Goal: Transaction & Acquisition: Purchase product/service

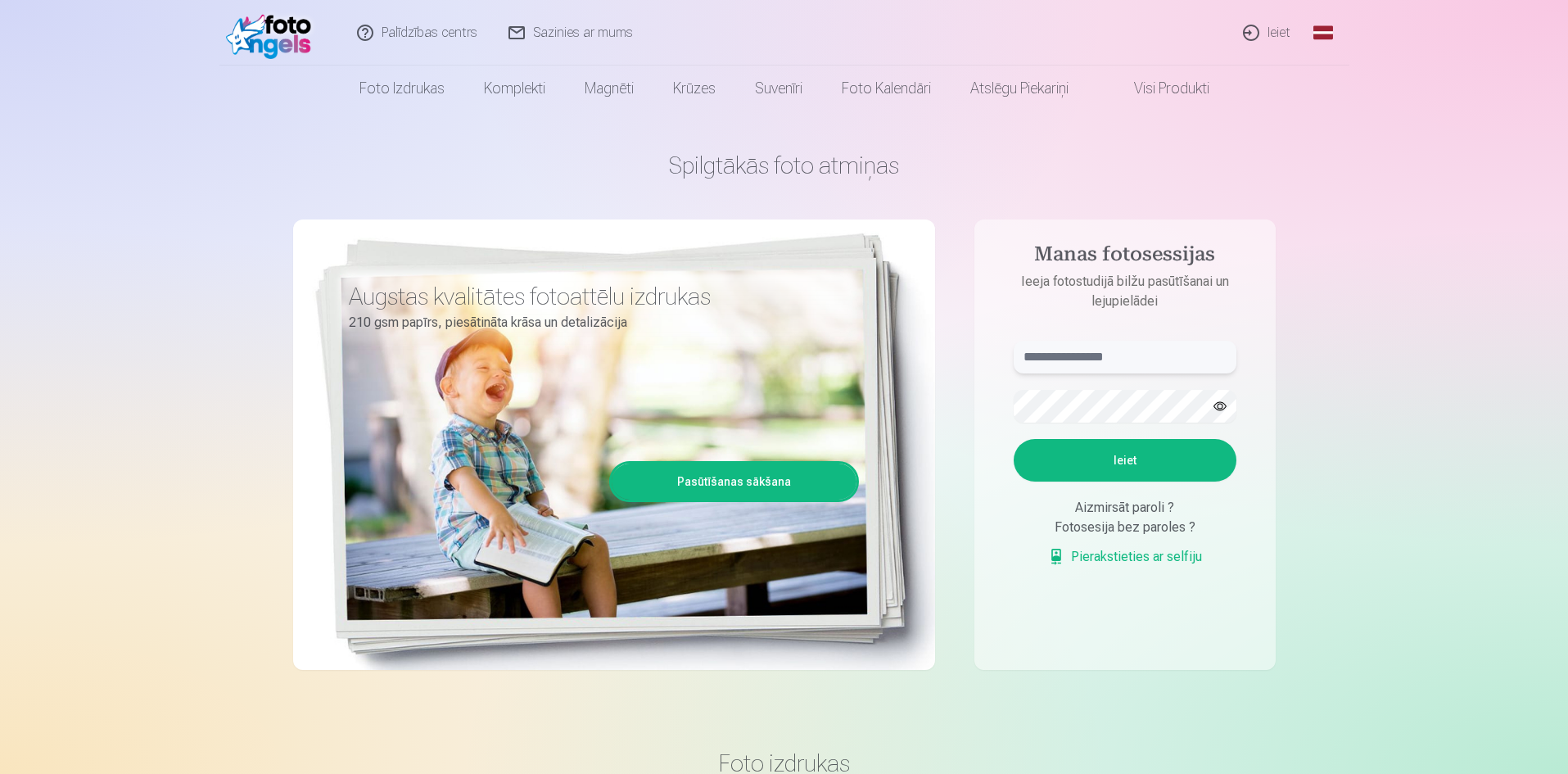
click at [1173, 355] on input "text" at bounding box center [1125, 357] width 223 height 33
type input "**********"
click at [1146, 462] on button "Ieiet" at bounding box center [1125, 461] width 223 height 43
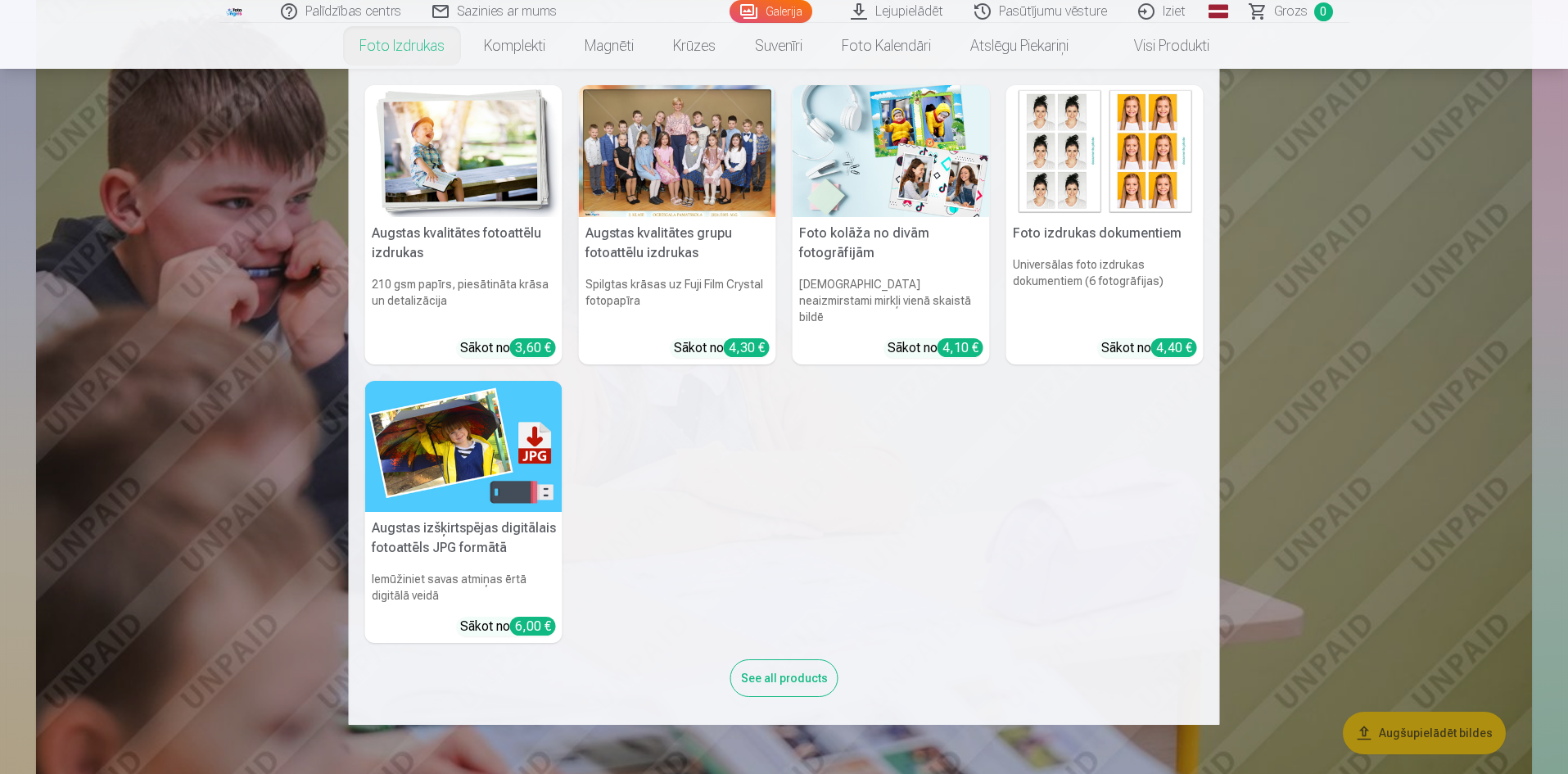
scroll to position [8191, 0]
click at [715, 174] on div at bounding box center [678, 151] width 197 height 132
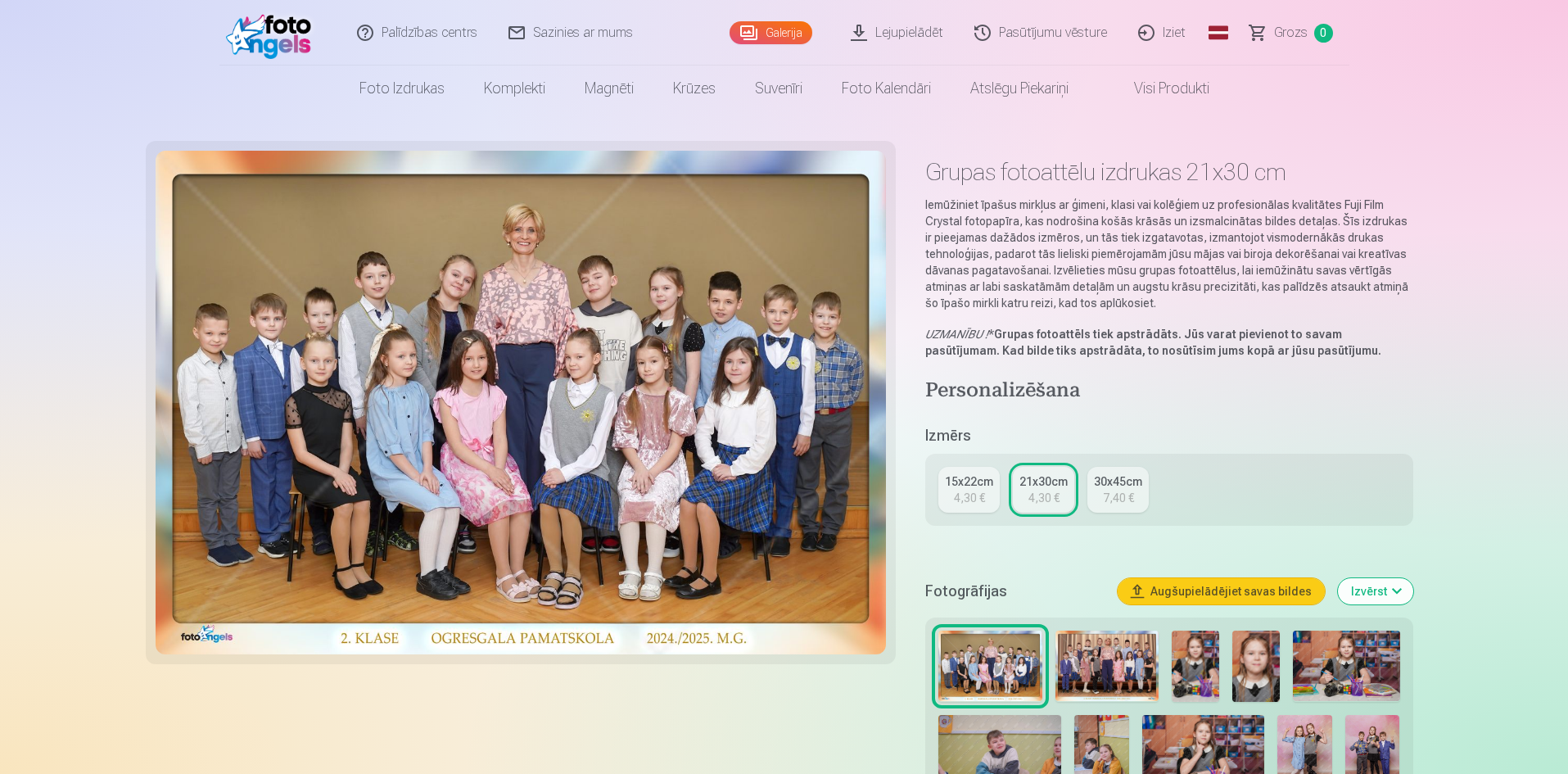
click at [960, 502] on div "4,30 €" at bounding box center [969, 498] width 31 height 16
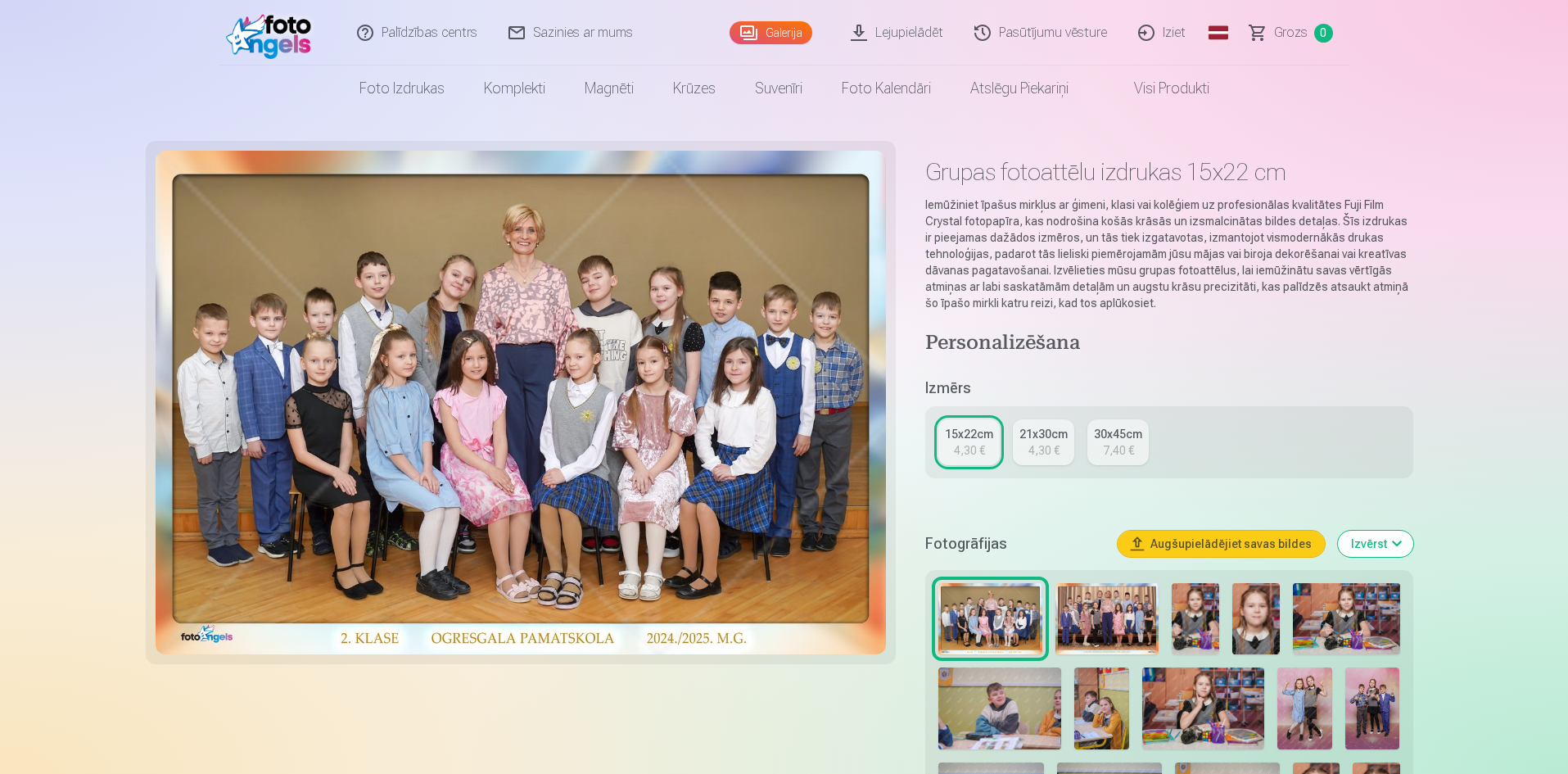
click at [1043, 438] on div "21x30cm" at bounding box center [1043, 434] width 49 height 16
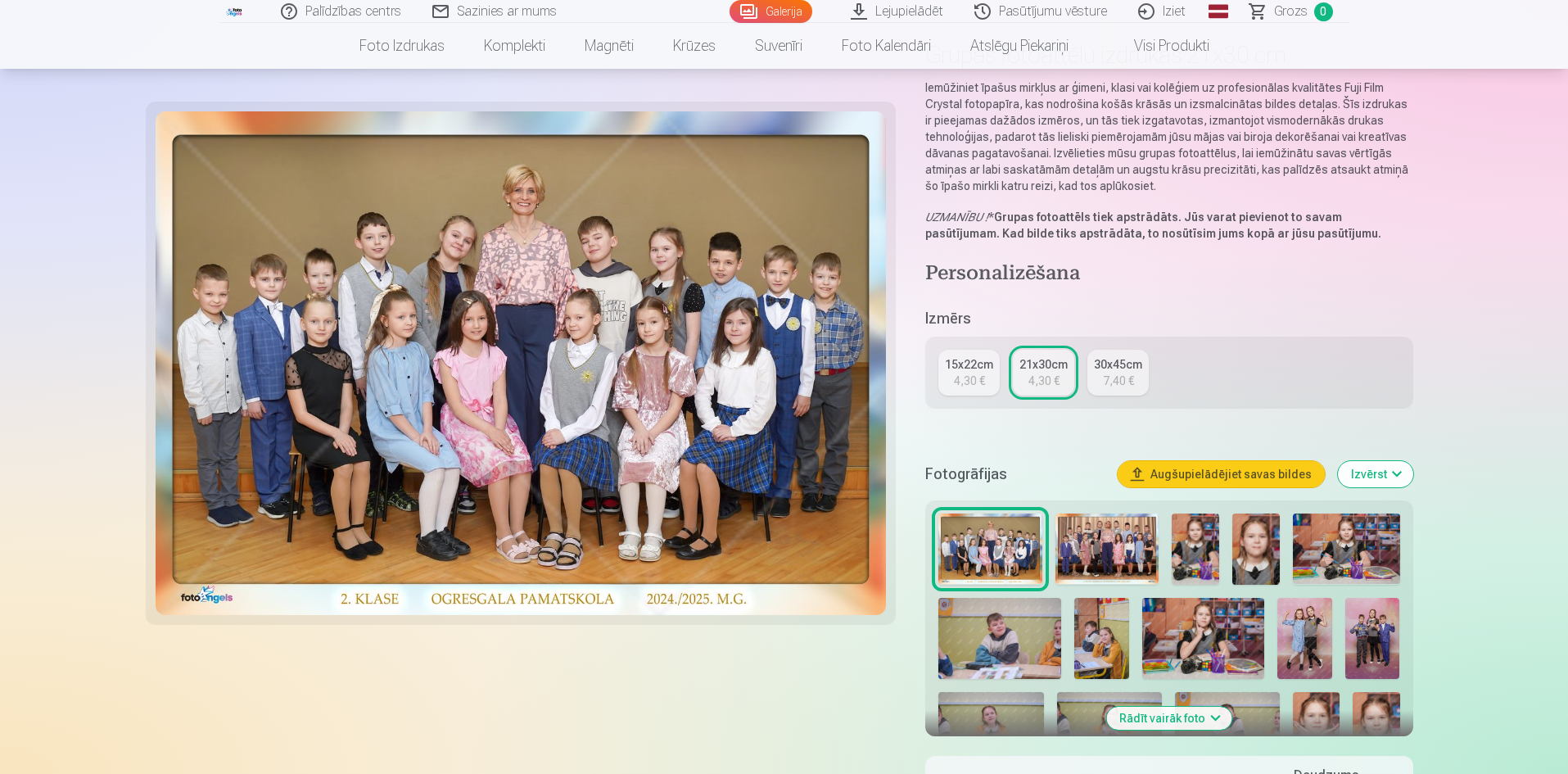
scroll to position [246, 0]
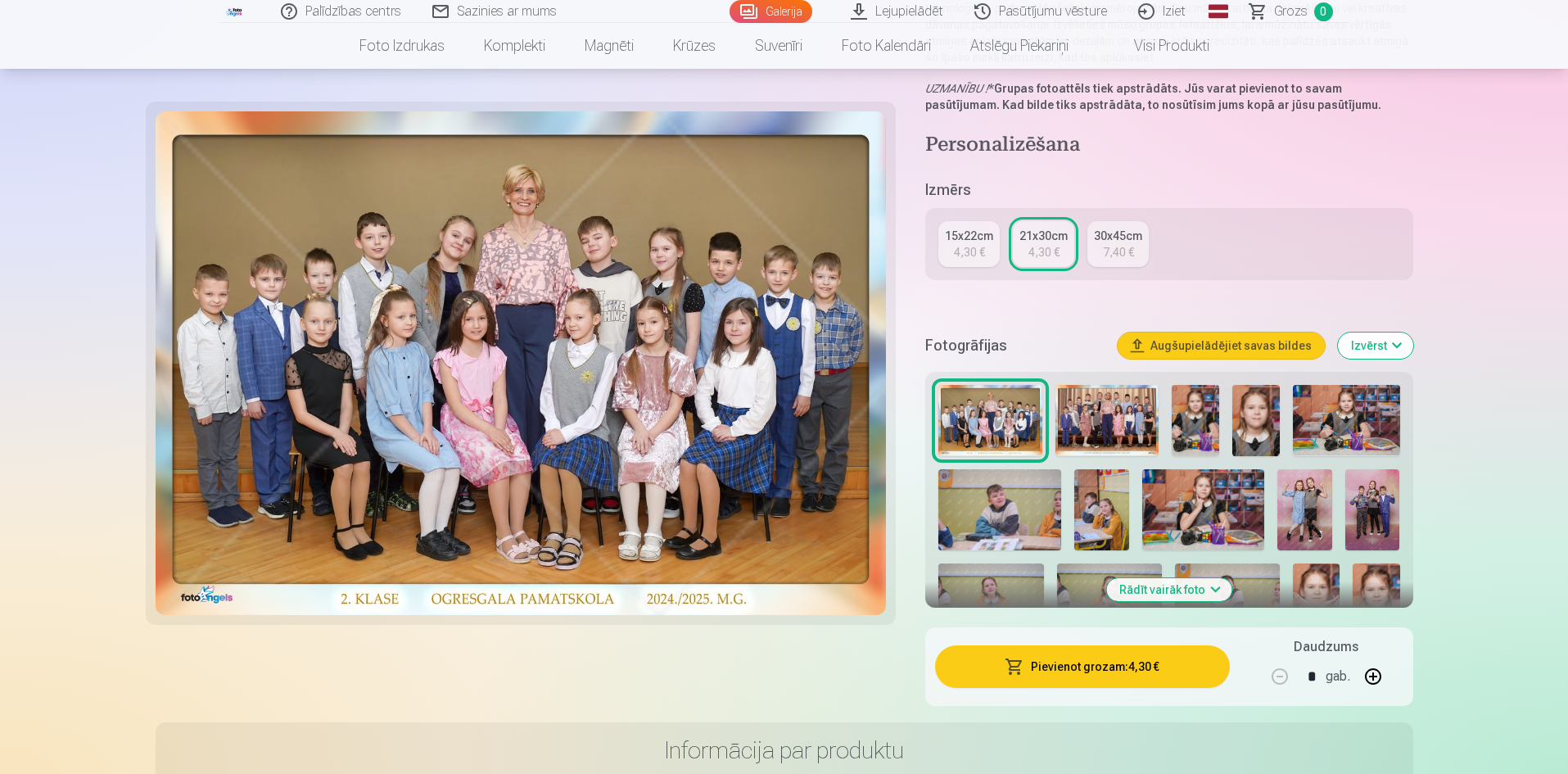
click at [1116, 411] on img at bounding box center [1107, 420] width 103 height 72
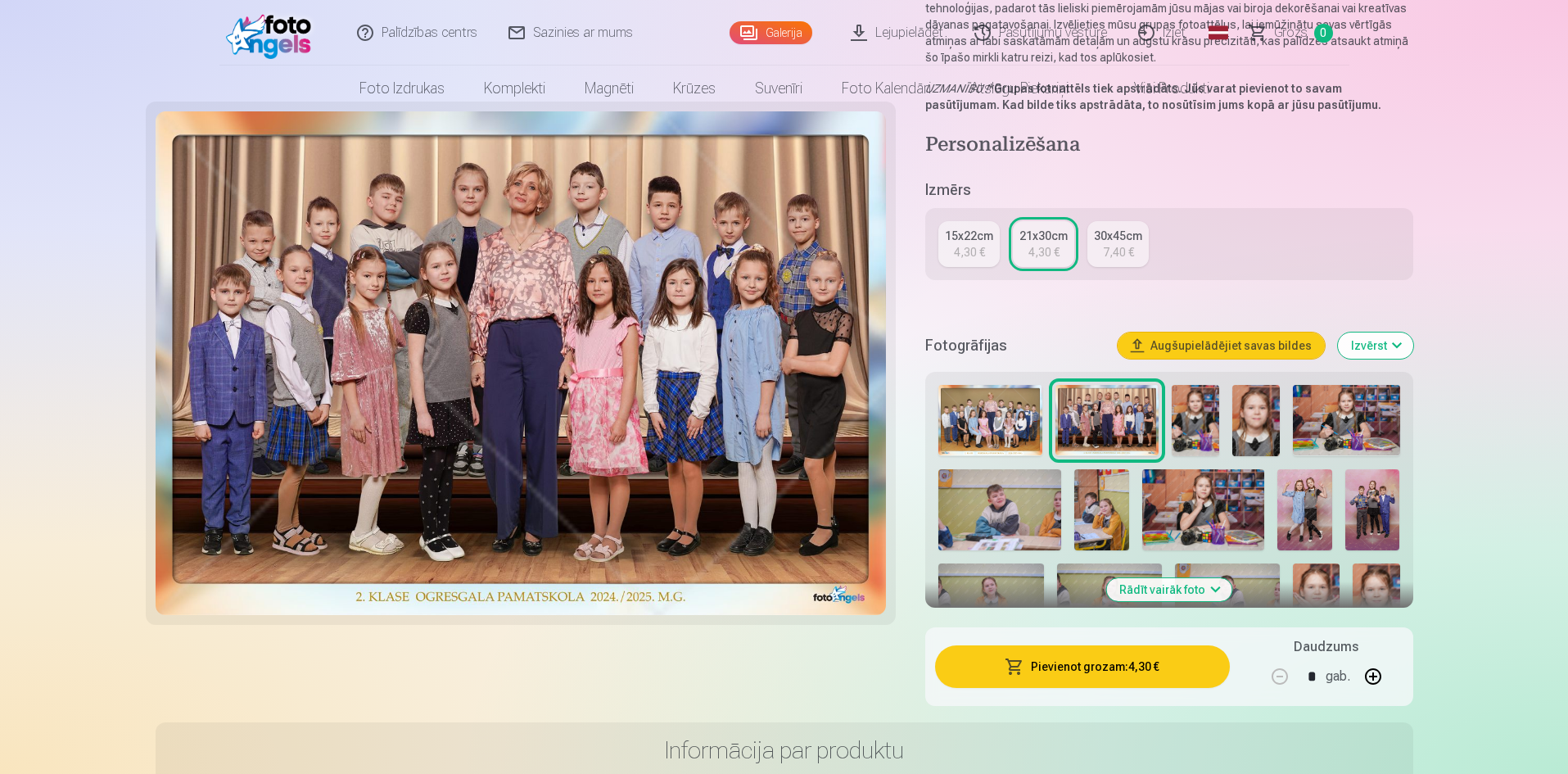
scroll to position [0, 0]
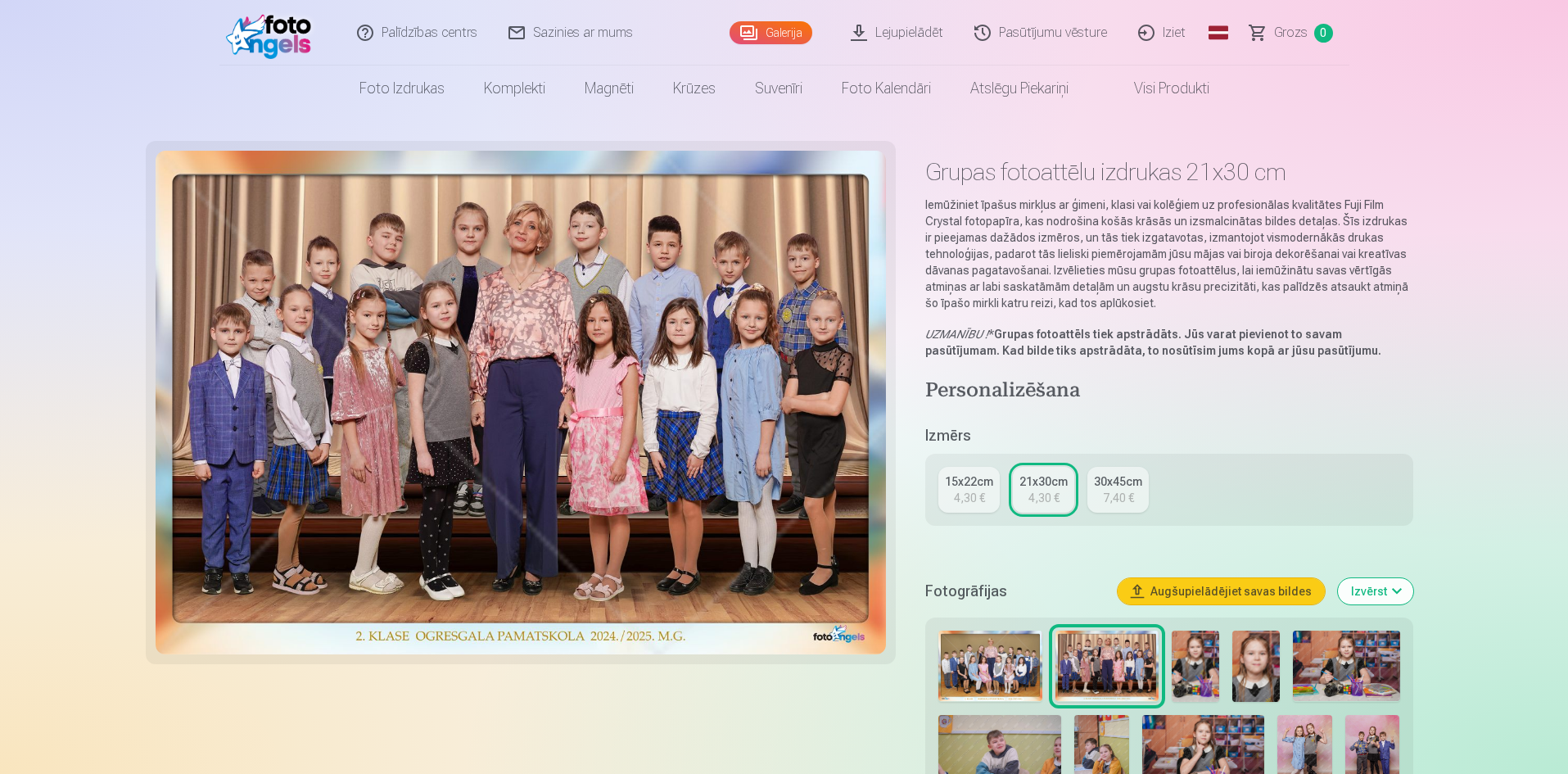
click at [983, 663] on img at bounding box center [989, 666] width 103 height 72
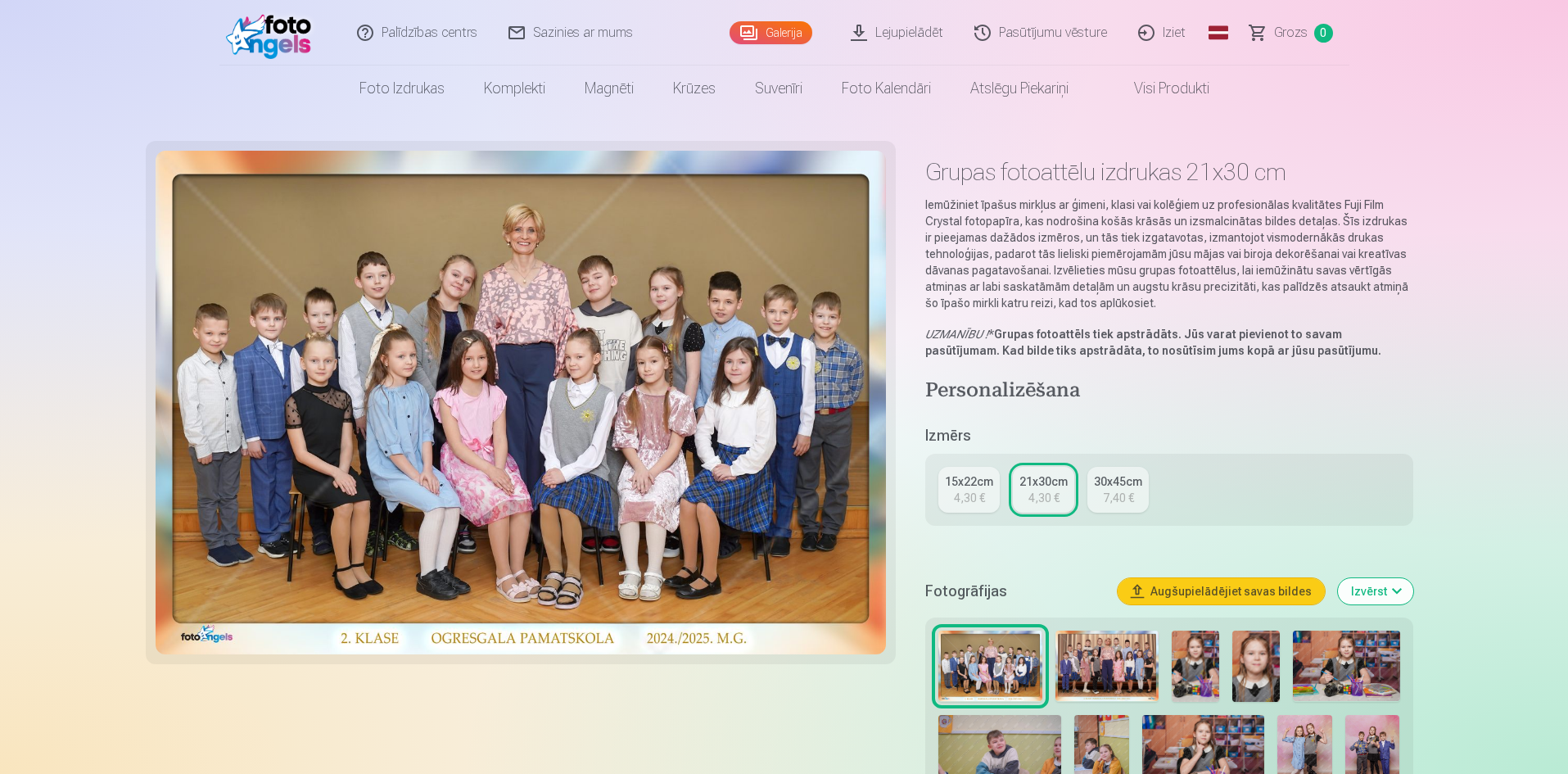
click at [1062, 35] on link "Pasūtījumu vēsture" at bounding box center [1041, 33] width 164 height 66
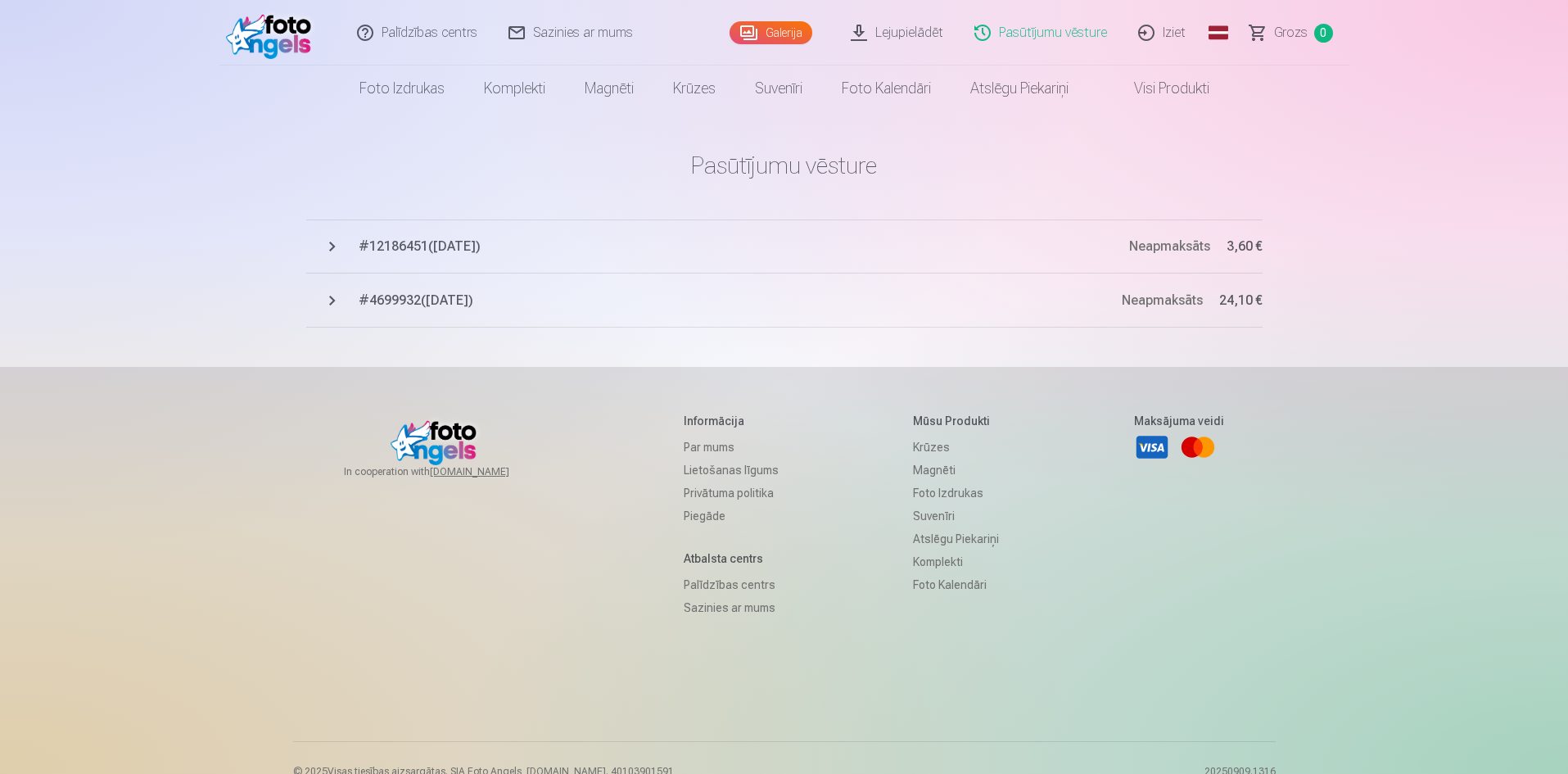
click at [398, 297] on span "# 4699932 ( [DATE] )" at bounding box center [740, 300] width 763 height 20
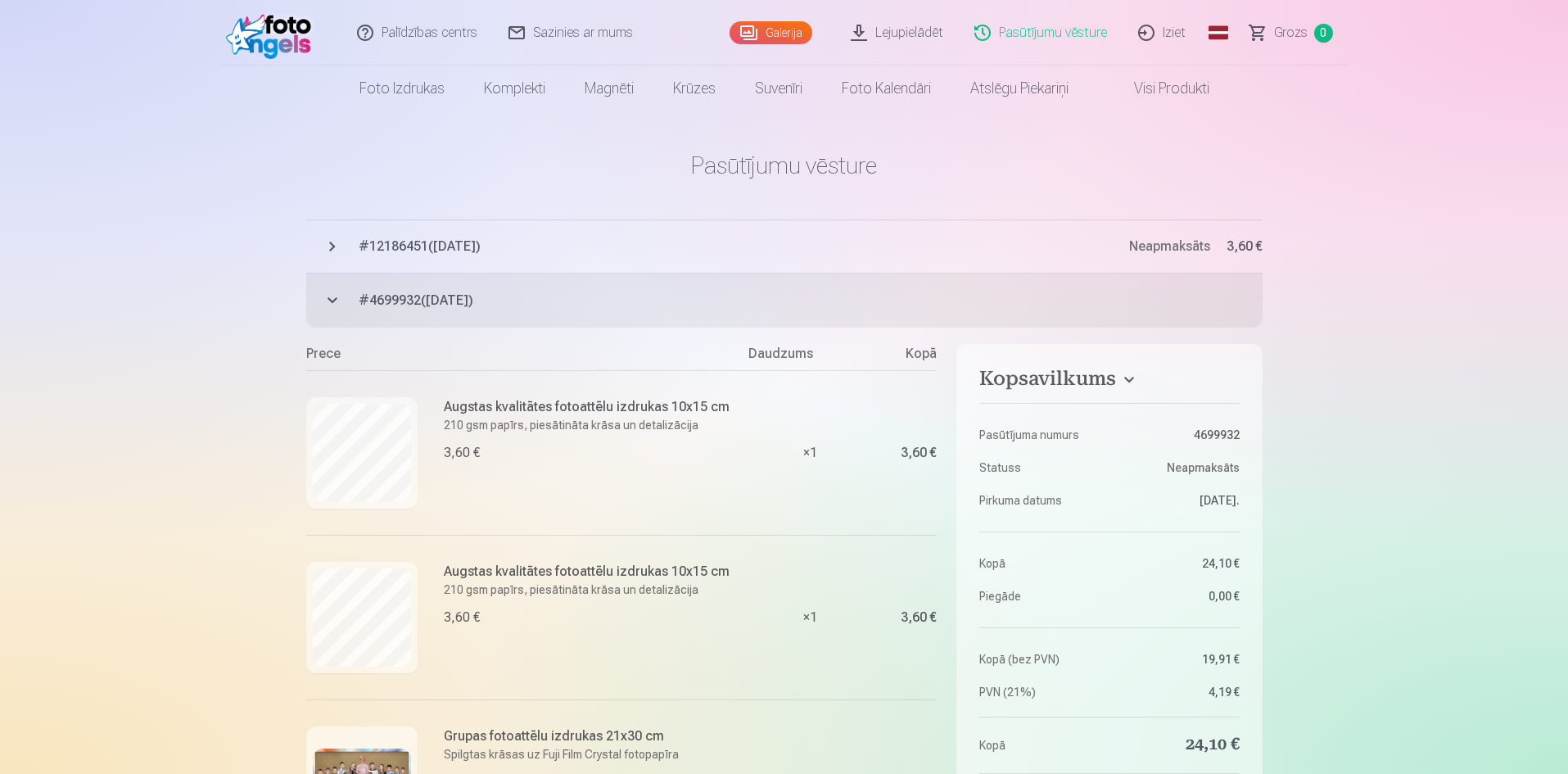
click at [414, 246] on span "# 12186451 ( [DATE] )" at bounding box center [743, 247] width 770 height 20
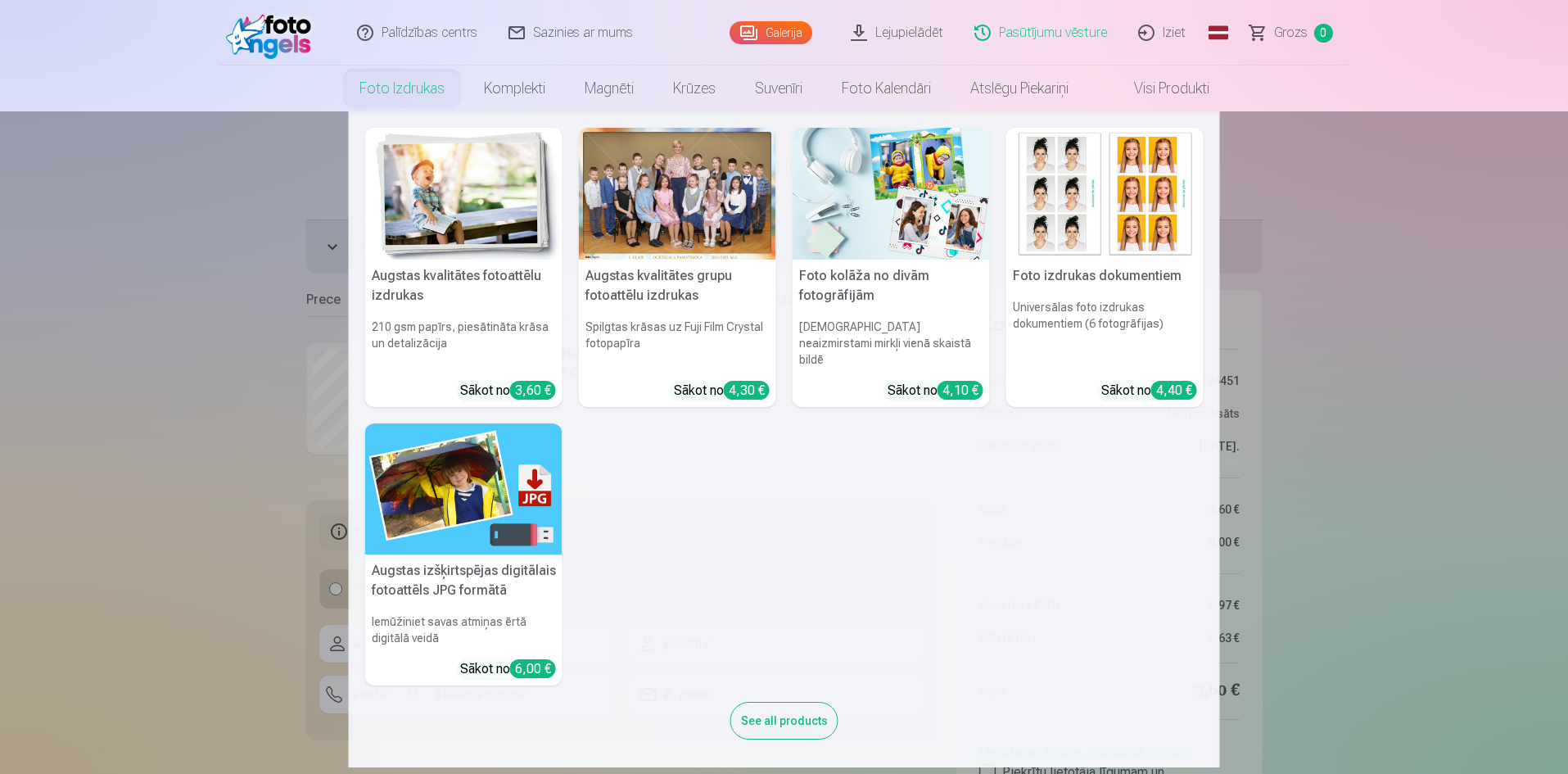
click at [451, 290] on h5 "Augstas kvalitātes fotoattēlu izdrukas" at bounding box center [464, 286] width 197 height 53
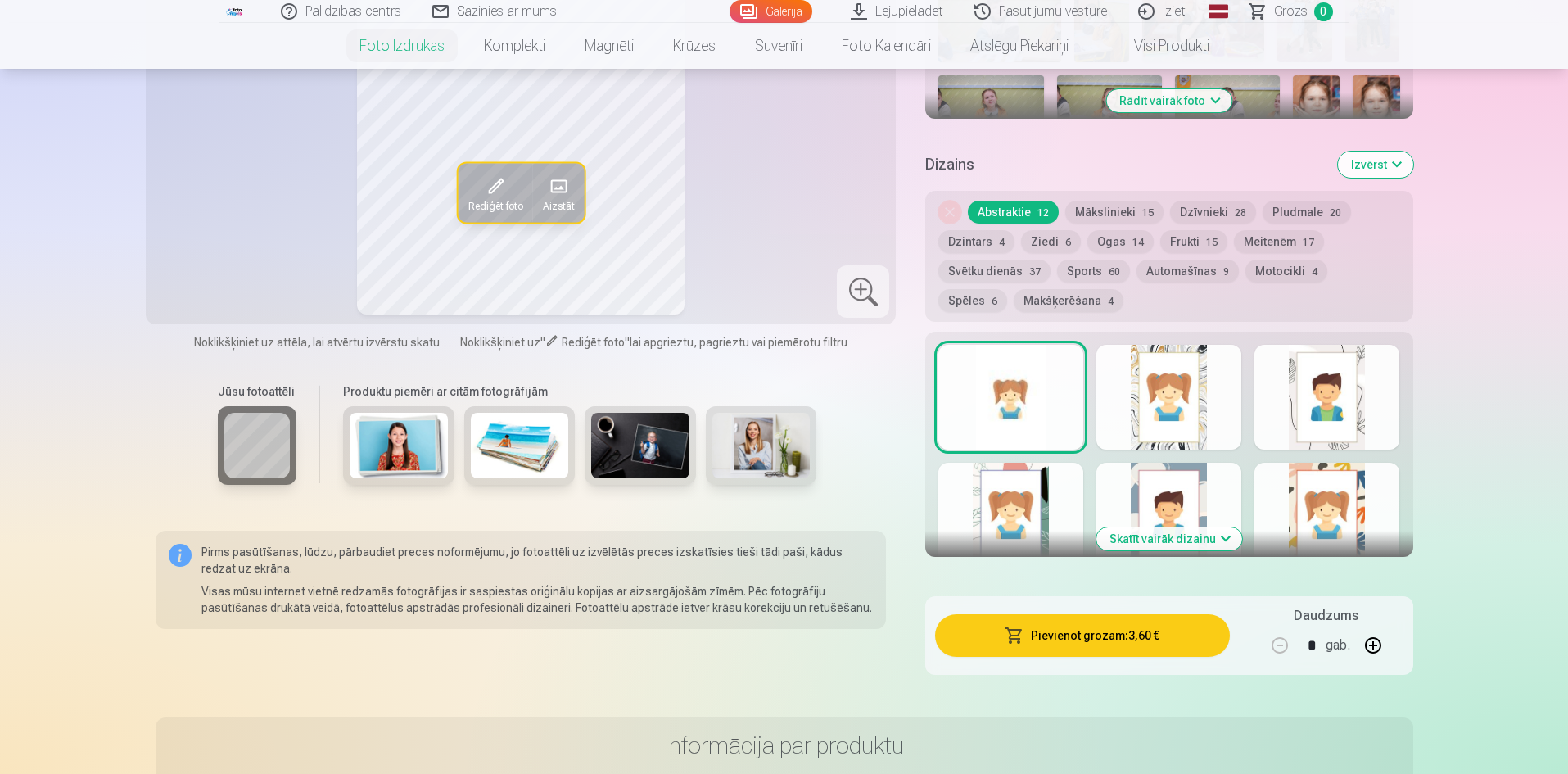
scroll to position [737, 0]
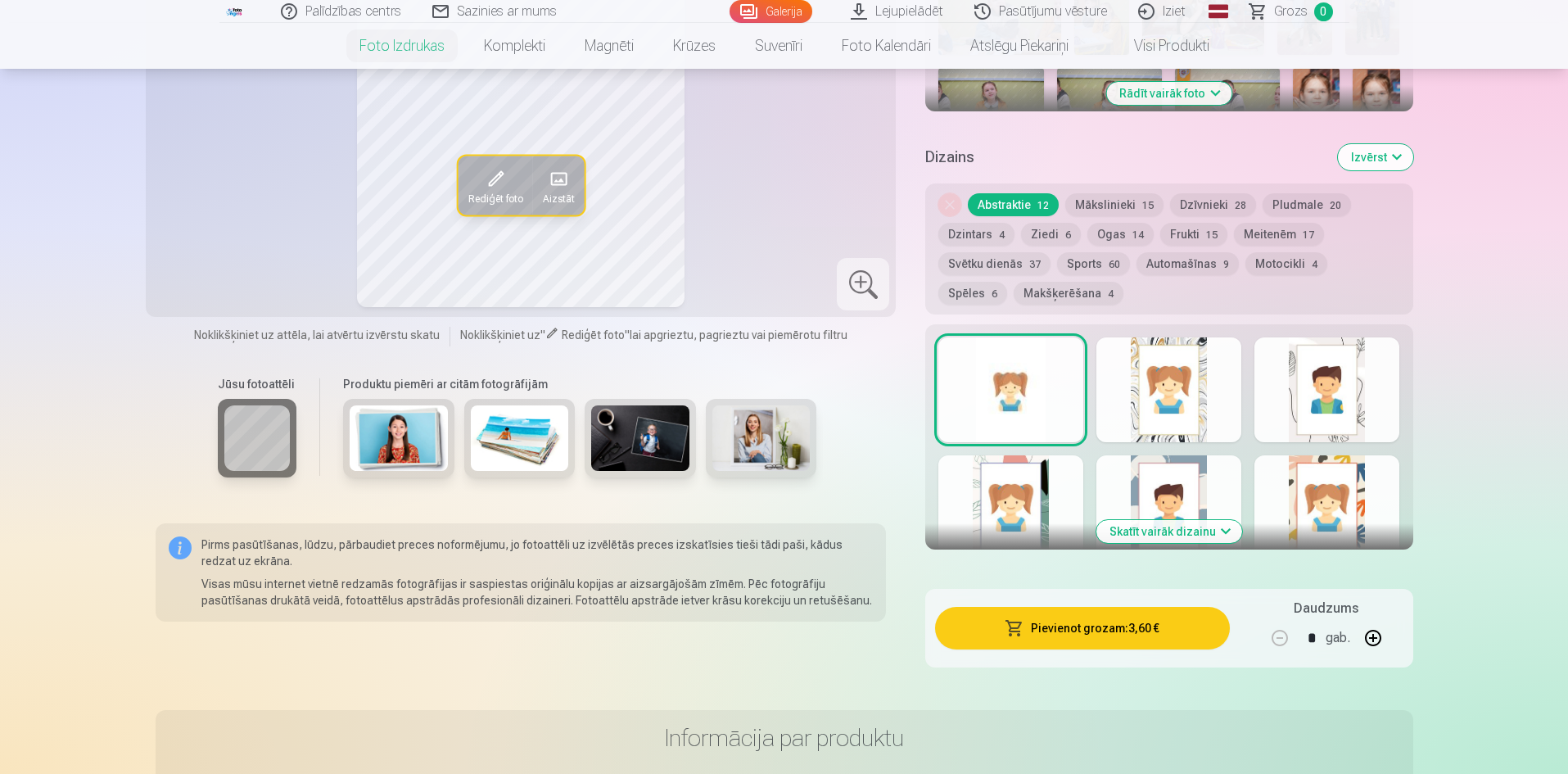
click at [1199, 531] on button "Skatīt vairāk dizainu" at bounding box center [1168, 531] width 146 height 23
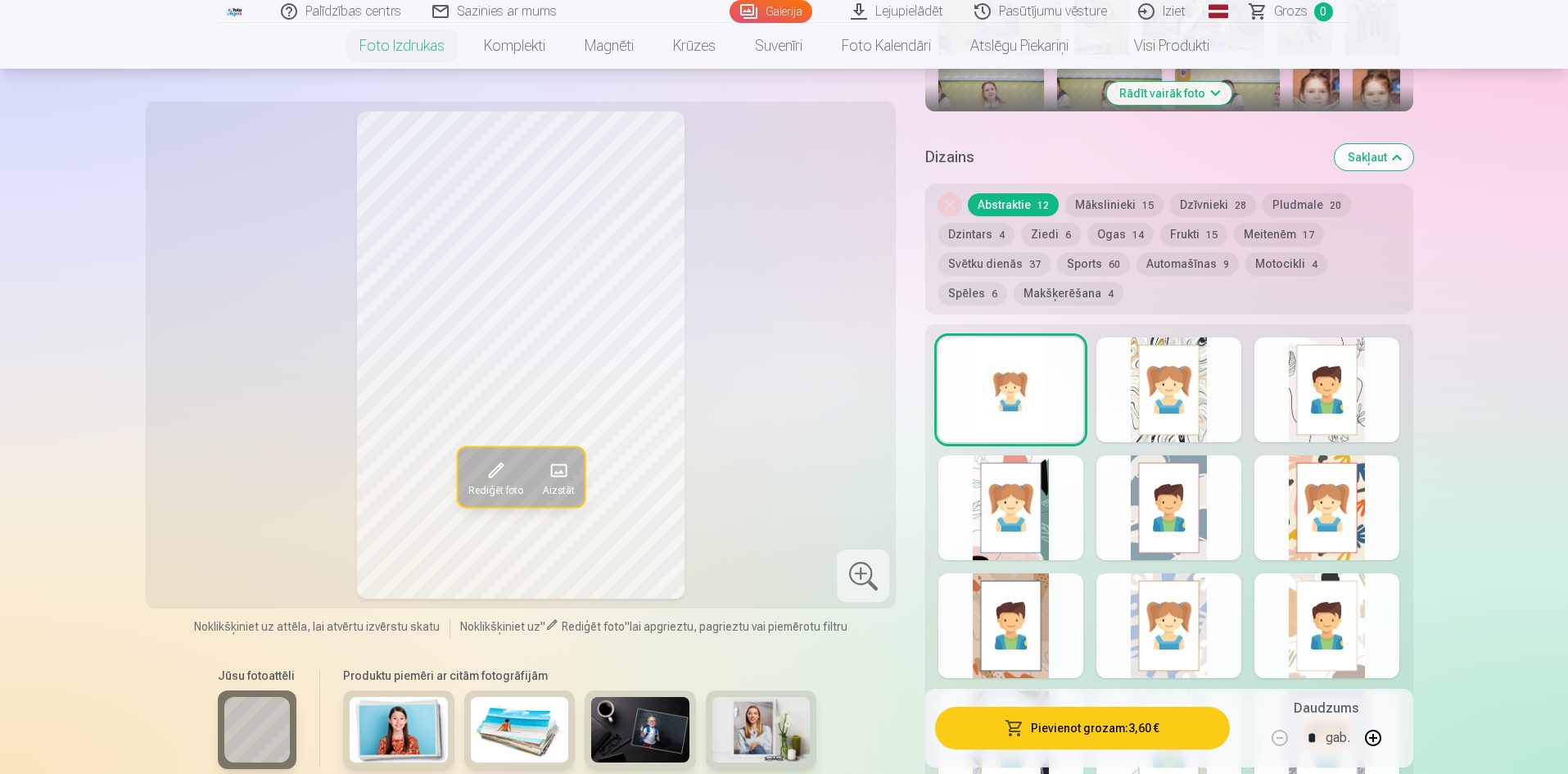
click at [1197, 531] on div at bounding box center [1168, 508] width 145 height 104
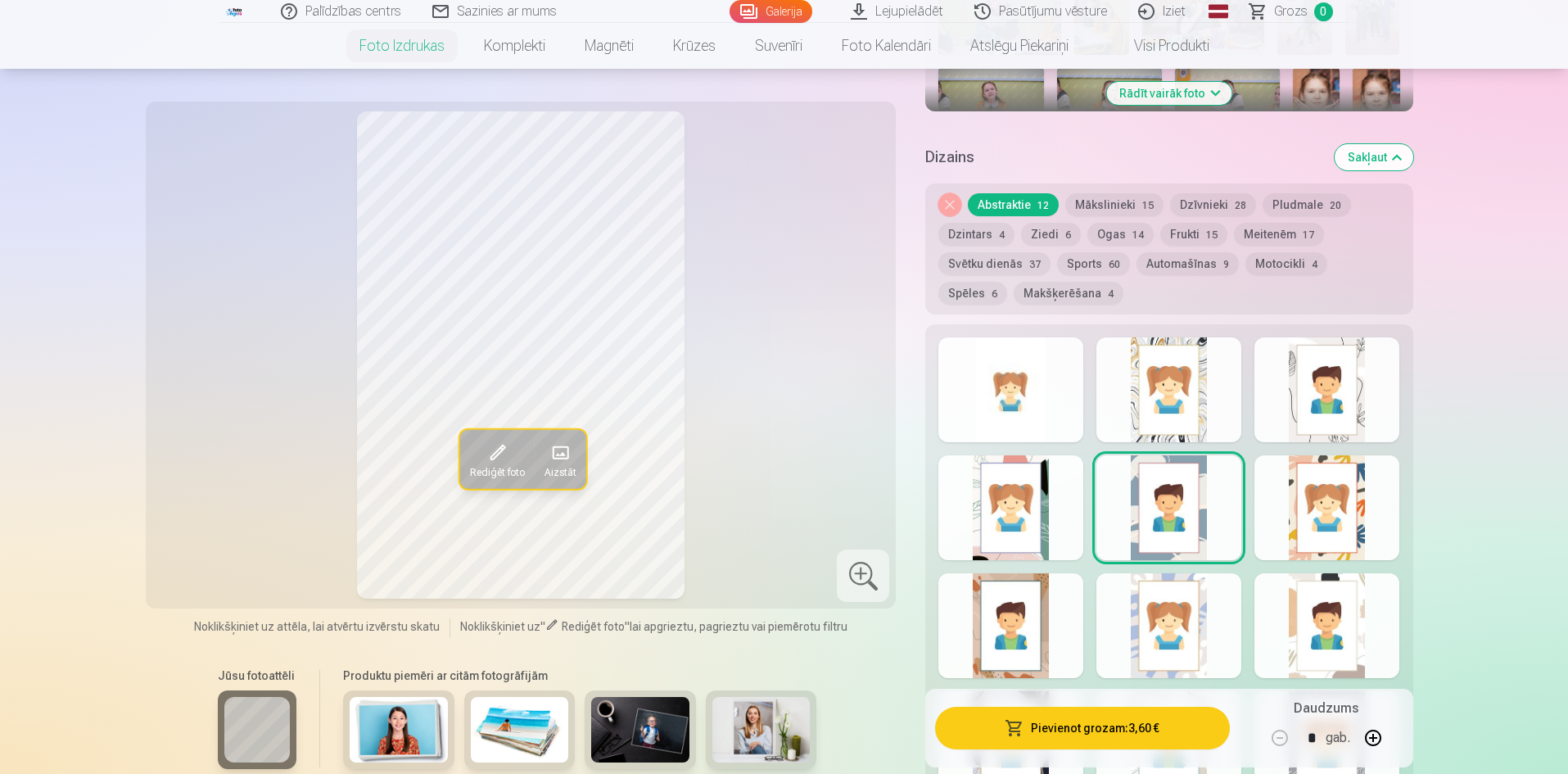
click at [1053, 642] on div at bounding box center [1011, 625] width 145 height 104
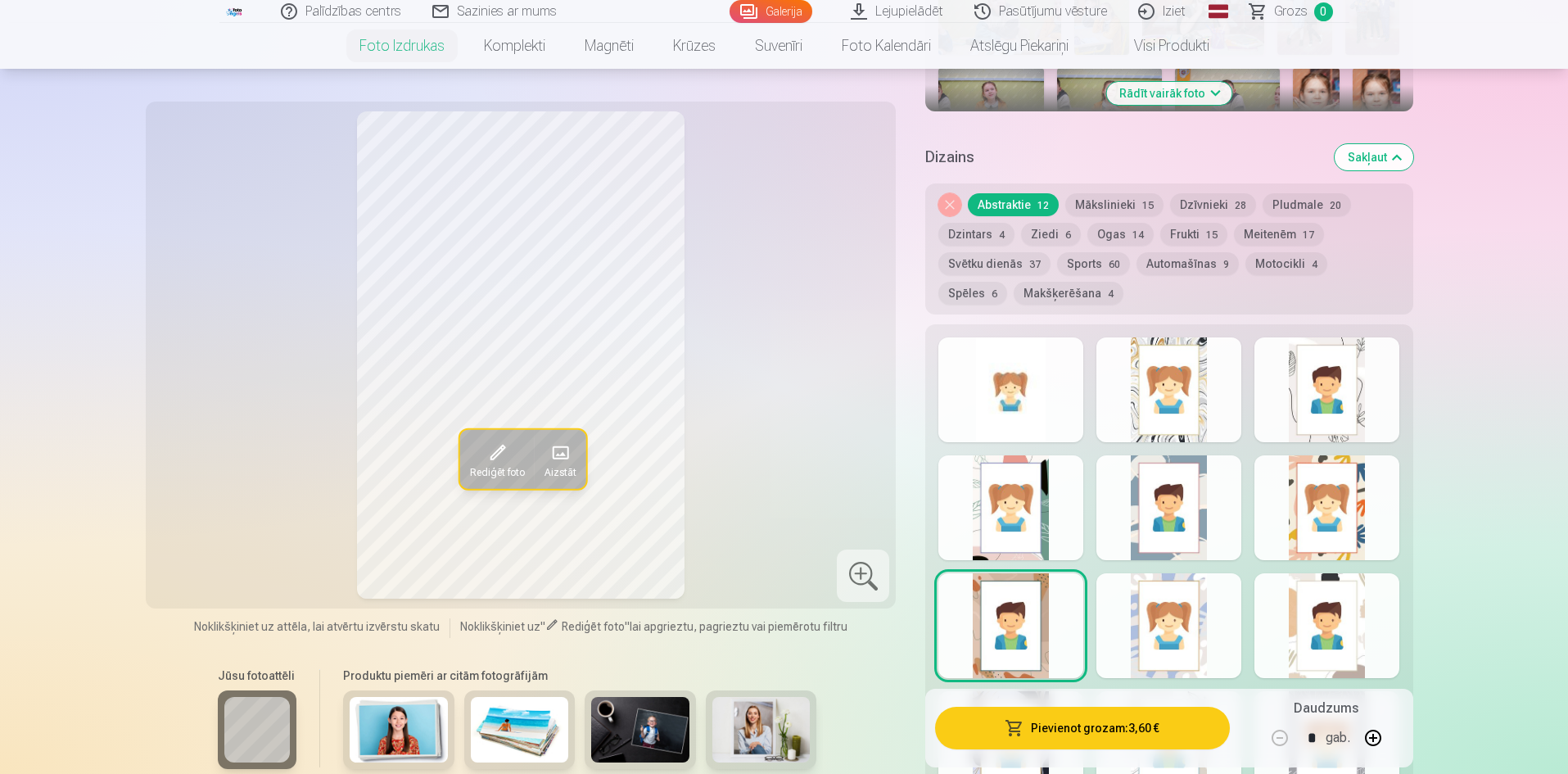
click at [1109, 236] on button "Ogas 14" at bounding box center [1120, 234] width 67 height 23
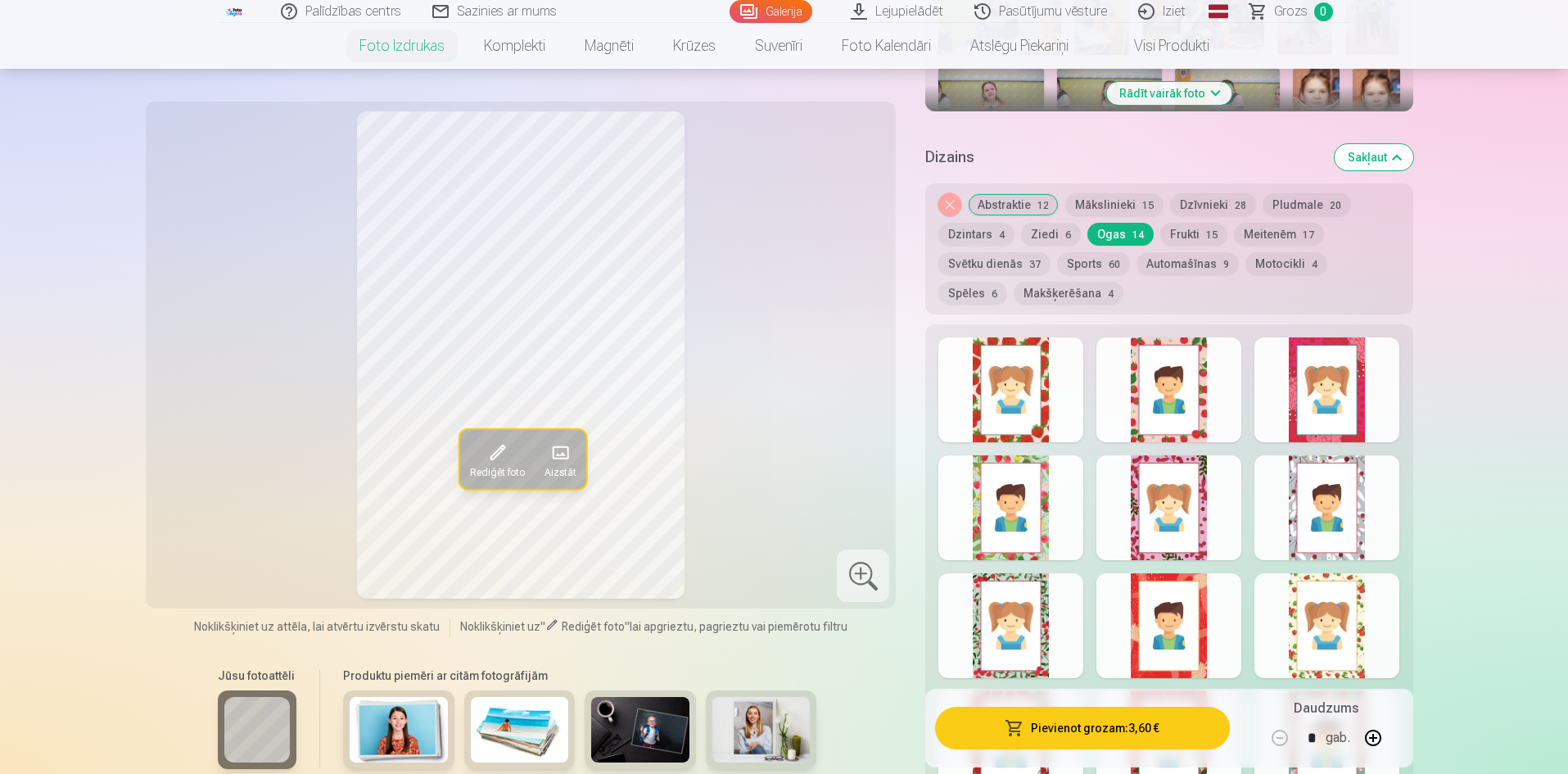
click at [1283, 234] on button "Meitenēm 17" at bounding box center [1279, 234] width 90 height 23
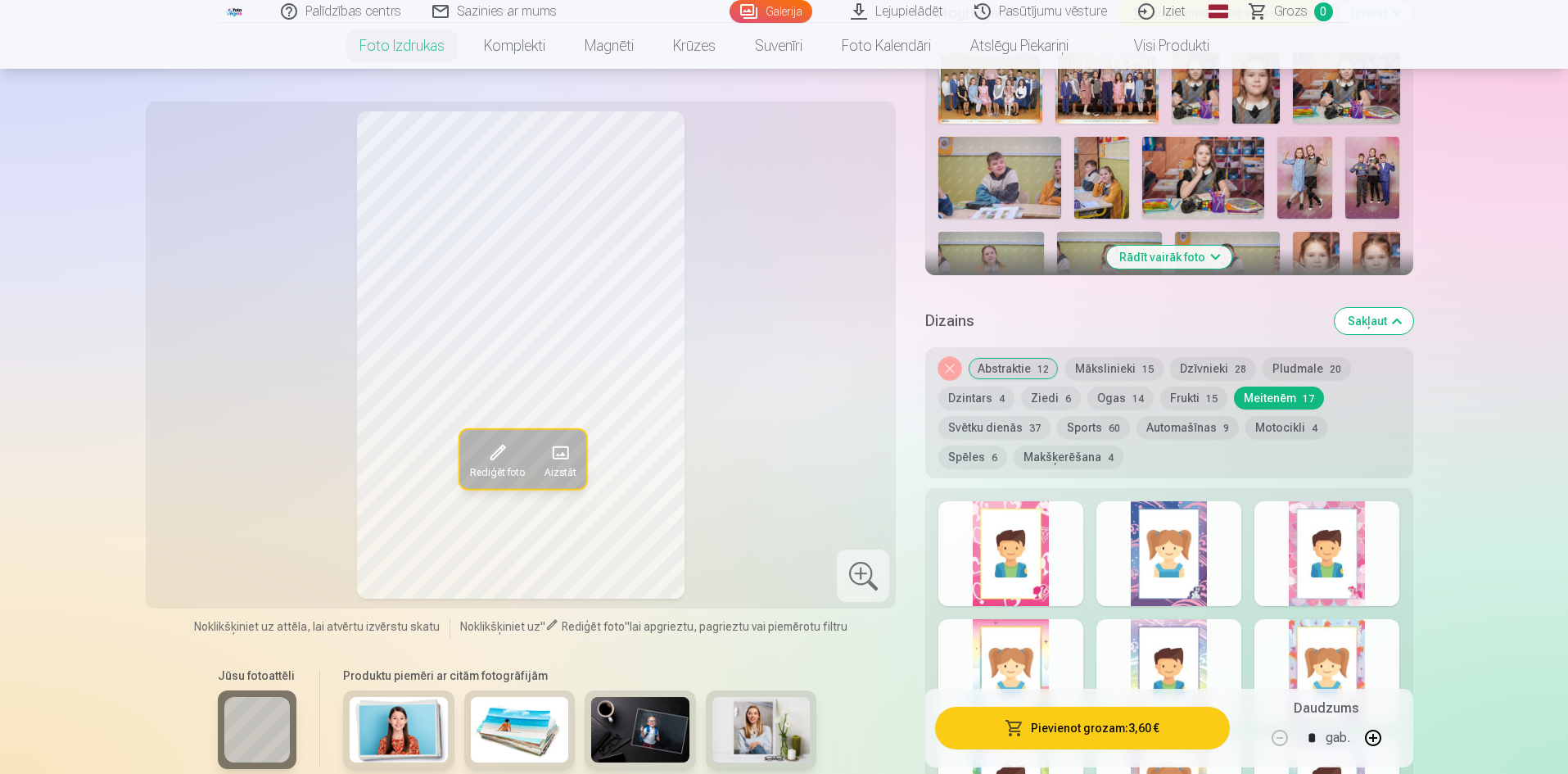
scroll to position [410, 0]
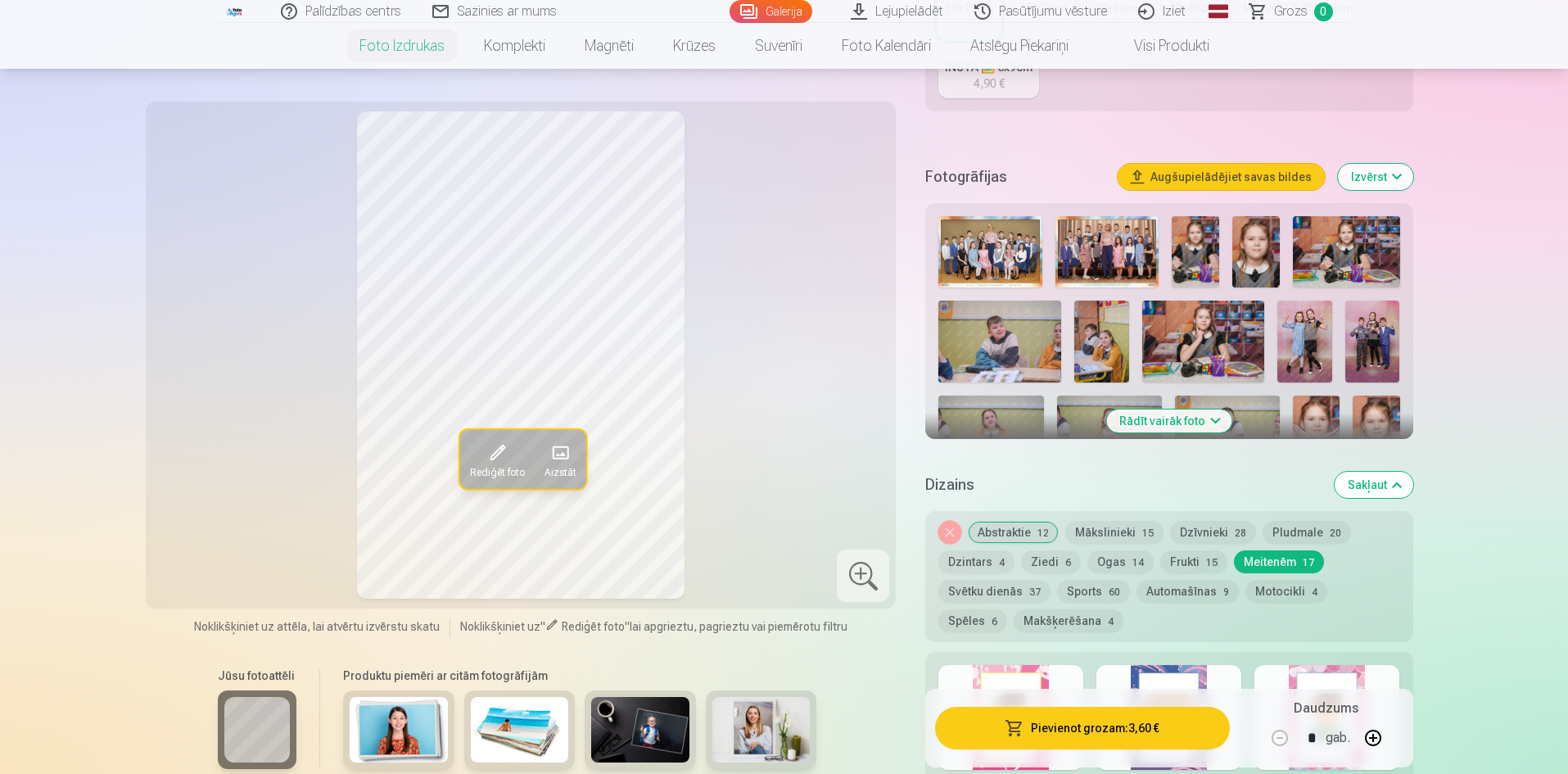
click at [951, 526] on button "Noņemiet dizainu" at bounding box center [950, 532] width 23 height 23
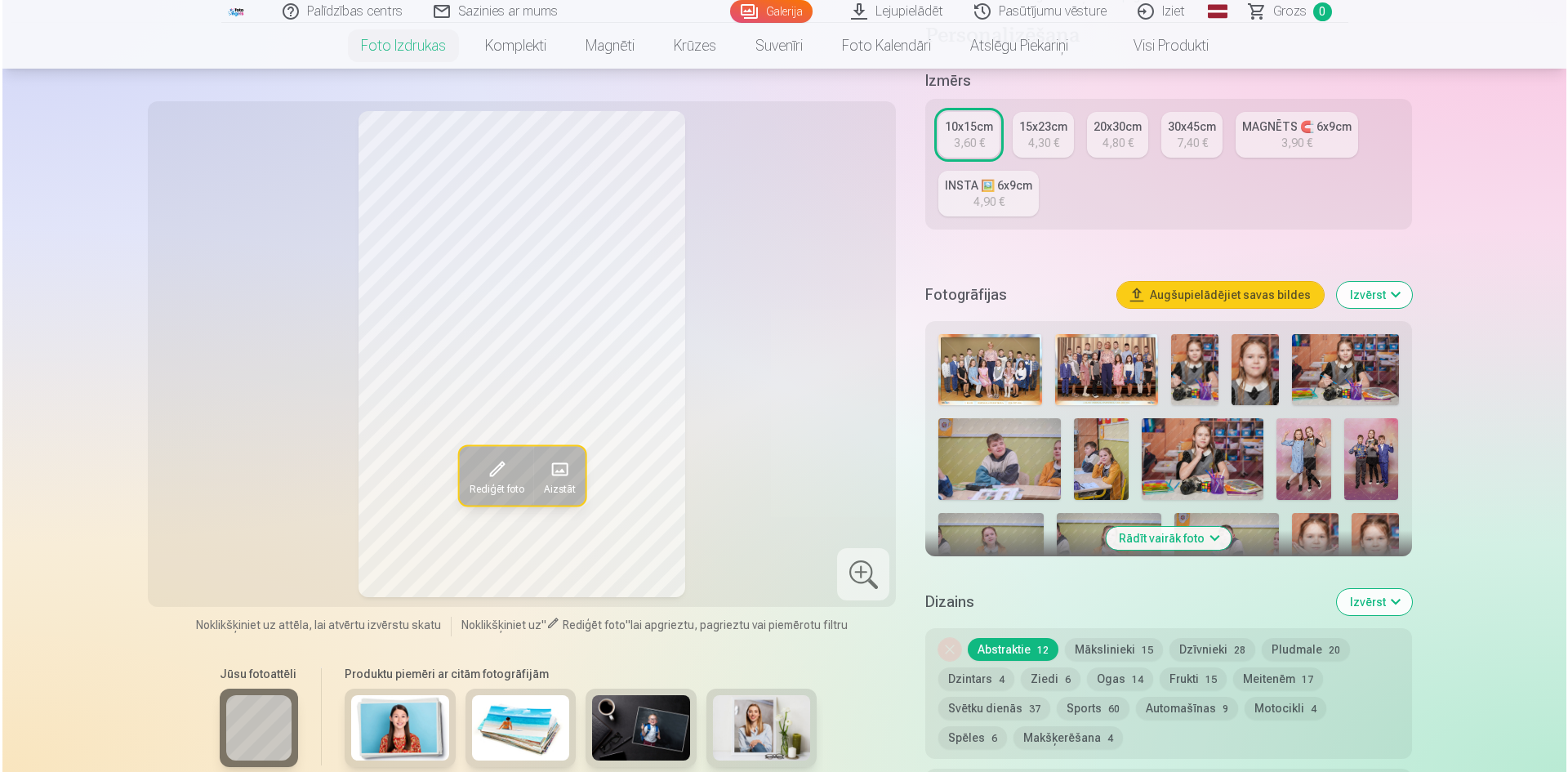
scroll to position [698, 0]
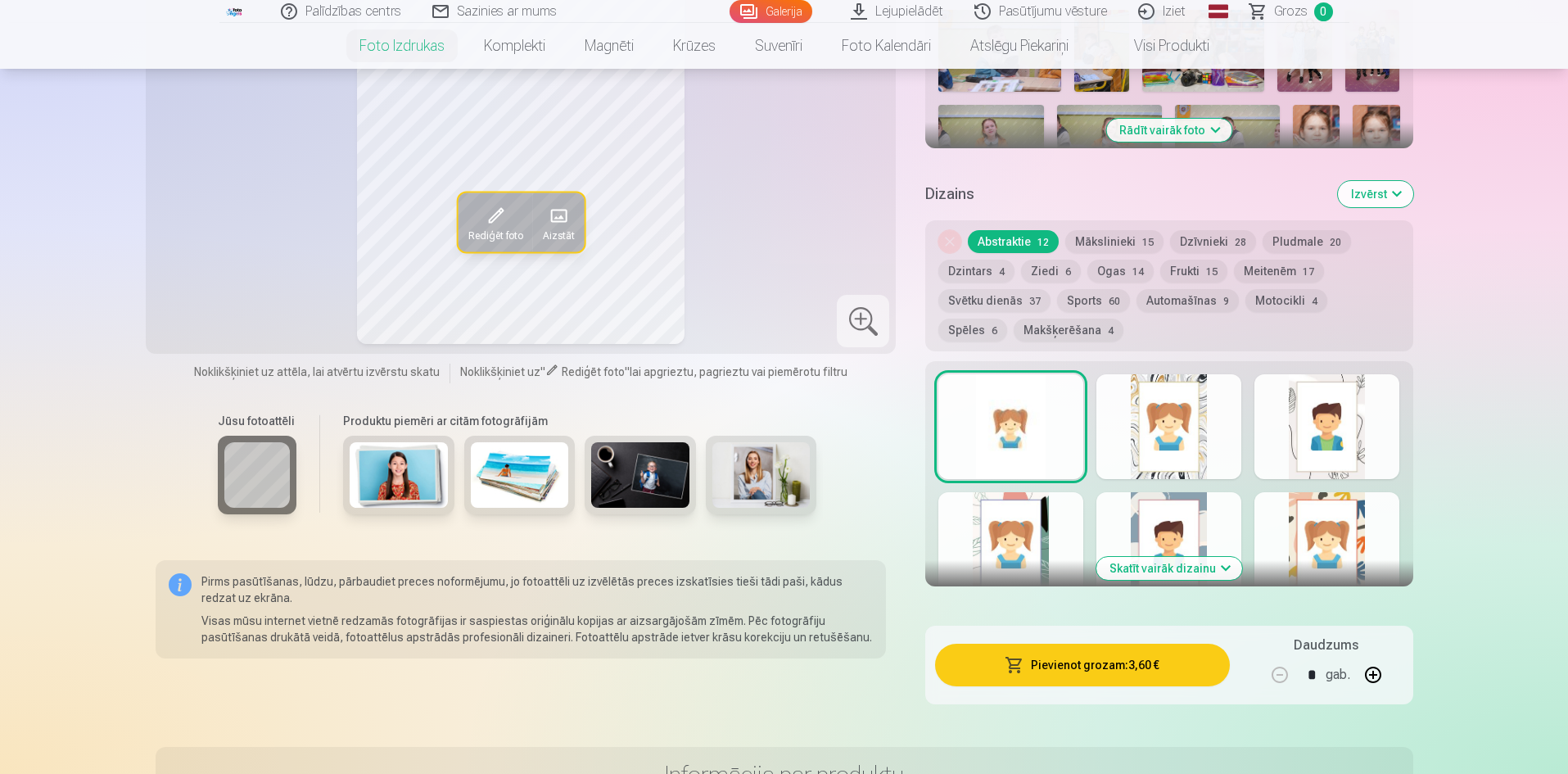
click at [1112, 665] on button "Pievienot grozam : 3,60 €" at bounding box center [1081, 665] width 294 height 43
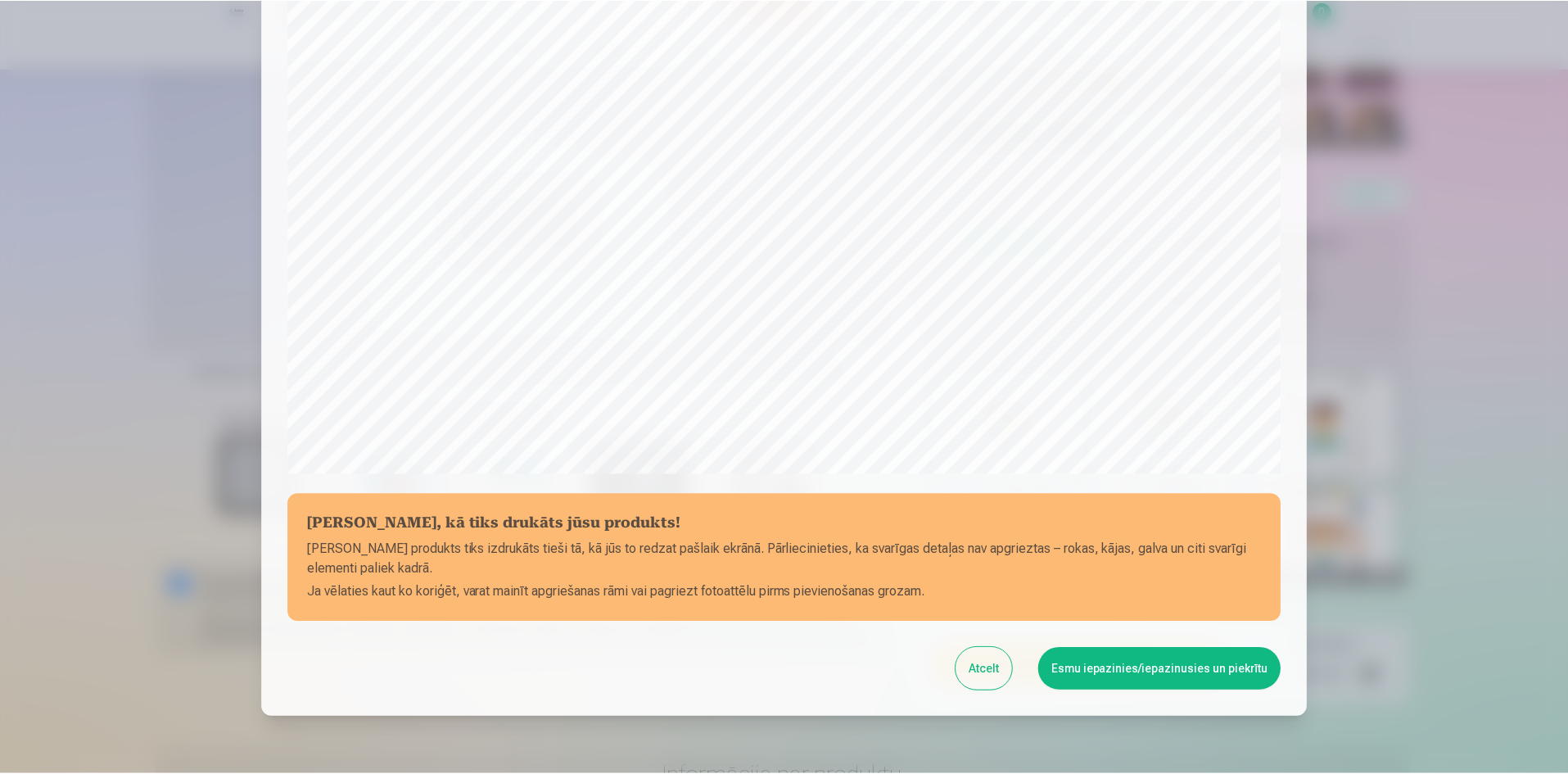
scroll to position [406, 0]
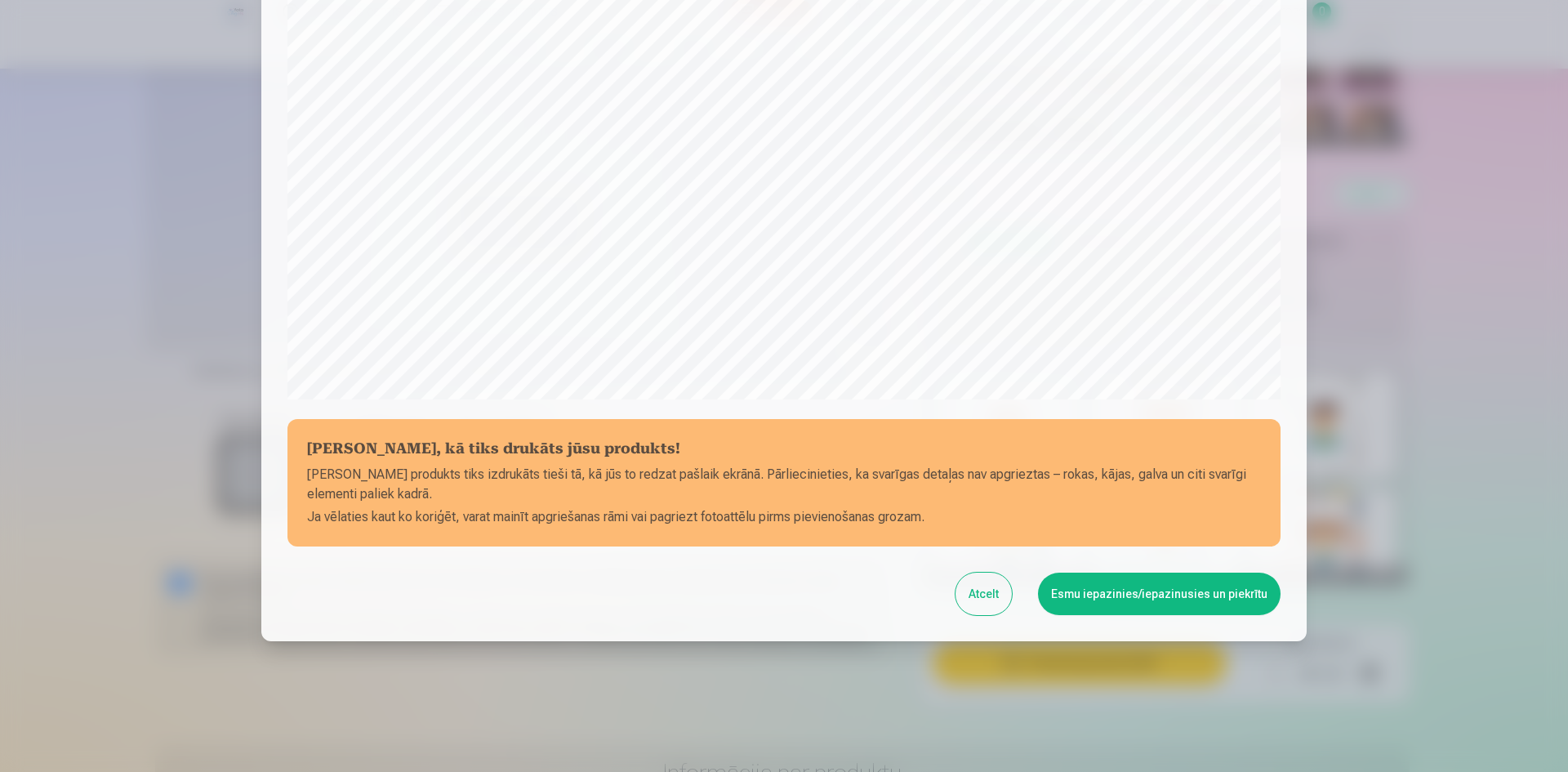
click at [1149, 587] on button "Esmu iepazinies/iepazinusies un piekrītu" at bounding box center [1160, 594] width 243 height 43
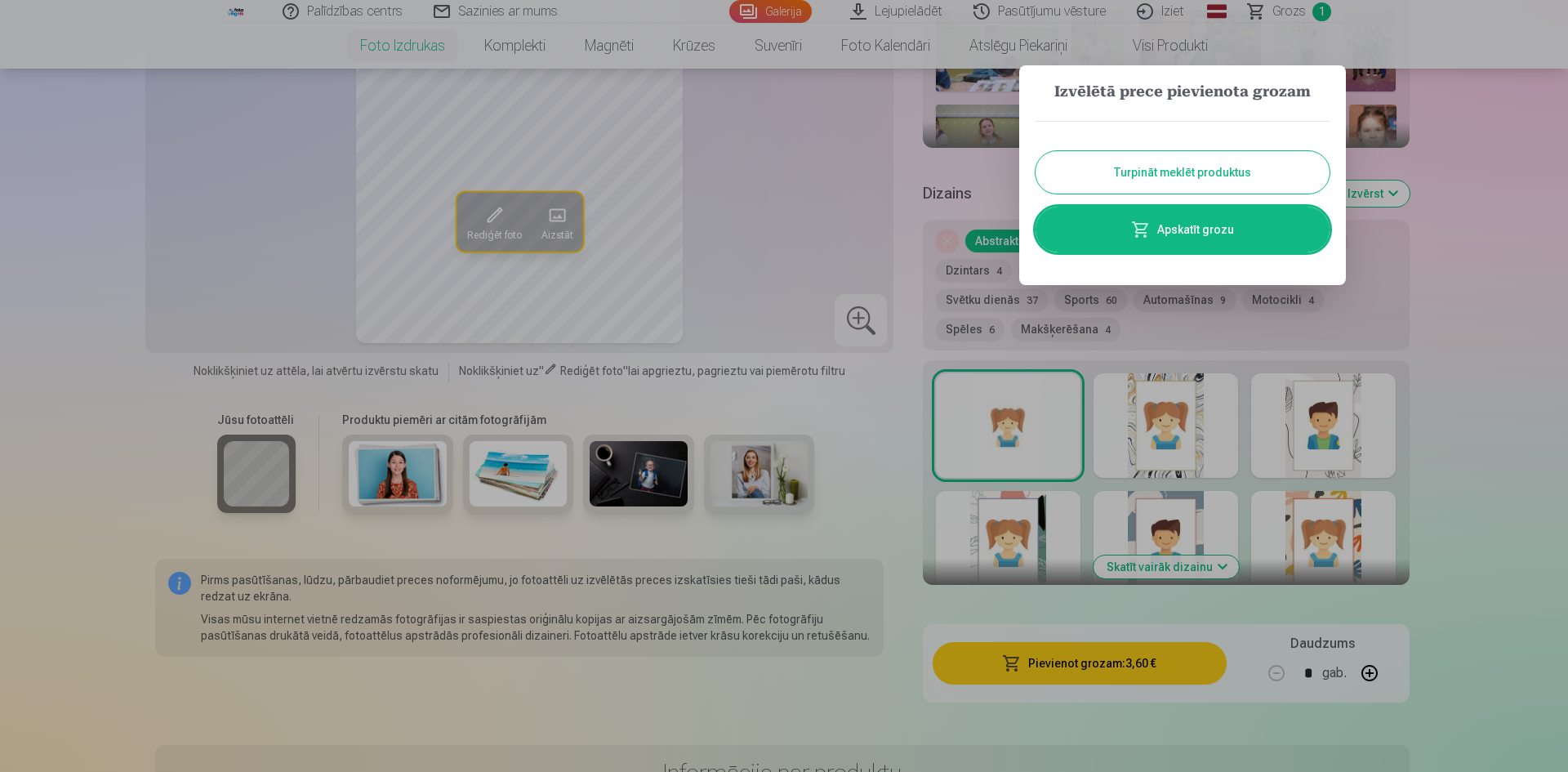
click at [1227, 178] on button "Turpināt meklēt produktus" at bounding box center [1183, 172] width 294 height 43
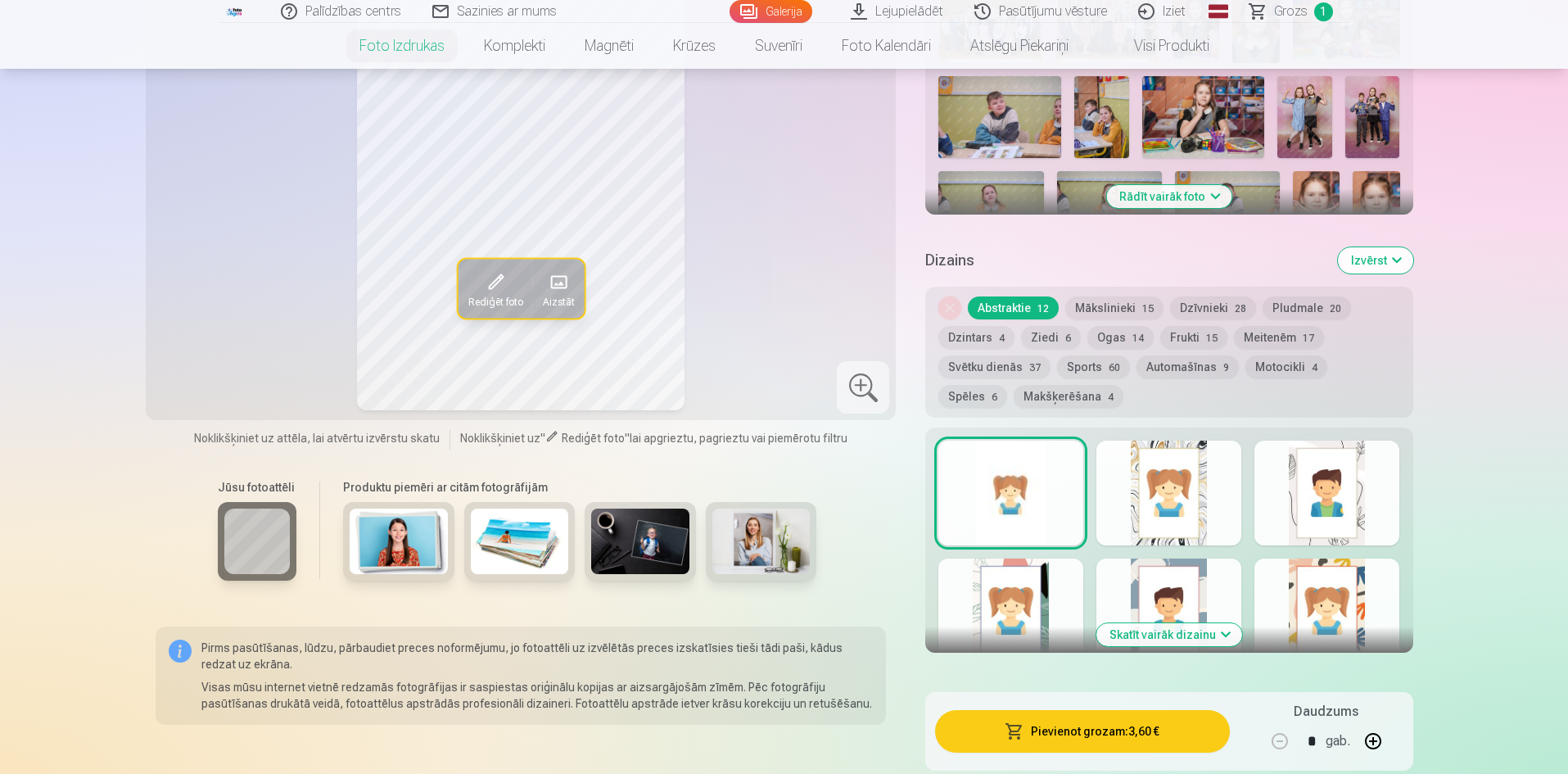
scroll to position [536, 0]
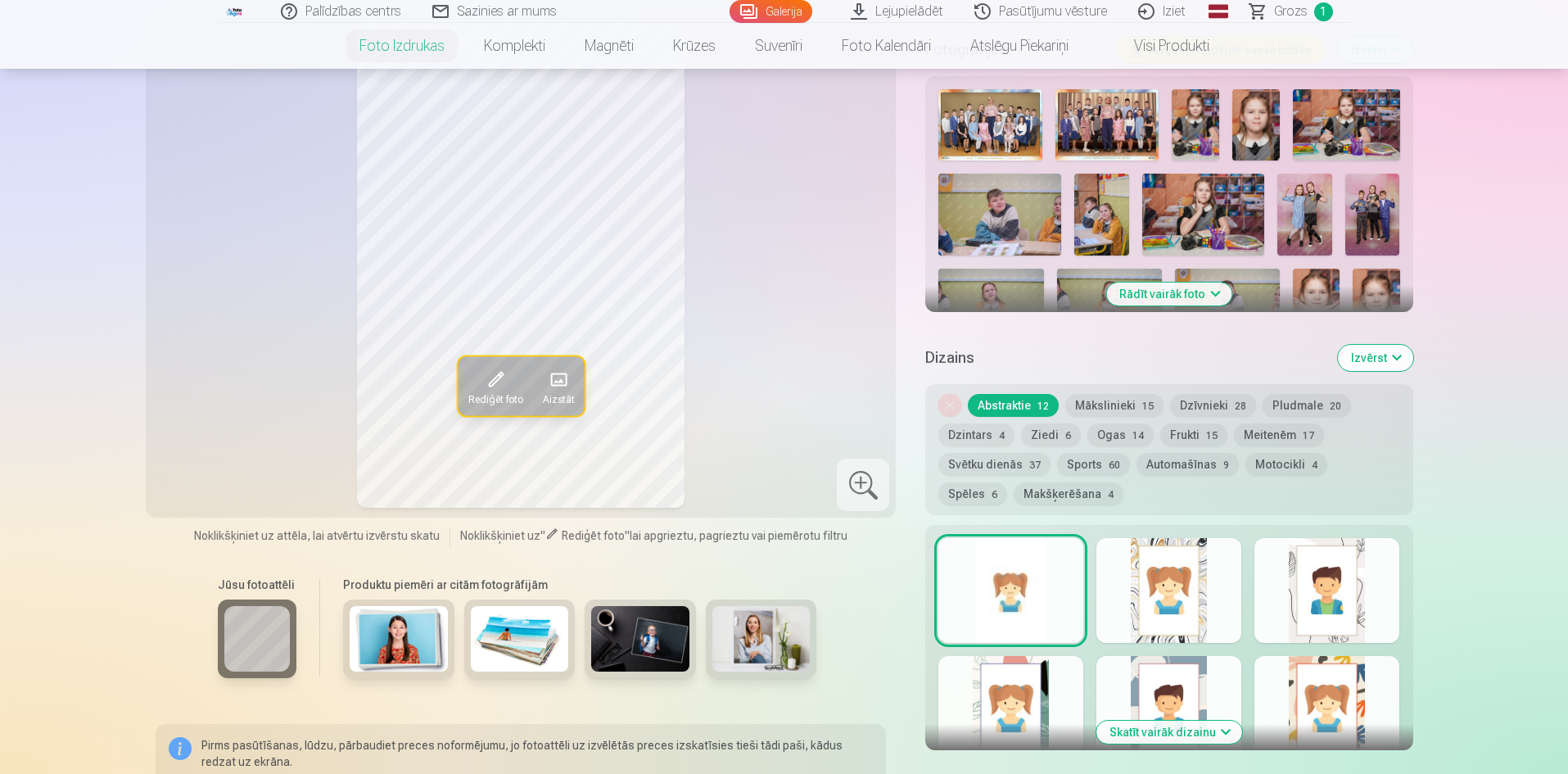
click at [1306, 220] on img at bounding box center [1304, 215] width 55 height 82
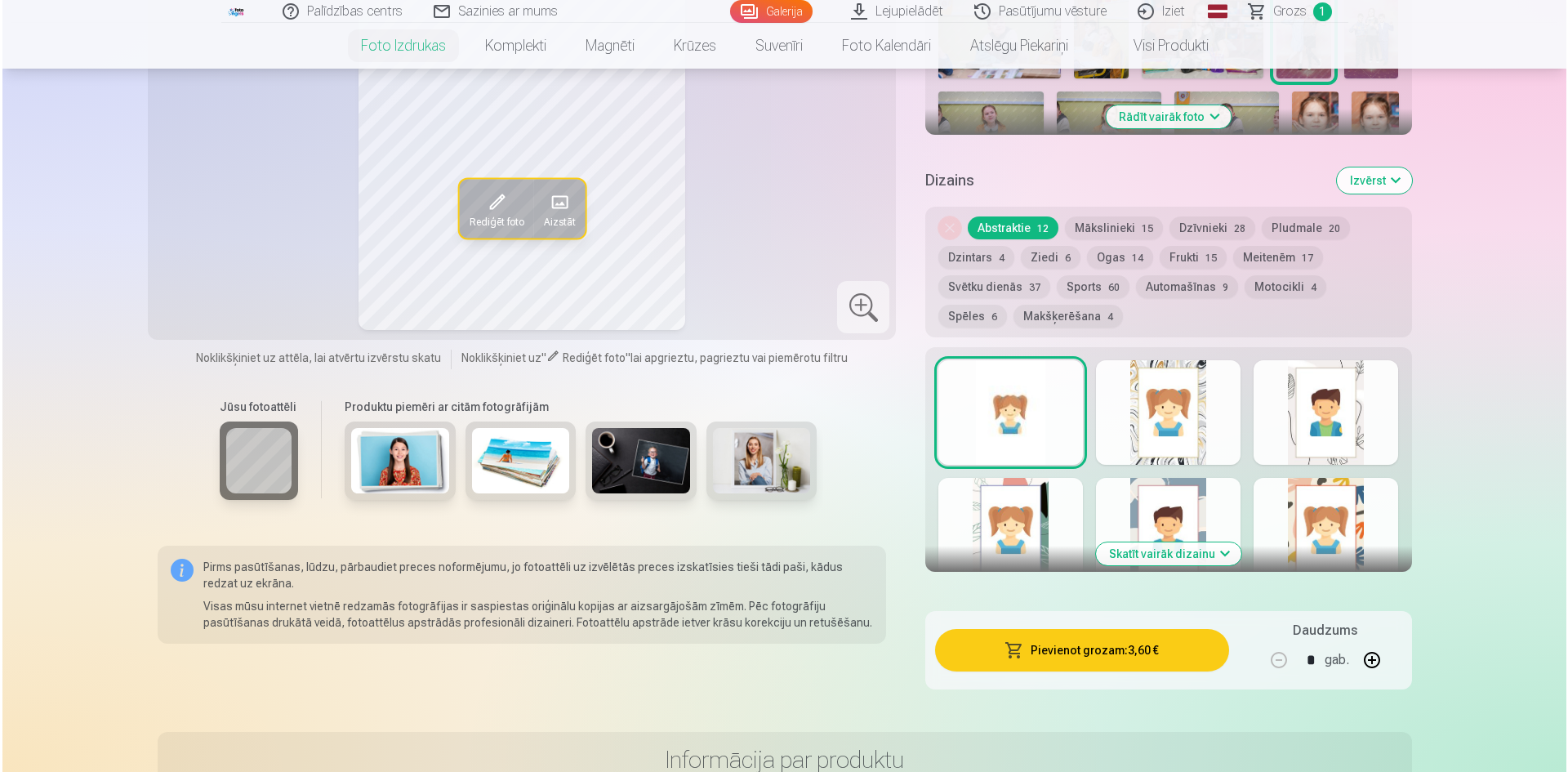
scroll to position [780, 0]
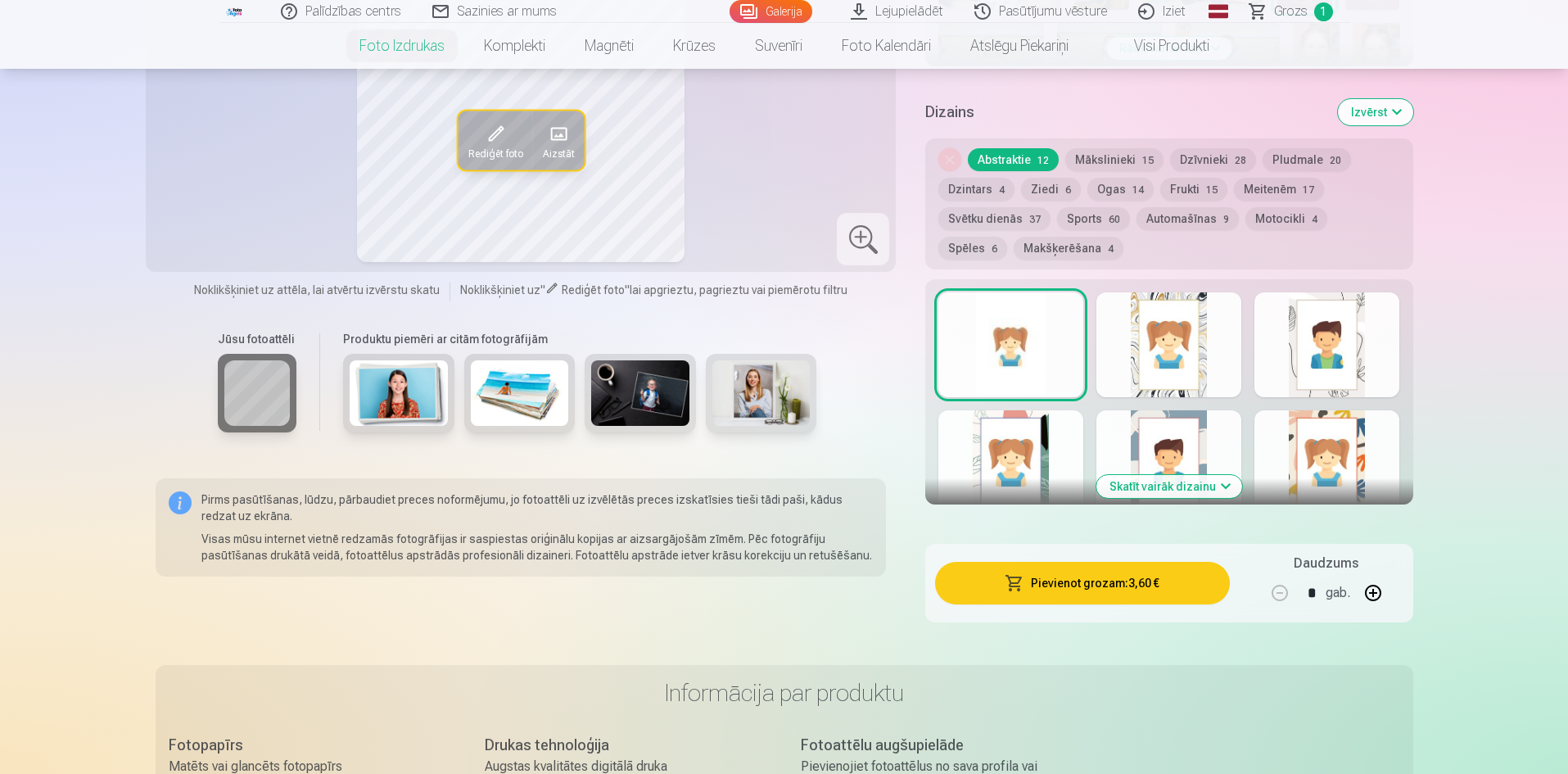
click at [1123, 586] on button "Pievienot grozam : 3,60 €" at bounding box center [1081, 583] width 294 height 43
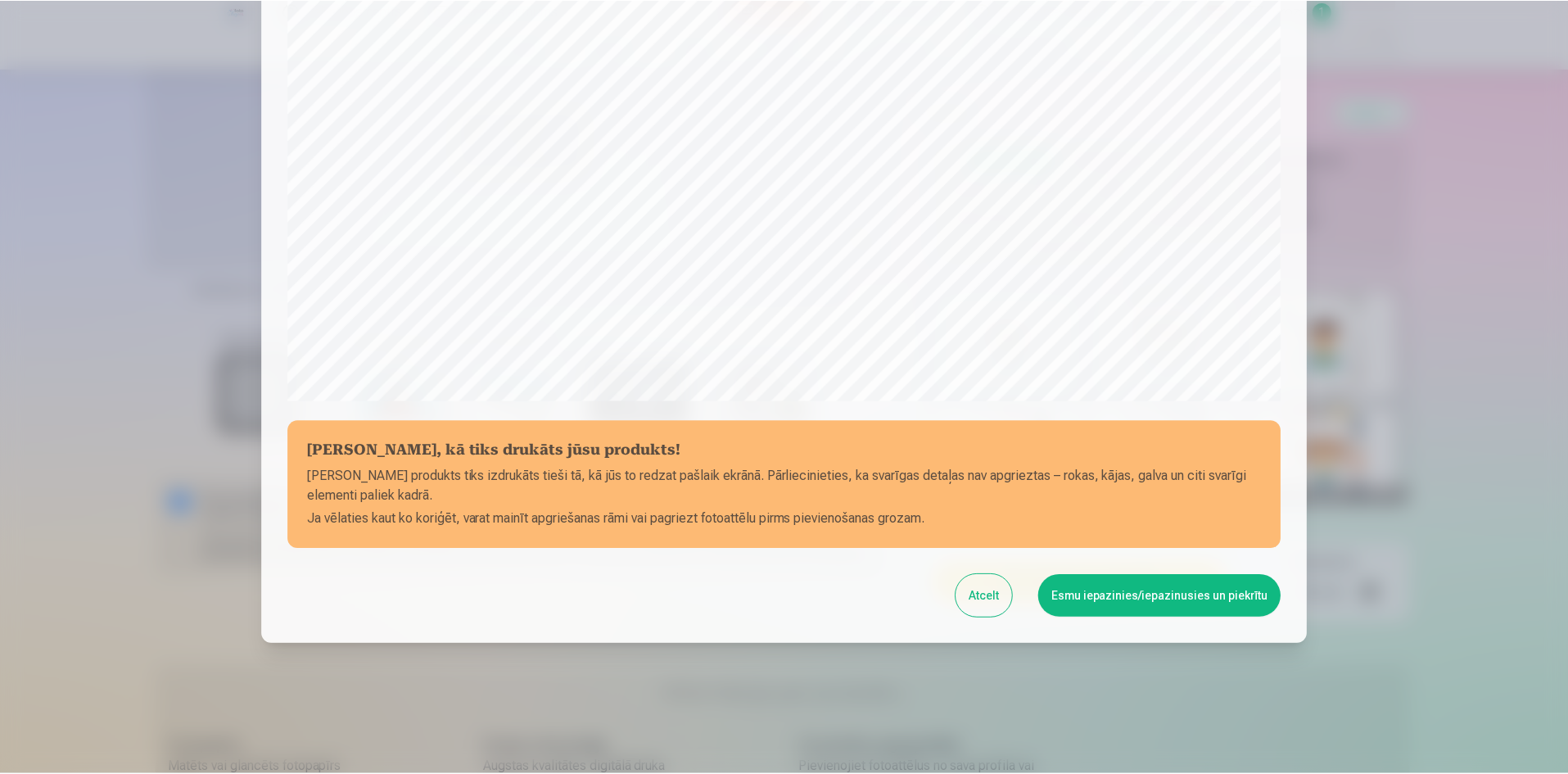
scroll to position [406, 0]
click at [1154, 594] on button "Esmu iepazinies/iepazinusies un piekrītu" at bounding box center [1163, 596] width 243 height 43
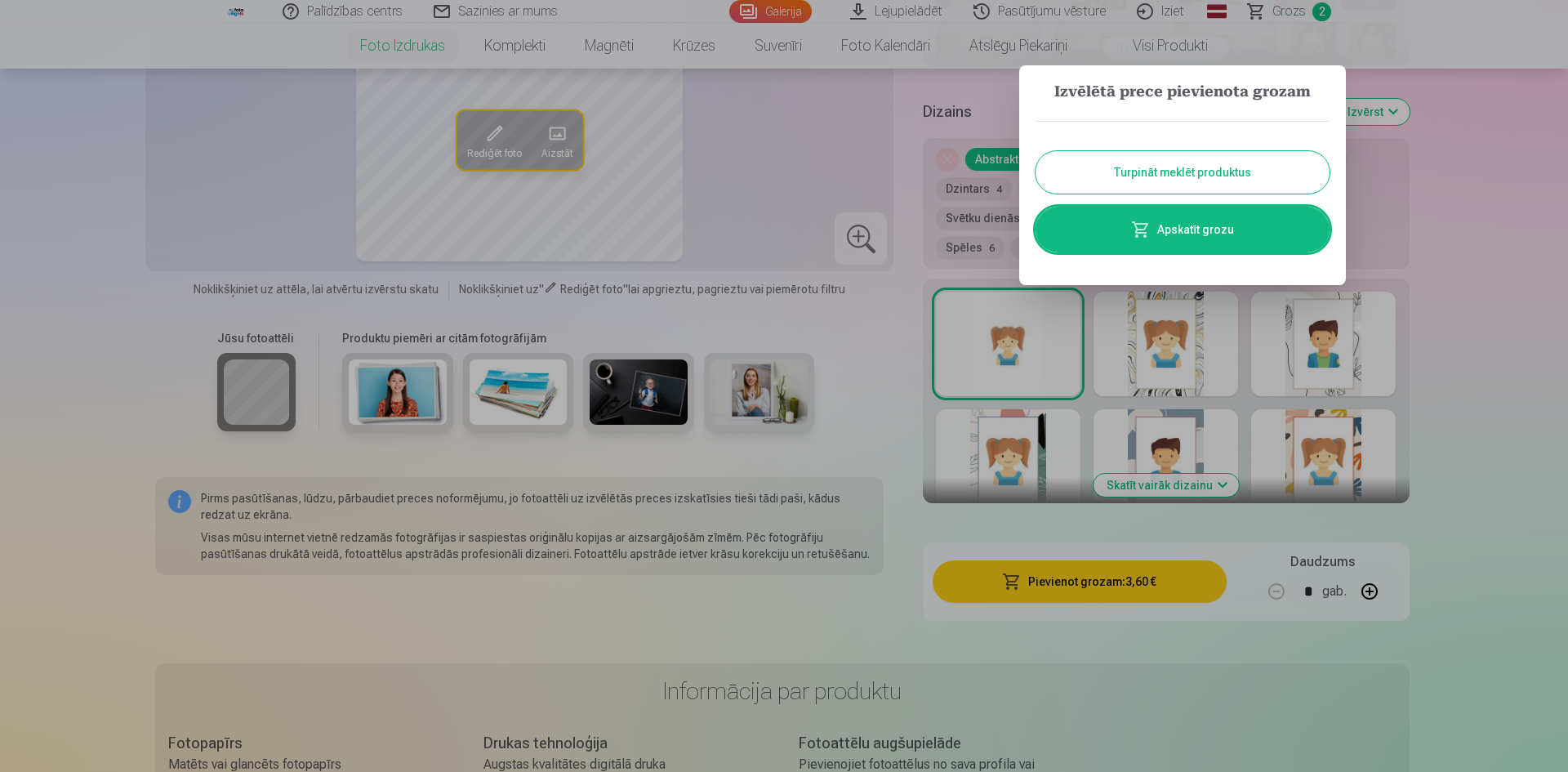
click at [1229, 171] on button "Turpināt meklēt produktus" at bounding box center [1183, 172] width 294 height 43
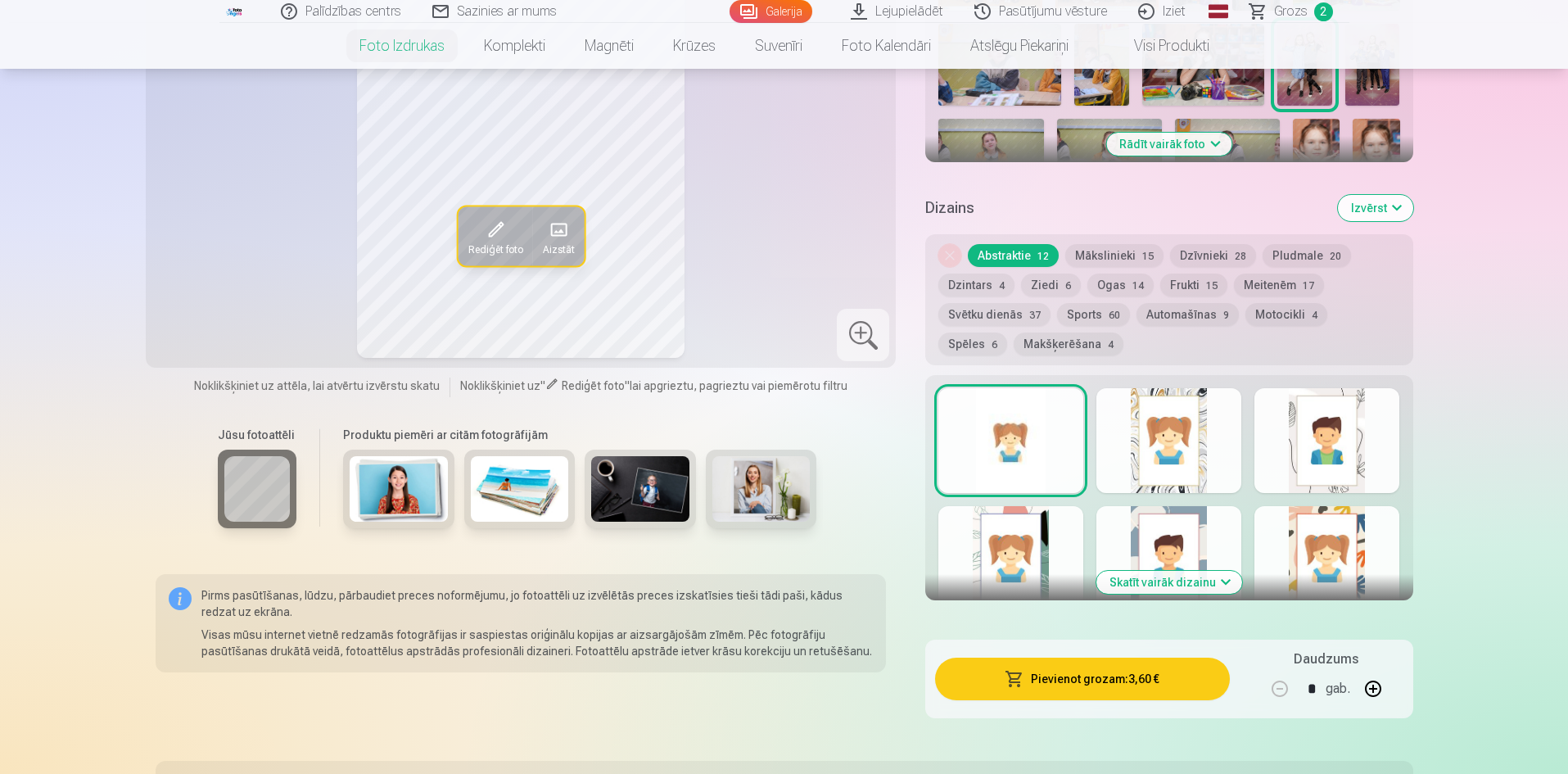
scroll to position [536, 0]
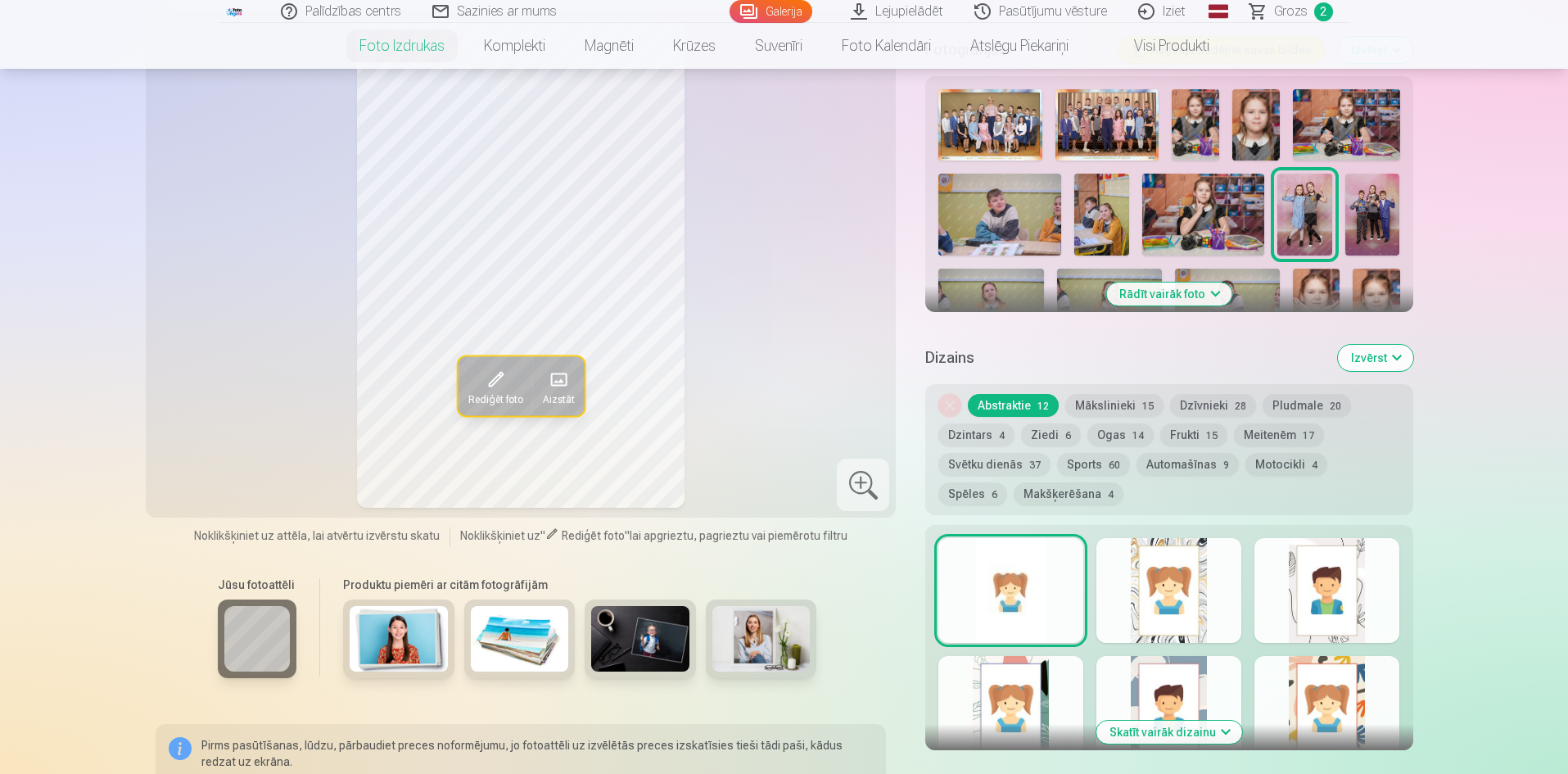
click at [1374, 211] on img at bounding box center [1372, 215] width 55 height 82
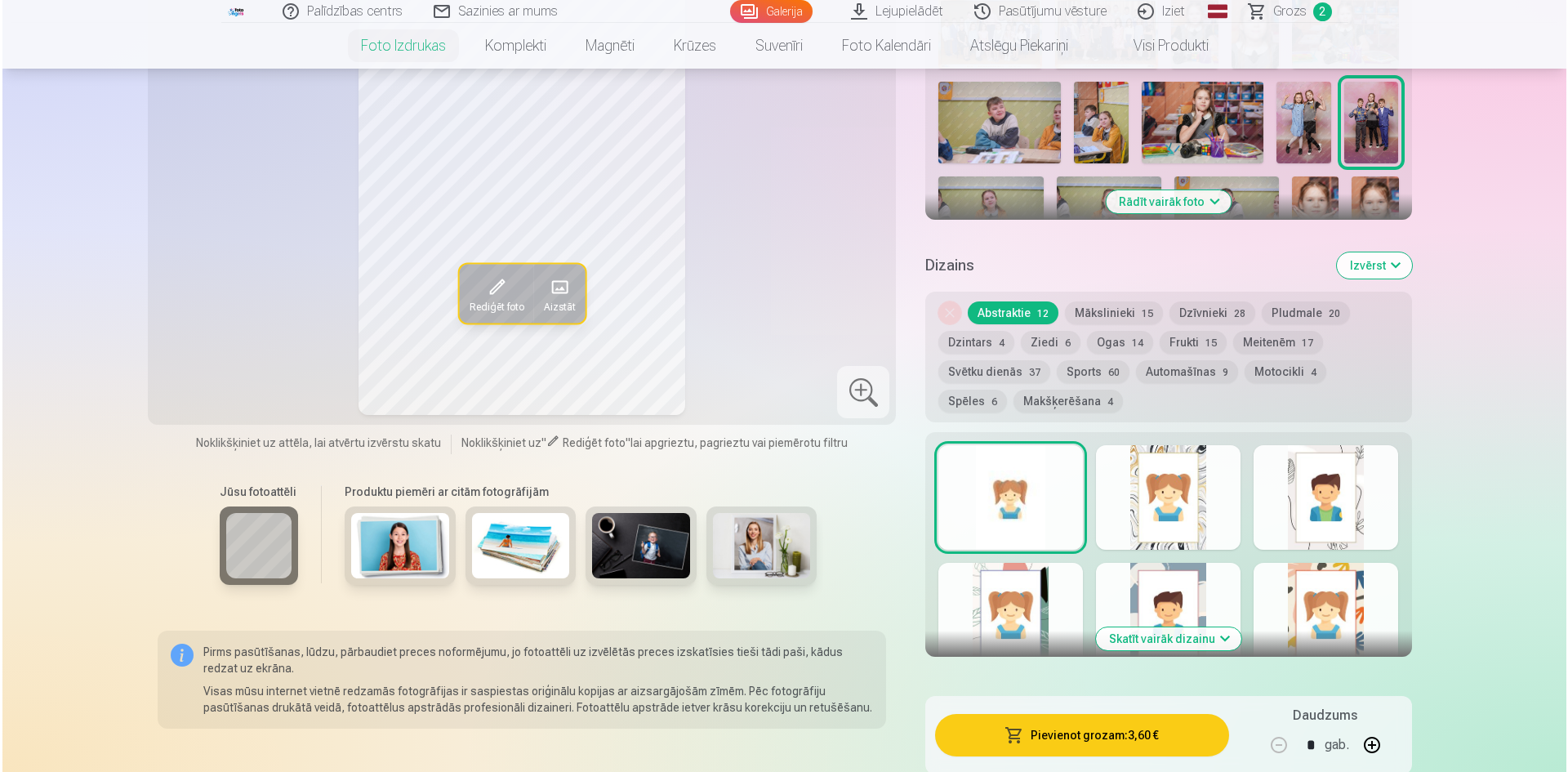
scroll to position [698, 0]
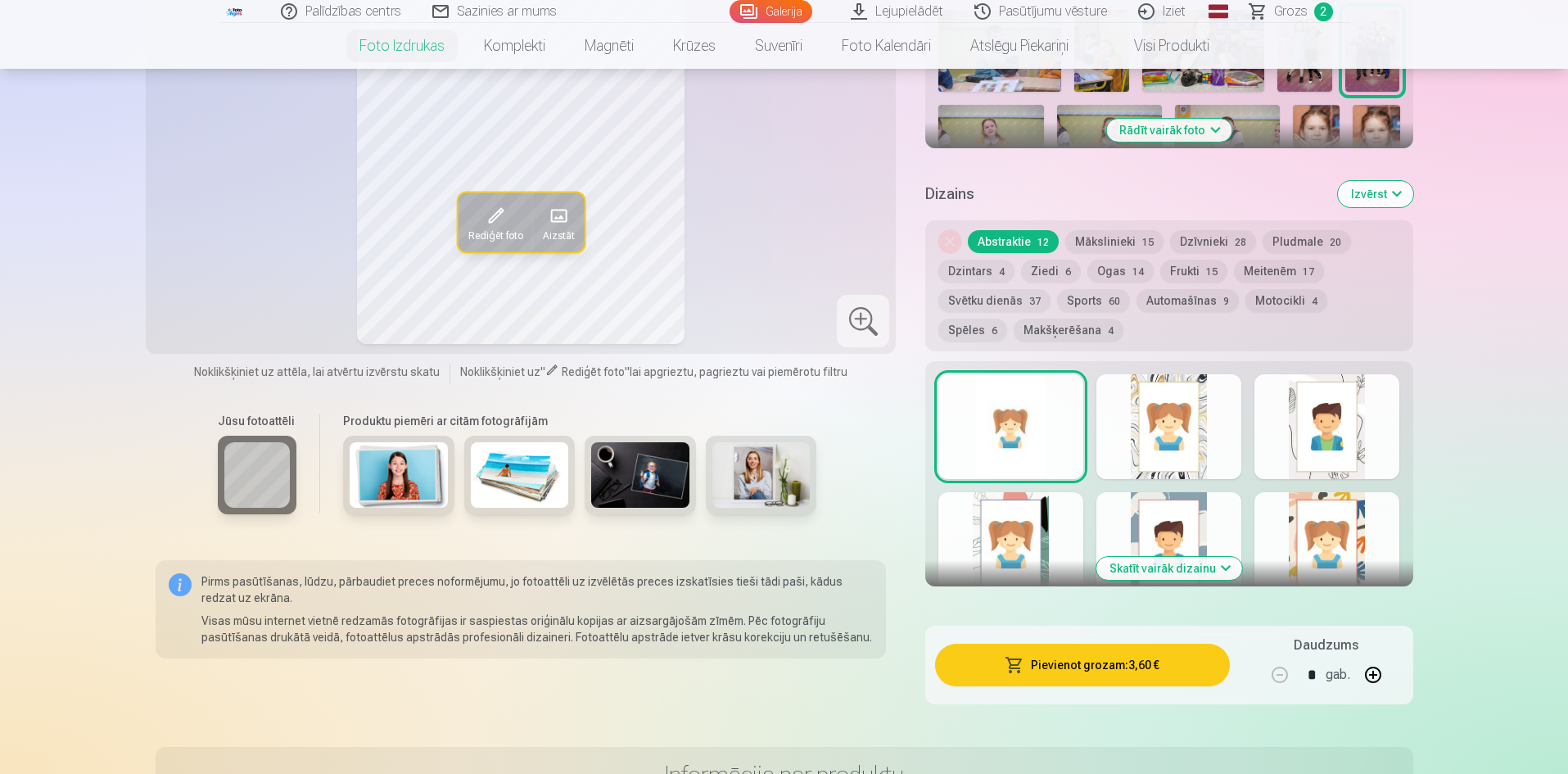
click at [1096, 660] on button "Pievienot grozam : 3,60 €" at bounding box center [1081, 665] width 294 height 43
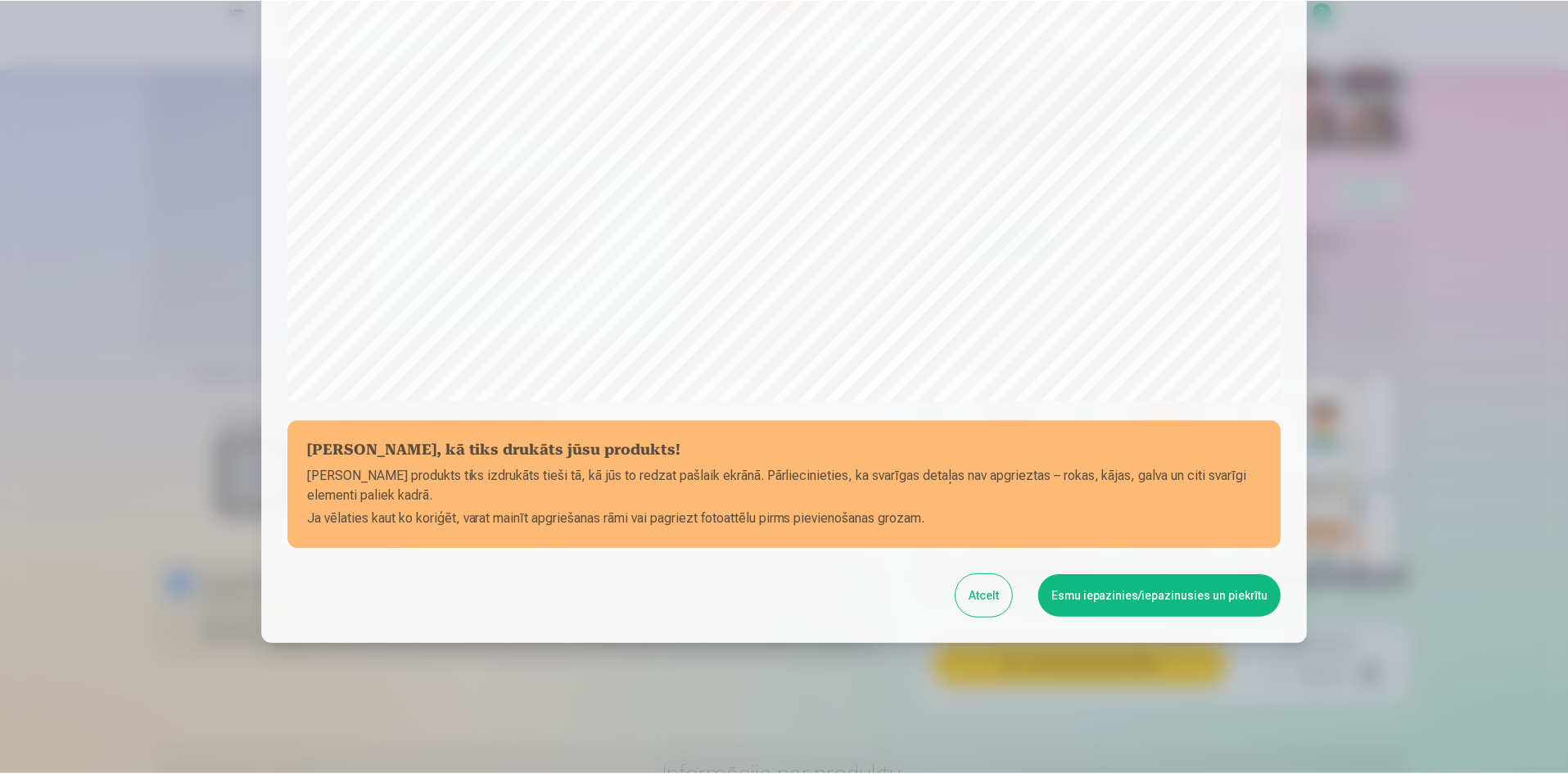
scroll to position [406, 0]
click at [1174, 600] on button "Esmu iepazinies/iepazinusies un piekrītu" at bounding box center [1163, 596] width 243 height 43
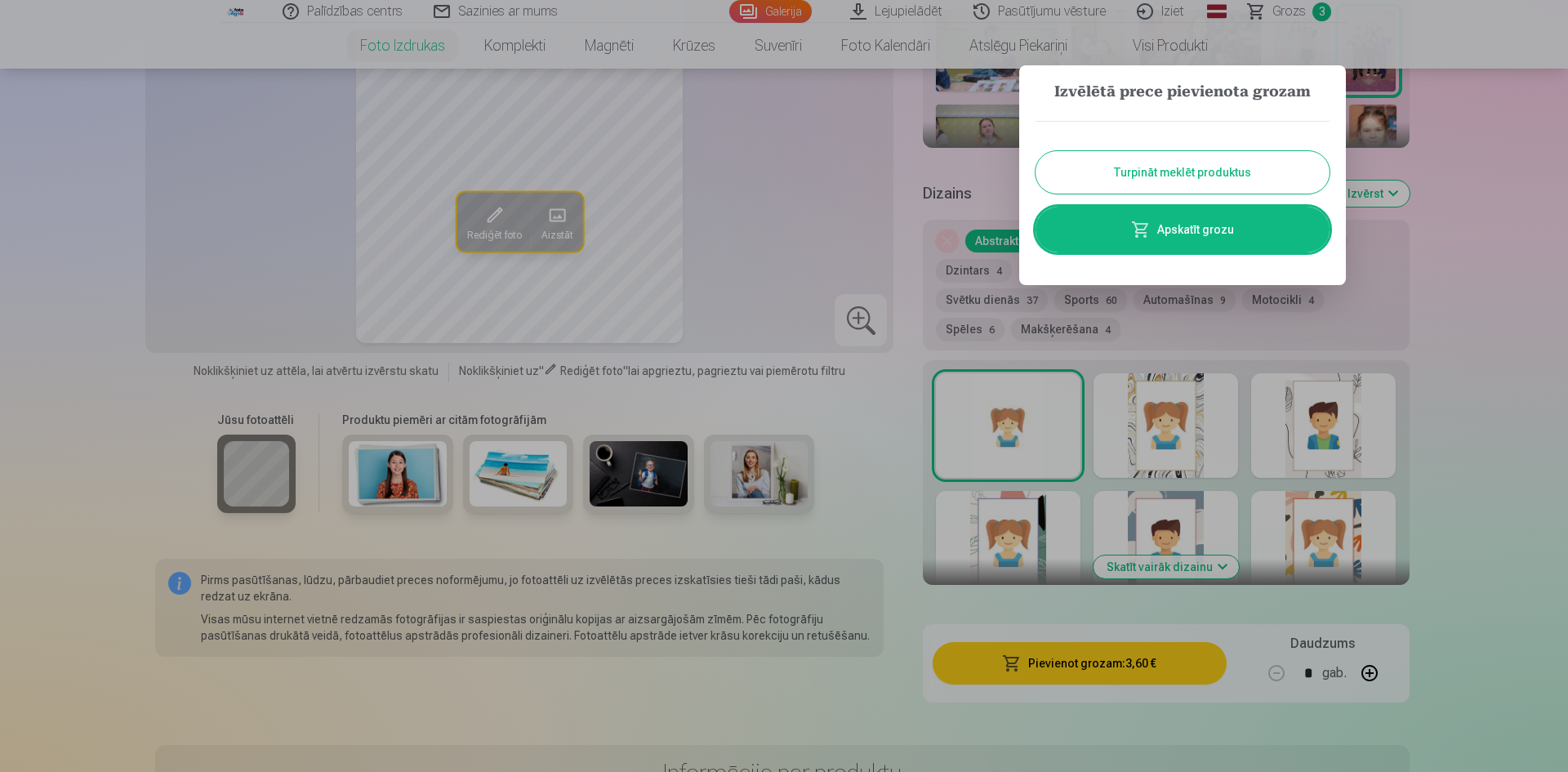
click at [1241, 174] on button "Turpināt meklēt produktus" at bounding box center [1183, 172] width 294 height 43
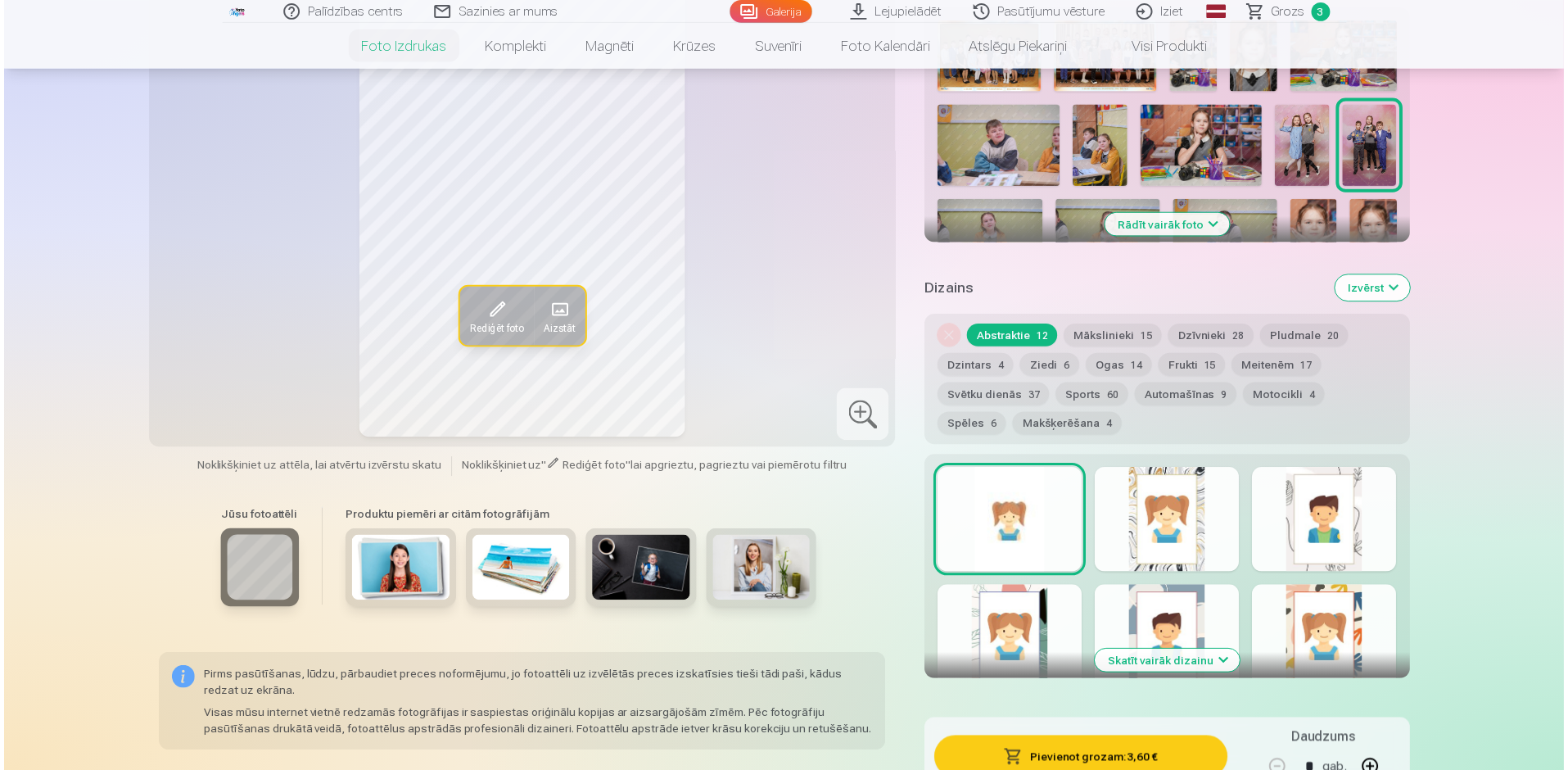
scroll to position [455, 0]
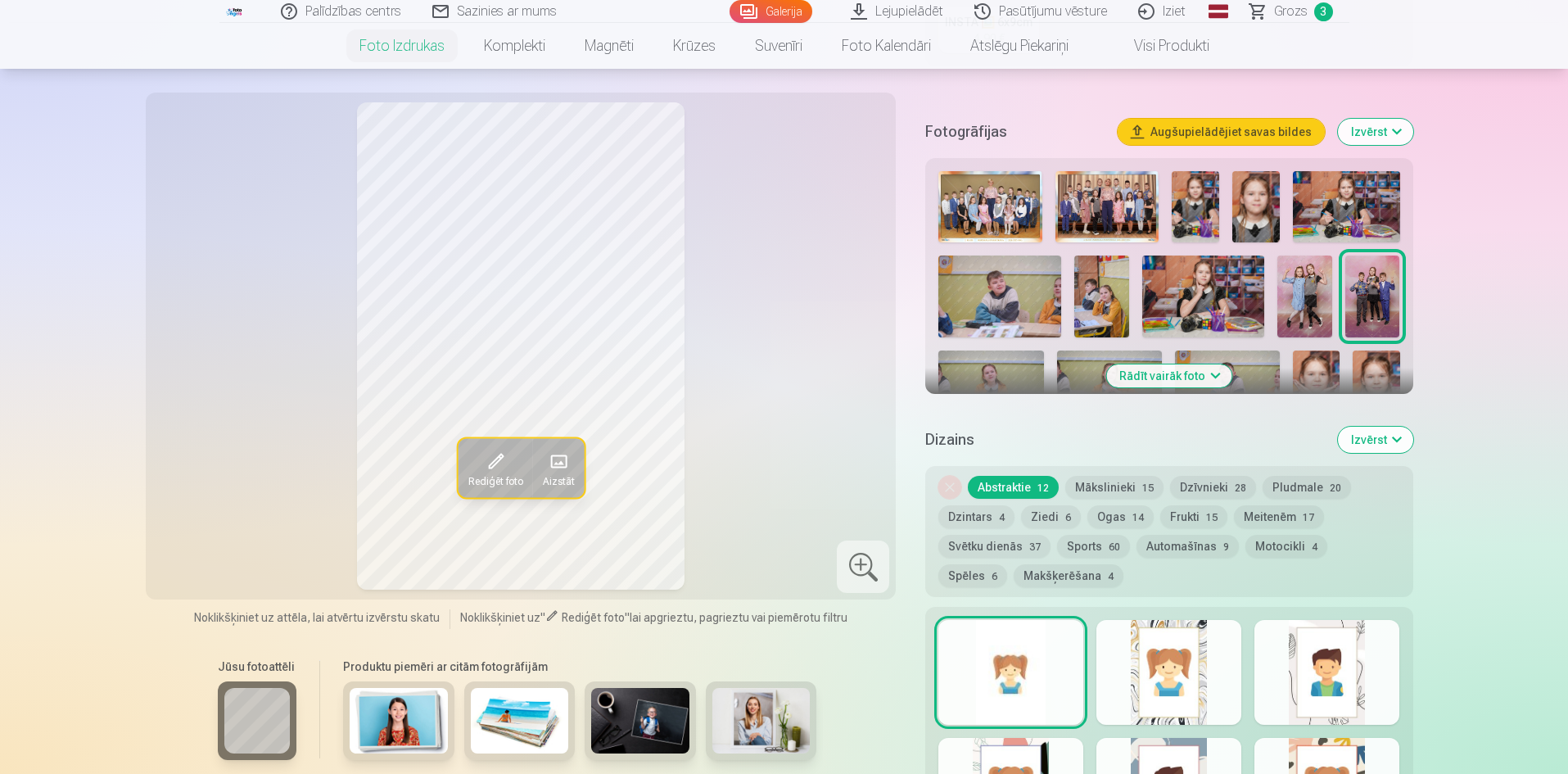
click at [985, 198] on img at bounding box center [989, 206] width 103 height 72
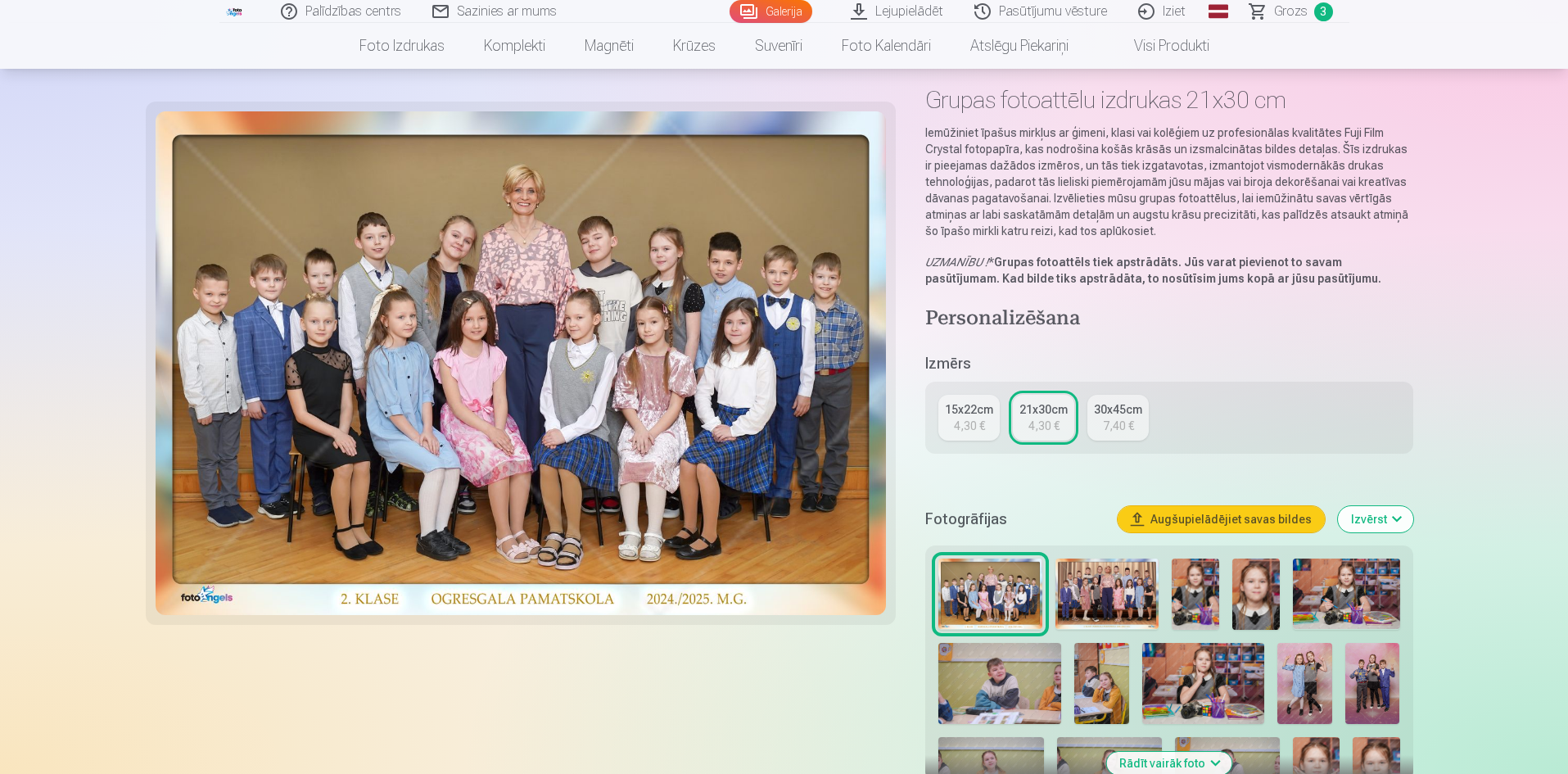
scroll to position [164, 0]
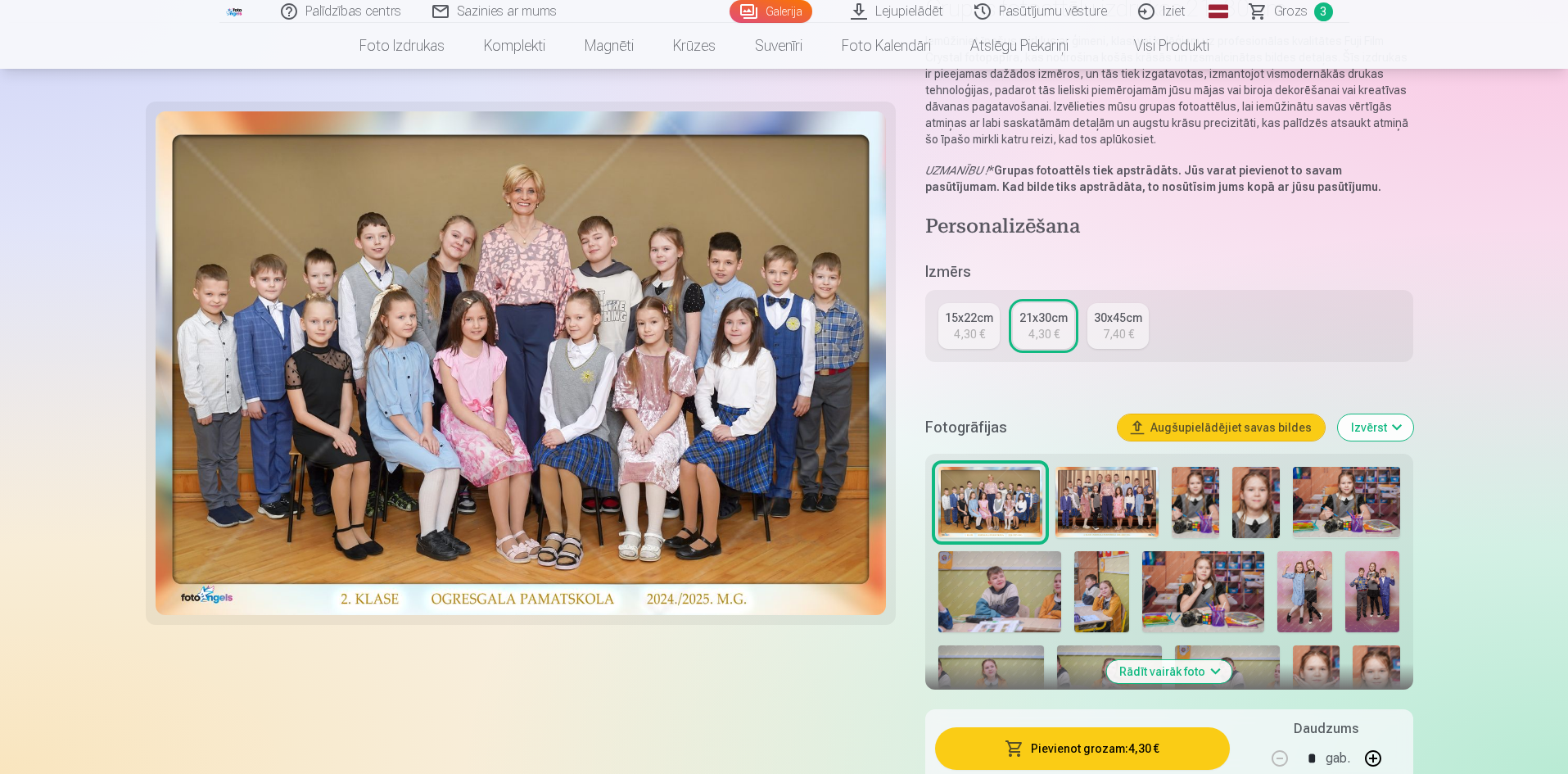
click at [1108, 744] on button "Pievienot grozam : 4,30 €" at bounding box center [1081, 749] width 294 height 43
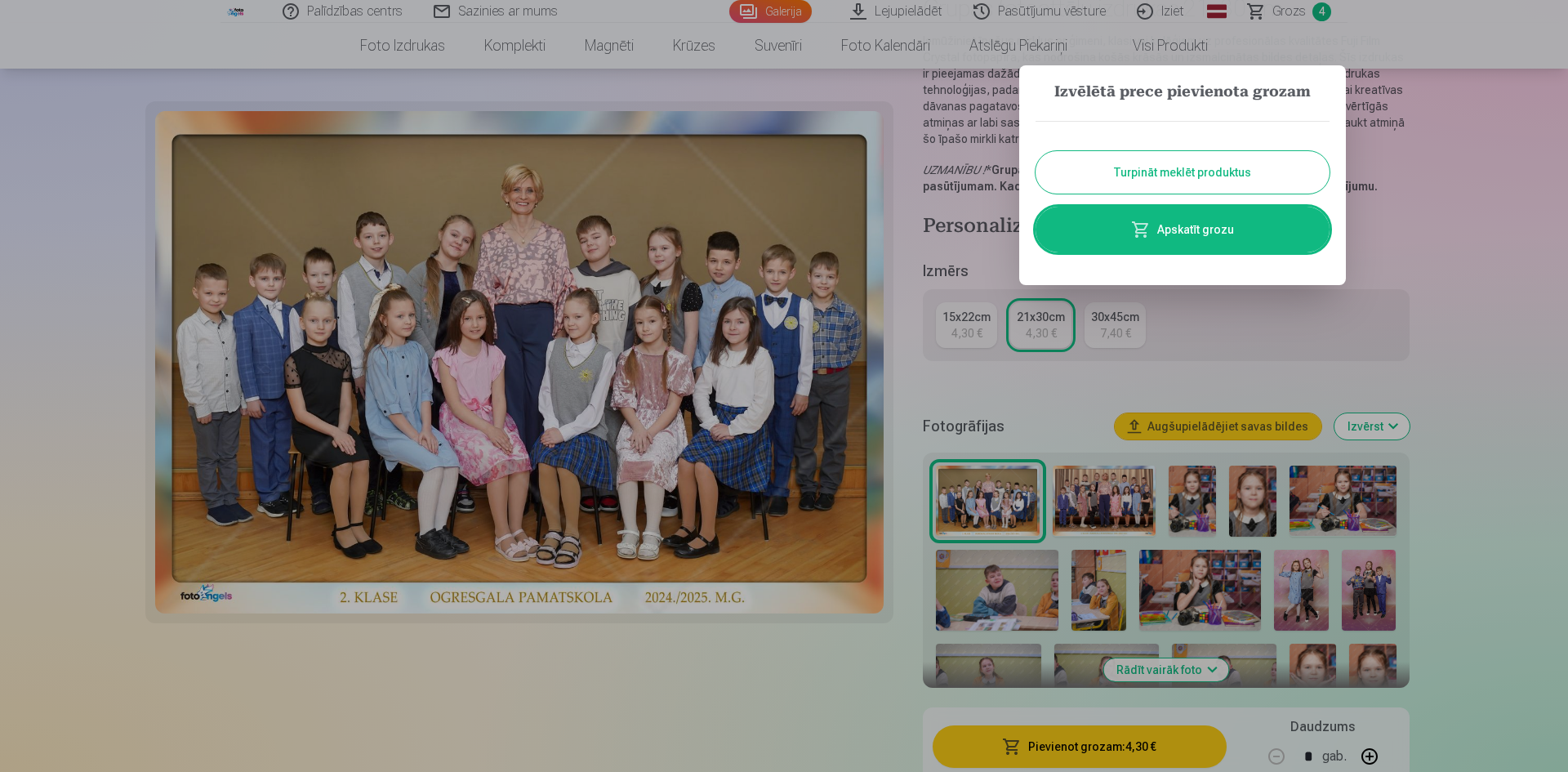
click at [1191, 162] on button "Turpināt meklēt produktus" at bounding box center [1183, 172] width 294 height 43
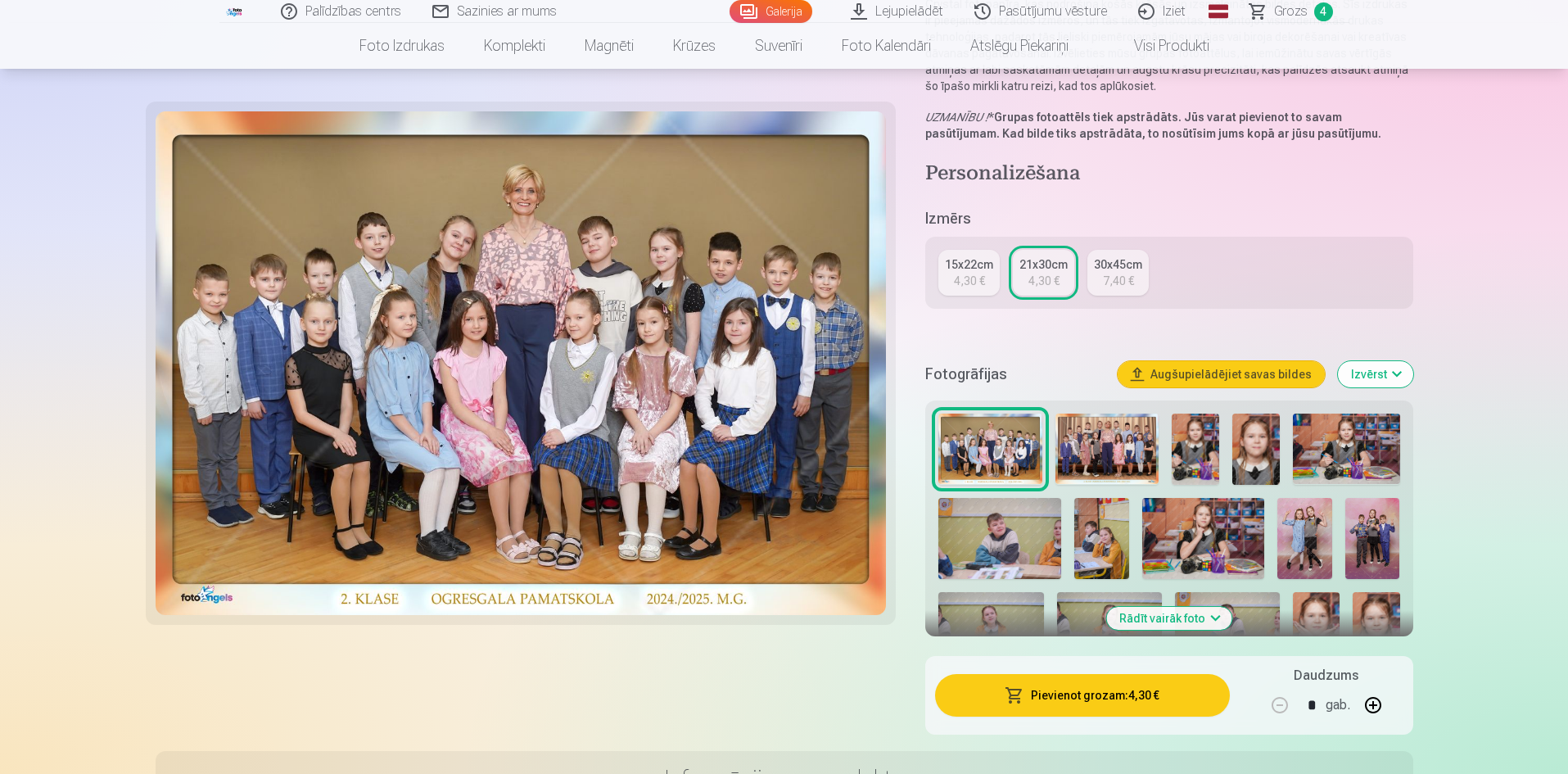
scroll to position [246, 0]
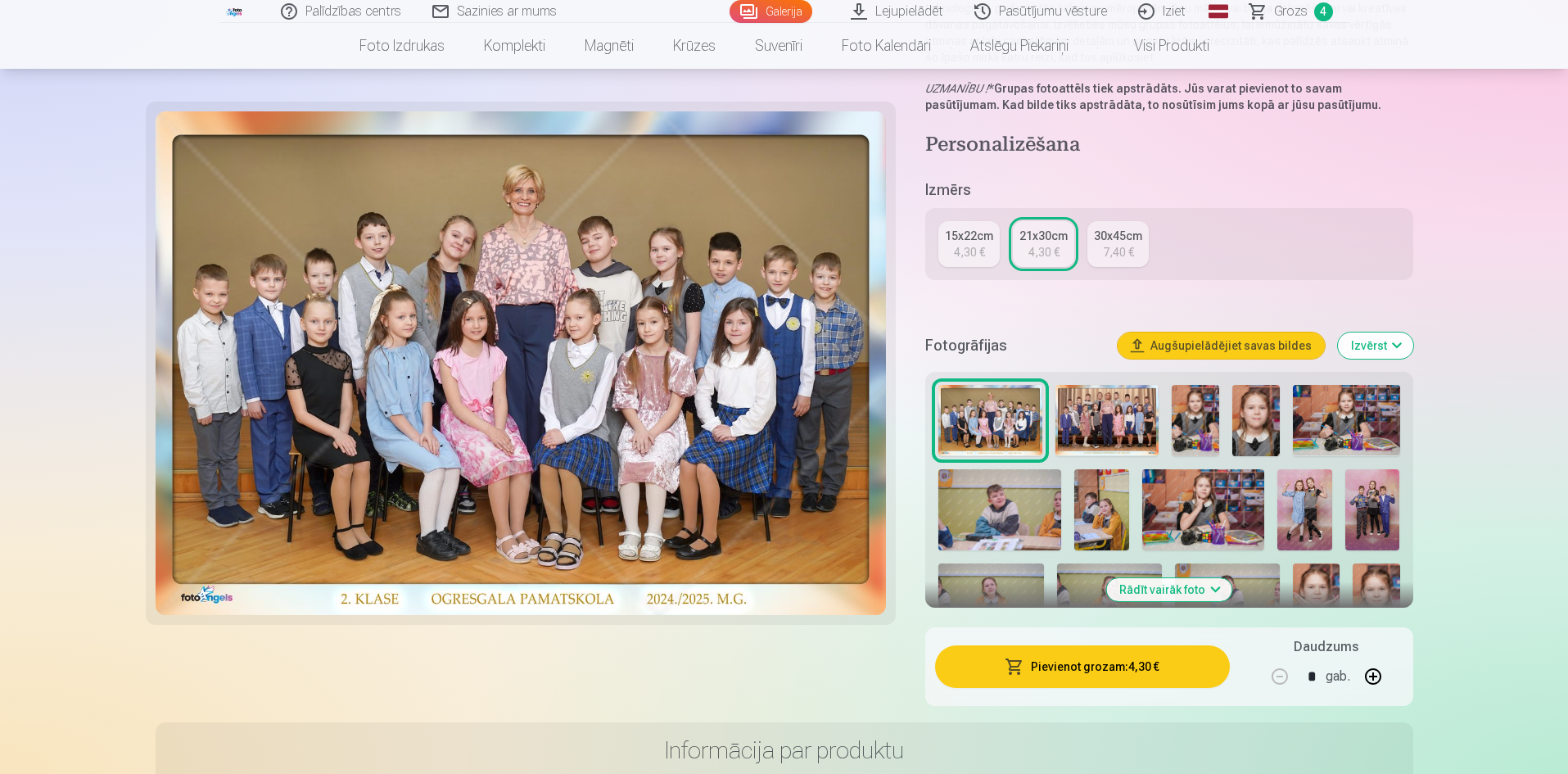
click at [1196, 422] on img at bounding box center [1196, 420] width 48 height 72
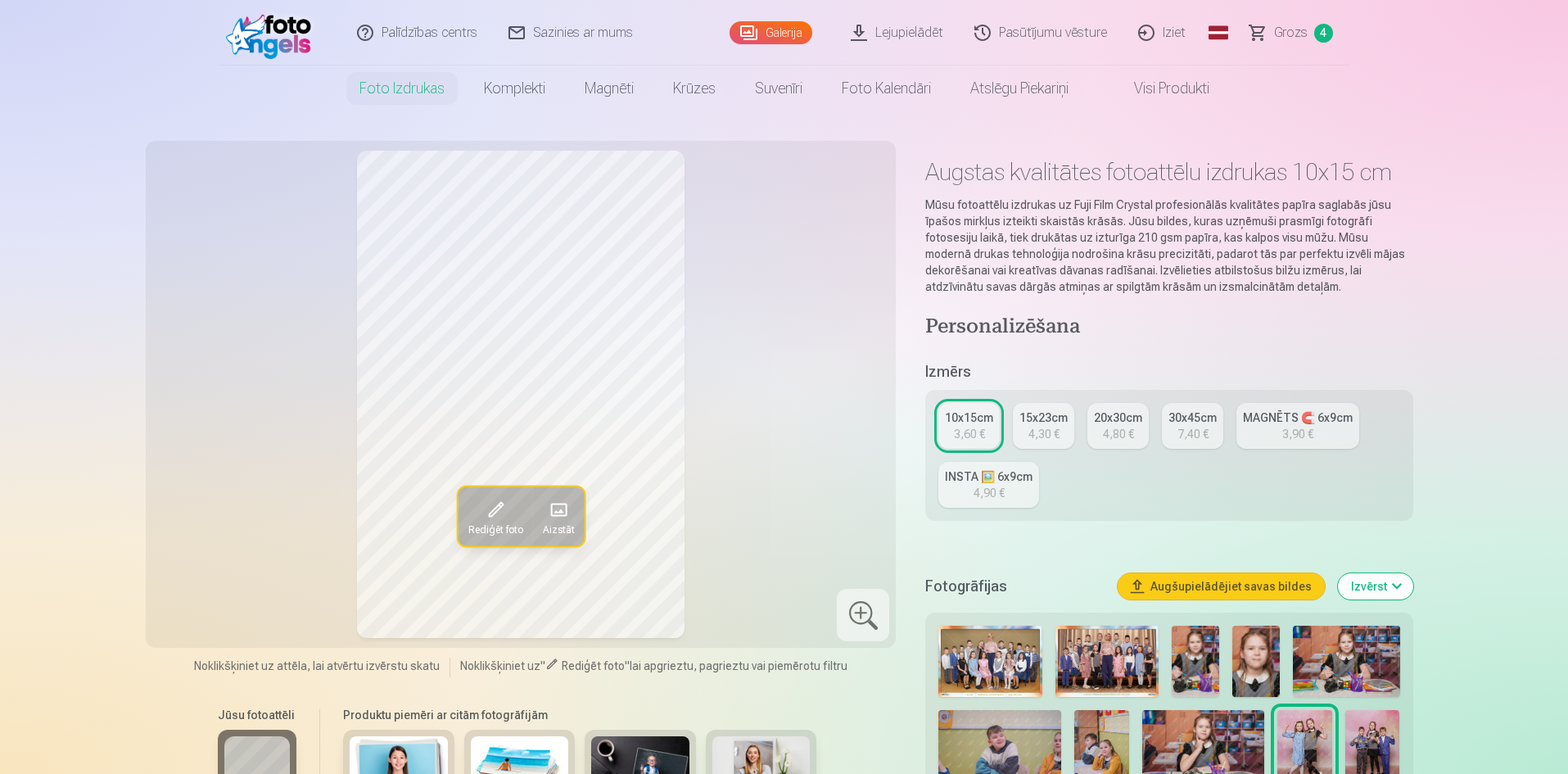
click at [1205, 671] on img at bounding box center [1196, 661] width 48 height 72
click at [1359, 676] on img at bounding box center [1346, 661] width 107 height 72
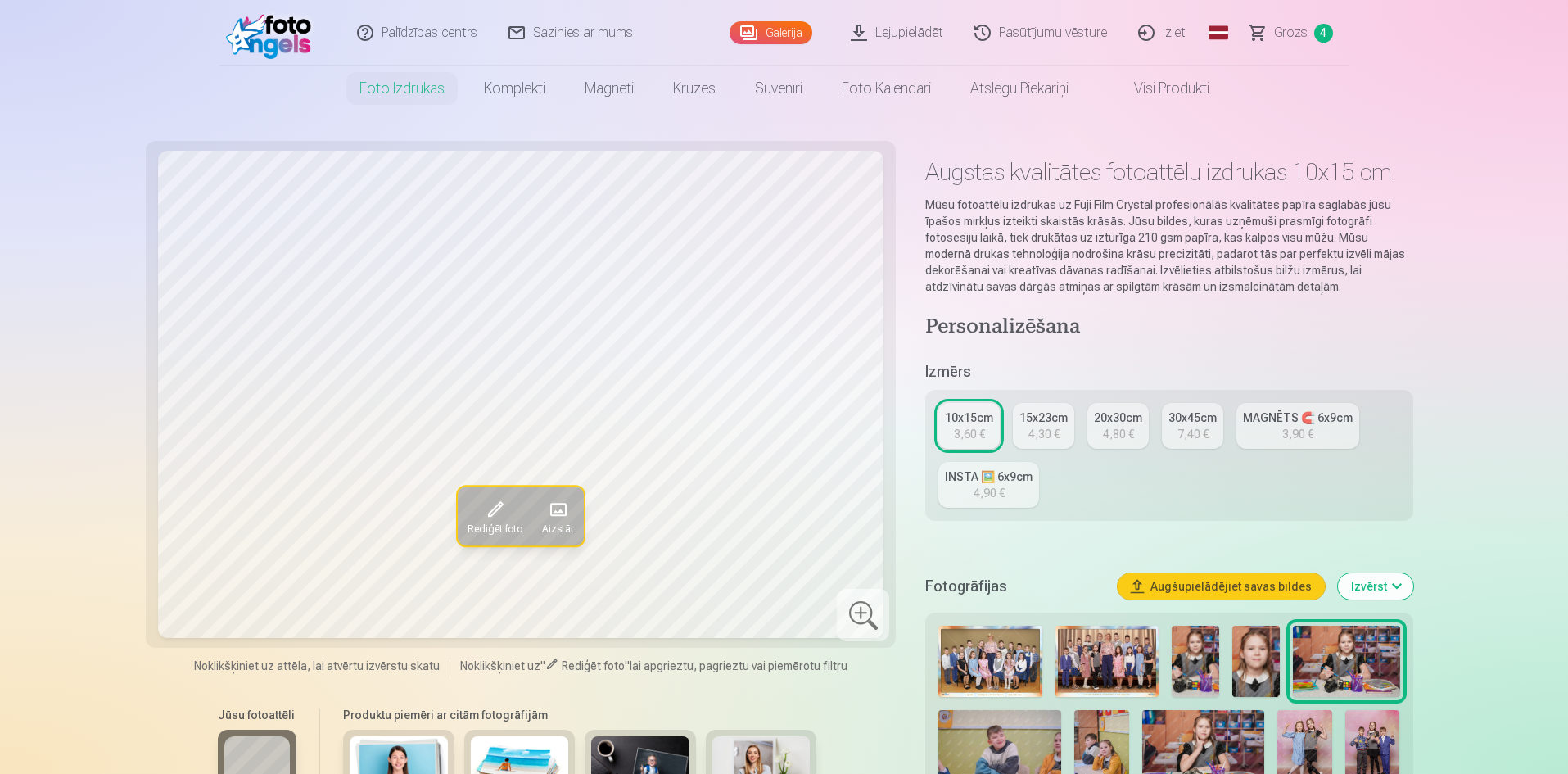
click at [1213, 682] on img at bounding box center [1196, 661] width 48 height 72
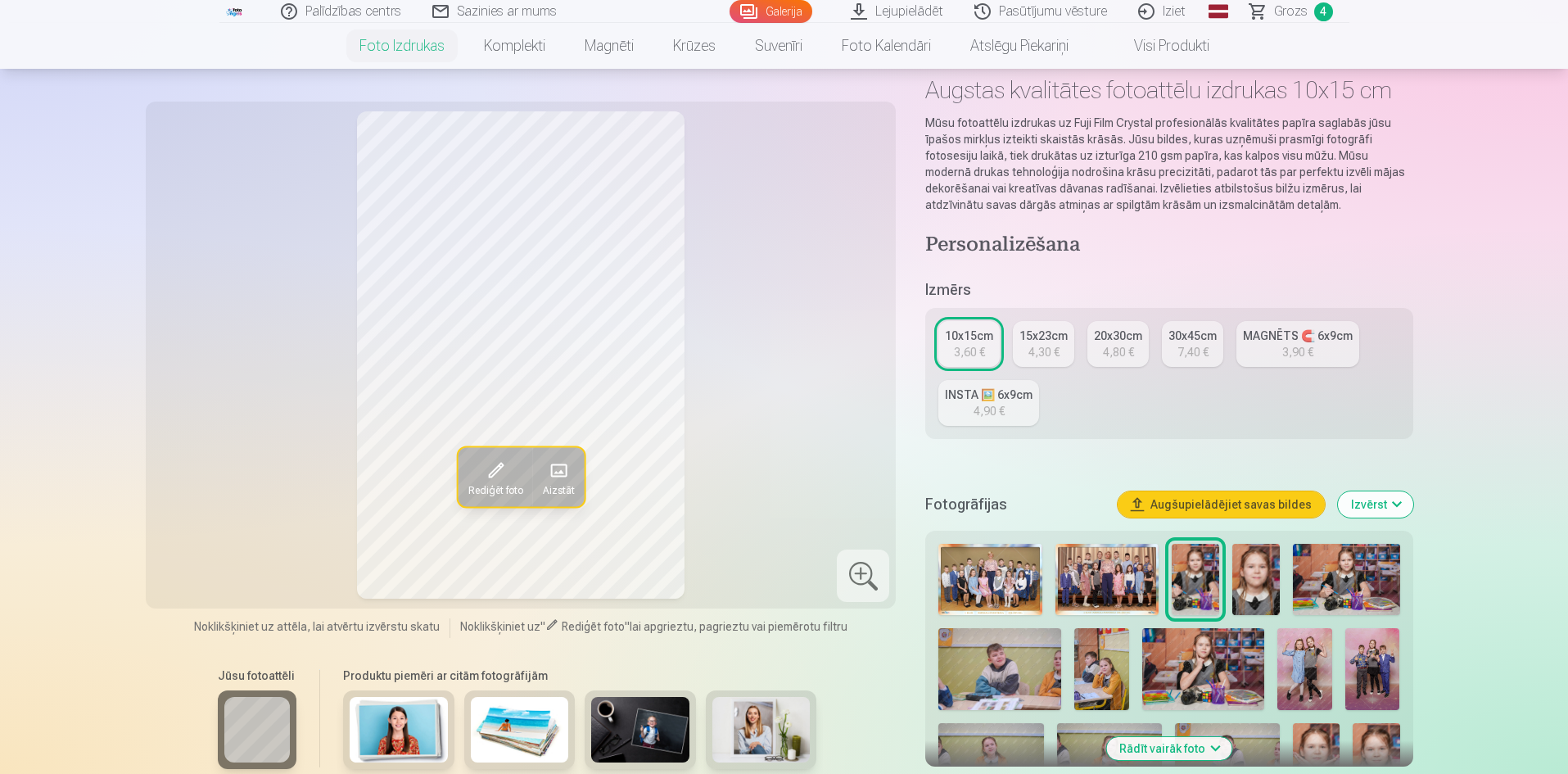
scroll to position [246, 0]
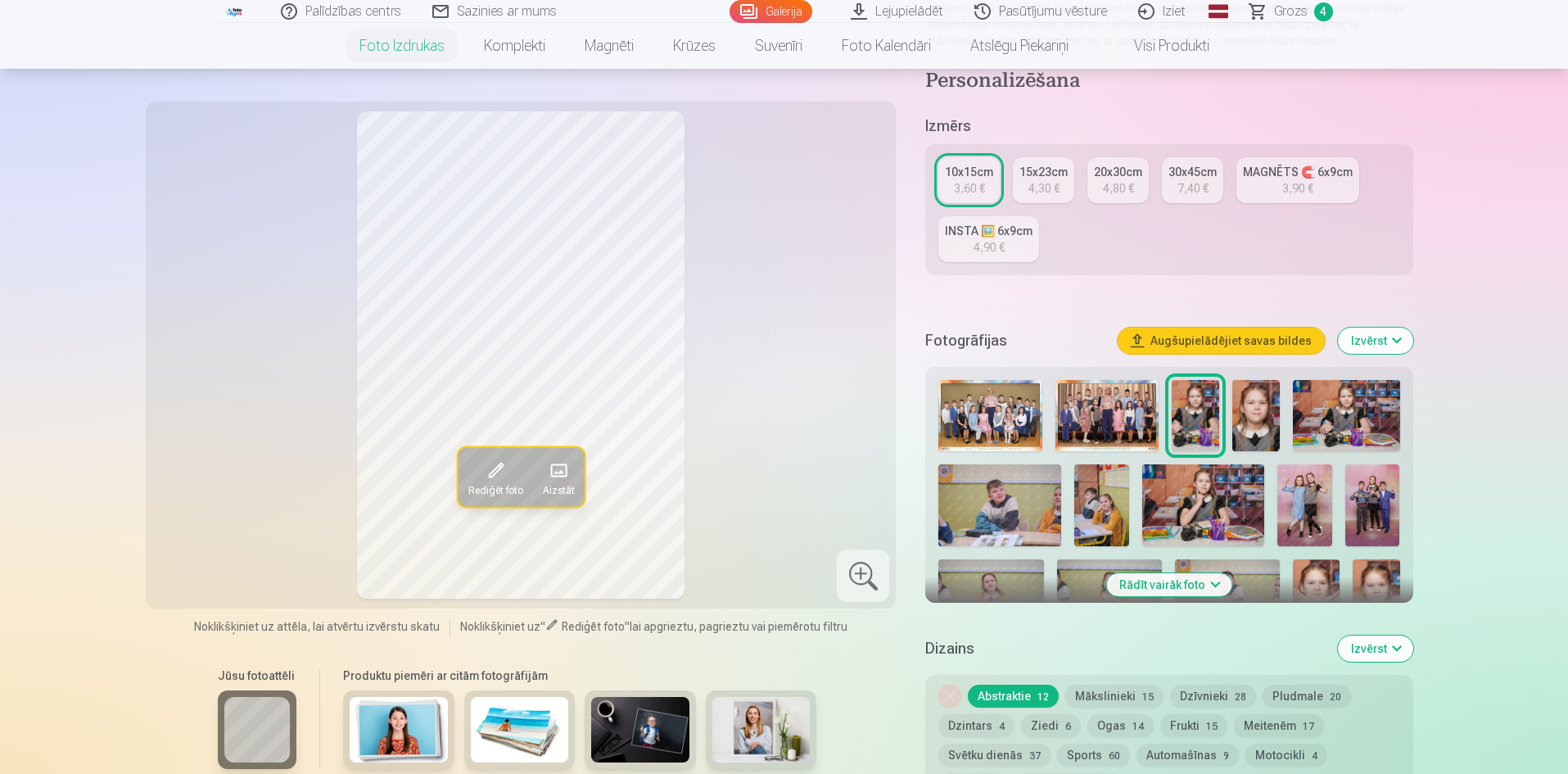
click at [1351, 427] on img at bounding box center [1346, 415] width 107 height 72
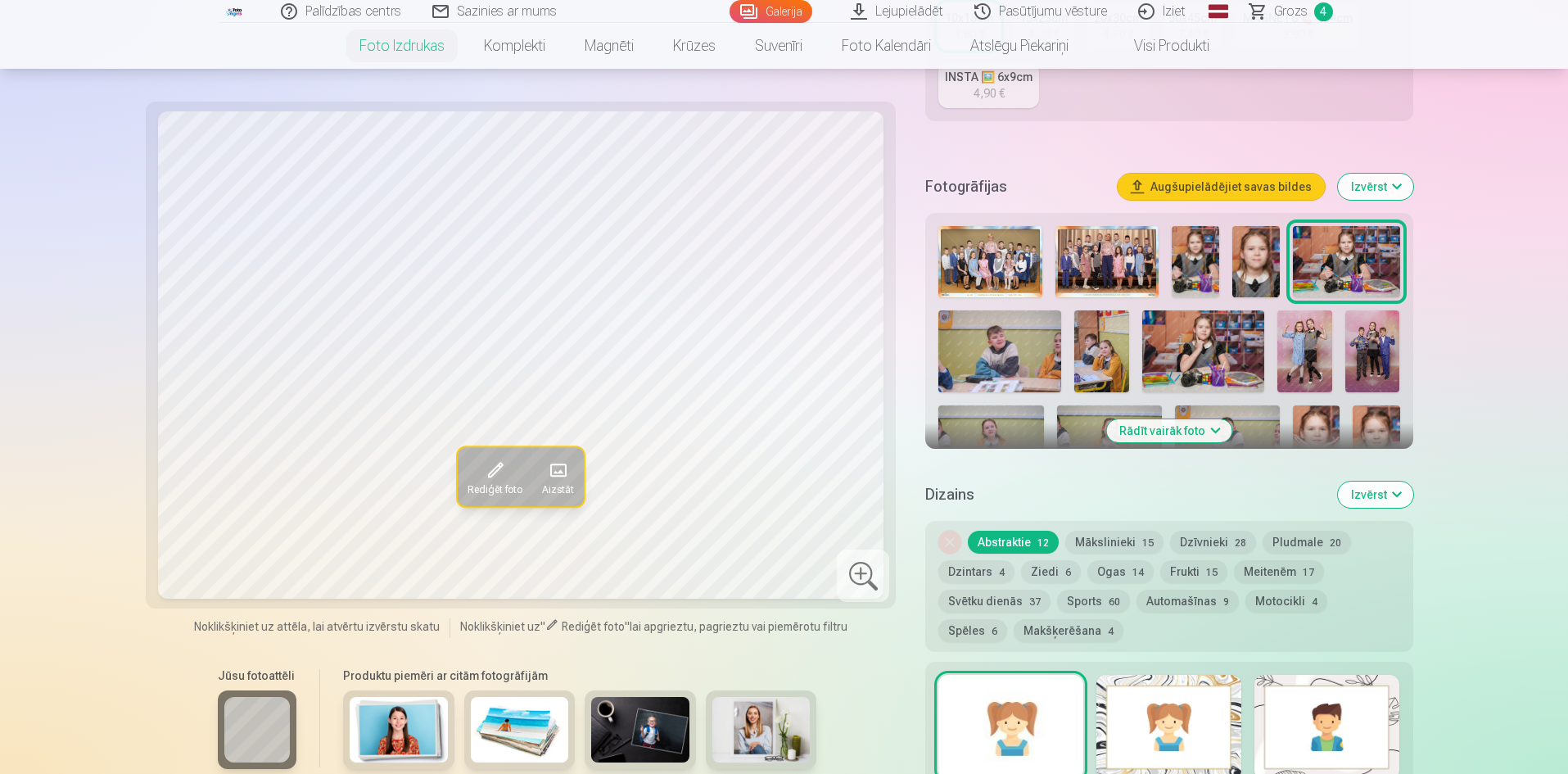
scroll to position [410, 0]
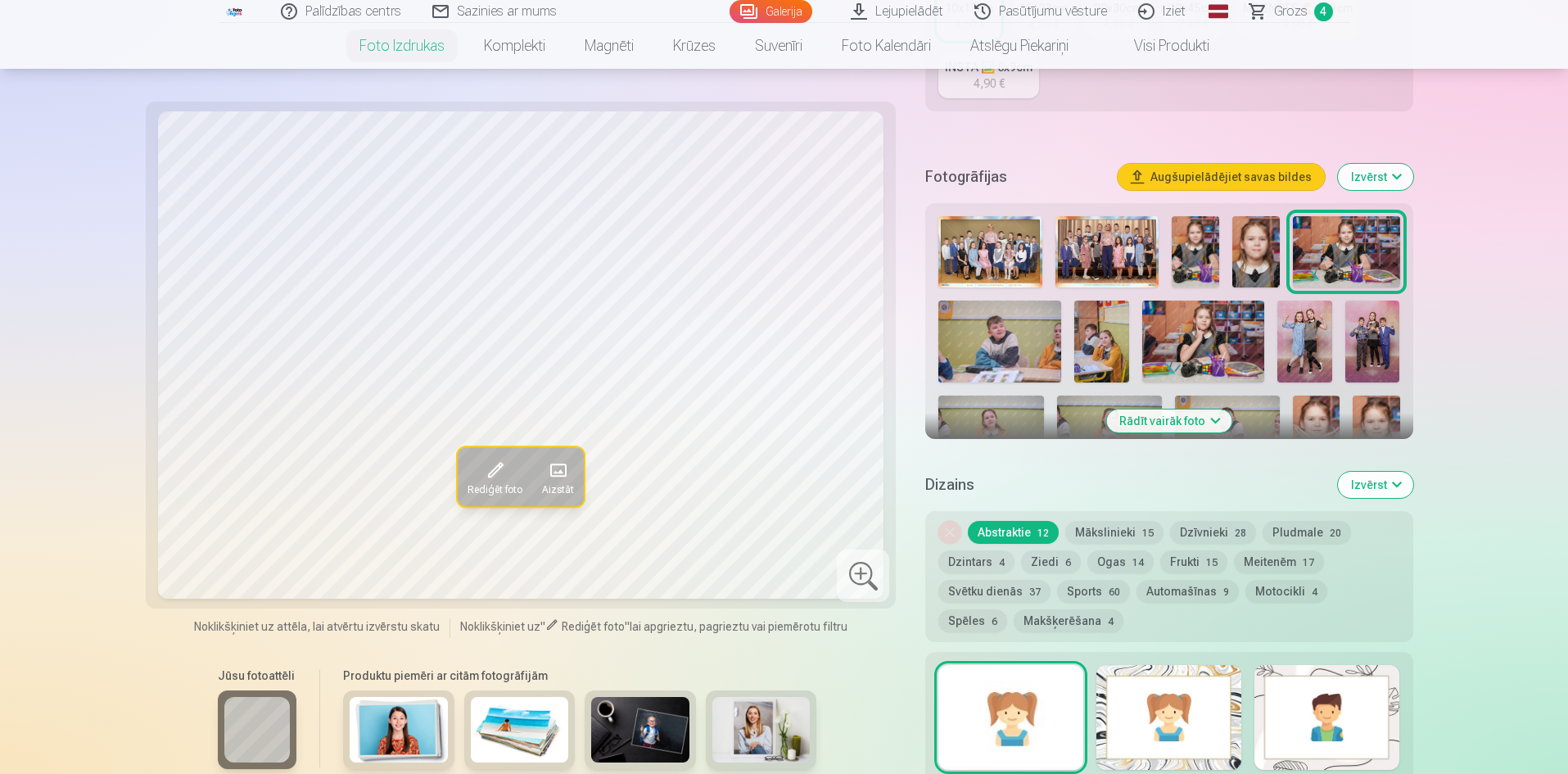
click at [974, 557] on button "Dzintars 4" at bounding box center [976, 562] width 76 height 23
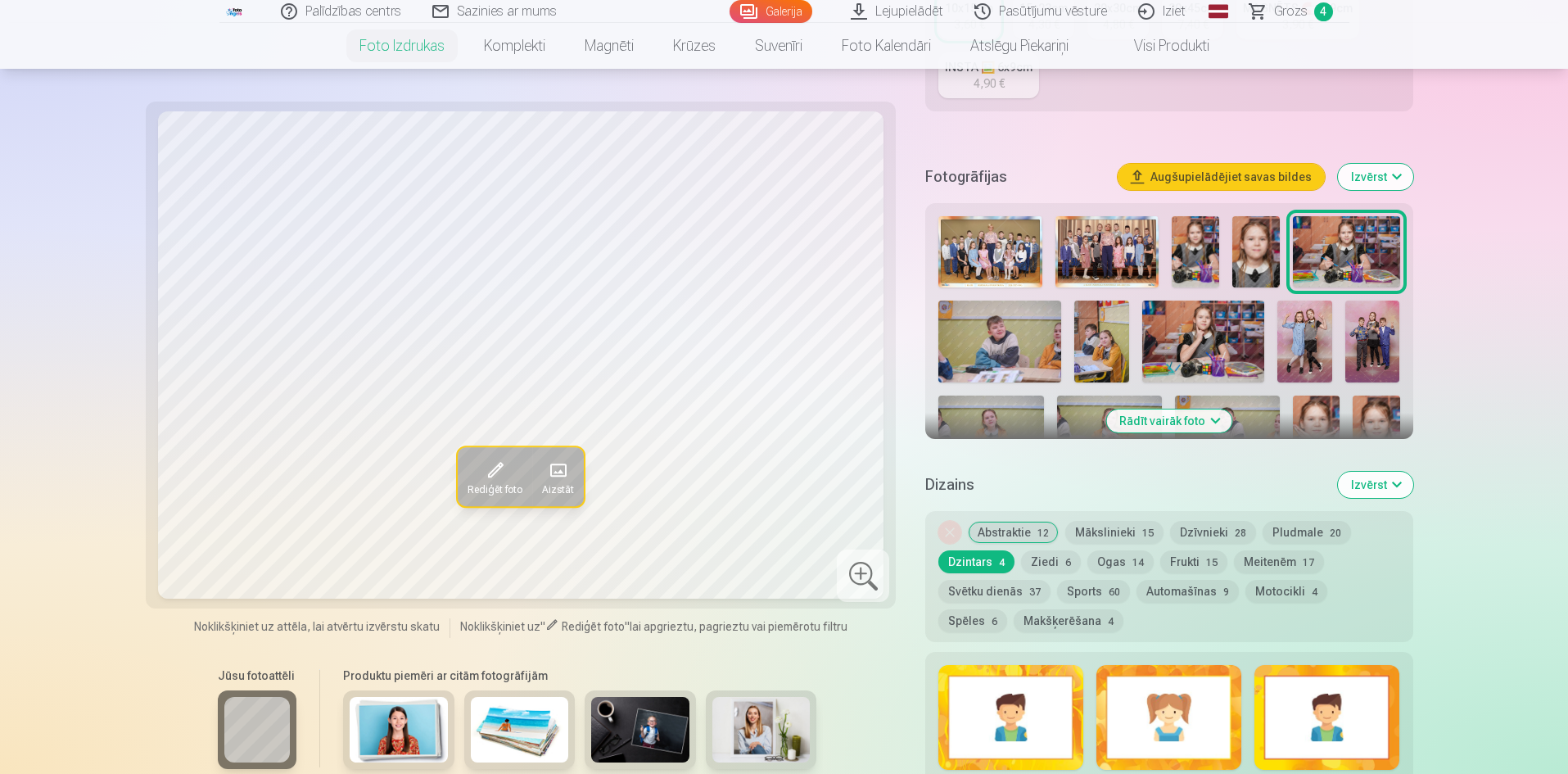
click at [1131, 528] on button "Mākslinieki 15" at bounding box center [1113, 532] width 98 height 23
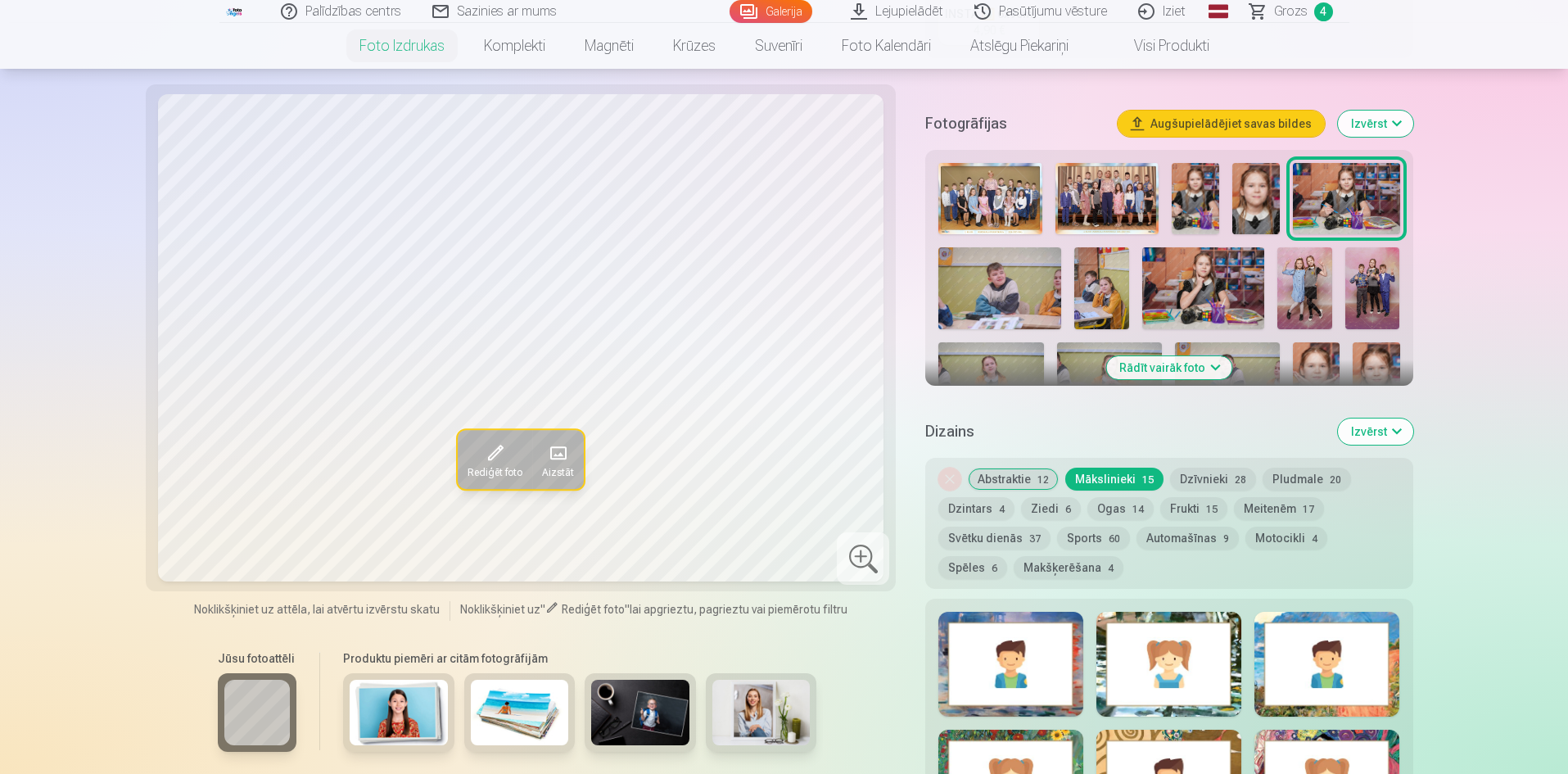
scroll to position [491, 0]
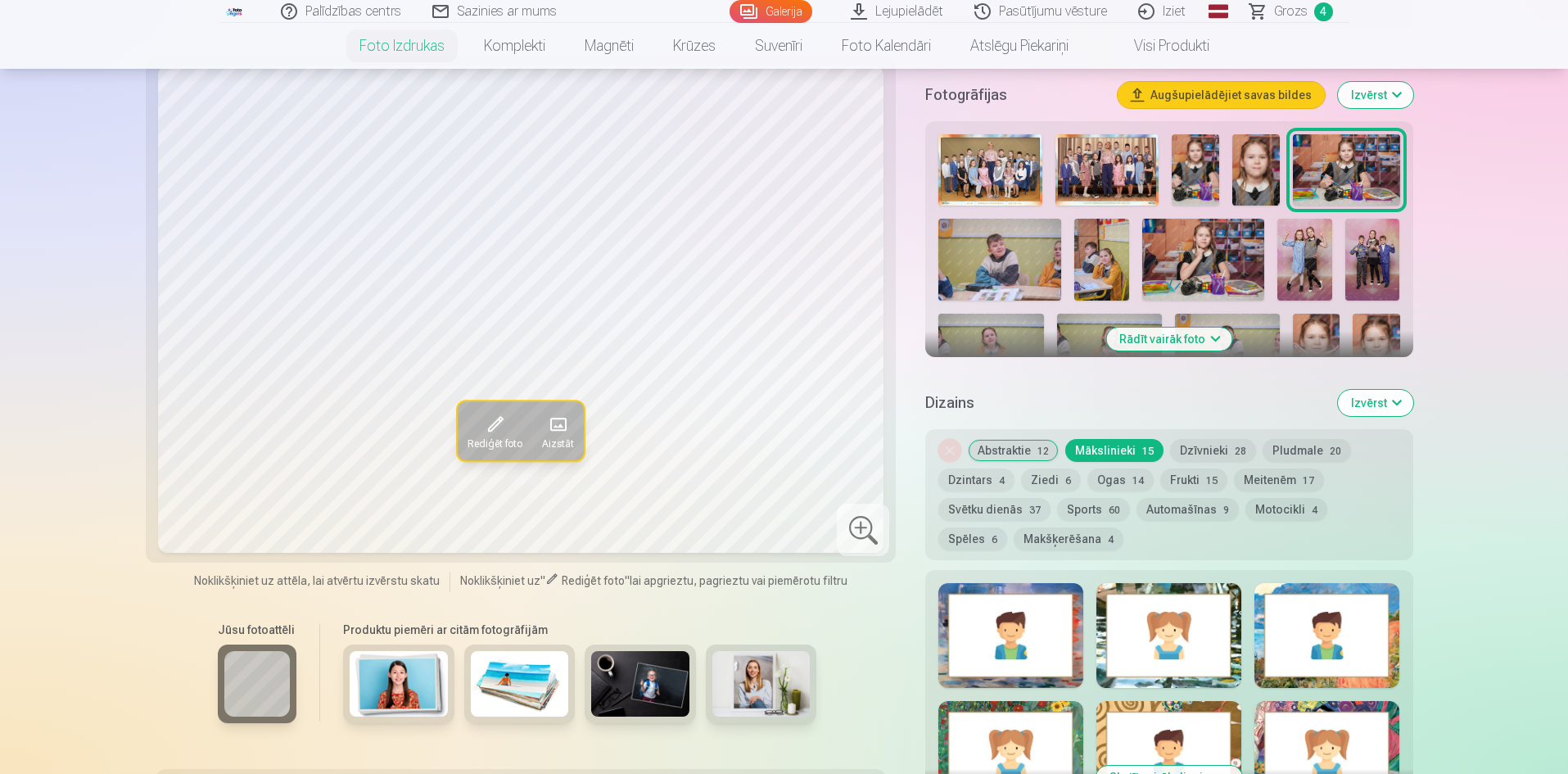
click at [1039, 654] on div at bounding box center [1011, 635] width 145 height 104
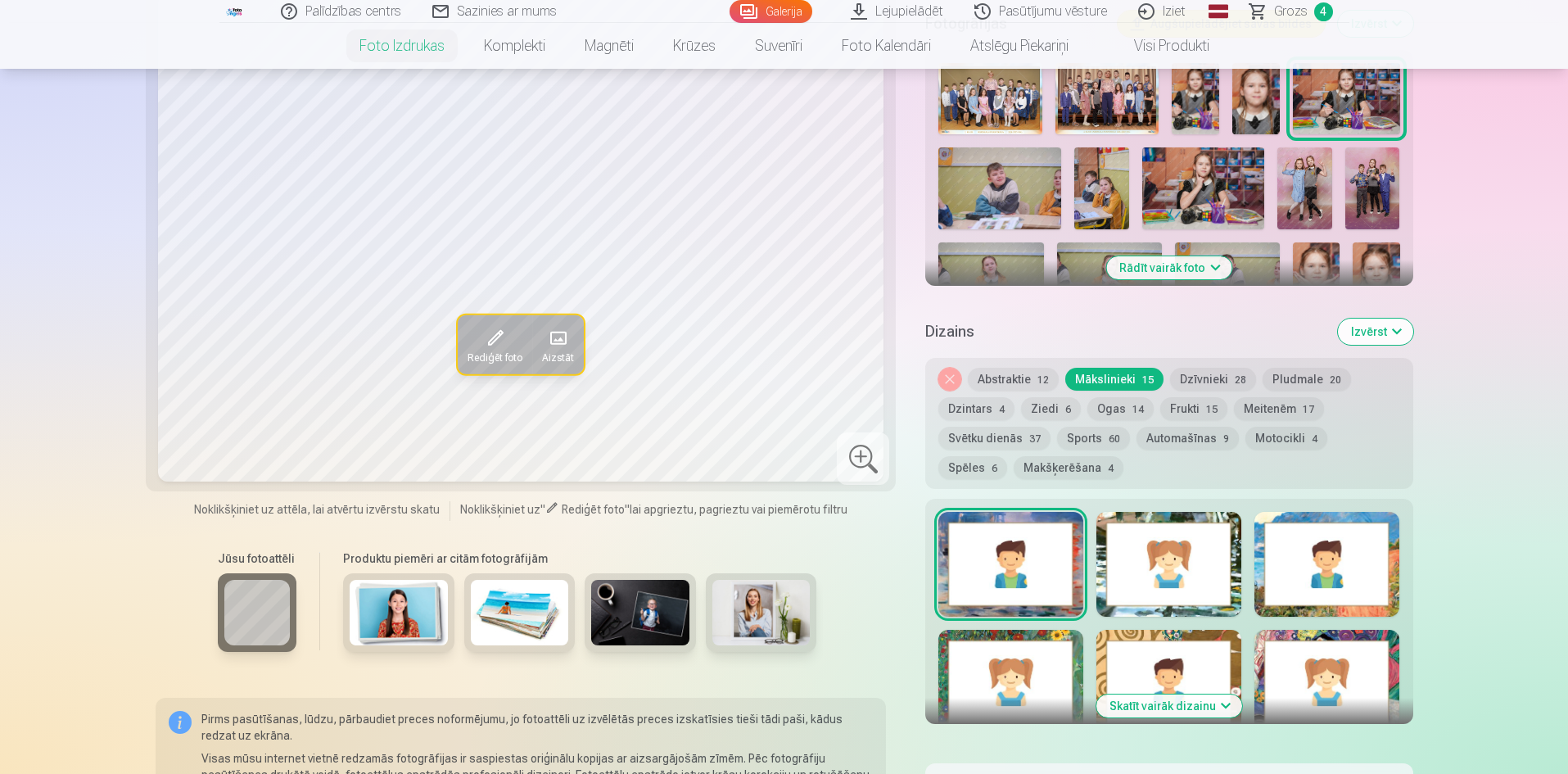
scroll to position [656, 0]
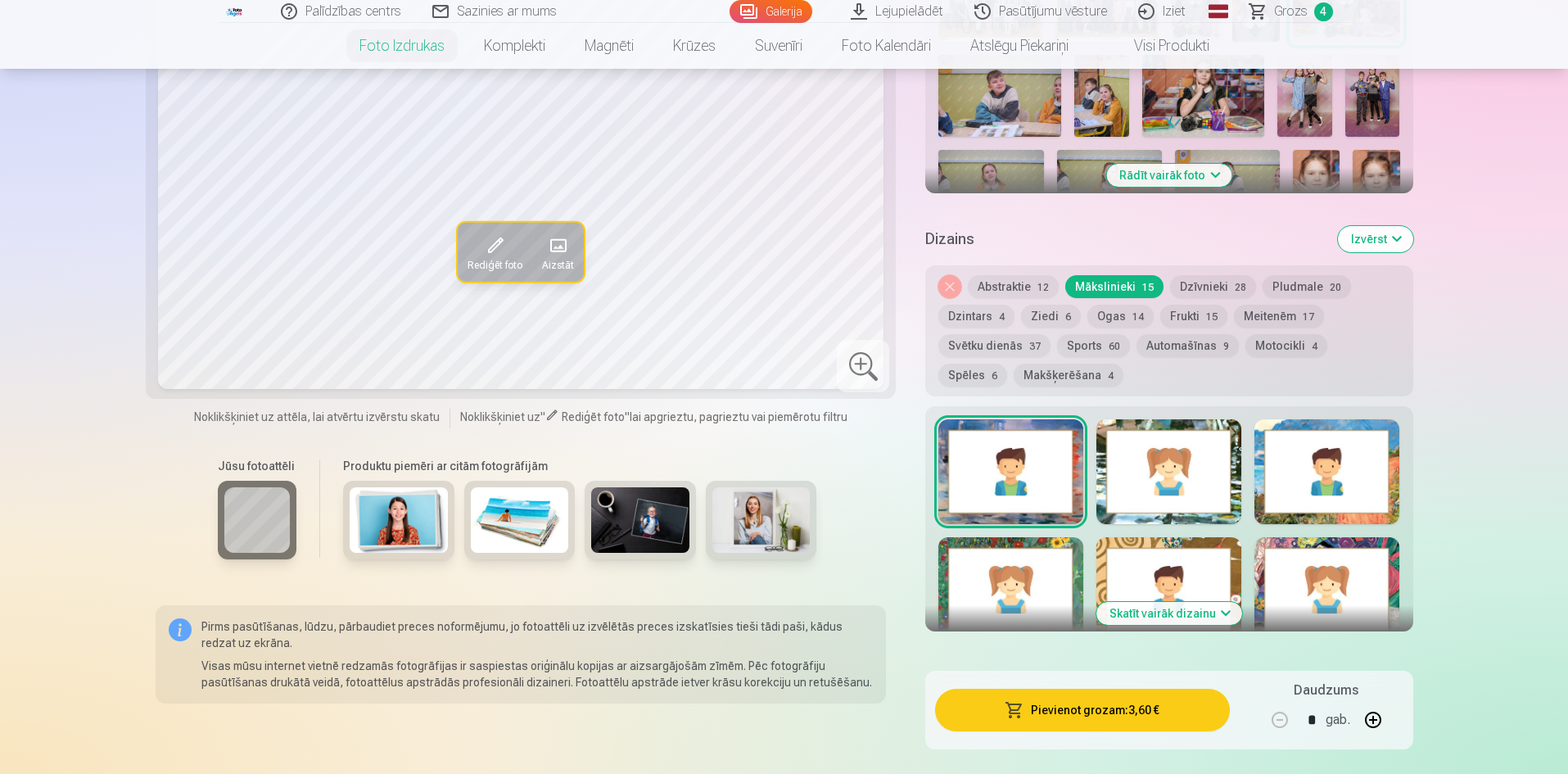
click at [1077, 588] on div at bounding box center [1011, 589] width 145 height 104
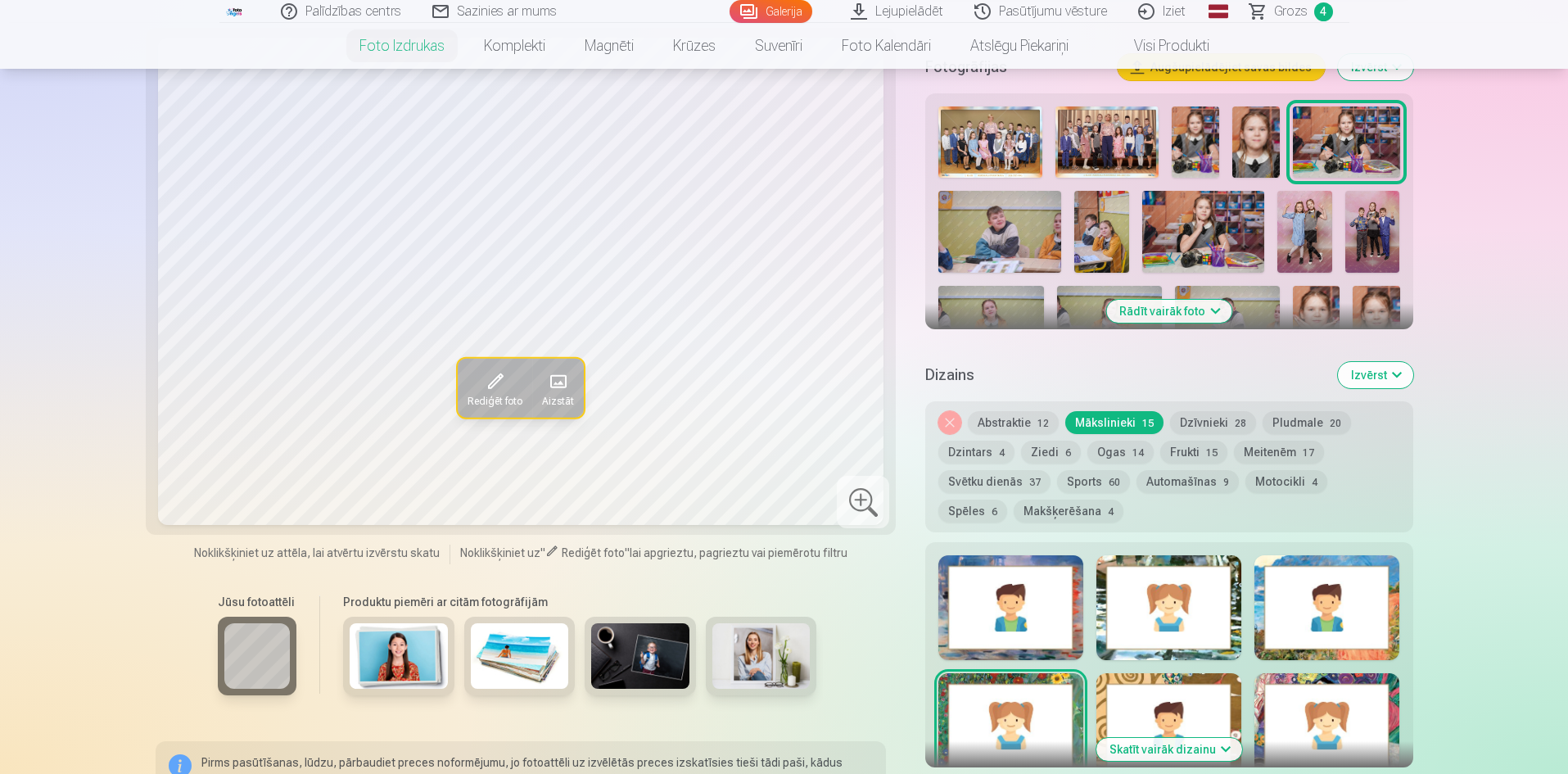
scroll to position [491, 0]
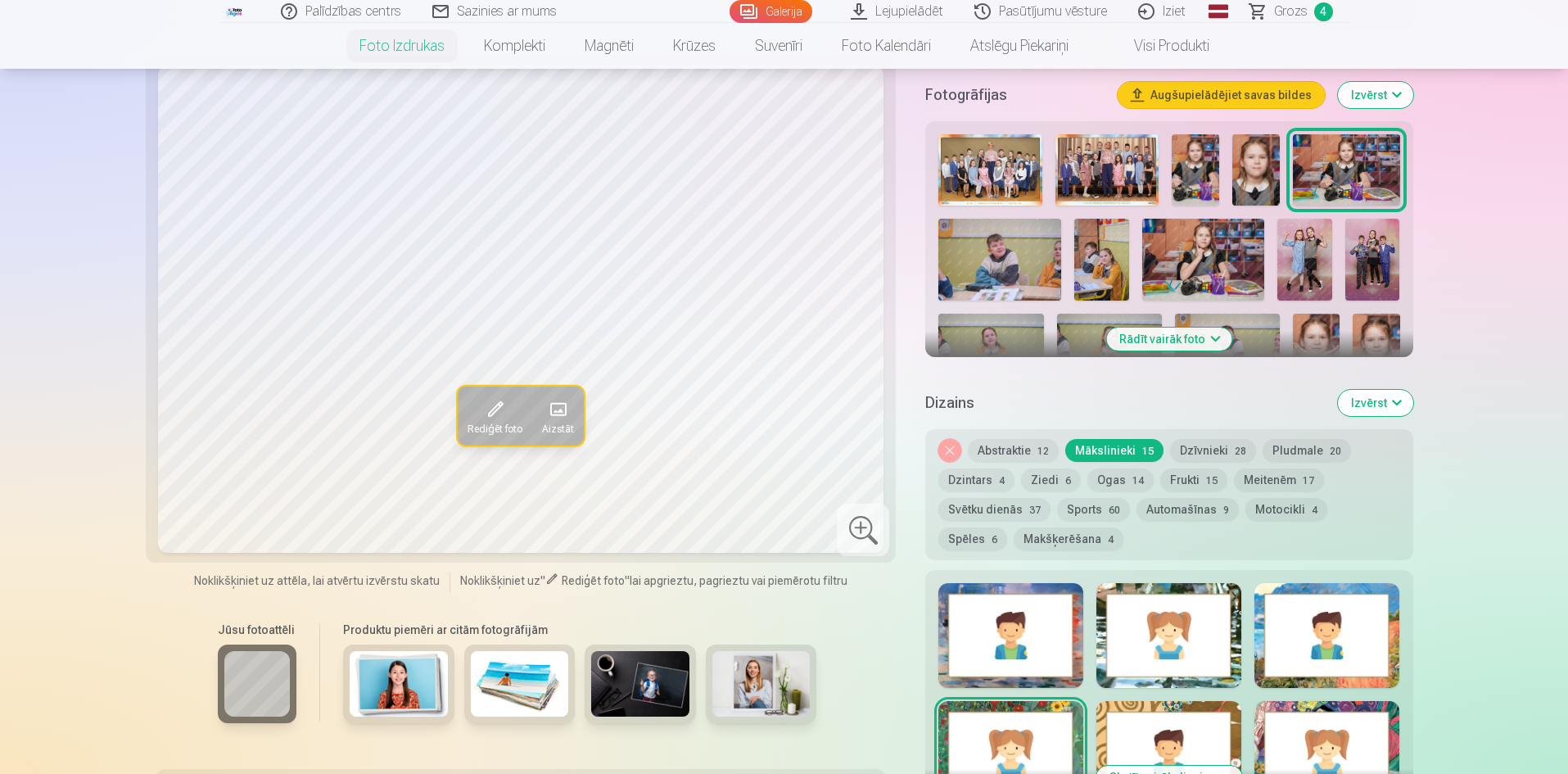
click at [1044, 482] on button "Ziedi 6" at bounding box center [1051, 480] width 60 height 23
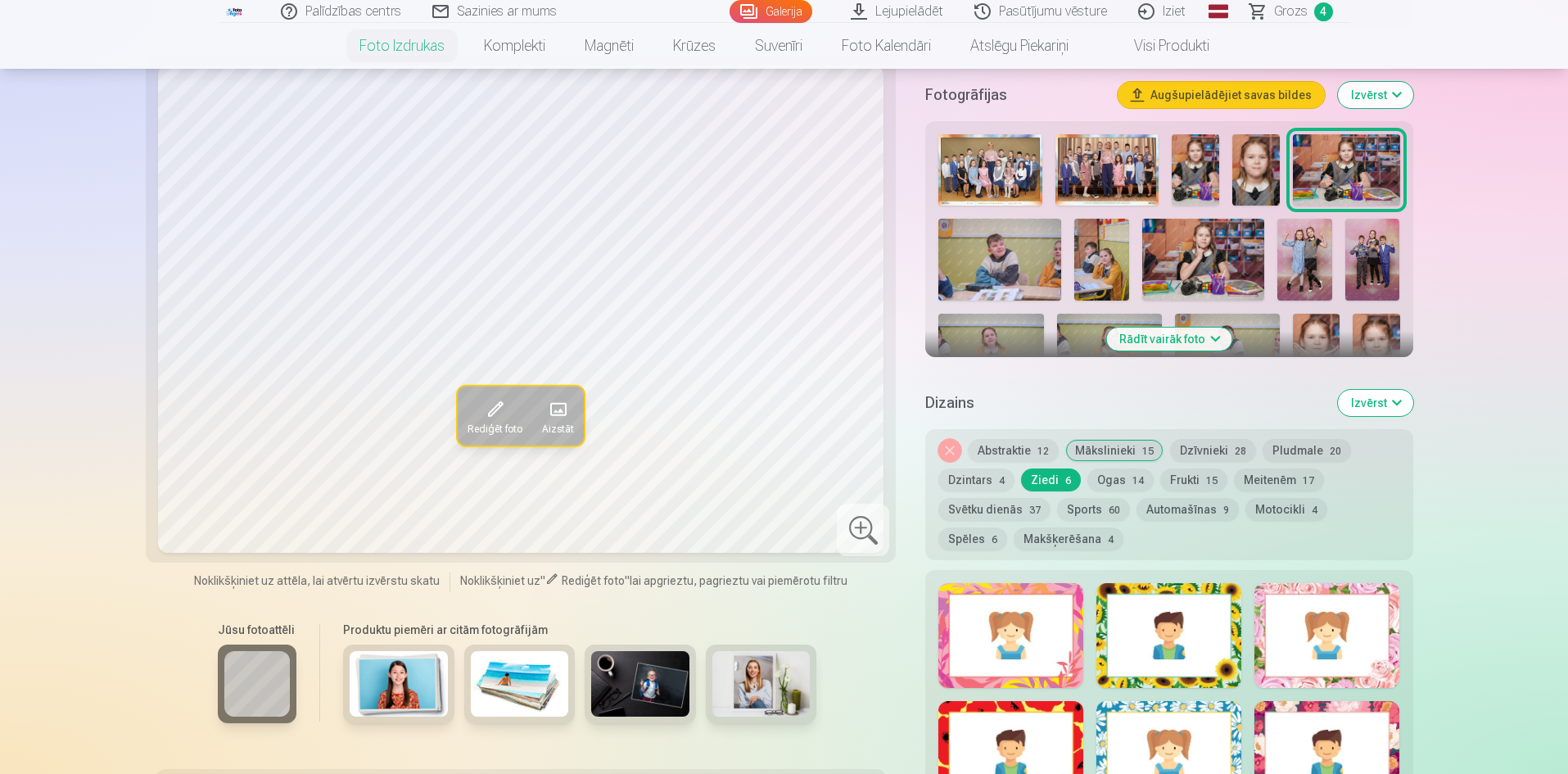
click at [1196, 445] on button "Dzīvnieki 28" at bounding box center [1213, 451] width 86 height 23
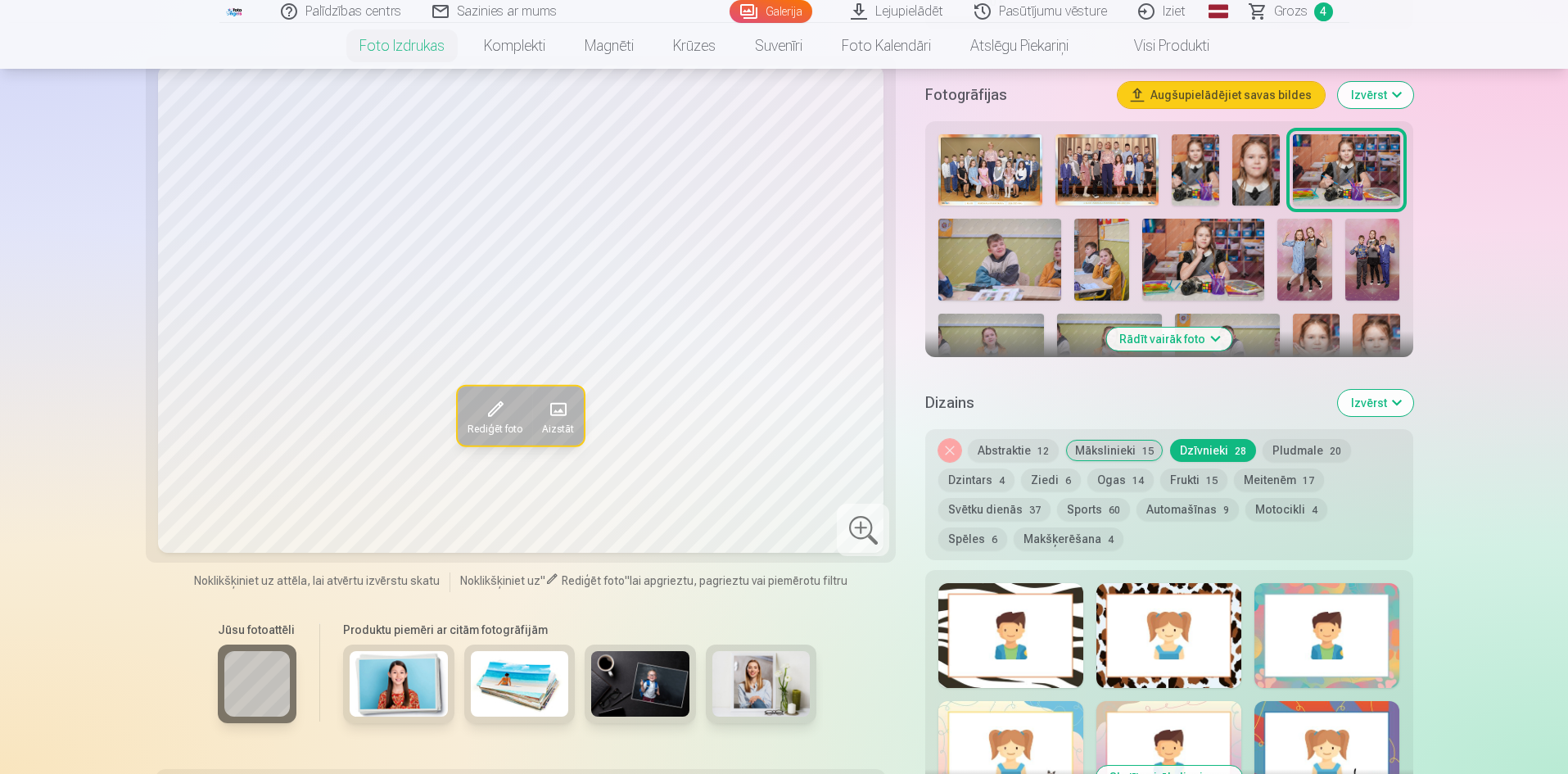
click at [1390, 605] on div at bounding box center [1326, 635] width 145 height 104
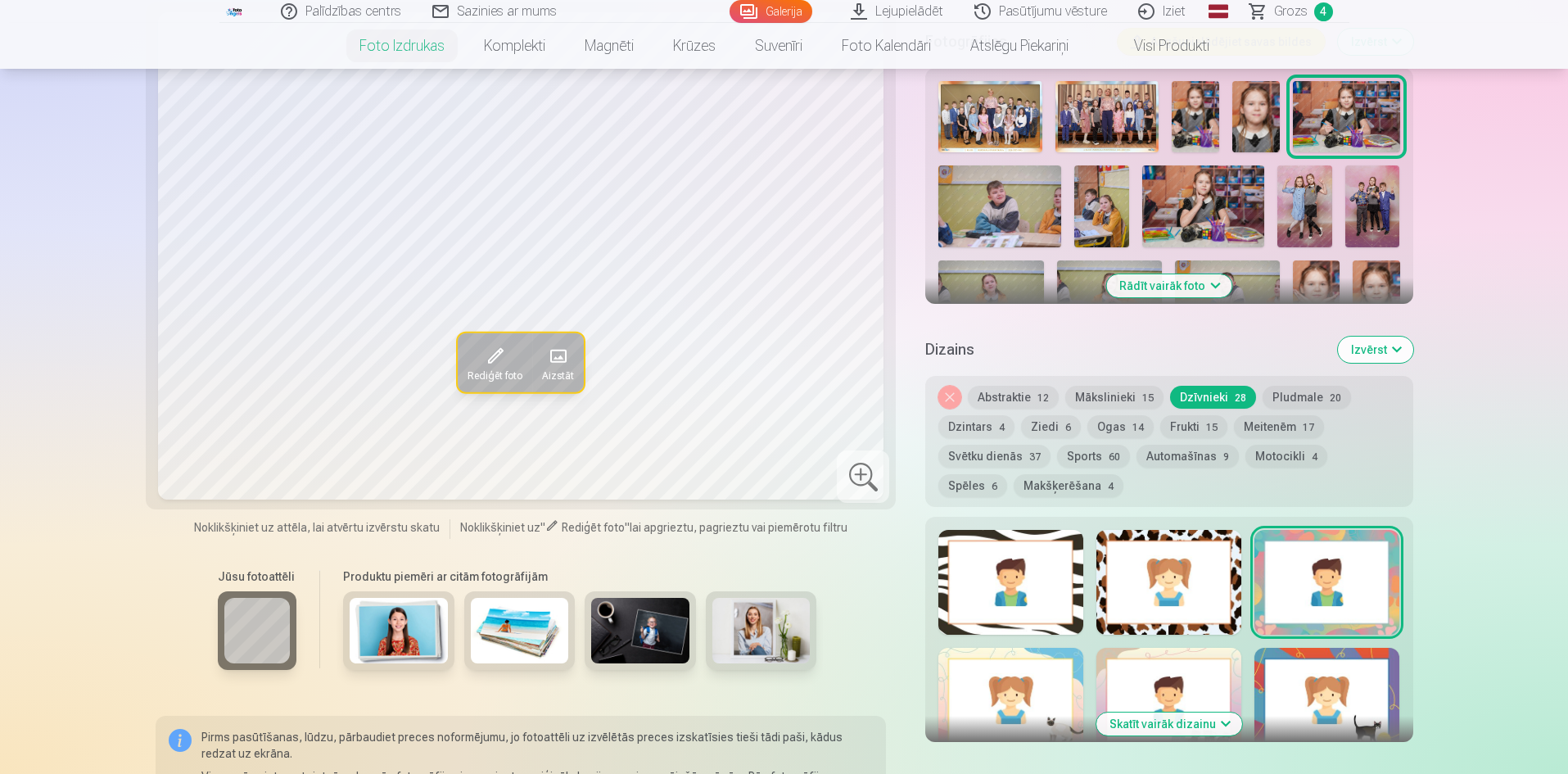
scroll to position [573, 0]
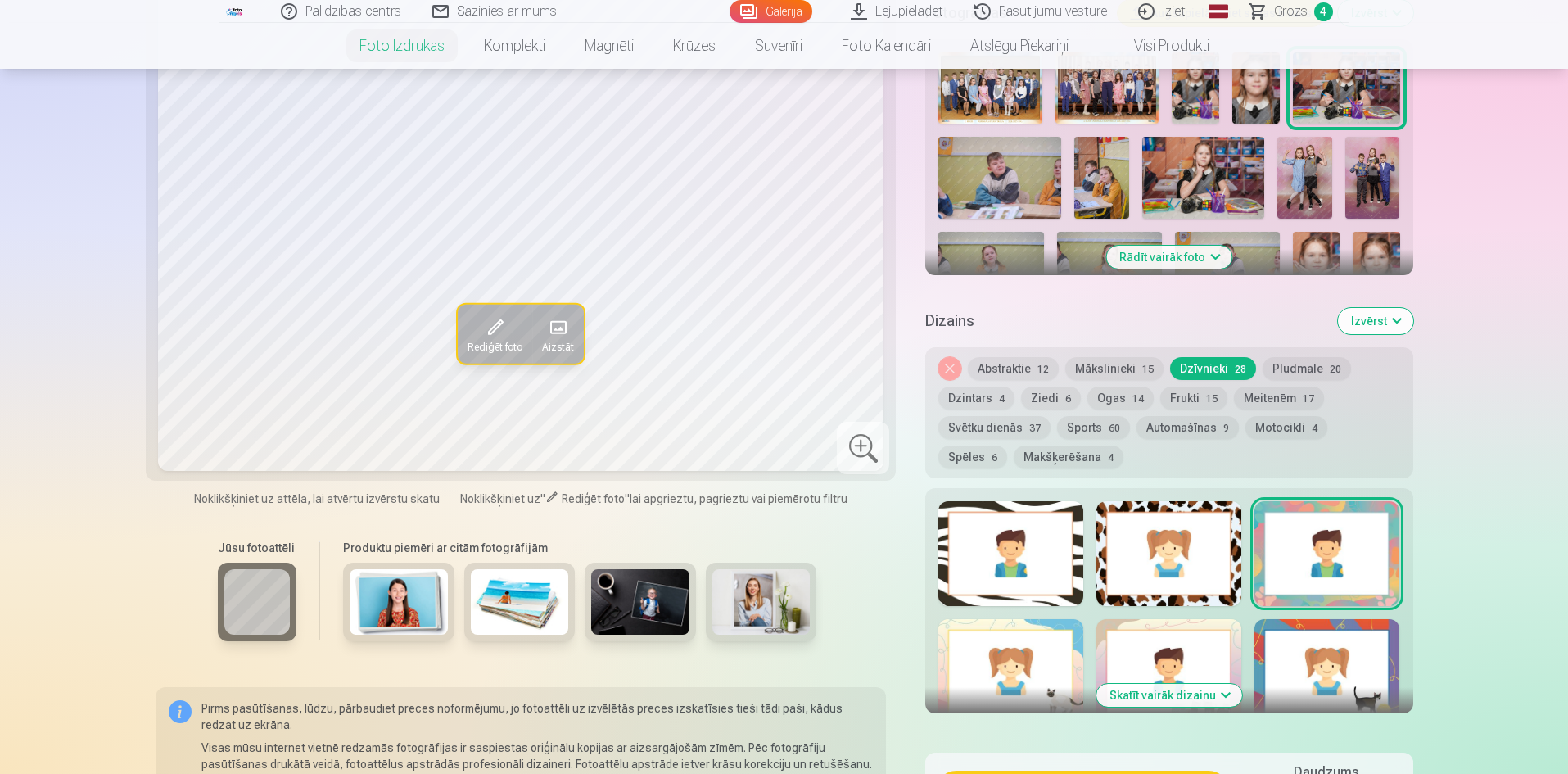
click at [1223, 660] on div at bounding box center [1168, 671] width 145 height 104
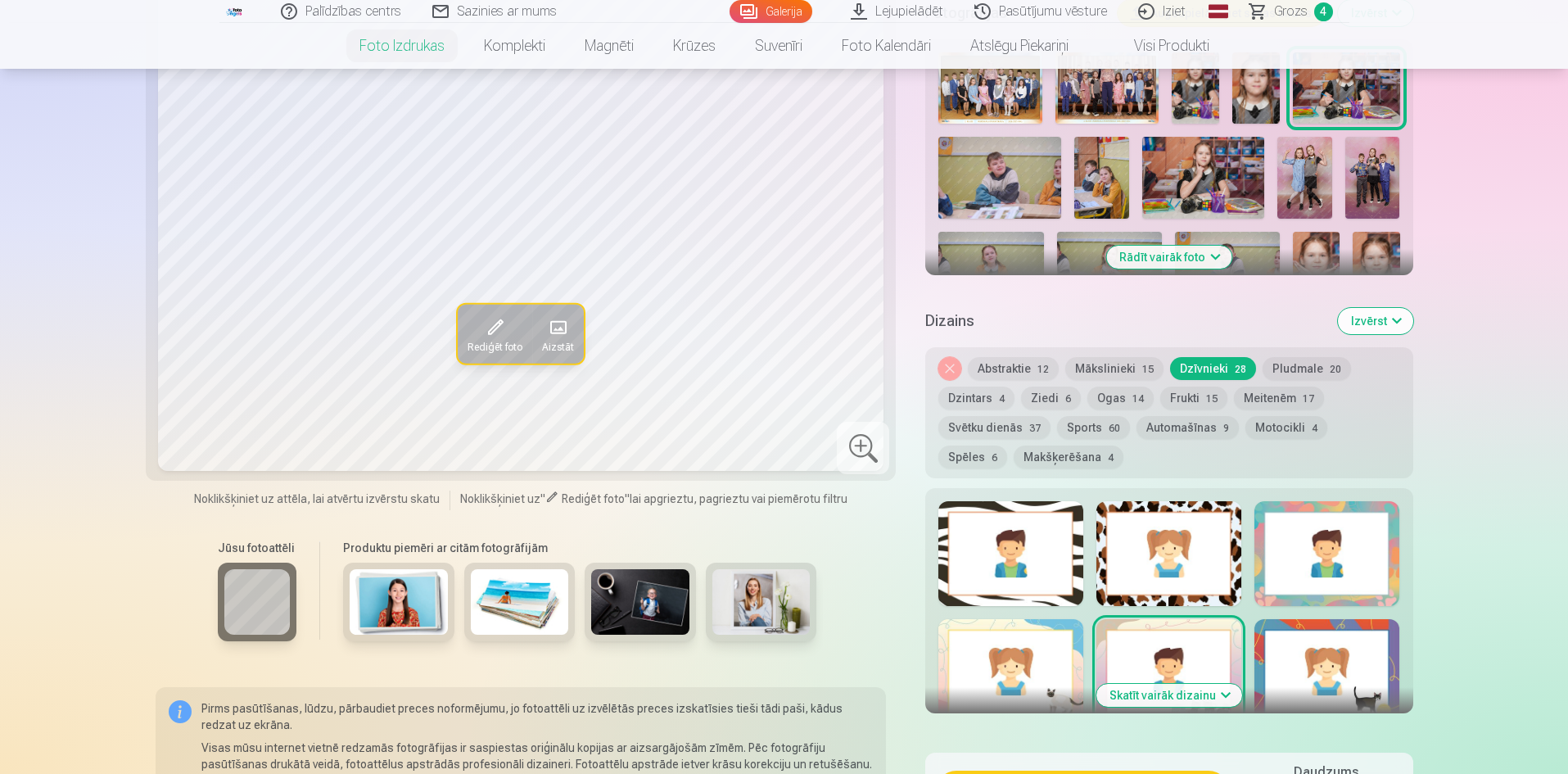
click at [1075, 586] on div at bounding box center [1011, 553] width 145 height 104
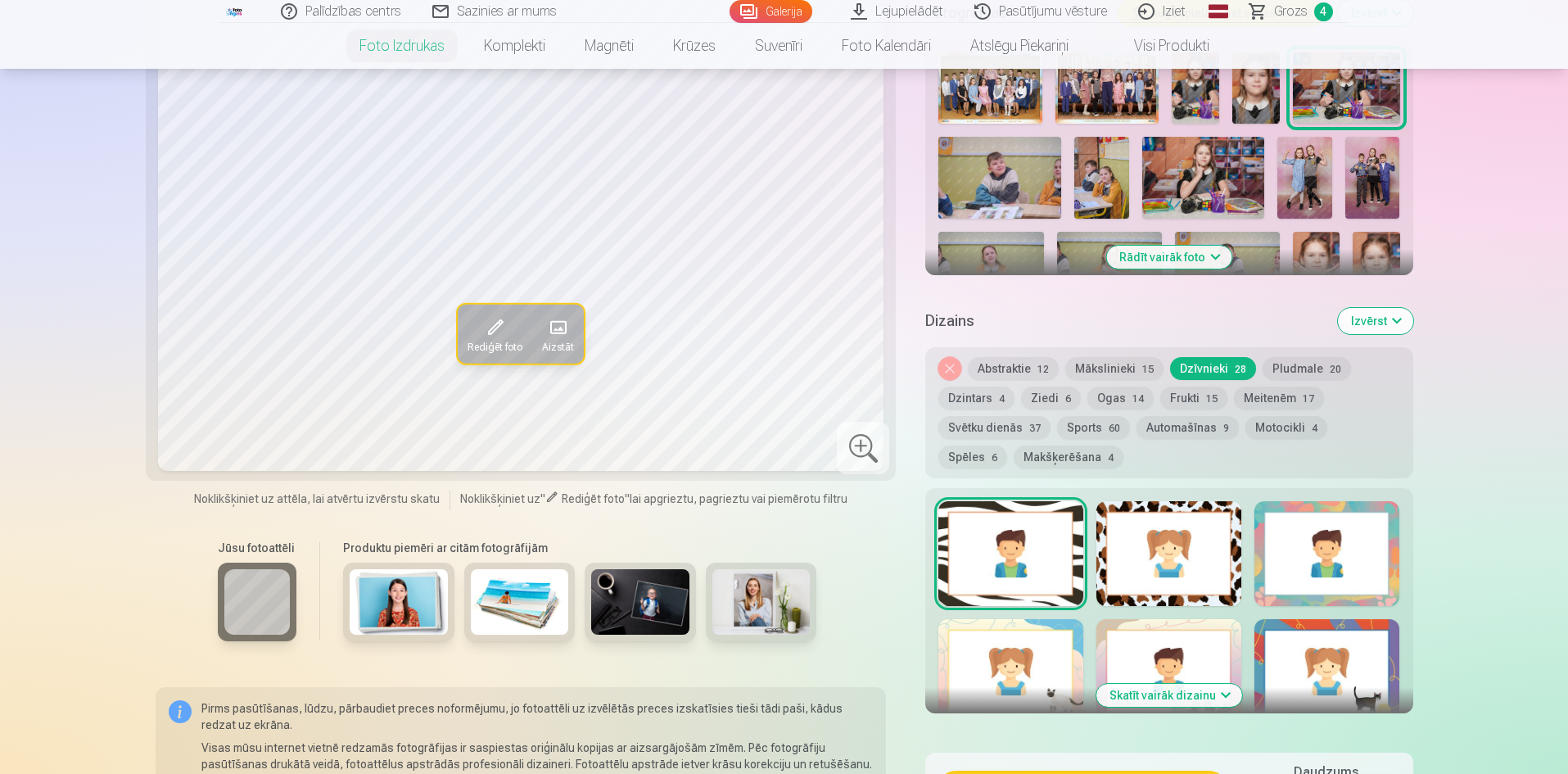
click at [1223, 700] on button "Skatīt vairāk dizainu" at bounding box center [1168, 695] width 146 height 23
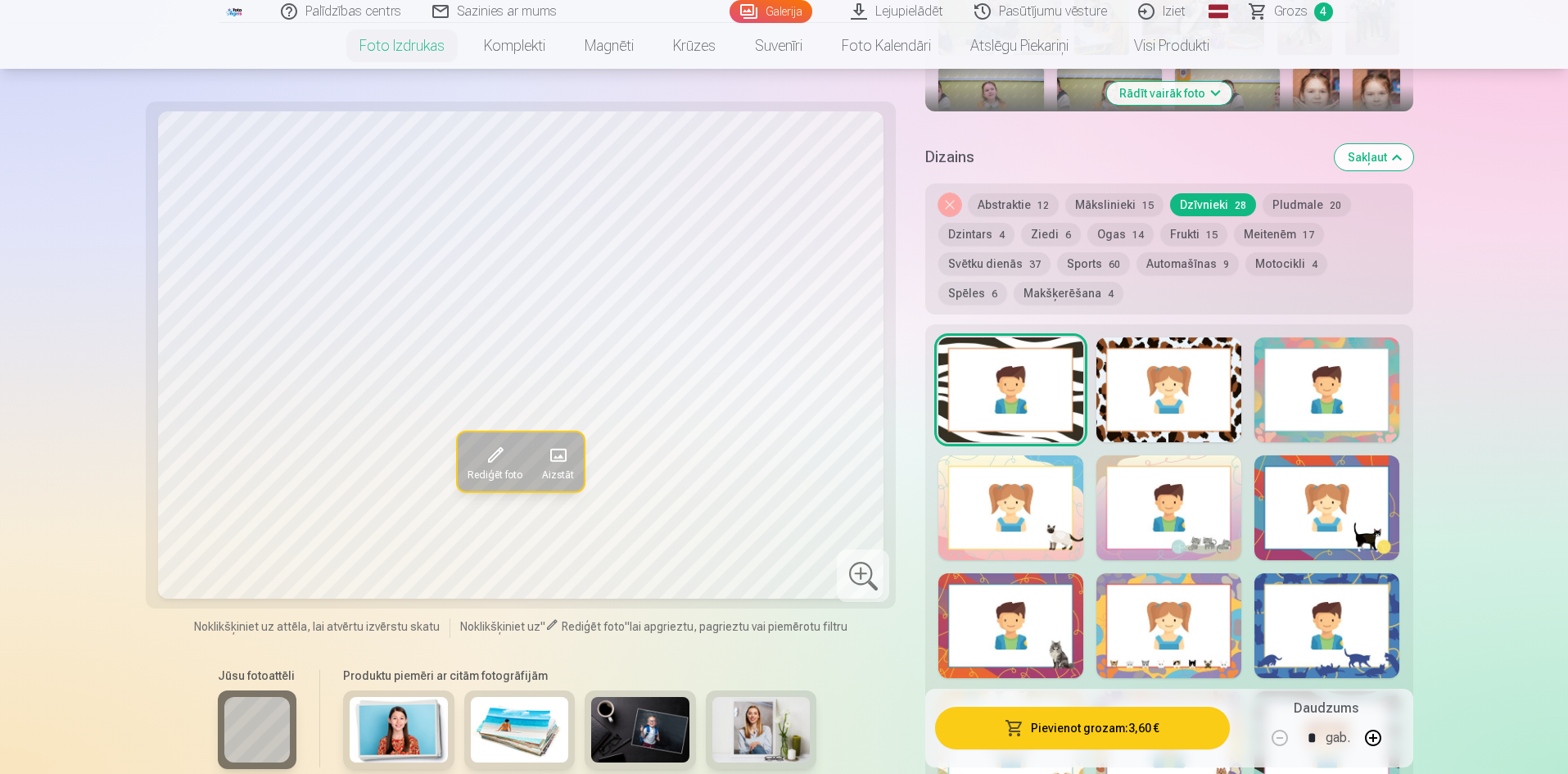
scroll to position [819, 0]
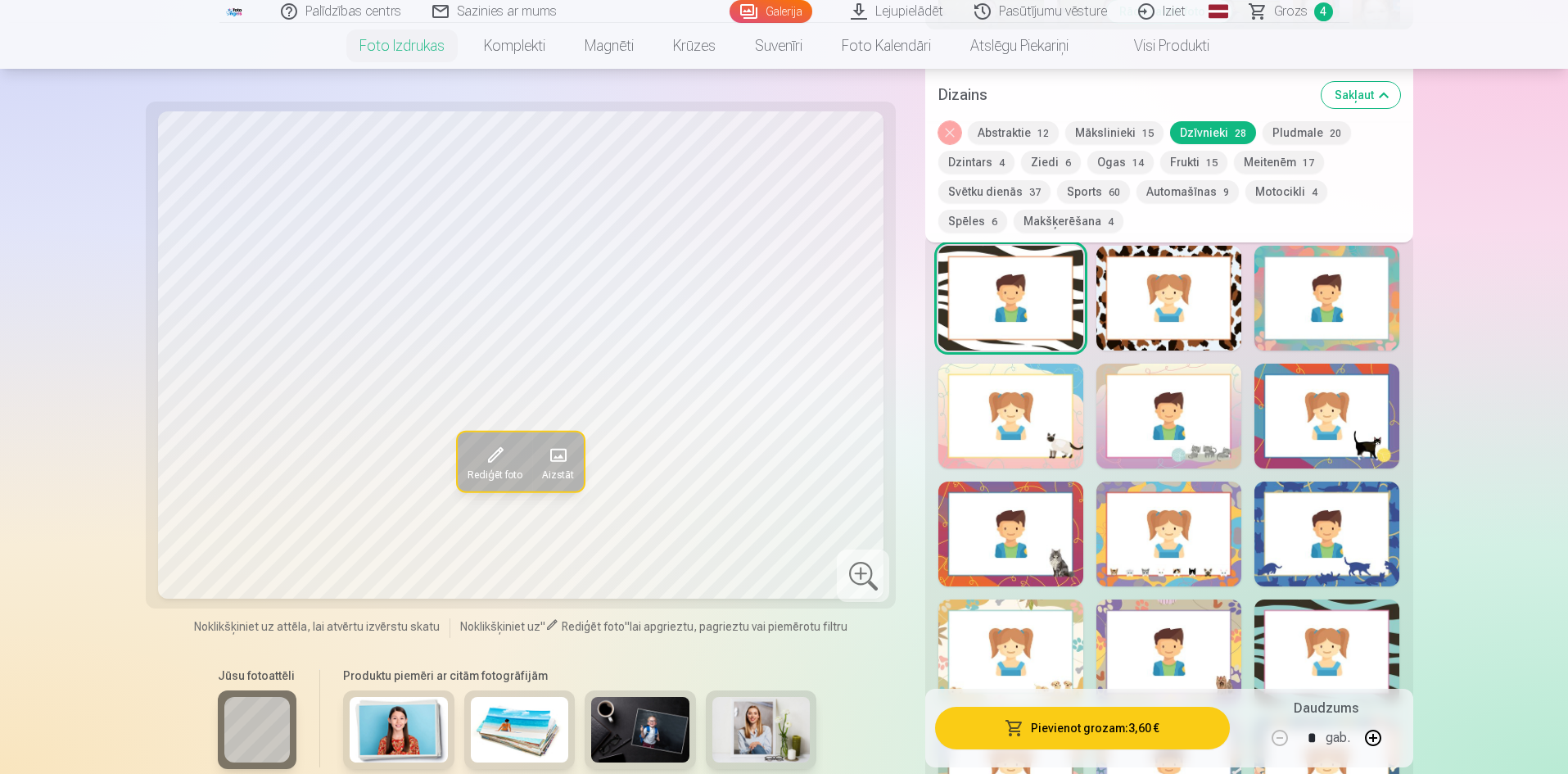
click at [1074, 542] on div at bounding box center [1011, 534] width 145 height 104
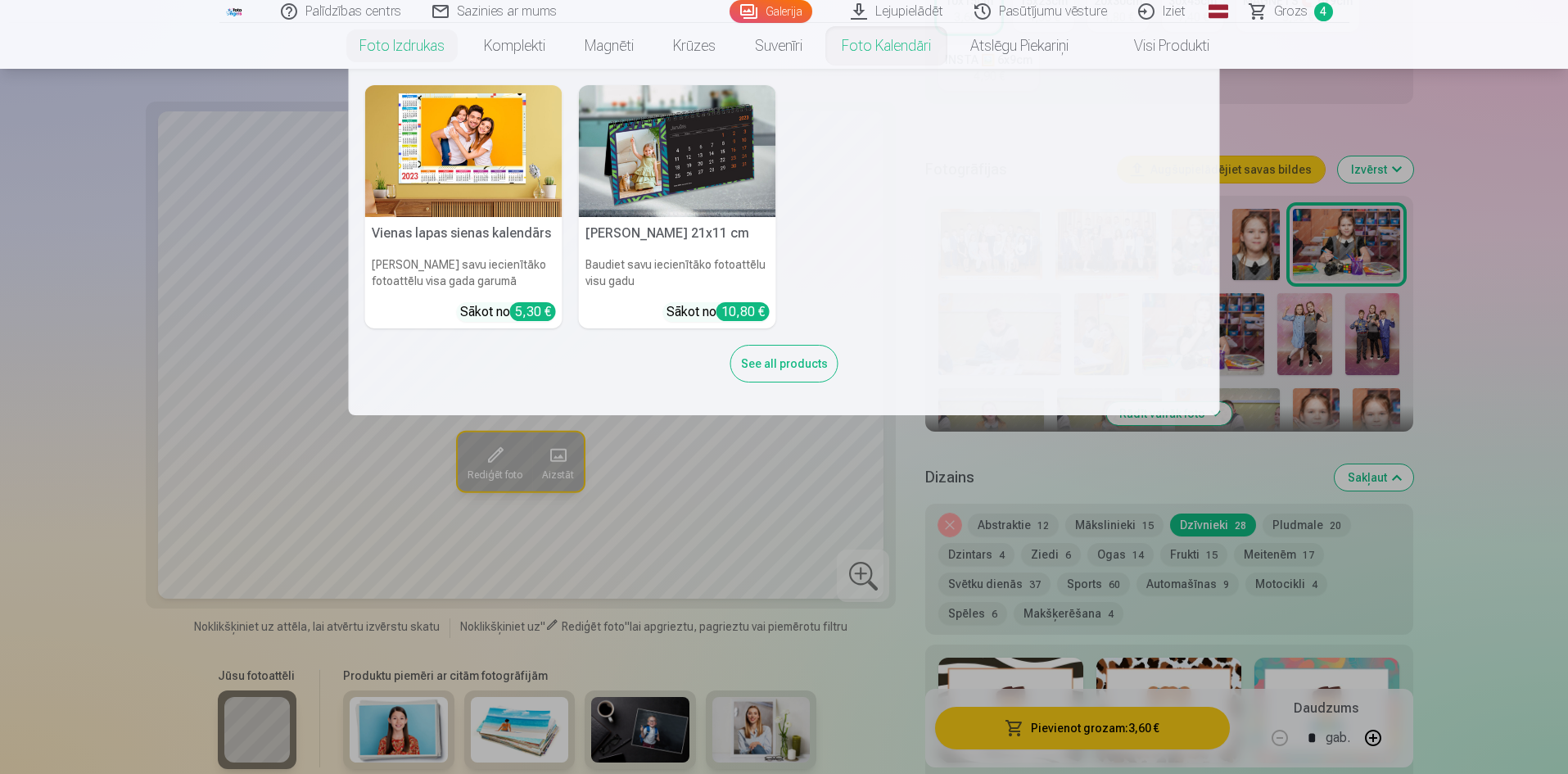
scroll to position [410, 0]
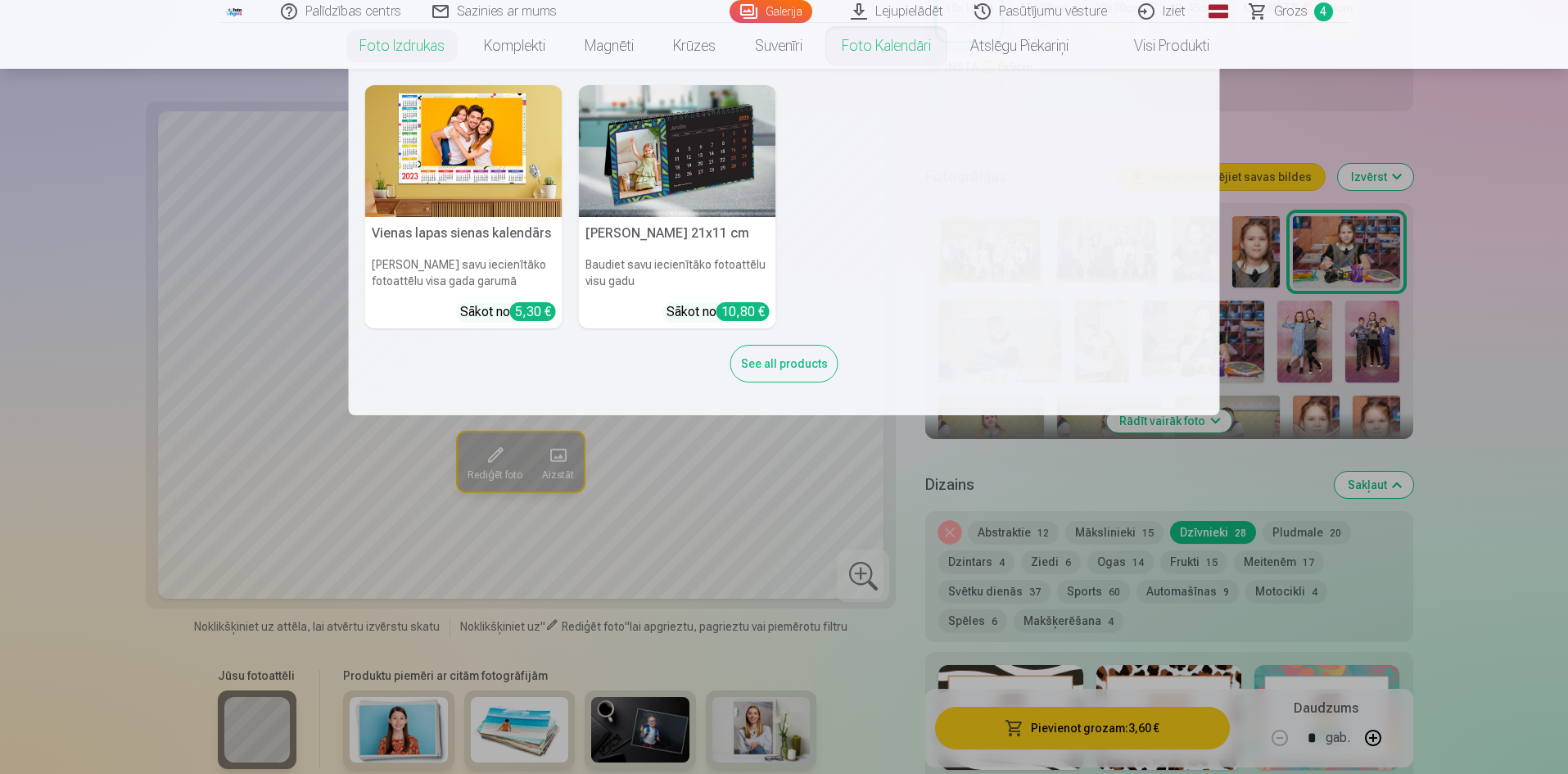
click at [1458, 223] on nav "Vienas lapas sienas kalendārs Parādiet savu iecienītāko fotoattēlu visa gada ga…" at bounding box center [784, 242] width 1568 height 346
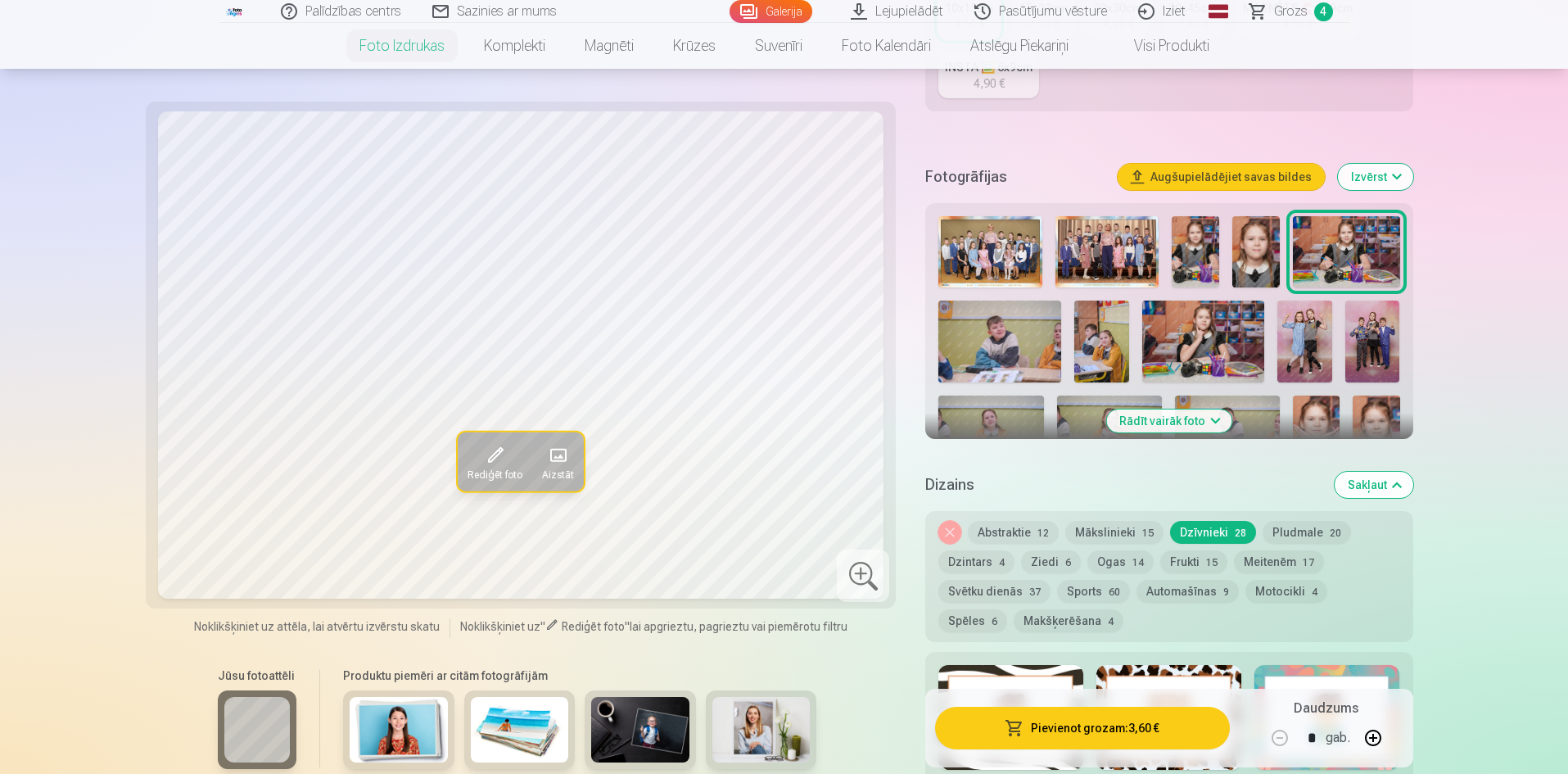
click at [952, 536] on button "Noņemiet dizainu" at bounding box center [950, 532] width 23 height 23
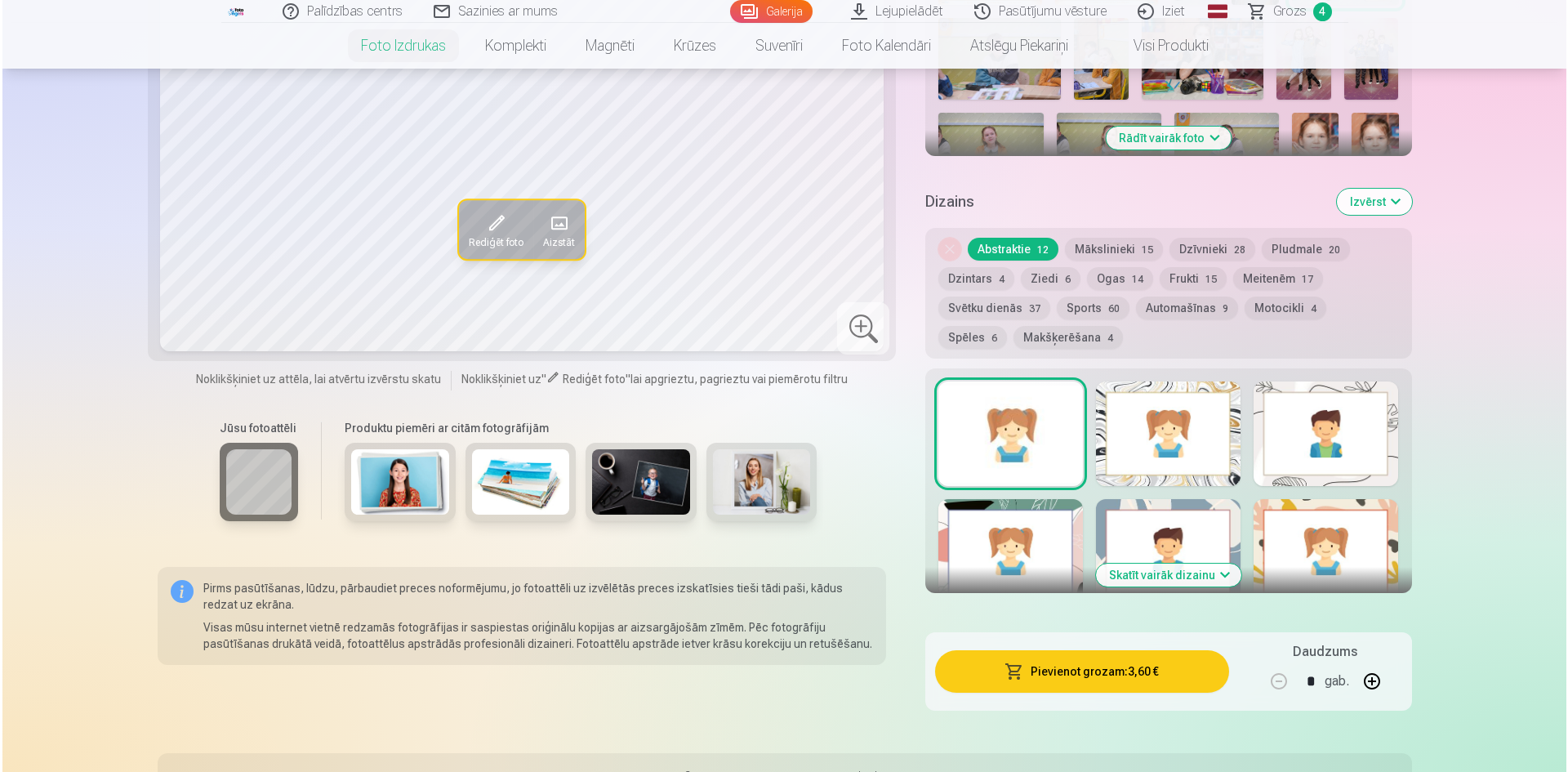
scroll to position [698, 0]
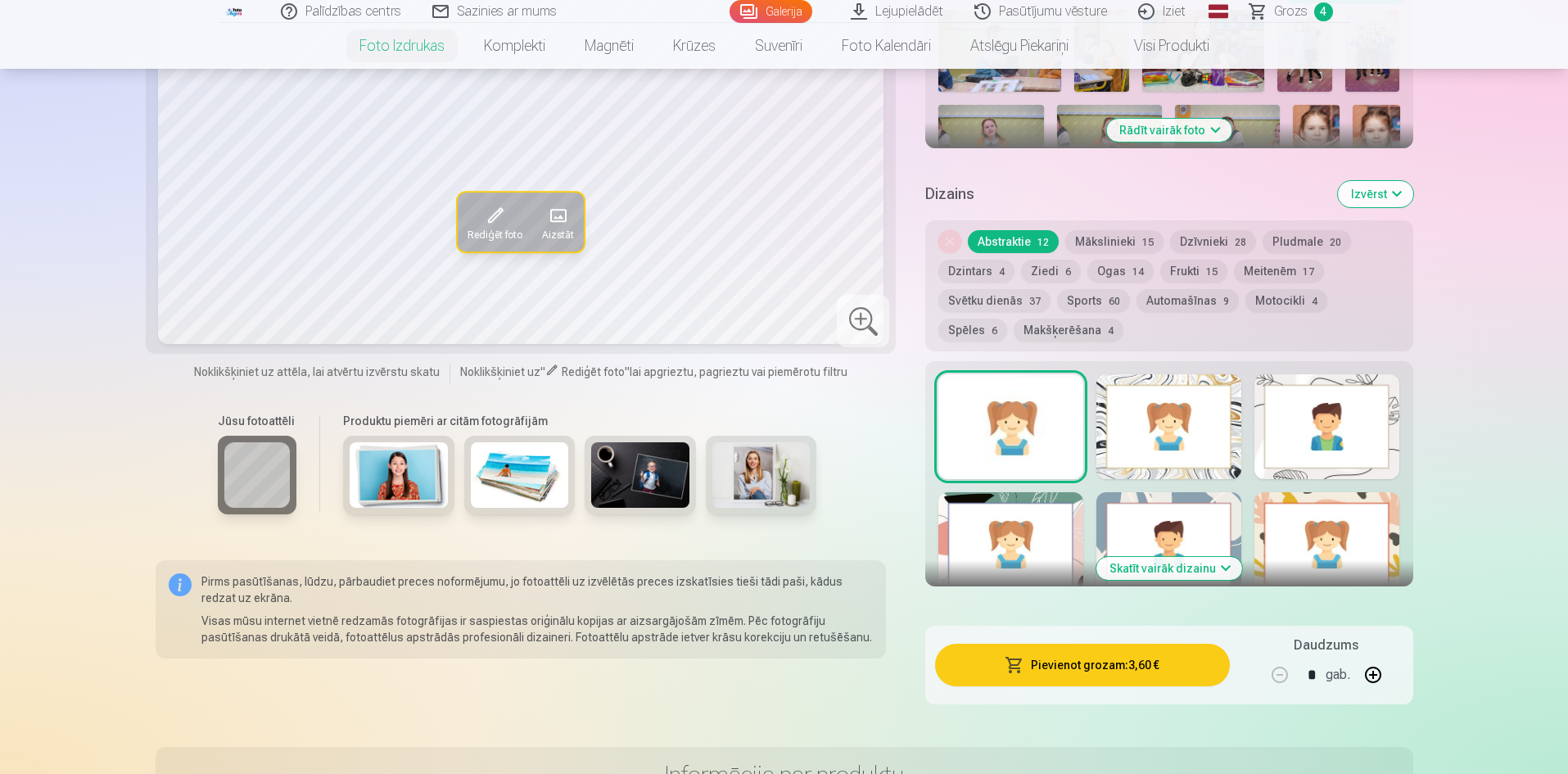
click at [1096, 668] on button "Pievienot grozam : 3,60 €" at bounding box center [1081, 665] width 294 height 43
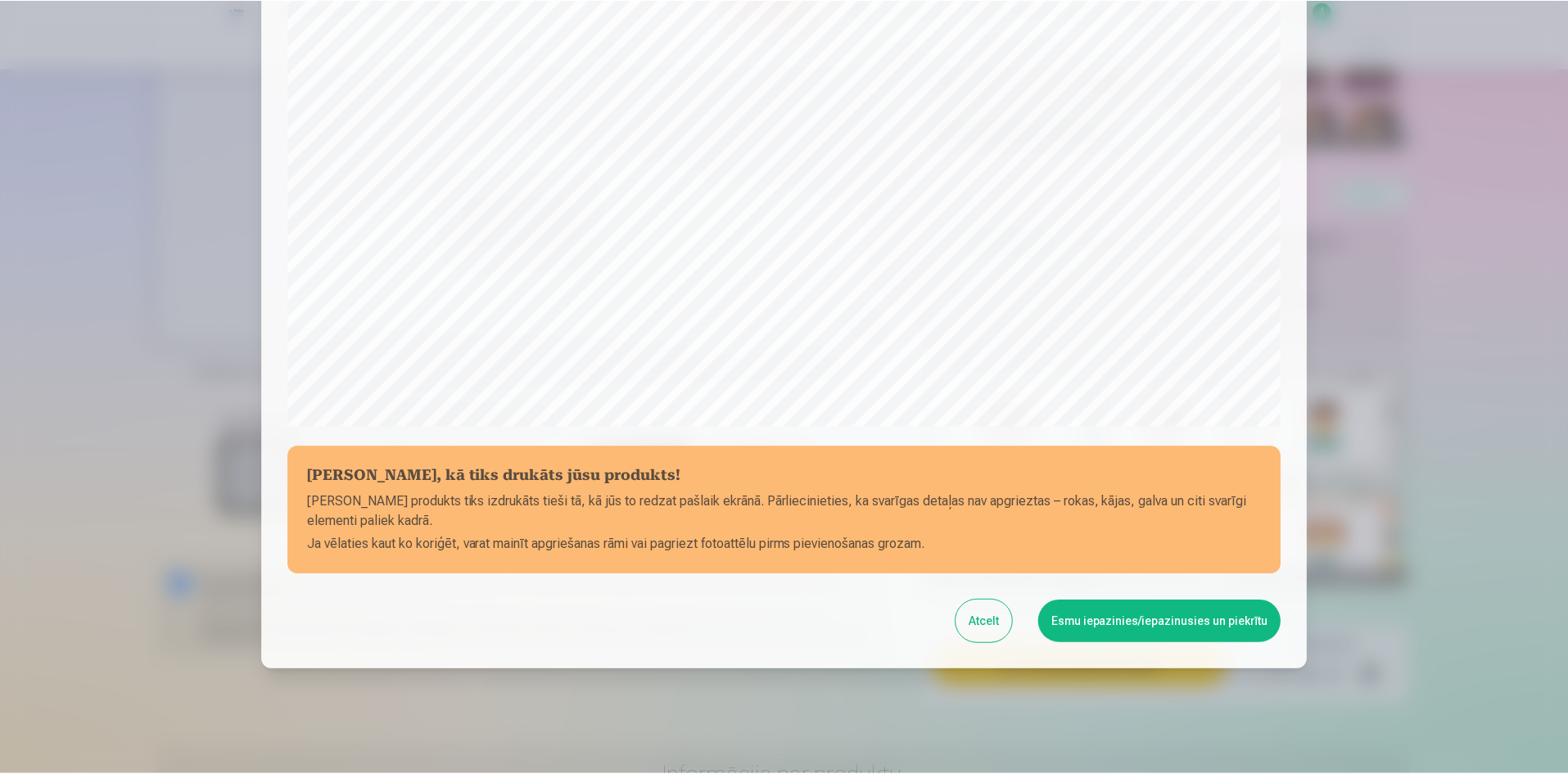
scroll to position [406, 0]
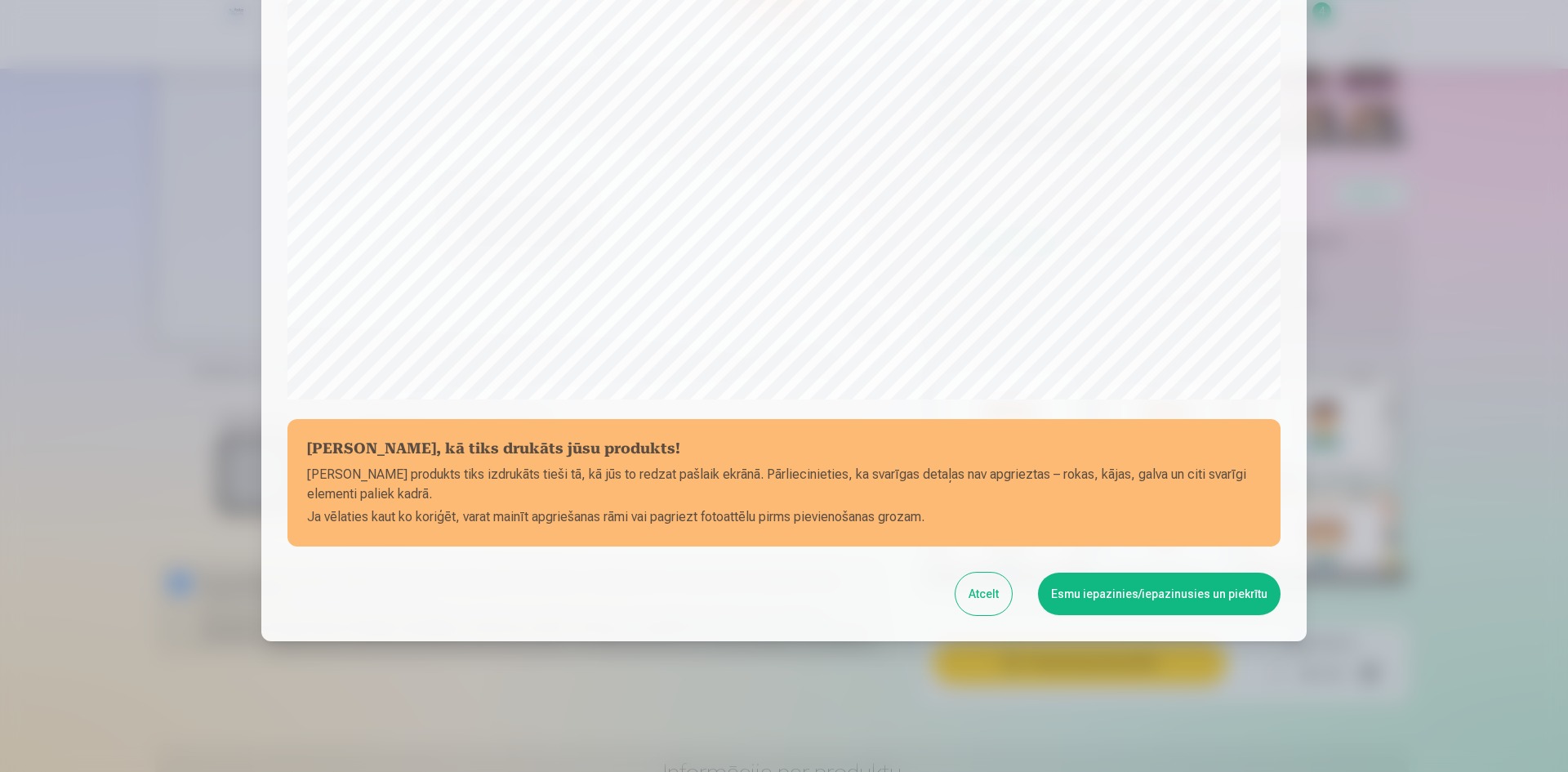
click at [1158, 601] on button "Esmu iepazinies/iepazinusies un piekrītu" at bounding box center [1160, 594] width 243 height 43
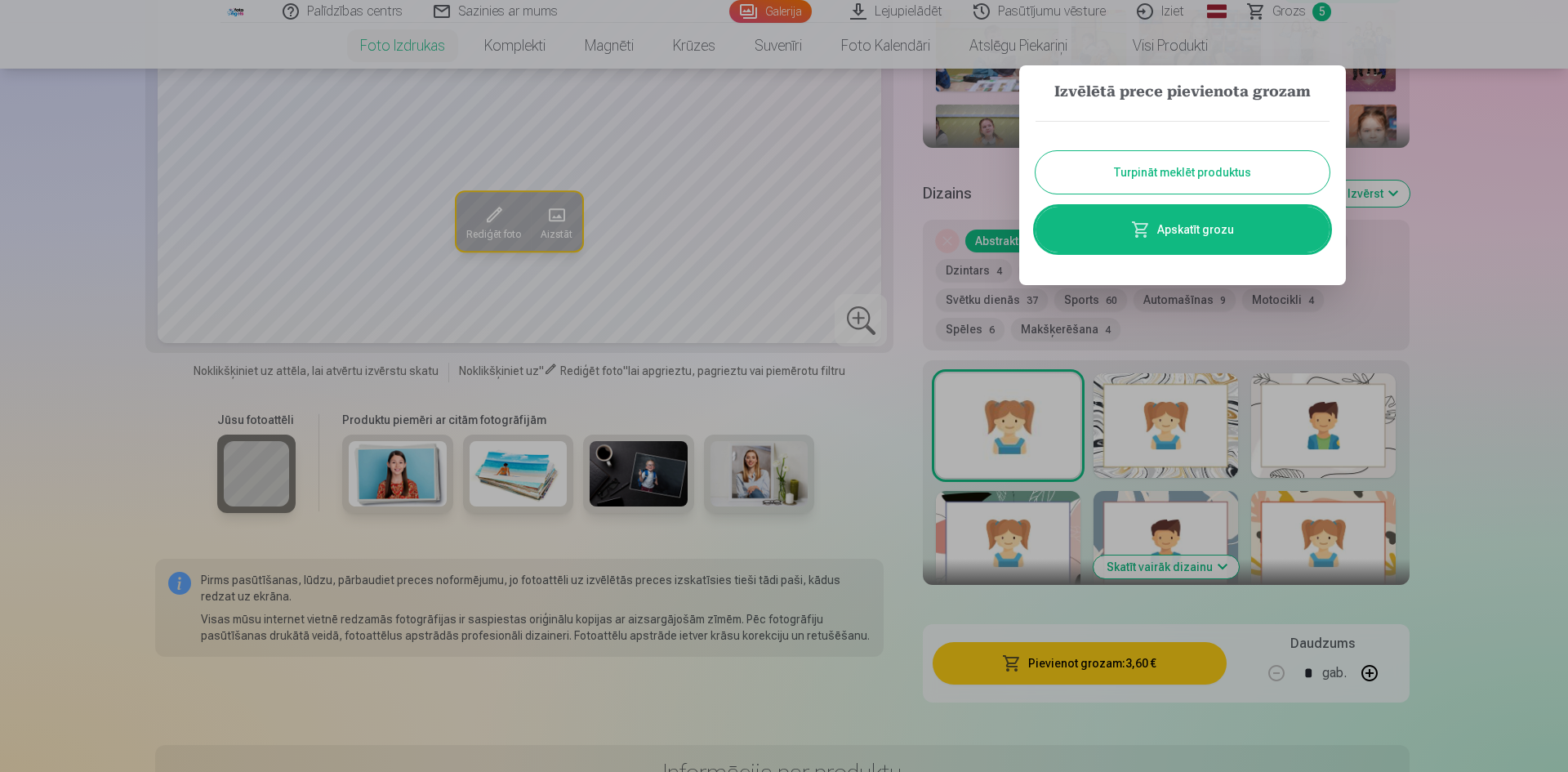
click at [1169, 173] on button "Turpināt meklēt produktus" at bounding box center [1183, 172] width 294 height 43
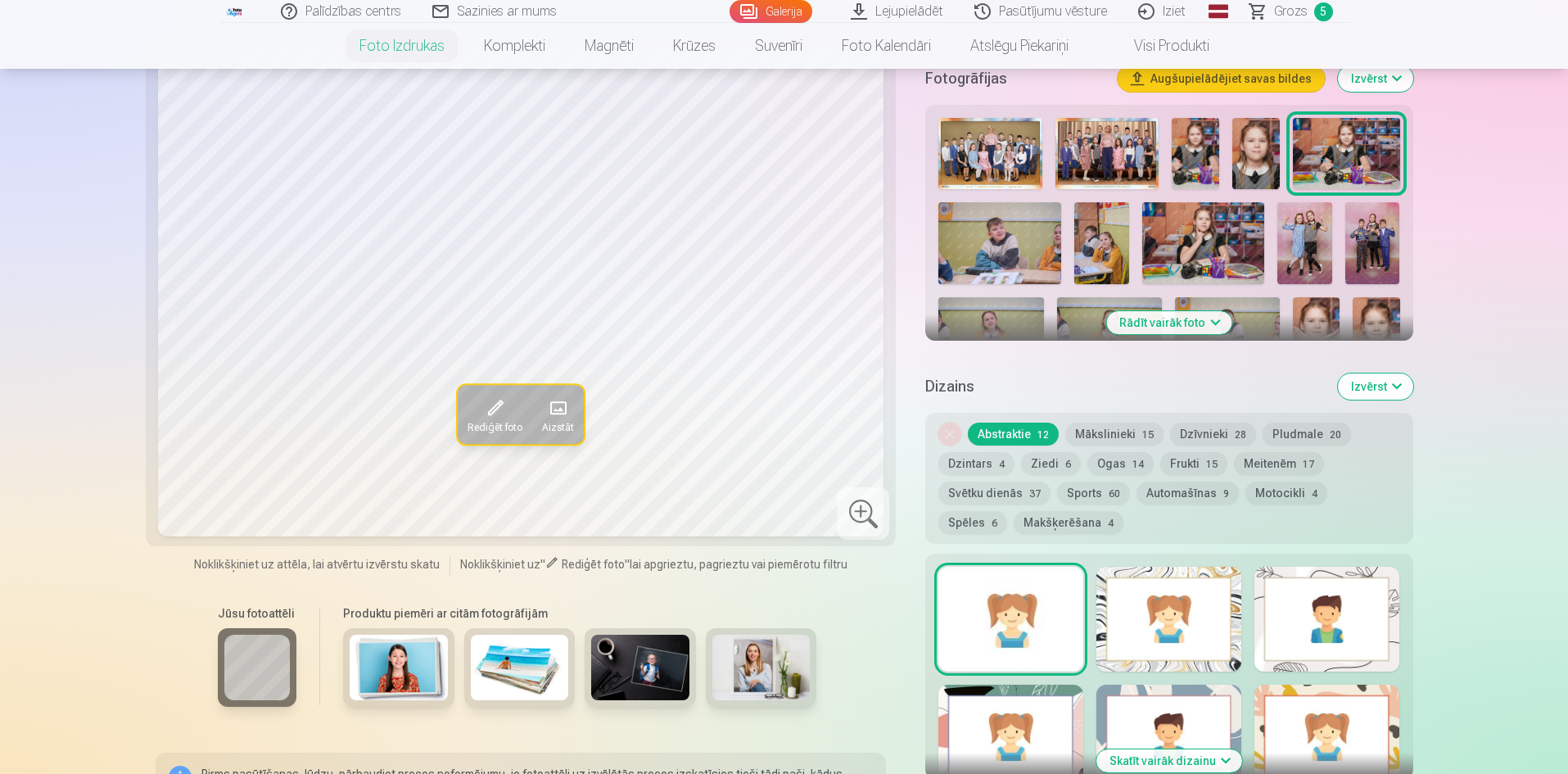
scroll to position [536, 0]
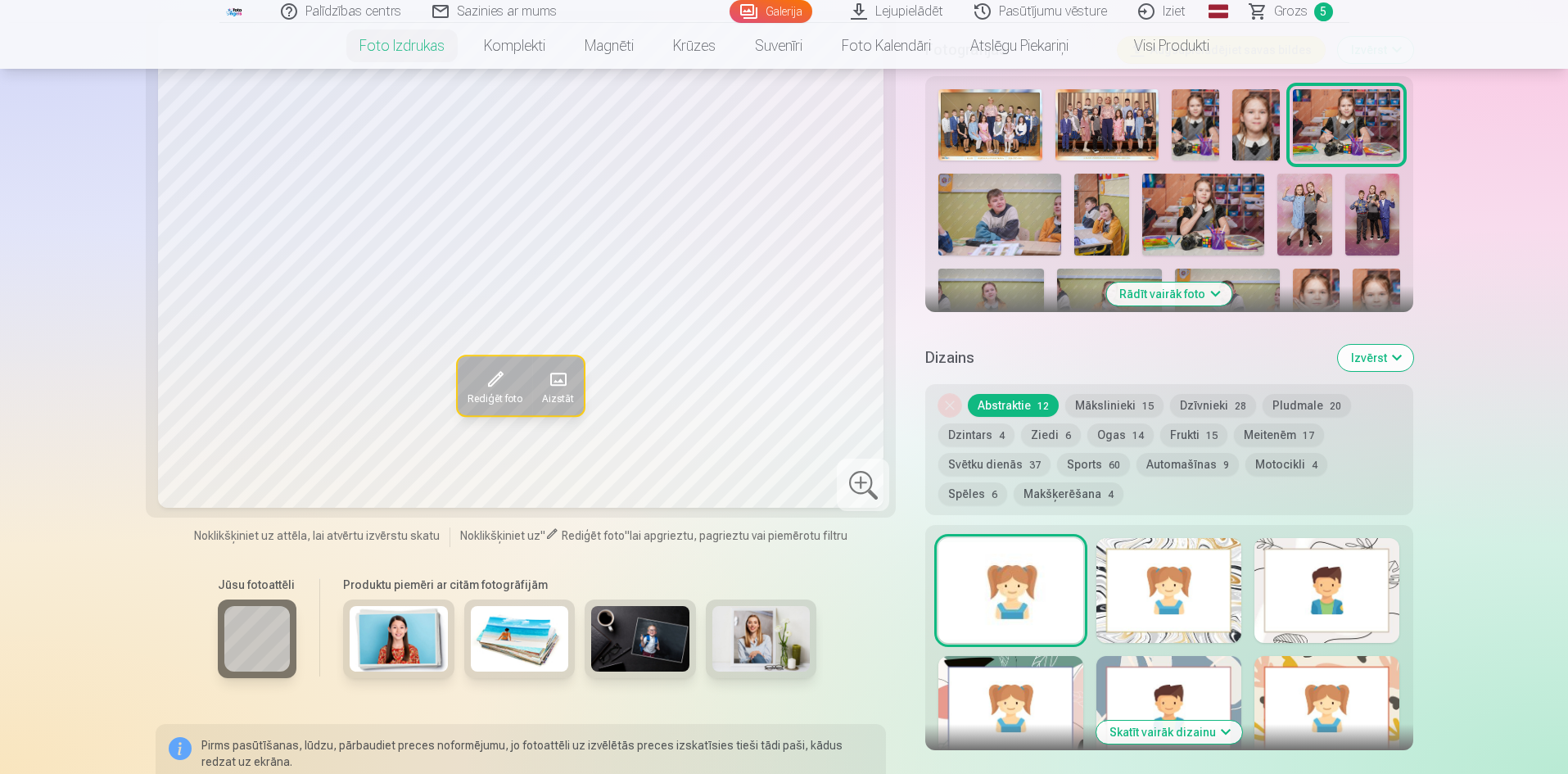
click at [1206, 296] on button "Rādīt vairāk foto" at bounding box center [1168, 294] width 125 height 23
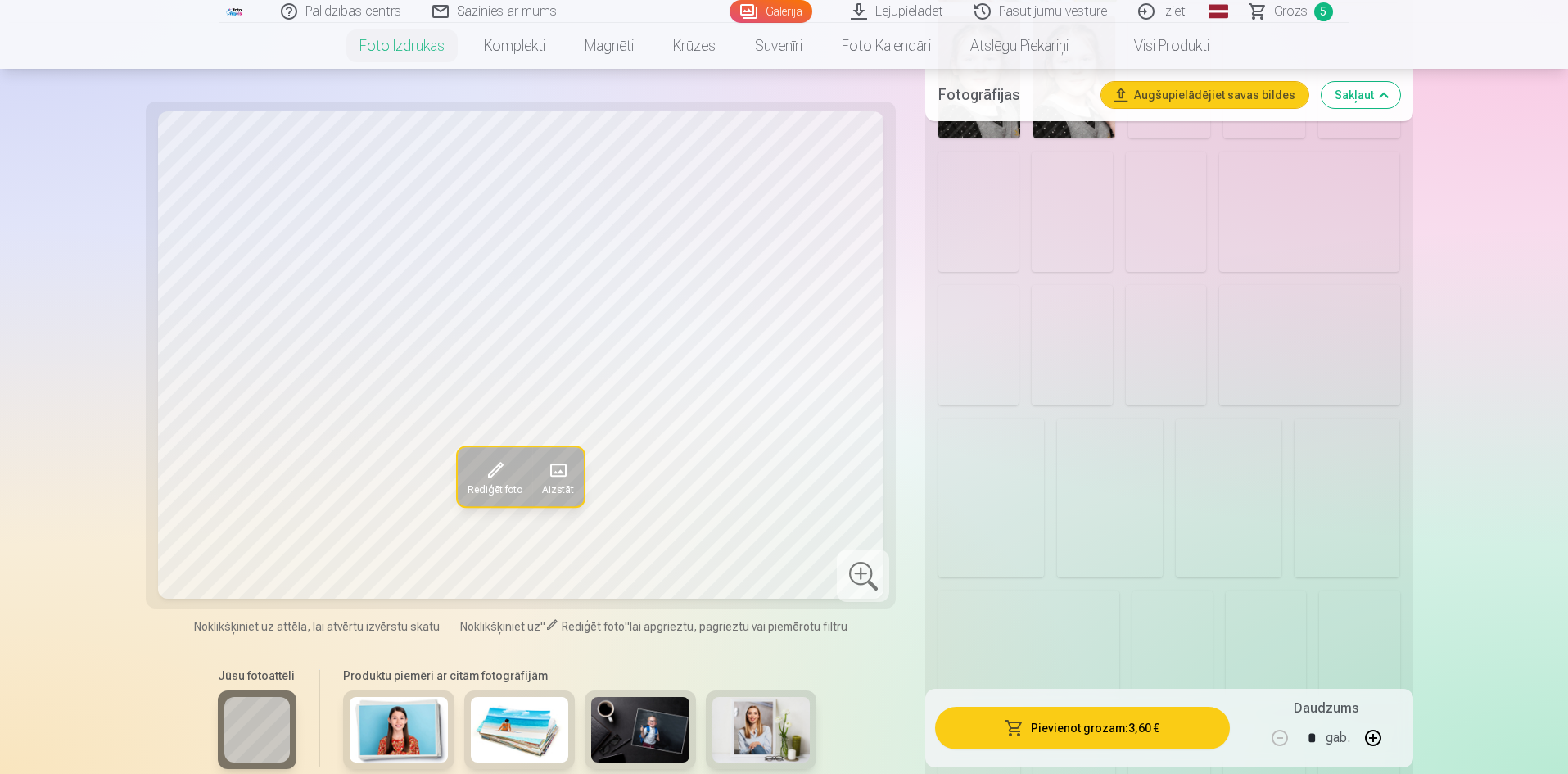
scroll to position [1765, 0]
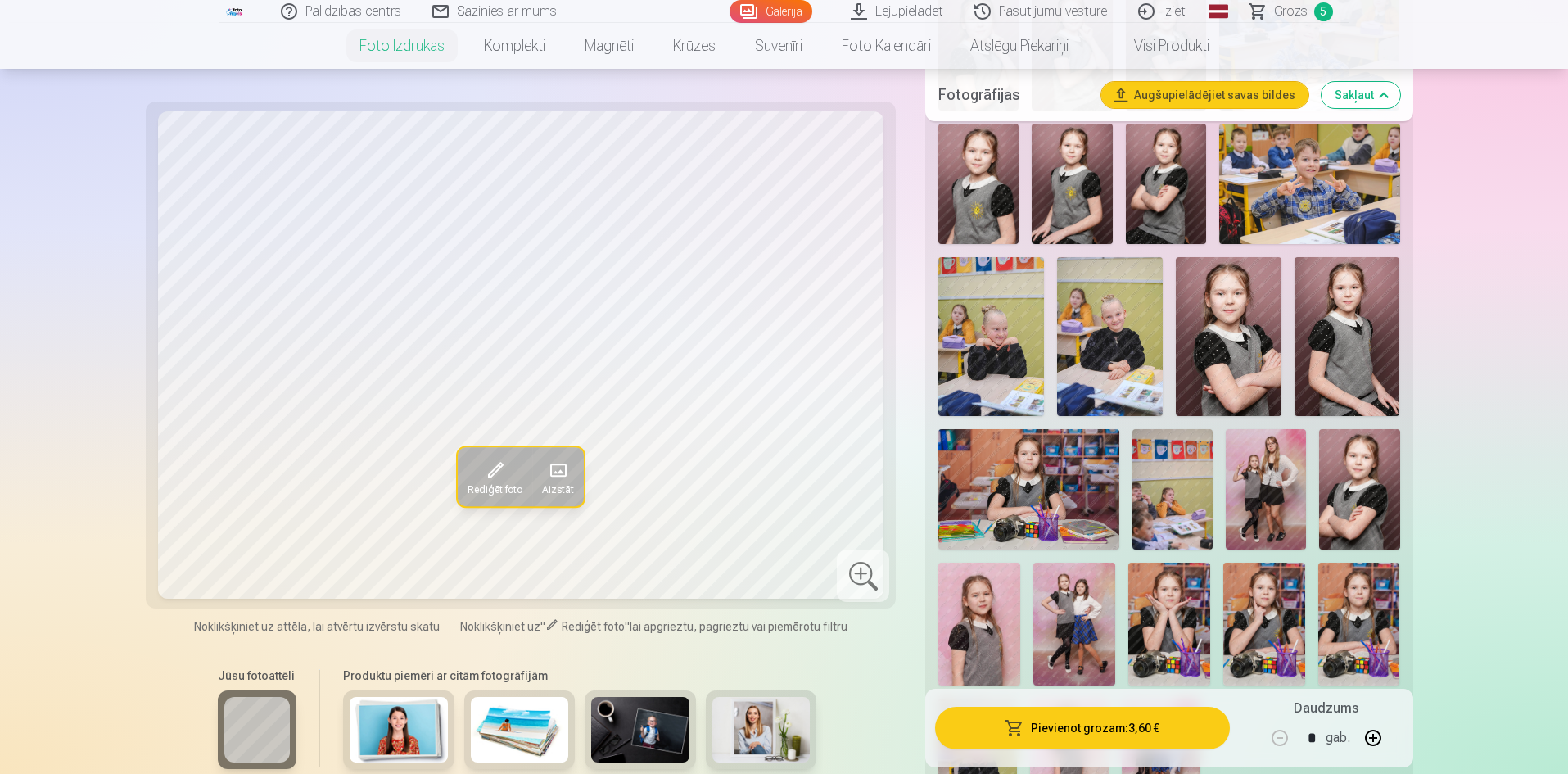
click at [1378, 322] on img at bounding box center [1347, 336] width 105 height 158
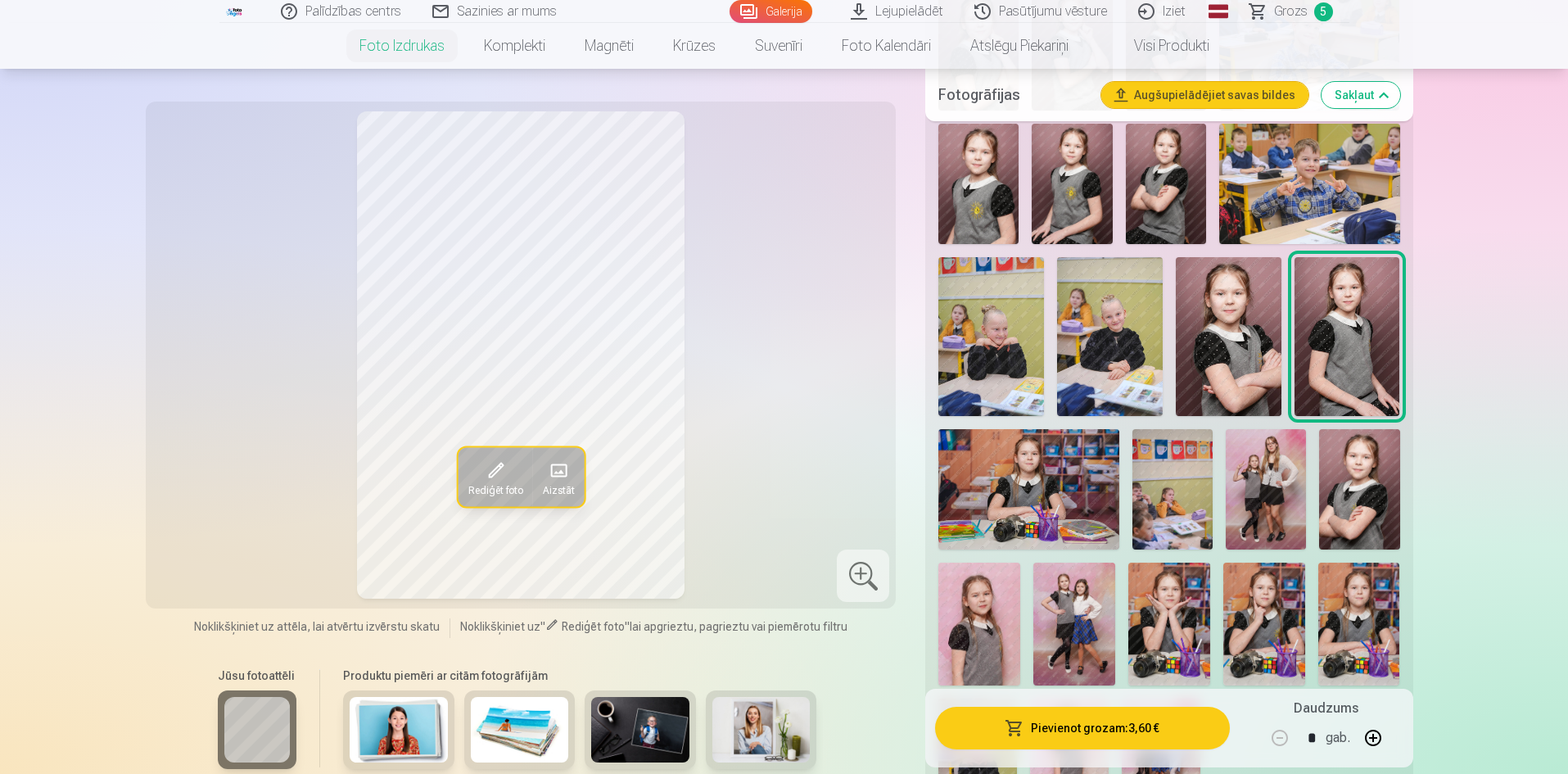
click at [1086, 217] on img at bounding box center [1072, 183] width 81 height 120
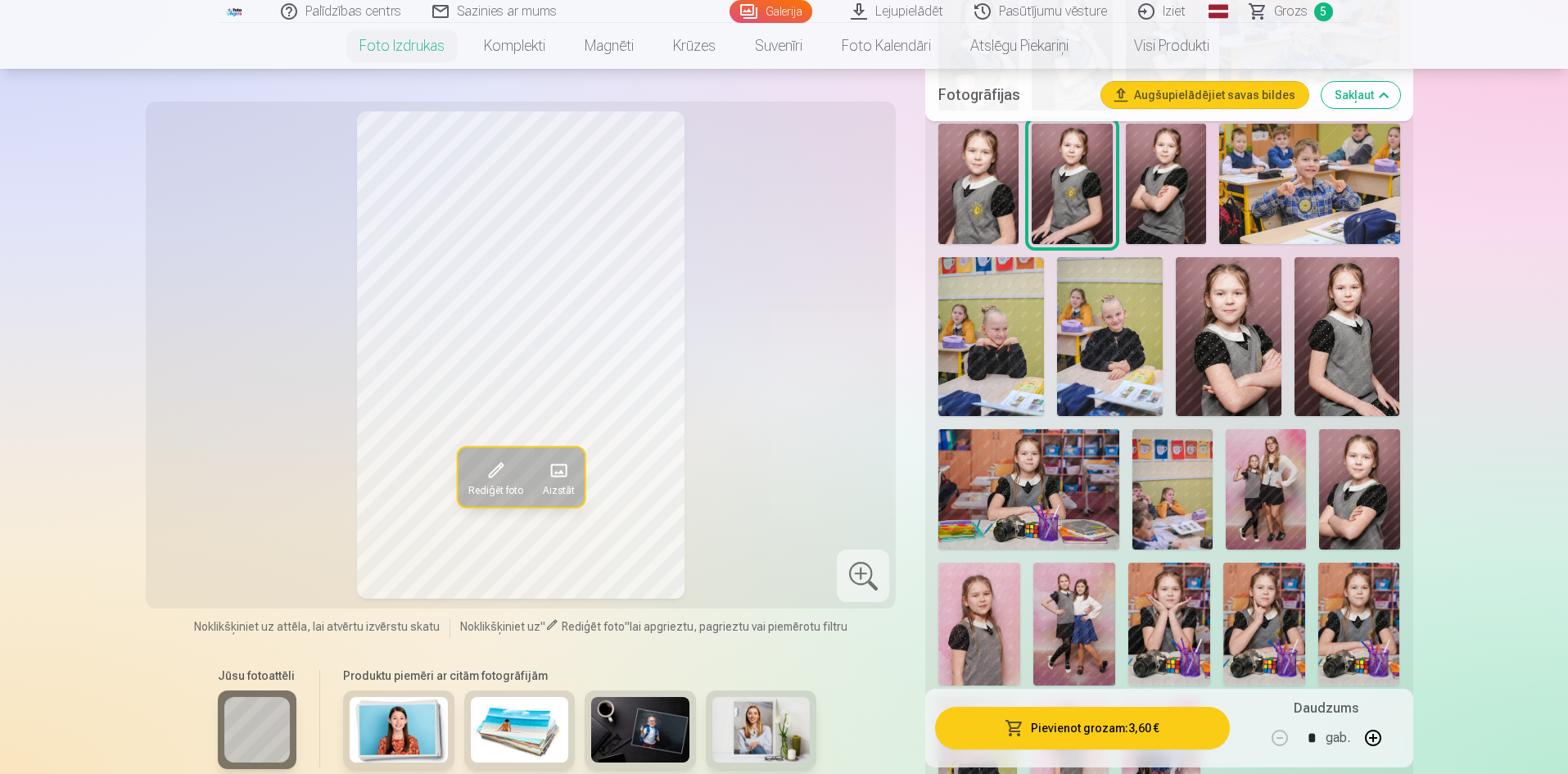
click at [1085, 212] on img at bounding box center [1072, 183] width 81 height 120
click at [1163, 183] on img at bounding box center [1166, 183] width 81 height 120
click at [1246, 358] on img at bounding box center [1228, 336] width 105 height 158
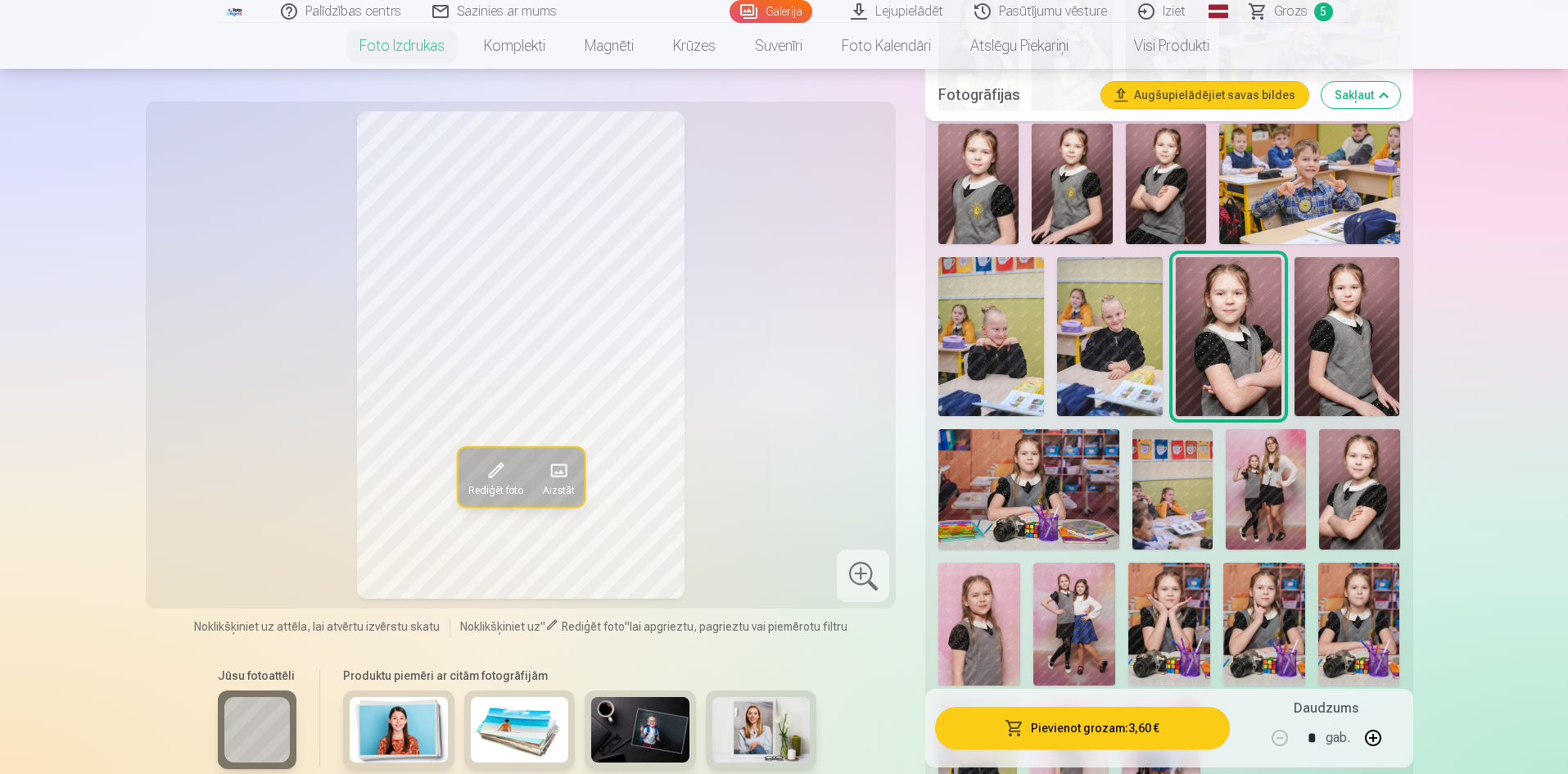
click at [1348, 325] on img at bounding box center [1347, 336] width 105 height 158
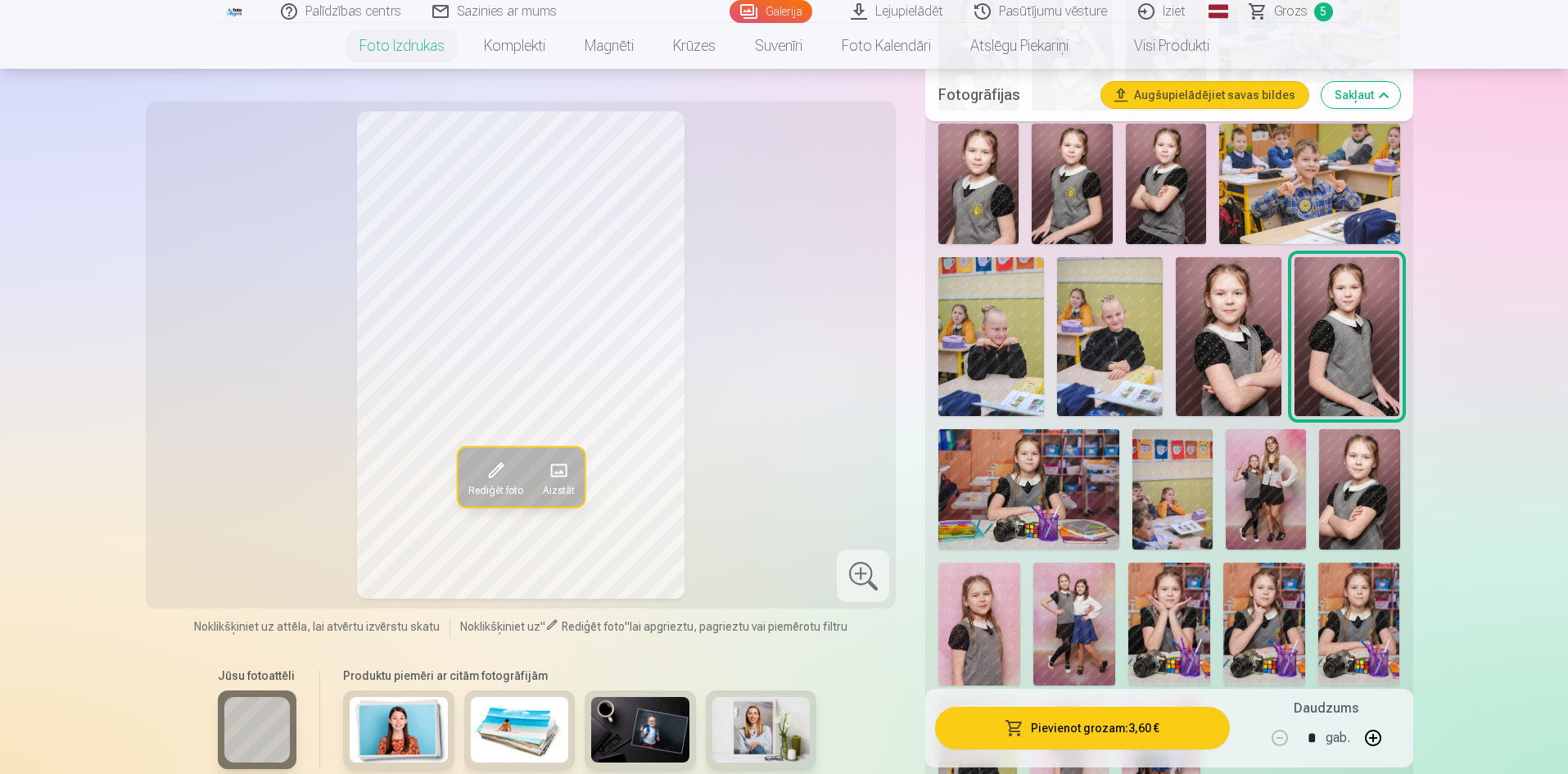
click at [1096, 202] on img at bounding box center [1072, 183] width 81 height 120
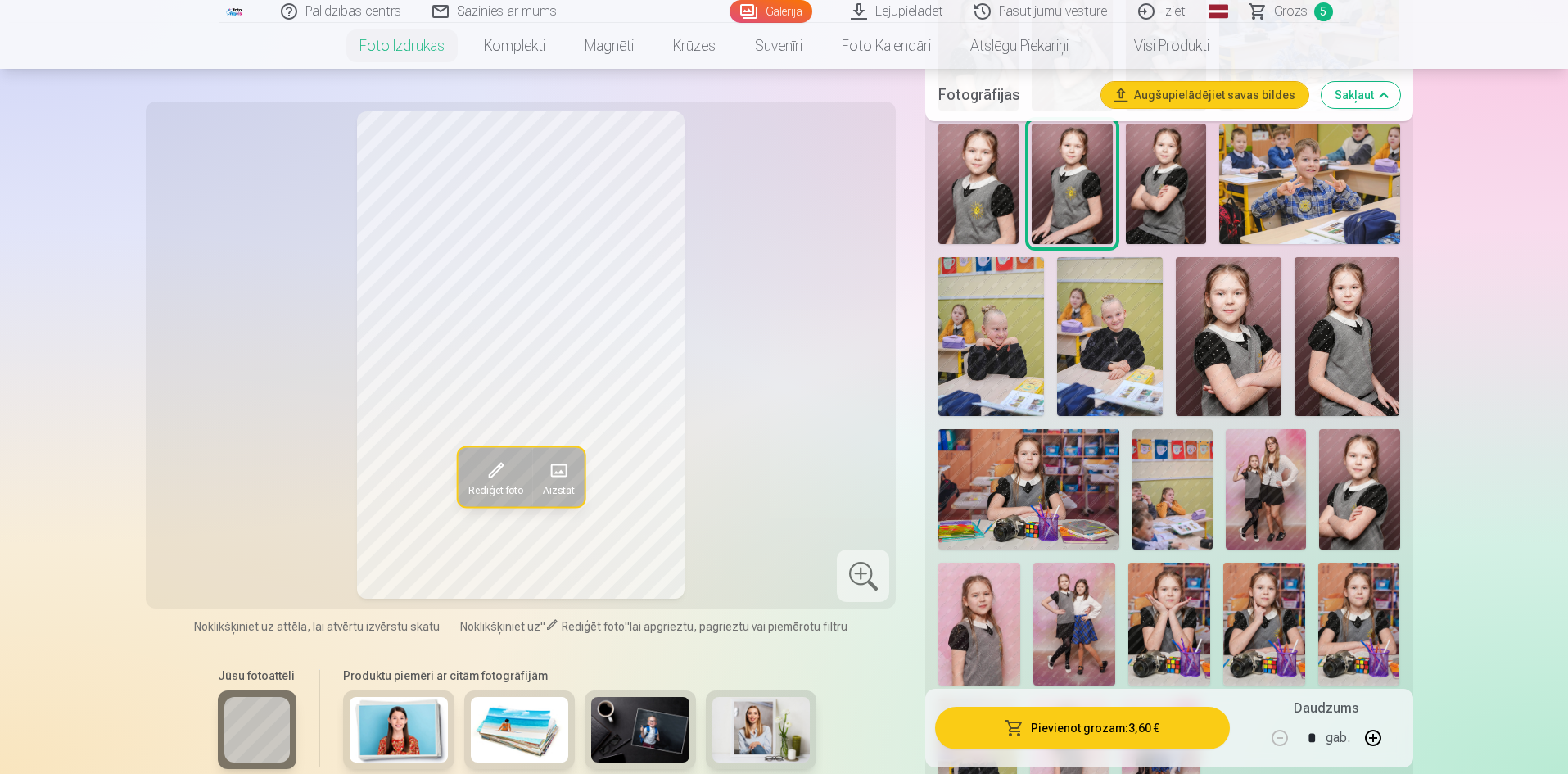
click at [1365, 384] on img at bounding box center [1347, 336] width 105 height 158
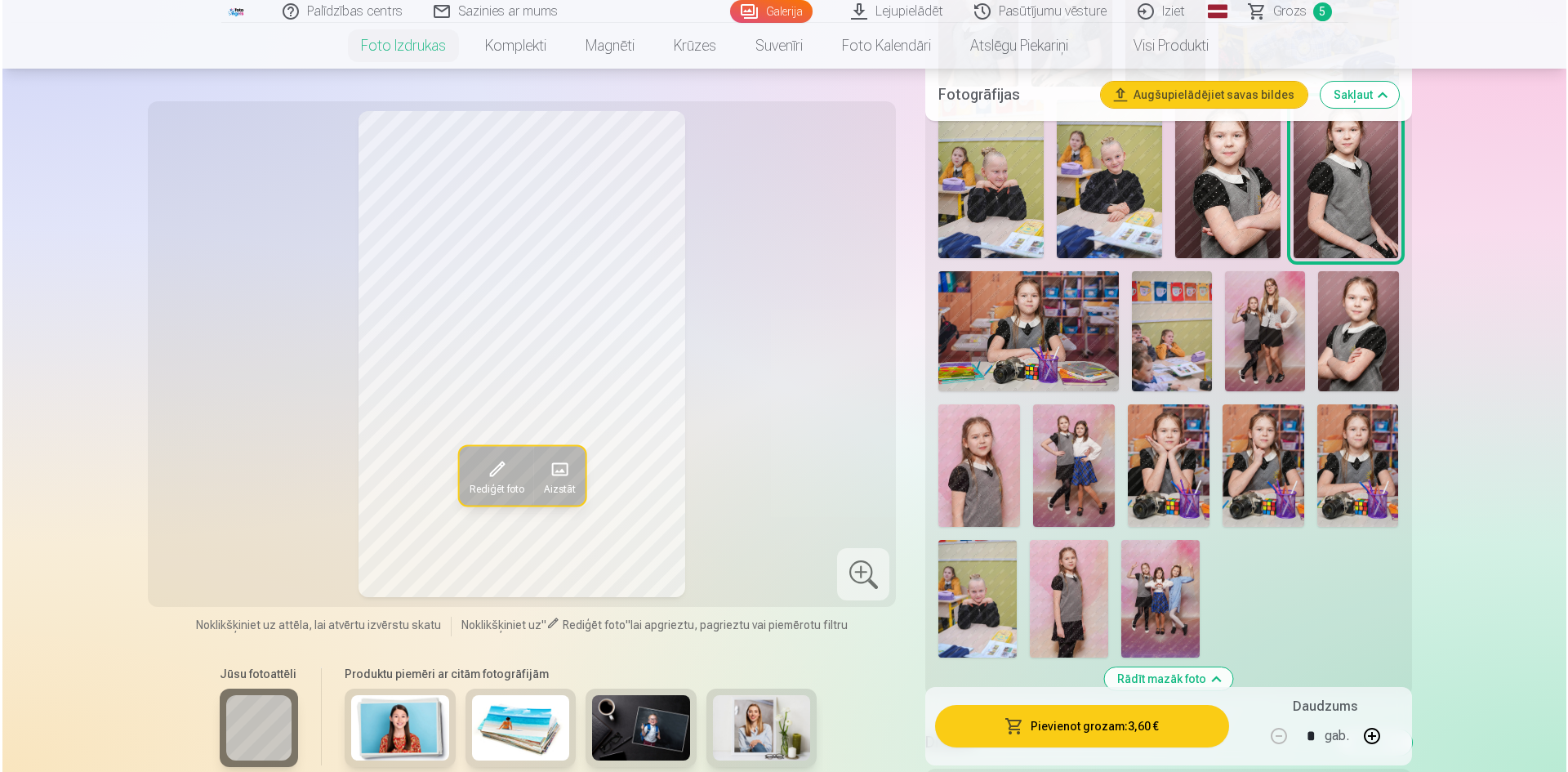
scroll to position [1924, 0]
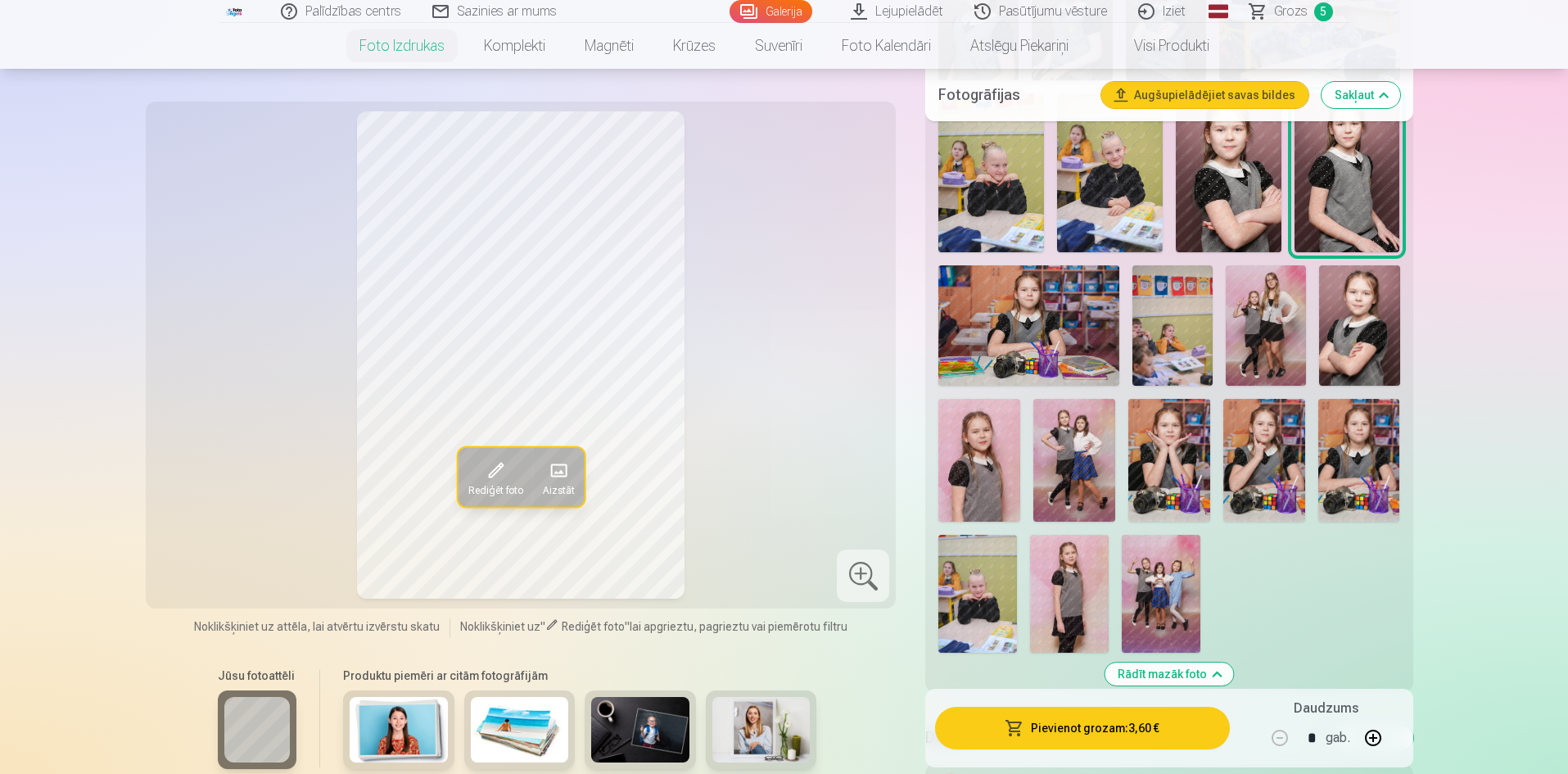
click at [1061, 599] on img at bounding box center [1070, 593] width 79 height 118
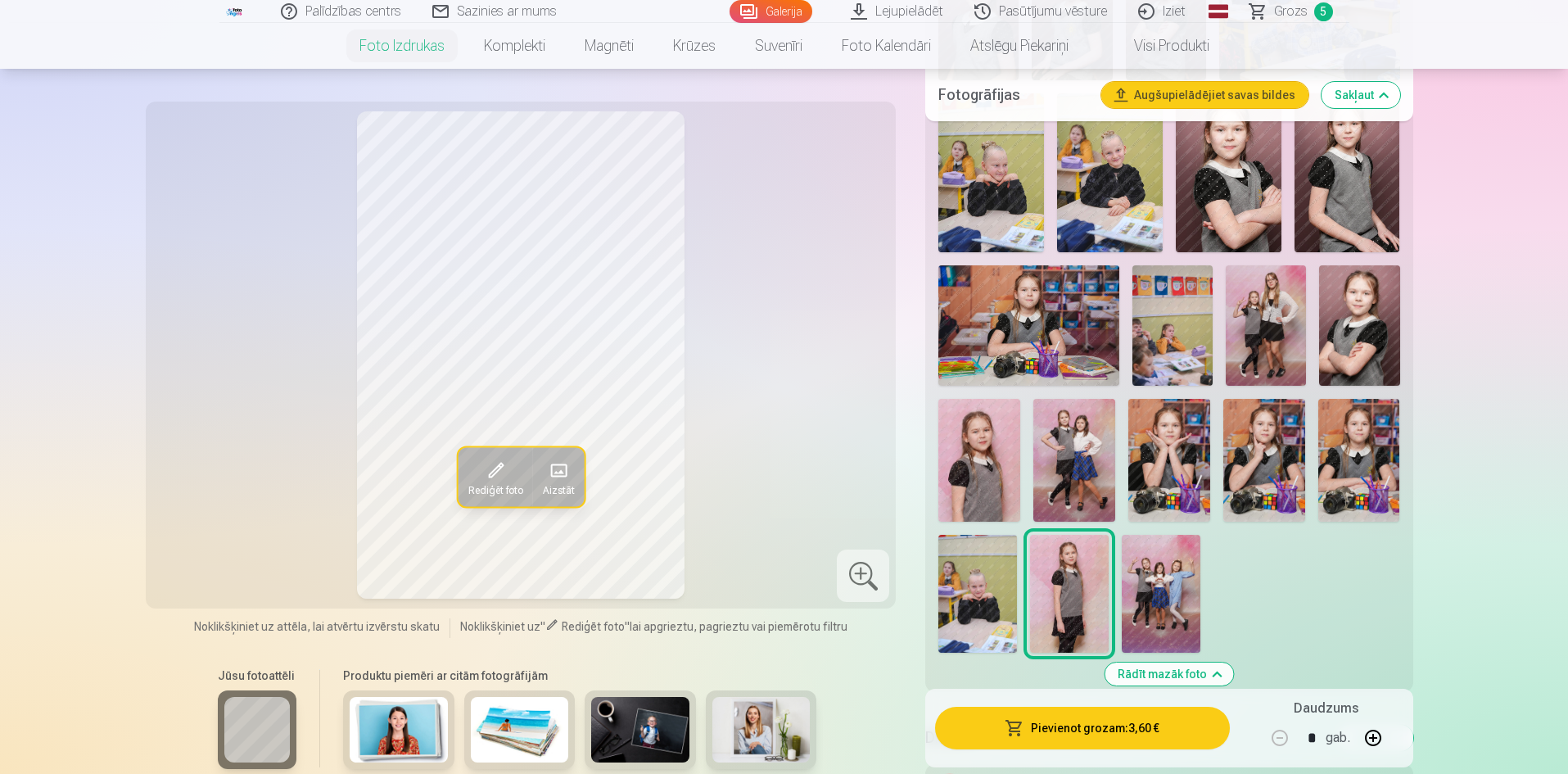
click at [1349, 223] on img at bounding box center [1347, 173] width 105 height 158
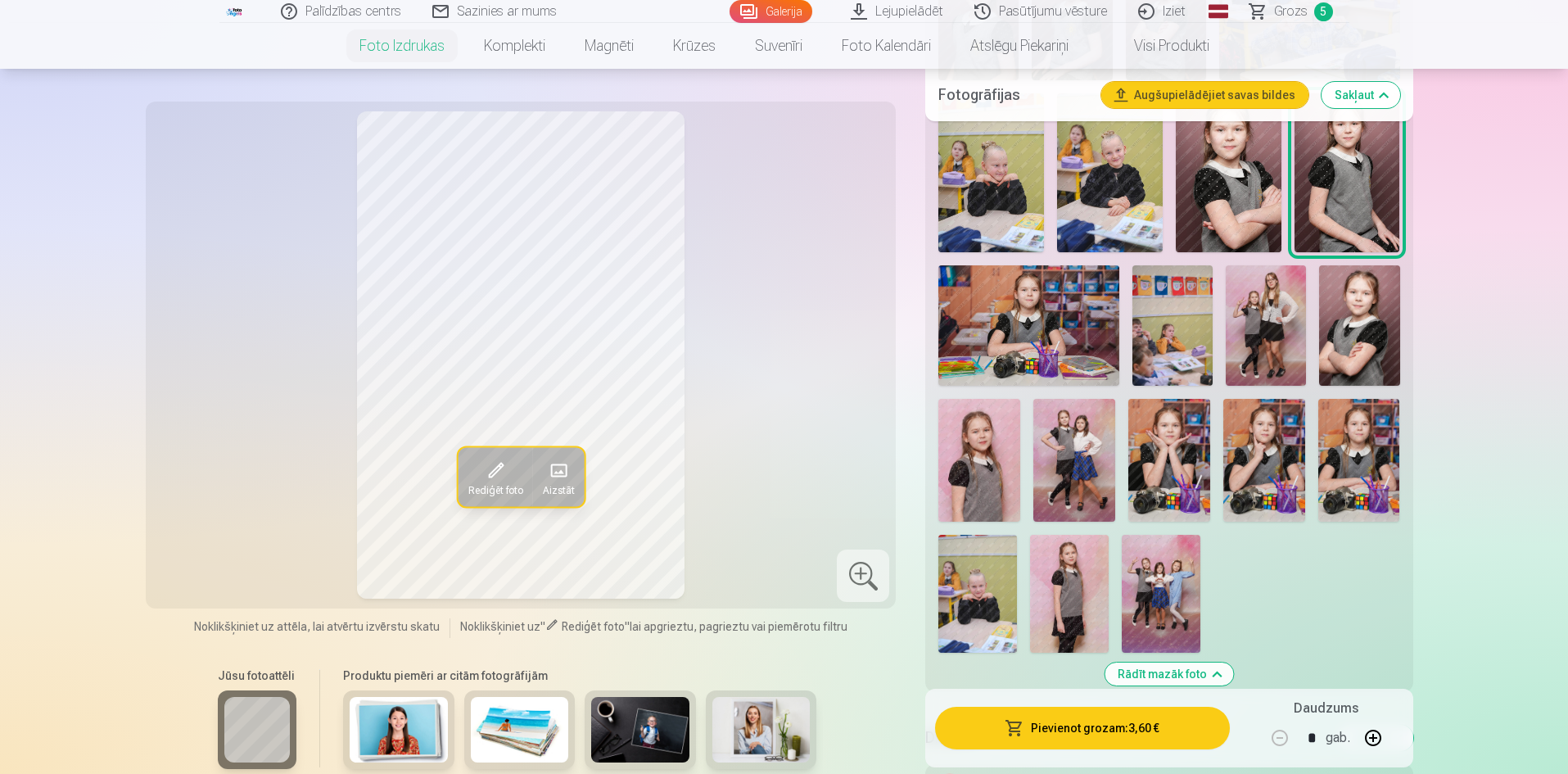
click at [1107, 725] on button "Pievienot grozam : 3,60 €" at bounding box center [1081, 728] width 294 height 43
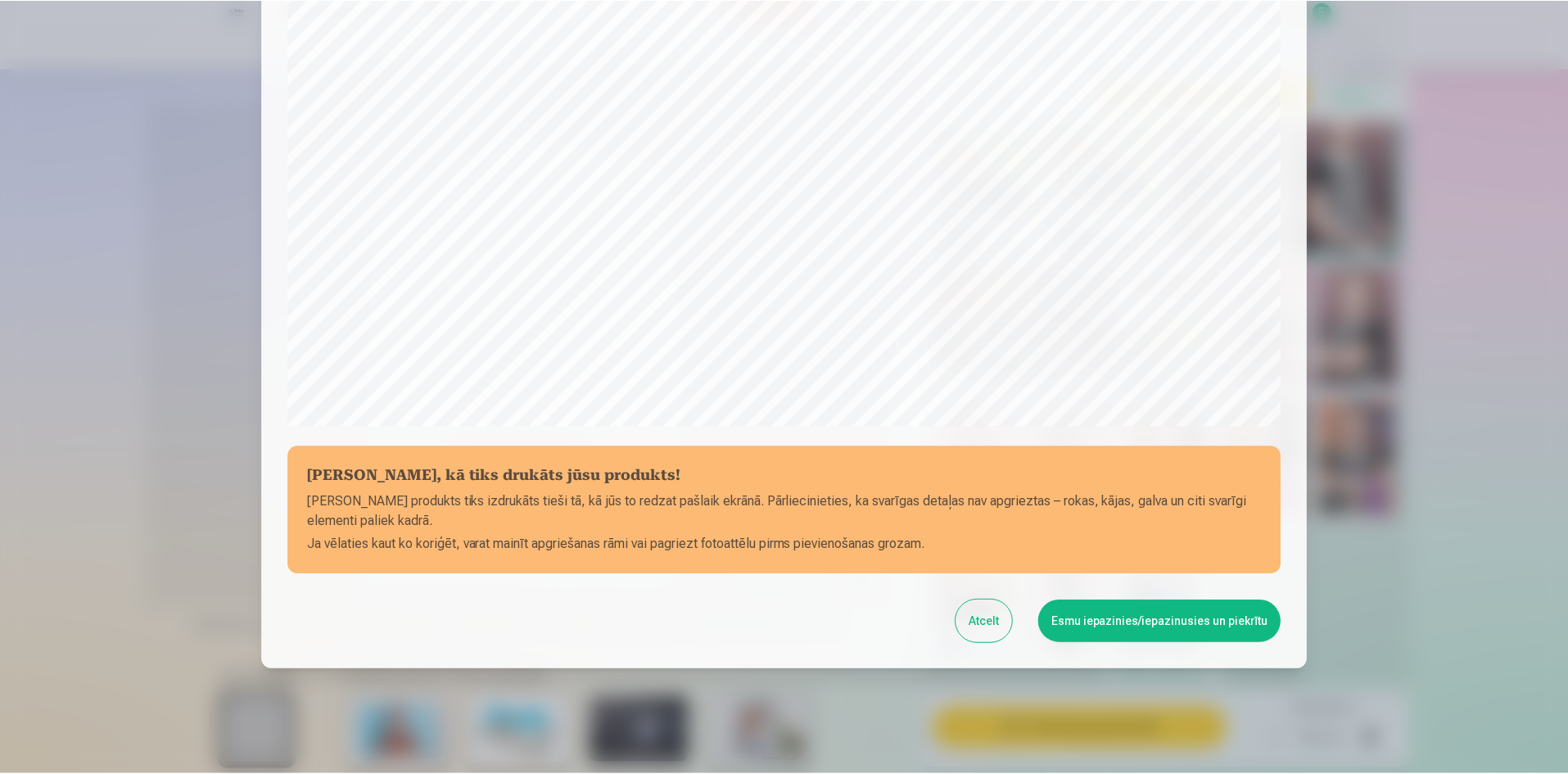
scroll to position [406, 0]
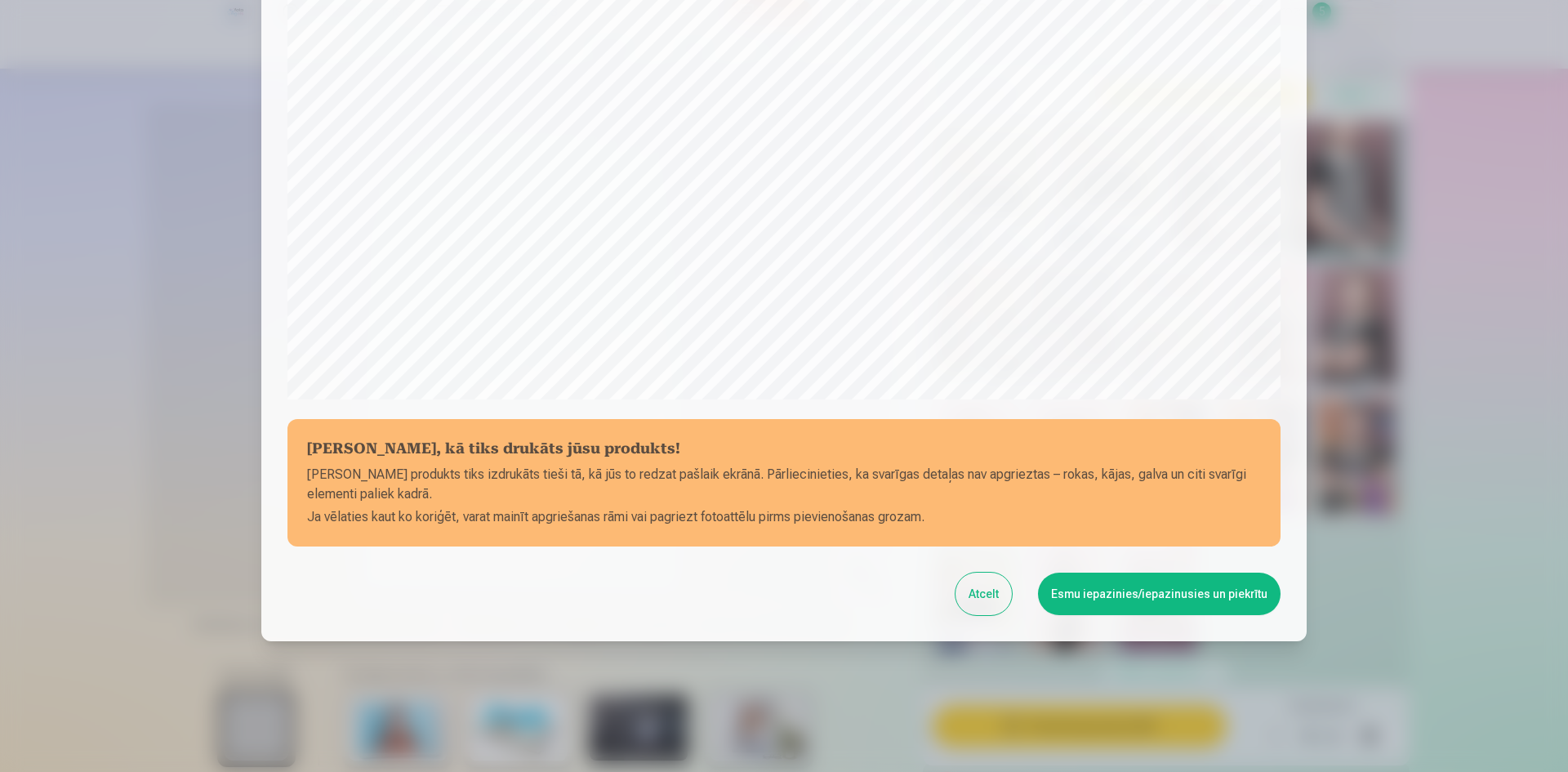
click at [1165, 595] on button "Esmu iepazinies/iepazinusies un piekrītu" at bounding box center [1160, 594] width 243 height 43
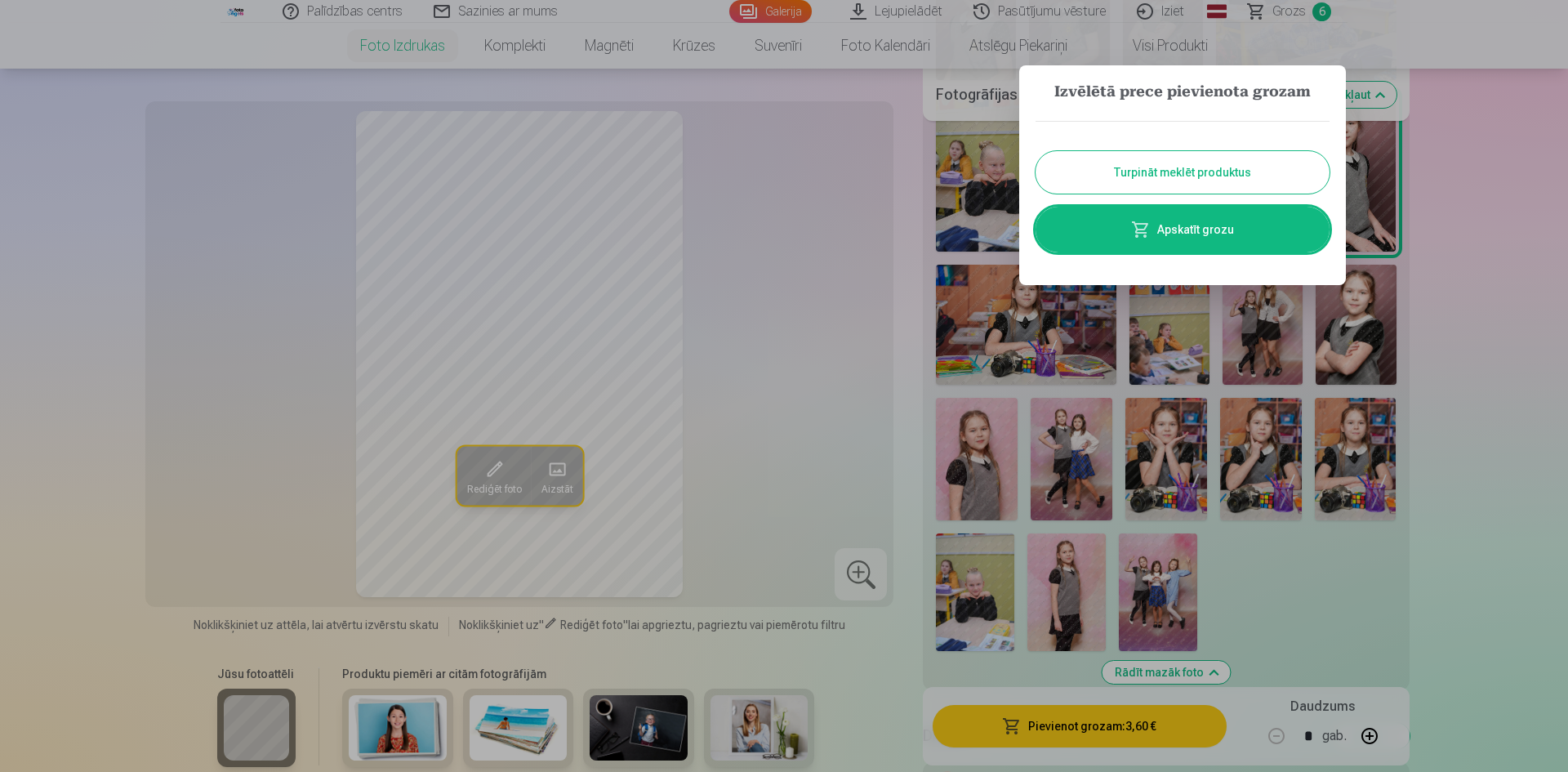
click at [1172, 173] on button "Turpināt meklēt produktus" at bounding box center [1183, 172] width 294 height 43
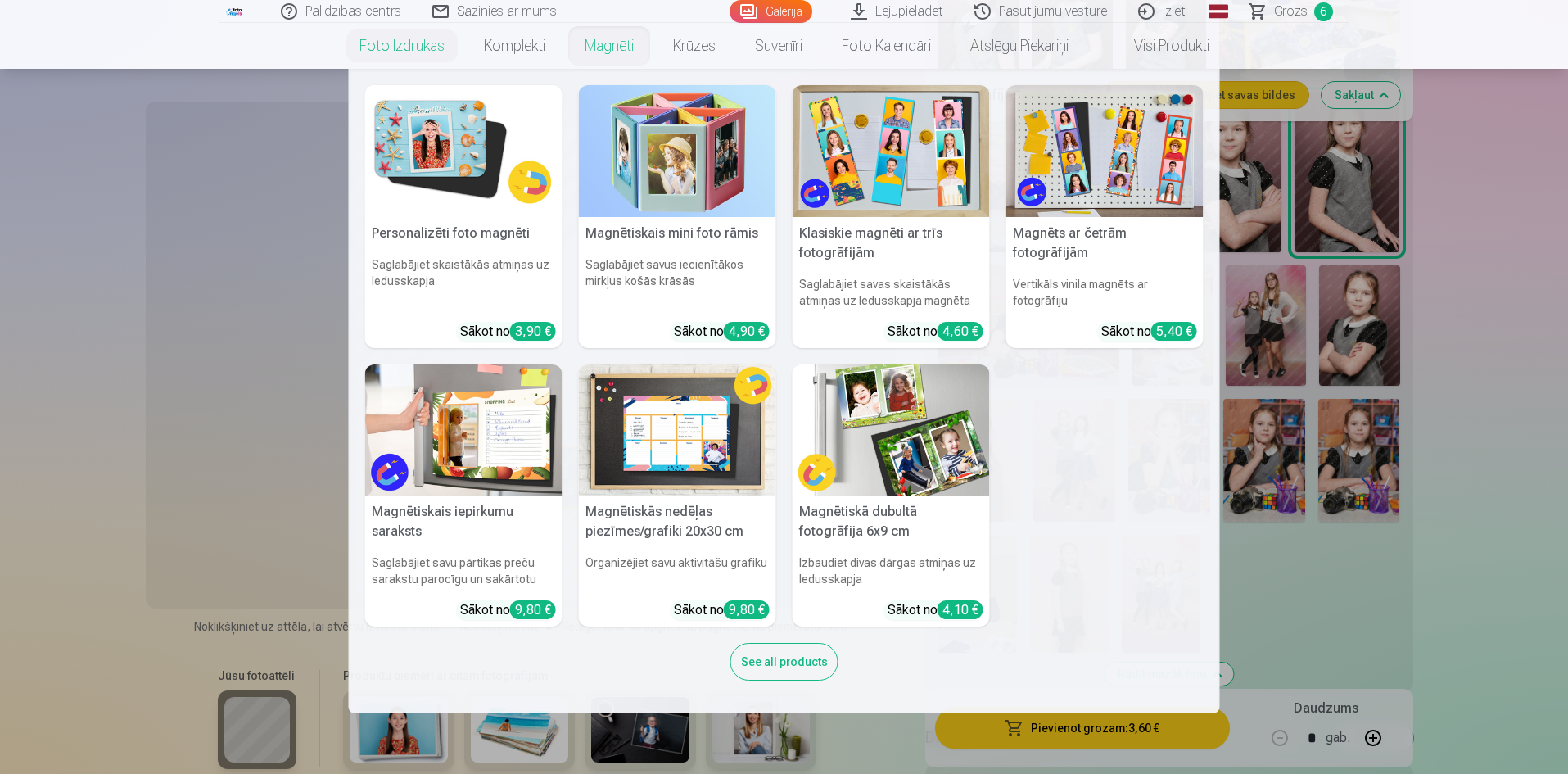
click at [615, 44] on link "Magnēti" at bounding box center [609, 46] width 89 height 46
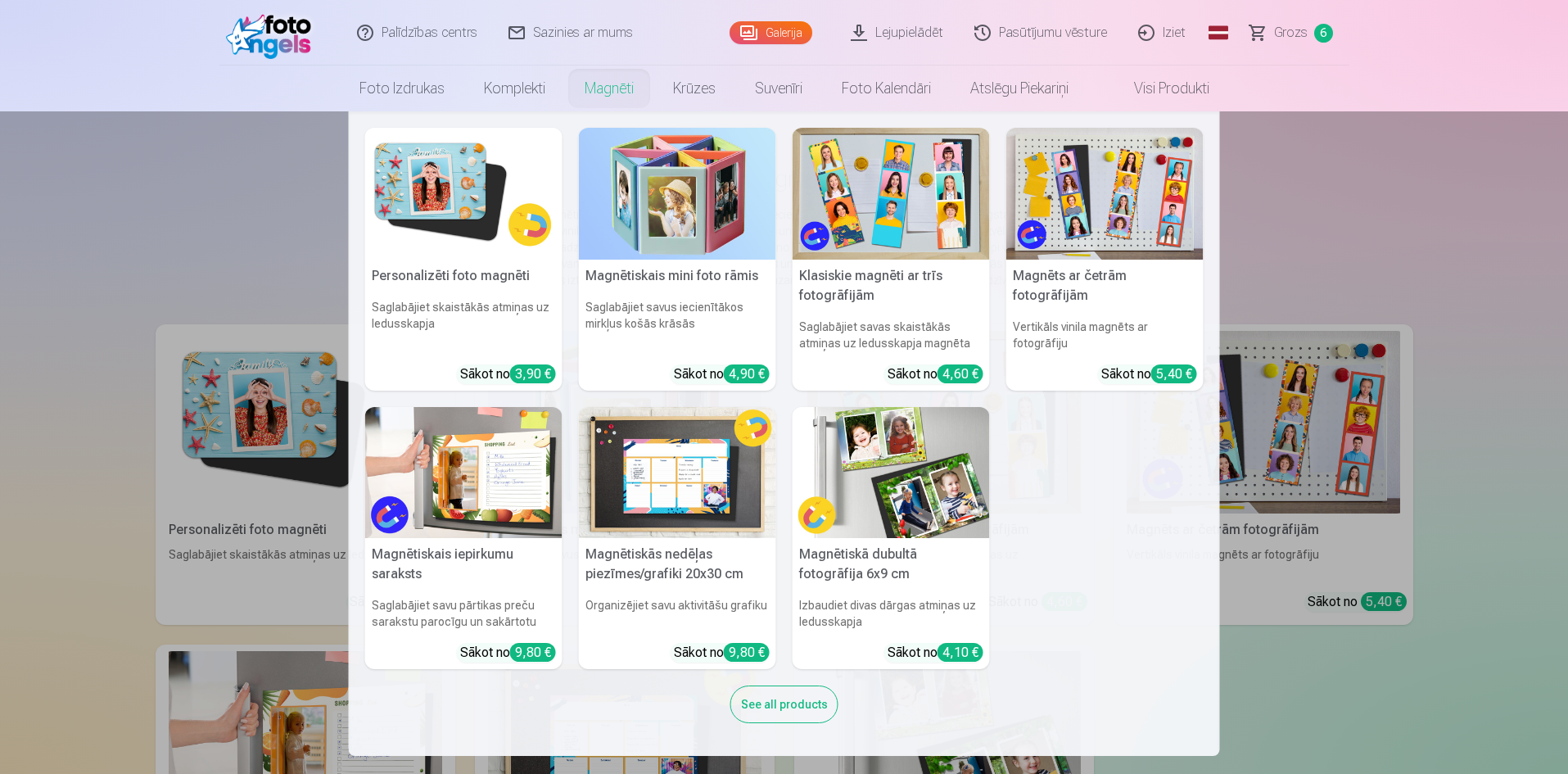
click at [893, 224] on img at bounding box center [891, 193] width 197 height 132
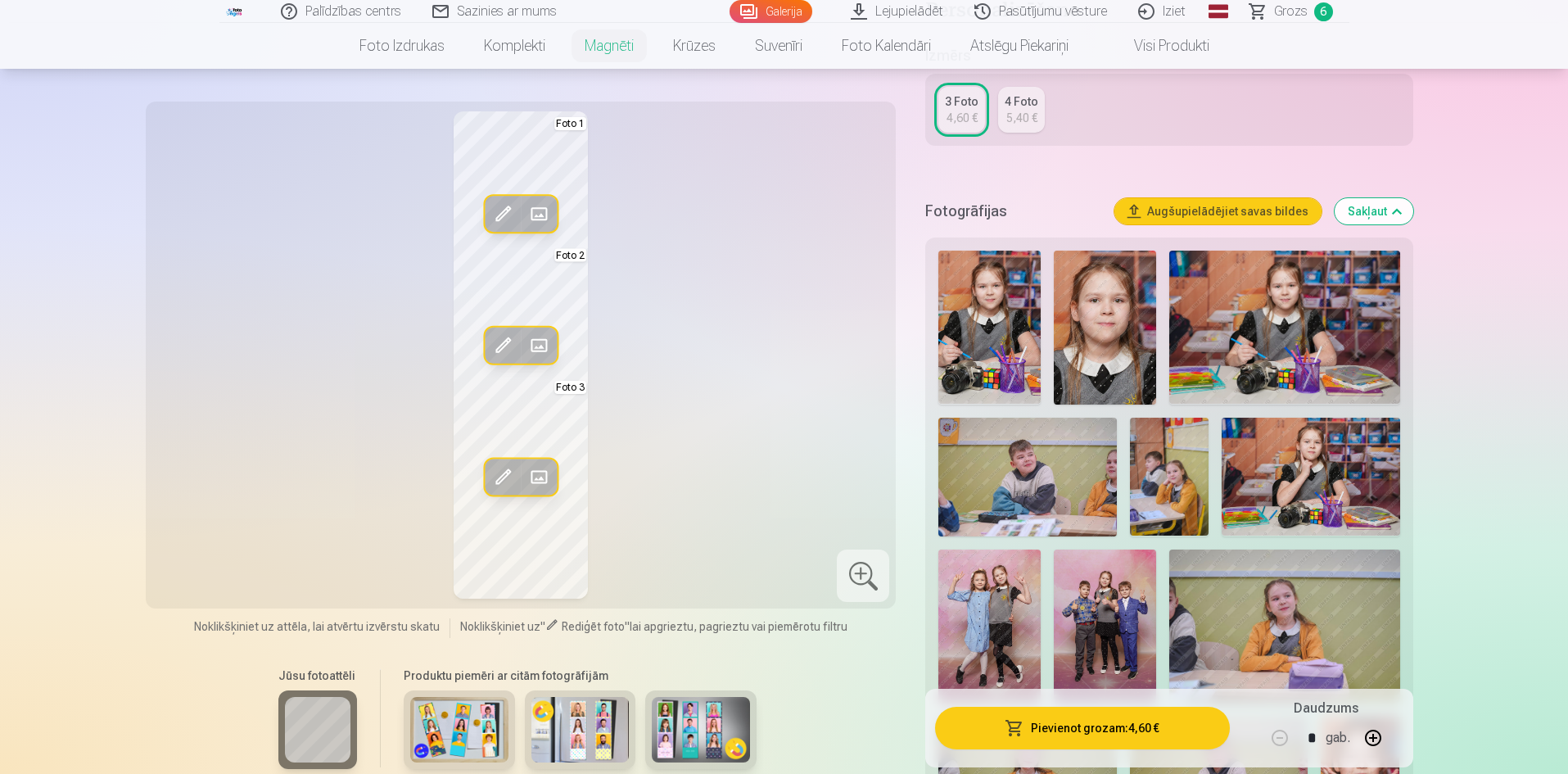
scroll to position [327, 0]
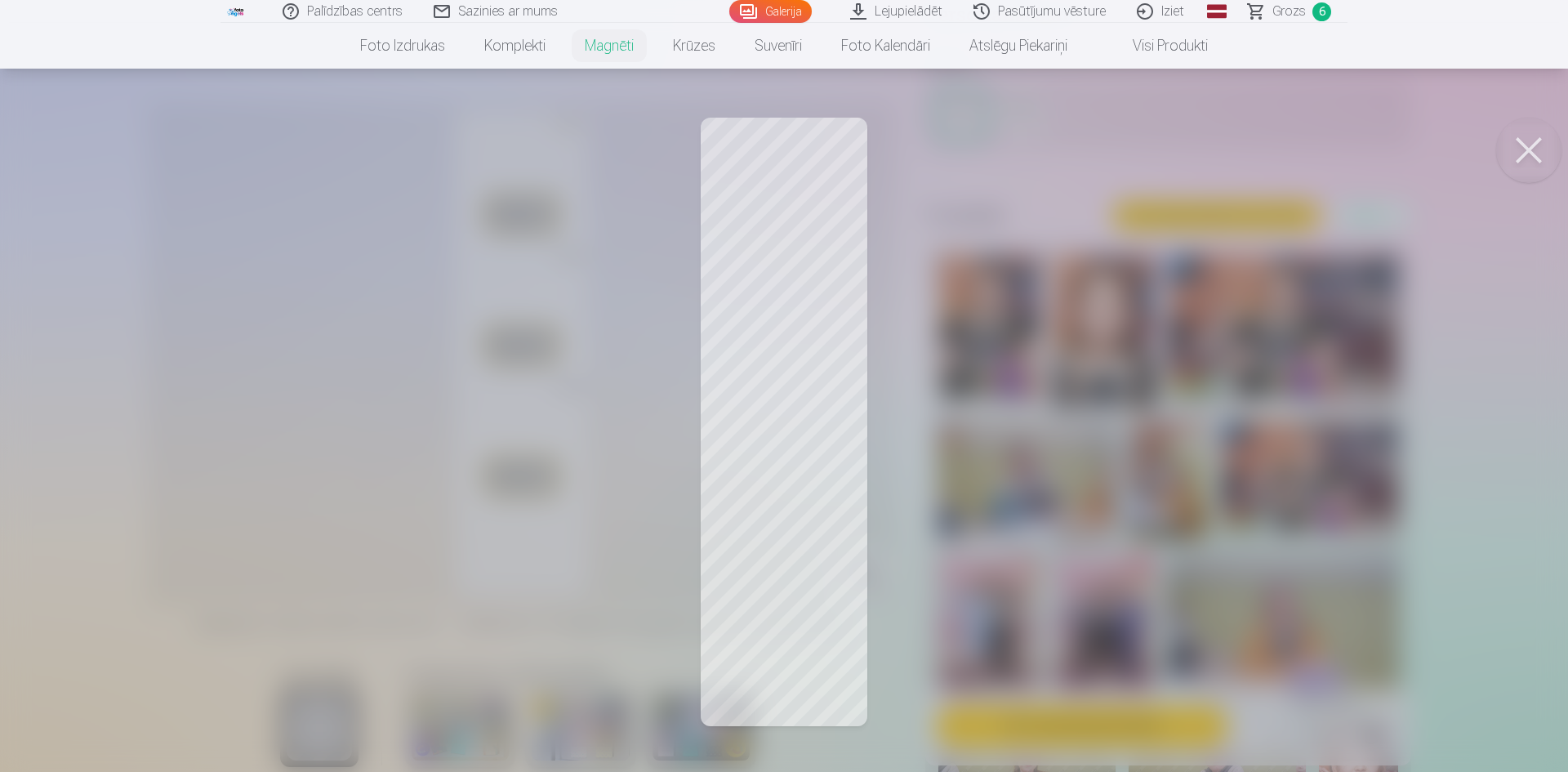
click at [797, 395] on div at bounding box center [784, 386] width 1568 height 772
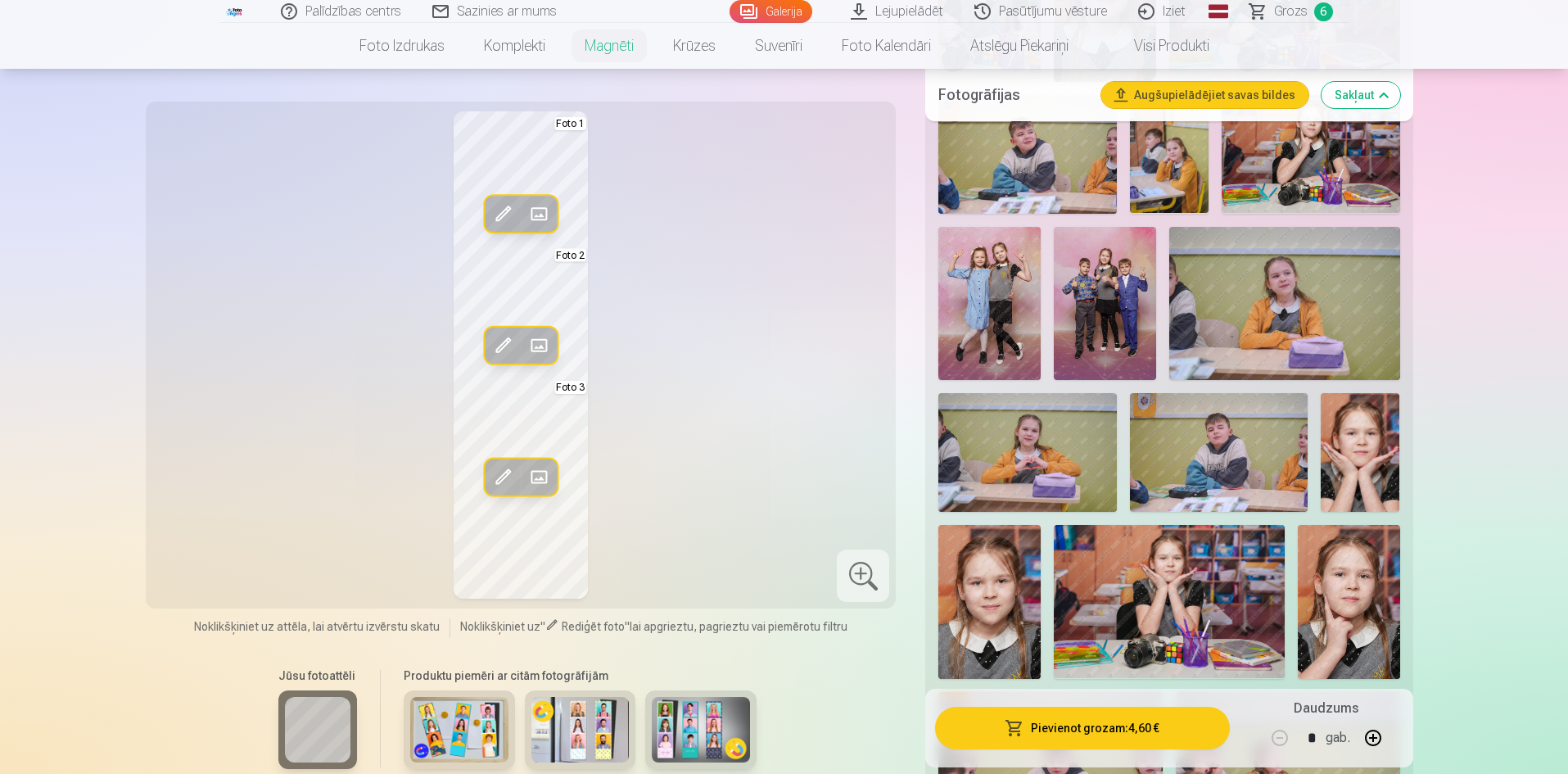
scroll to position [819, 0]
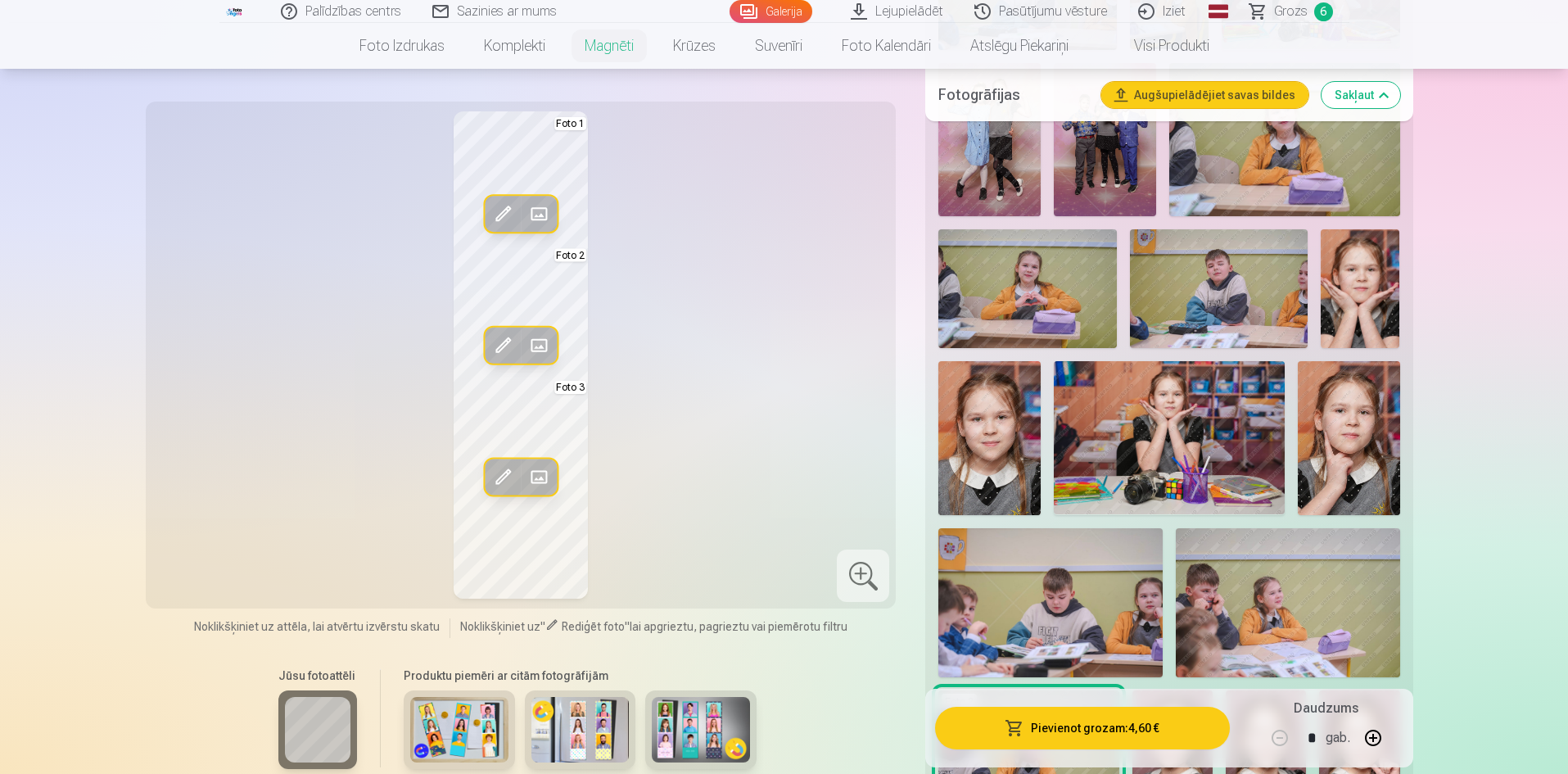
click at [1208, 441] on img at bounding box center [1169, 438] width 230 height 153
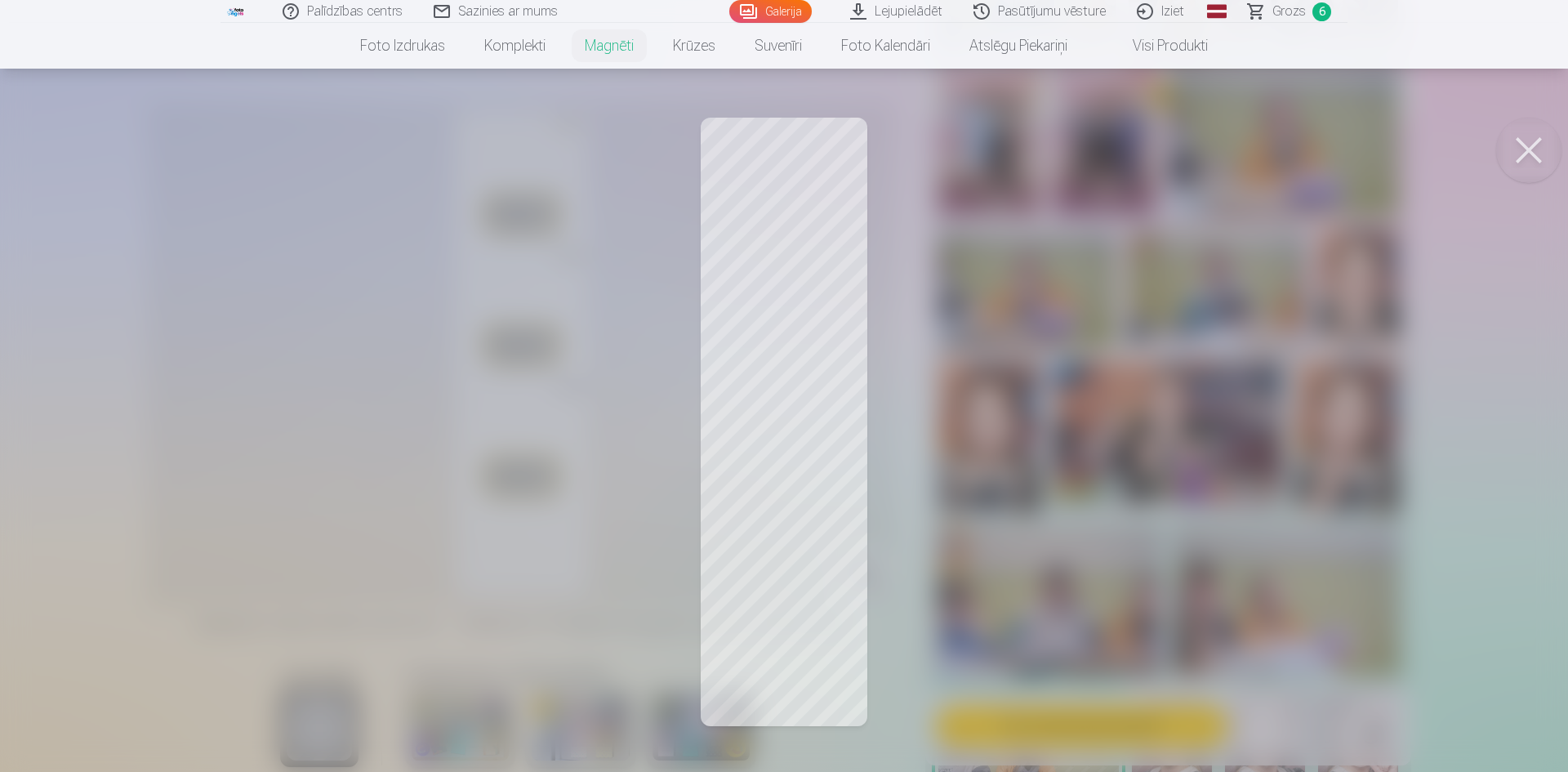
click at [834, 353] on div at bounding box center [784, 386] width 1568 height 772
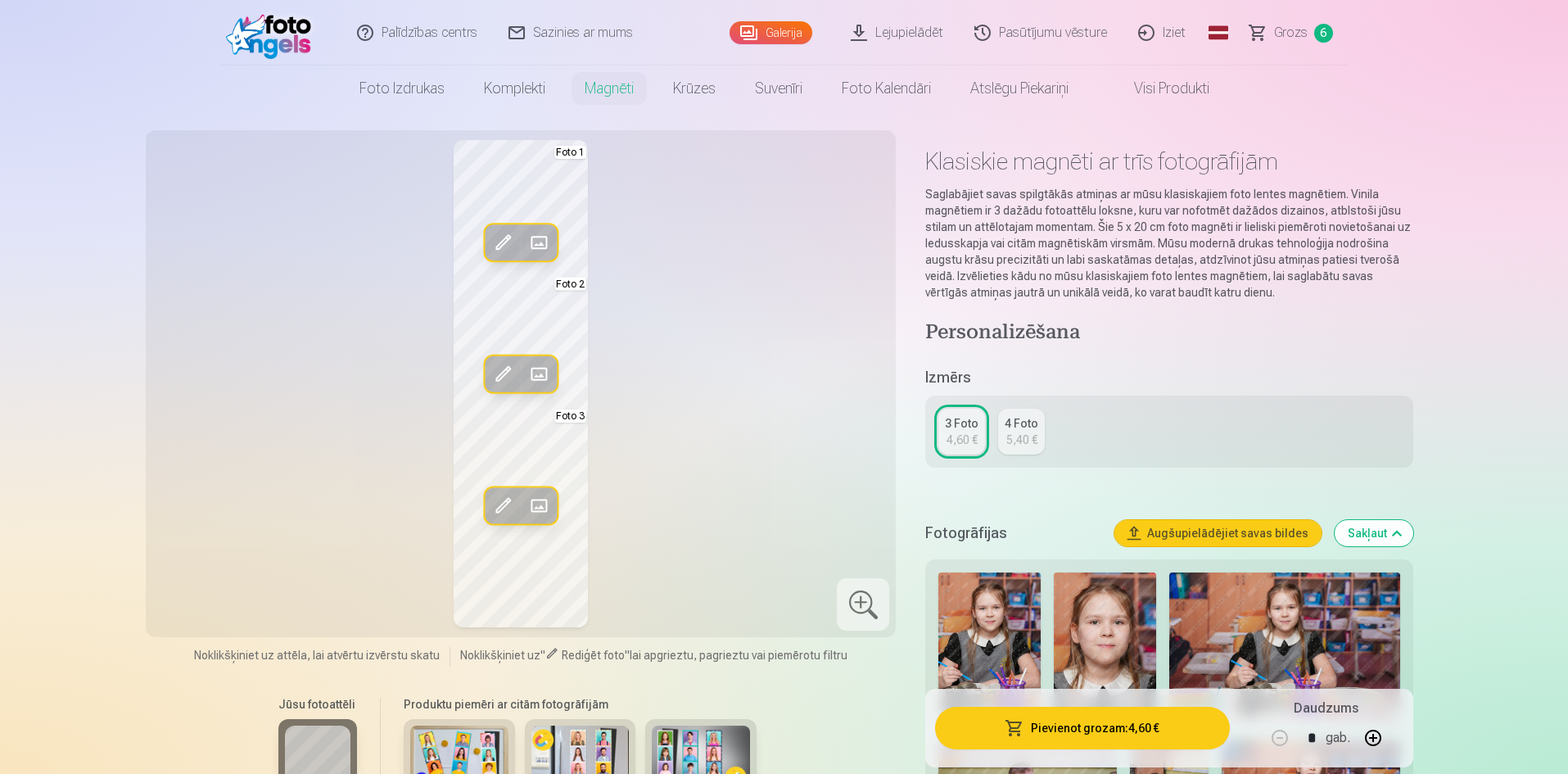
scroll to position [82, 0]
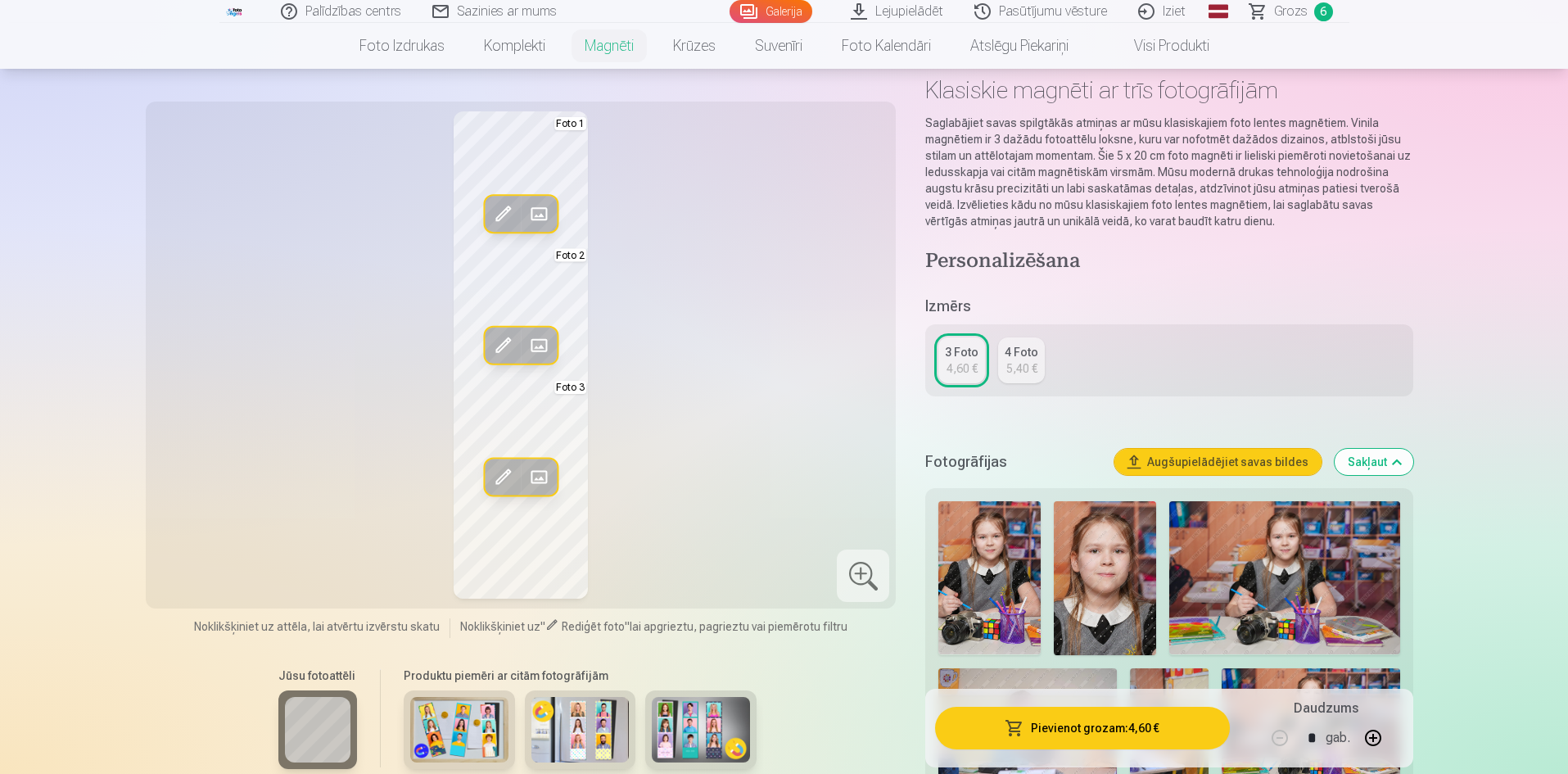
click at [504, 340] on span at bounding box center [502, 345] width 26 height 26
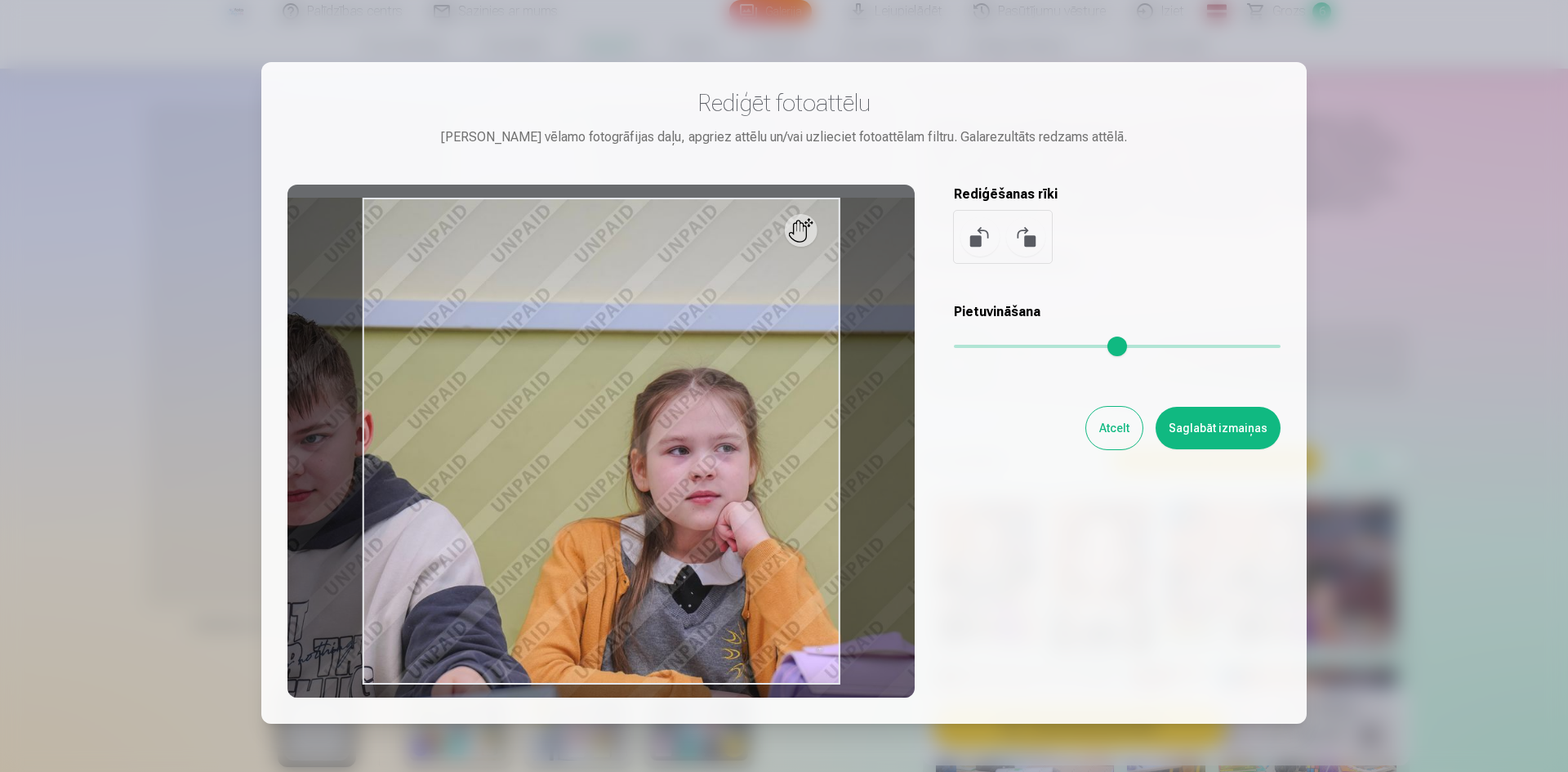
drag, startPoint x: 961, startPoint y: 348, endPoint x: 978, endPoint y: 349, distance: 17.0
click at [978, 348] on input "range" at bounding box center [1117, 346] width 326 height 3
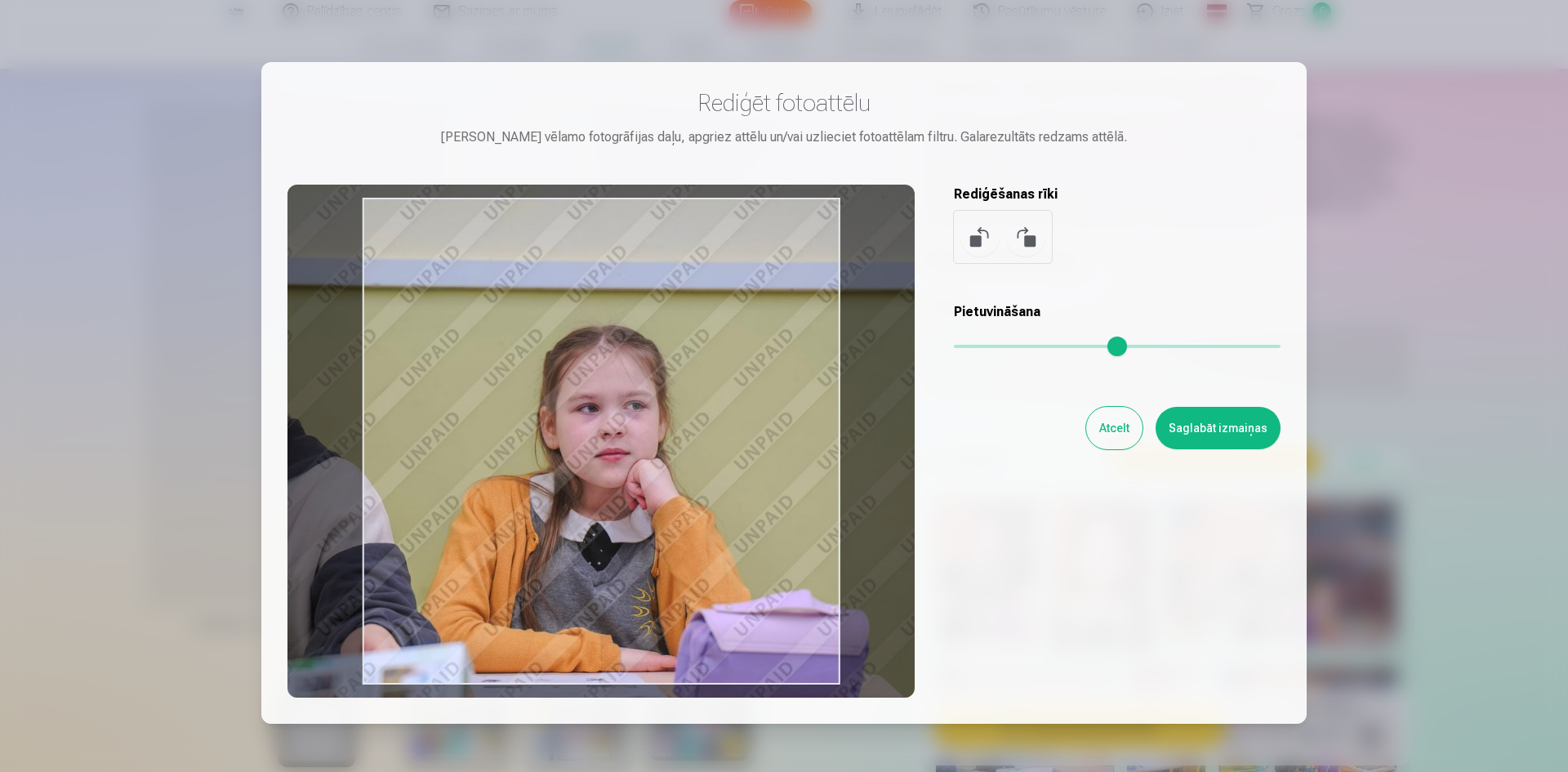
type input "****"
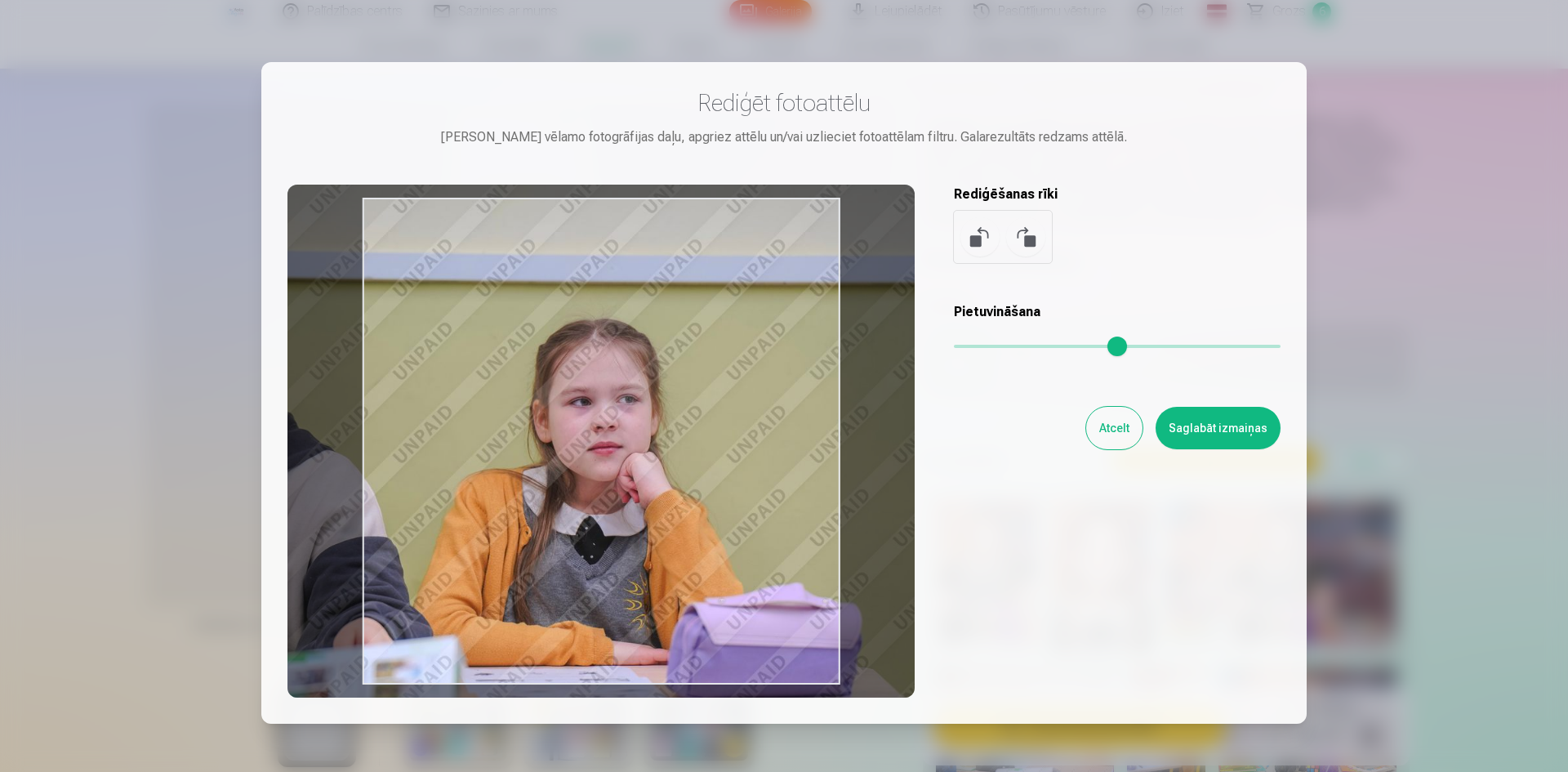
drag, startPoint x: 791, startPoint y: 370, endPoint x: 691, endPoint y: 322, distance: 110.9
click at [691, 322] on div at bounding box center [601, 441] width 627 height 513
click at [1122, 423] on button "Atcelt" at bounding box center [1114, 428] width 57 height 43
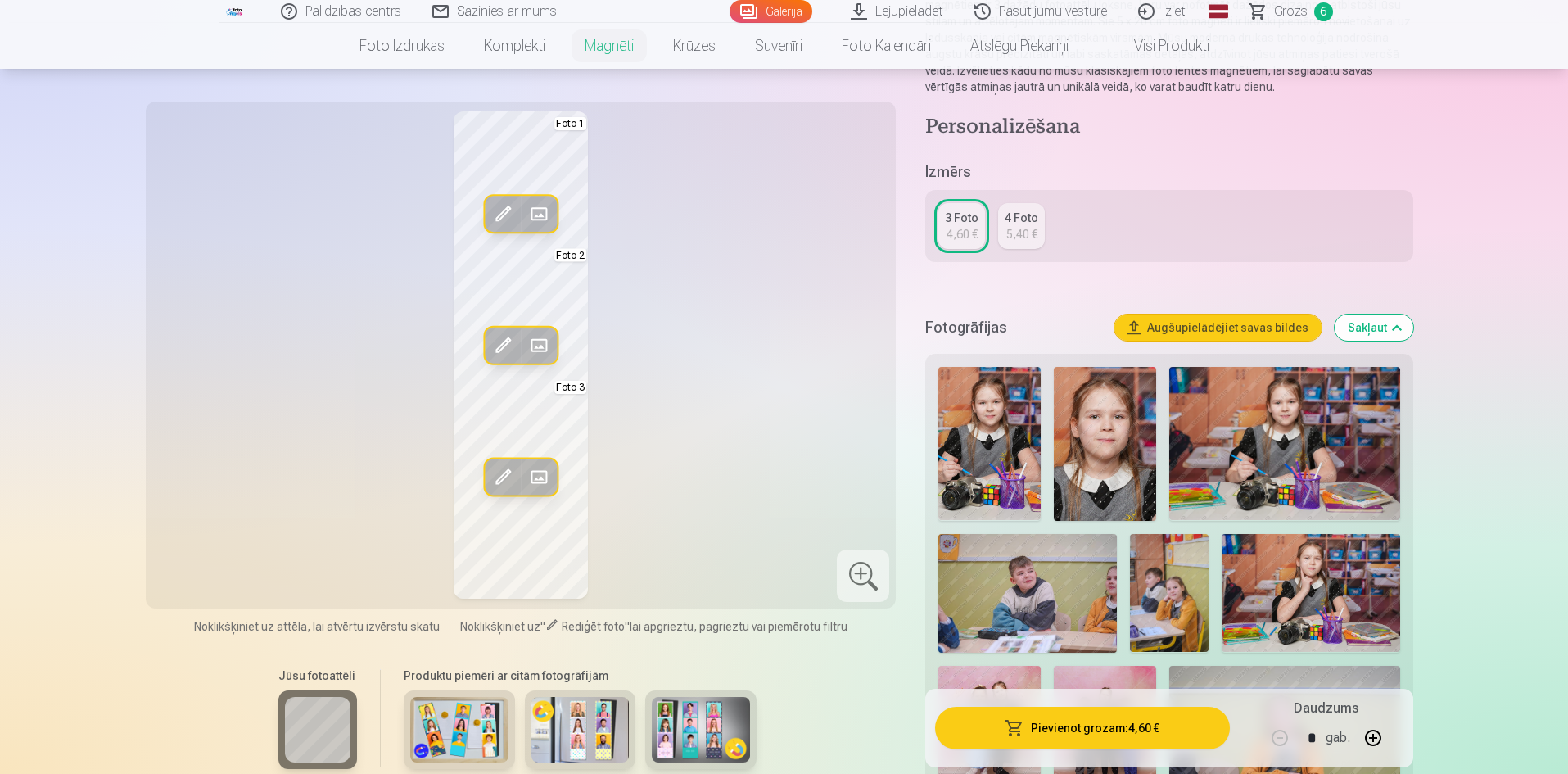
scroll to position [246, 0]
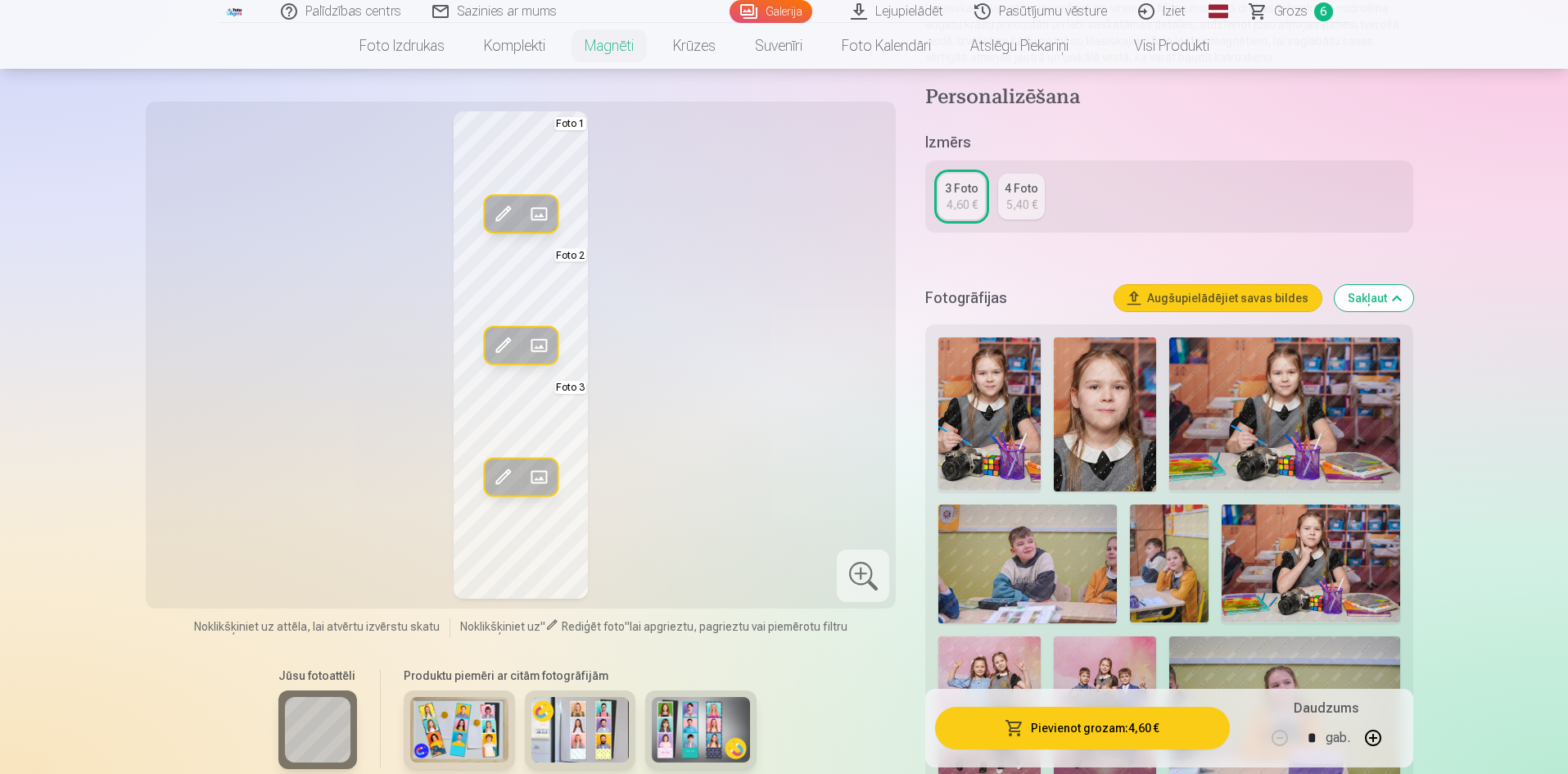
click at [1256, 301] on button "Augšupielādējiet savas bildes" at bounding box center [1218, 299] width 207 height 26
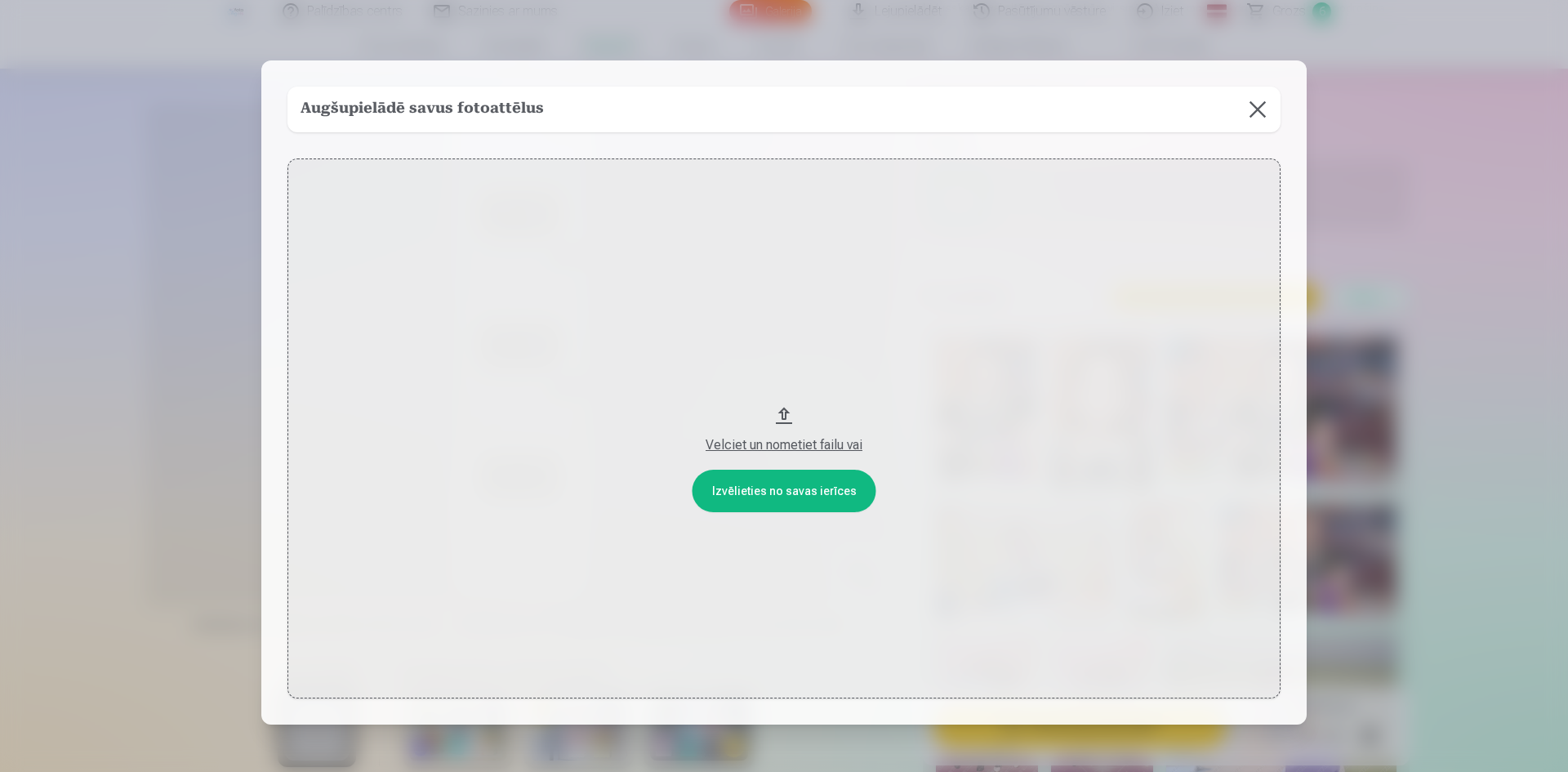
click at [768, 486] on button "Velciet un nometiet failu vai" at bounding box center [784, 428] width 993 height 541
click at [1258, 111] on button at bounding box center [1258, 110] width 46 height 46
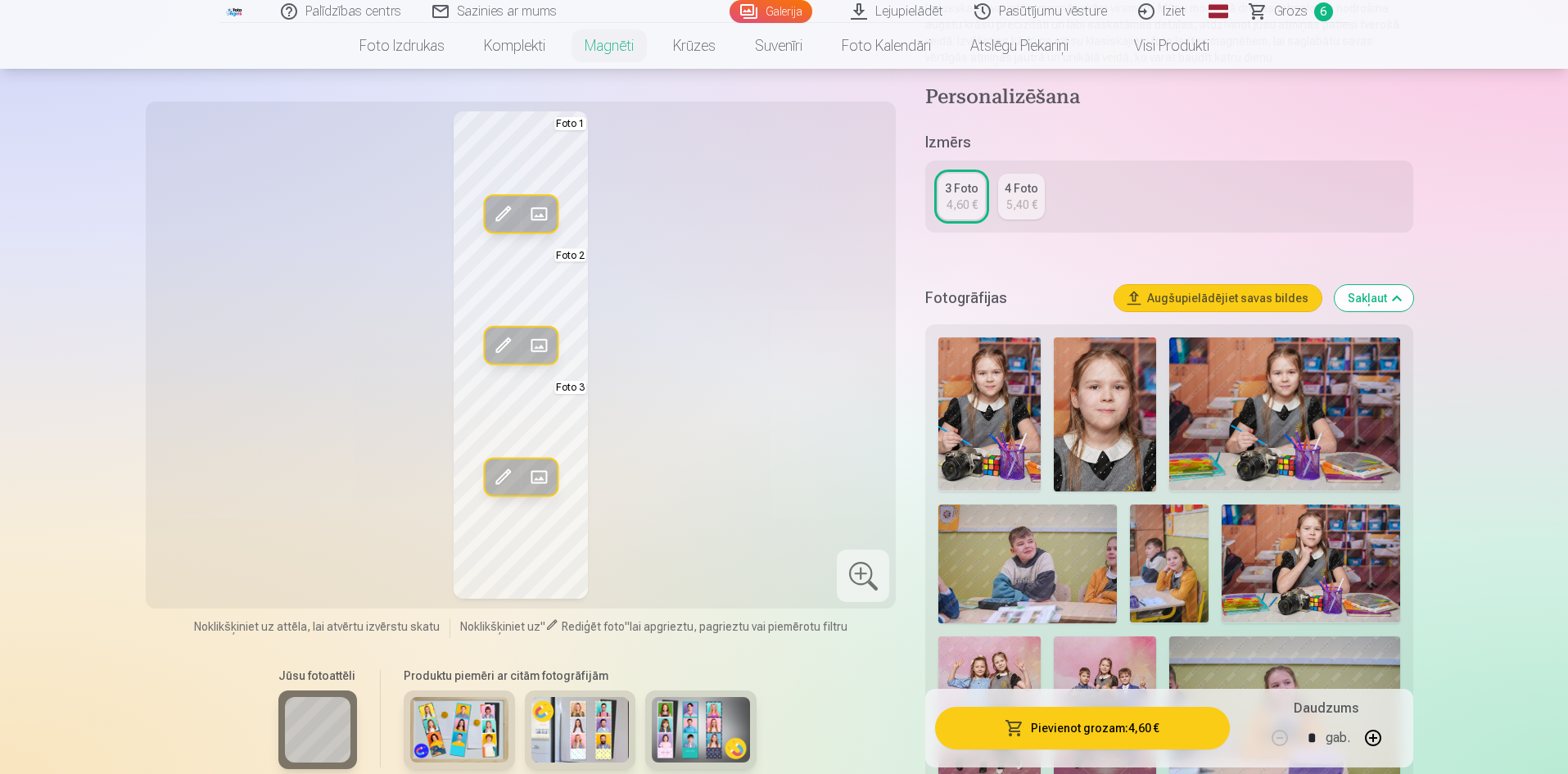
click at [991, 298] on h5 "Fotogrāfijas" at bounding box center [1012, 299] width 175 height 23
click at [543, 342] on span at bounding box center [539, 345] width 26 height 26
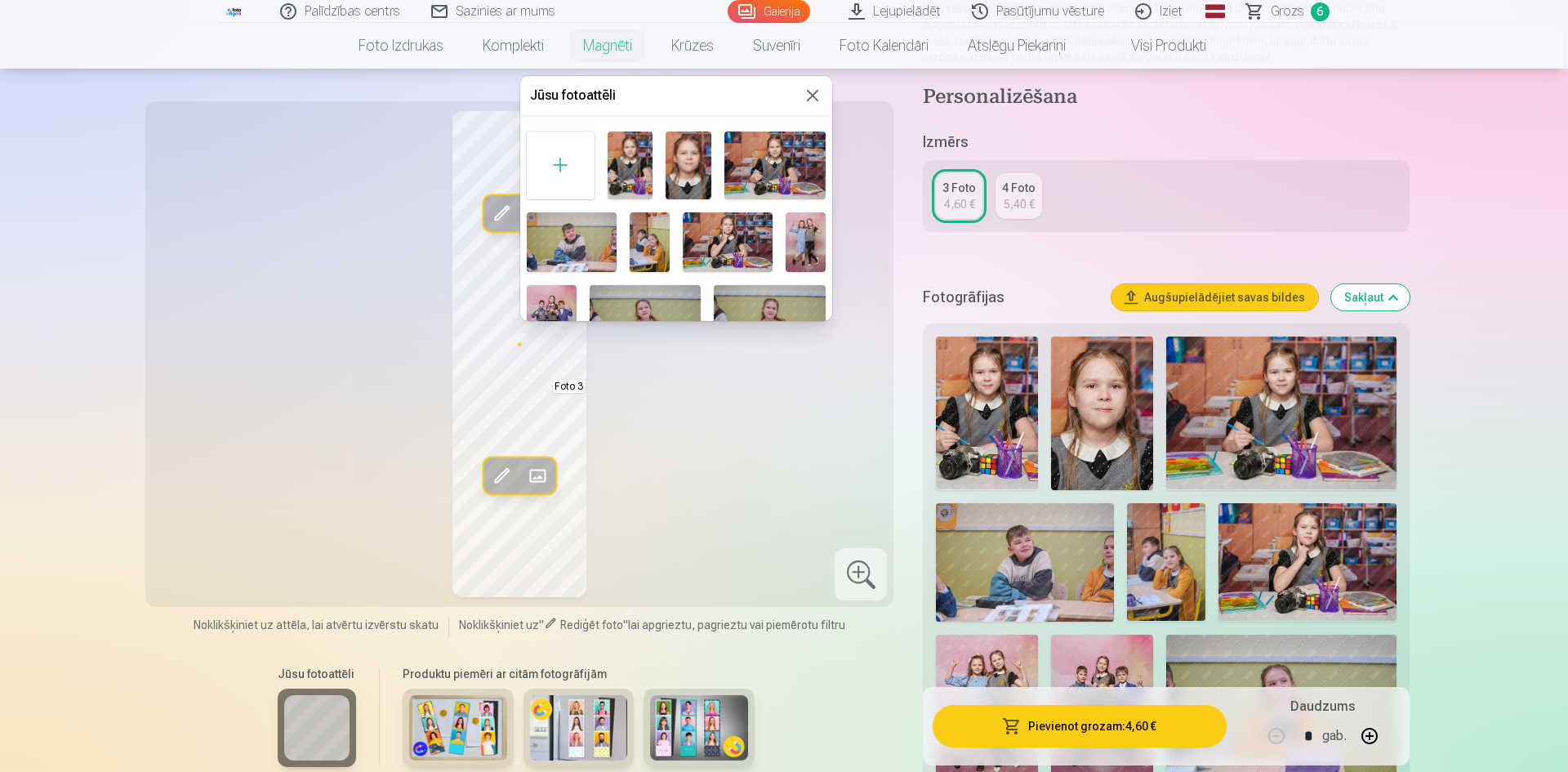
click at [727, 236] on img at bounding box center [727, 242] width 90 height 60
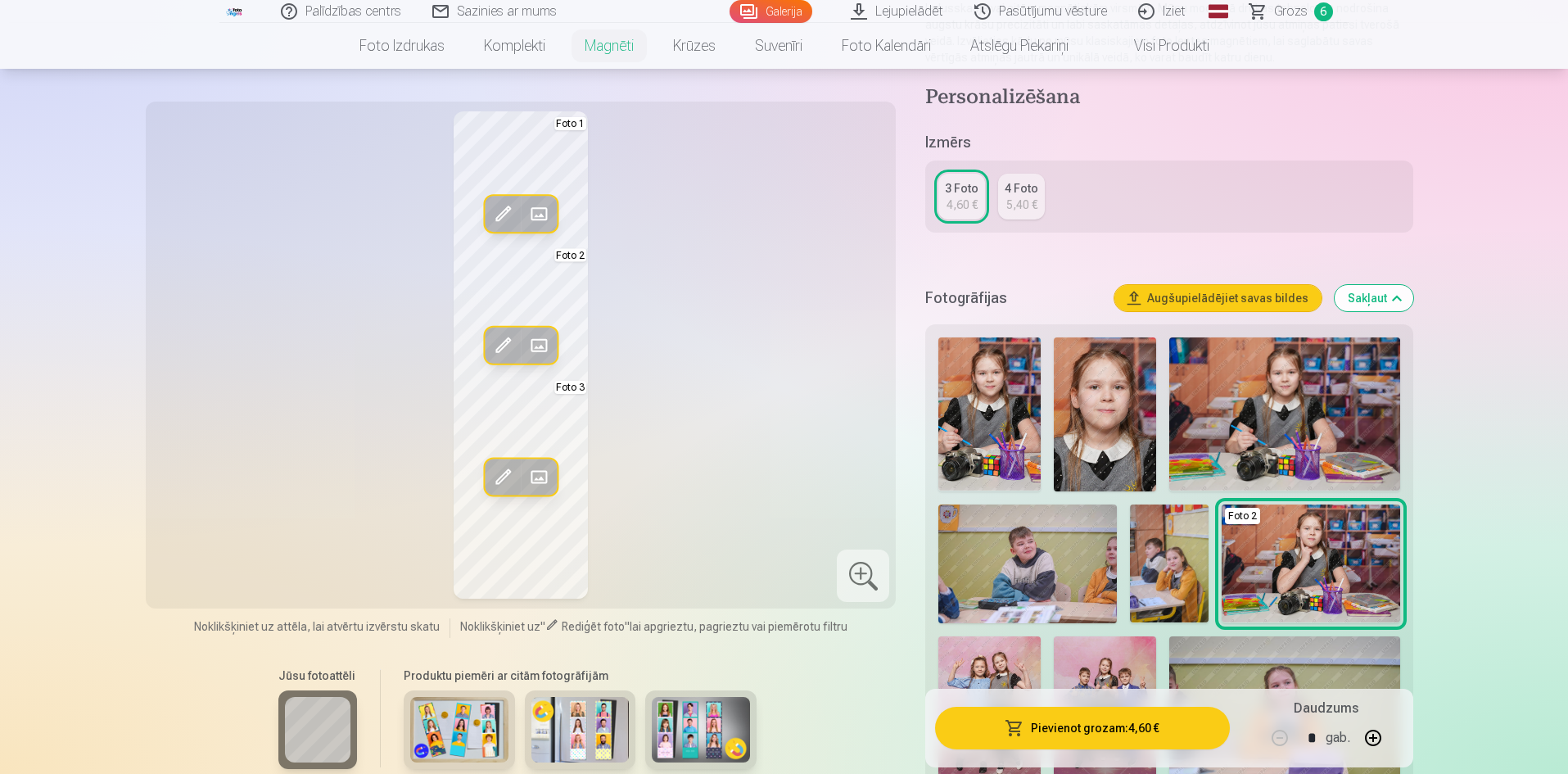
click at [506, 341] on span at bounding box center [502, 345] width 26 height 26
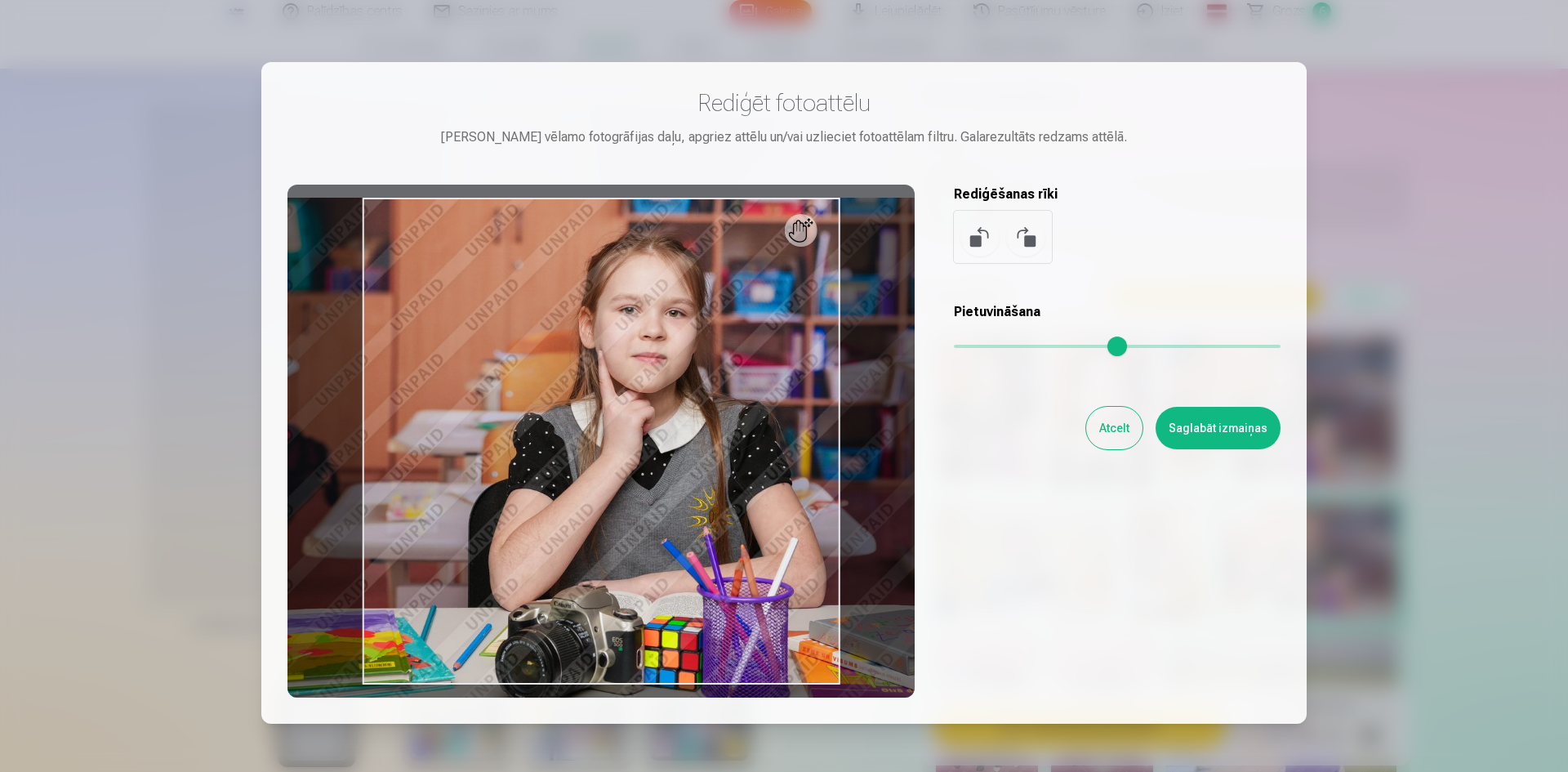
drag, startPoint x: 958, startPoint y: 346, endPoint x: 972, endPoint y: 349, distance: 14.3
click at [972, 348] on input "range" at bounding box center [1117, 346] width 326 height 3
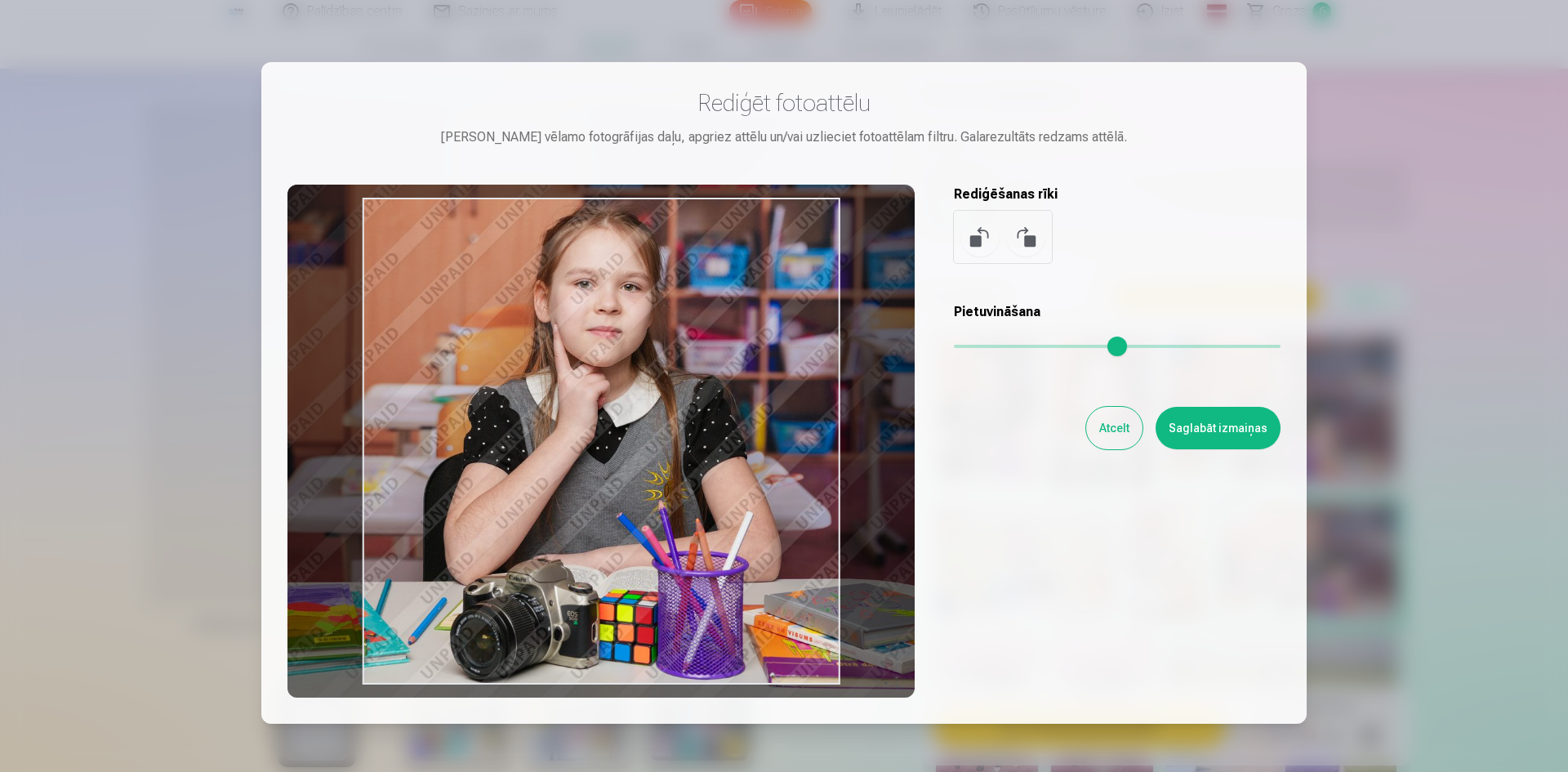
drag, startPoint x: 787, startPoint y: 405, endPoint x: 743, endPoint y: 380, distance: 50.6
click at [743, 380] on div at bounding box center [601, 441] width 627 height 513
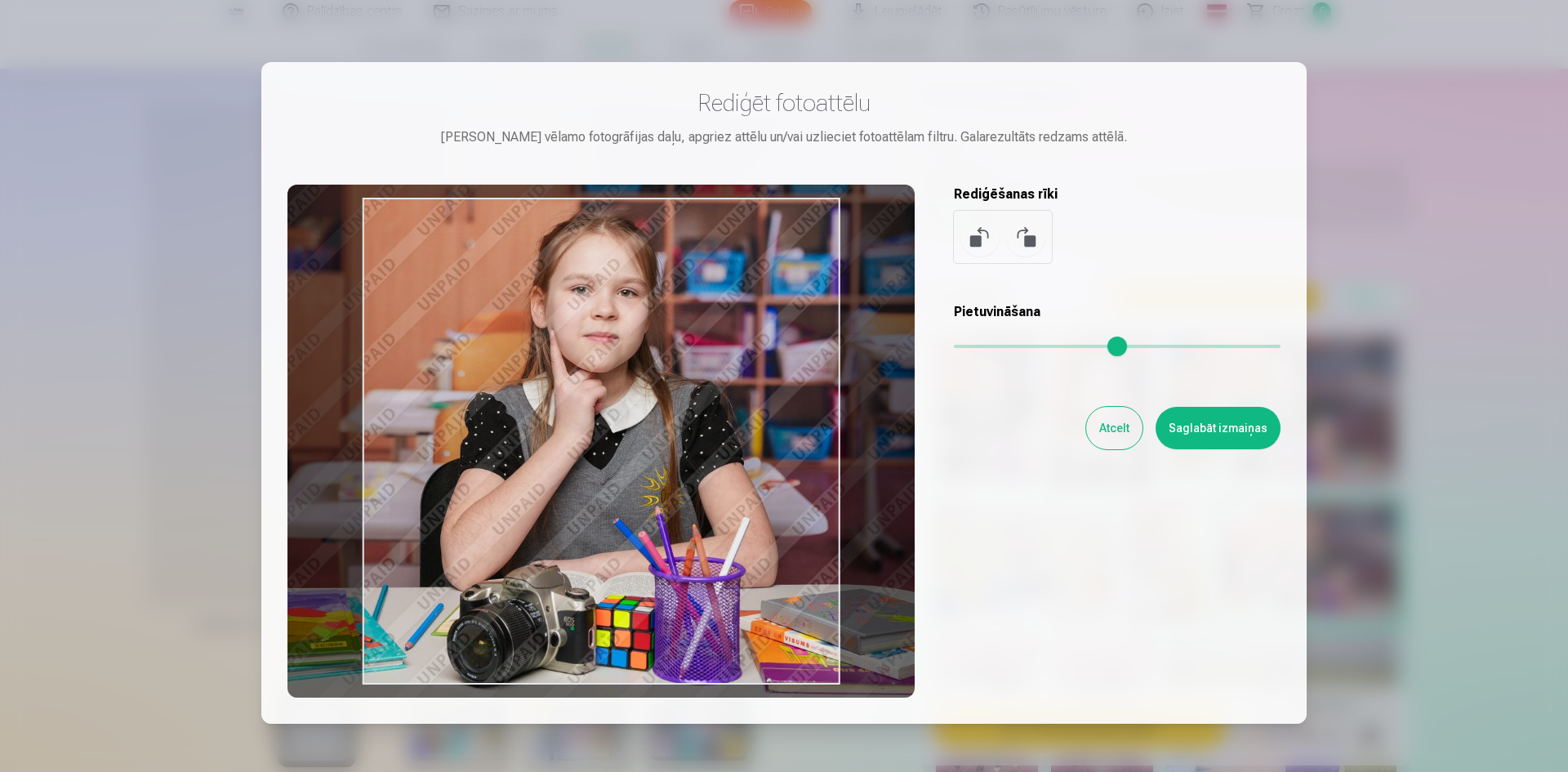
click at [737, 384] on div at bounding box center [601, 441] width 627 height 513
type input "****"
click at [1199, 423] on button "Saglabāt izmaiņas" at bounding box center [1218, 428] width 125 height 43
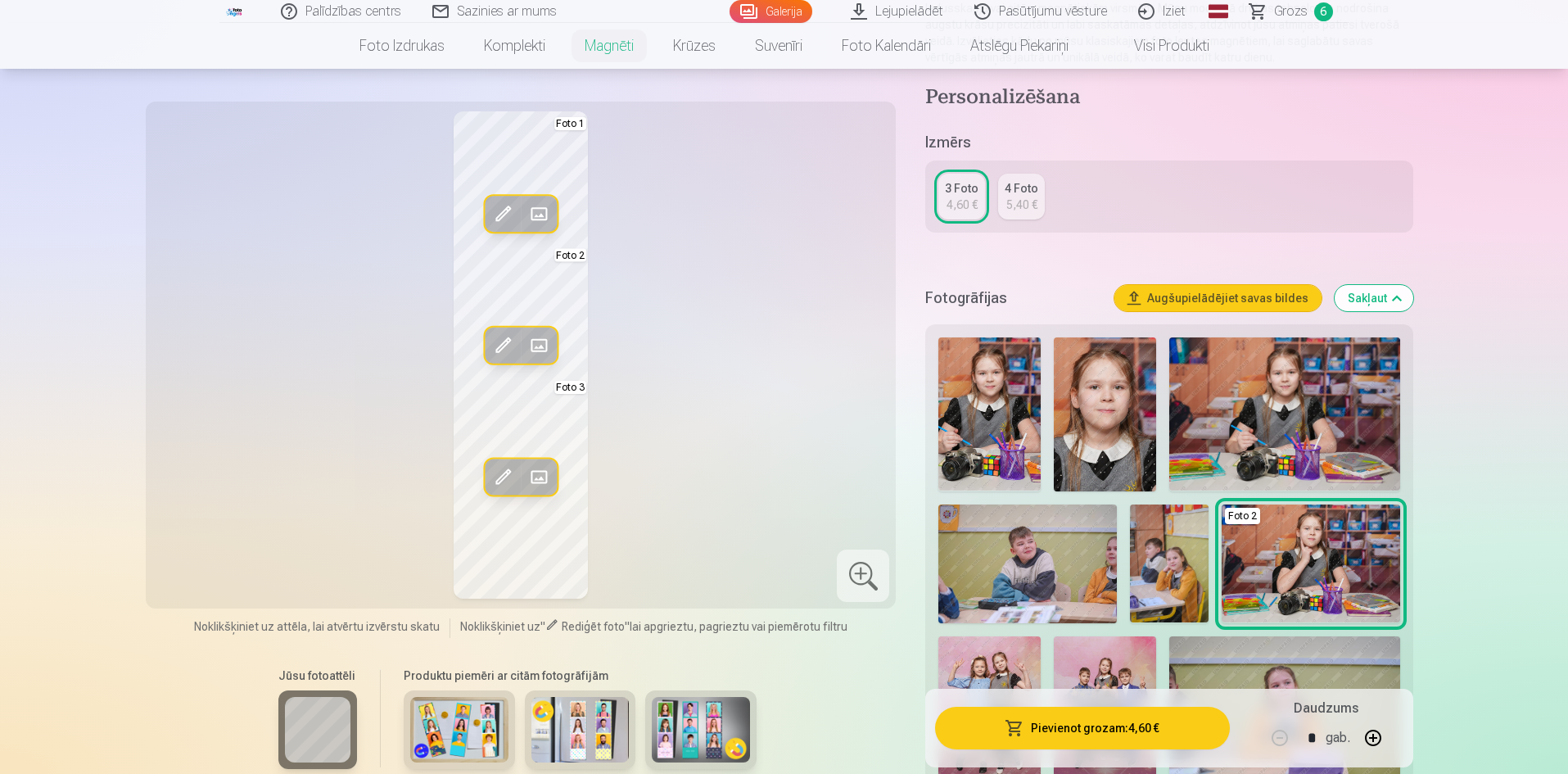
click at [500, 209] on span at bounding box center [502, 214] width 26 height 26
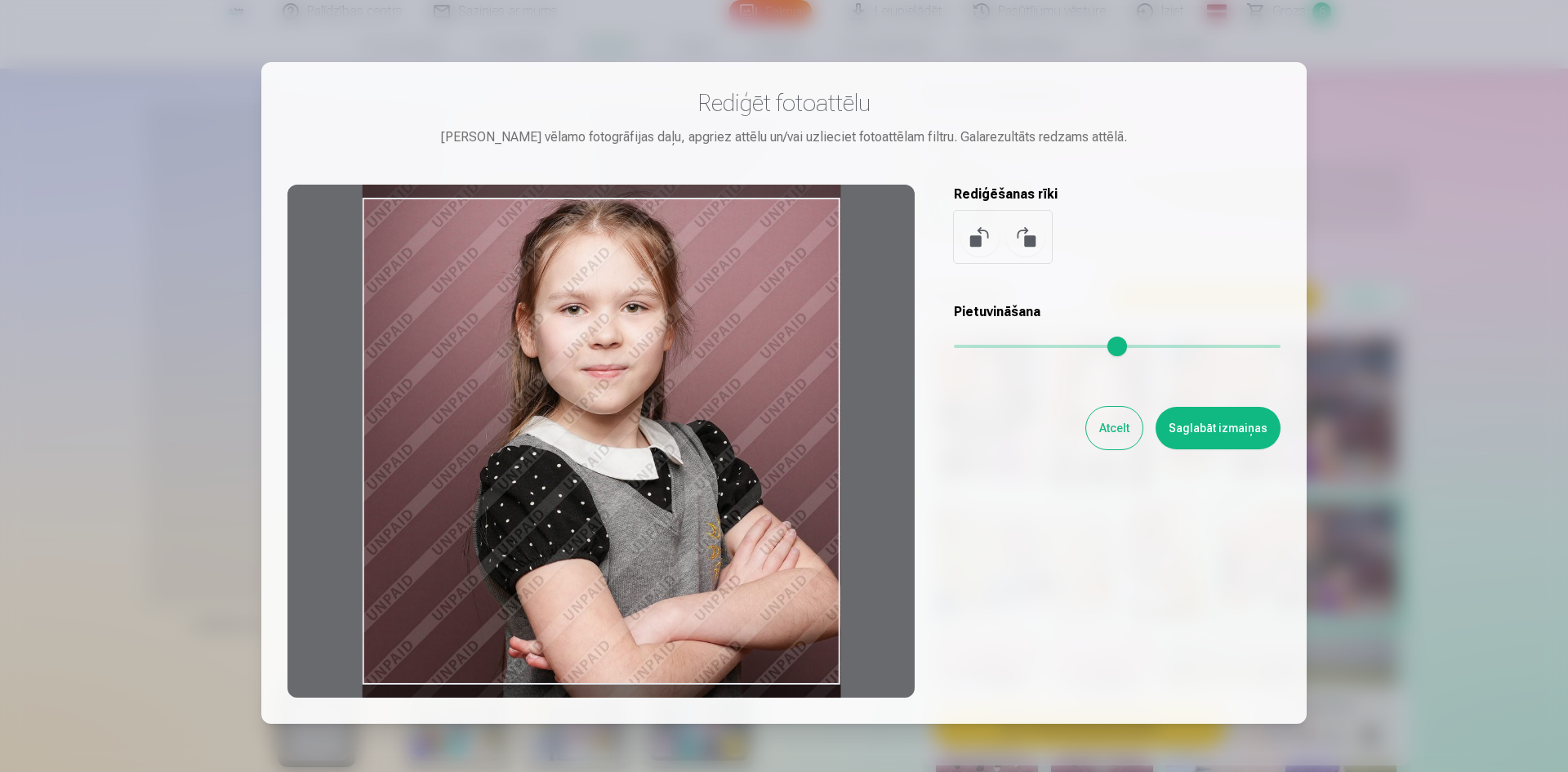
drag, startPoint x: 736, startPoint y: 508, endPoint x: 931, endPoint y: 432, distance: 209.3
click at [692, 489] on div at bounding box center [601, 441] width 627 height 513
drag, startPoint x: 954, startPoint y: 345, endPoint x: 943, endPoint y: 349, distance: 11.7
click at [954, 348] on input "range" at bounding box center [1117, 346] width 326 height 3
click at [1119, 431] on button "Atcelt" at bounding box center [1114, 428] width 57 height 43
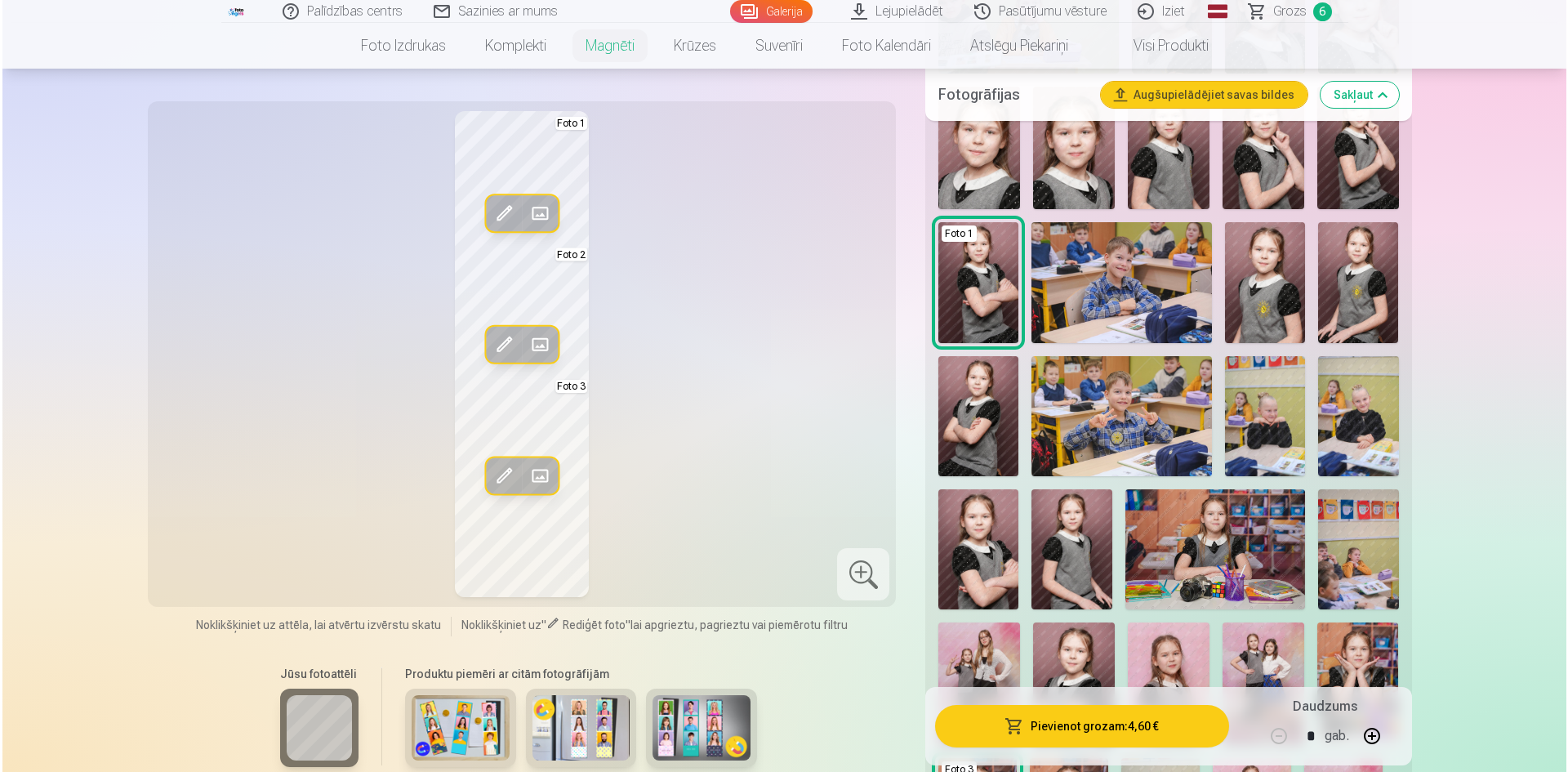
scroll to position [1389, 0]
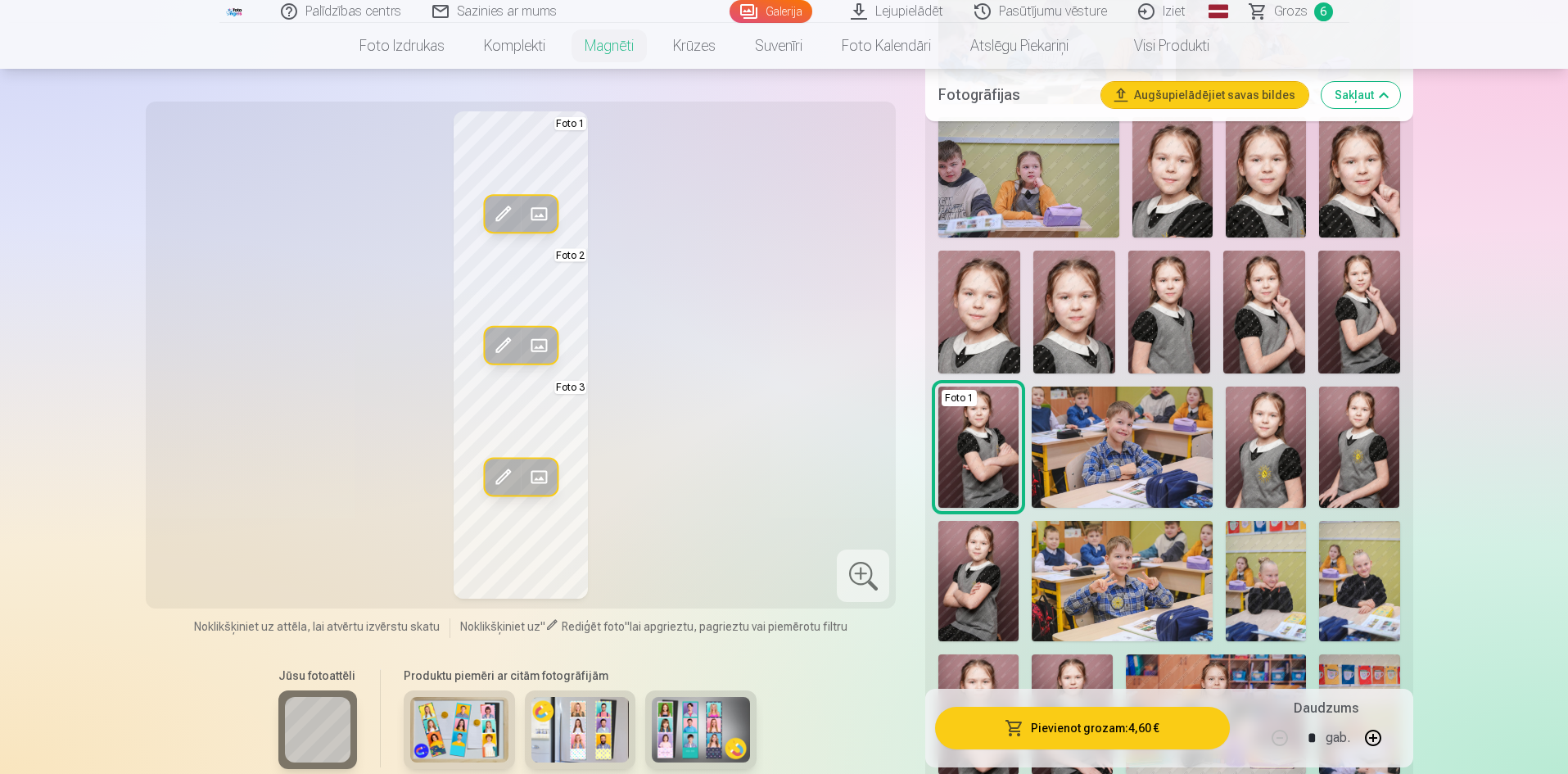
click at [541, 476] on span at bounding box center [539, 477] width 26 height 26
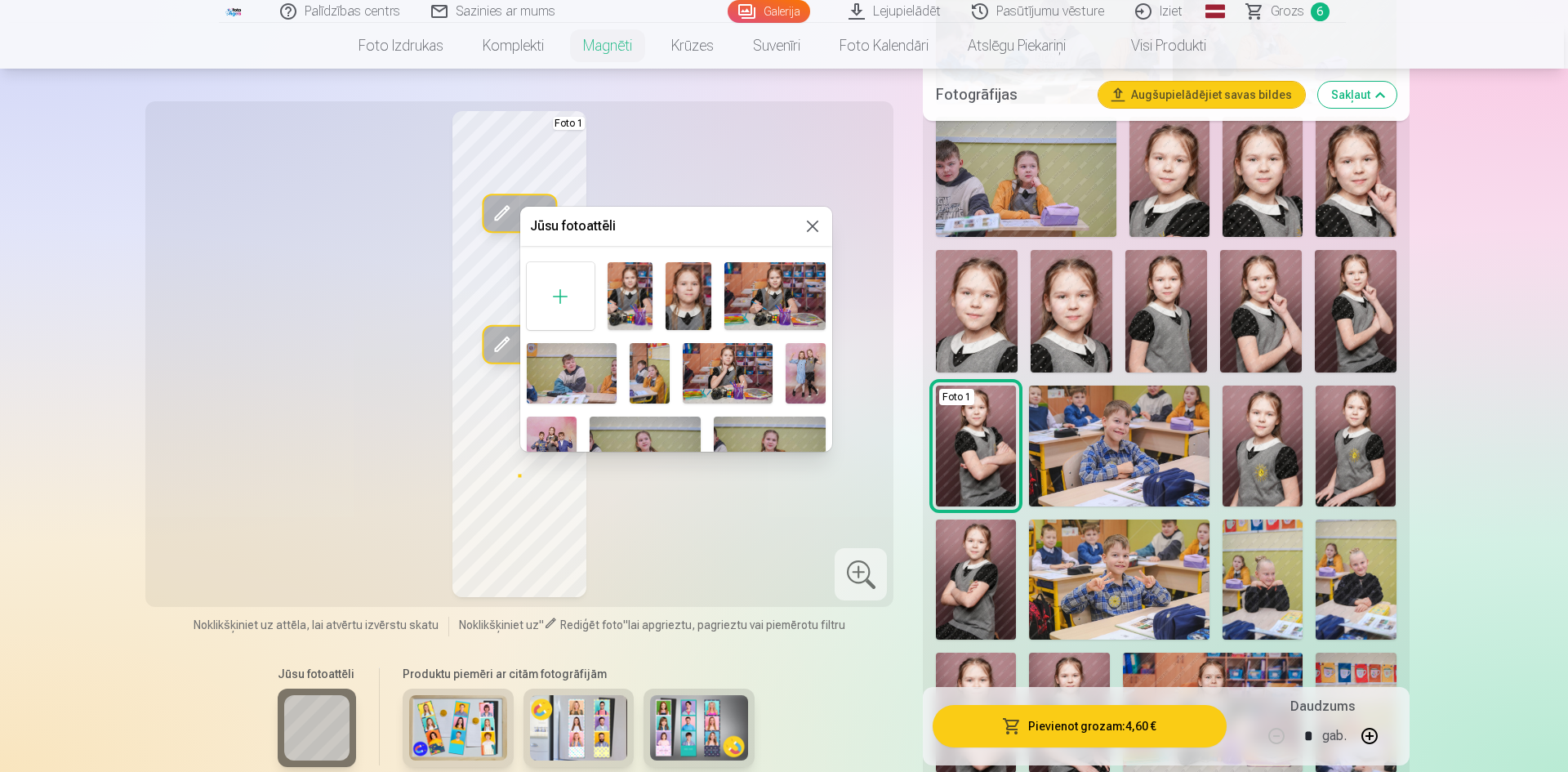
click at [1075, 320] on div at bounding box center [784, 386] width 1568 height 772
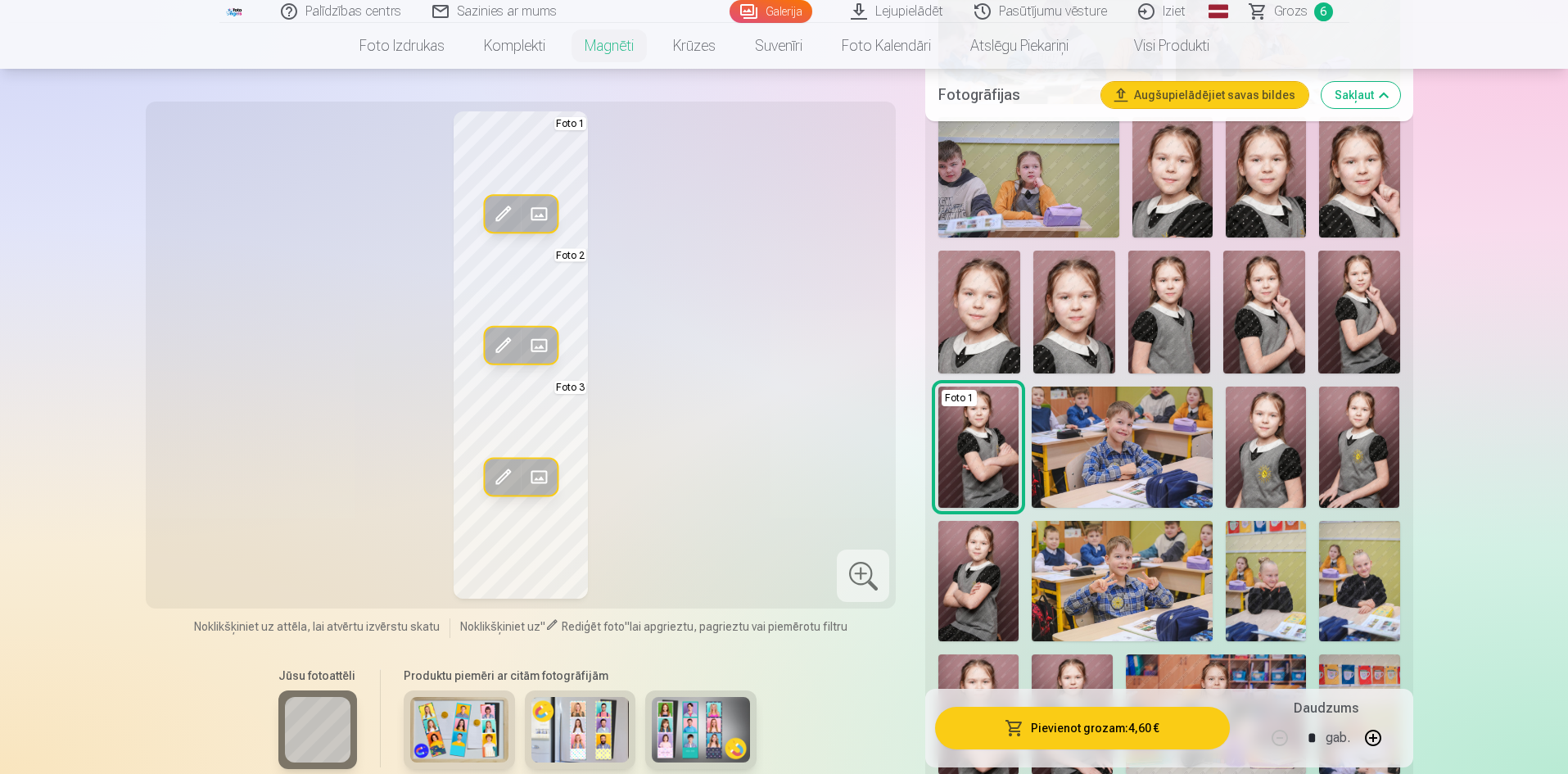
click at [539, 473] on span at bounding box center [539, 477] width 26 height 26
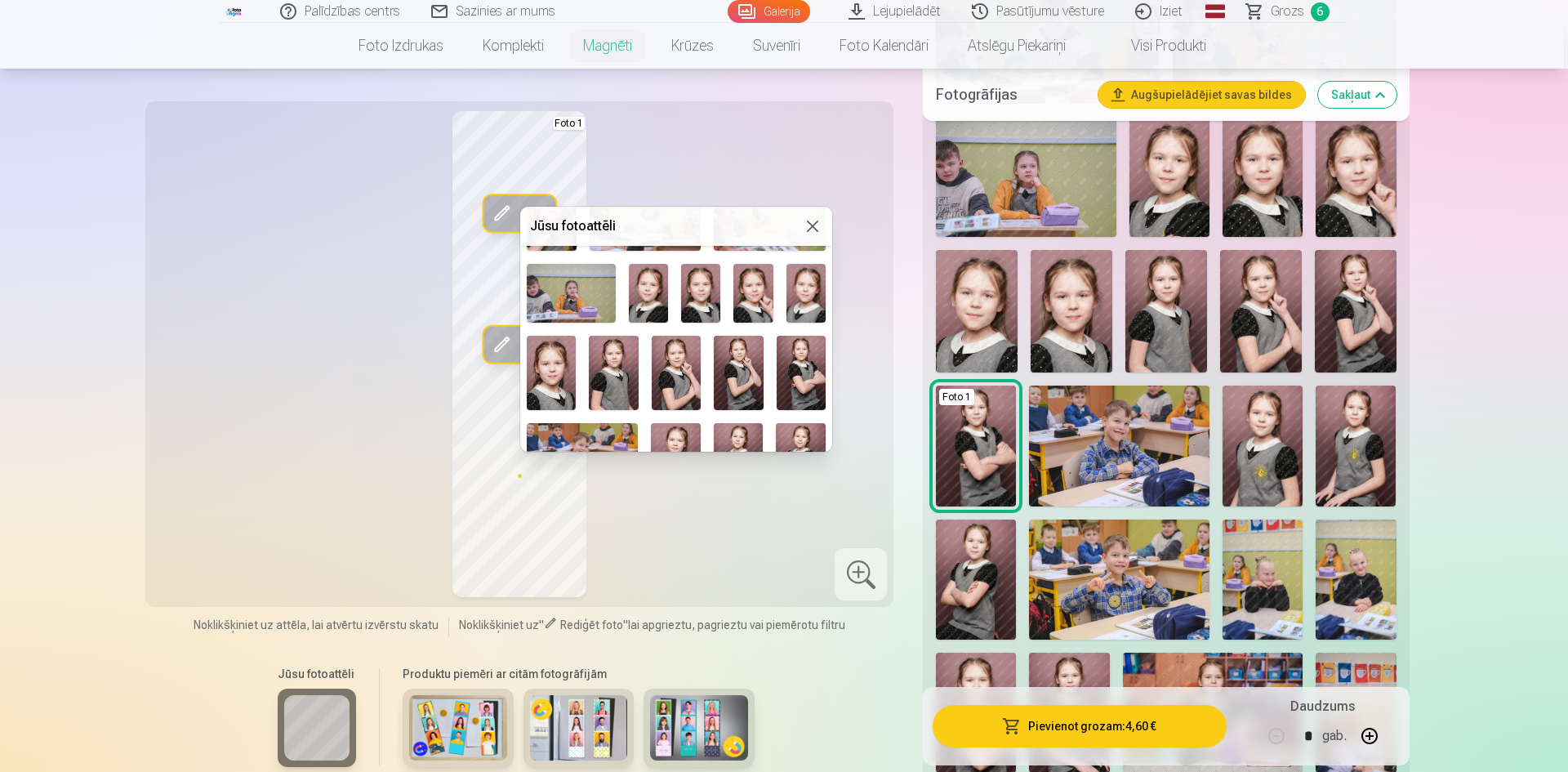
scroll to position [409, 0]
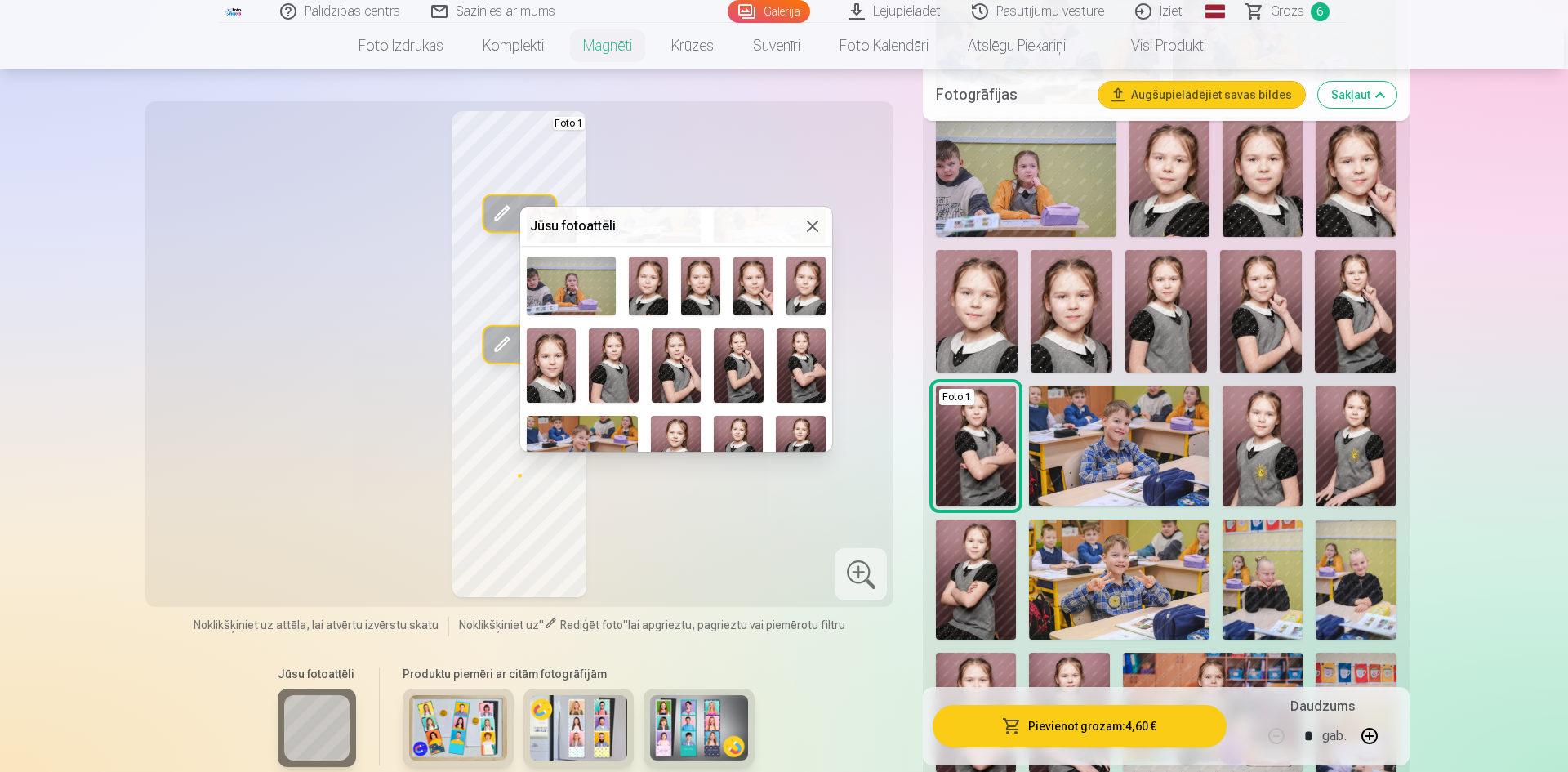
click at [558, 358] on img at bounding box center [551, 365] width 49 height 75
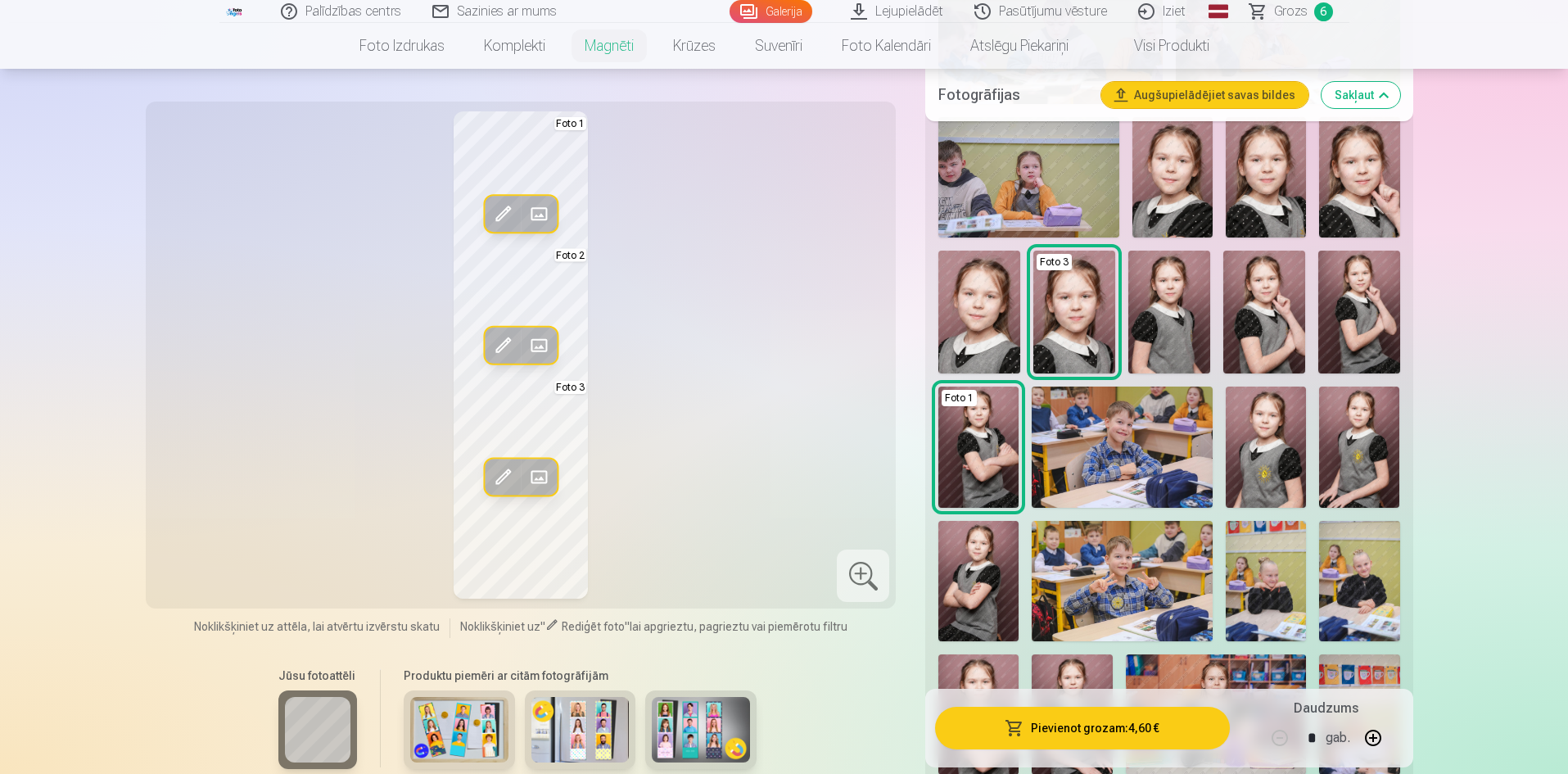
click at [498, 474] on span at bounding box center [502, 477] width 26 height 26
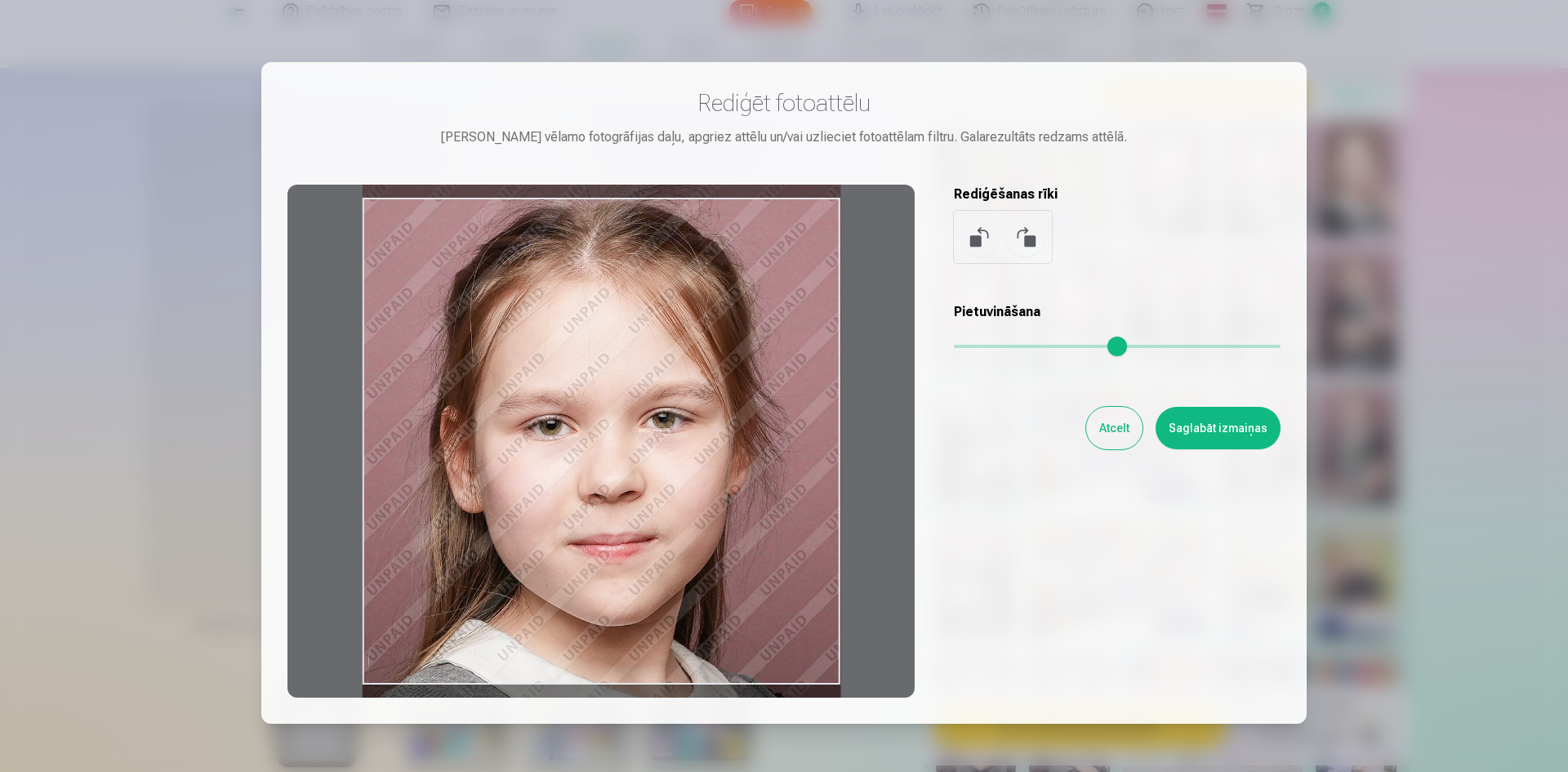
drag, startPoint x: 712, startPoint y: 464, endPoint x: 697, endPoint y: 416, distance: 50.3
click at [699, 416] on div at bounding box center [601, 441] width 627 height 513
click at [1212, 427] on button "Saglabāt izmaiņas" at bounding box center [1218, 428] width 125 height 43
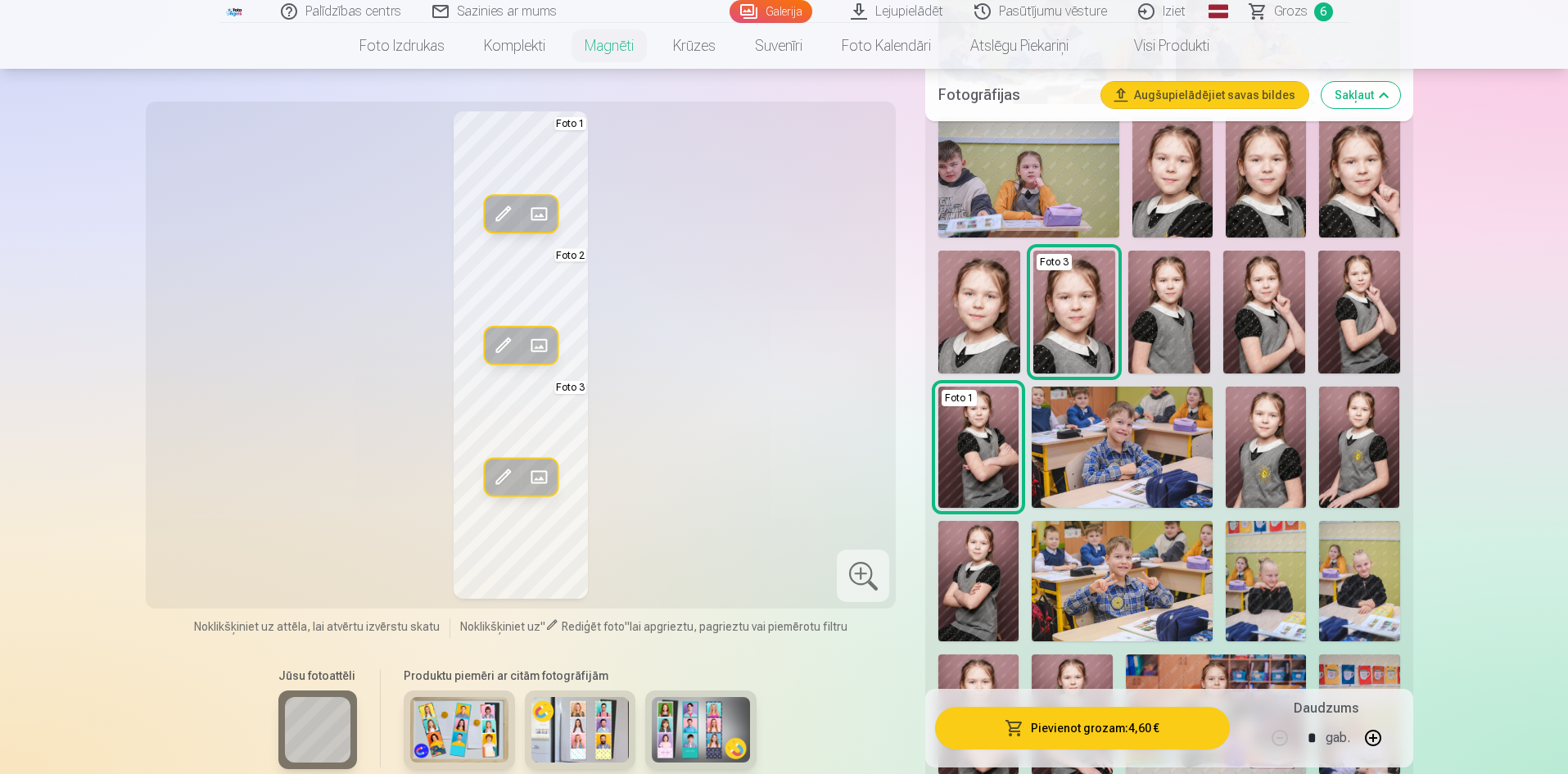
click at [539, 343] on span at bounding box center [539, 345] width 26 height 26
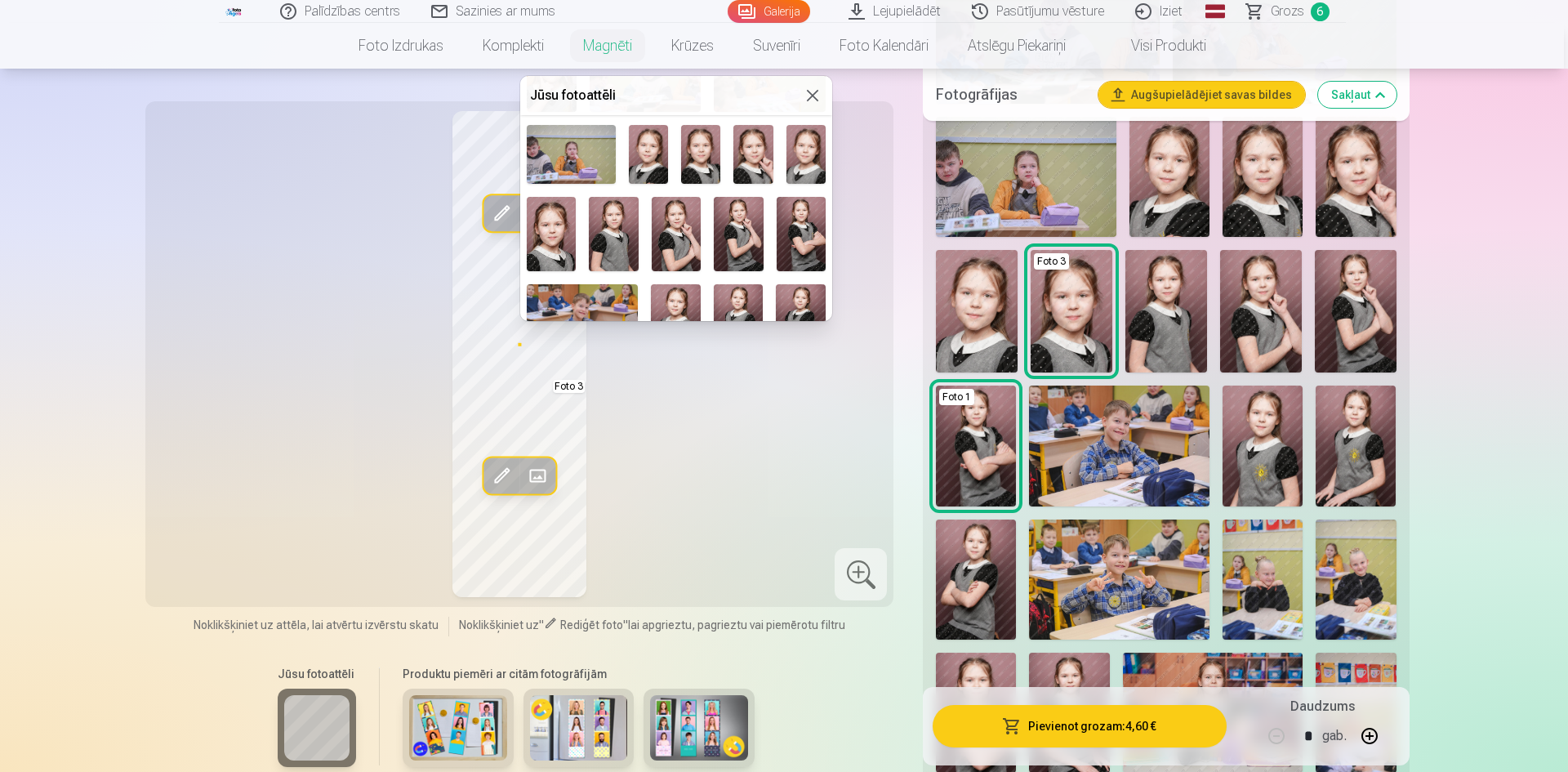
click at [554, 238] on img at bounding box center [551, 234] width 49 height 75
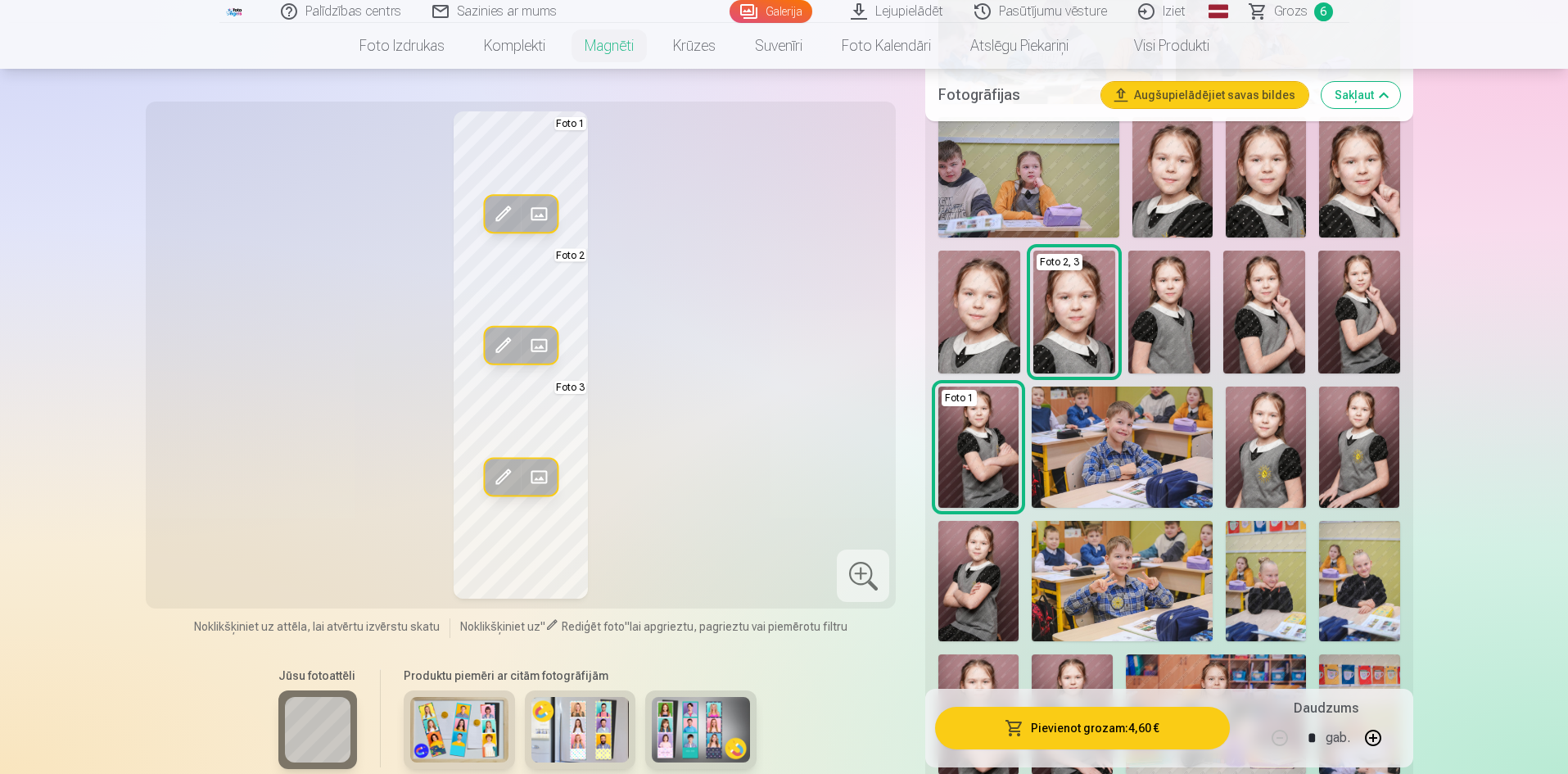
click at [540, 475] on span at bounding box center [539, 477] width 26 height 26
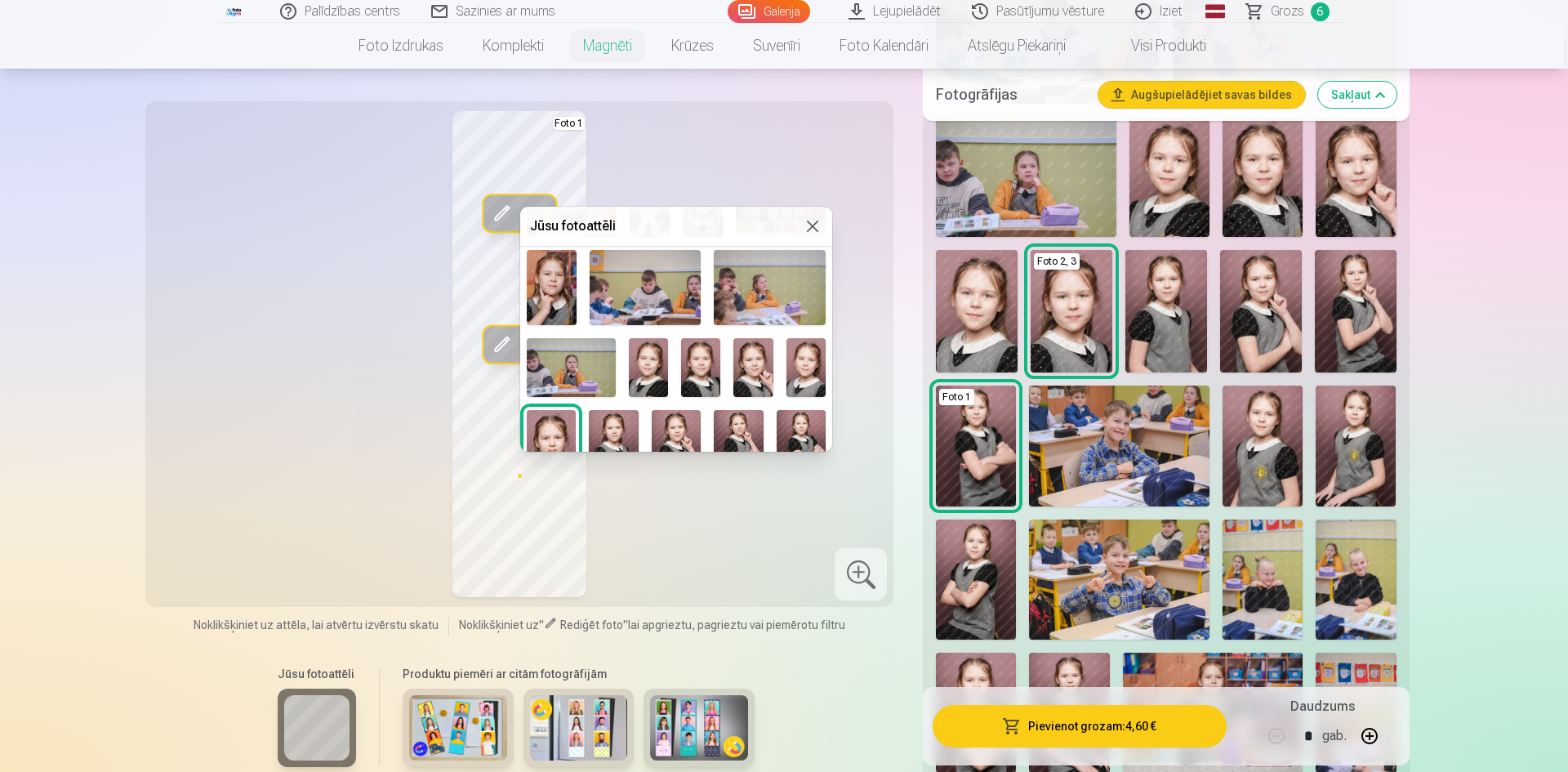
scroll to position [245, 0]
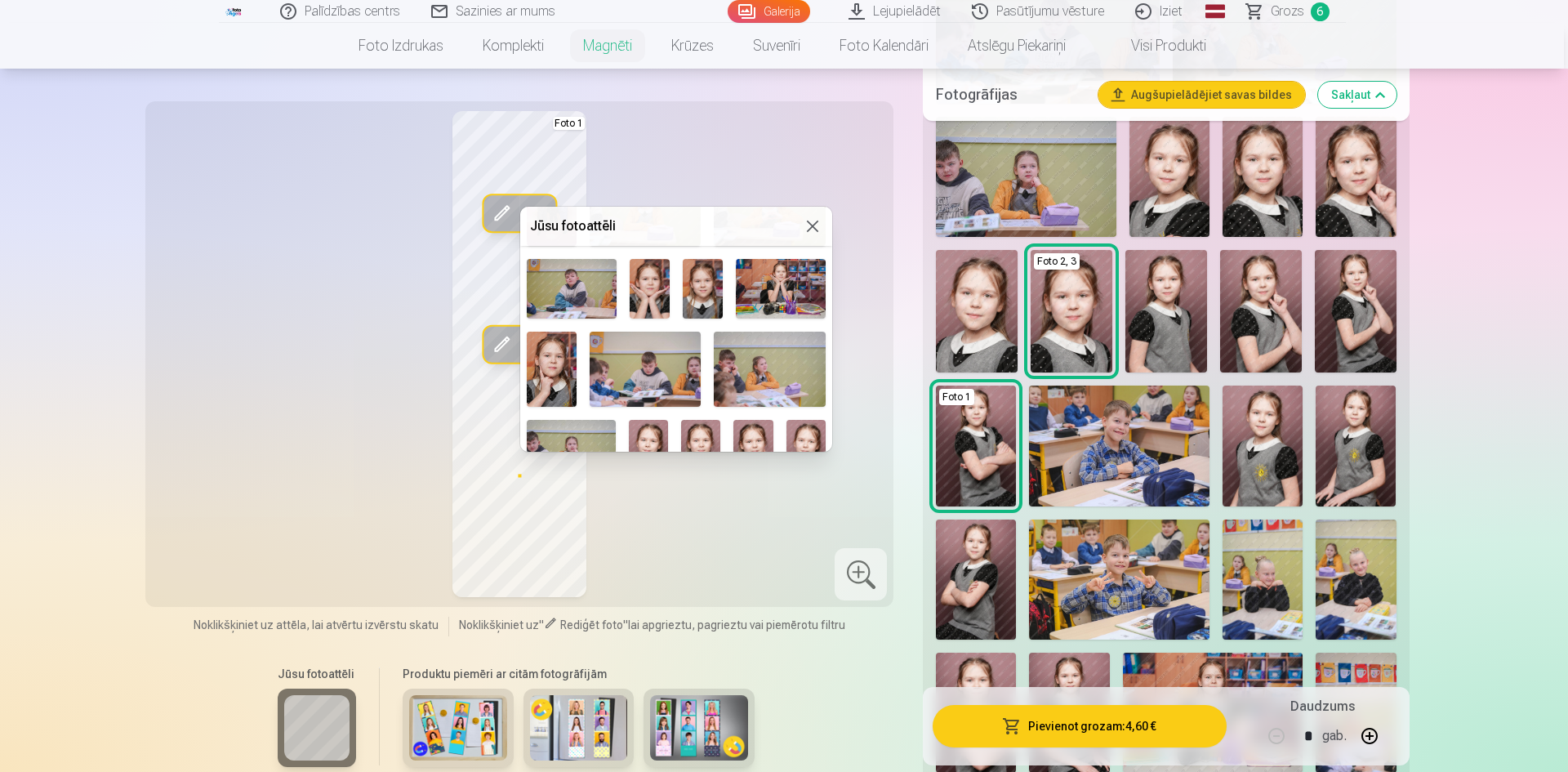
click at [650, 292] on img at bounding box center [650, 289] width 40 height 60
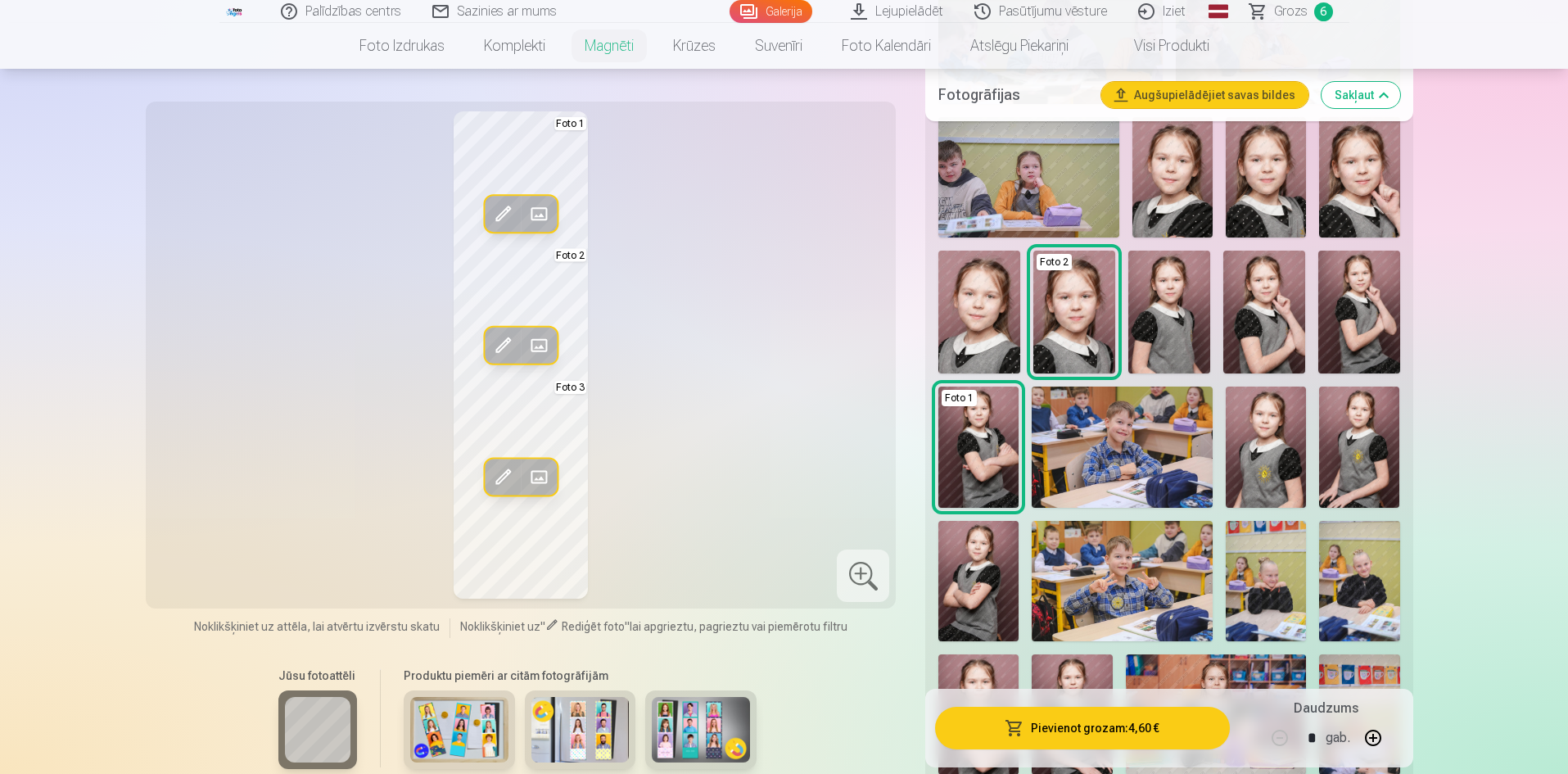
click at [503, 474] on span at bounding box center [502, 477] width 26 height 26
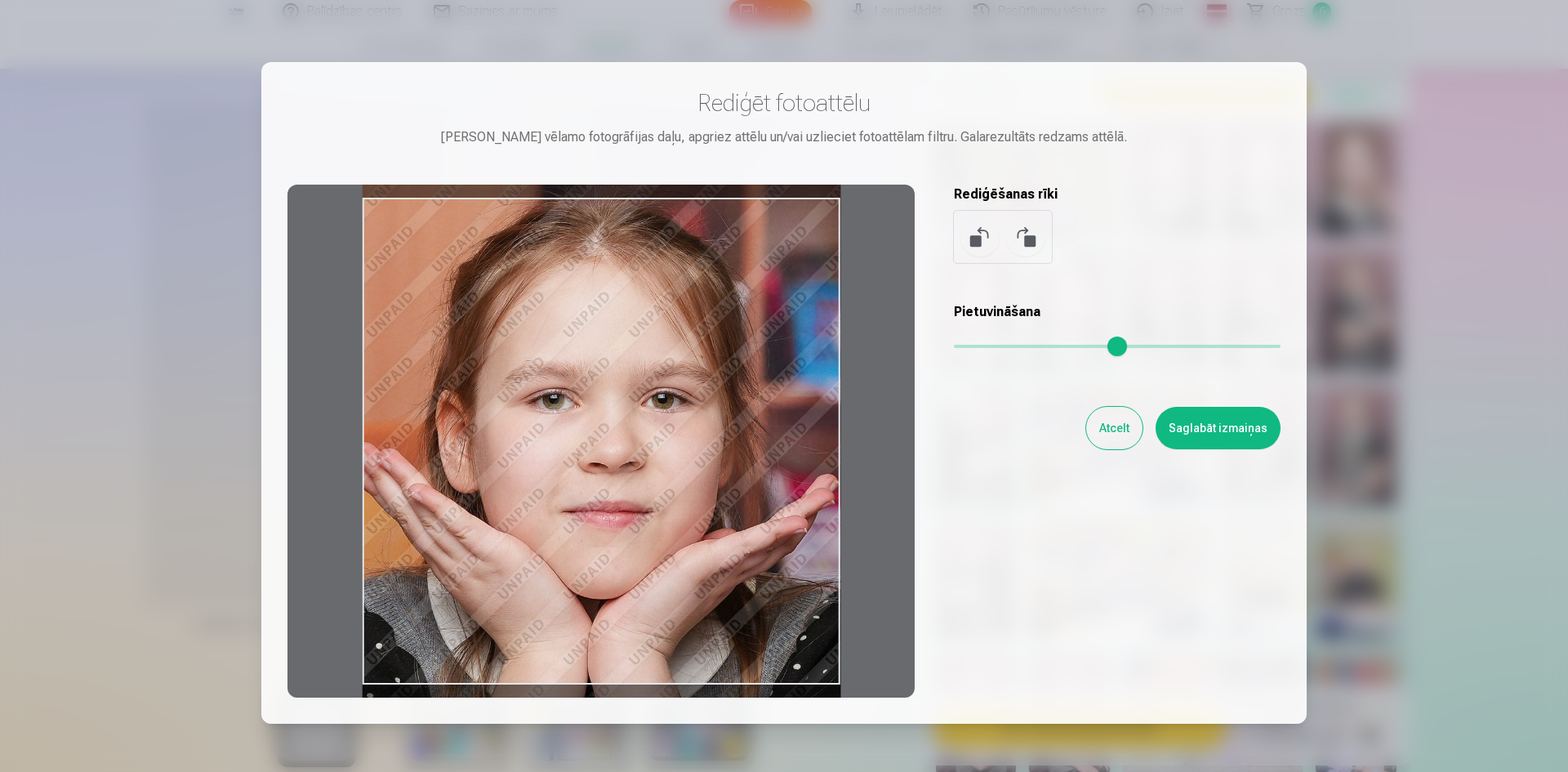
drag, startPoint x: 730, startPoint y: 476, endPoint x: 725, endPoint y: 433, distance: 43.3
click at [725, 433] on div at bounding box center [601, 441] width 627 height 513
drag, startPoint x: 694, startPoint y: 440, endPoint x: 711, endPoint y: 440, distance: 17.0
click at [711, 440] on div at bounding box center [601, 441] width 627 height 513
click at [1187, 432] on button "Saglabāt izmaiņas" at bounding box center [1218, 428] width 125 height 43
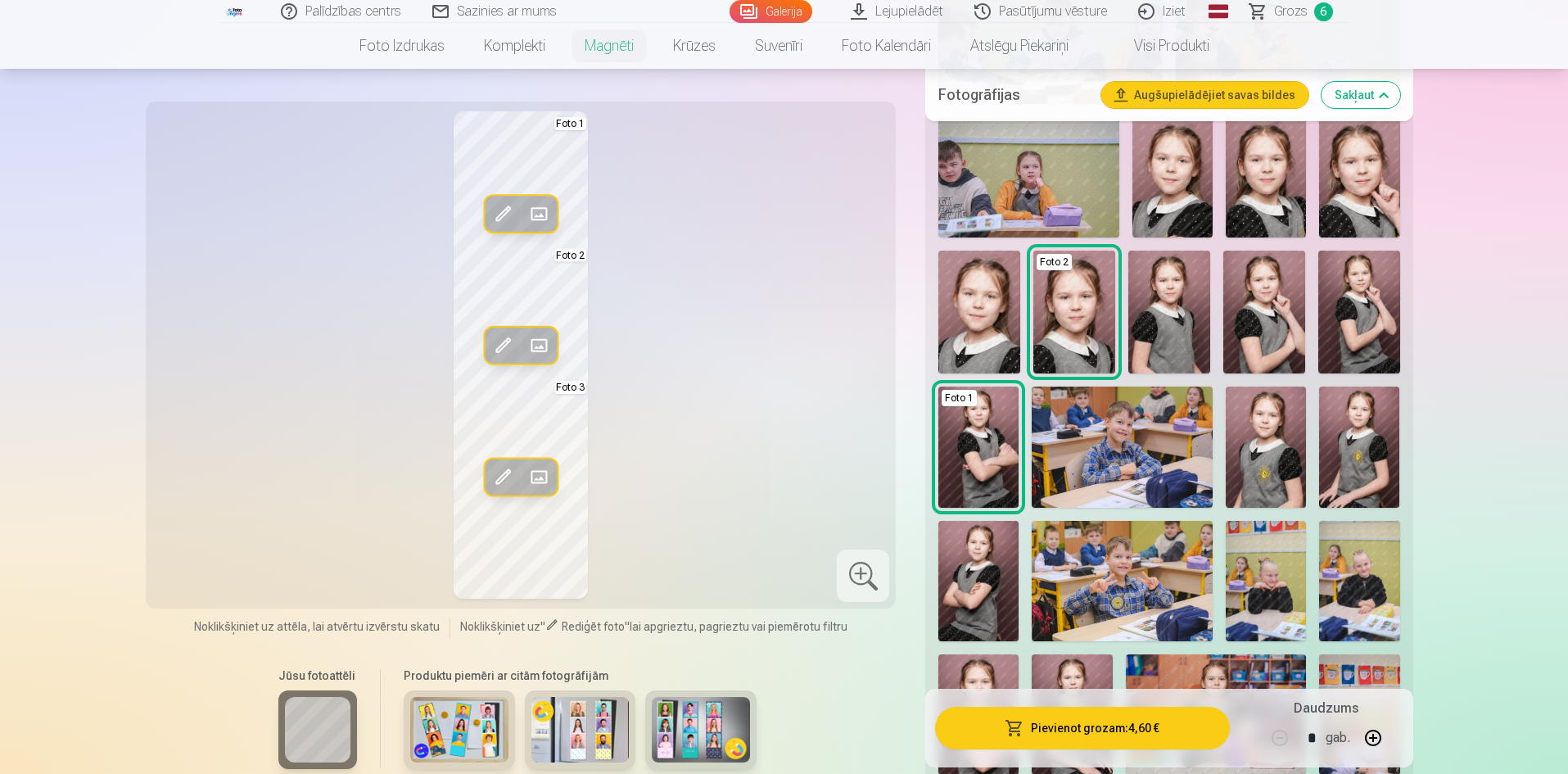
click at [539, 343] on span at bounding box center [539, 345] width 26 height 26
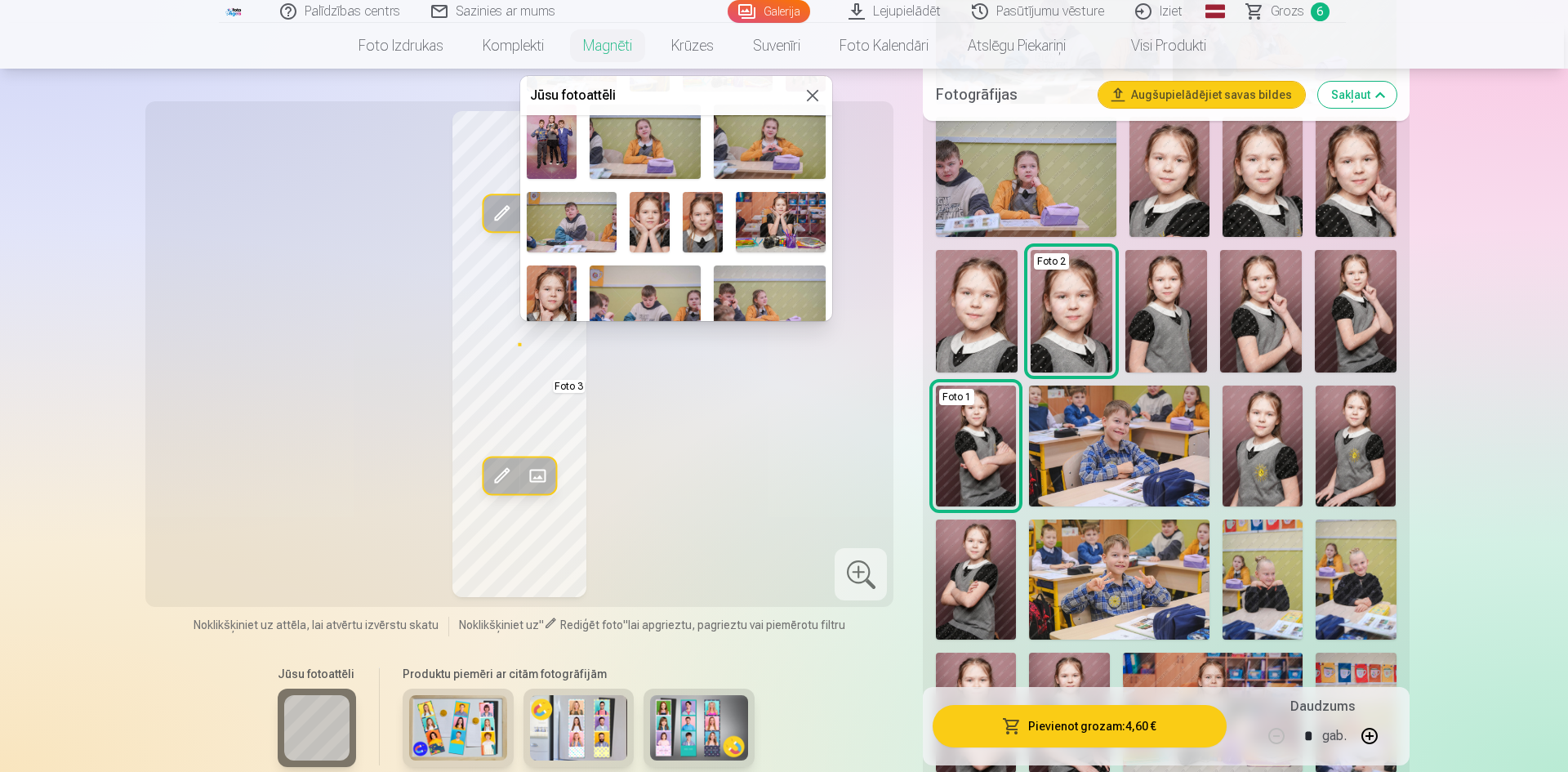
scroll to position [163, 0]
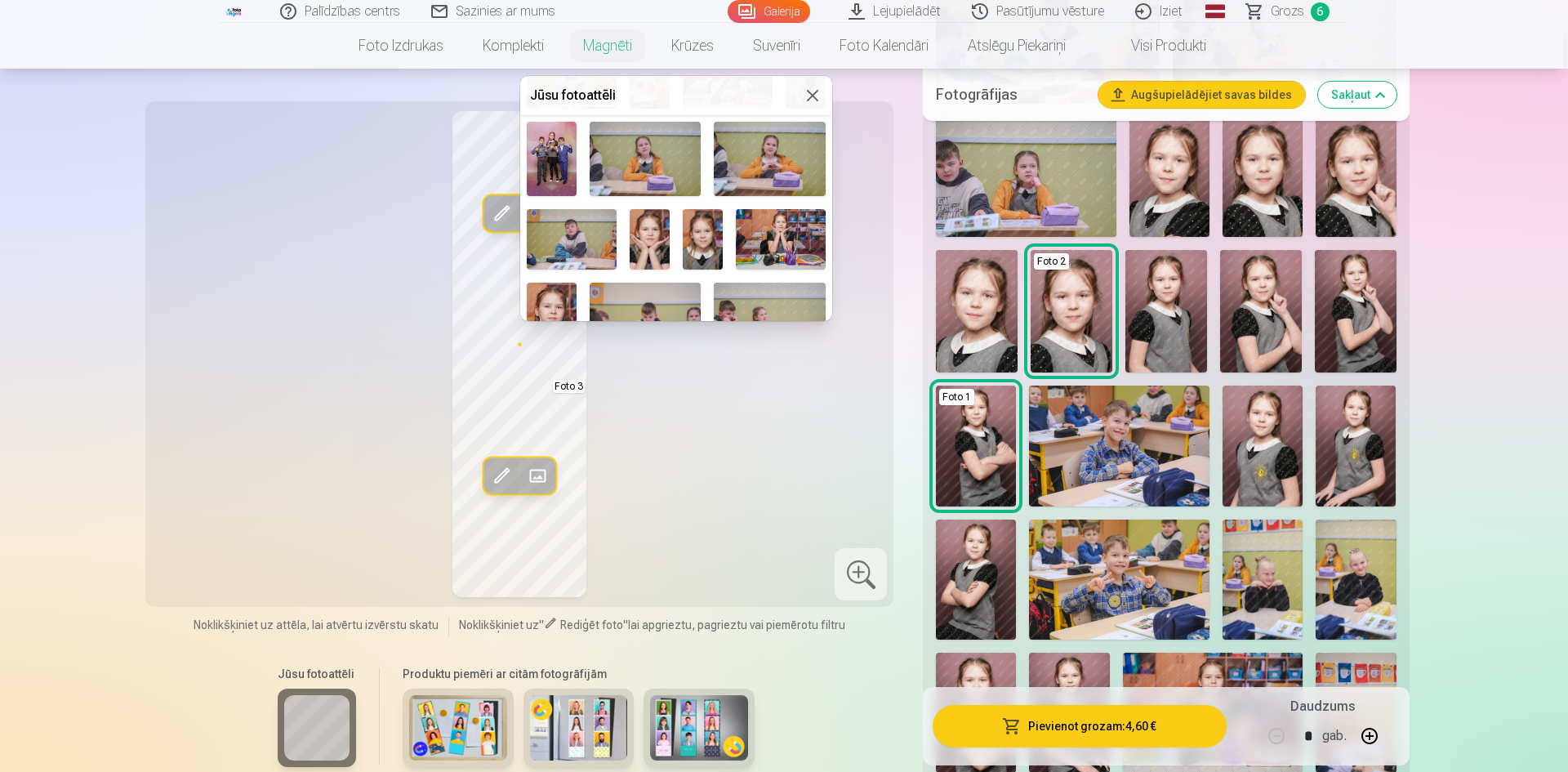
click at [776, 239] on img at bounding box center [781, 239] width 90 height 60
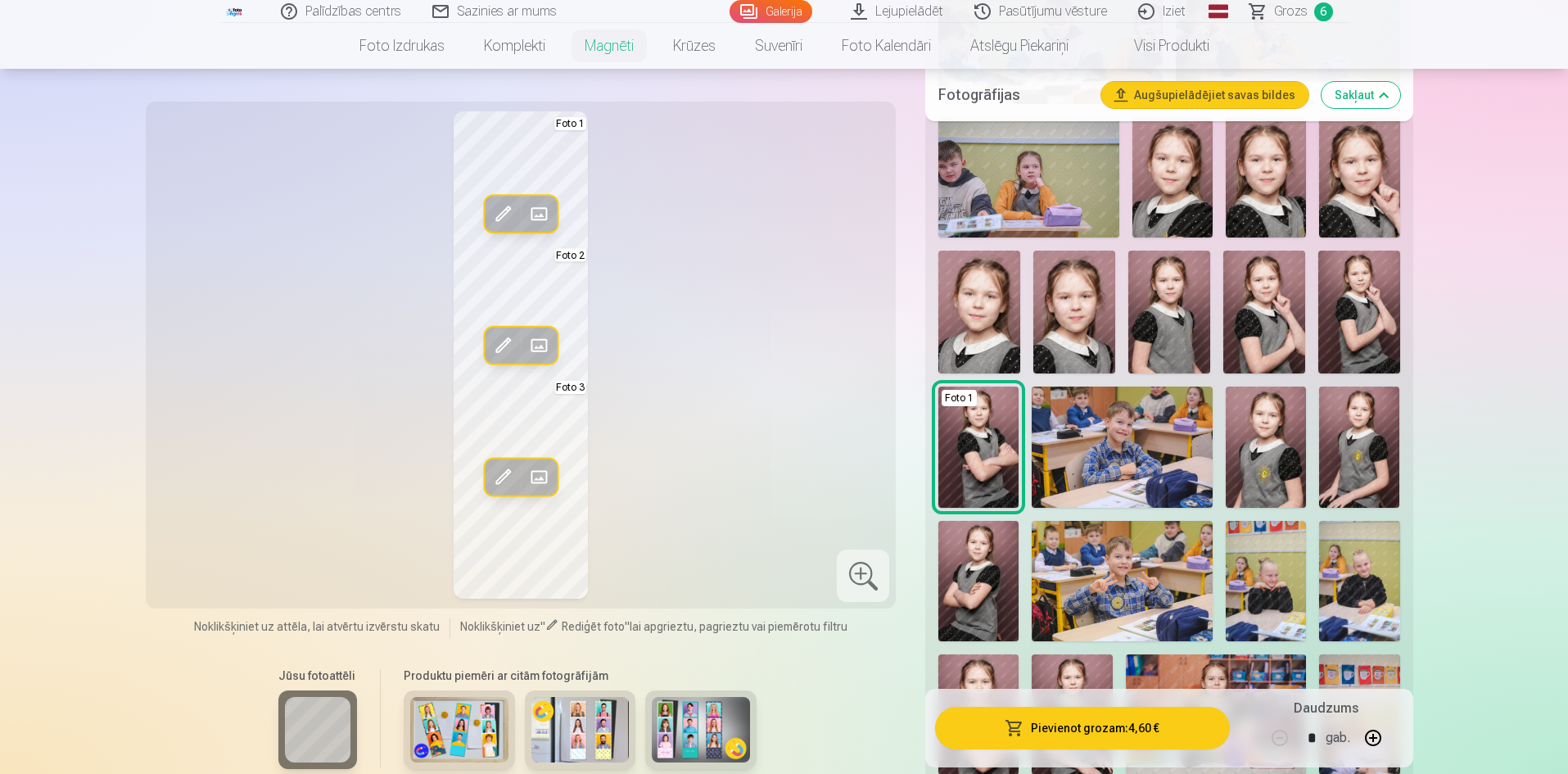
click at [503, 346] on span at bounding box center [502, 345] width 26 height 26
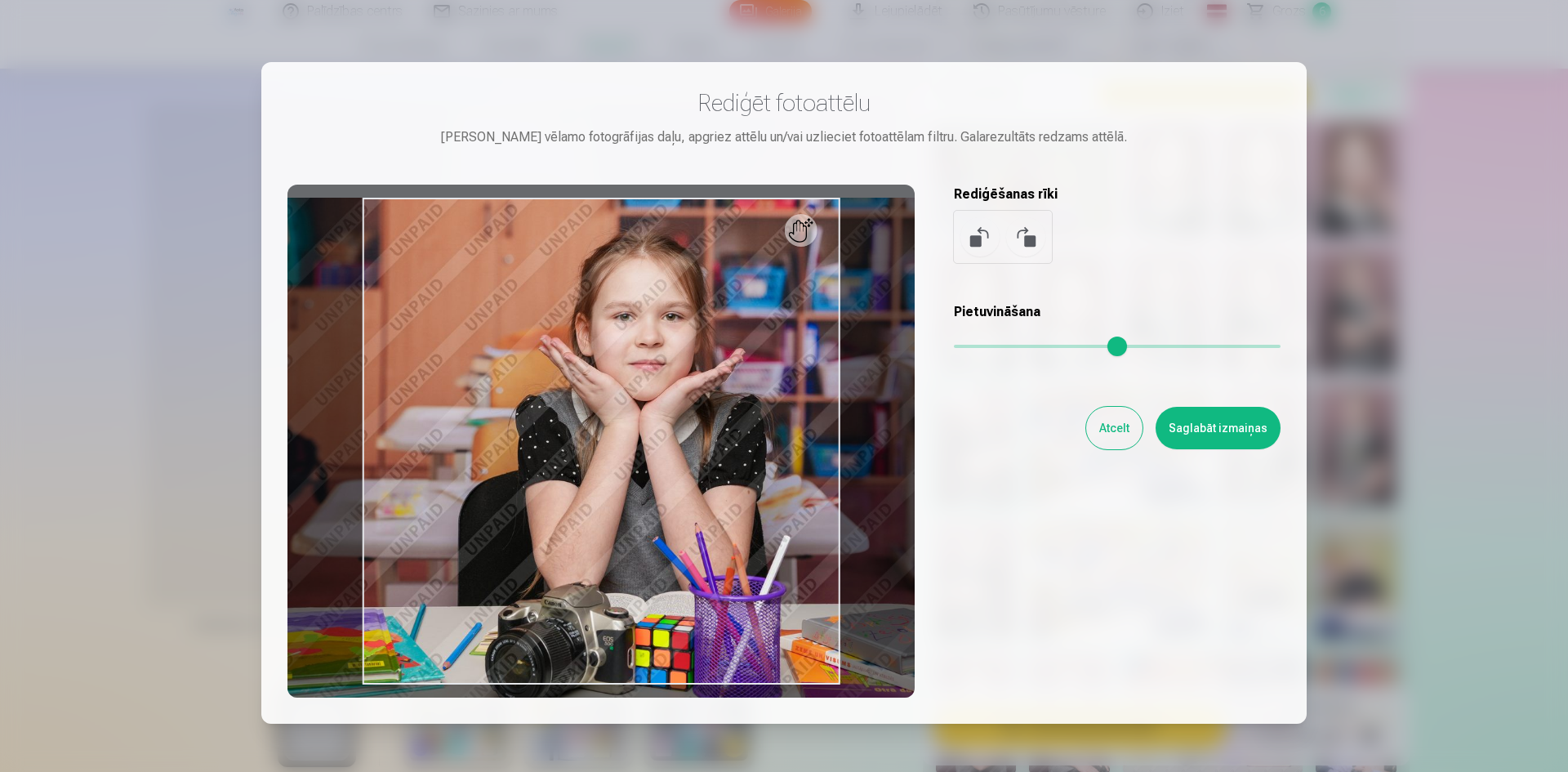
click at [970, 348] on input "range" at bounding box center [1117, 346] width 326 height 3
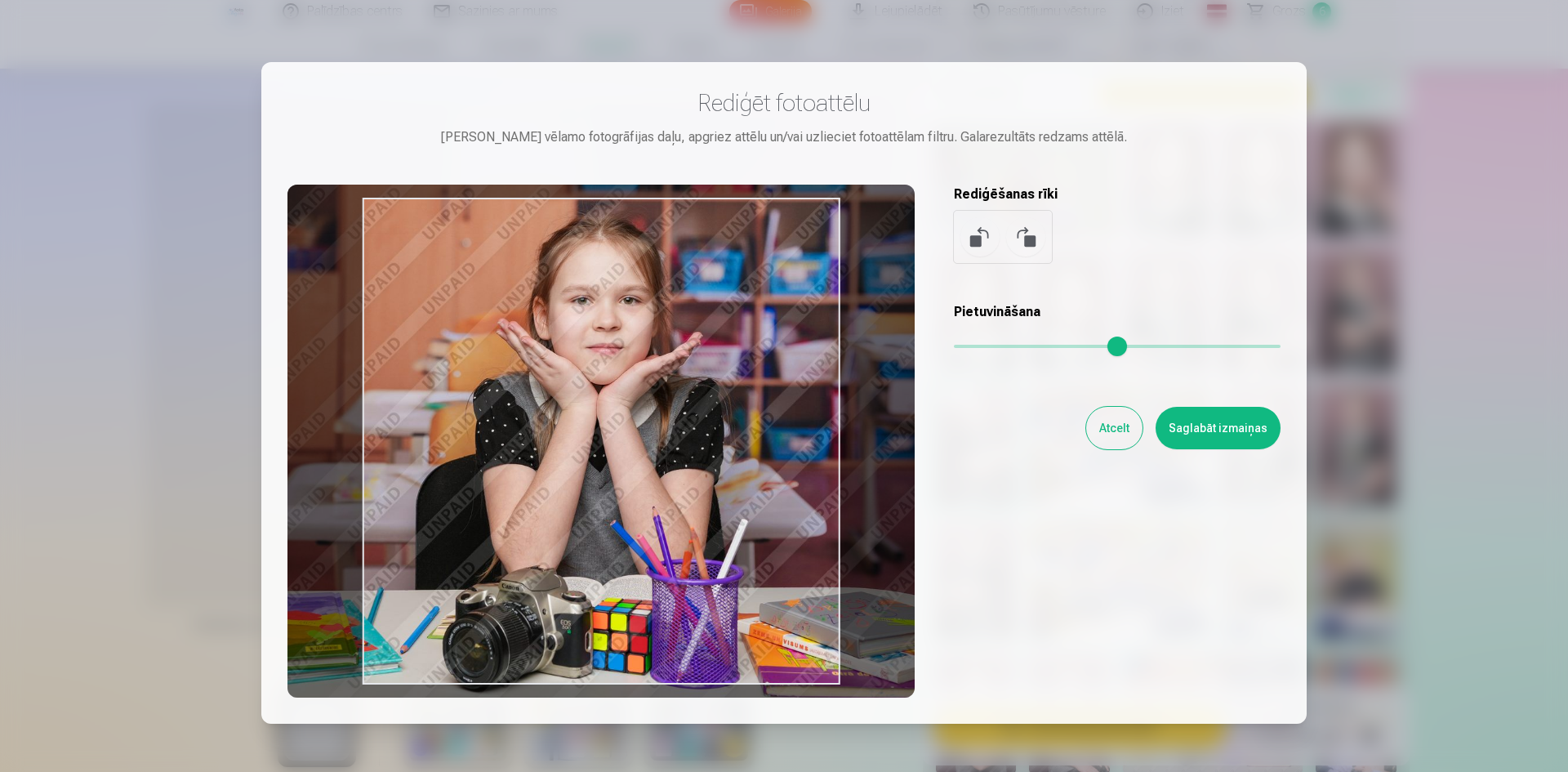
type input "****"
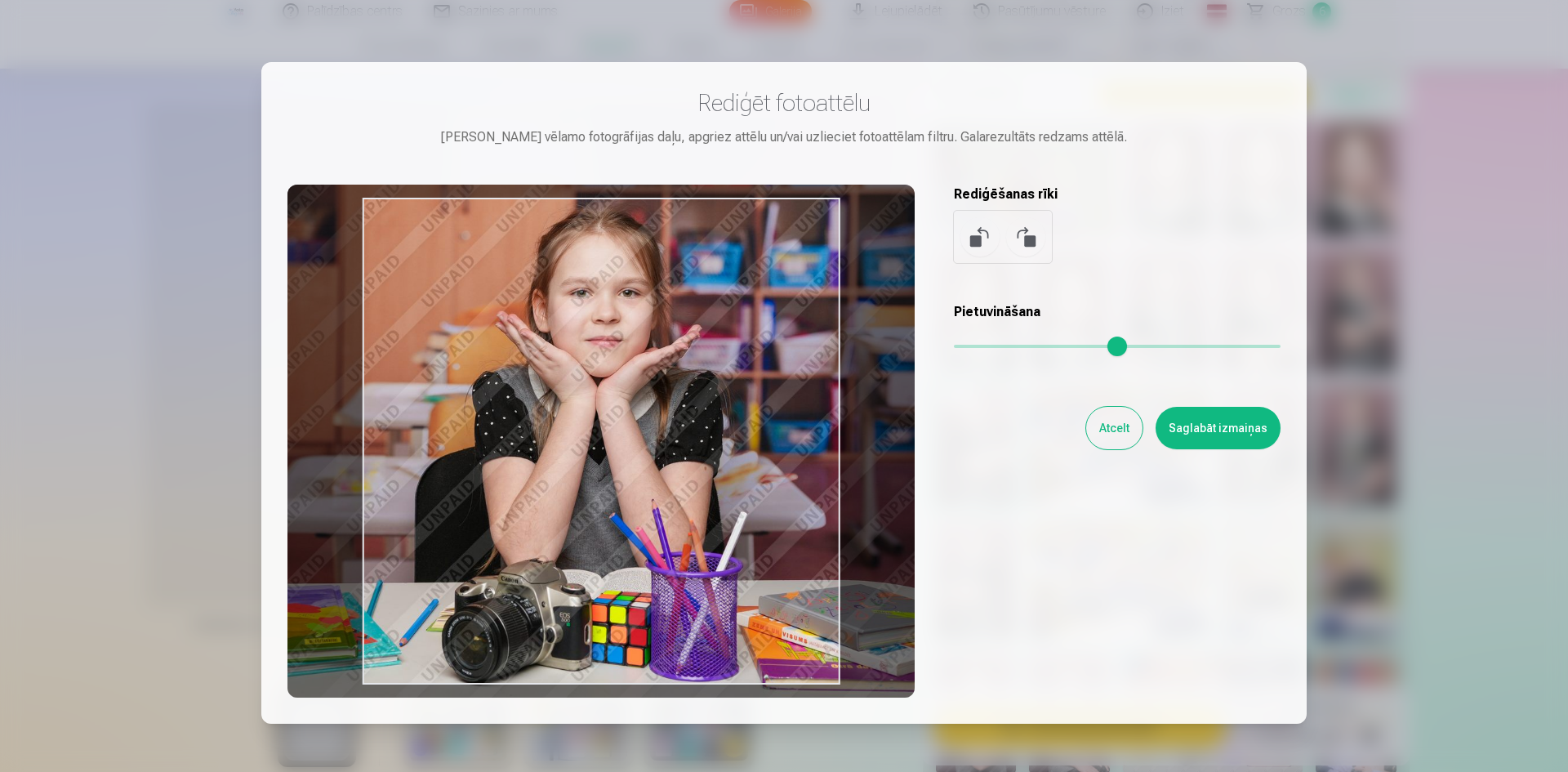
drag, startPoint x: 758, startPoint y: 448, endPoint x: 722, endPoint y: 428, distance: 41.2
click at [722, 428] on div at bounding box center [601, 441] width 627 height 513
click at [1224, 431] on button "Saglabāt izmaiņas" at bounding box center [1218, 428] width 125 height 43
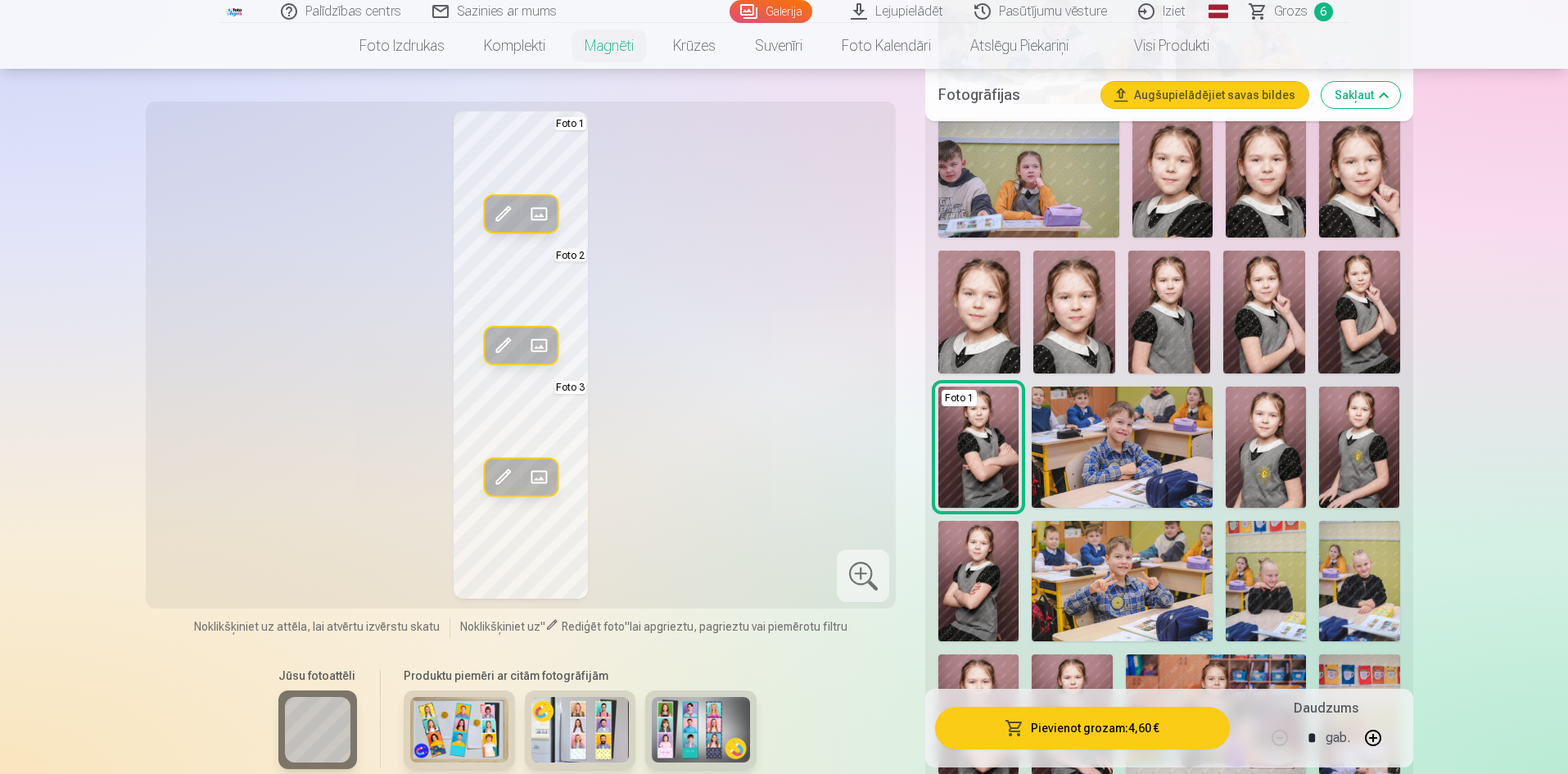
click at [543, 475] on span at bounding box center [539, 477] width 26 height 26
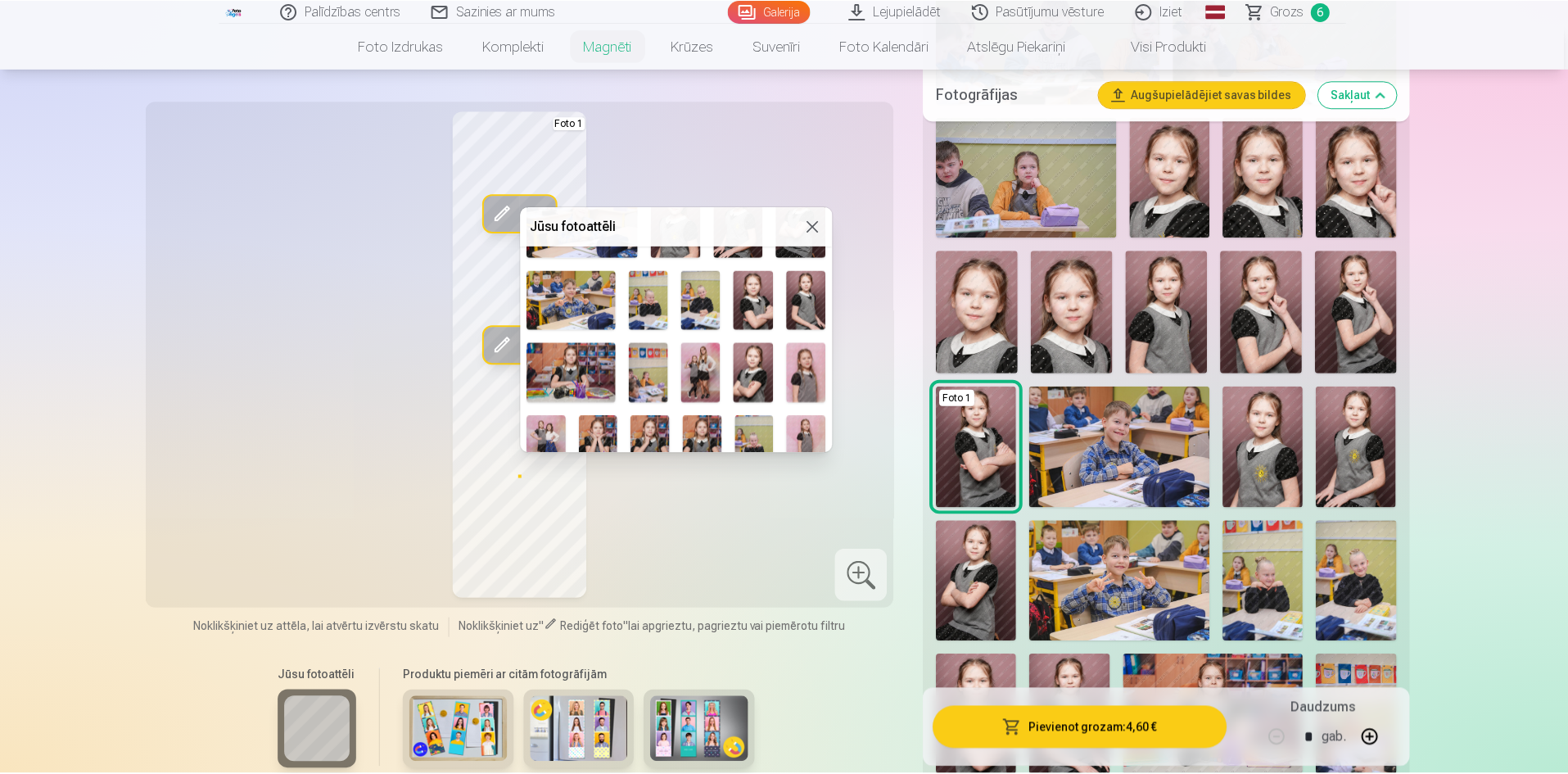
scroll to position [561, 0]
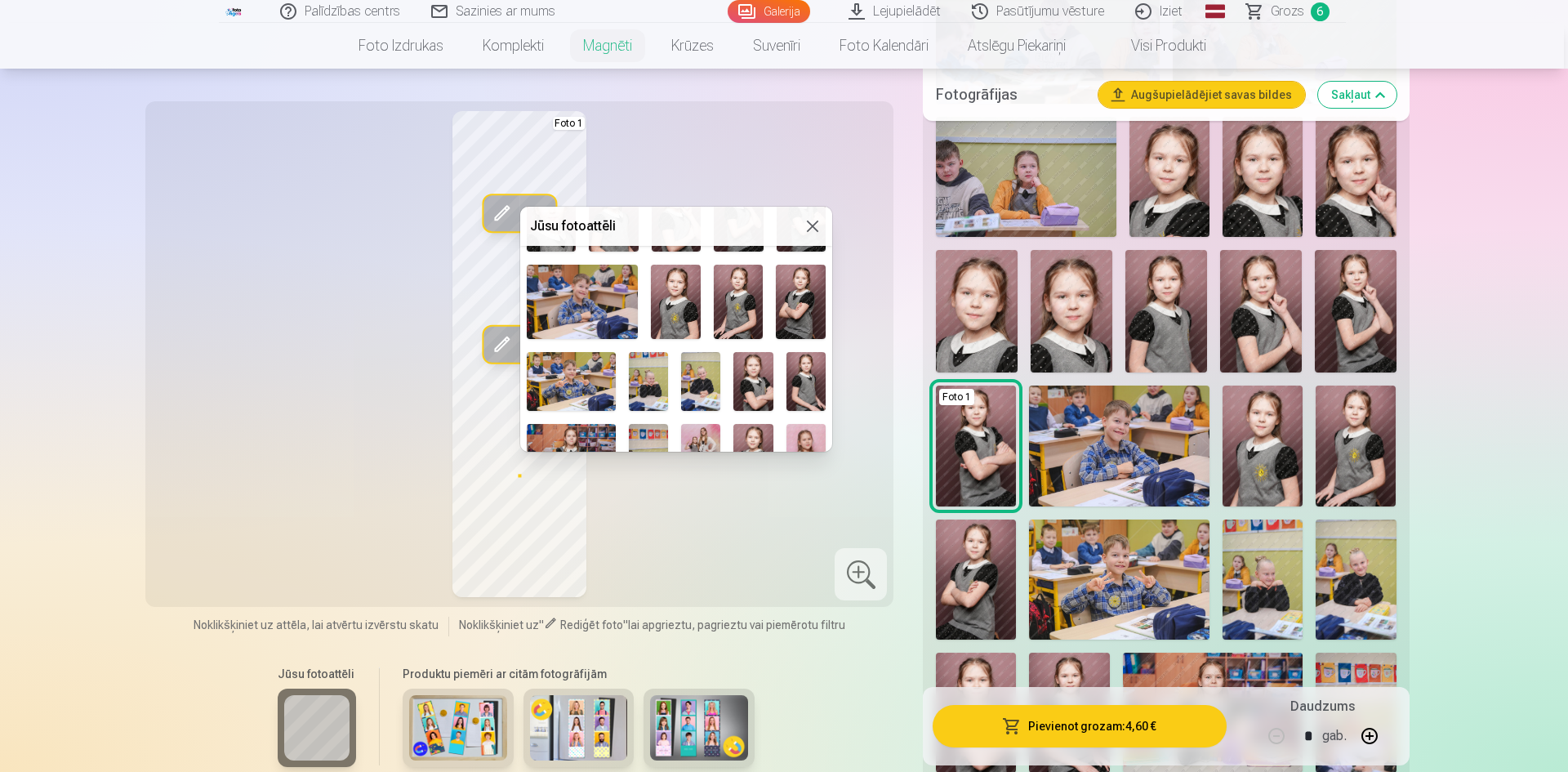
click at [734, 293] on img at bounding box center [738, 302] width 50 height 75
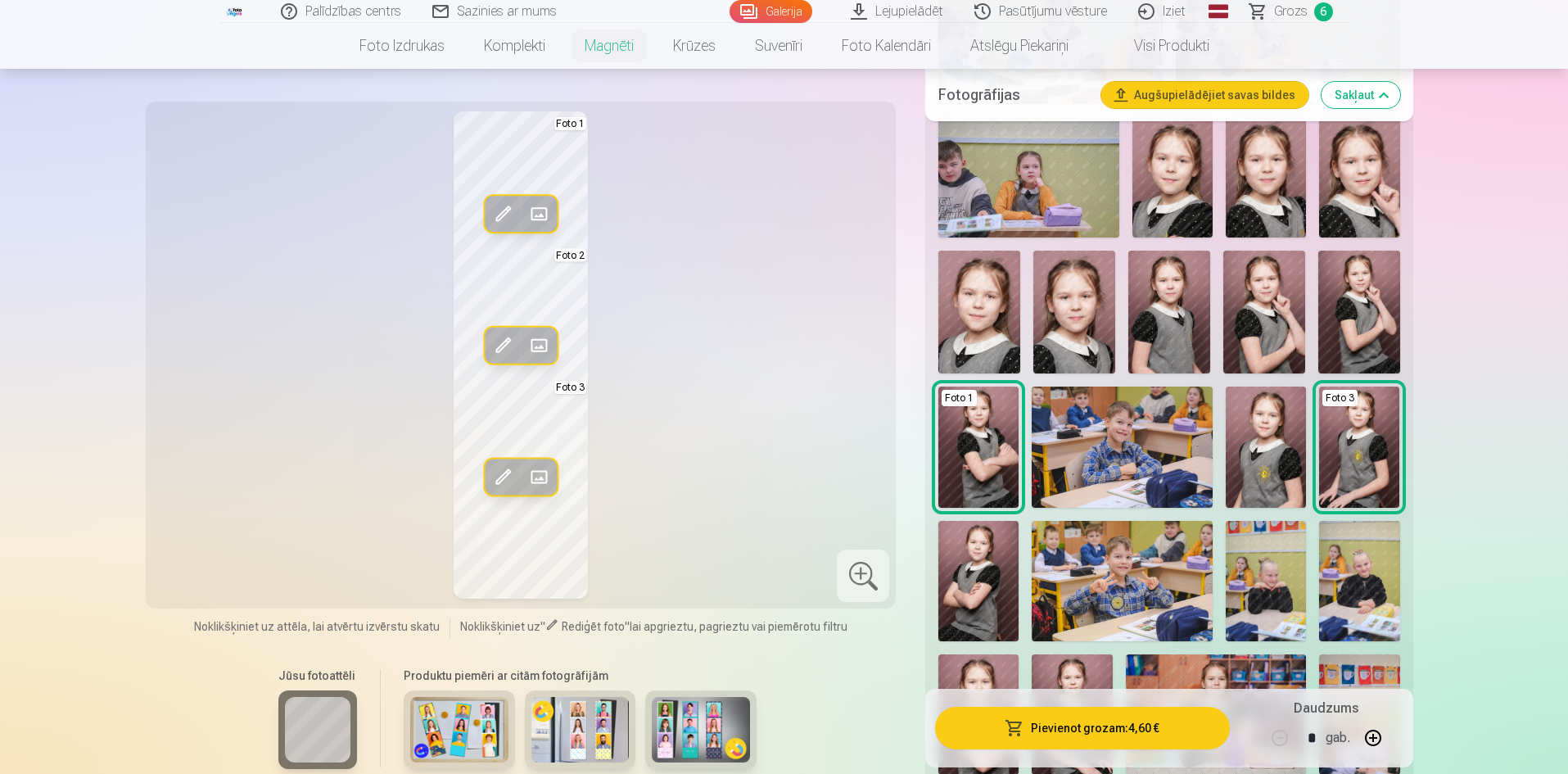
click at [502, 474] on span at bounding box center [502, 477] width 26 height 26
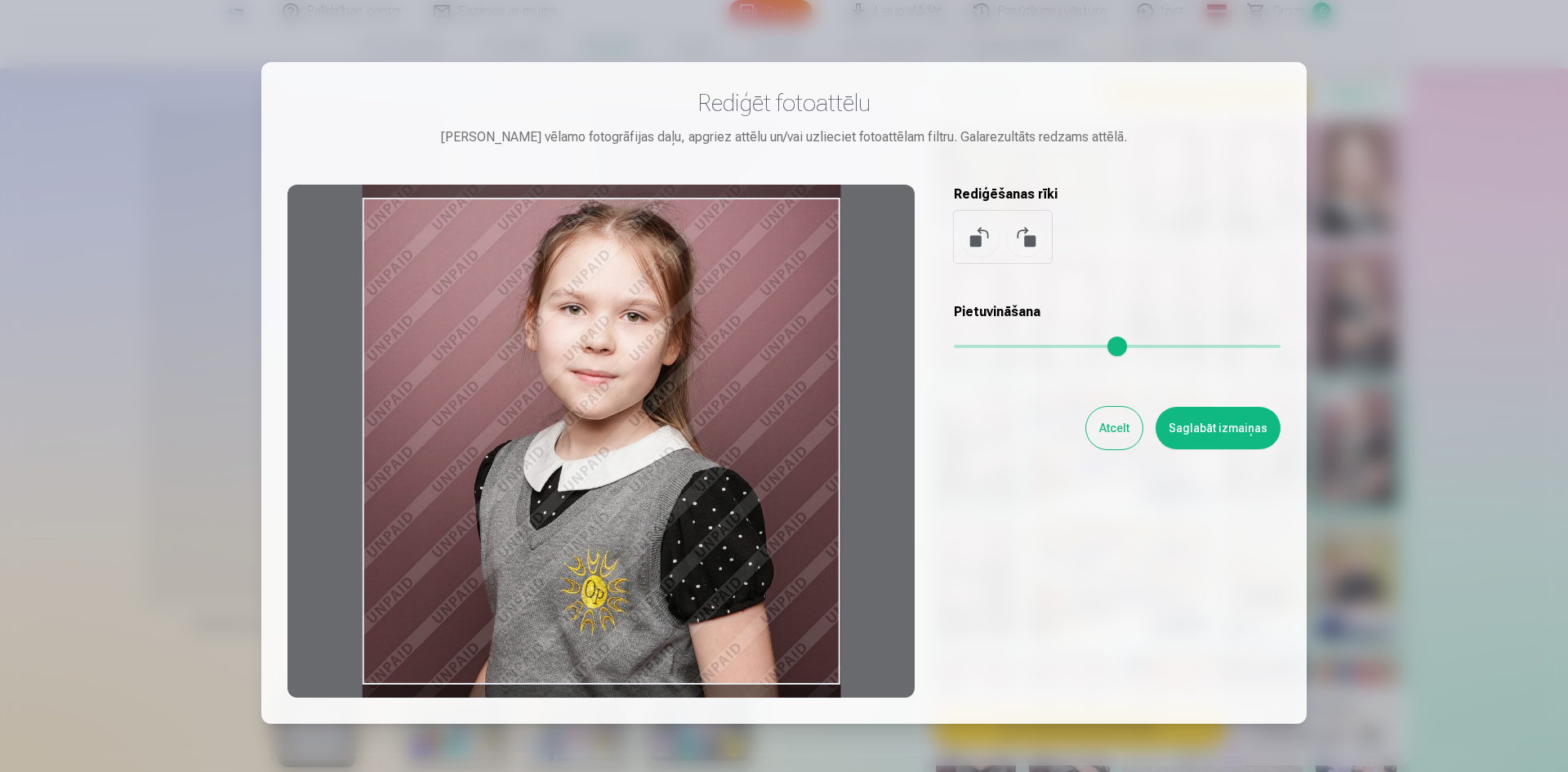
drag, startPoint x: 750, startPoint y: 514, endPoint x: 717, endPoint y: 494, distance: 38.6
click at [716, 496] on div at bounding box center [601, 441] width 627 height 513
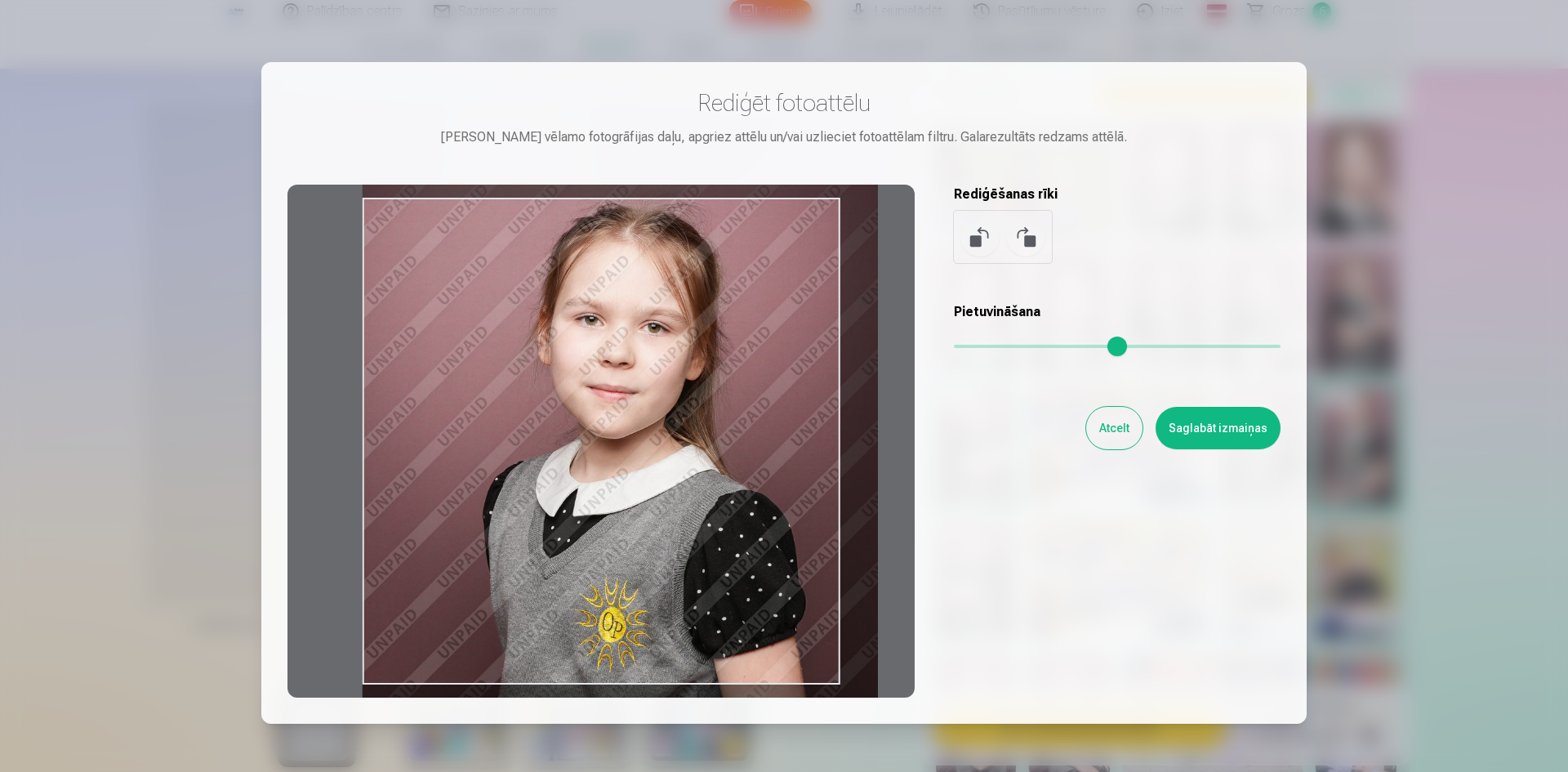
drag, startPoint x: 959, startPoint y: 346, endPoint x: 970, endPoint y: 345, distance: 11.0
click at [970, 345] on input "range" at bounding box center [1117, 346] width 326 height 3
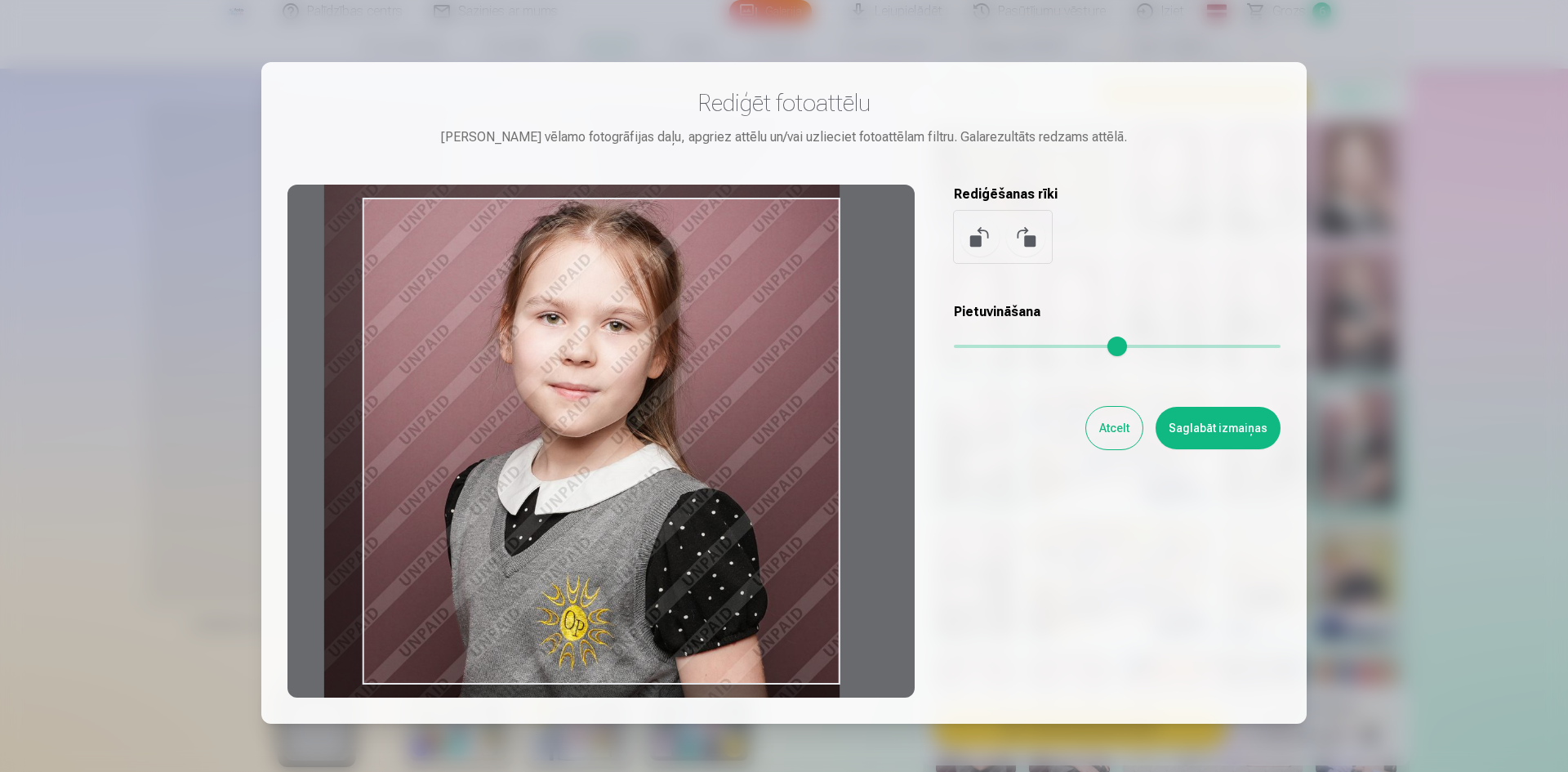
type input "****"
drag, startPoint x: 791, startPoint y: 424, endPoint x: 752, endPoint y: 423, distance: 39.0
click at [752, 423] on div at bounding box center [601, 441] width 627 height 513
click at [1216, 423] on button "Saglabāt izmaiņas" at bounding box center [1218, 428] width 125 height 43
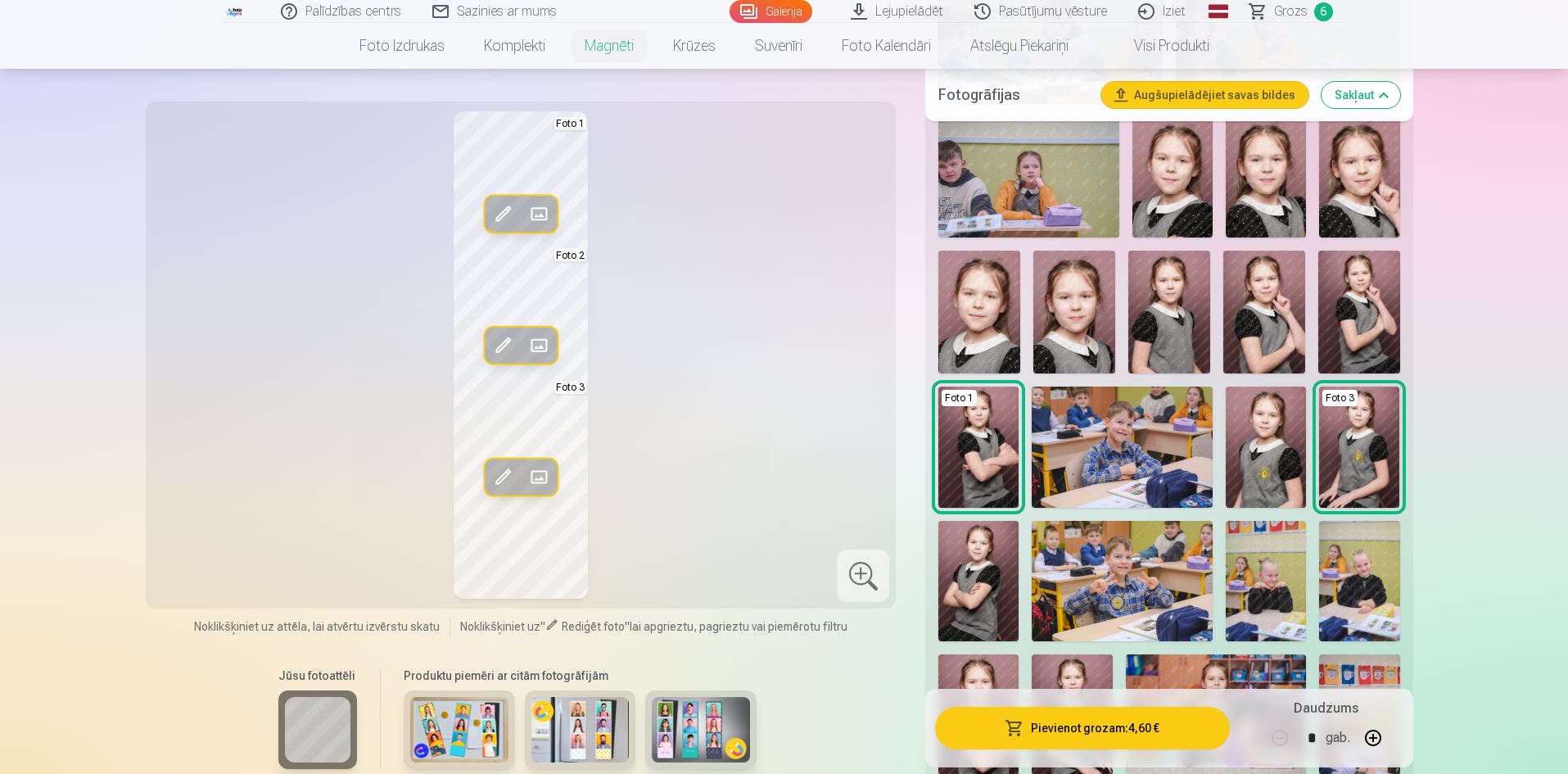
click at [499, 339] on span at bounding box center [502, 345] width 26 height 26
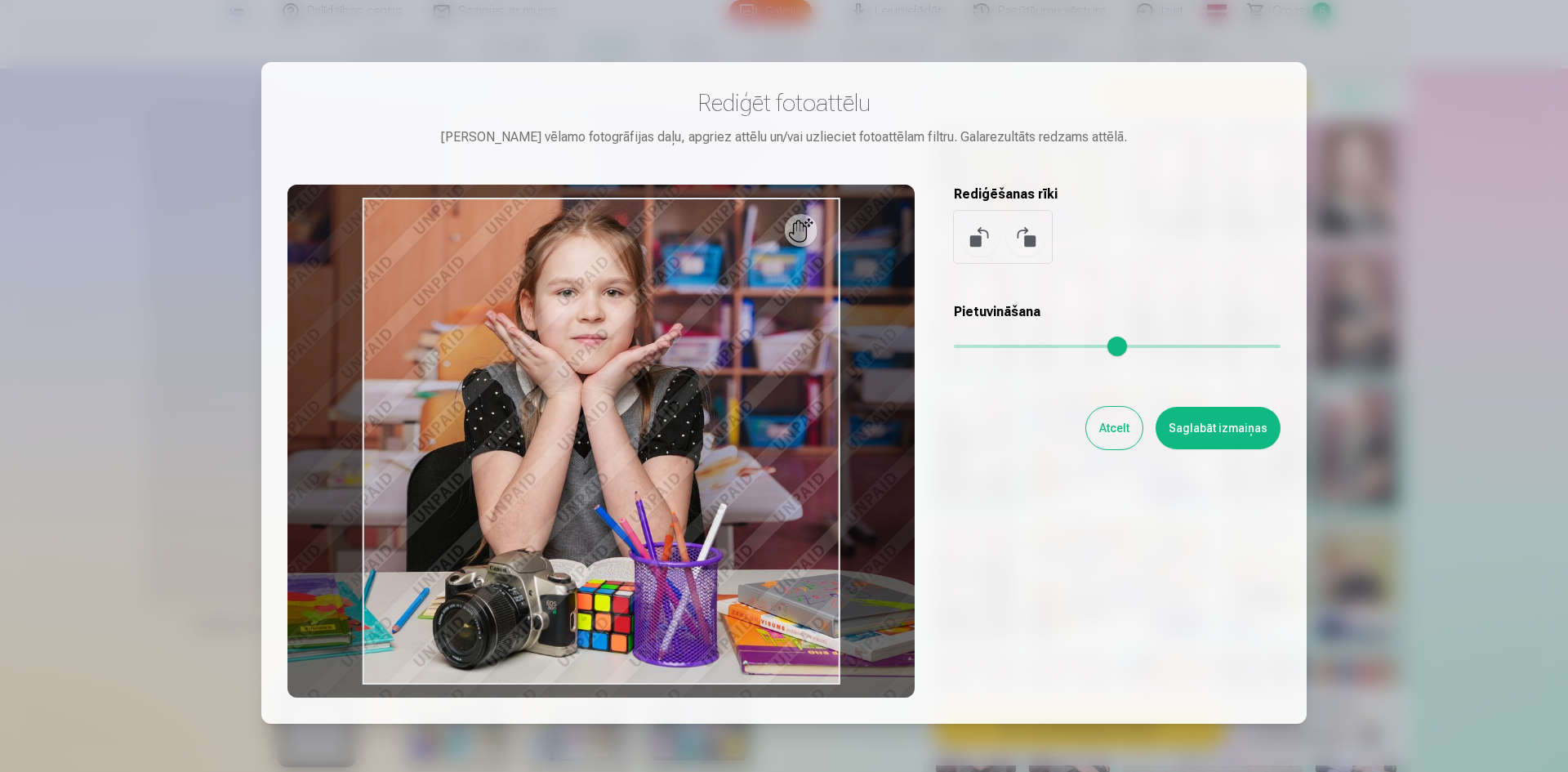
click at [967, 347] on input "range" at bounding box center [1117, 346] width 326 height 3
type input "****"
click at [1197, 432] on button "Saglabāt izmaiņas" at bounding box center [1218, 428] width 125 height 43
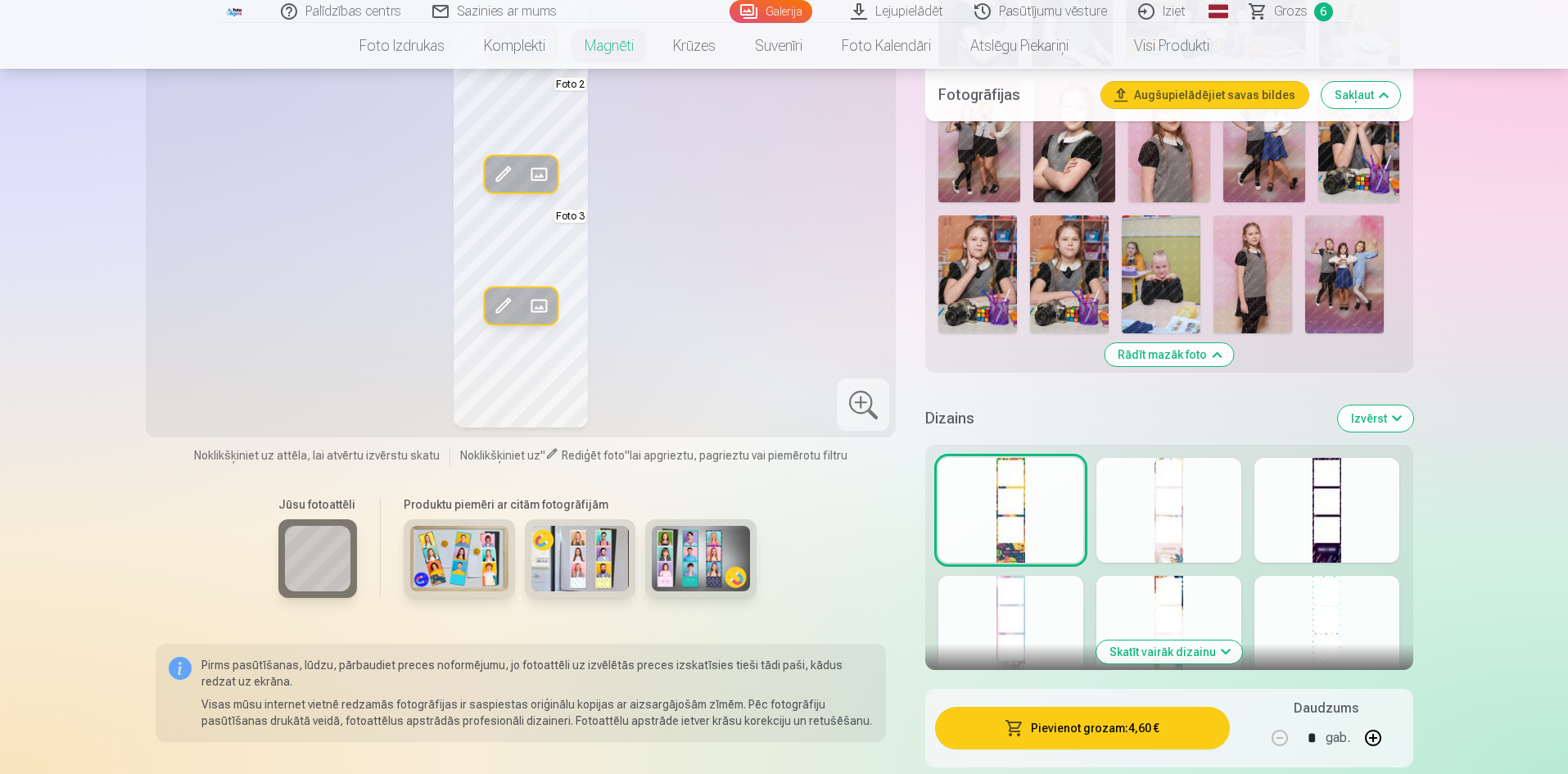
scroll to position [2130, 0]
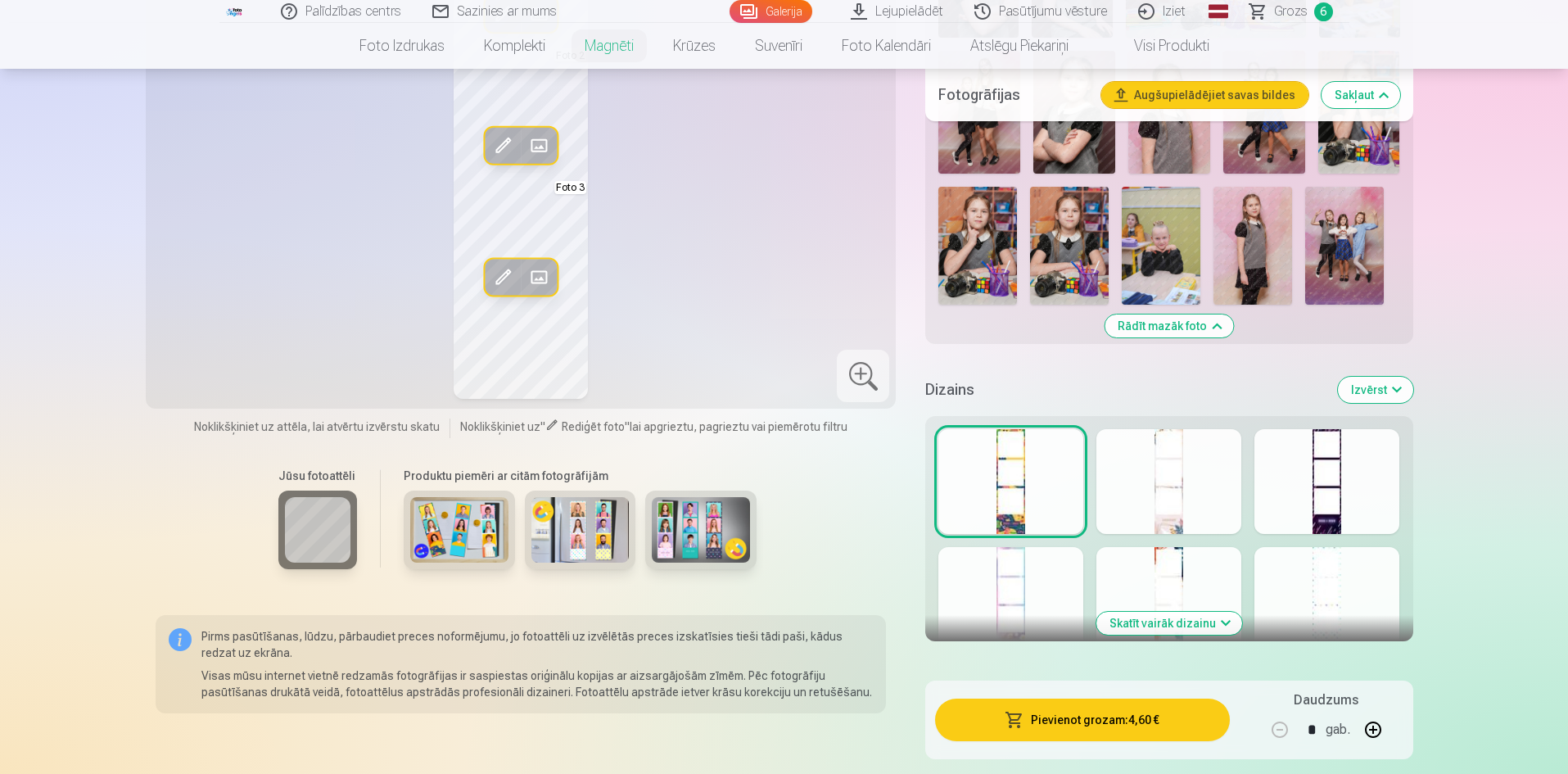
click at [1178, 482] on div at bounding box center [1168, 481] width 145 height 104
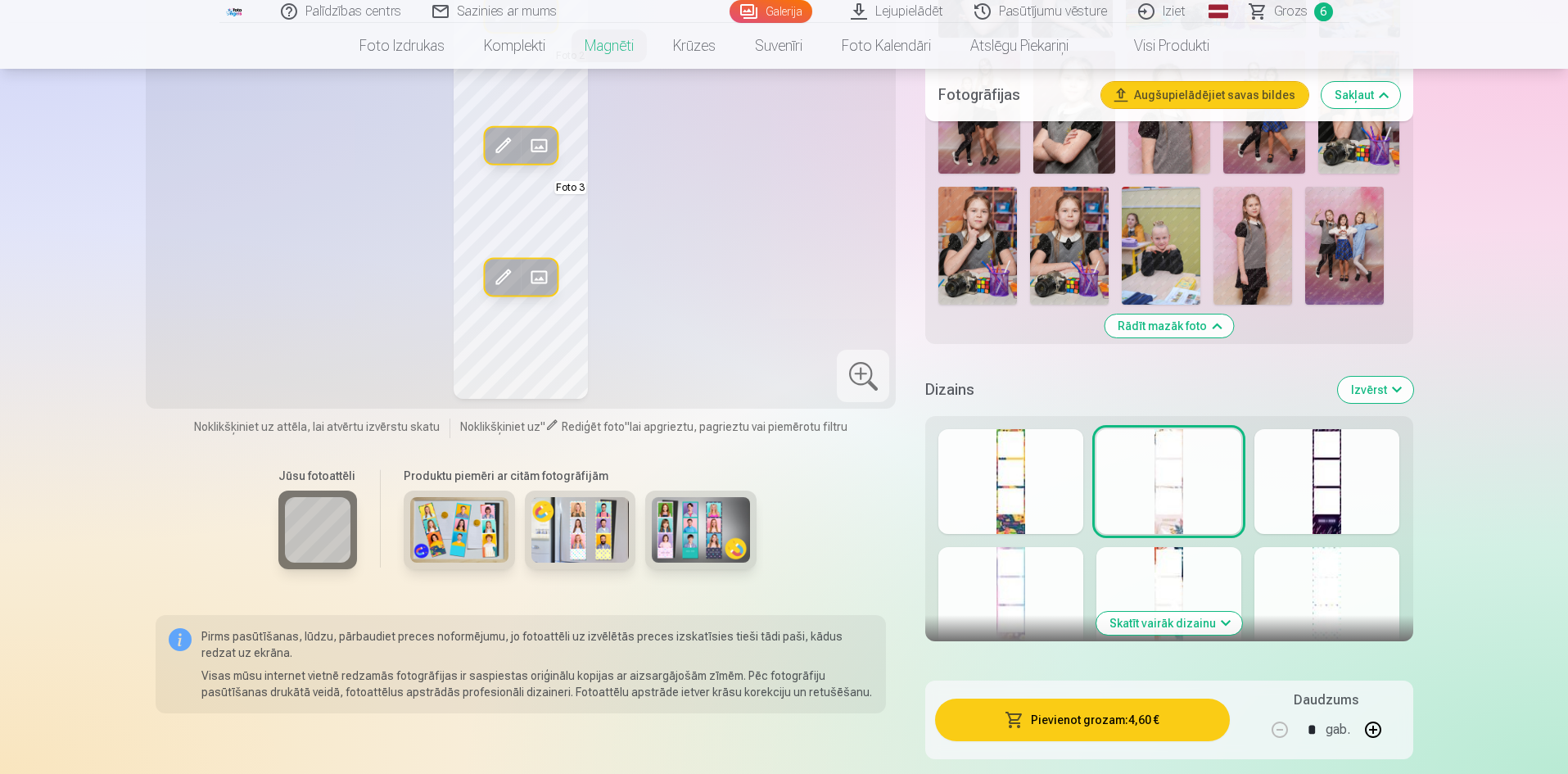
click at [1172, 620] on button "Skatīt vairāk dizainu" at bounding box center [1168, 623] width 146 height 23
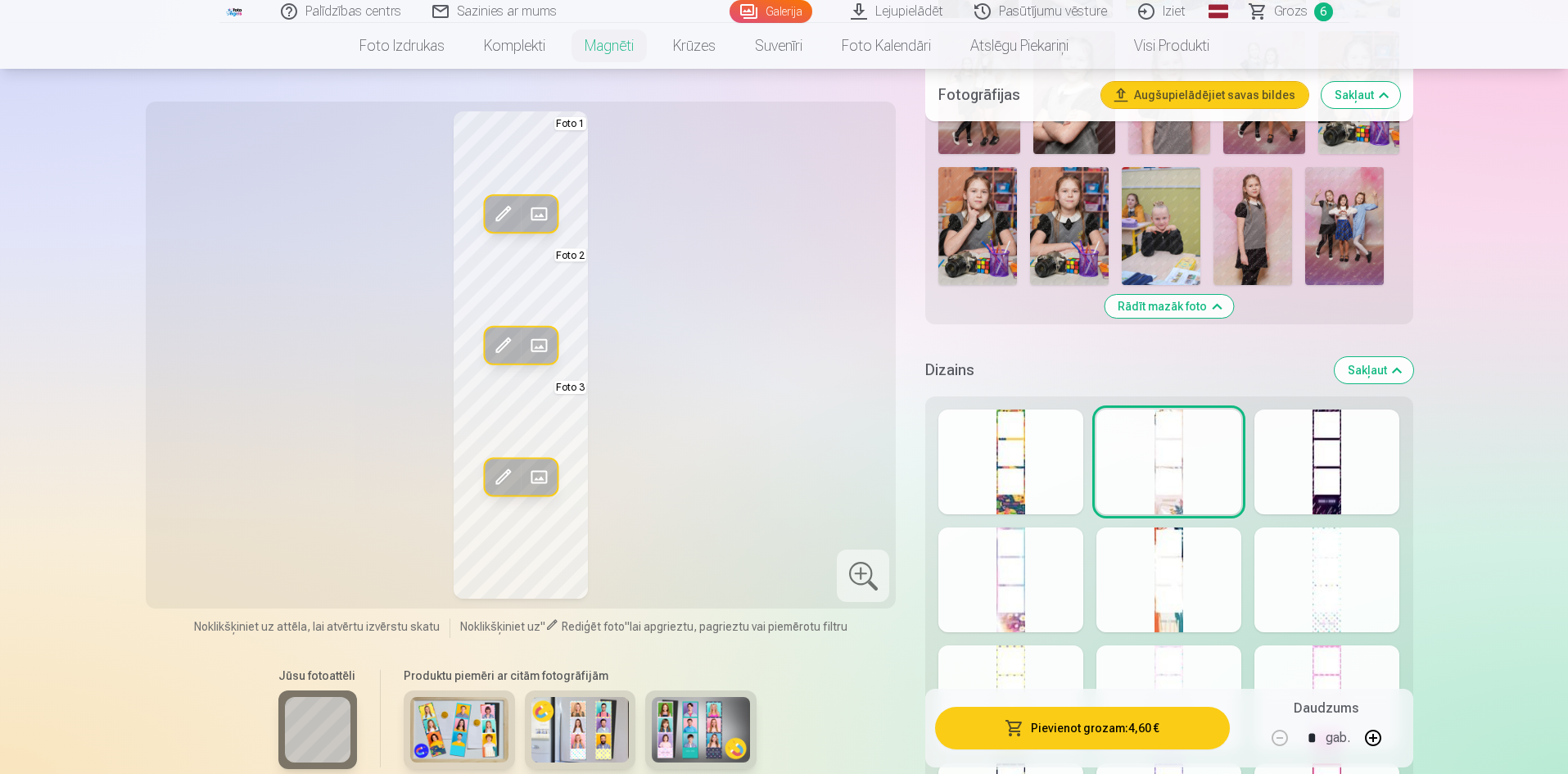
scroll to position [2212, 0]
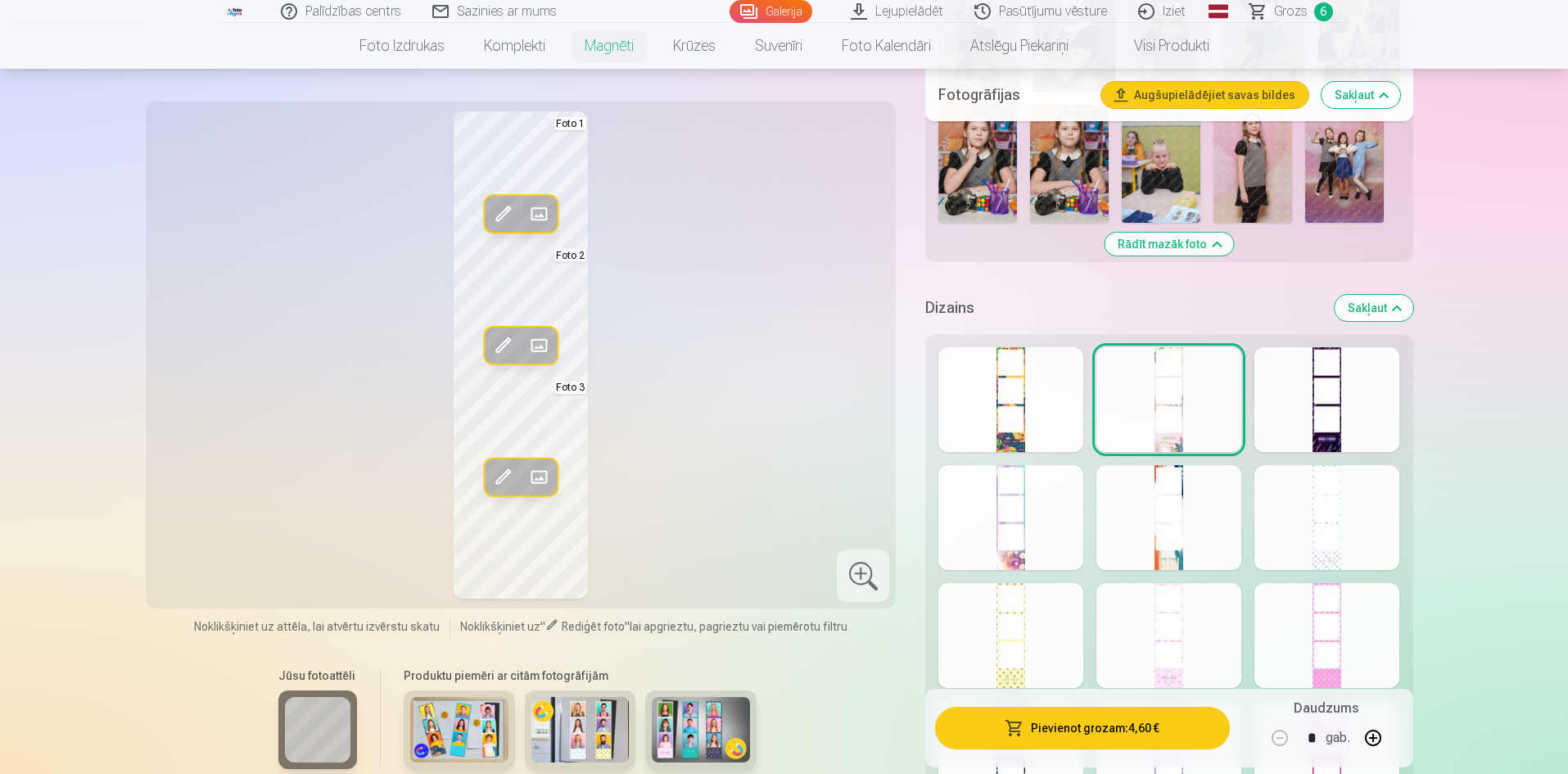
click at [1325, 562] on div at bounding box center [1326, 517] width 145 height 104
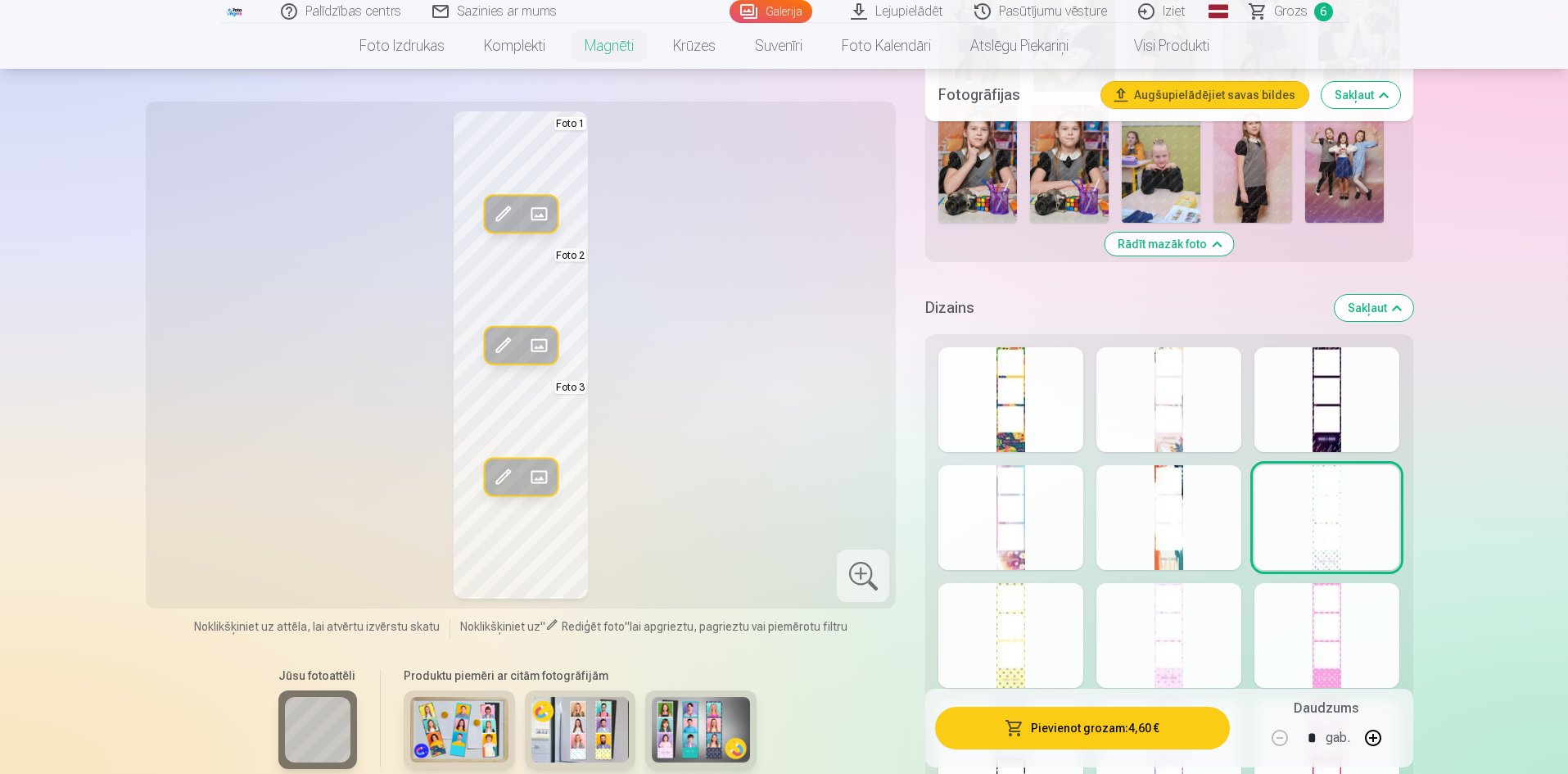
click at [1018, 660] on div at bounding box center [1011, 635] width 145 height 104
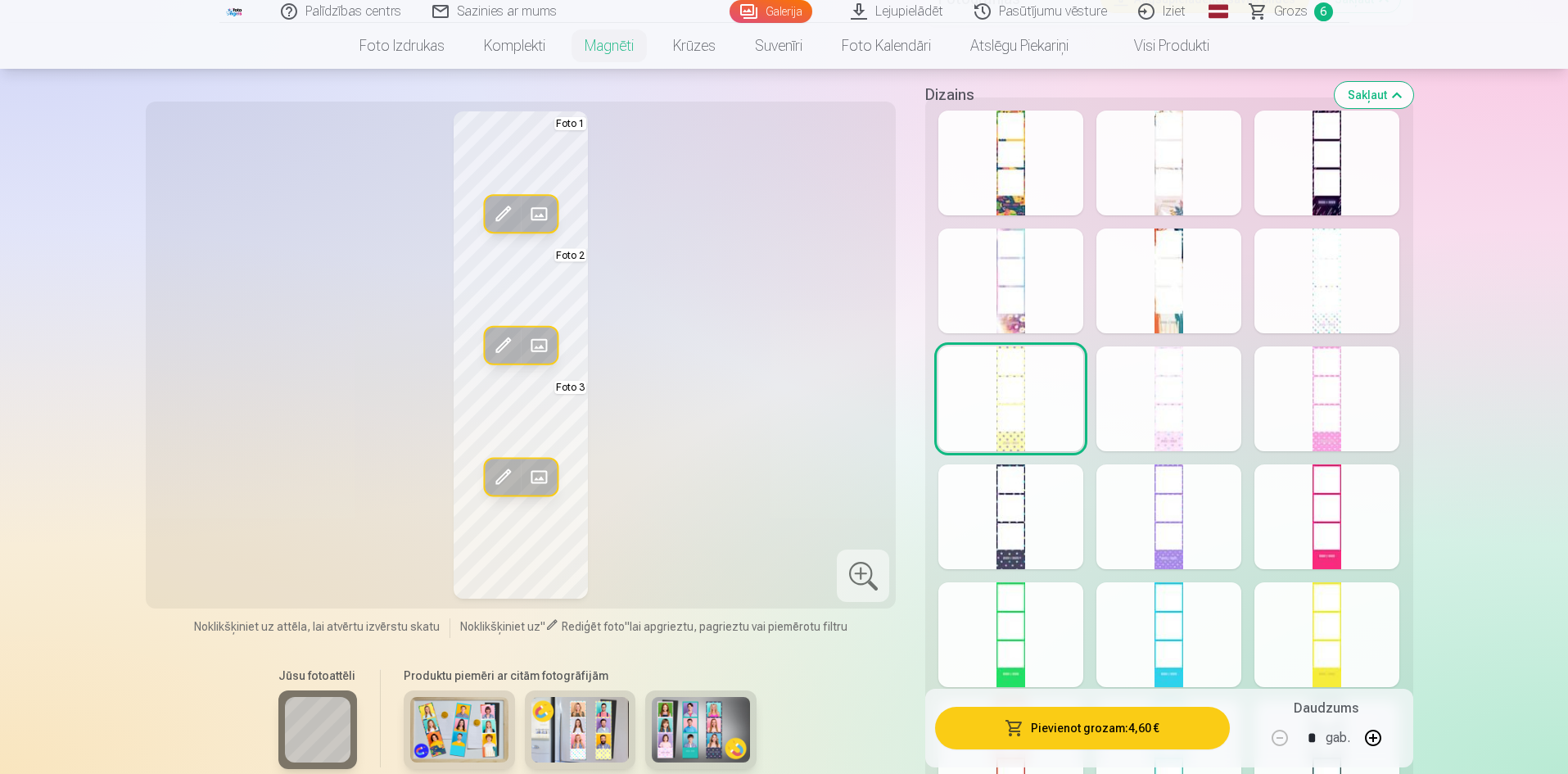
scroll to position [2457, 0]
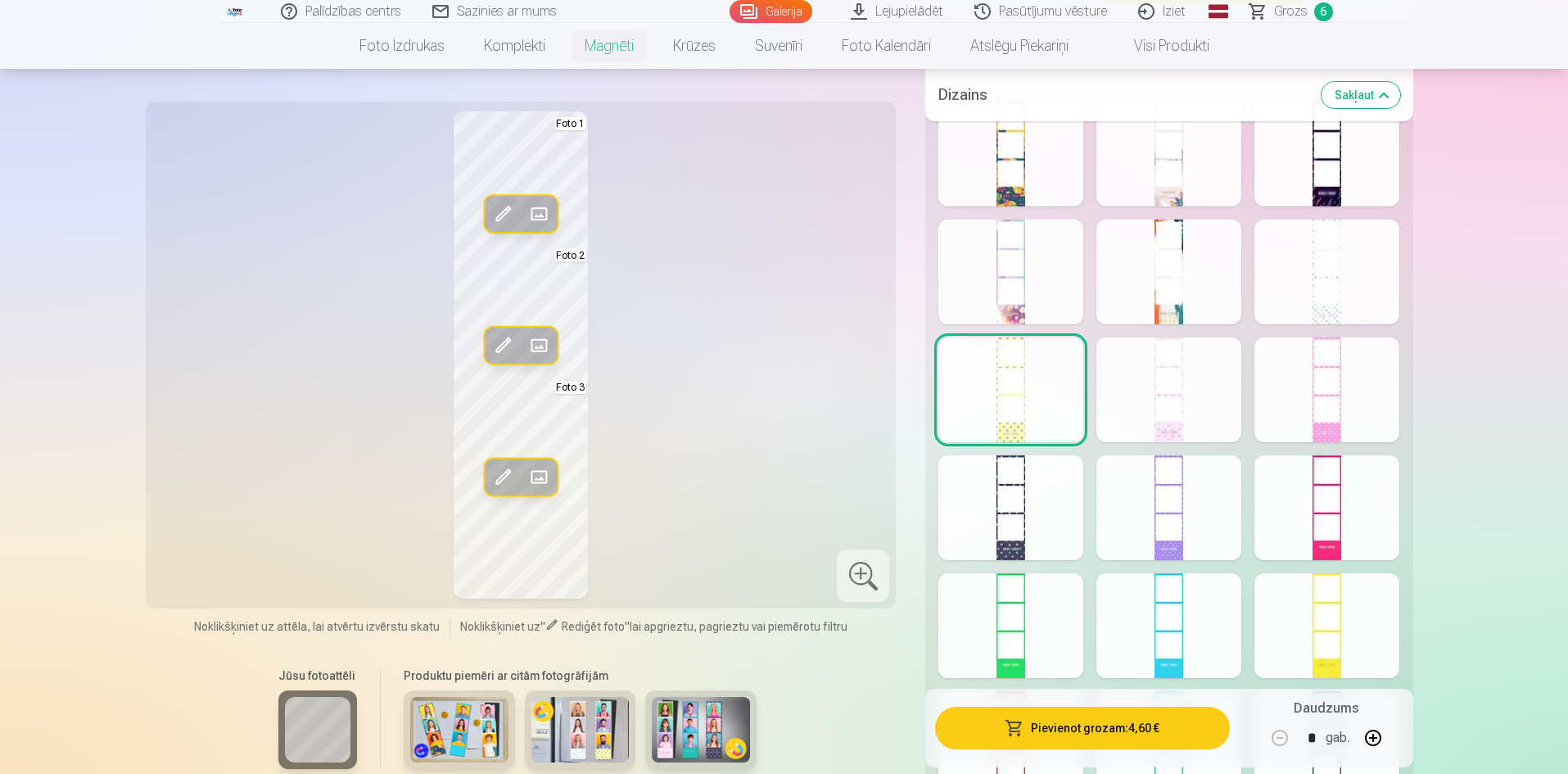
click at [1057, 533] on div at bounding box center [1011, 508] width 145 height 104
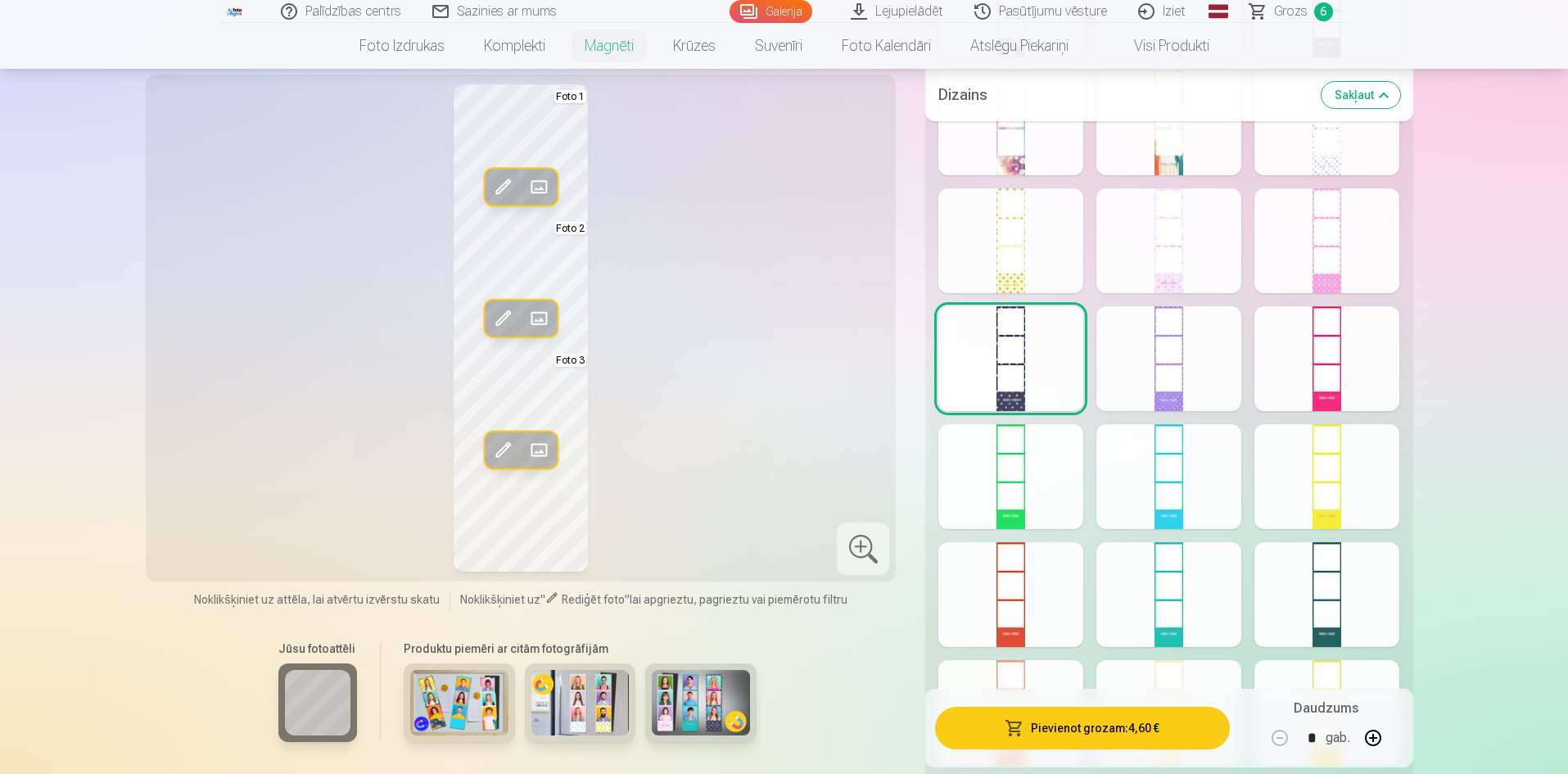
scroll to position [2375, 0]
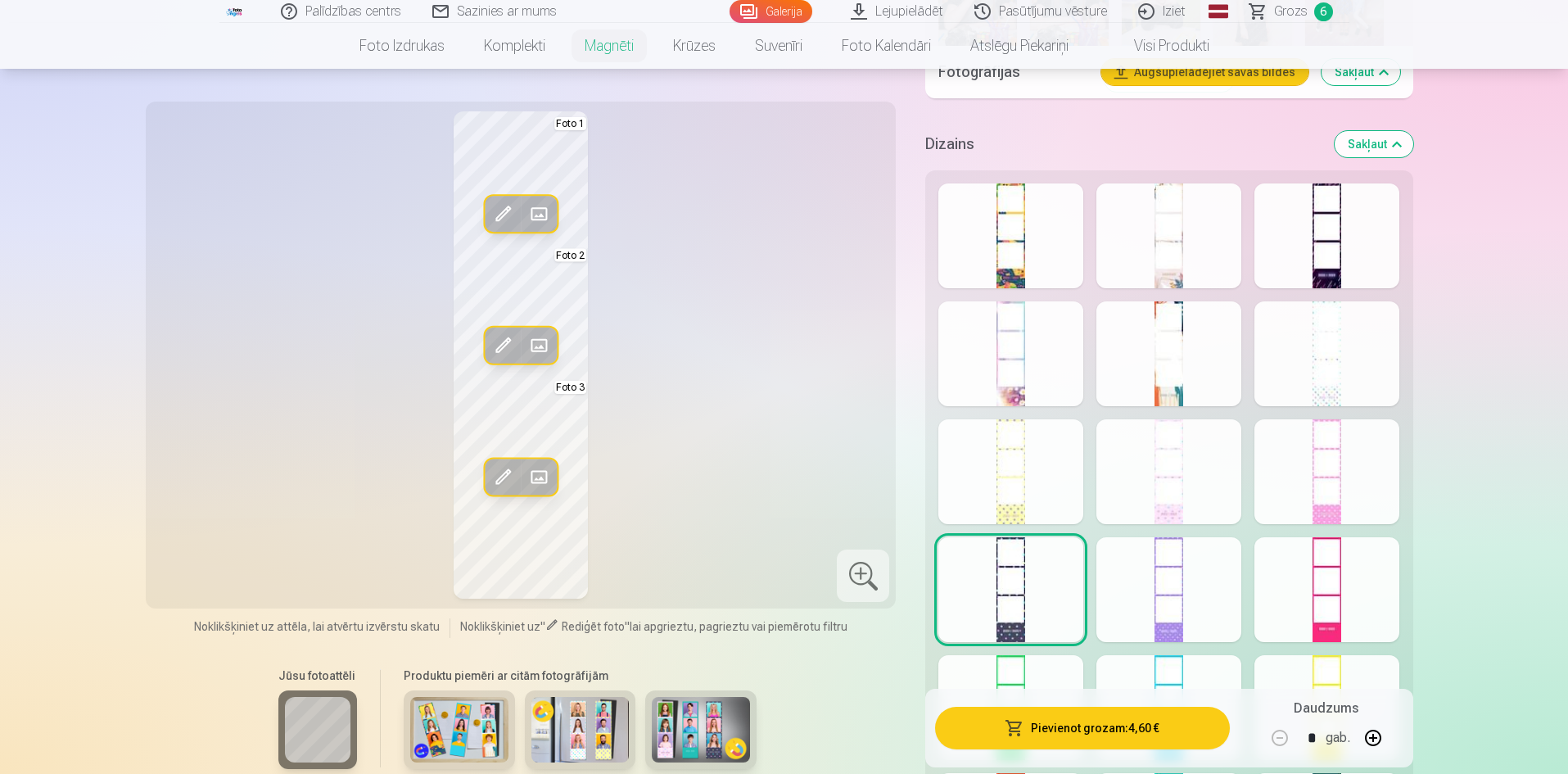
click at [1348, 265] on div at bounding box center [1326, 235] width 145 height 104
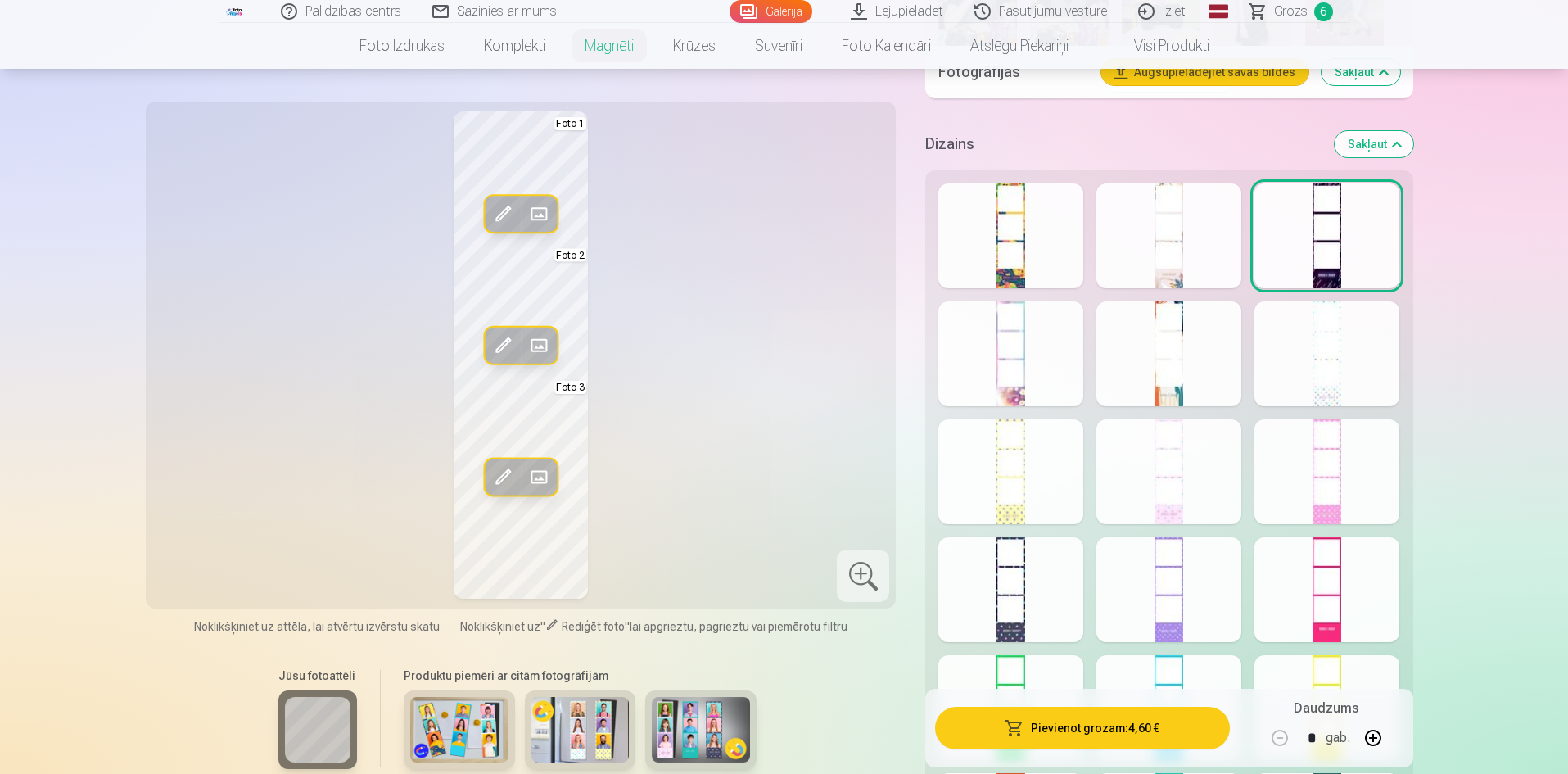
click at [1013, 364] on div at bounding box center [1011, 353] width 145 height 104
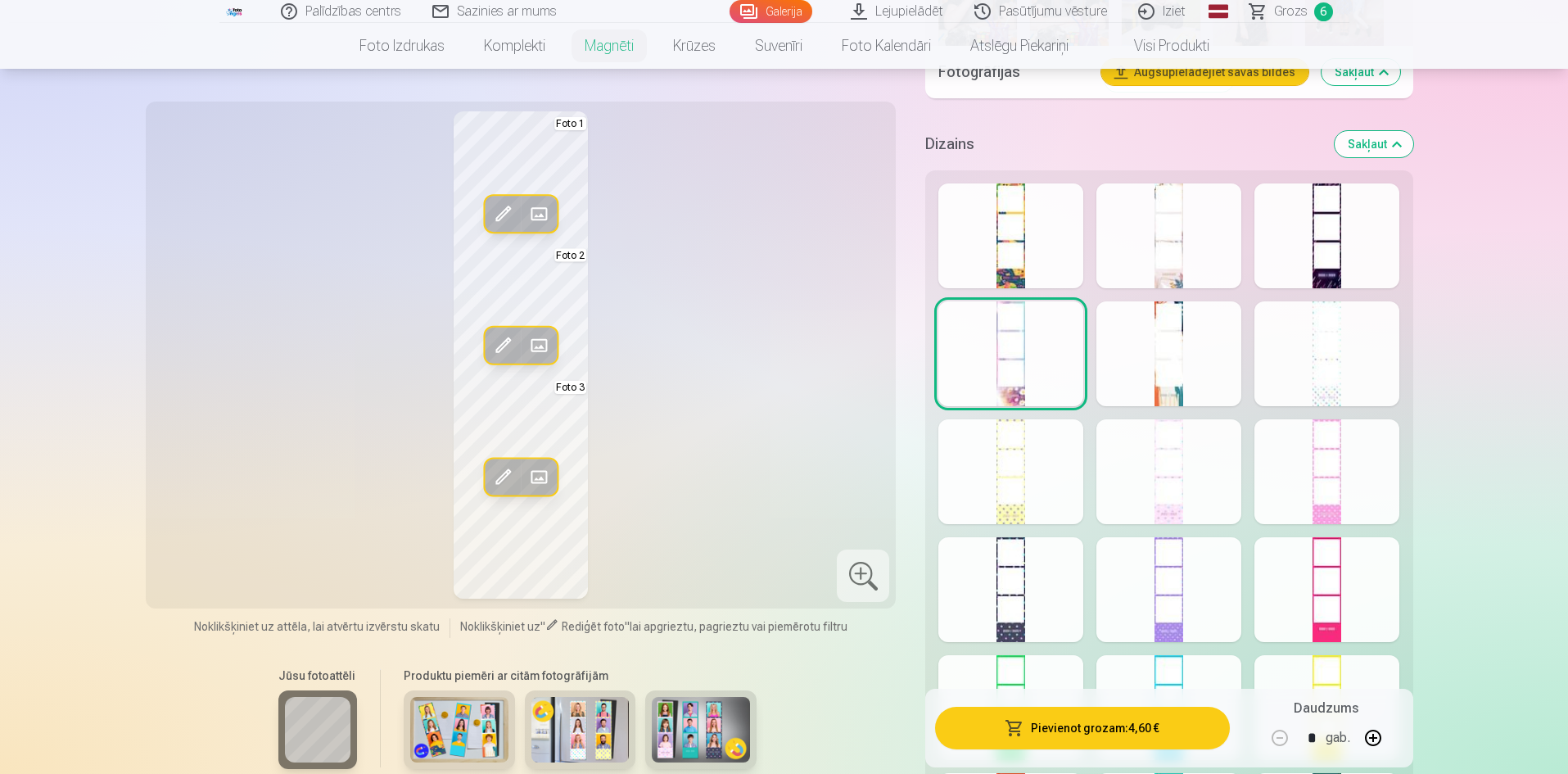
click at [1186, 345] on div at bounding box center [1168, 353] width 145 height 104
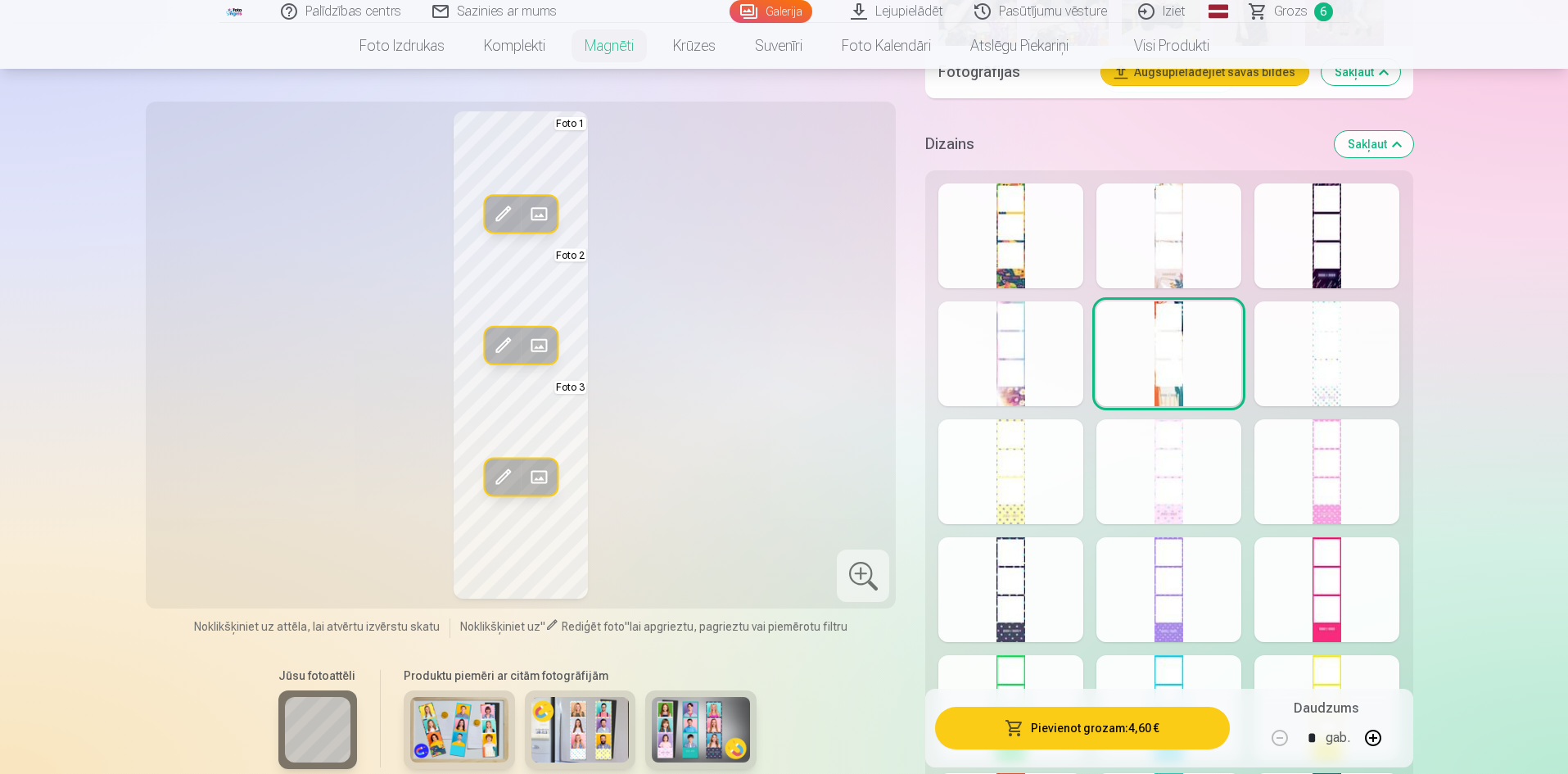
click at [1161, 256] on div at bounding box center [1168, 235] width 145 height 104
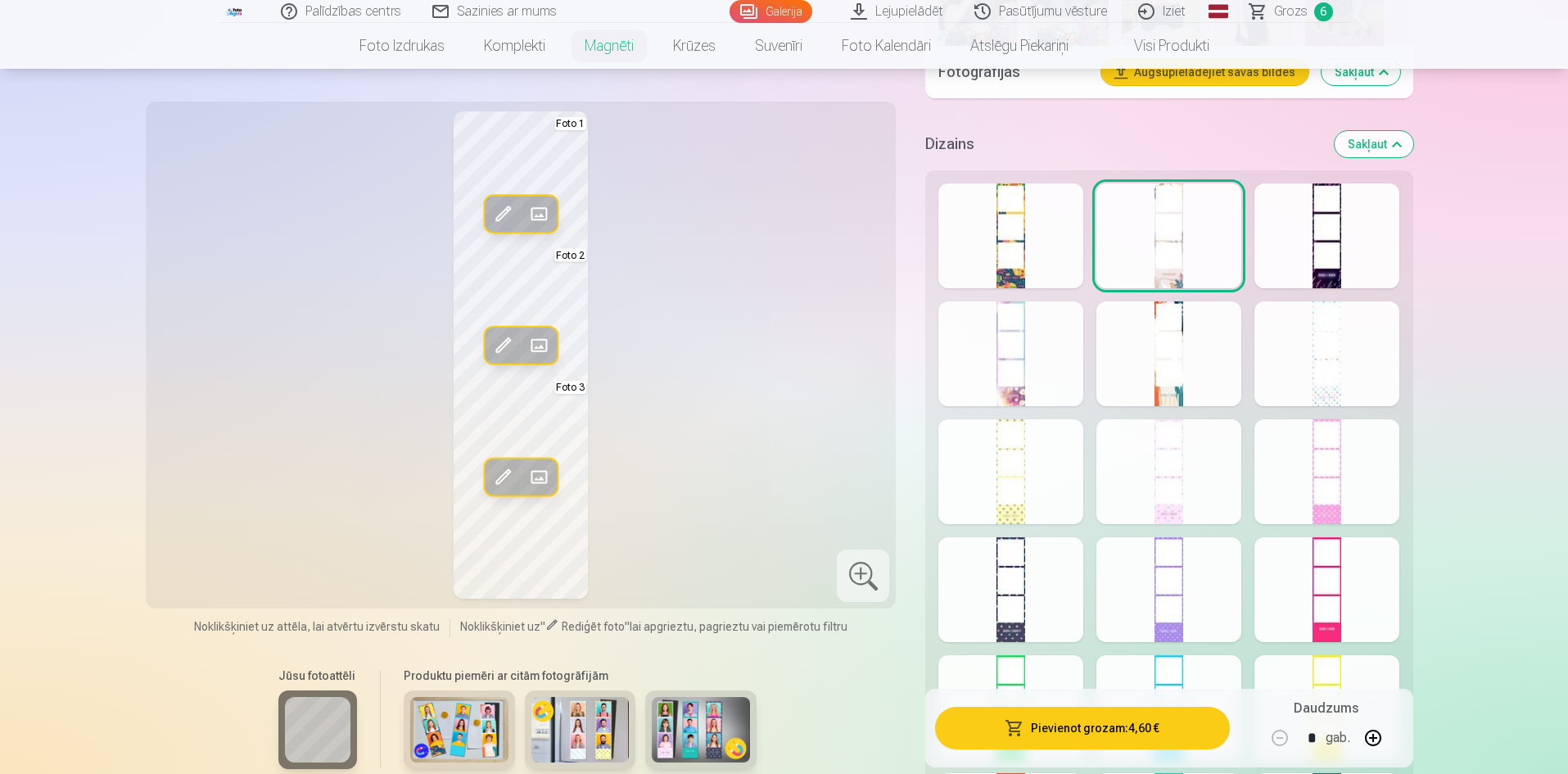
click at [1330, 491] on div at bounding box center [1326, 471] width 145 height 104
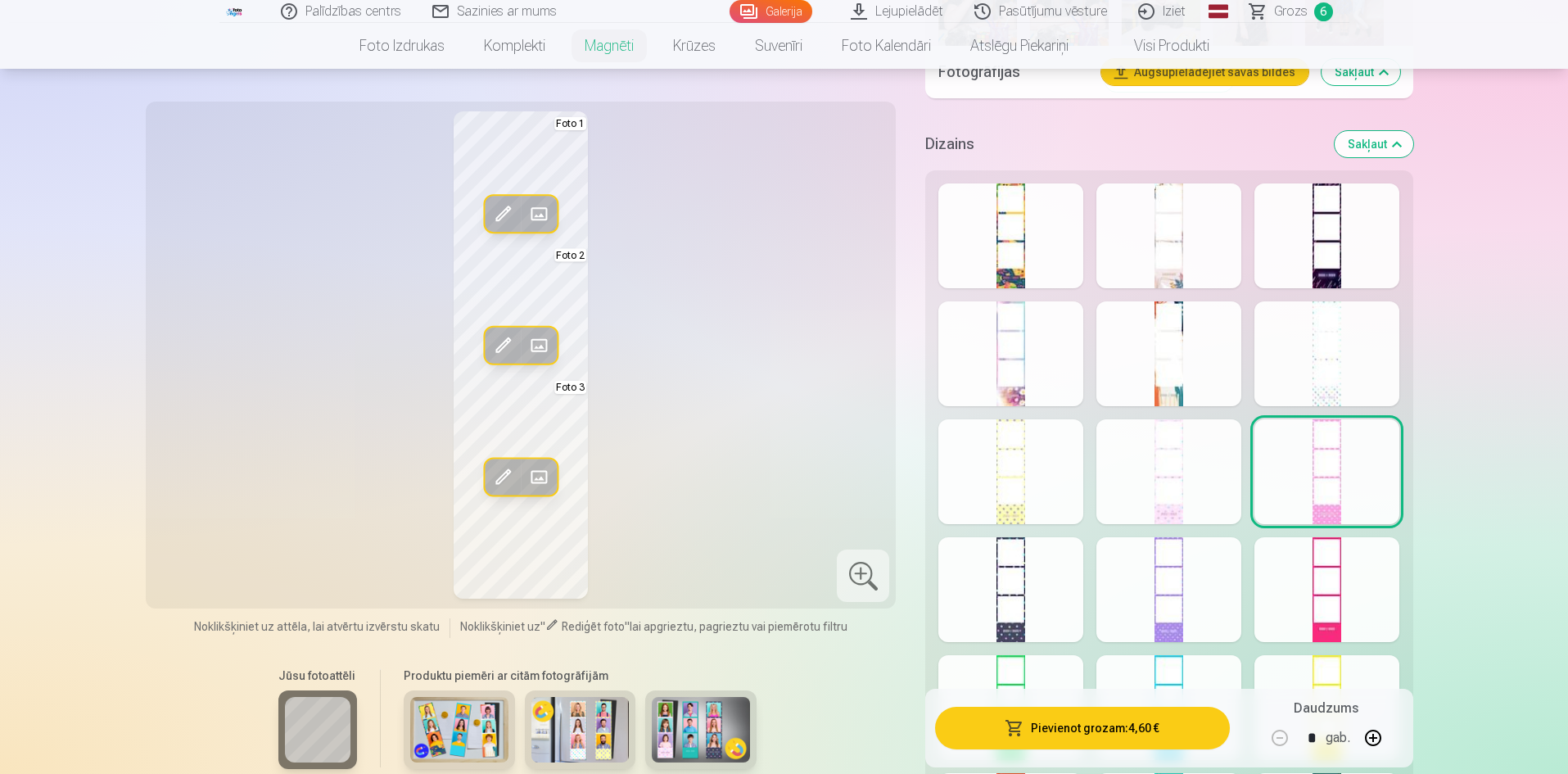
click at [1016, 234] on div at bounding box center [1011, 235] width 145 height 104
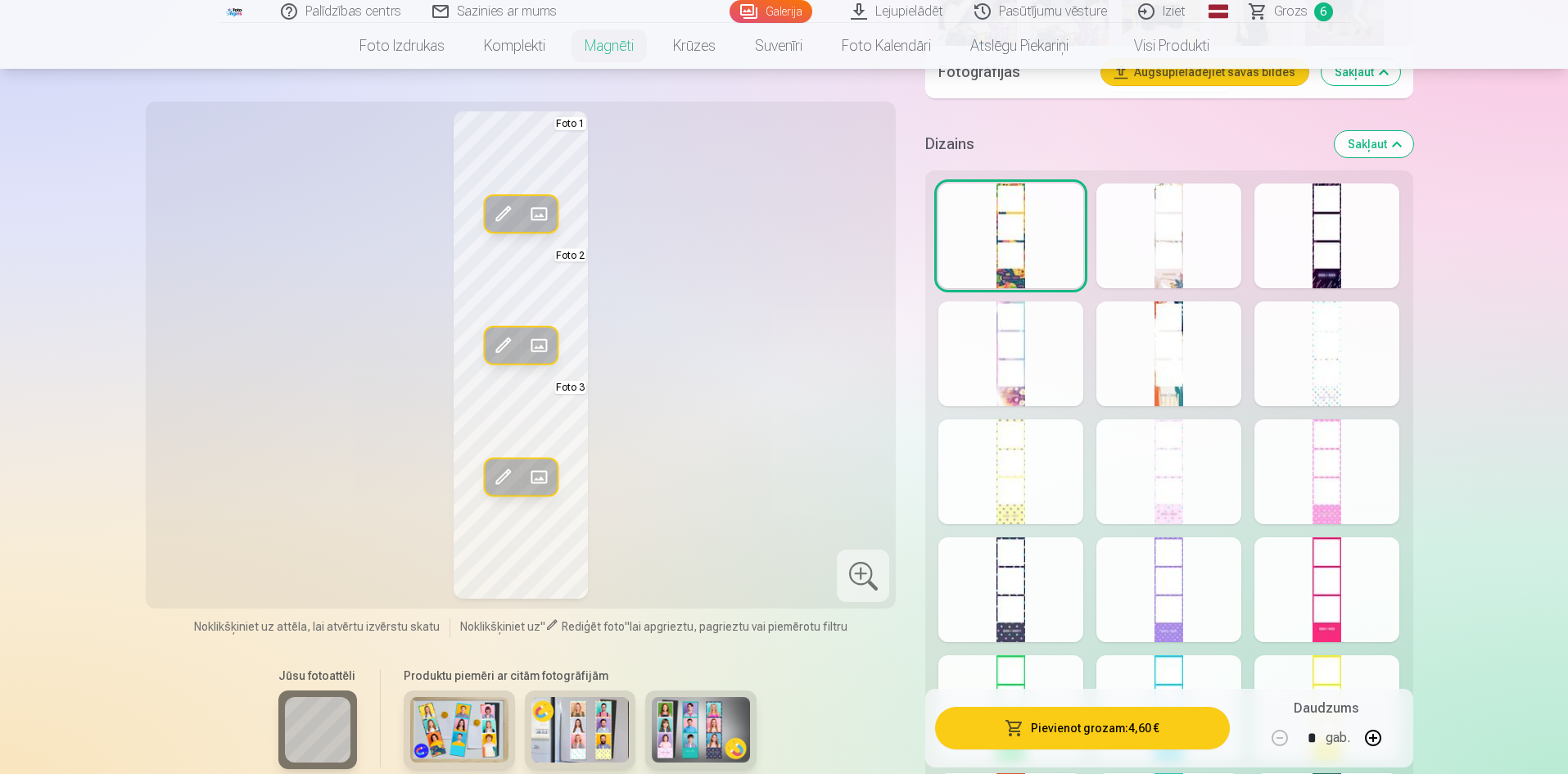
click at [1009, 603] on div at bounding box center [1011, 589] width 145 height 104
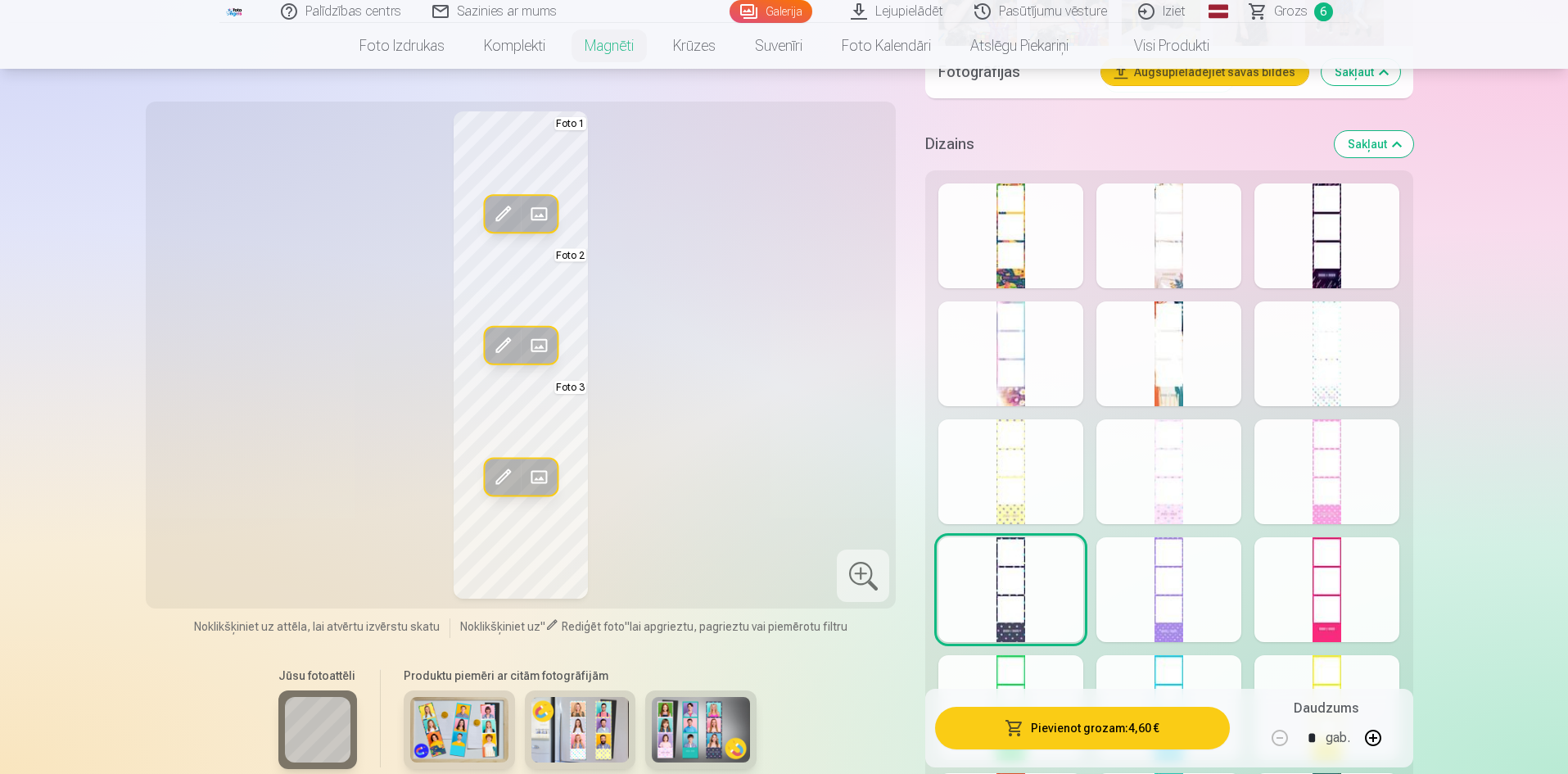
click at [1179, 606] on div at bounding box center [1168, 589] width 145 height 104
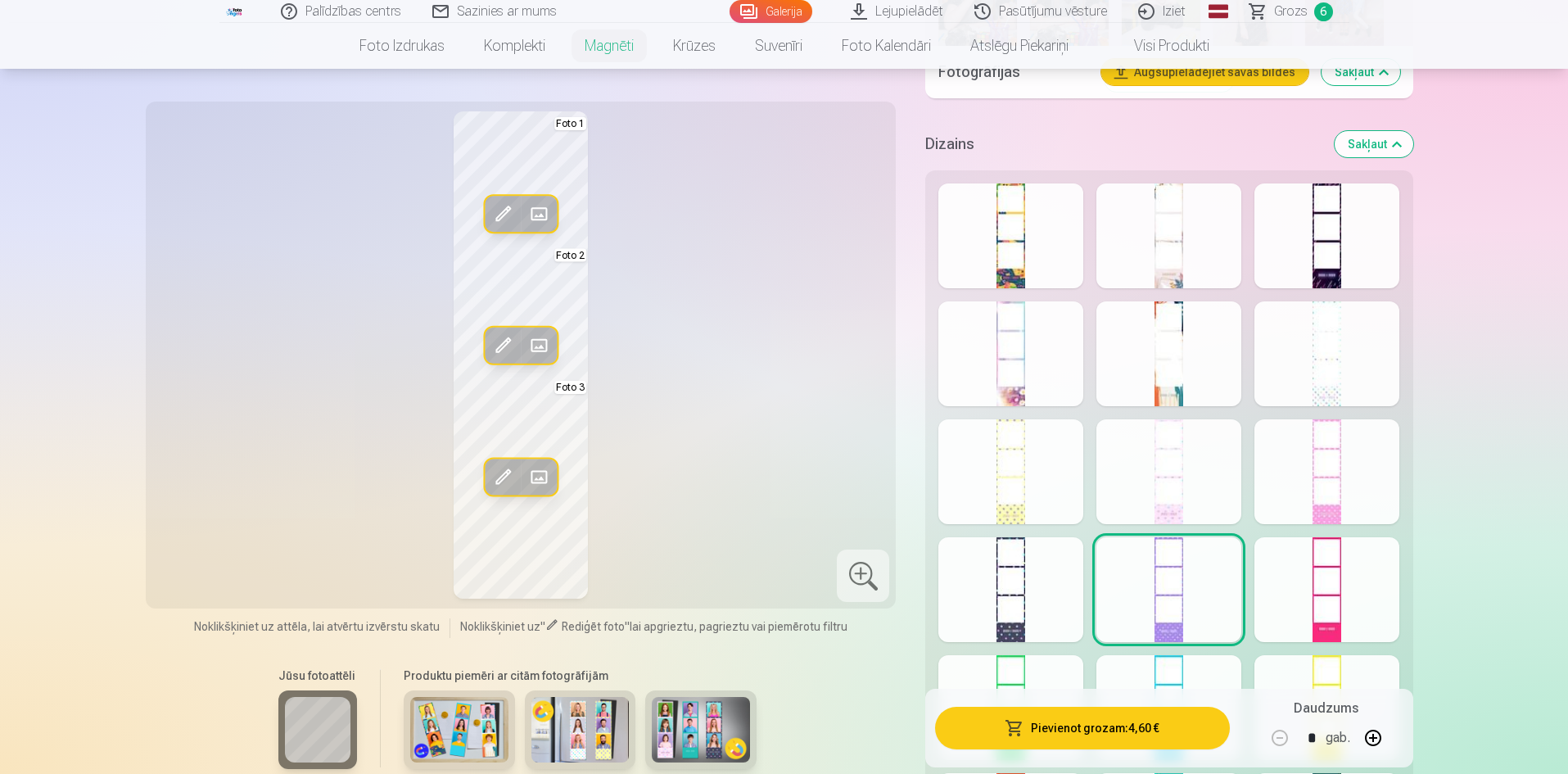
click at [1190, 362] on div at bounding box center [1168, 353] width 145 height 104
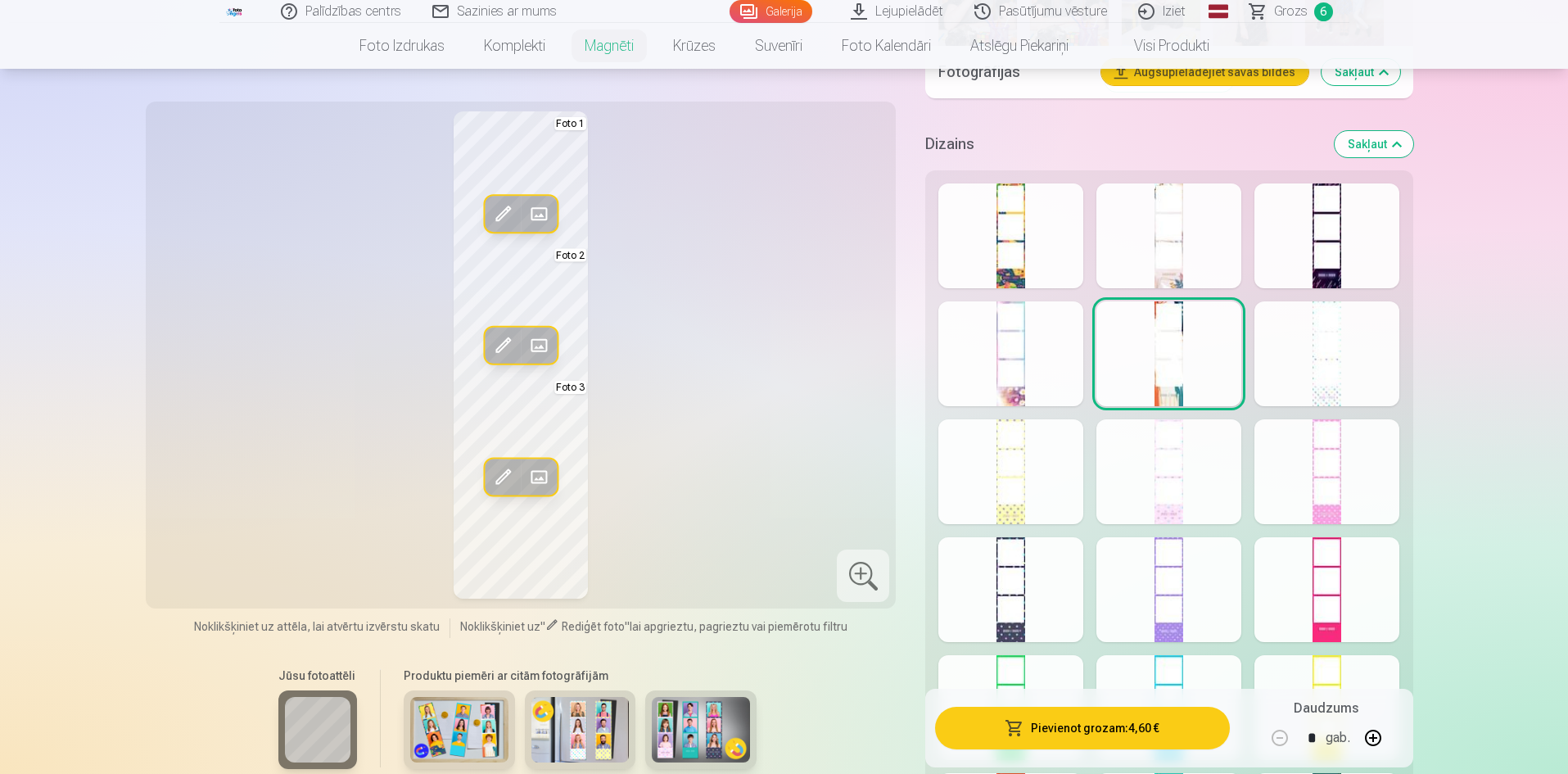
click at [1029, 379] on div at bounding box center [1011, 353] width 145 height 104
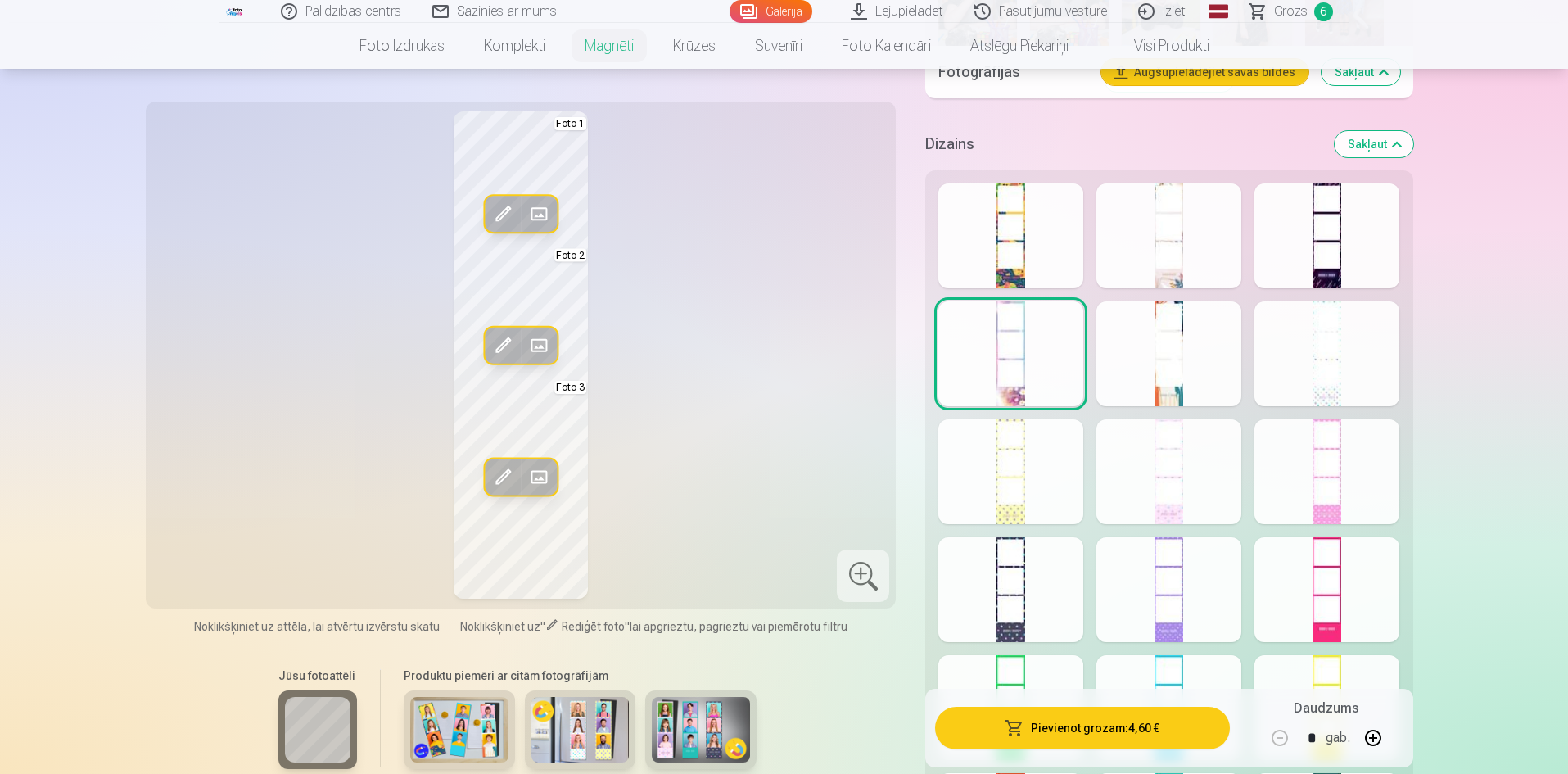
click at [1191, 257] on div at bounding box center [1168, 235] width 145 height 104
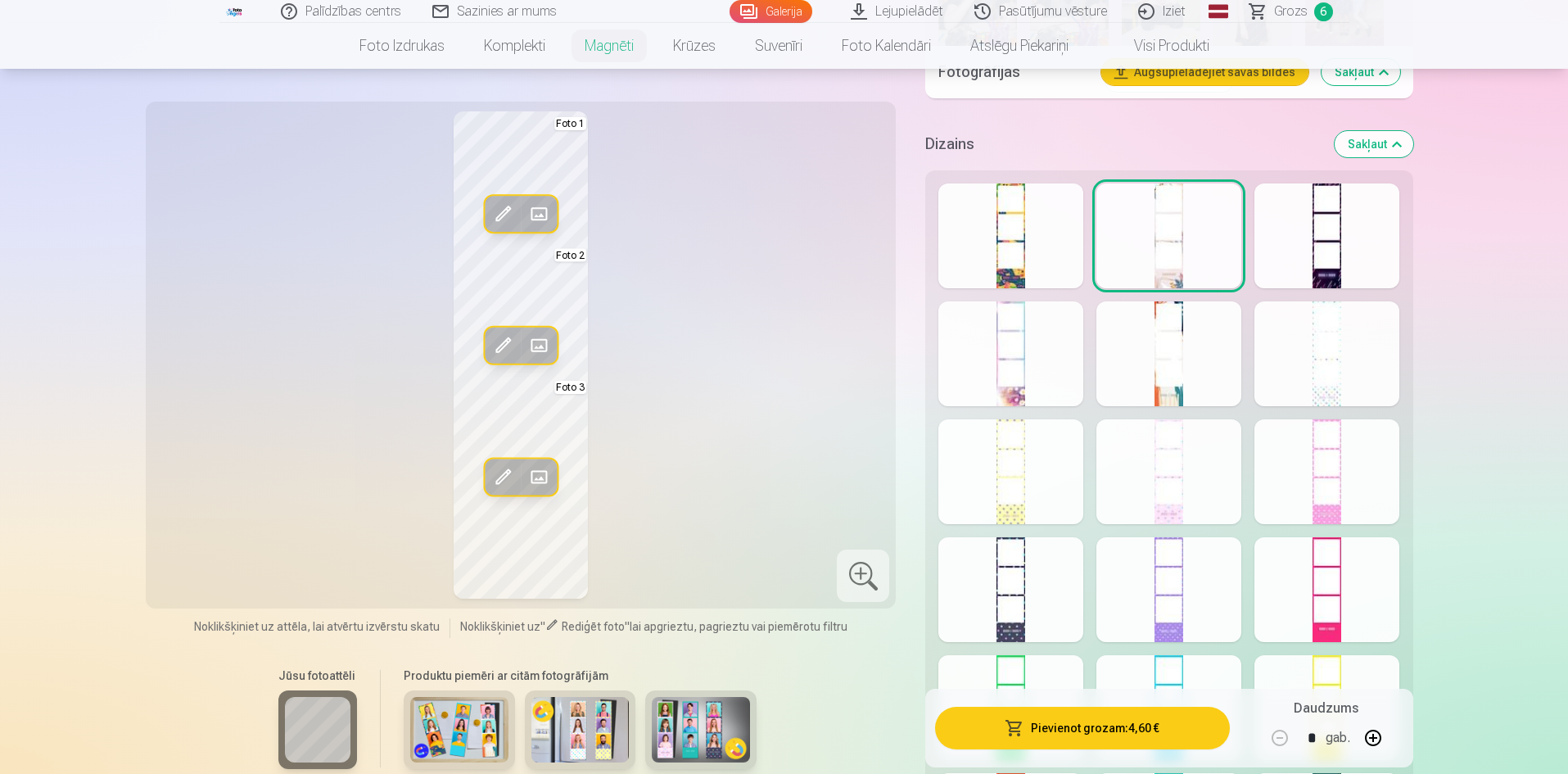
click at [1007, 268] on div at bounding box center [1011, 235] width 145 height 104
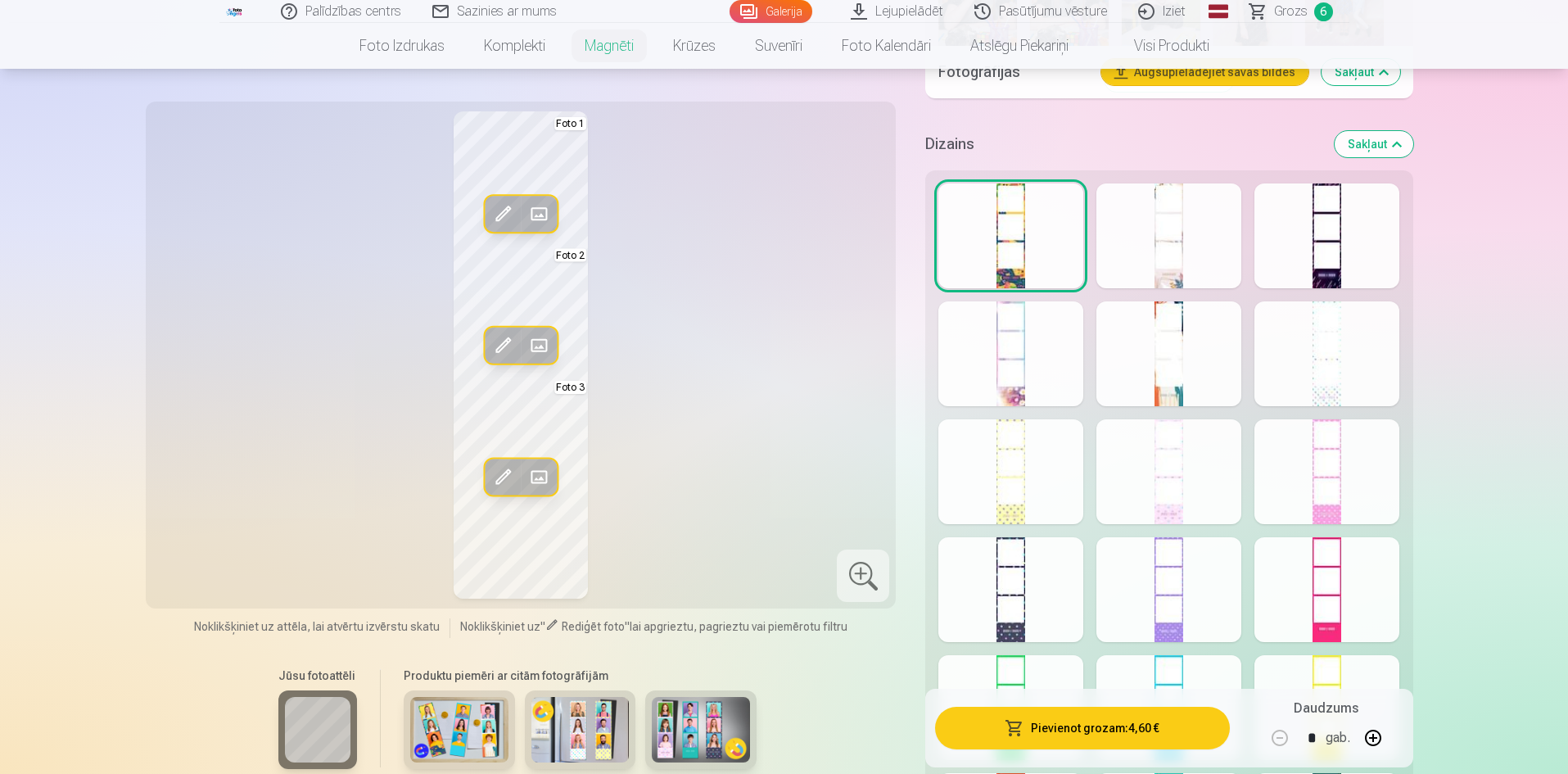
click at [1193, 265] on div at bounding box center [1168, 235] width 145 height 104
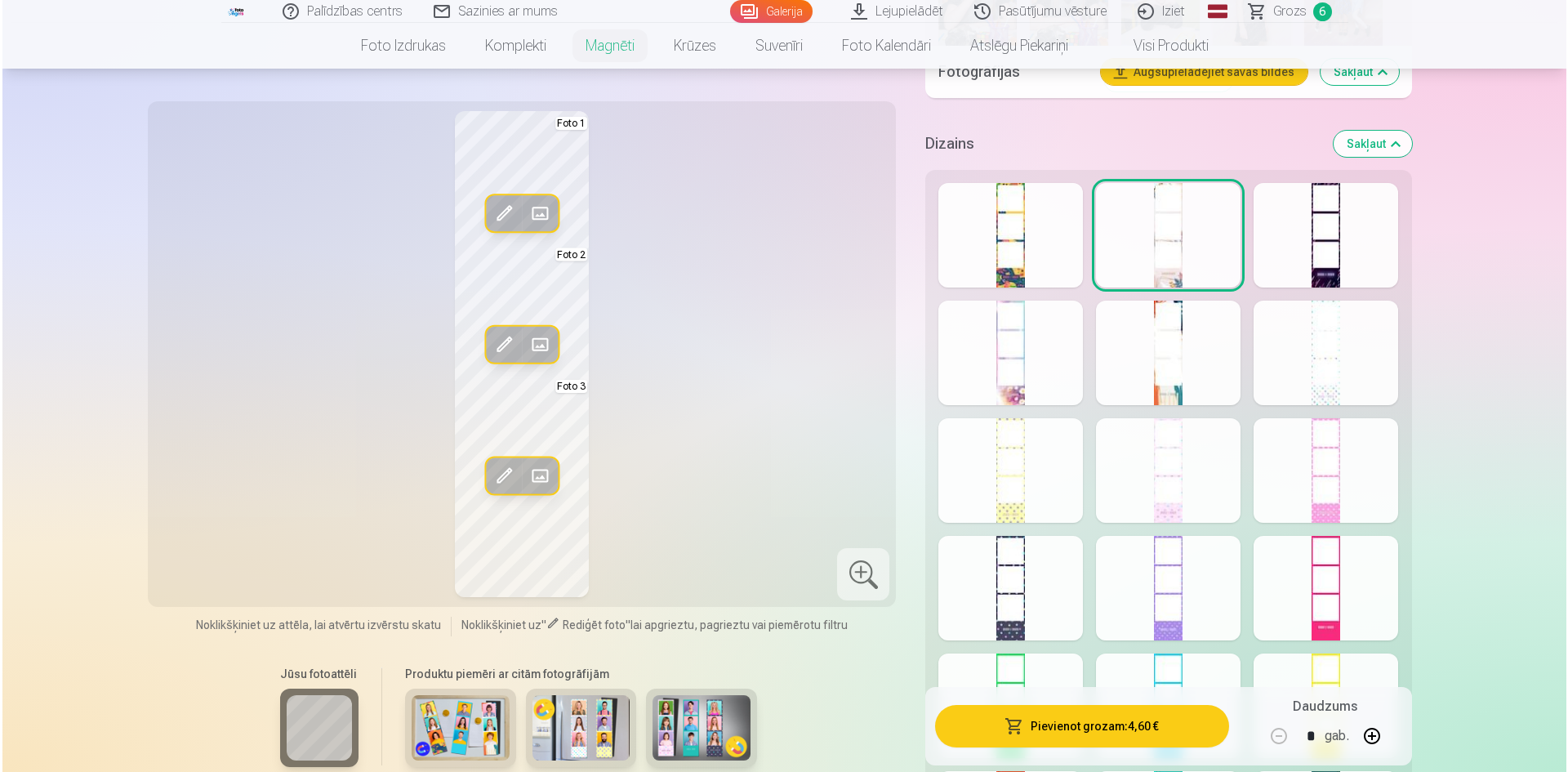
scroll to position [2451, 0]
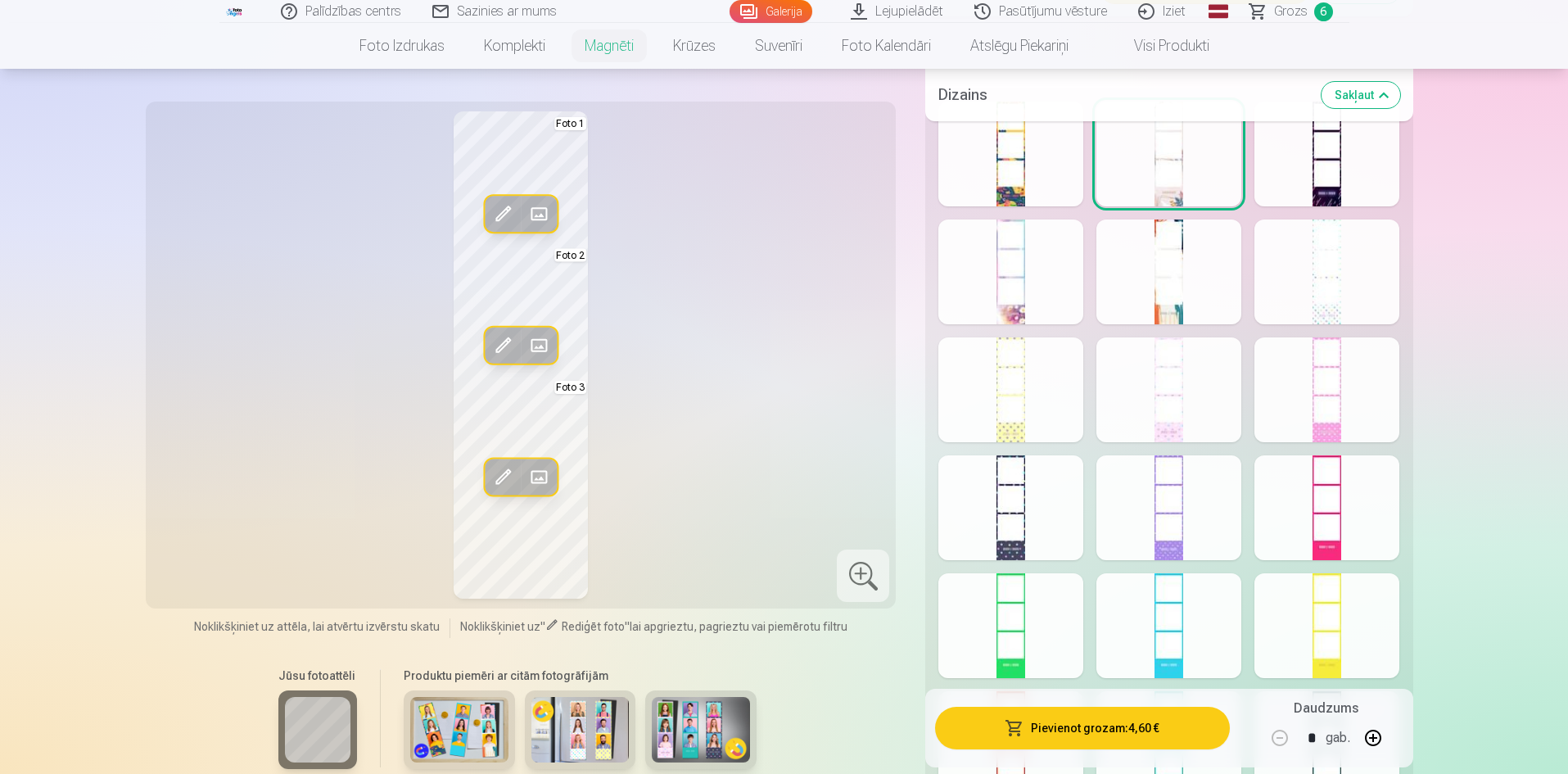
click at [1084, 721] on button "Pievienot grozam : 4,60 €" at bounding box center [1081, 728] width 294 height 43
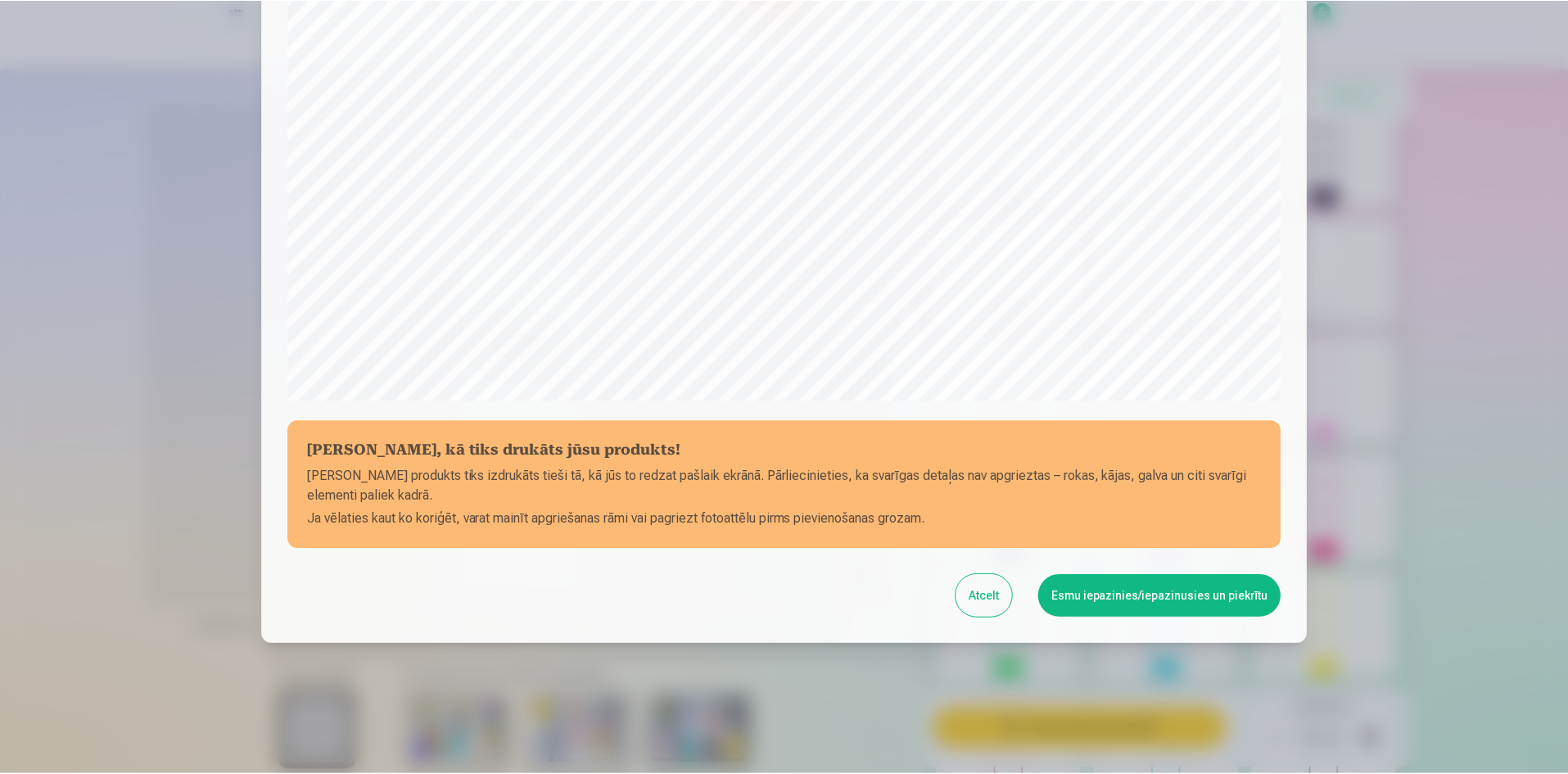
scroll to position [406, 0]
click at [1211, 599] on button "Esmu iepazinies/iepazinusies un piekrītu" at bounding box center [1163, 596] width 243 height 43
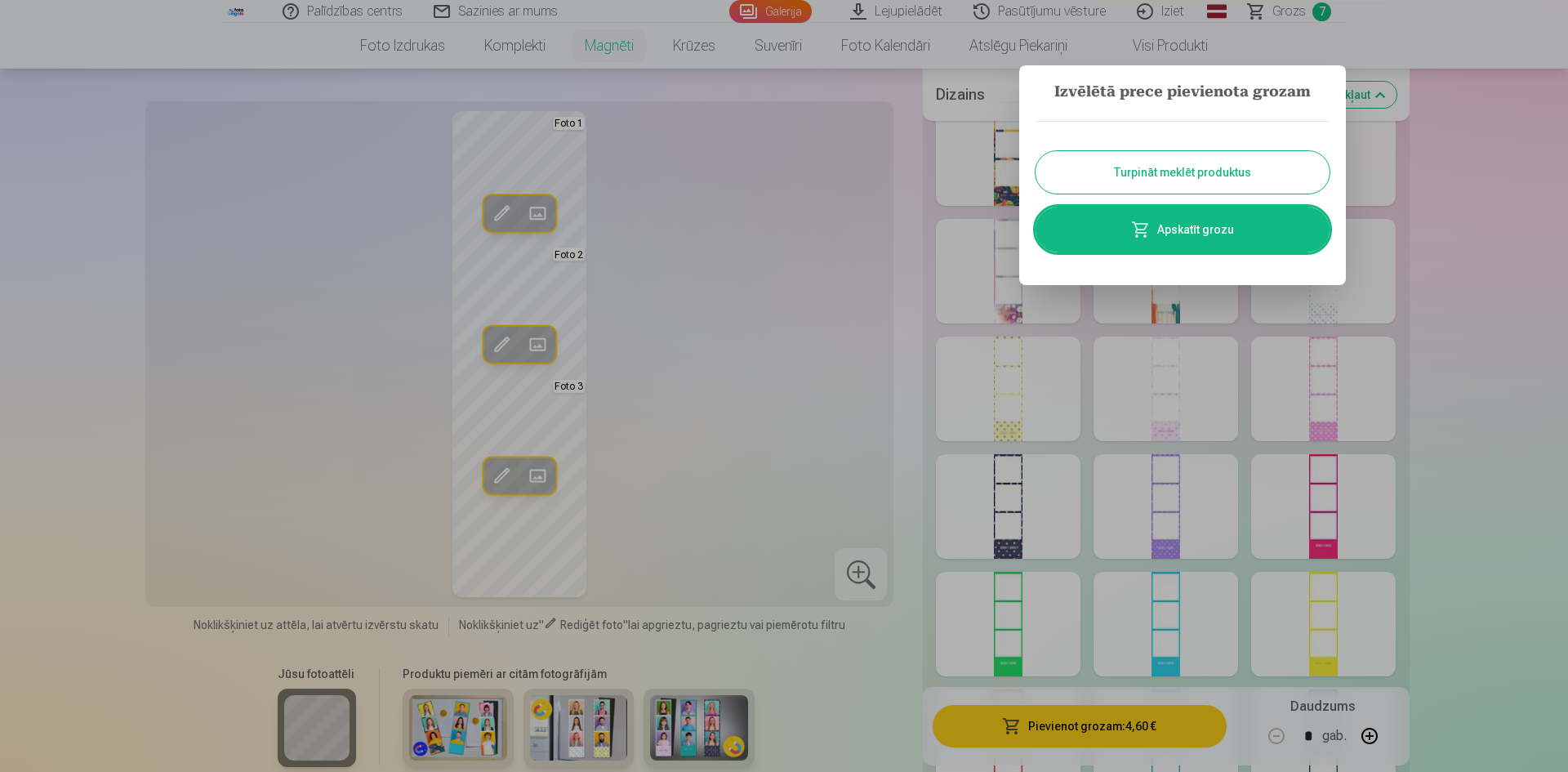
click at [1177, 230] on link "Apskatīt grozu" at bounding box center [1183, 230] width 294 height 46
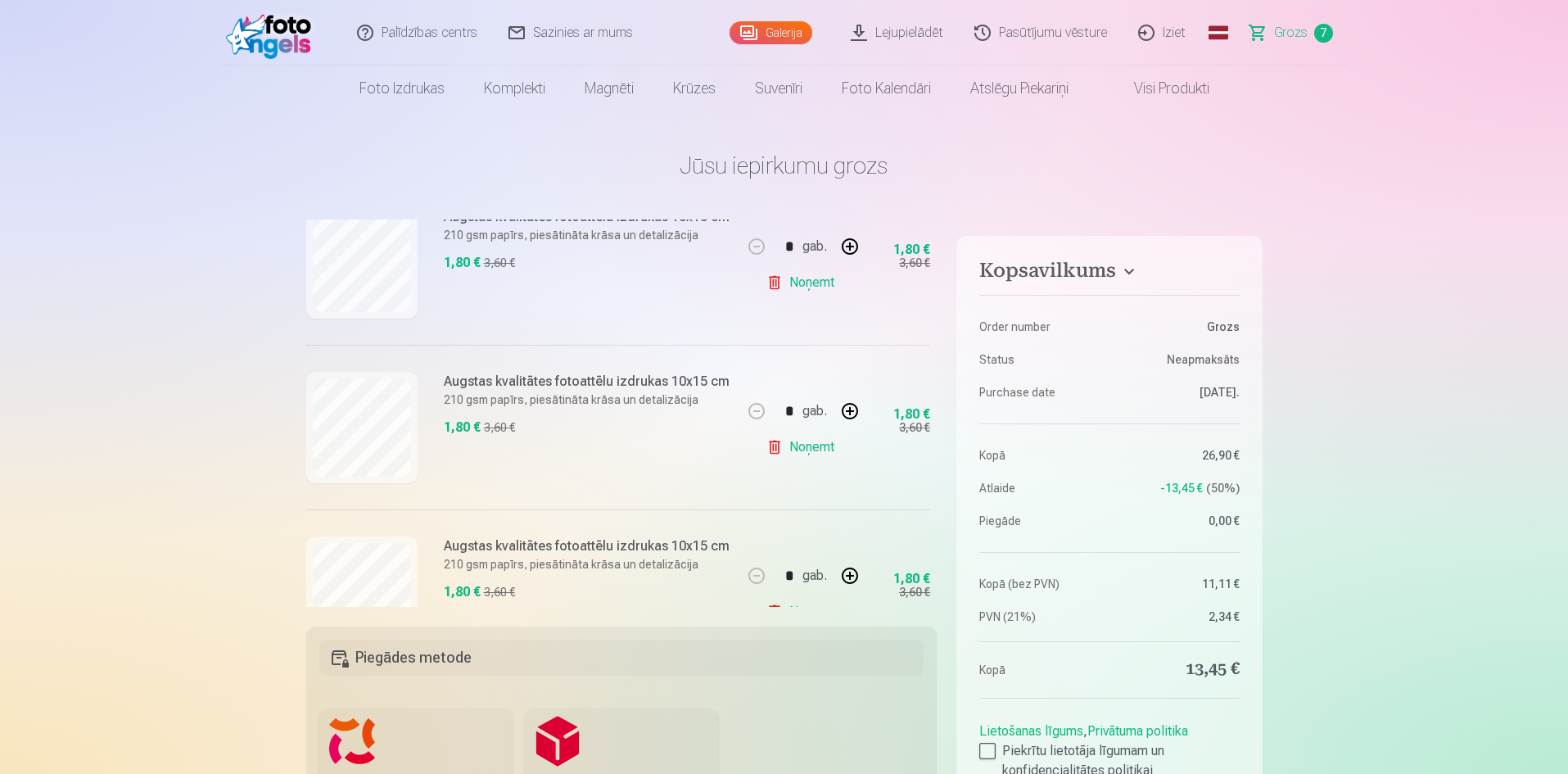
scroll to position [206, 0]
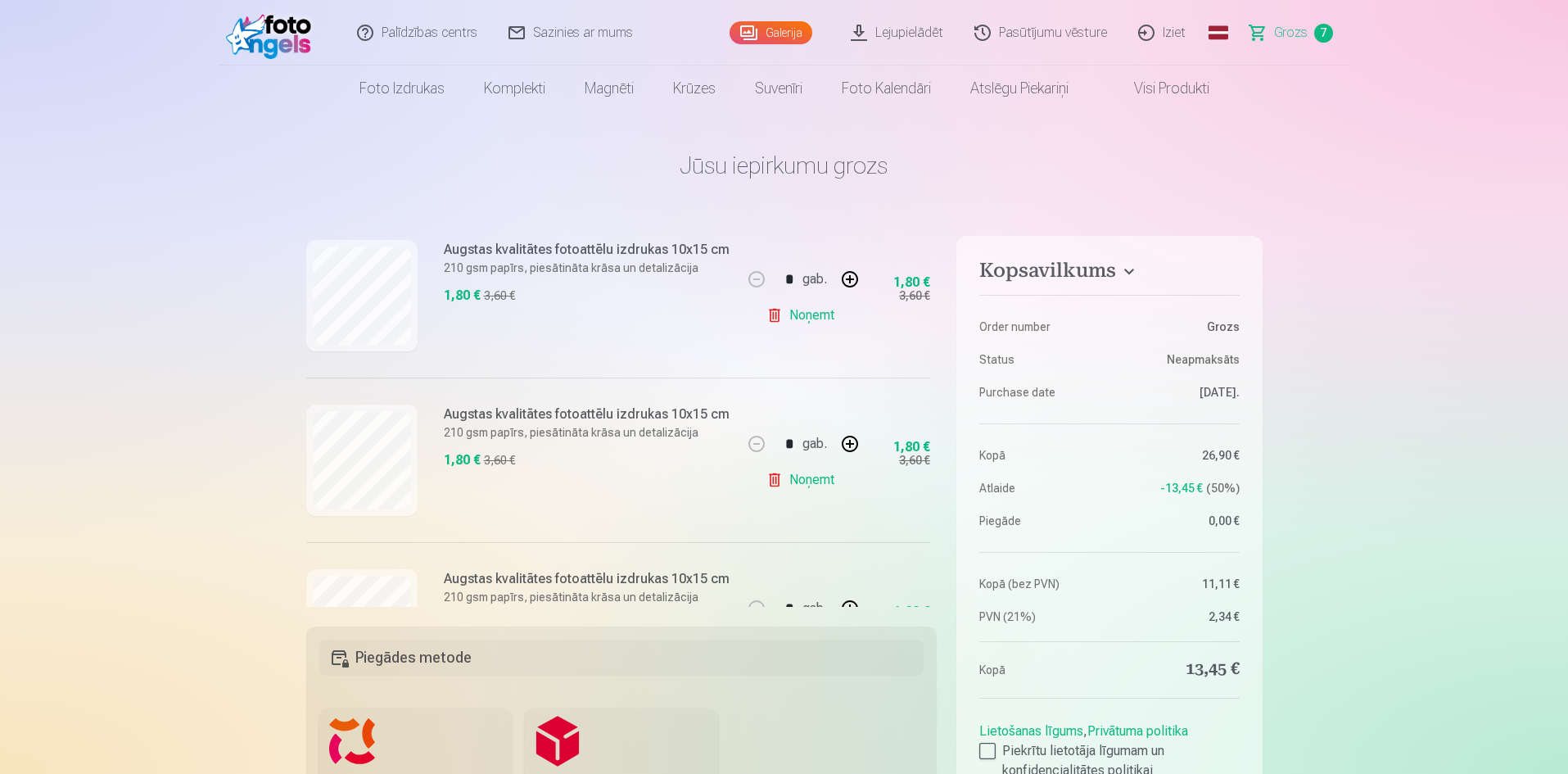
click at [767, 314] on link "Noņemt" at bounding box center [803, 315] width 75 height 33
click at [766, 315] on link "Noņemt" at bounding box center [803, 315] width 75 height 33
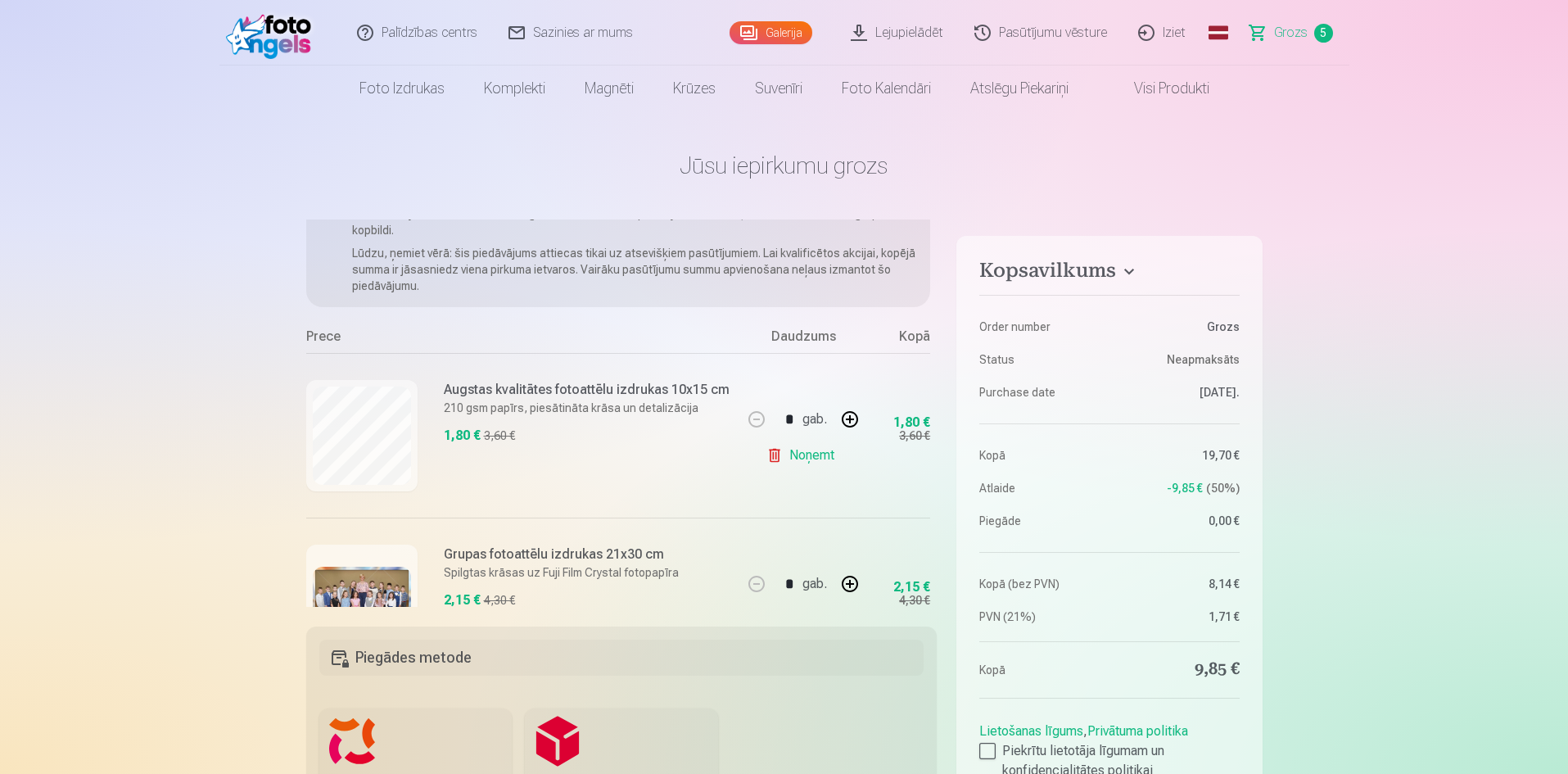
scroll to position [0, 0]
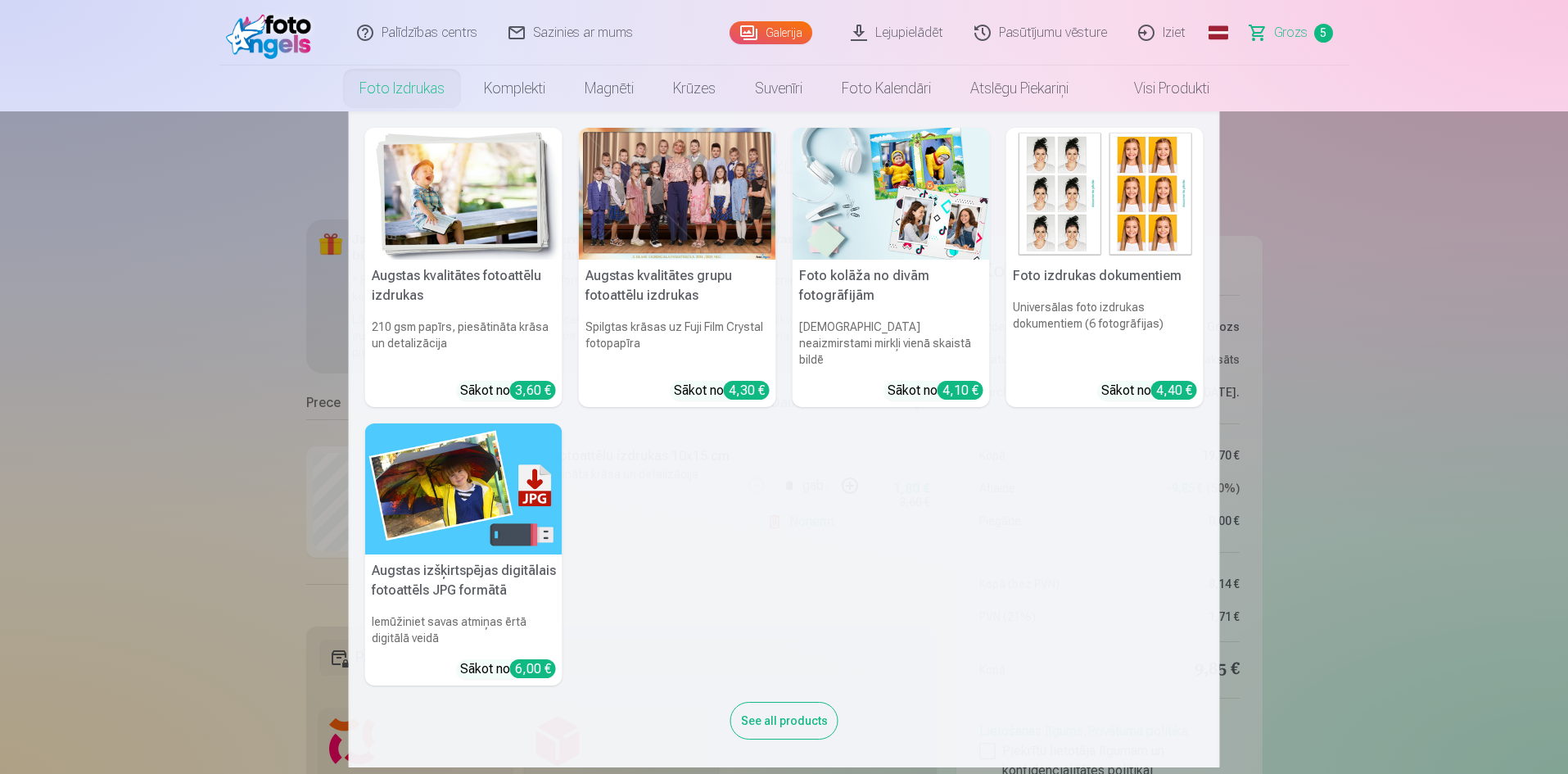
click at [463, 233] on img at bounding box center [464, 193] width 197 height 132
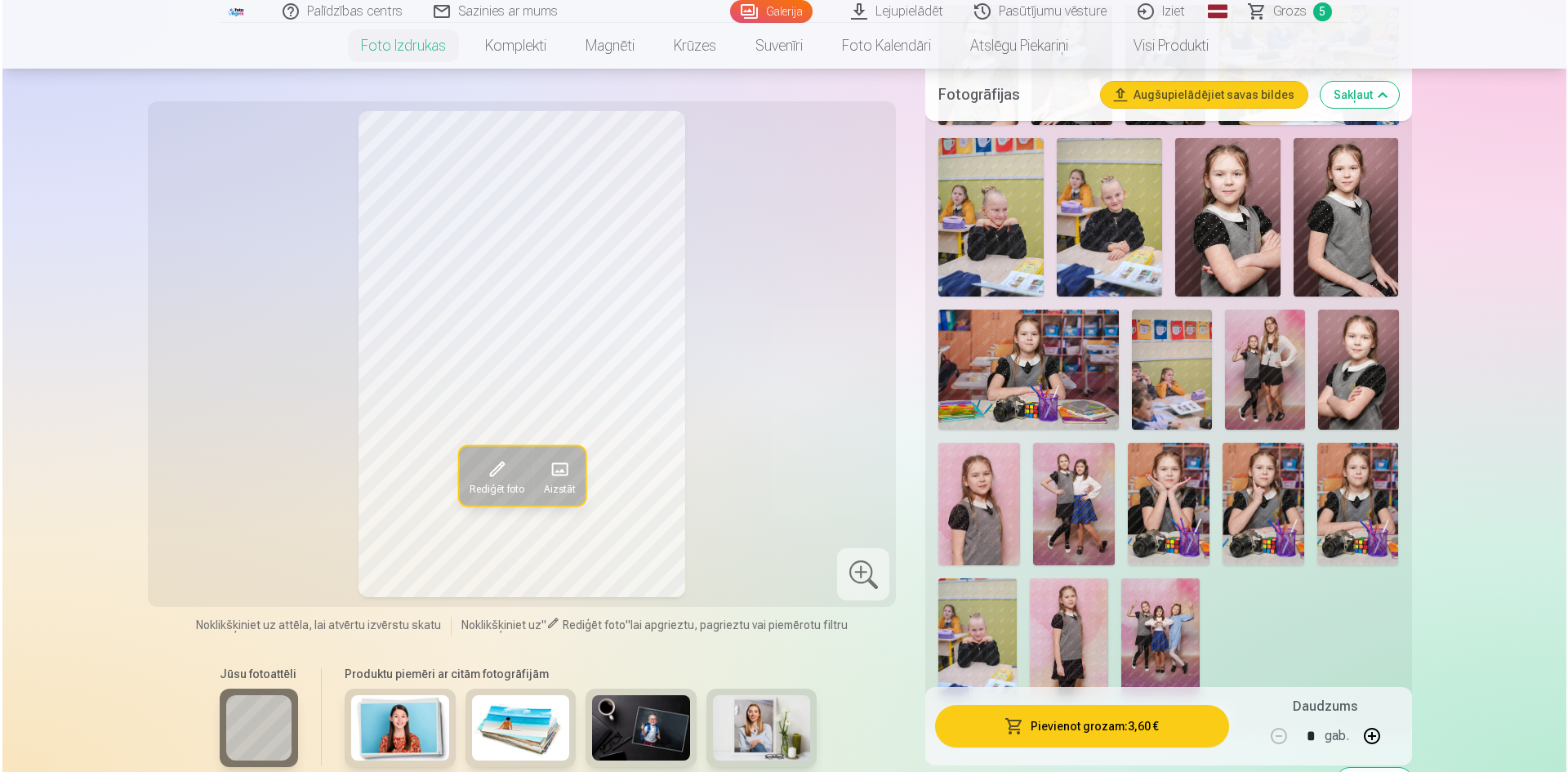
scroll to position [2042, 0]
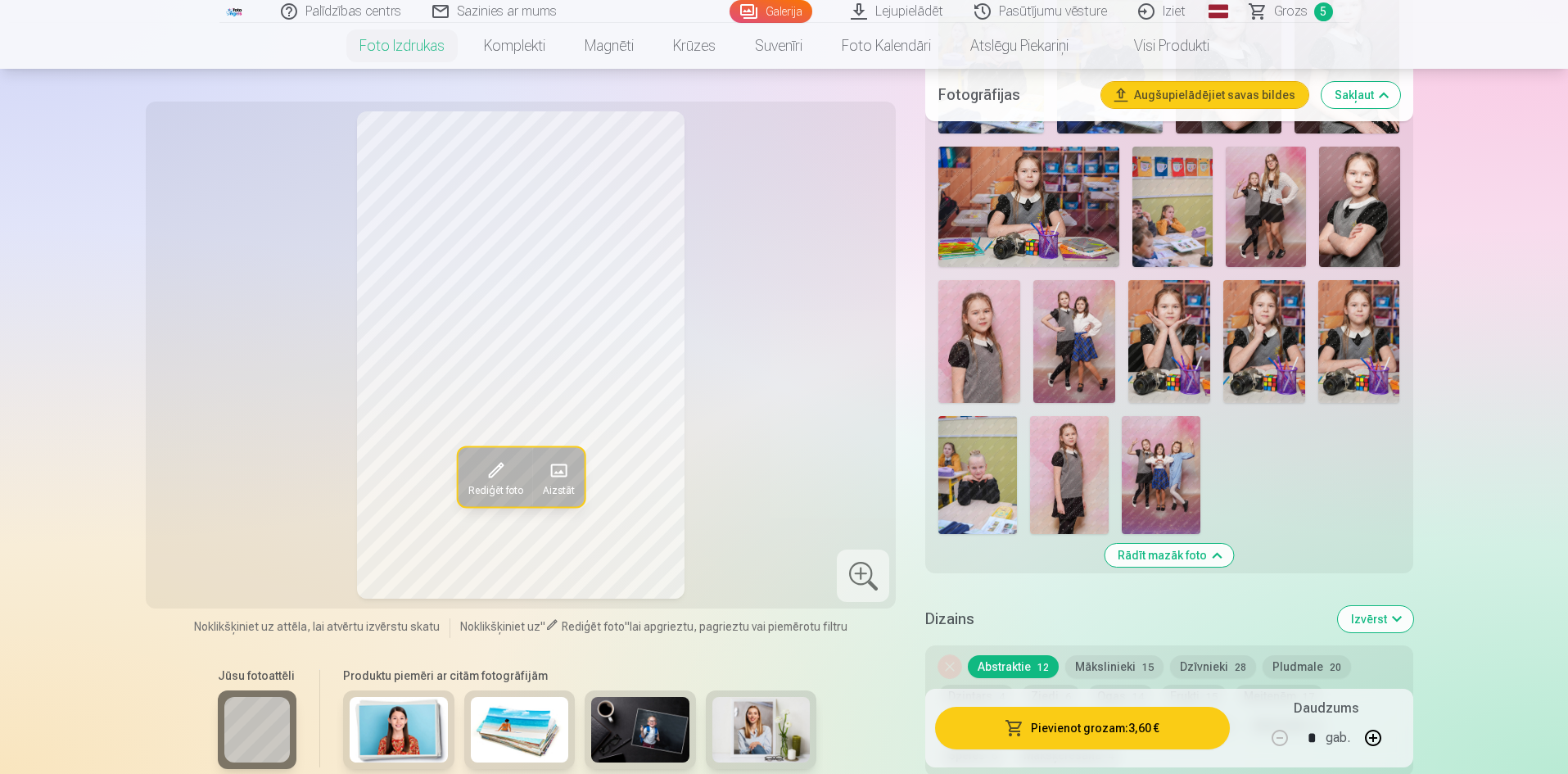
click at [1178, 480] on img at bounding box center [1161, 475] width 79 height 118
click at [497, 470] on span at bounding box center [495, 470] width 26 height 26
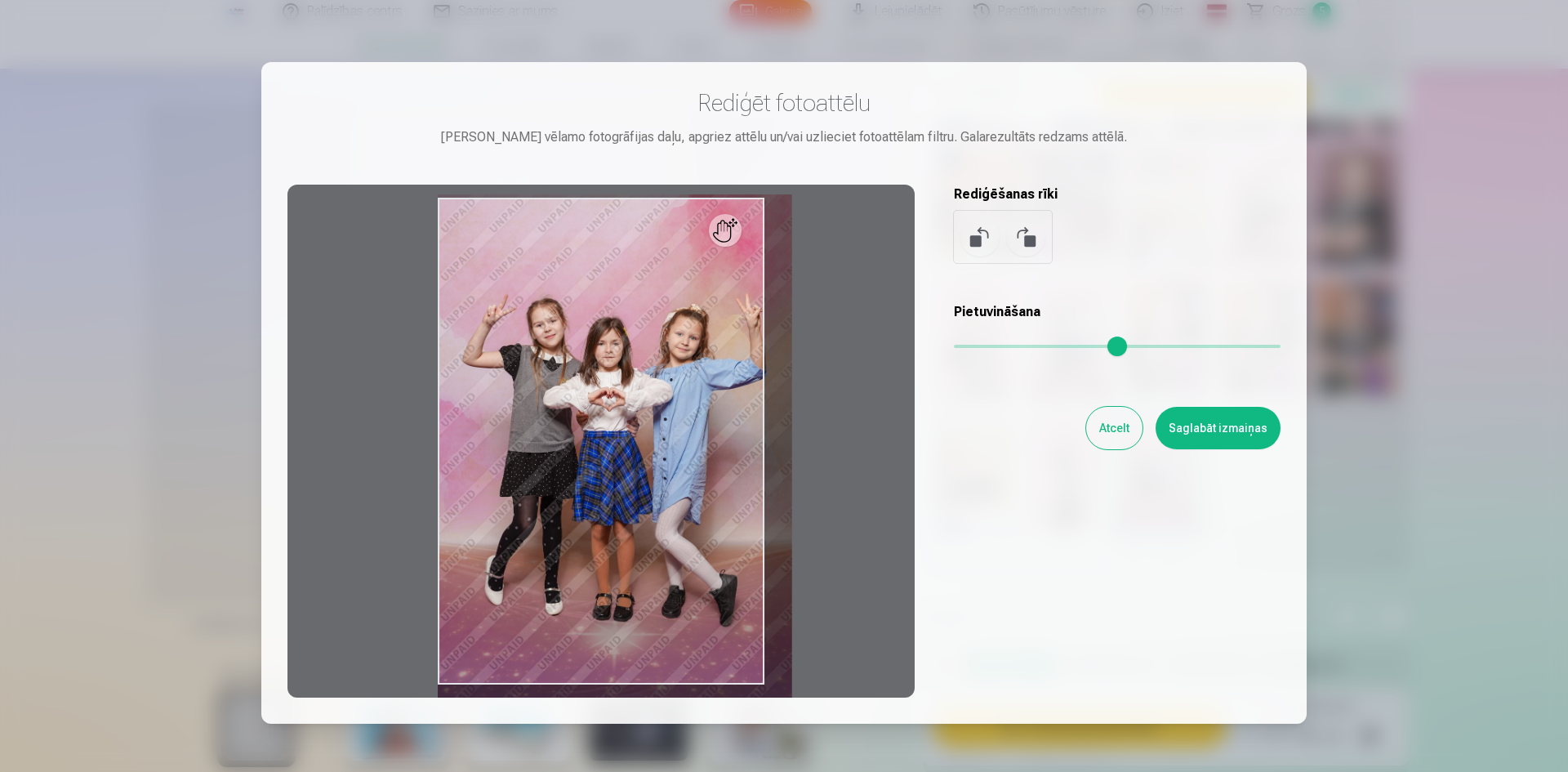
click at [973, 345] on input "range" at bounding box center [1117, 346] width 326 height 3
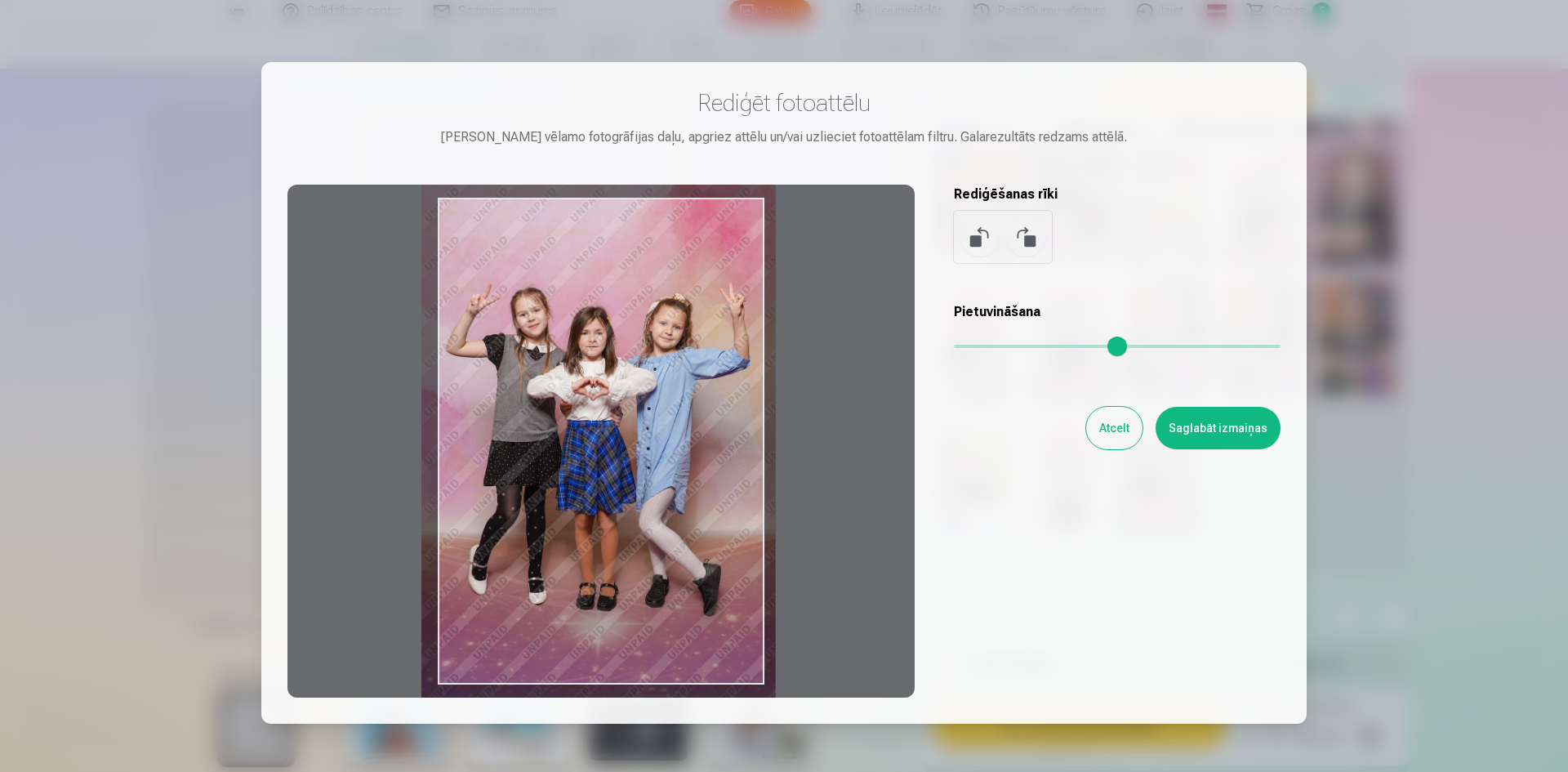
drag, startPoint x: 749, startPoint y: 393, endPoint x: 732, endPoint y: 382, distance: 20.2
click at [732, 382] on div at bounding box center [601, 441] width 627 height 513
click at [718, 382] on div at bounding box center [601, 441] width 627 height 513
type input "****"
click at [1228, 428] on button "Saglabāt izmaiņas" at bounding box center [1218, 428] width 125 height 43
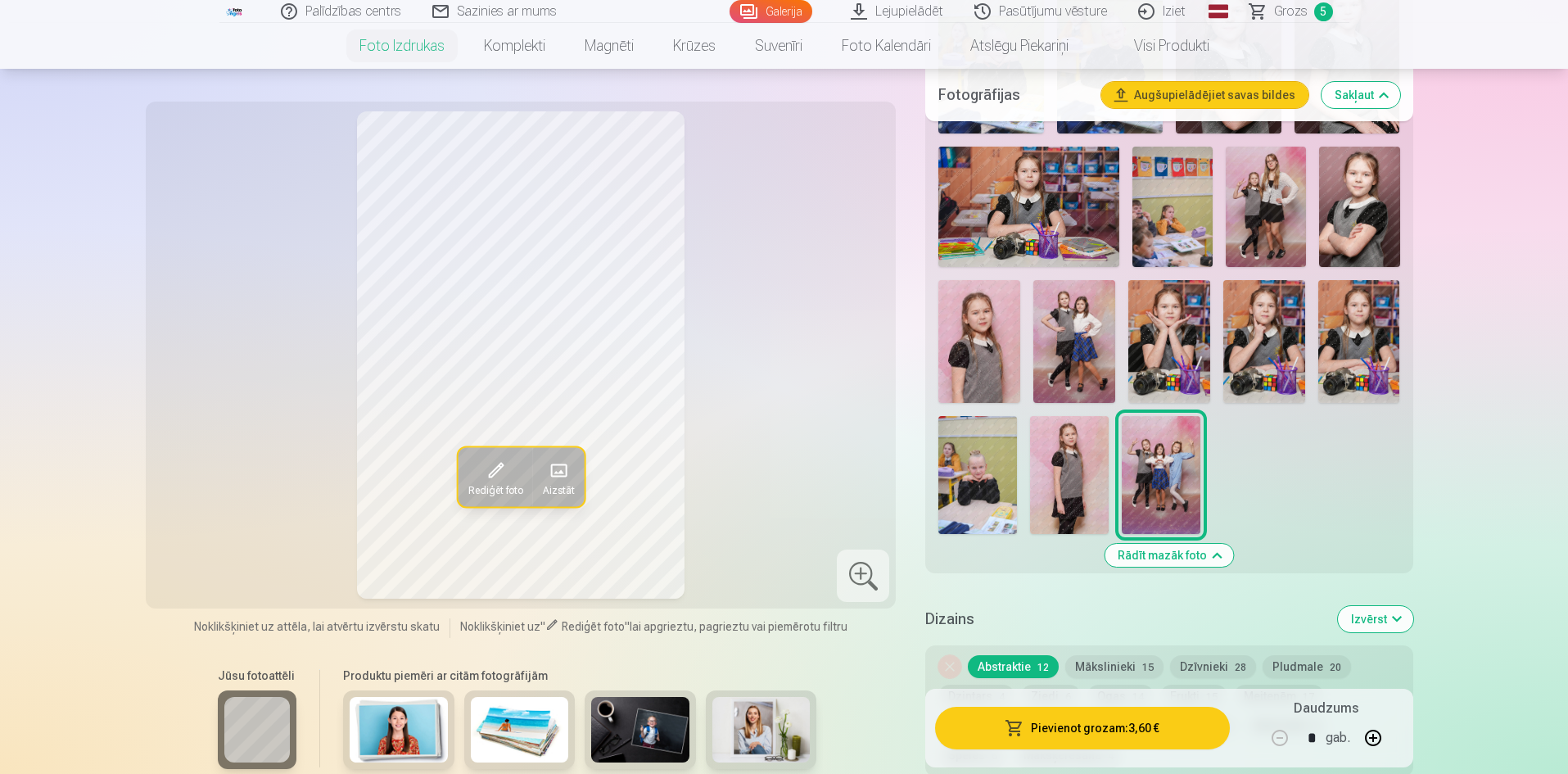
click at [1121, 725] on button "Pievienot grozam : 3,60 €" at bounding box center [1081, 728] width 294 height 43
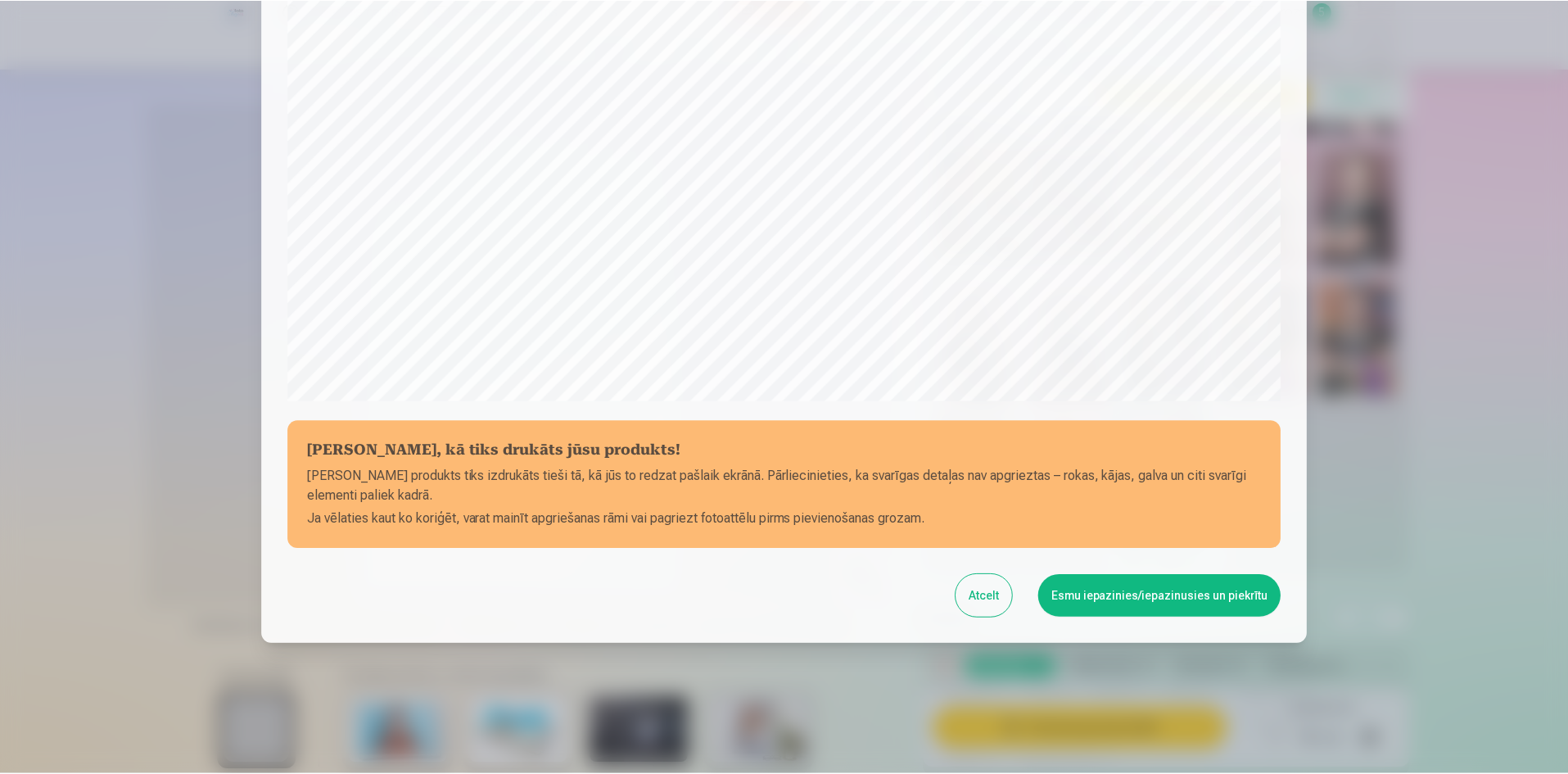
scroll to position [406, 0]
click at [1195, 598] on button "Esmu iepazinies/iepazinusies un piekrītu" at bounding box center [1163, 596] width 243 height 43
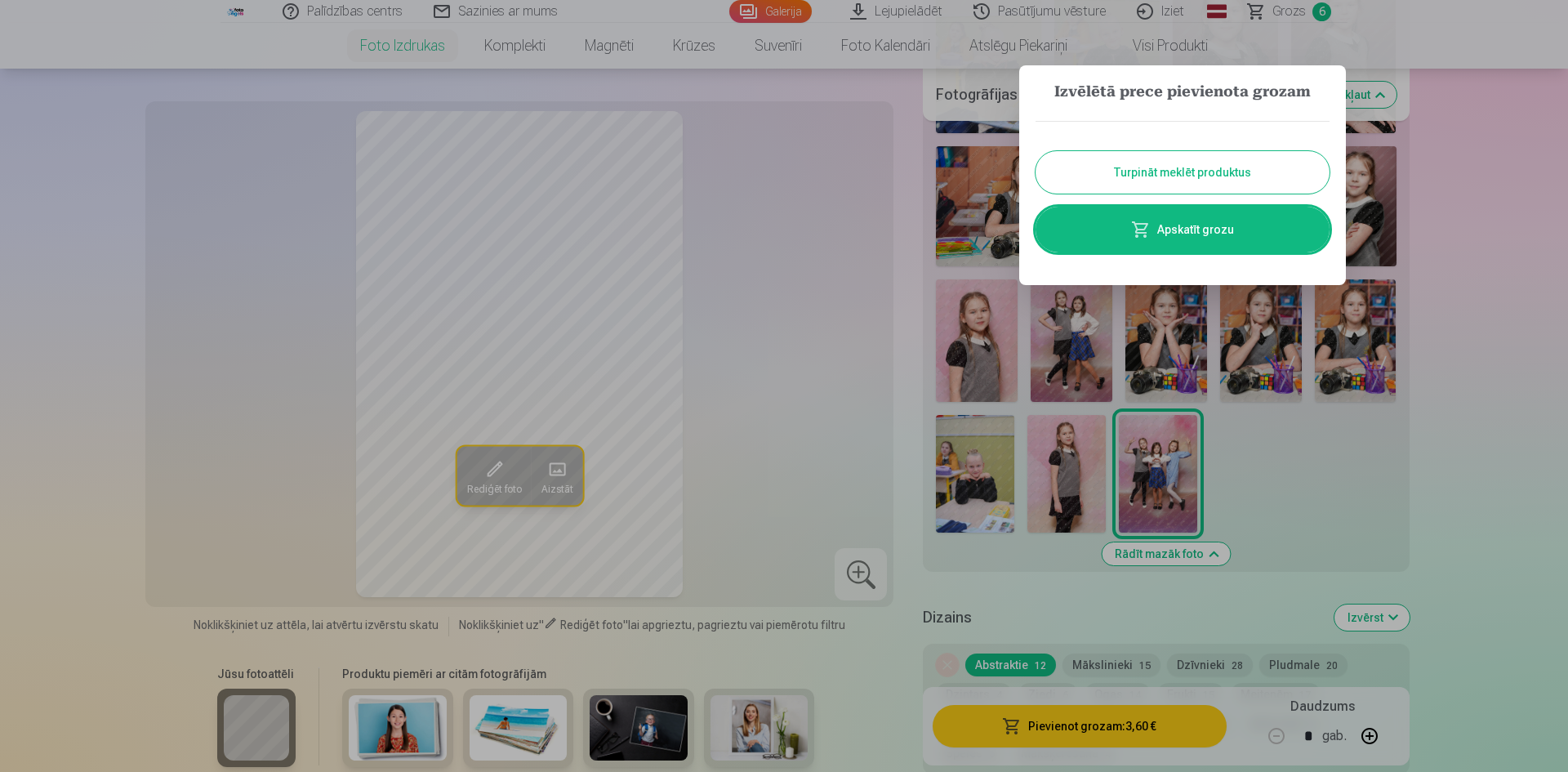
click at [1223, 175] on button "Turpināt meklēt produktus" at bounding box center [1183, 172] width 294 height 43
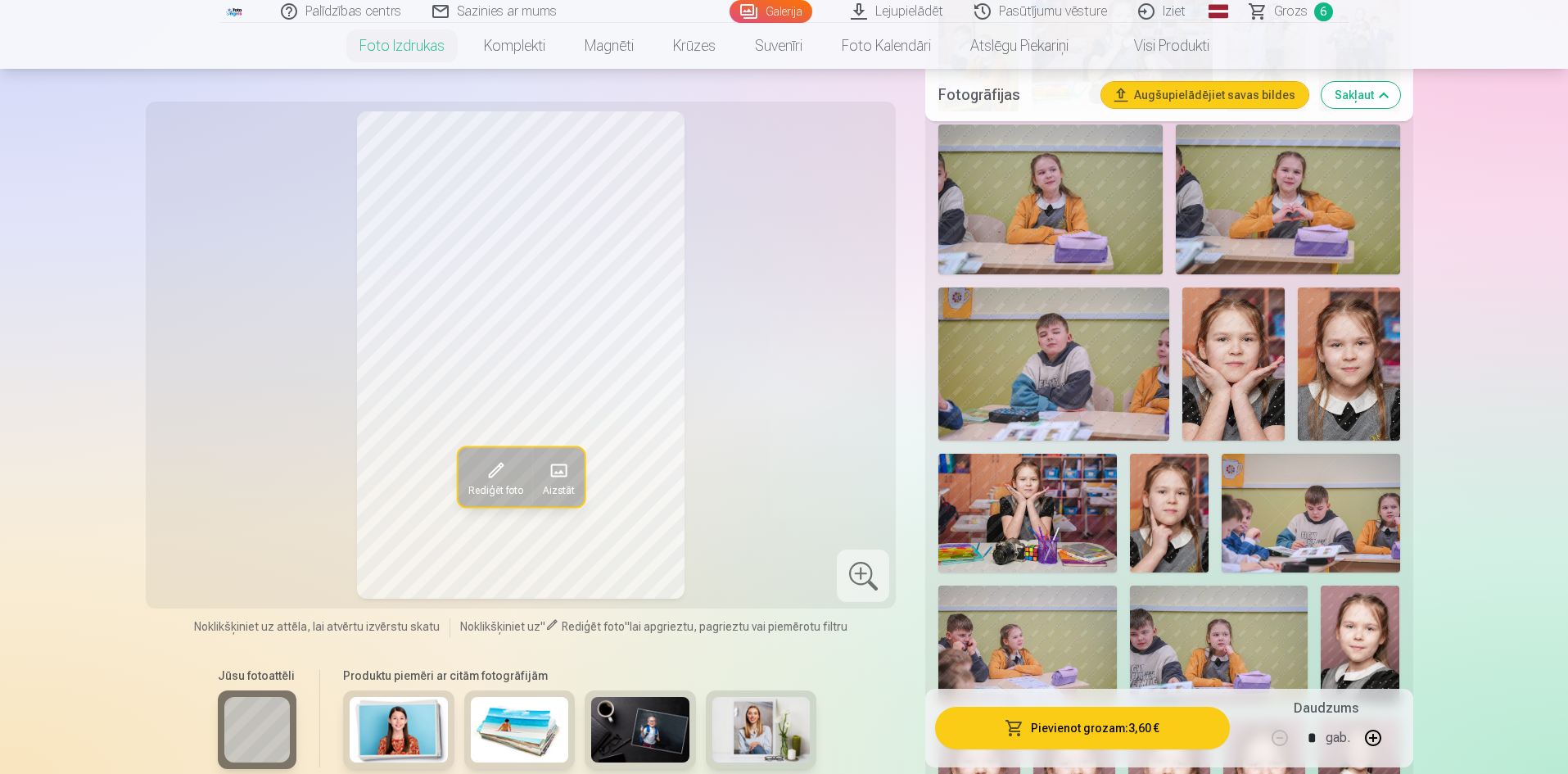
scroll to position [901, 0]
click at [1379, 389] on img at bounding box center [1348, 365] width 102 height 154
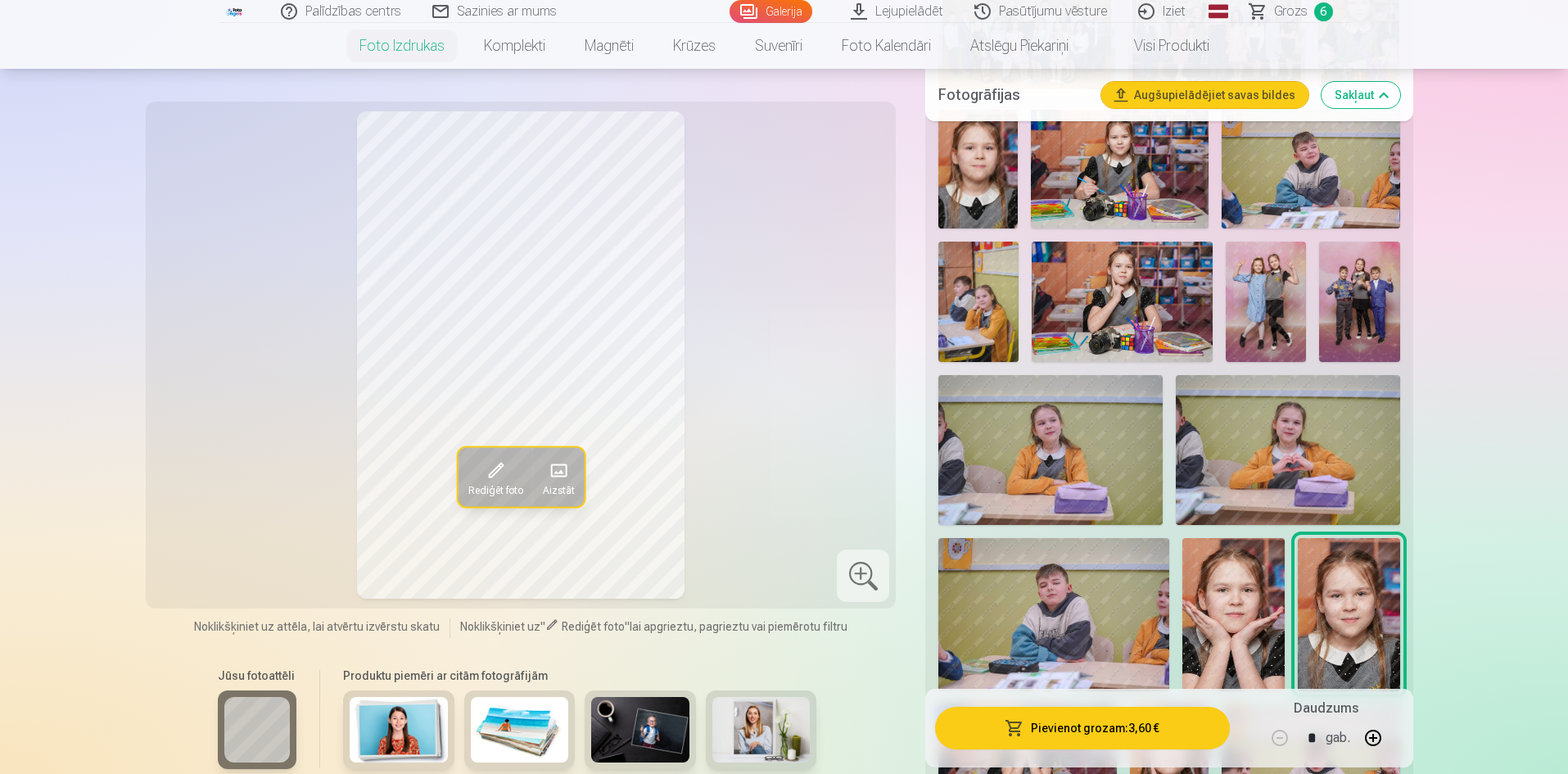
scroll to position [573, 0]
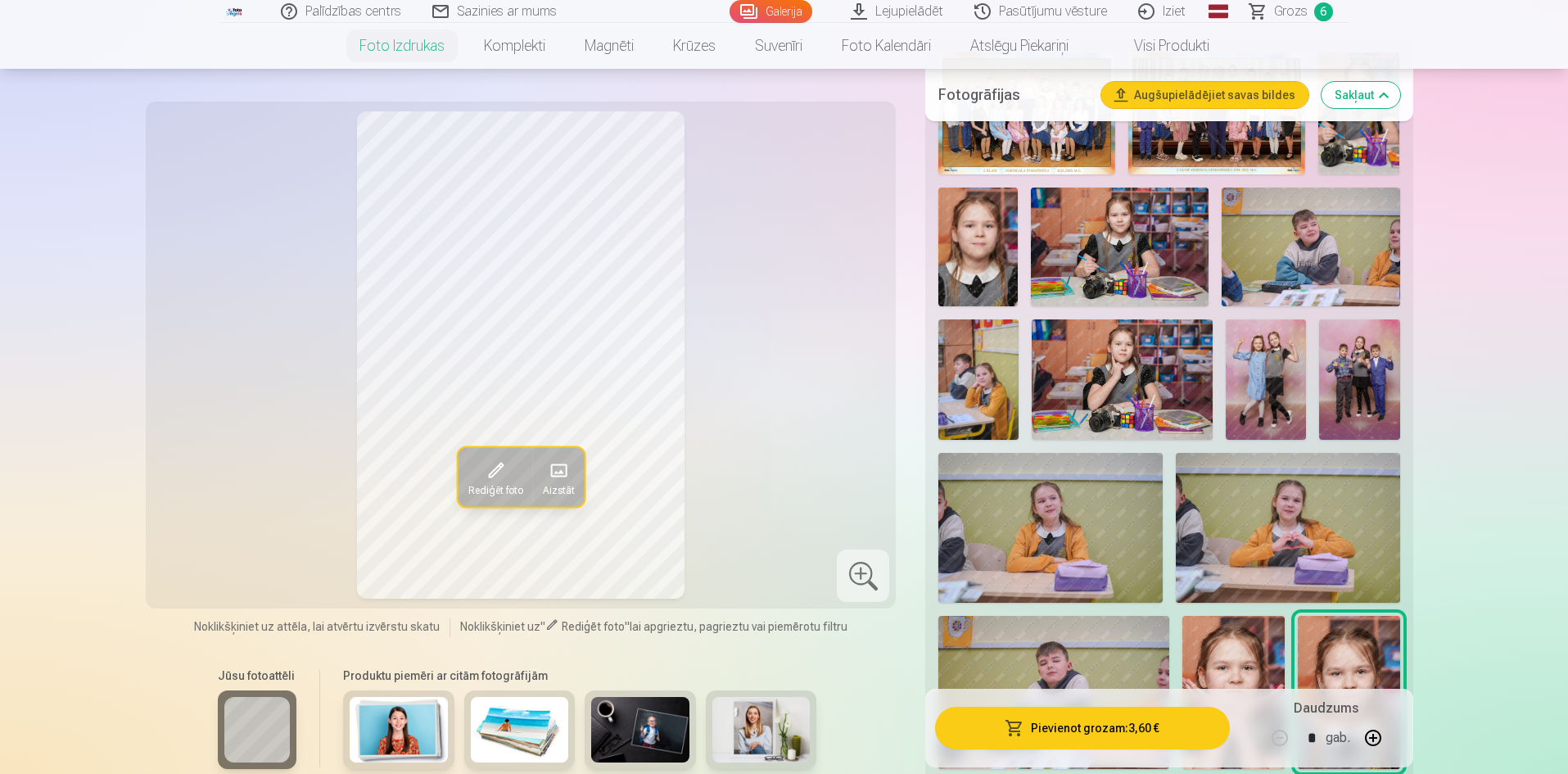
click at [985, 360] on img at bounding box center [978, 379] width 81 height 120
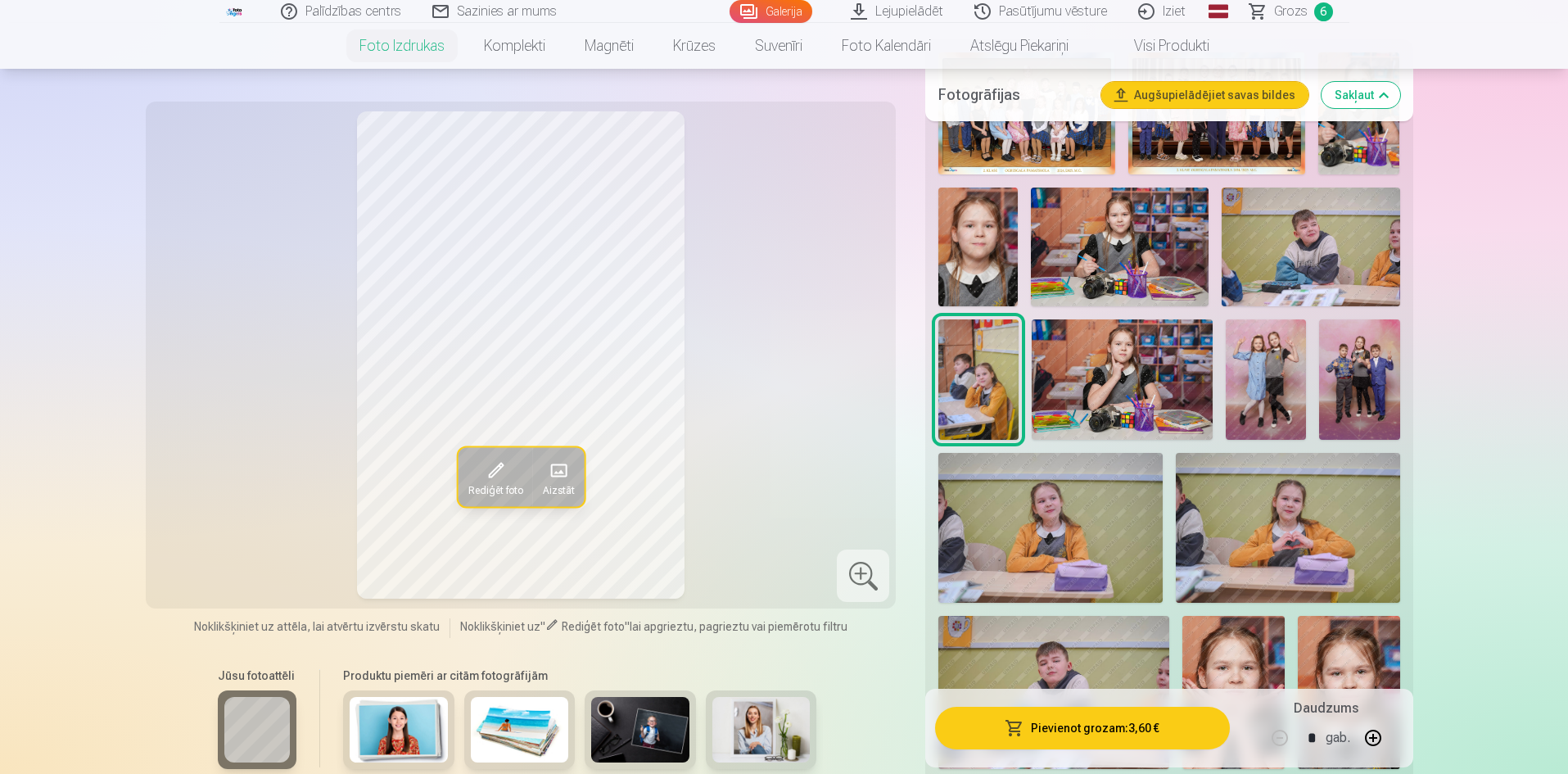
click at [1311, 544] on img at bounding box center [1288, 528] width 224 height 150
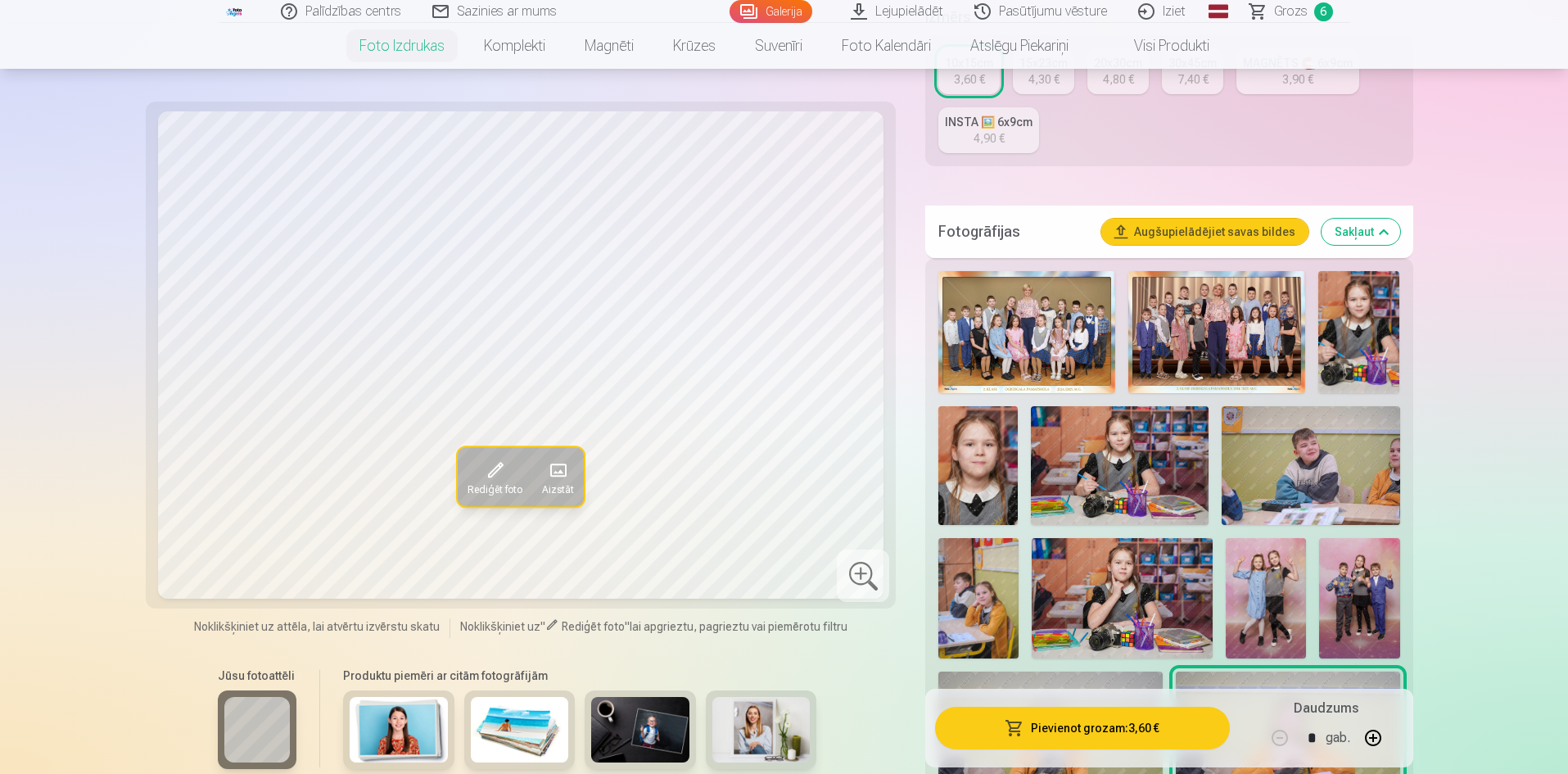
scroll to position [327, 0]
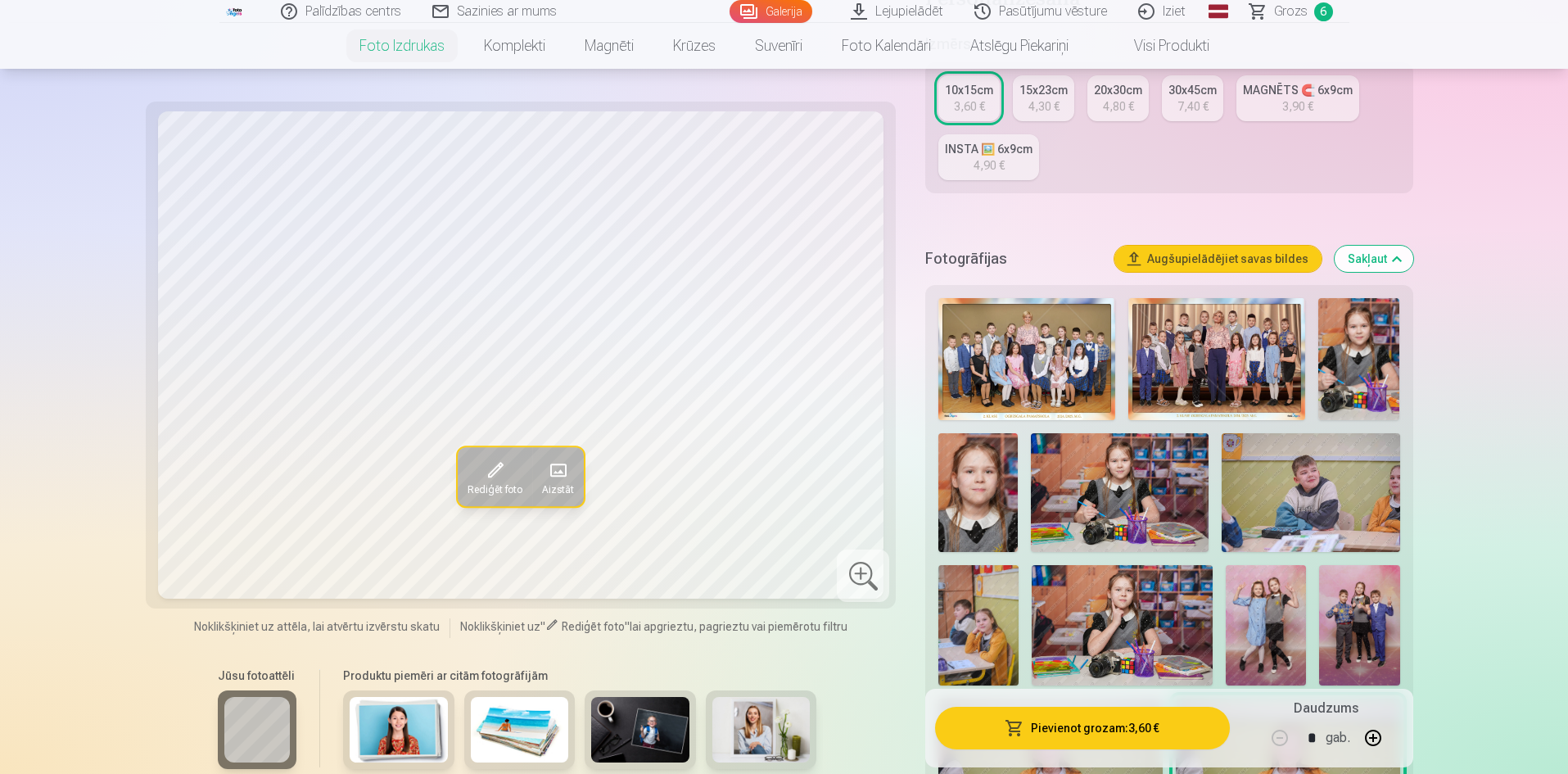
click at [1307, 510] on img at bounding box center [1311, 493] width 178 height 118
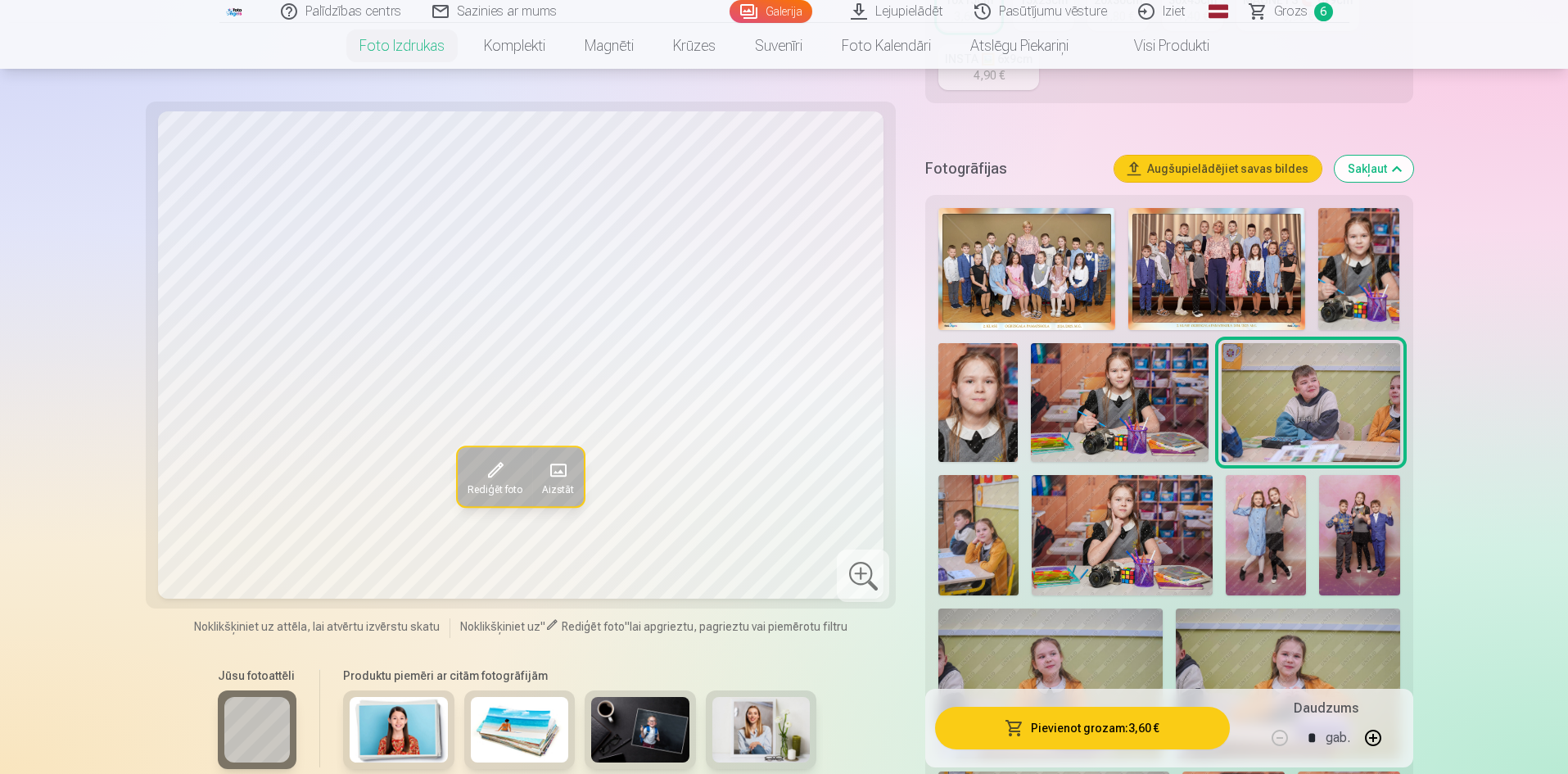
scroll to position [491, 0]
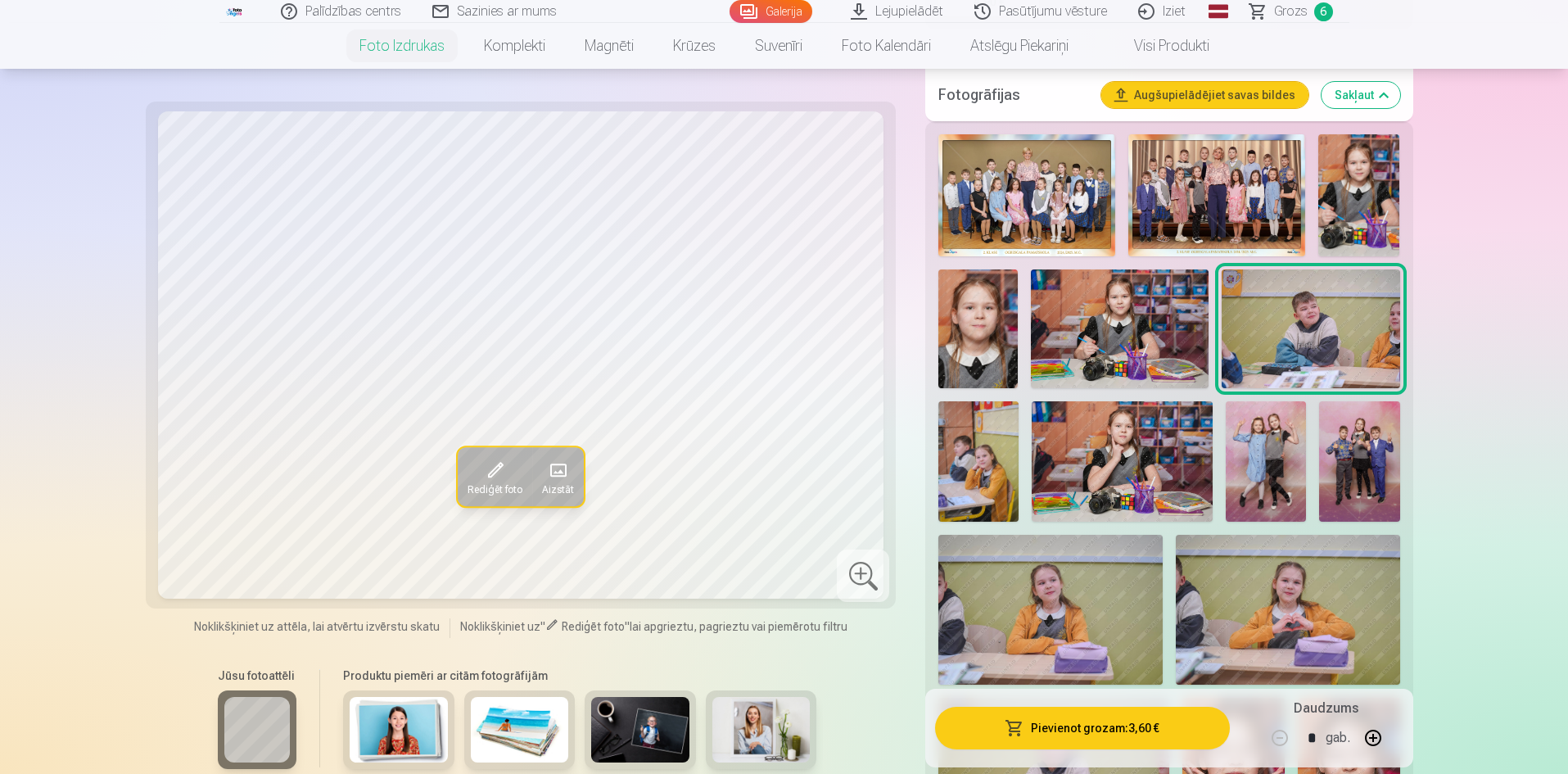
click at [1025, 623] on img at bounding box center [1050, 609] width 224 height 150
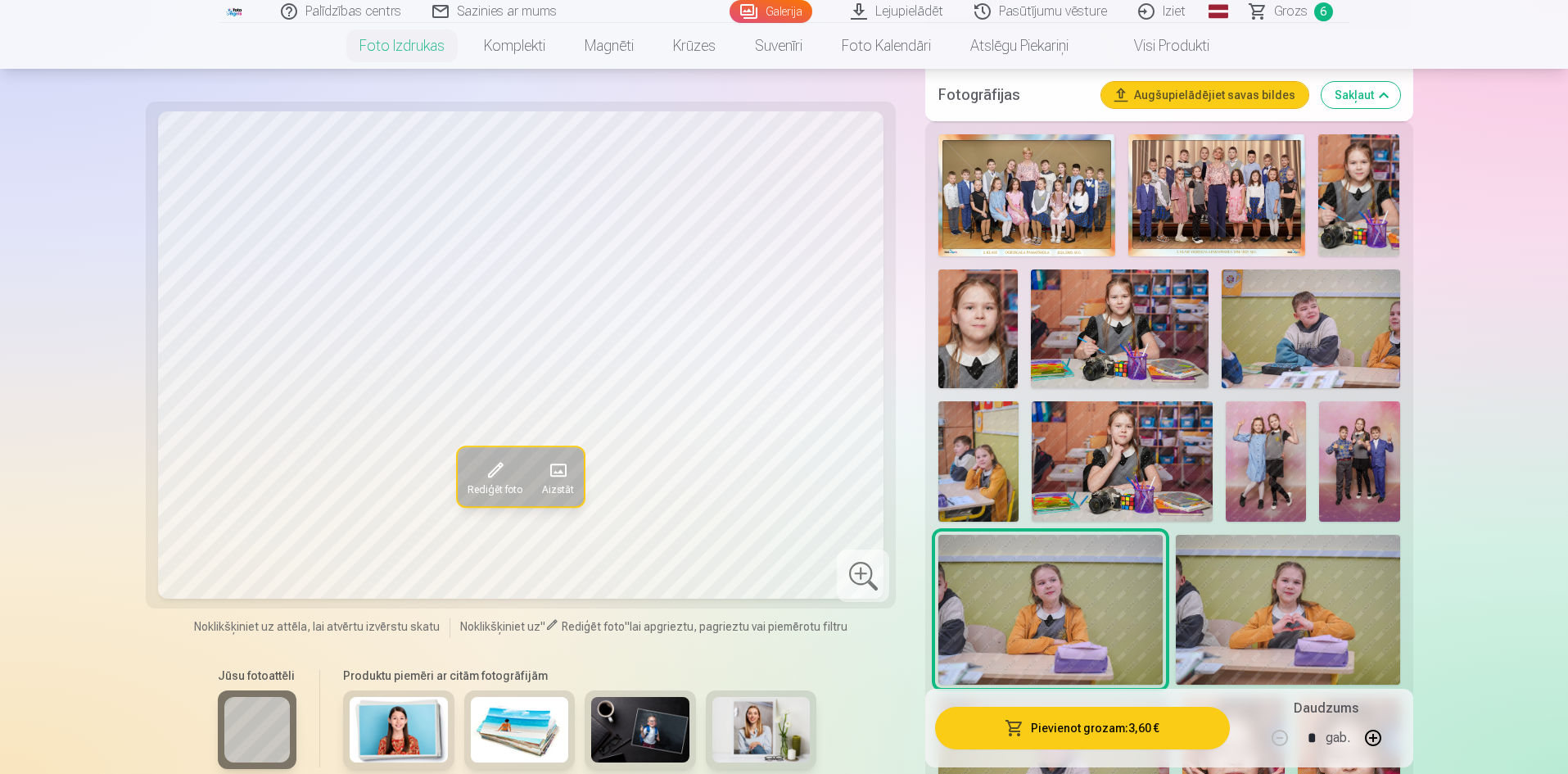
click at [1307, 599] on img at bounding box center [1288, 609] width 224 height 150
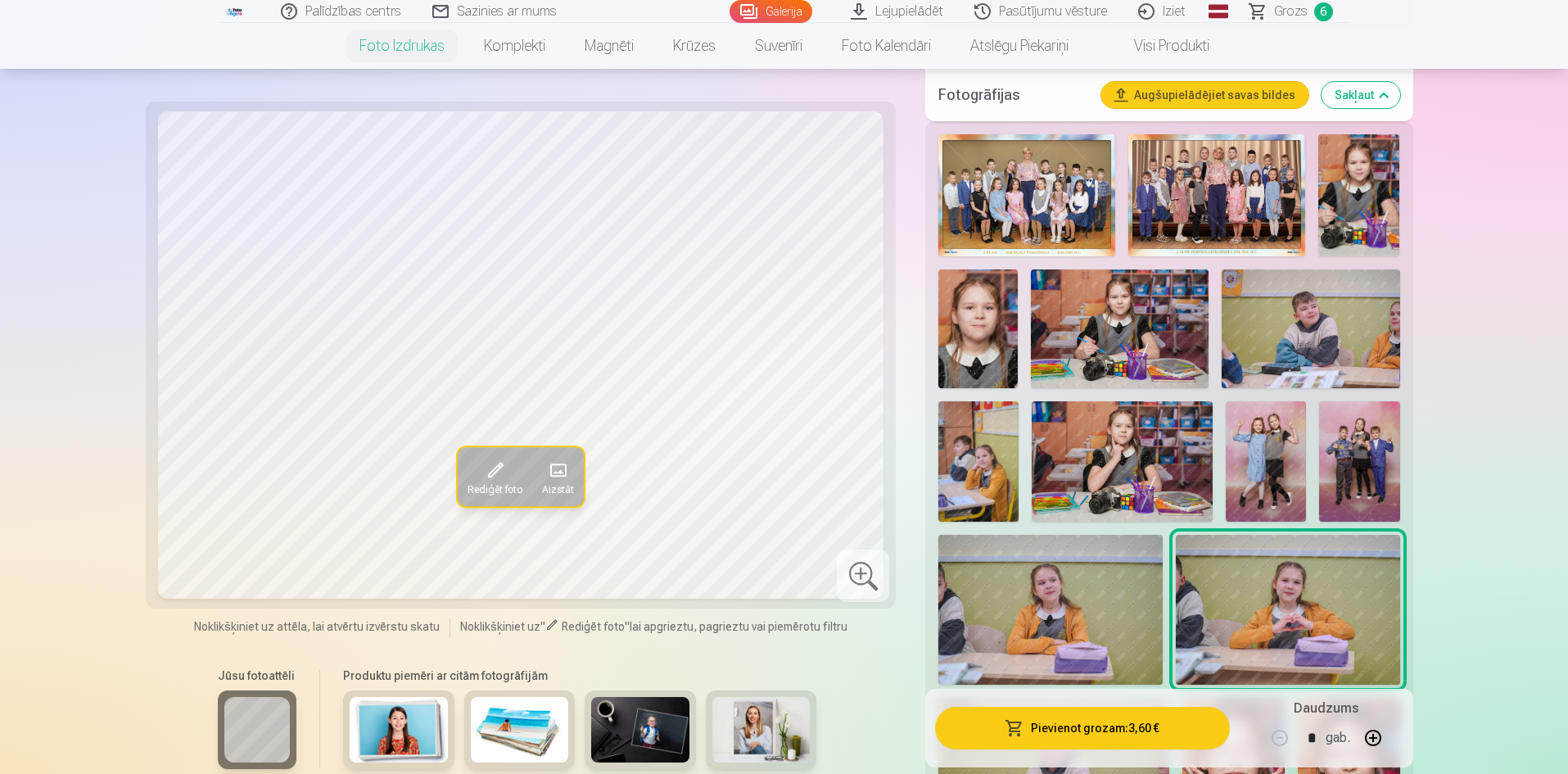
click at [493, 465] on span at bounding box center [495, 470] width 26 height 26
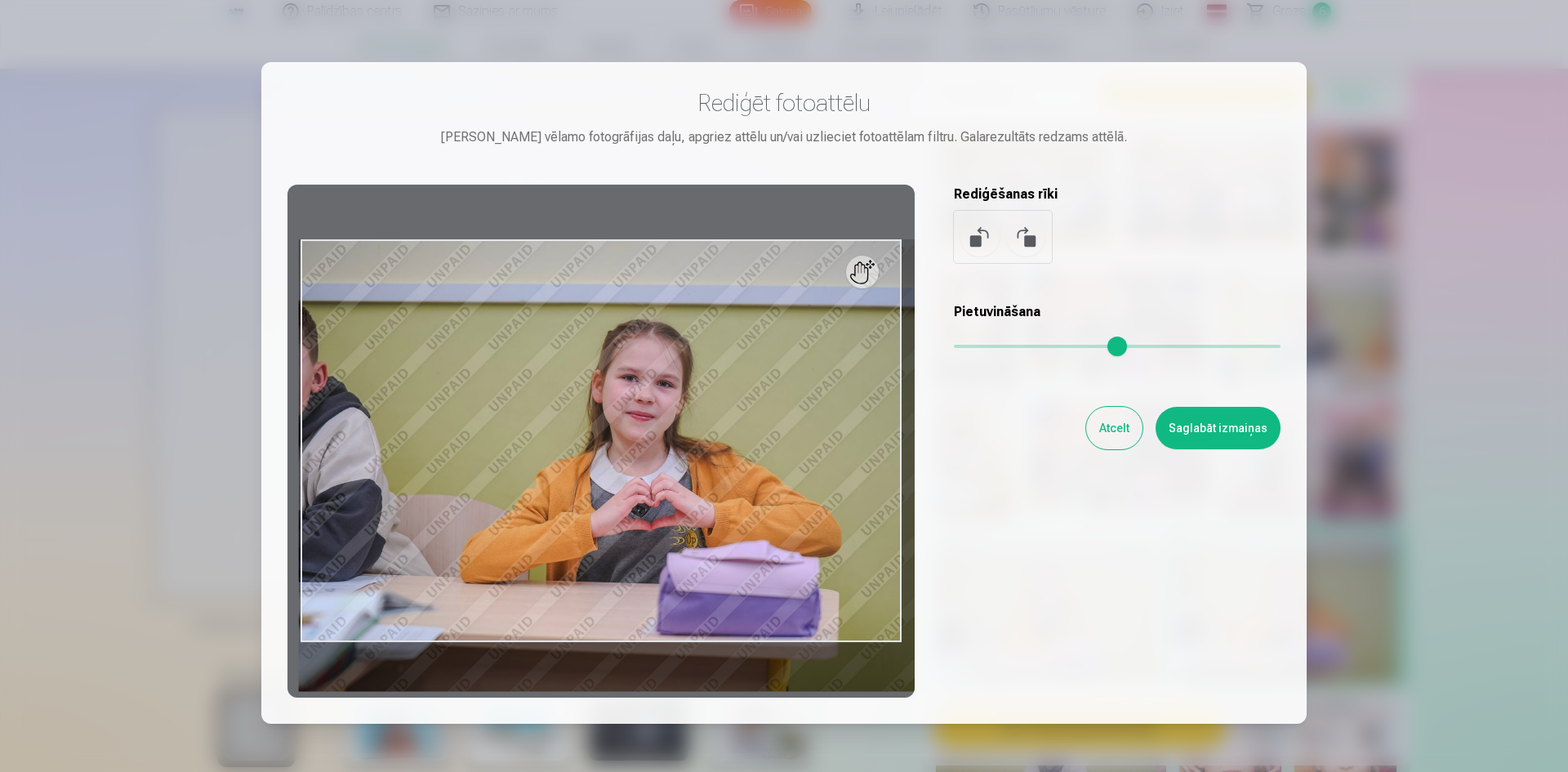
drag, startPoint x: 963, startPoint y: 345, endPoint x: 979, endPoint y: 343, distance: 16.1
click at [979, 345] on input "range" at bounding box center [1117, 346] width 326 height 3
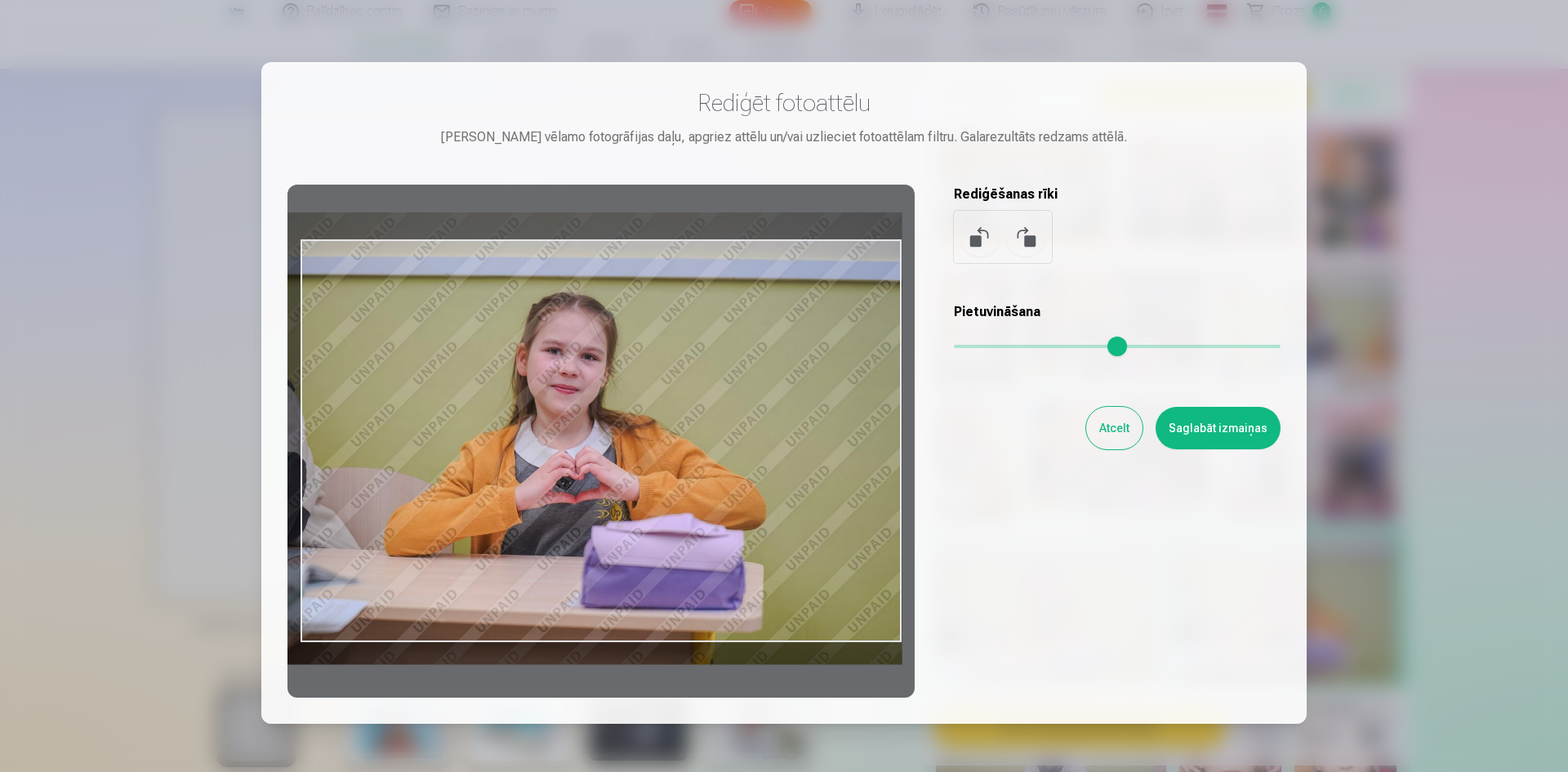
drag, startPoint x: 823, startPoint y: 413, endPoint x: 712, endPoint y: 390, distance: 113.4
click at [712, 390] on div at bounding box center [601, 441] width 627 height 513
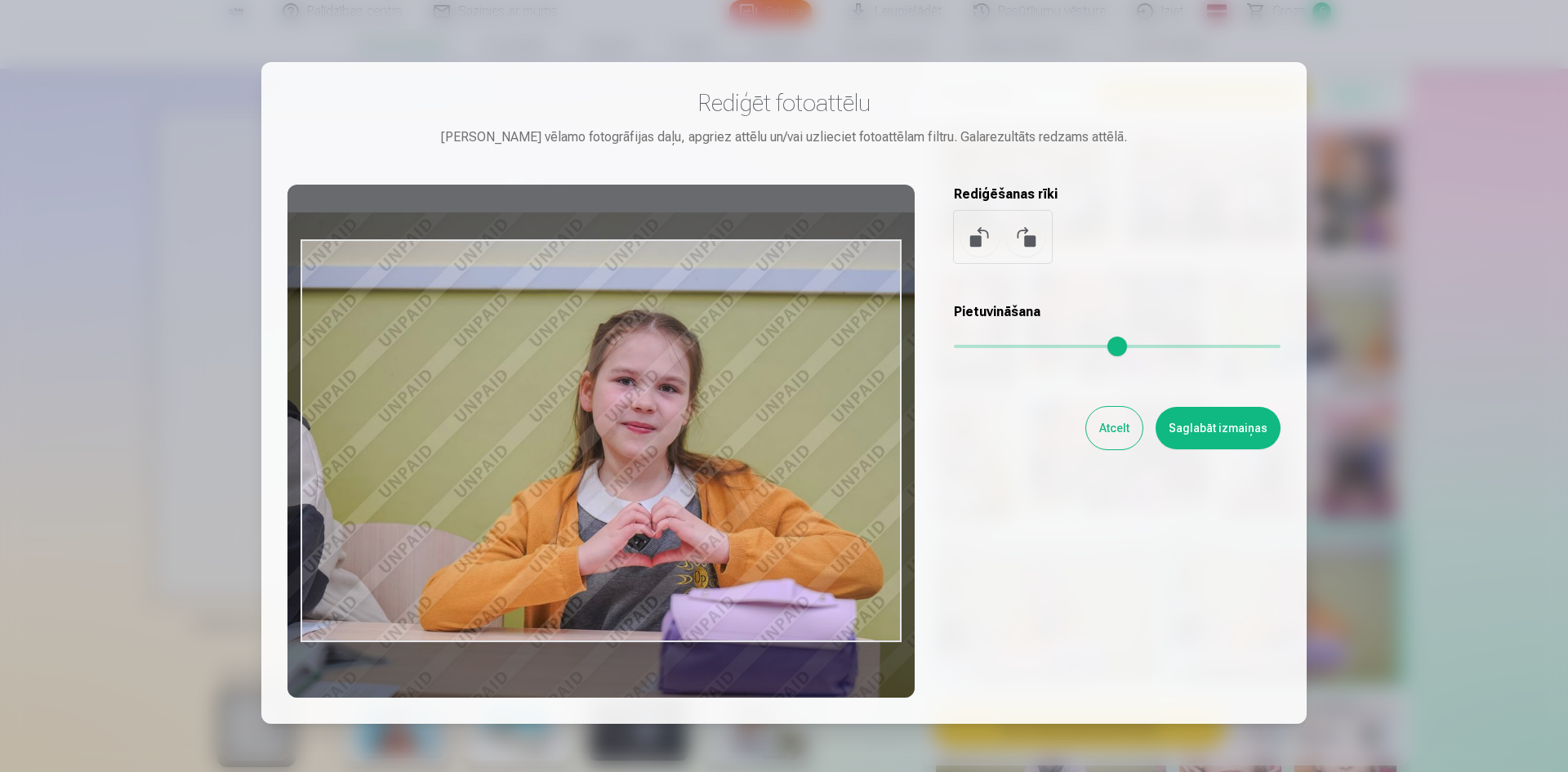
drag, startPoint x: 984, startPoint y: 346, endPoint x: 1019, endPoint y: 345, distance: 35.0
click at [1019, 345] on input "range" at bounding box center [1117, 346] width 326 height 3
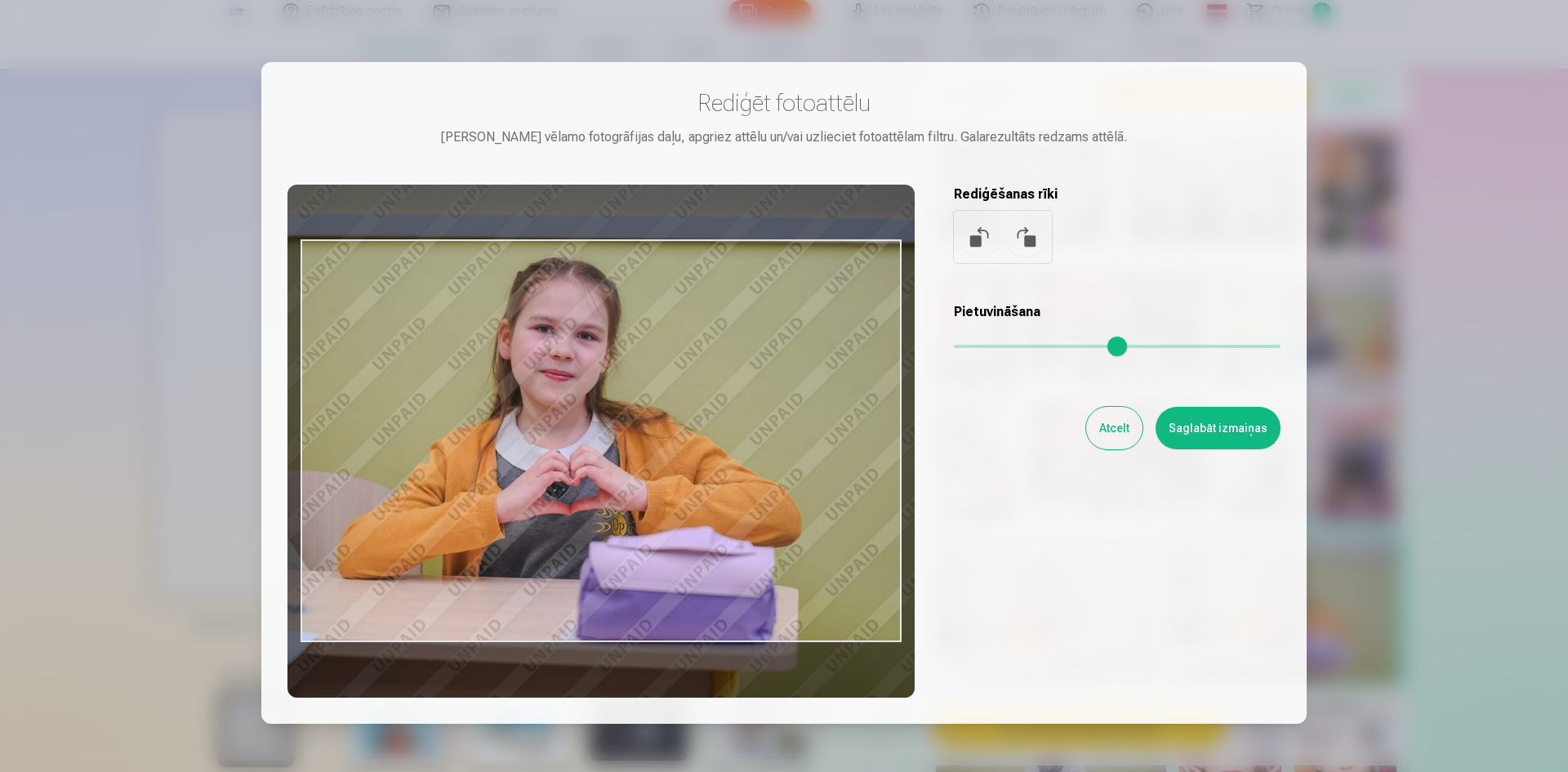
drag, startPoint x: 824, startPoint y: 450, endPoint x: 742, endPoint y: 397, distance: 97.6
click at [742, 397] on div at bounding box center [601, 441] width 627 height 513
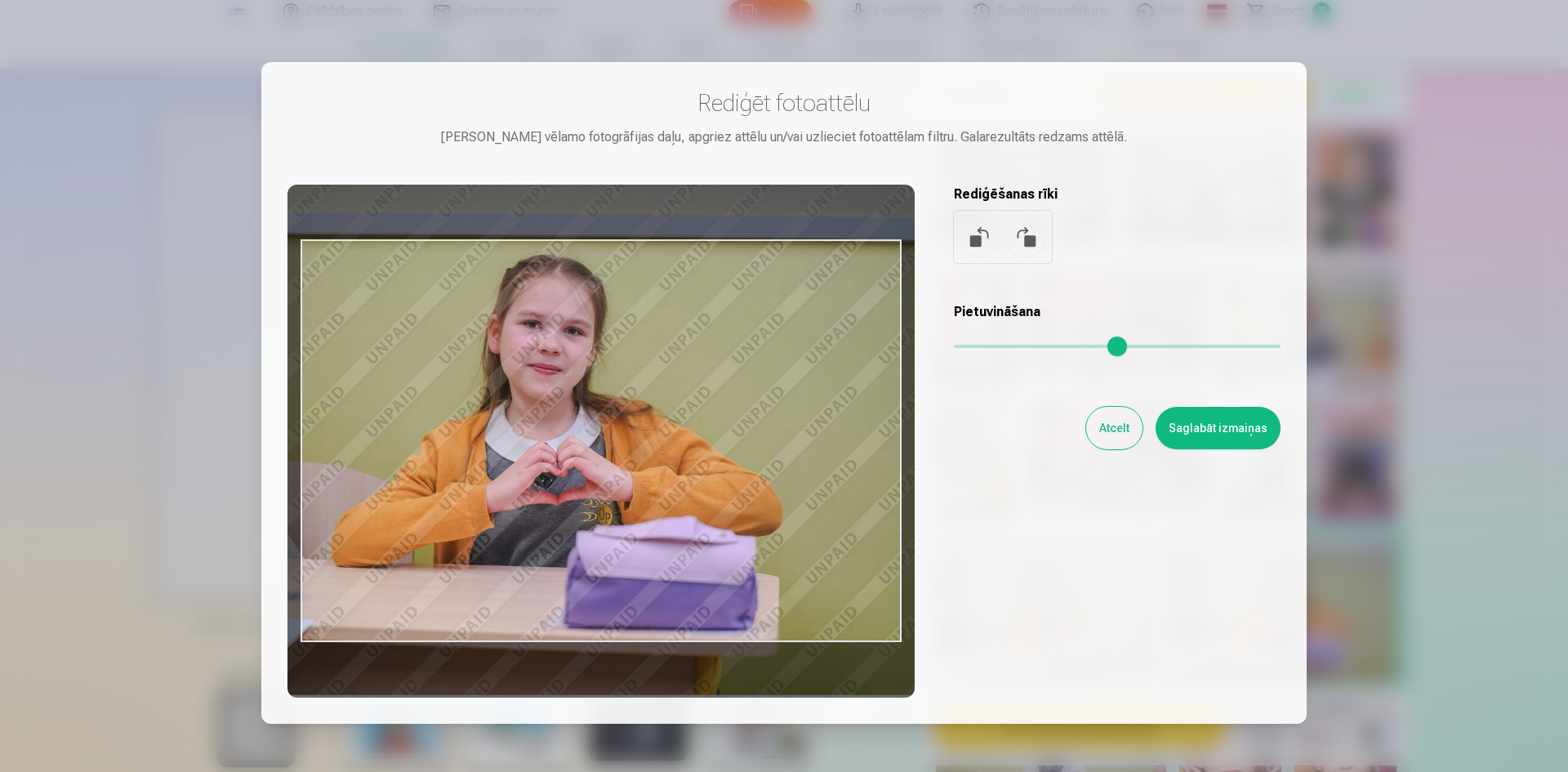
drag, startPoint x: 1019, startPoint y: 349, endPoint x: 1007, endPoint y: 349, distance: 12.0
click at [1010, 348] on input "range" at bounding box center [1117, 346] width 326 height 3
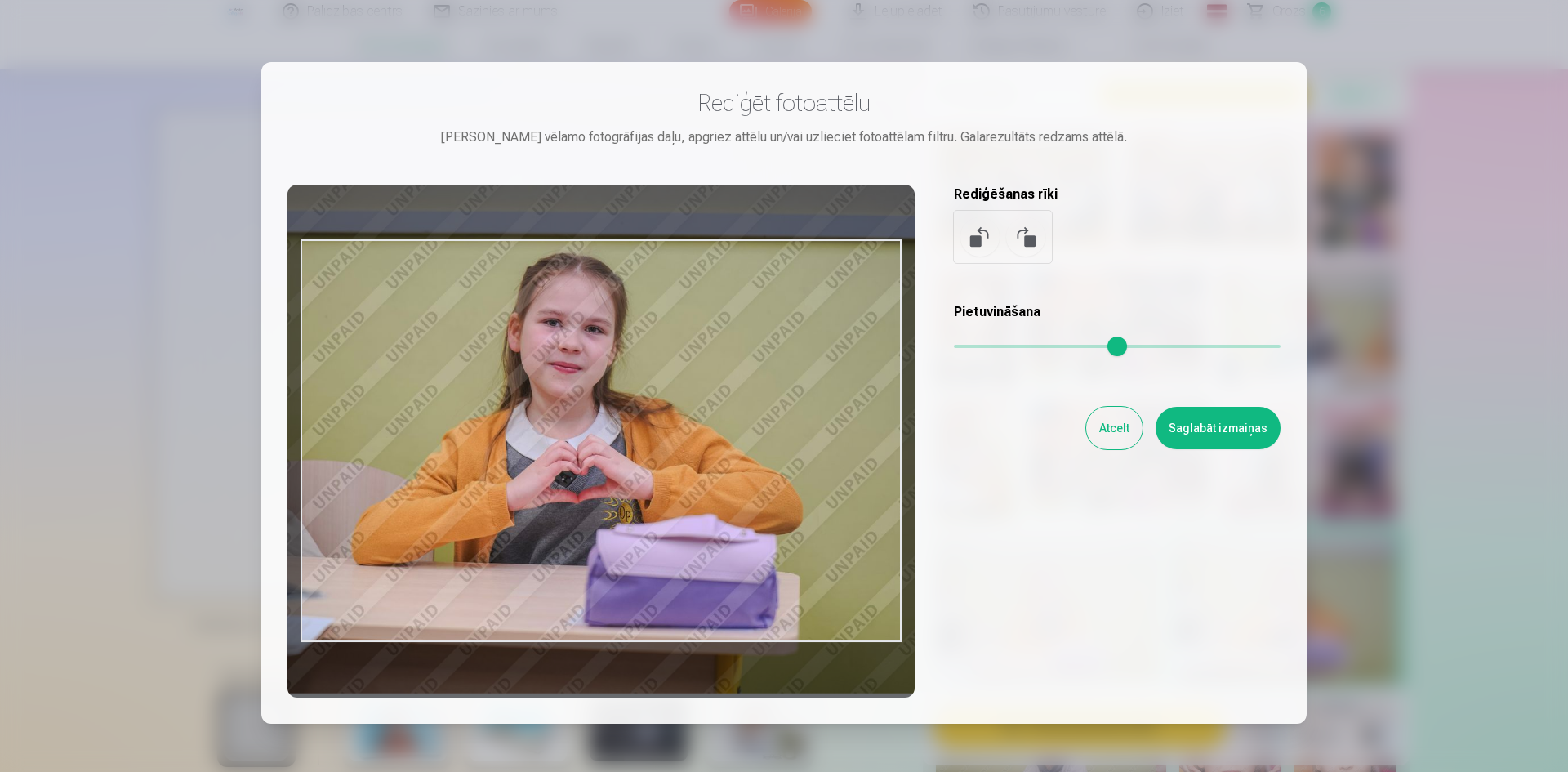
drag, startPoint x: 713, startPoint y: 418, endPoint x: 732, endPoint y: 416, distance: 19.1
click at [732, 416] on div at bounding box center [601, 441] width 627 height 513
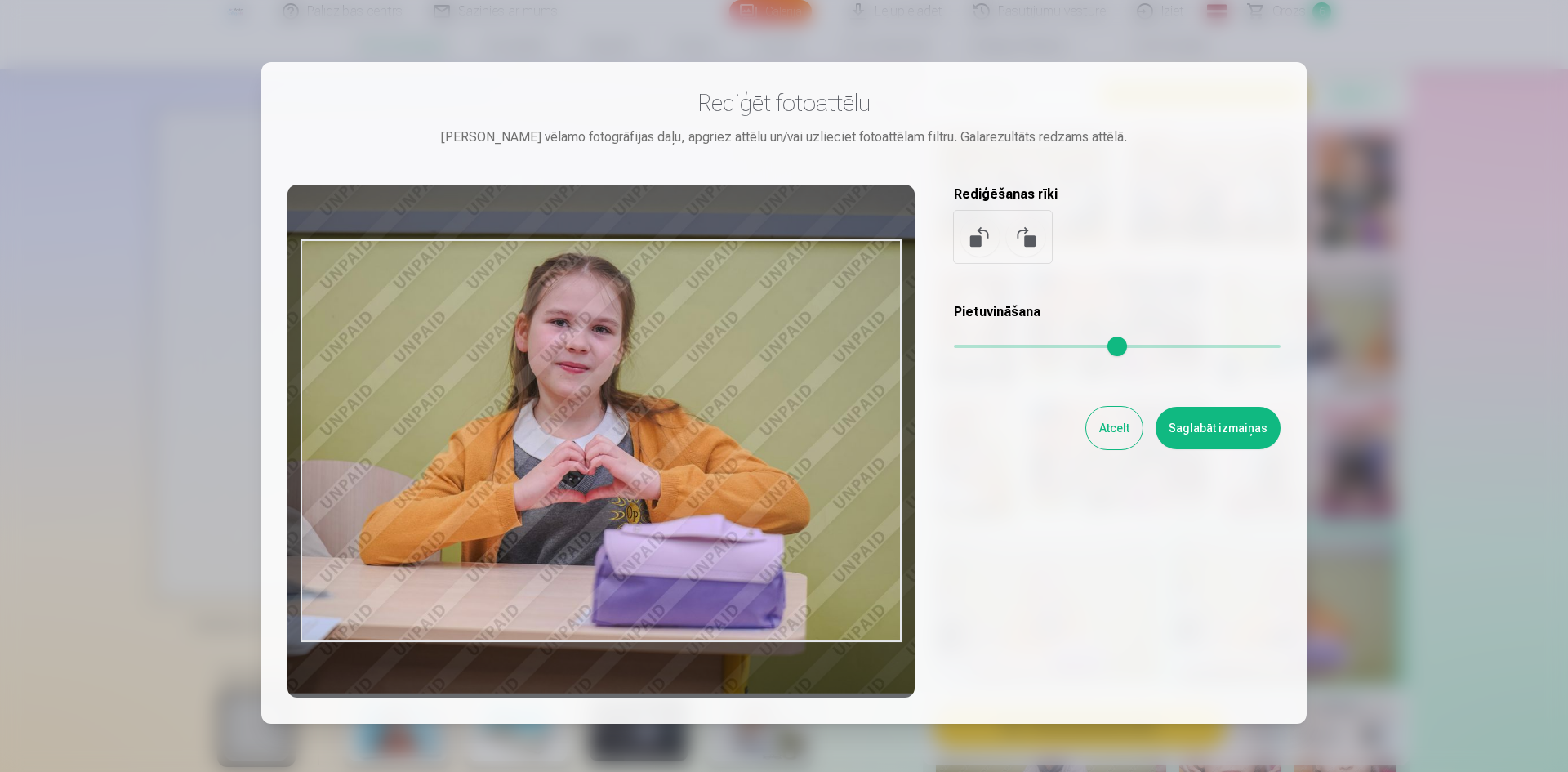
click at [727, 432] on div at bounding box center [601, 441] width 627 height 513
type input "****"
click at [1195, 431] on button "Saglabāt izmaiņas" at bounding box center [1218, 428] width 125 height 43
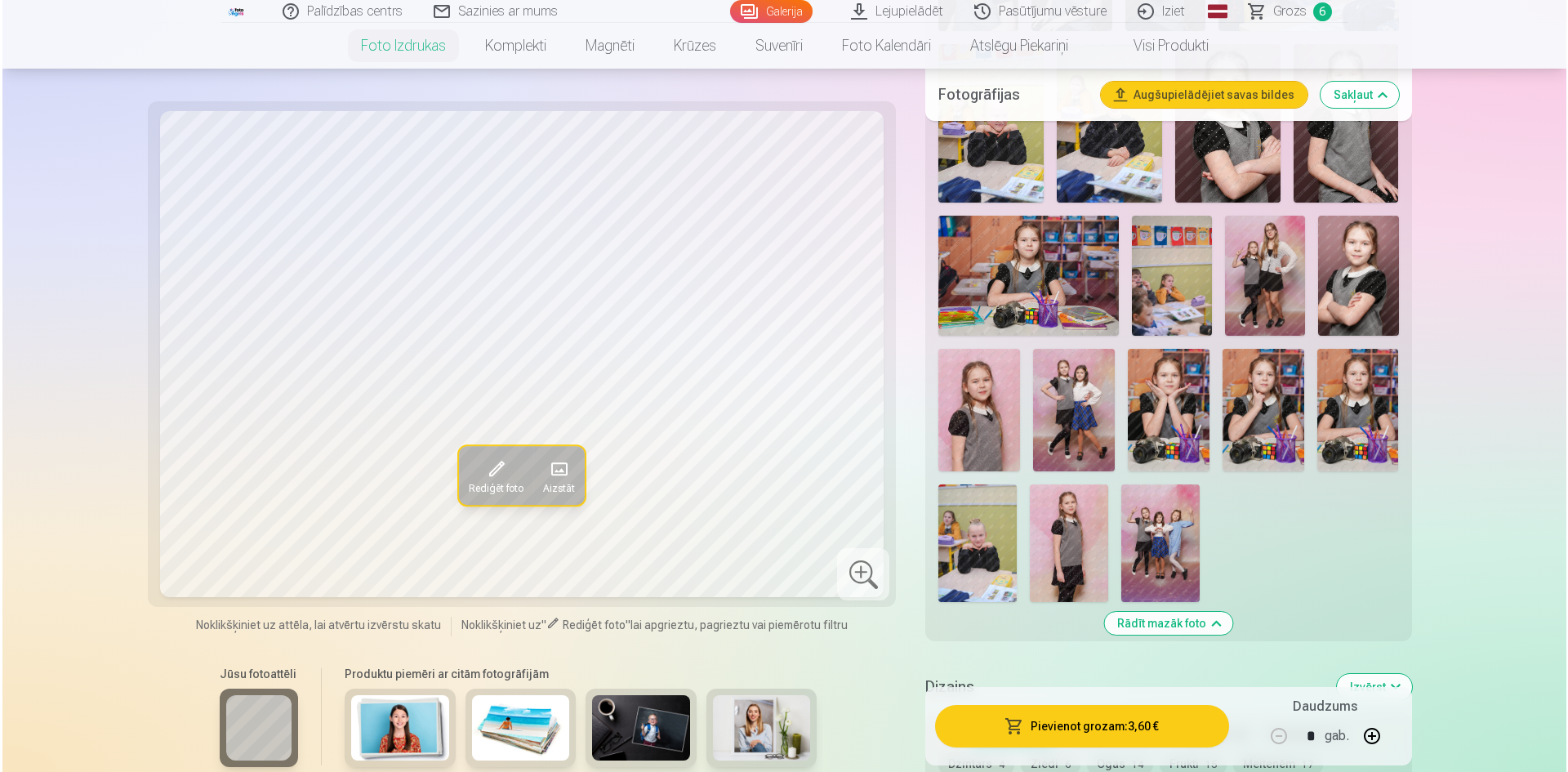
scroll to position [2124, 0]
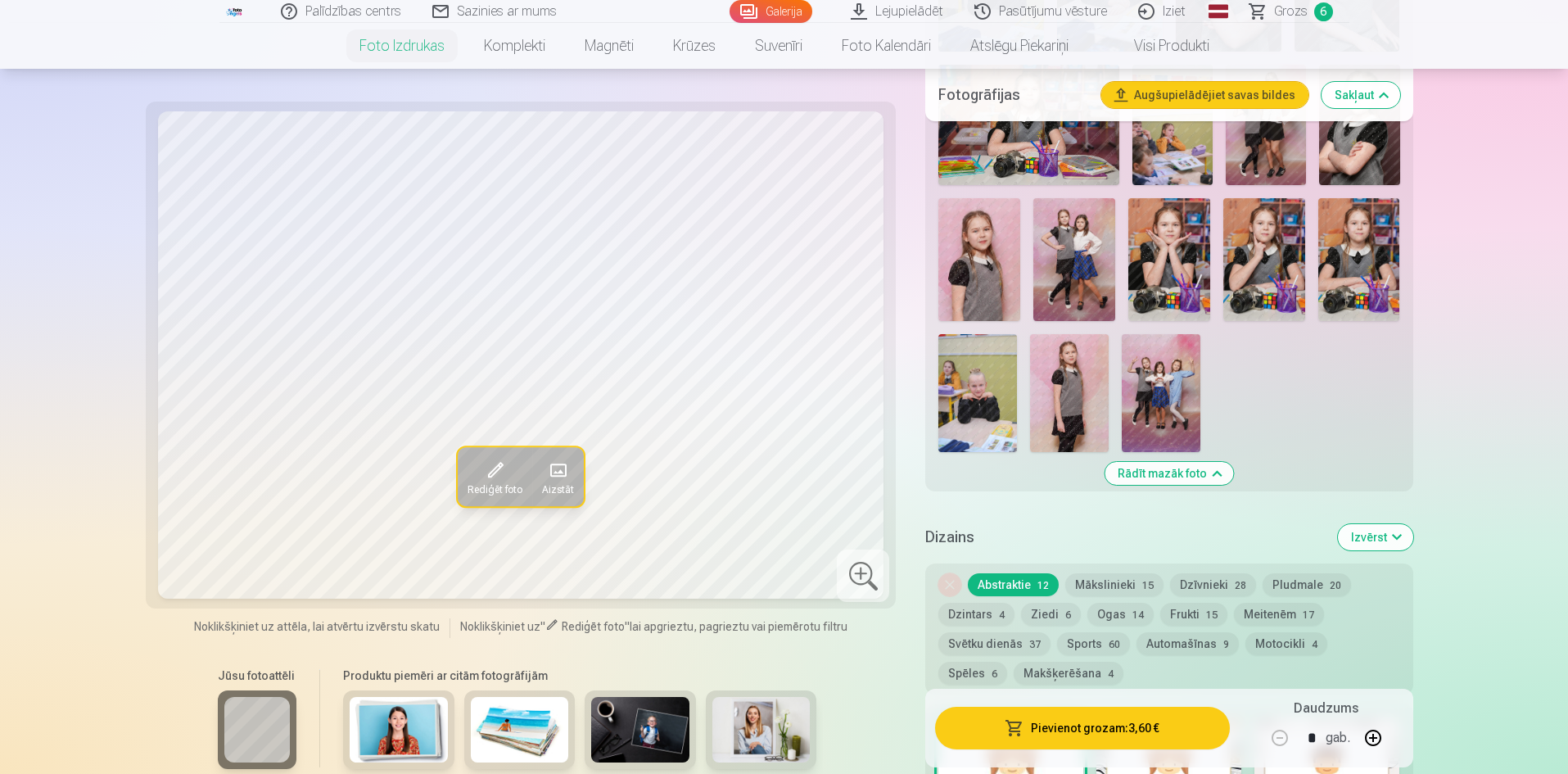
click at [1080, 733] on button "Pievienot grozam : 3,60 €" at bounding box center [1081, 728] width 294 height 43
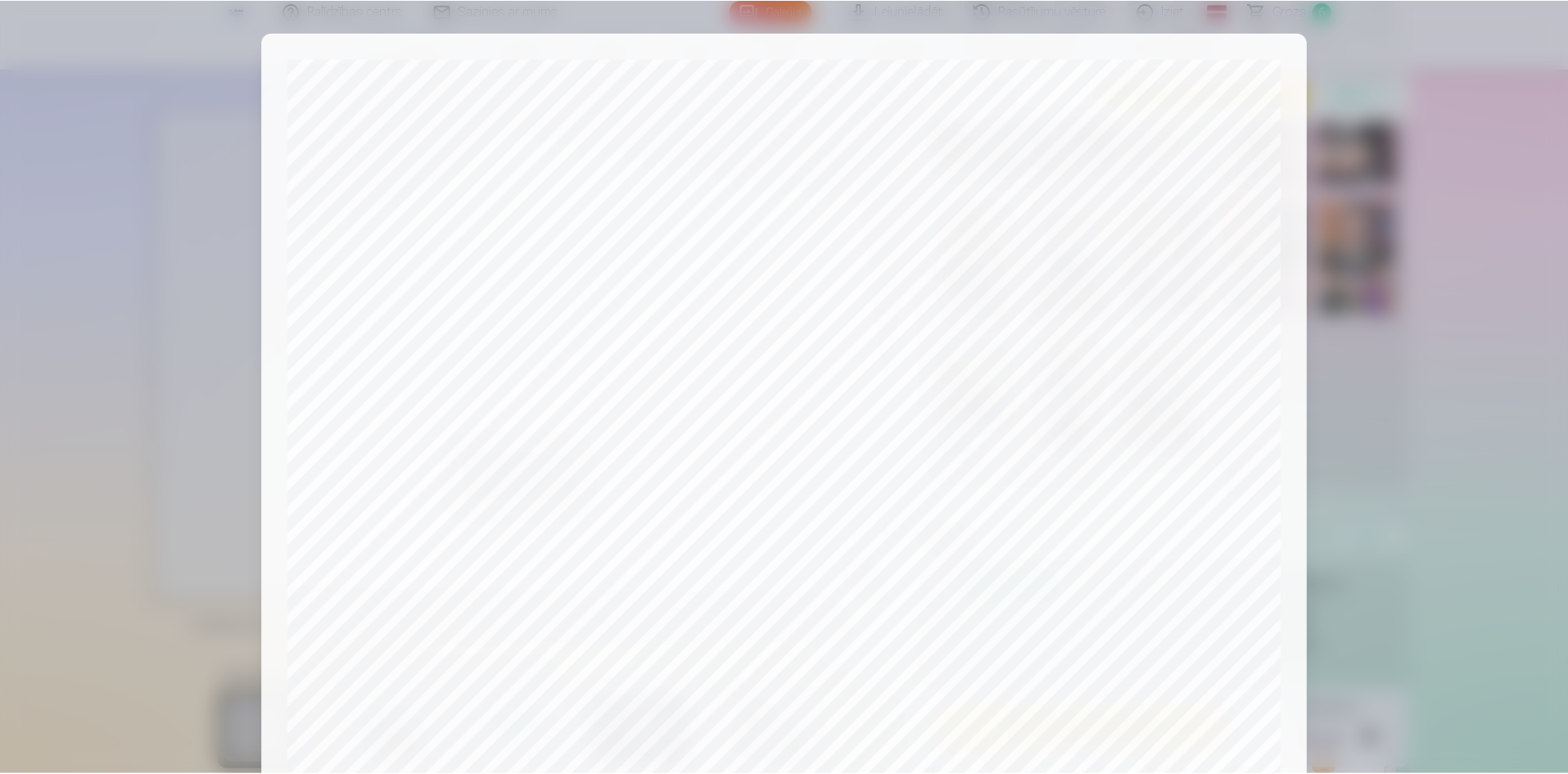
scroll to position [246, 0]
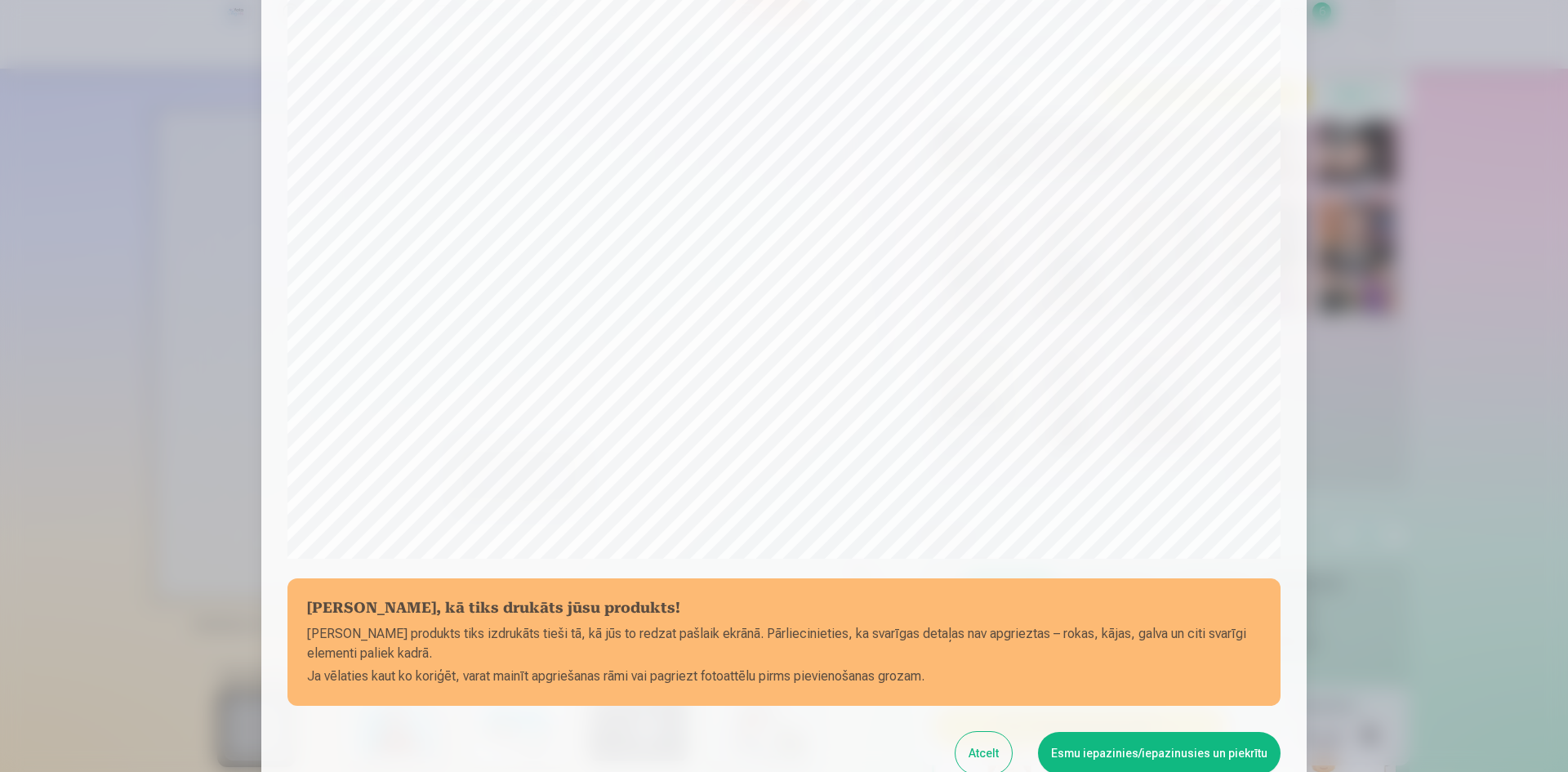
click at [1151, 755] on button "Esmu iepazinies/iepazinusies un piekrītu" at bounding box center [1160, 753] width 243 height 43
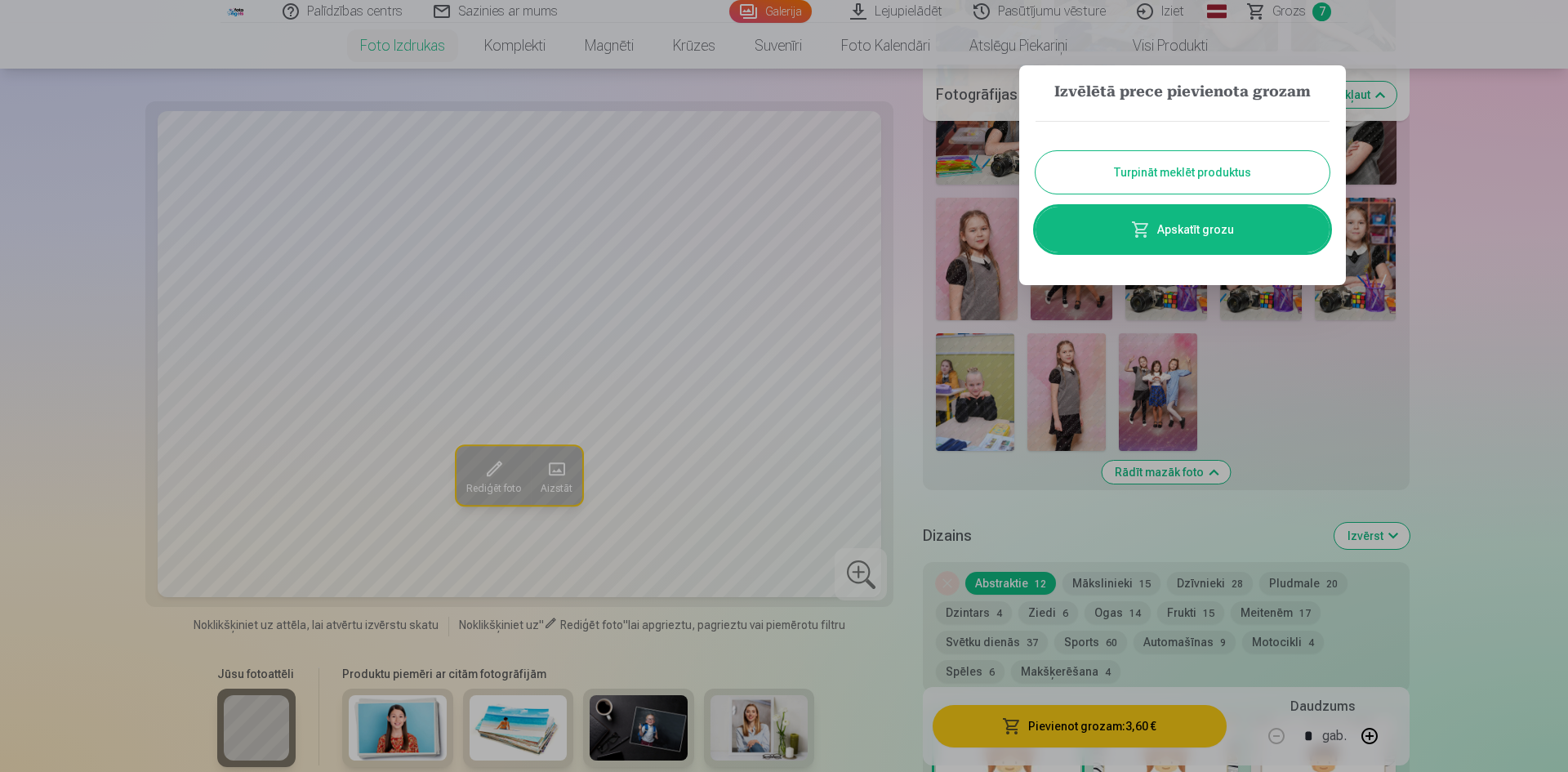
click at [1187, 171] on button "Turpināt meklēt produktus" at bounding box center [1183, 172] width 294 height 43
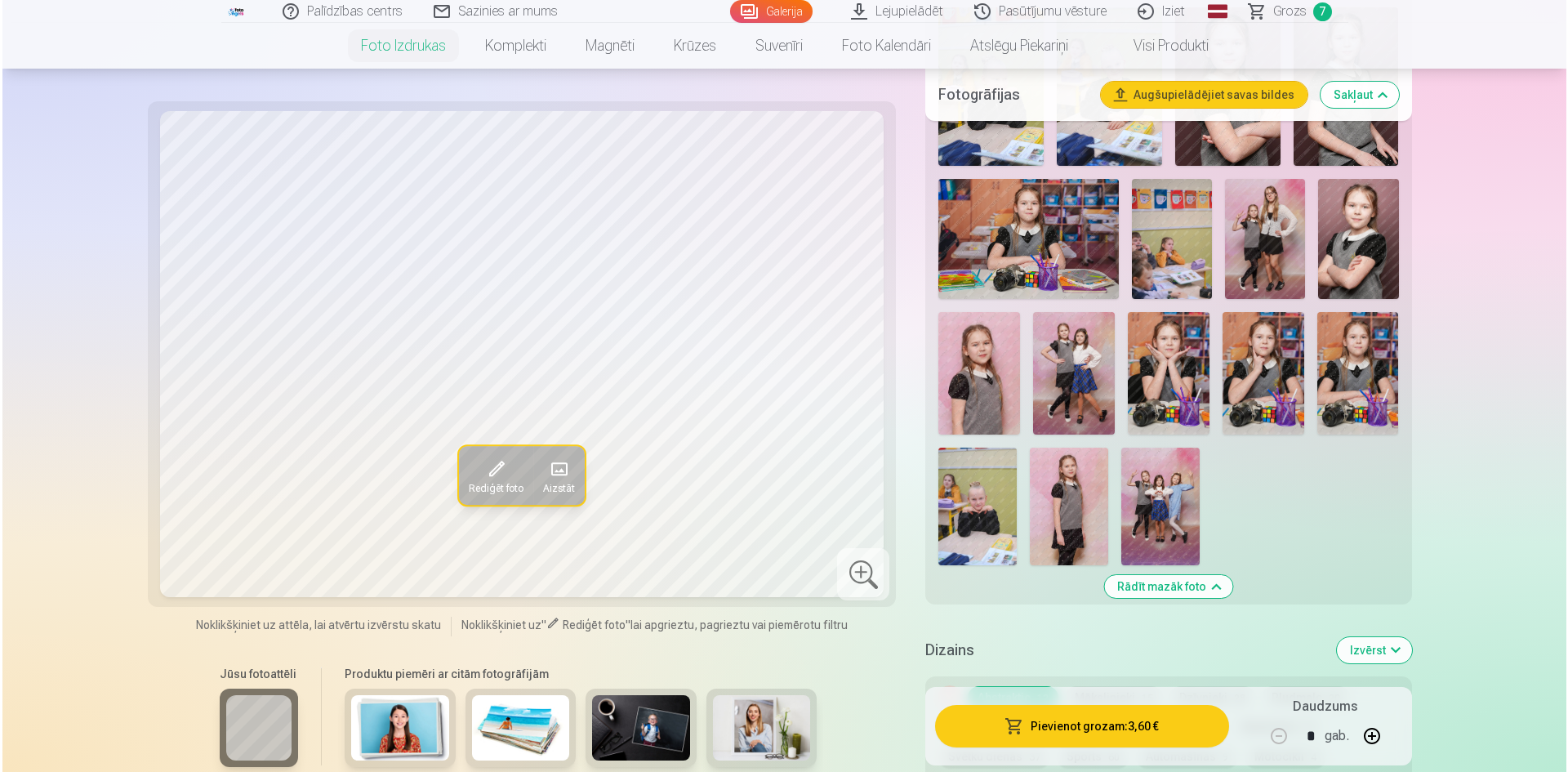
scroll to position [1879, 0]
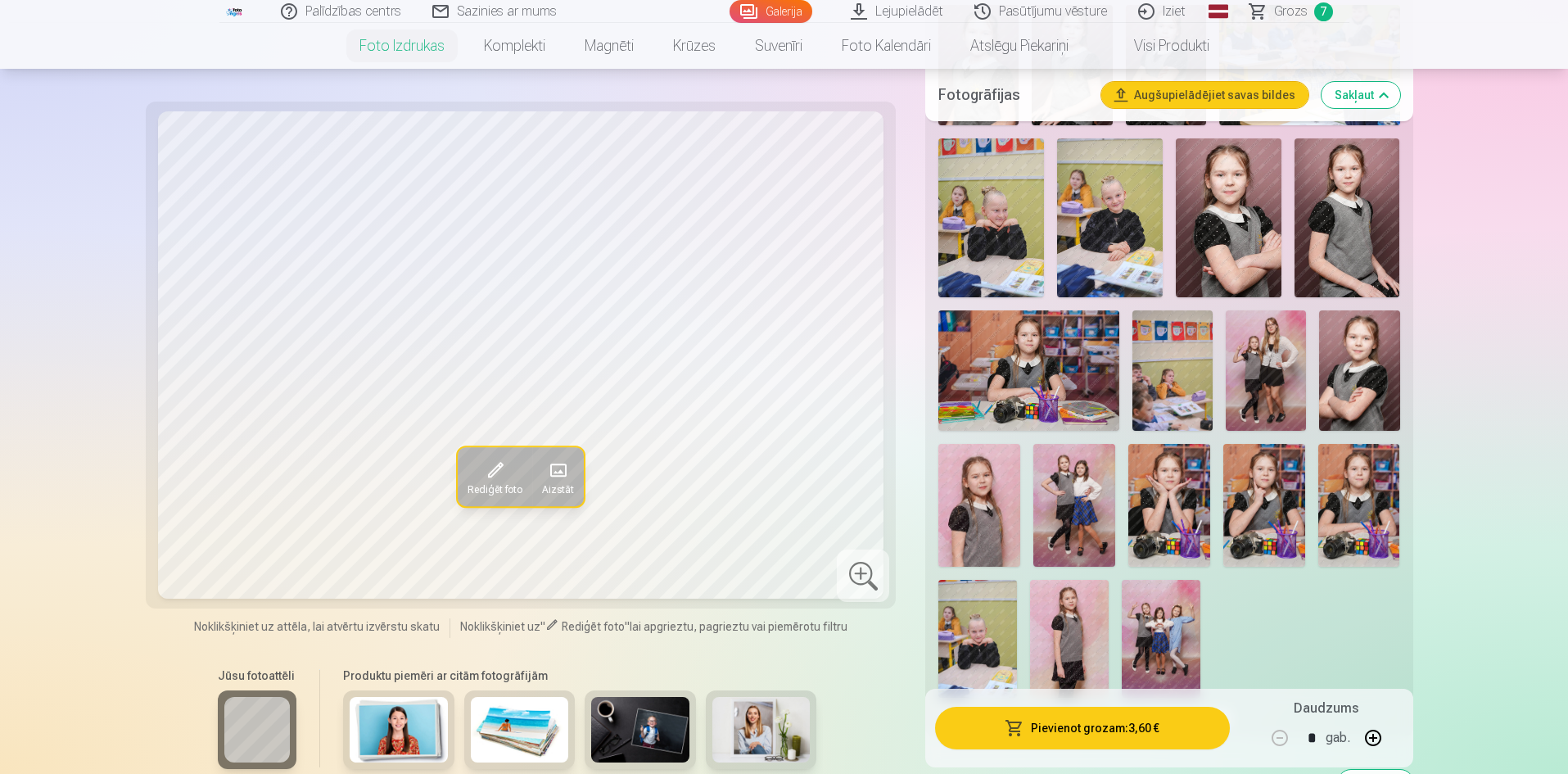
click at [1071, 638] on img at bounding box center [1070, 638] width 79 height 118
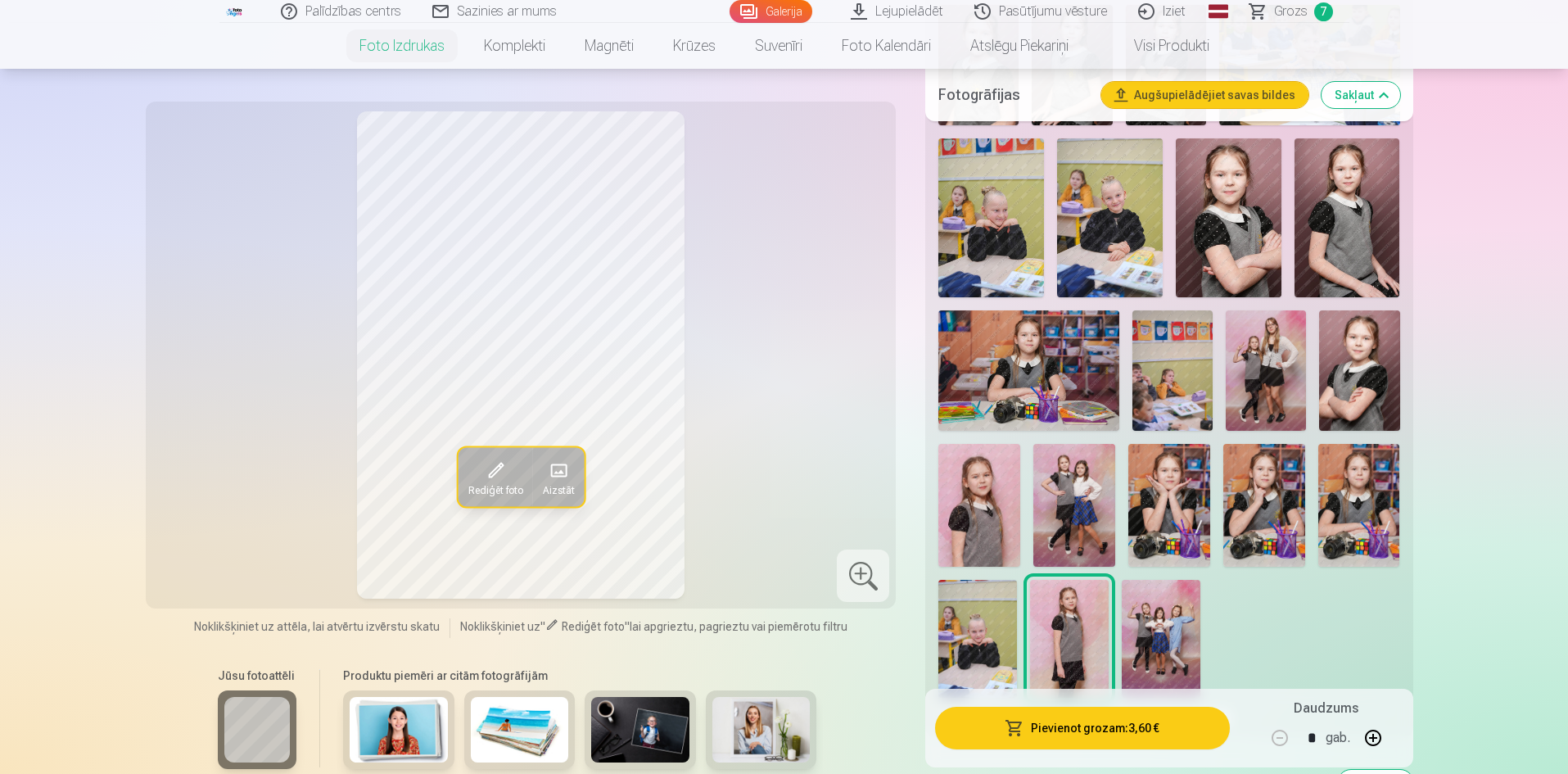
click at [494, 470] on span at bounding box center [495, 470] width 26 height 26
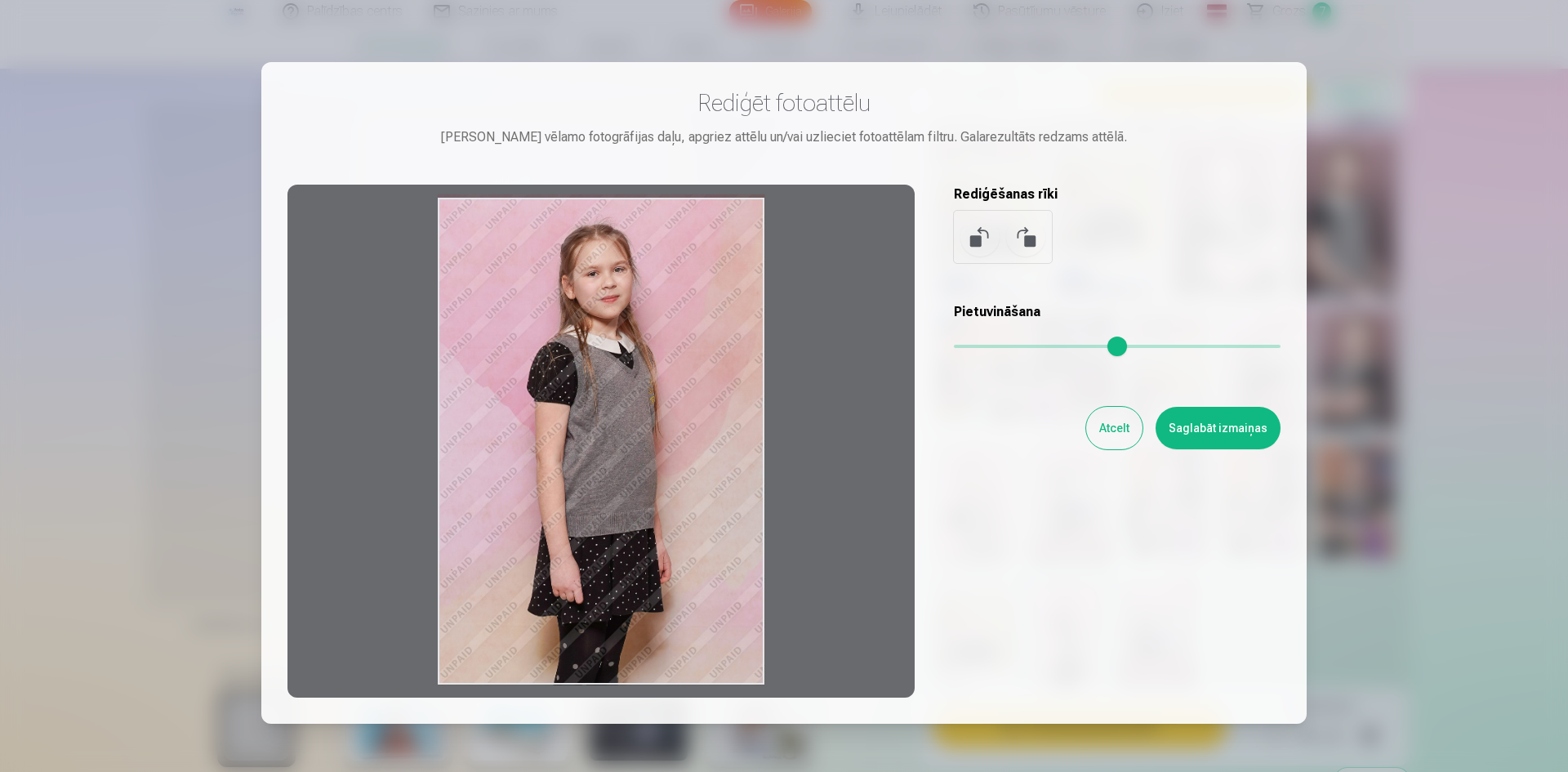
drag, startPoint x: 681, startPoint y: 456, endPoint x: 685, endPoint y: 414, distance: 42.2
click at [685, 414] on div at bounding box center [601, 441] width 627 height 513
drag, startPoint x: 650, startPoint y: 470, endPoint x: 650, endPoint y: 415, distance: 55.0
click at [650, 415] on div at bounding box center [601, 441] width 627 height 513
click at [1103, 423] on button "Atcelt" at bounding box center [1114, 428] width 57 height 43
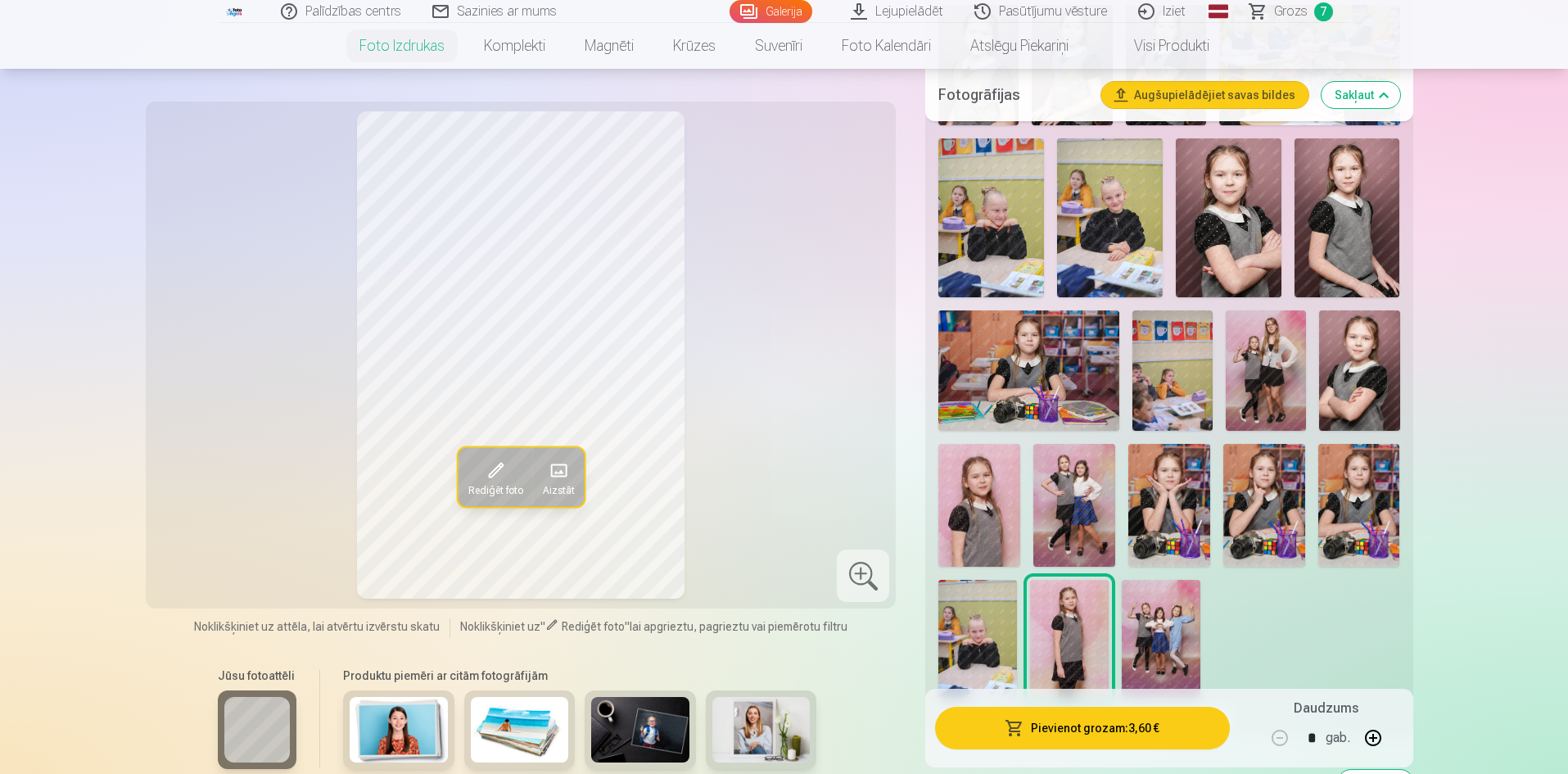
click at [1114, 730] on button "Pievienot grozam : 3,60 €" at bounding box center [1081, 728] width 294 height 43
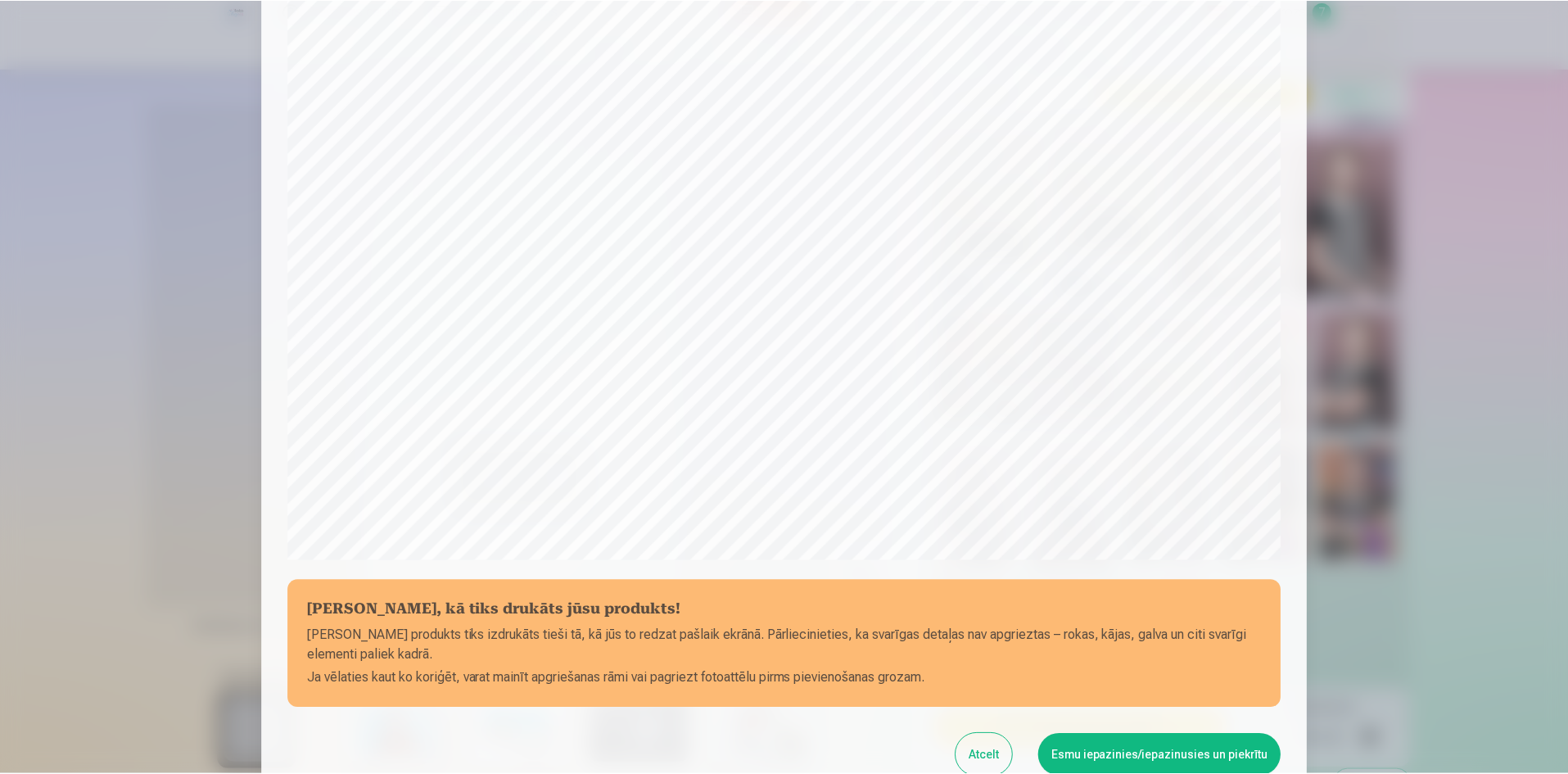
scroll to position [327, 0]
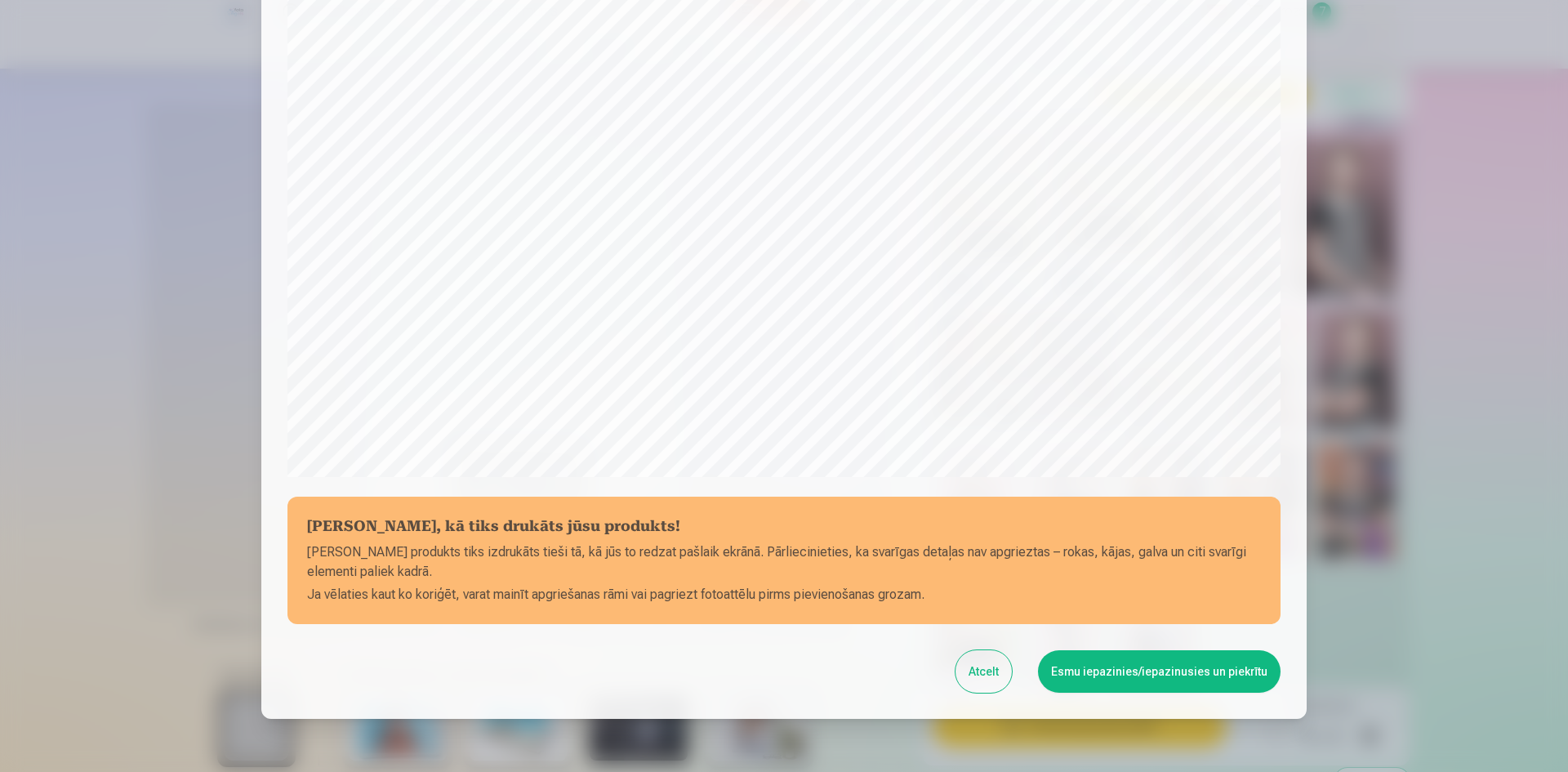
click at [1169, 669] on button "Esmu iepazinies/iepazinusies un piekrītu" at bounding box center [1160, 672] width 243 height 43
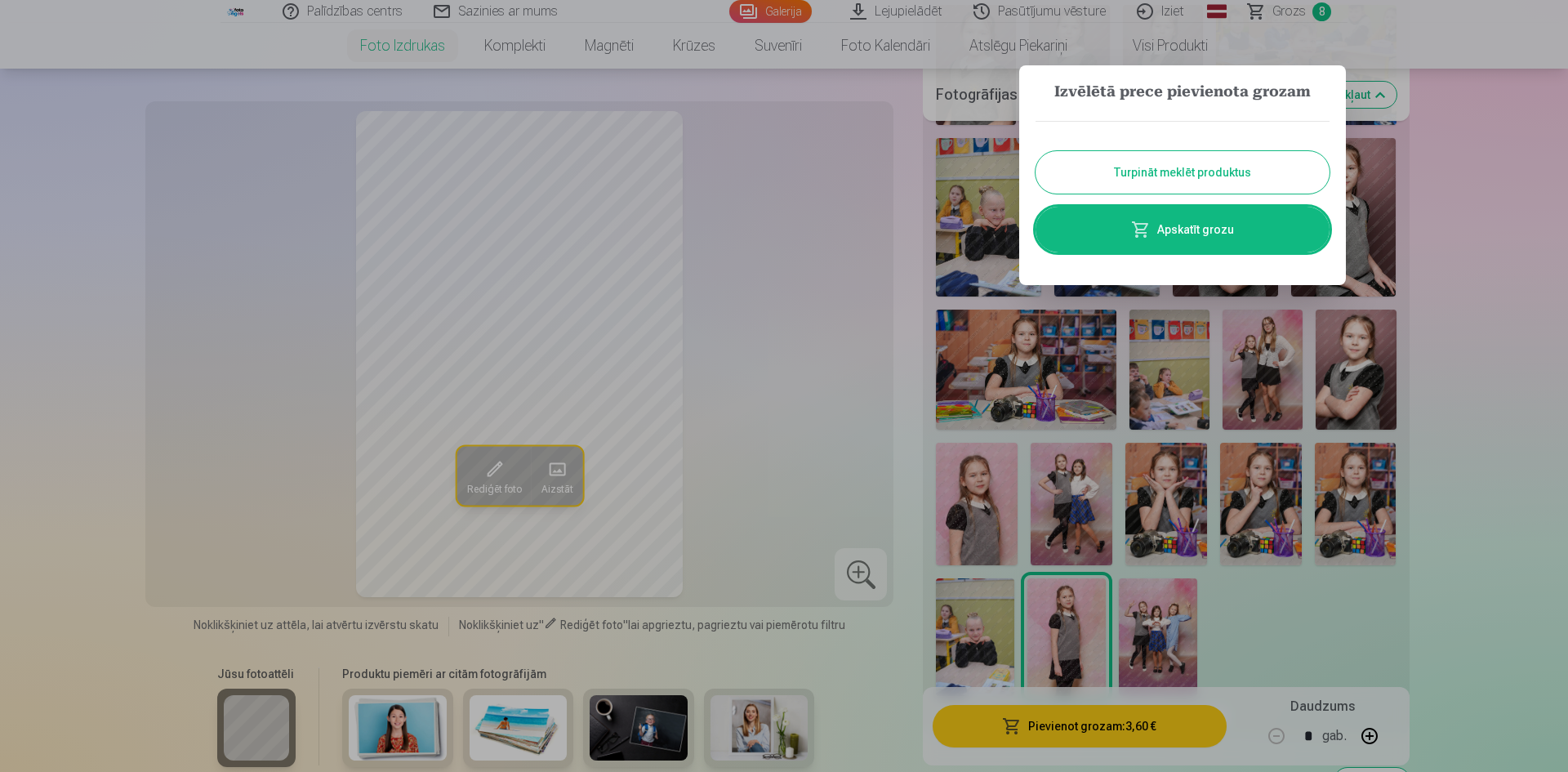
click at [1228, 170] on button "Turpināt meklēt produktus" at bounding box center [1183, 172] width 294 height 43
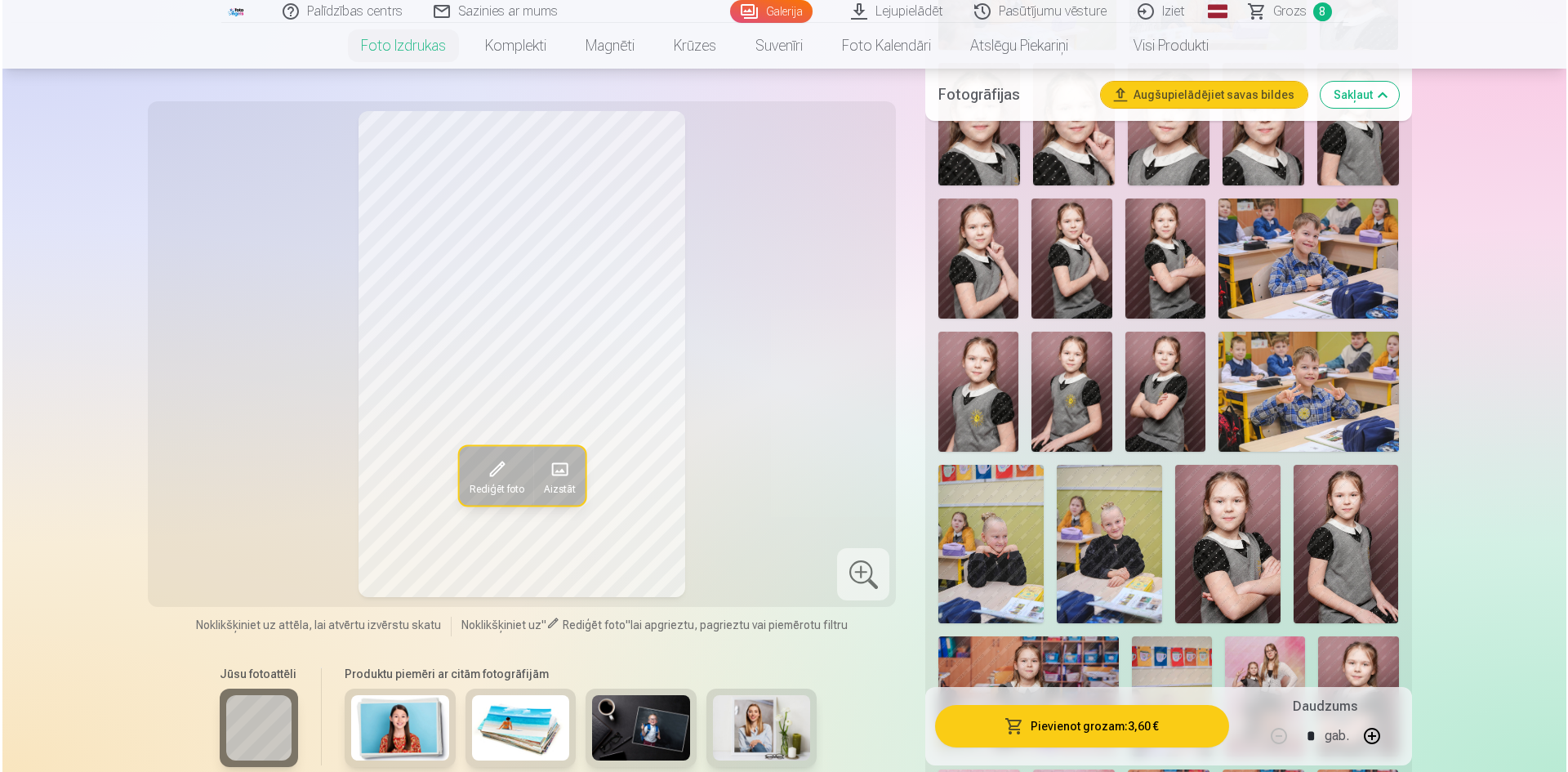
scroll to position [1470, 0]
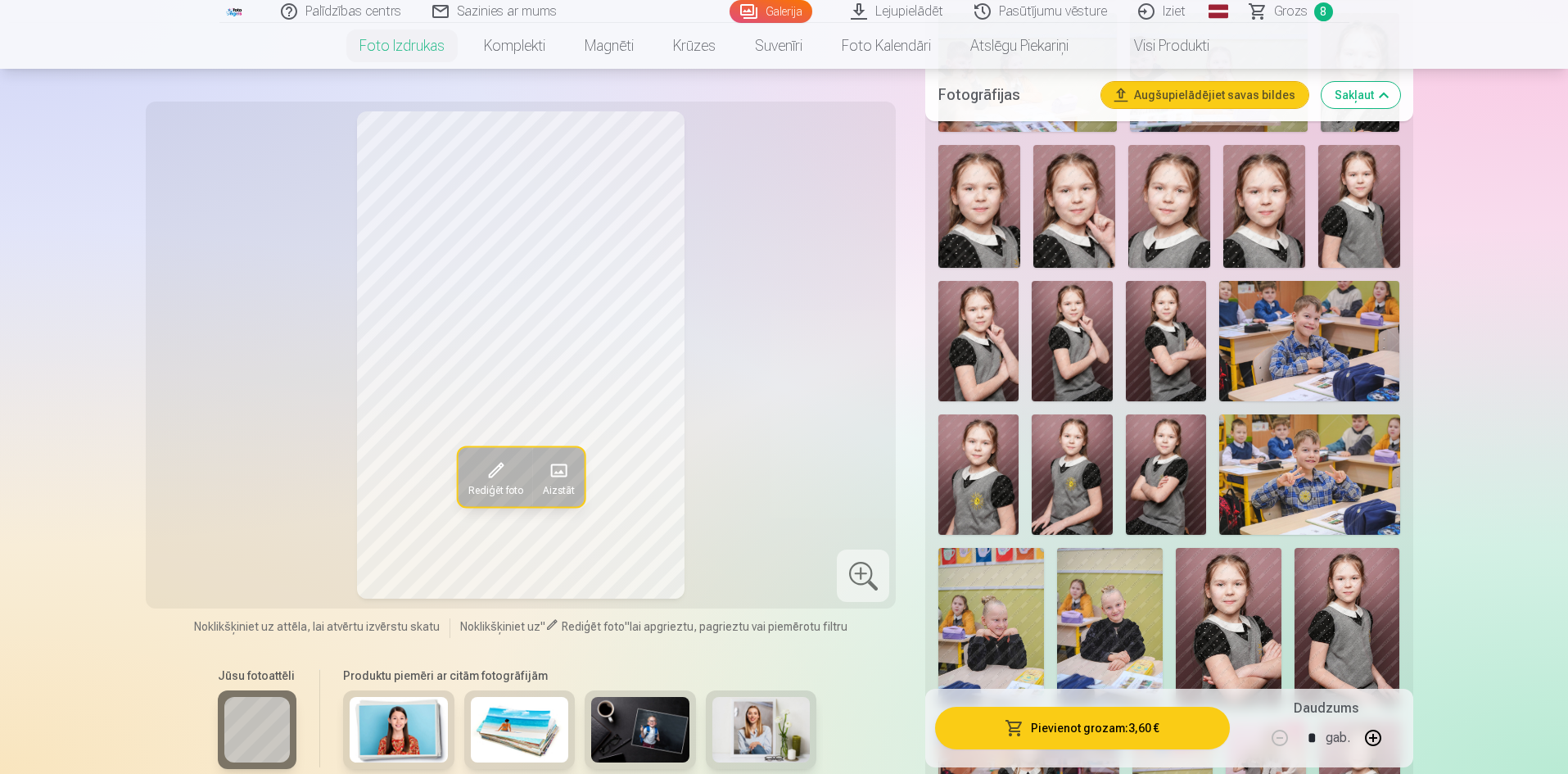
click at [983, 338] on img at bounding box center [978, 341] width 81 height 120
click at [1072, 345] on img at bounding box center [1072, 341] width 81 height 120
click at [991, 347] on img at bounding box center [978, 341] width 81 height 120
click at [491, 476] on span at bounding box center [495, 470] width 26 height 26
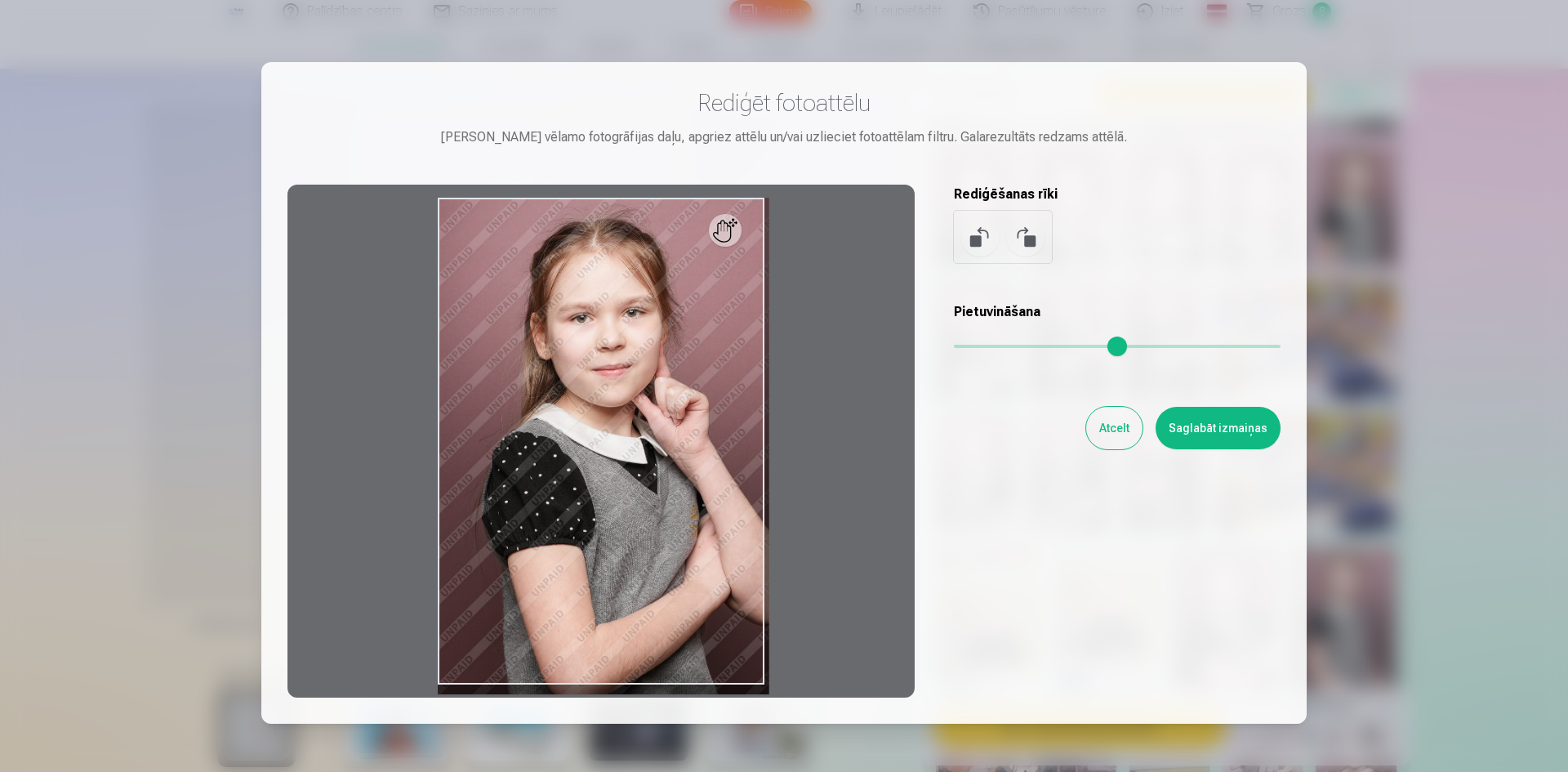
click at [970, 345] on input "range" at bounding box center [1117, 346] width 326 height 3
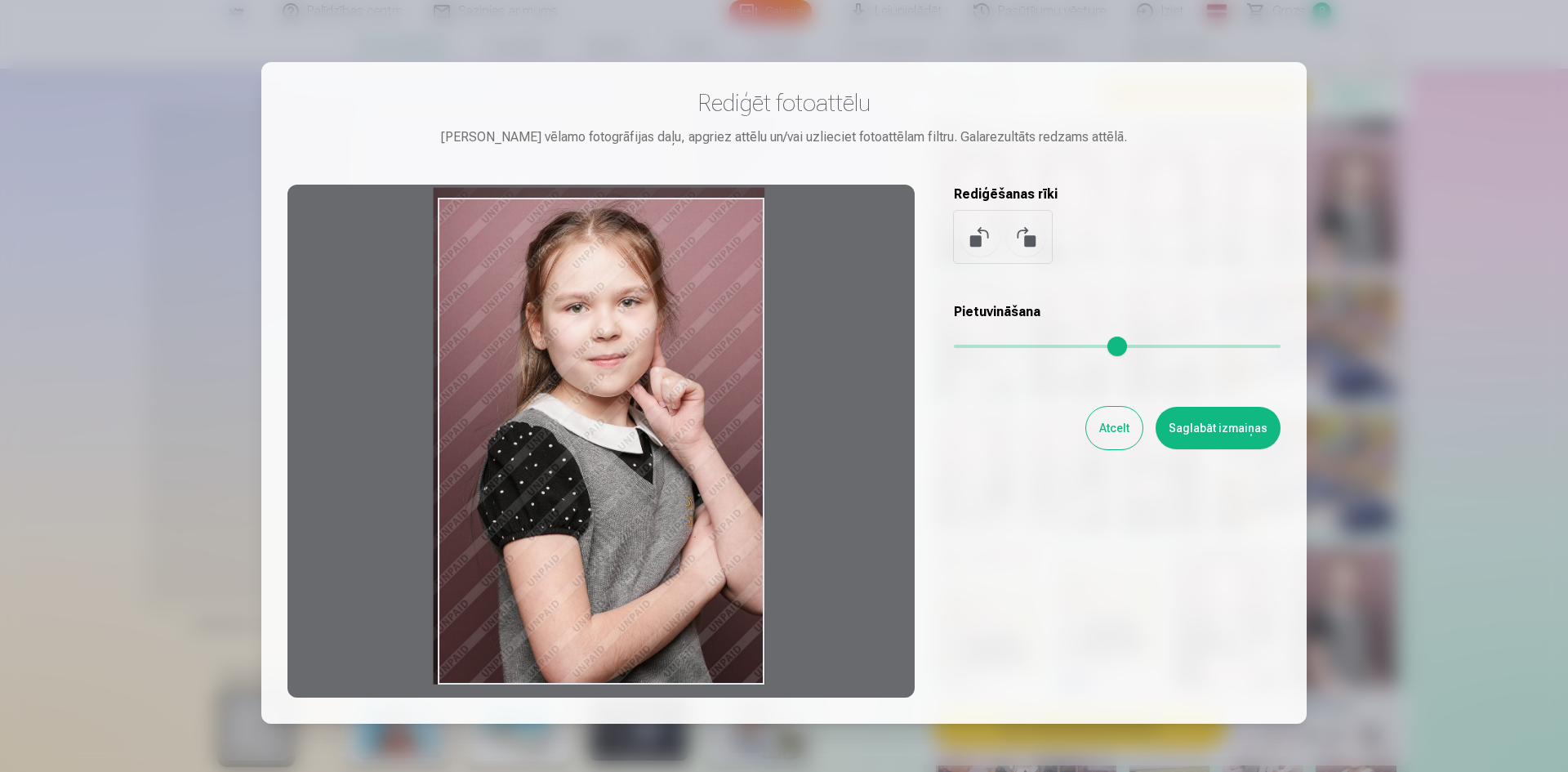
drag, startPoint x: 694, startPoint y: 463, endPoint x: 610, endPoint y: 427, distance: 91.4
click at [610, 427] on div at bounding box center [601, 441] width 627 height 513
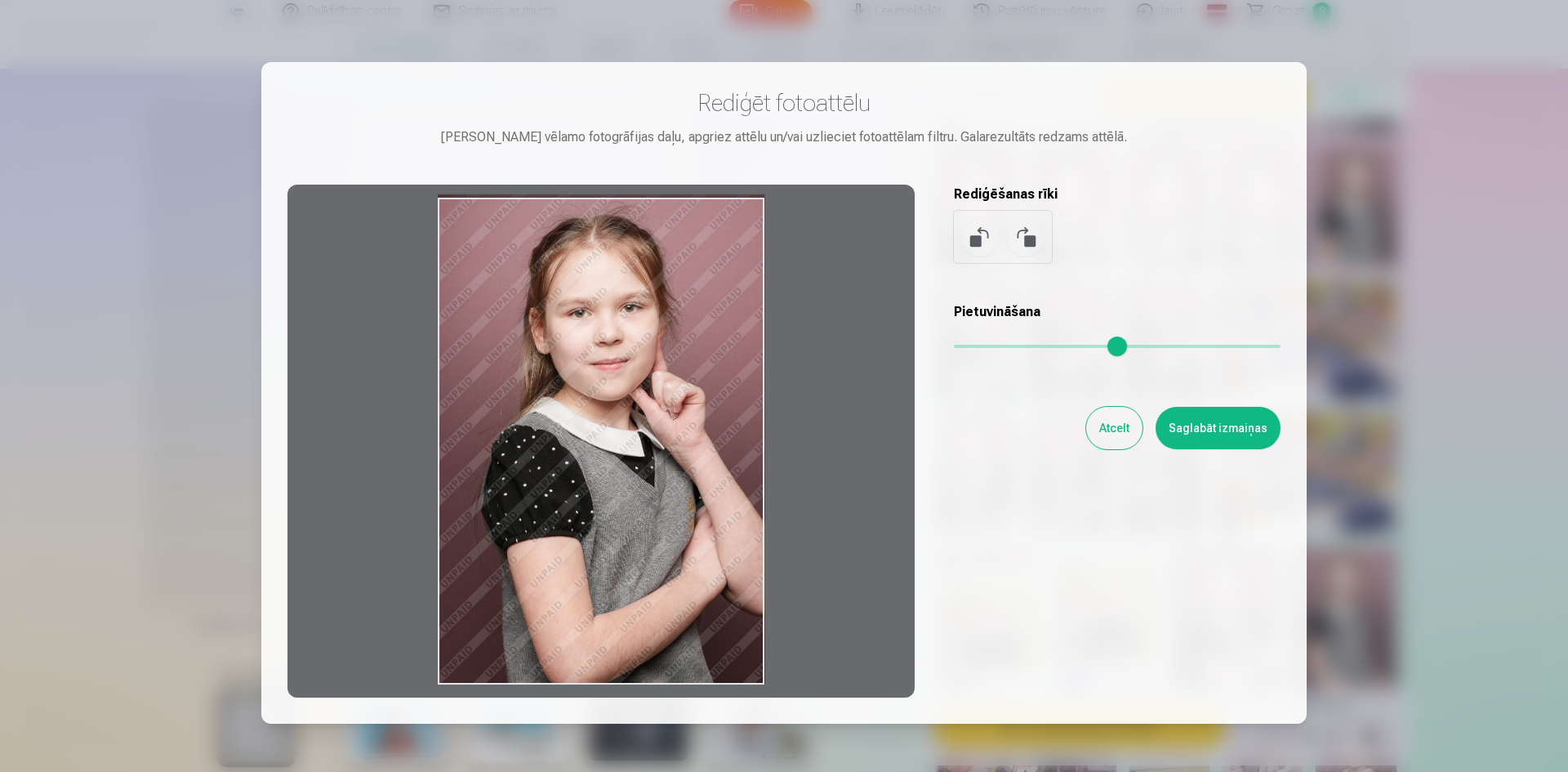
drag, startPoint x: 971, startPoint y: 343, endPoint x: 939, endPoint y: 348, distance: 32.4
click at [954, 346] on input "range" at bounding box center [1117, 346] width 326 height 3
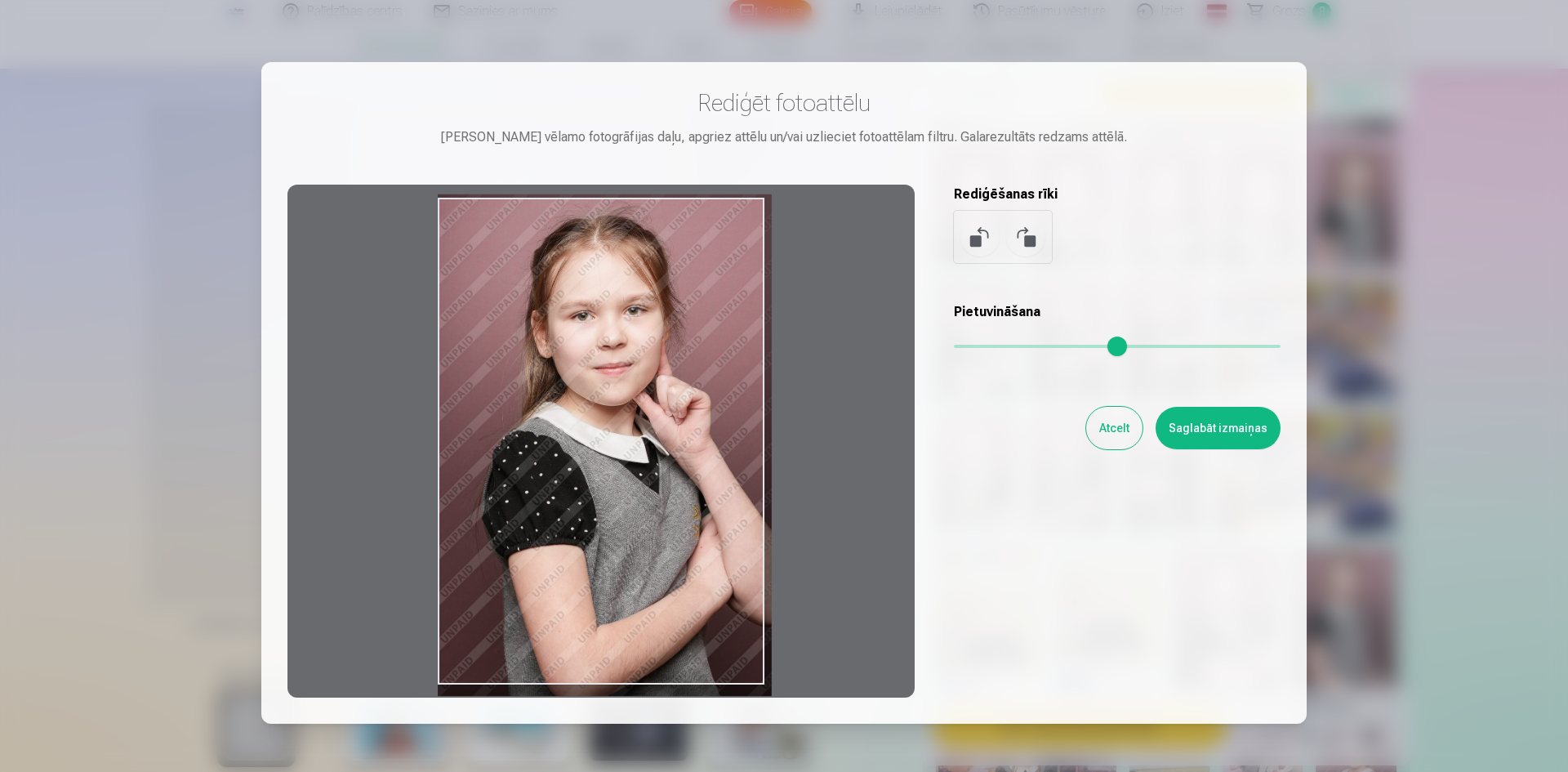
drag, startPoint x: 959, startPoint y: 347, endPoint x: 978, endPoint y: 343, distance: 19.4
type input "****"
click at [978, 345] on input "range" at bounding box center [1117, 346] width 326 height 3
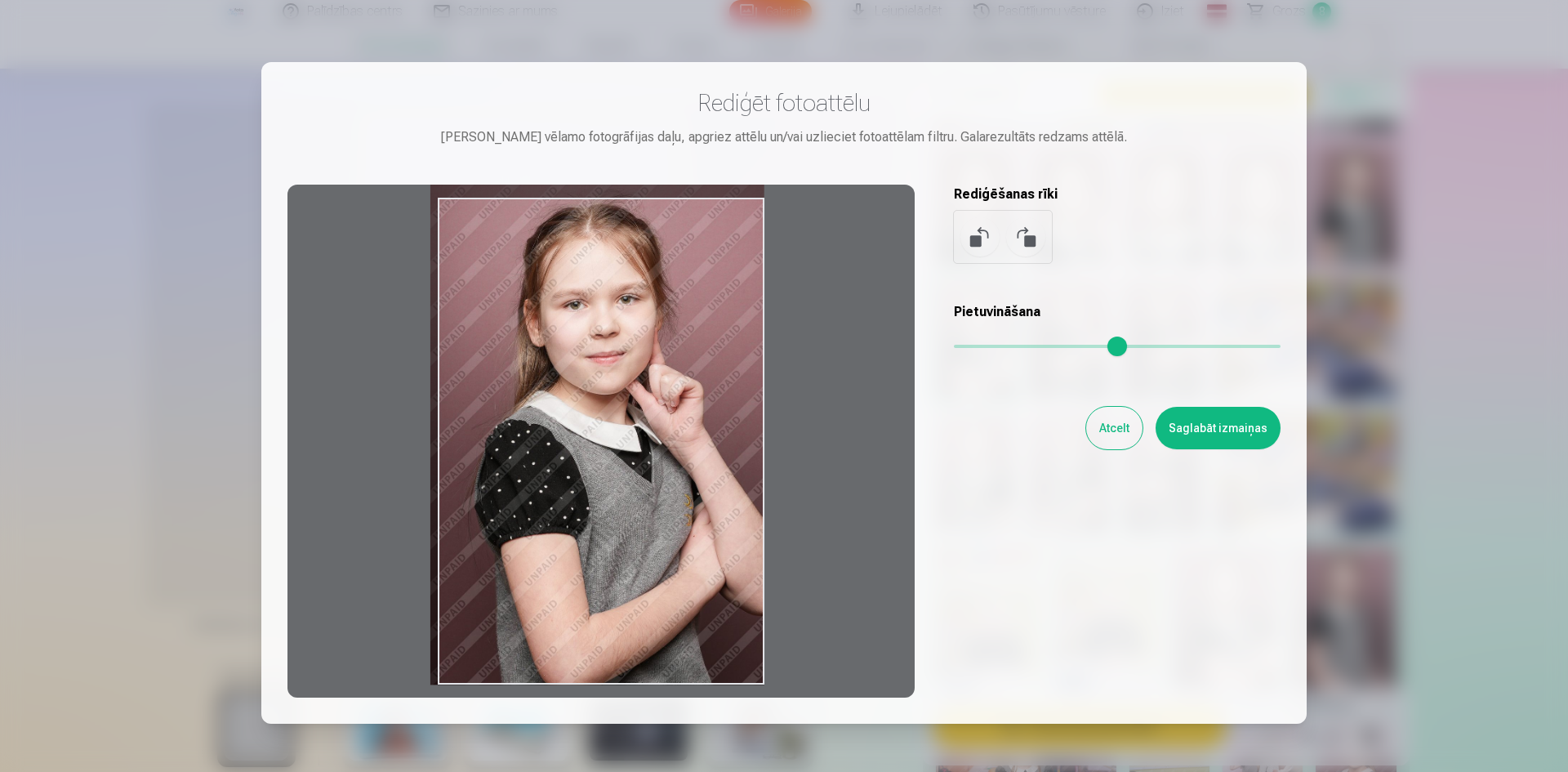
drag, startPoint x: 684, startPoint y: 429, endPoint x: 644, endPoint y: 415, distance: 42.4
click at [644, 415] on div at bounding box center [601, 441] width 627 height 513
click at [1195, 432] on button "Saglabāt izmaiņas" at bounding box center [1218, 428] width 125 height 43
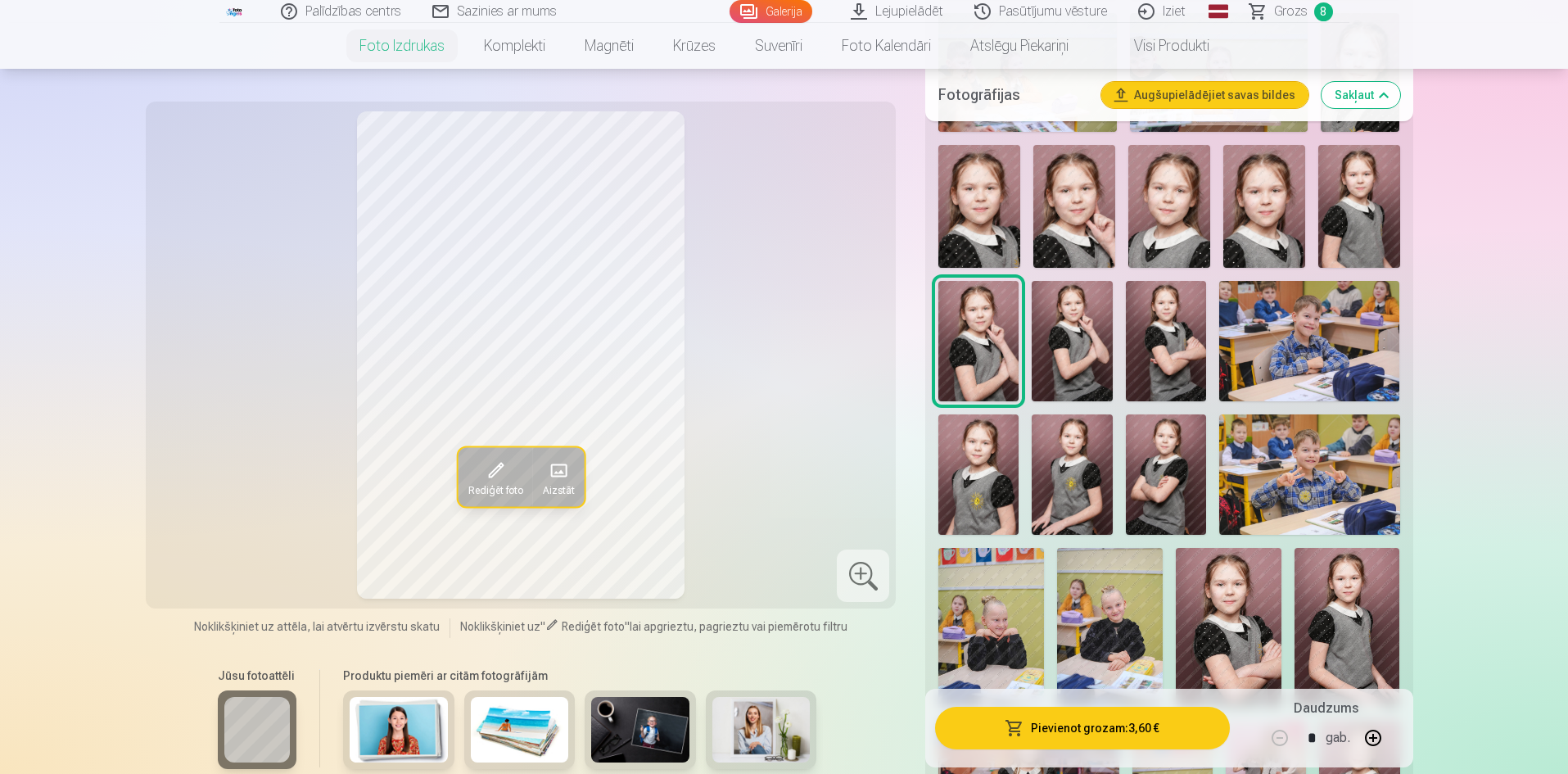
click at [1078, 734] on button "Pievienot grozam : 3,60 €" at bounding box center [1081, 728] width 294 height 43
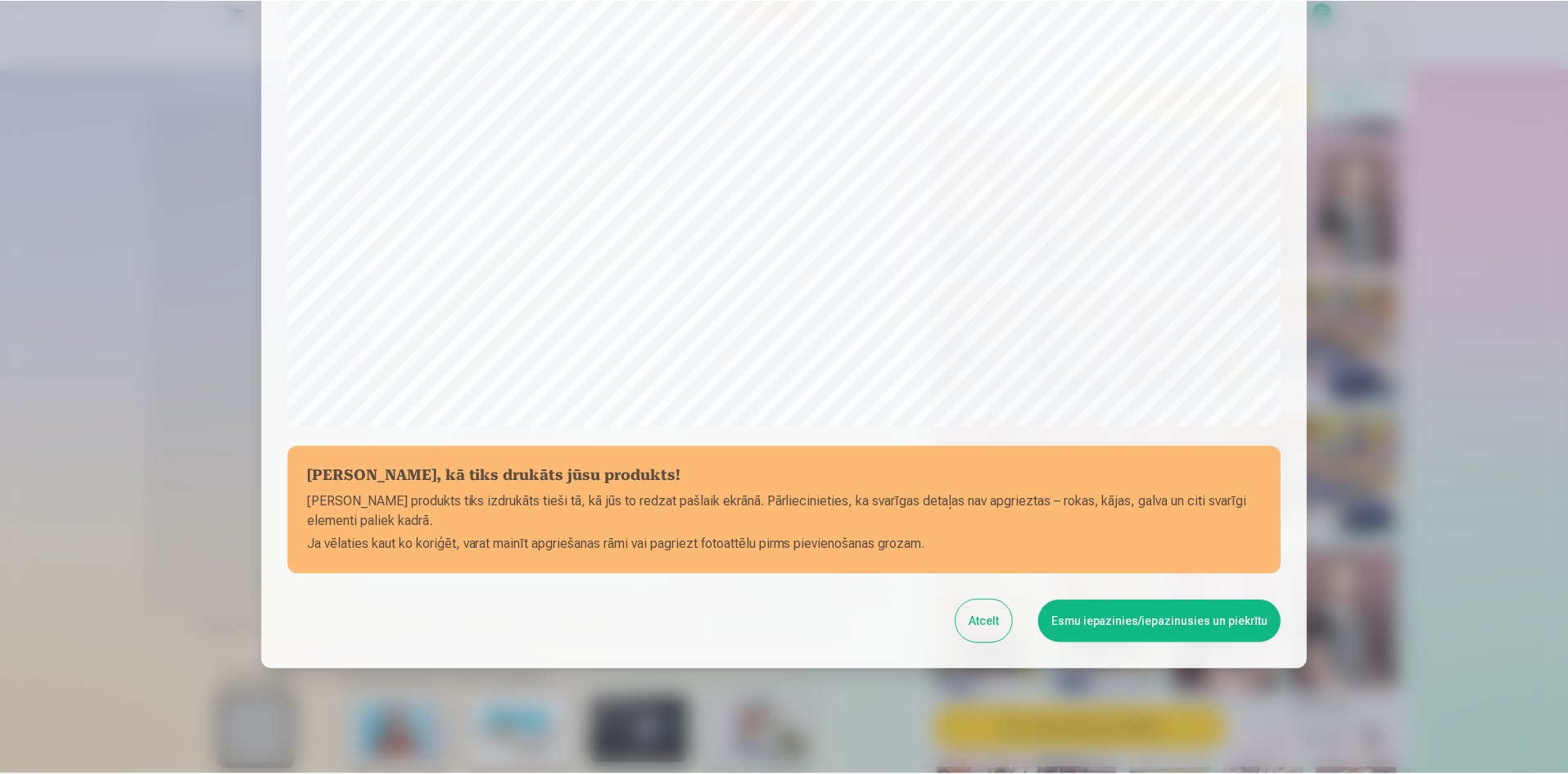
scroll to position [406, 0]
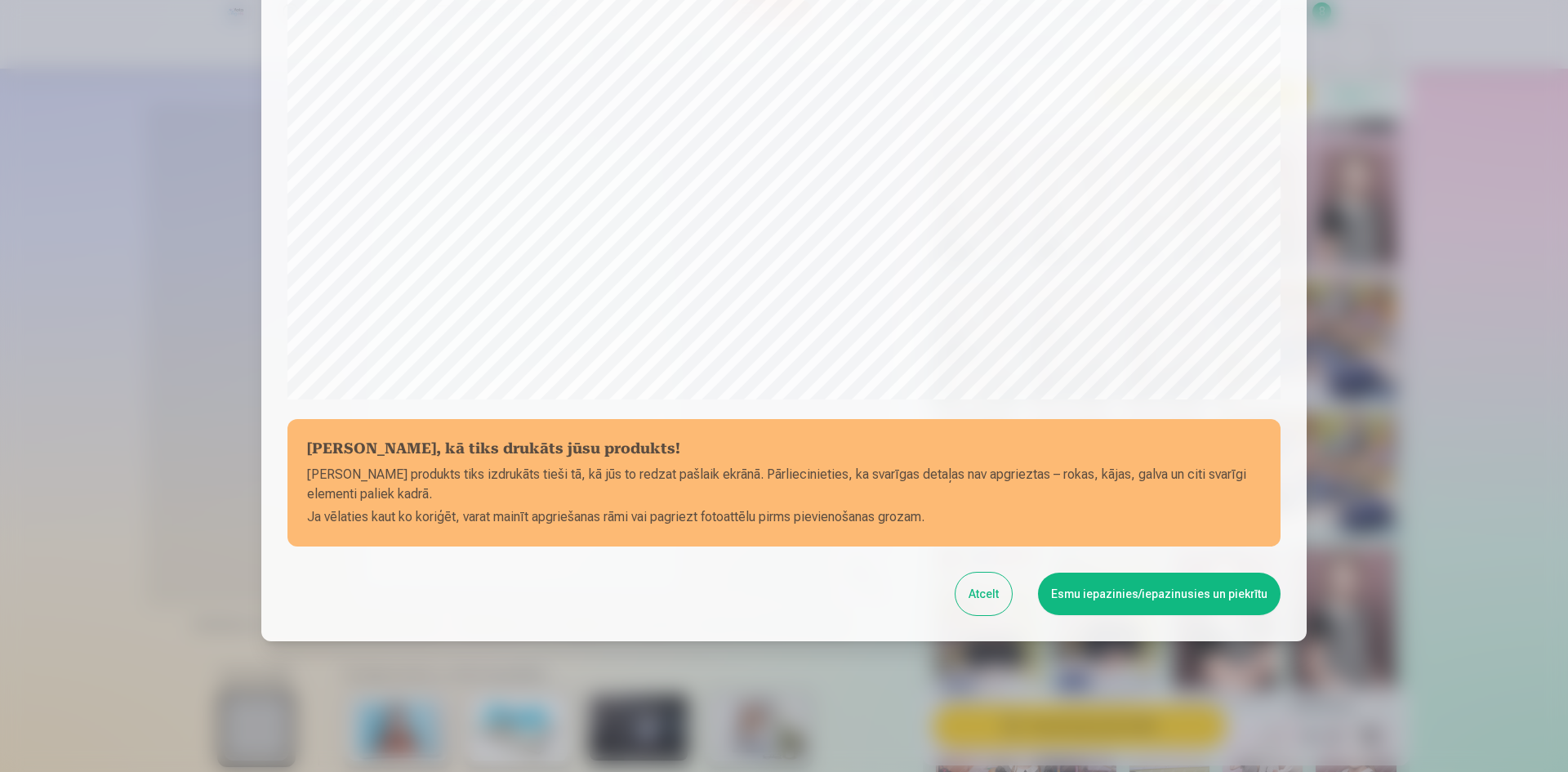
click at [1135, 598] on button "Esmu iepazinies/iepazinusies un piekrītu" at bounding box center [1160, 594] width 243 height 43
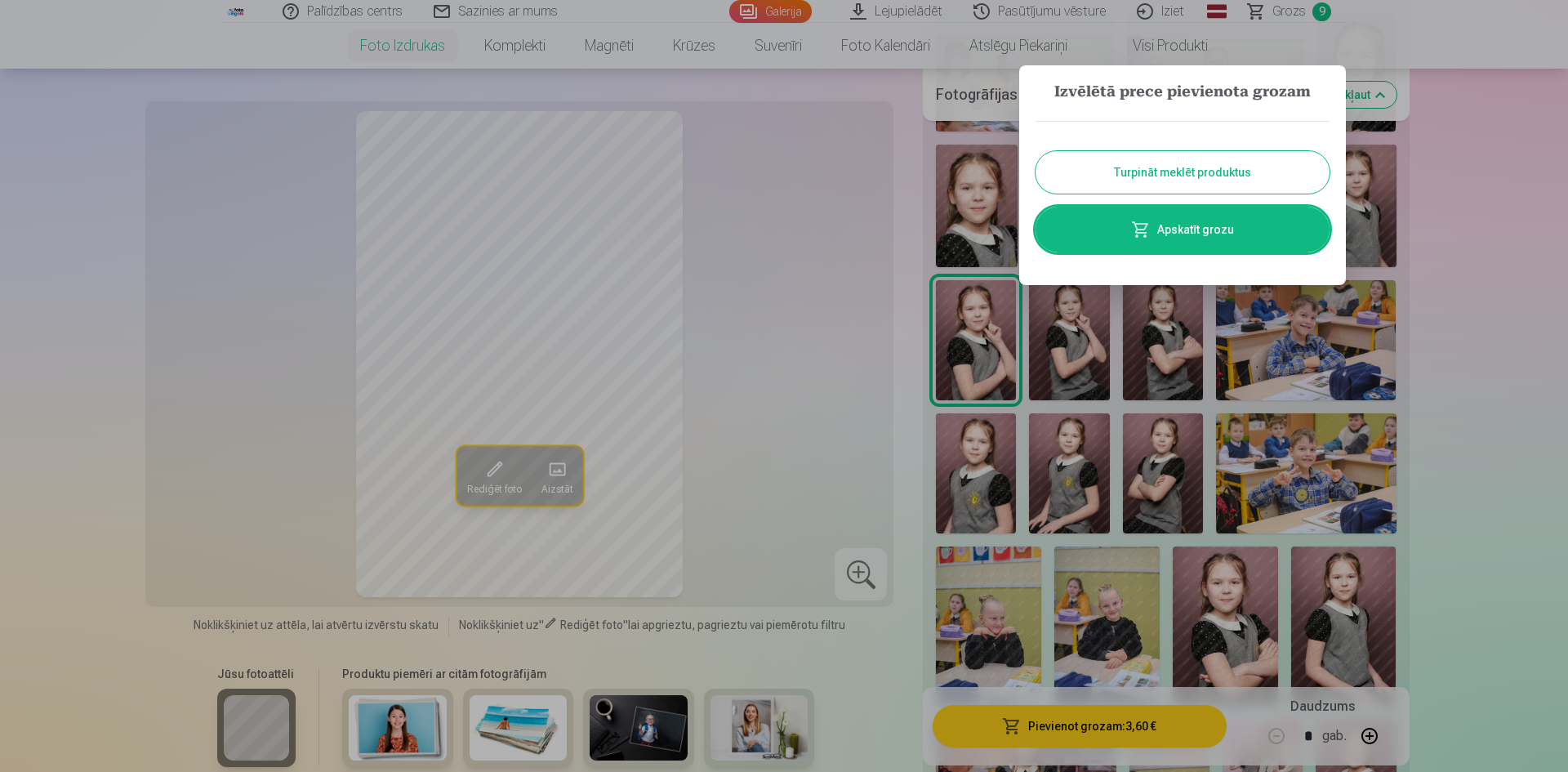
click at [1186, 223] on link "Apskatīt grozu" at bounding box center [1183, 230] width 294 height 46
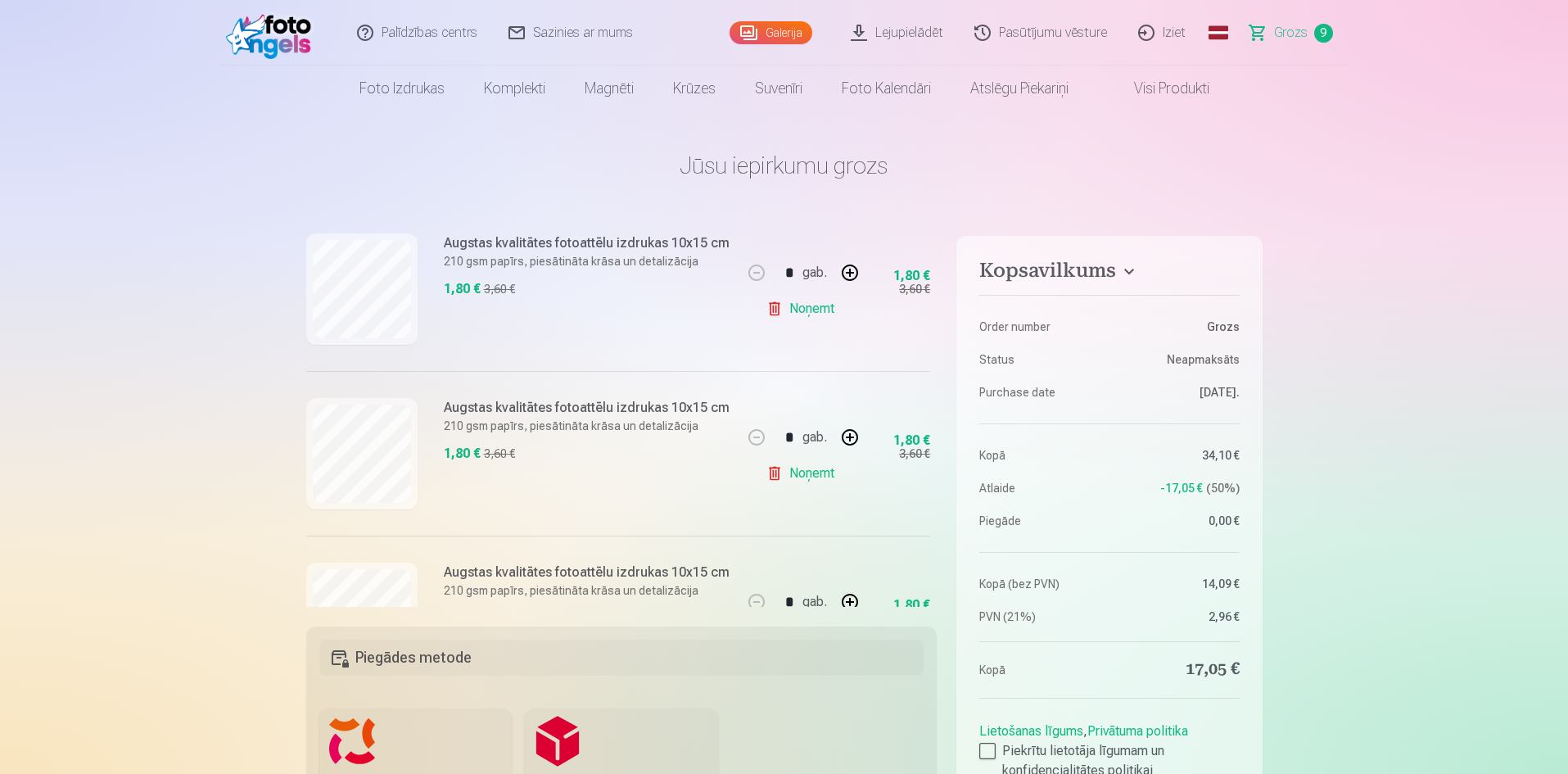
scroll to position [1217, 0]
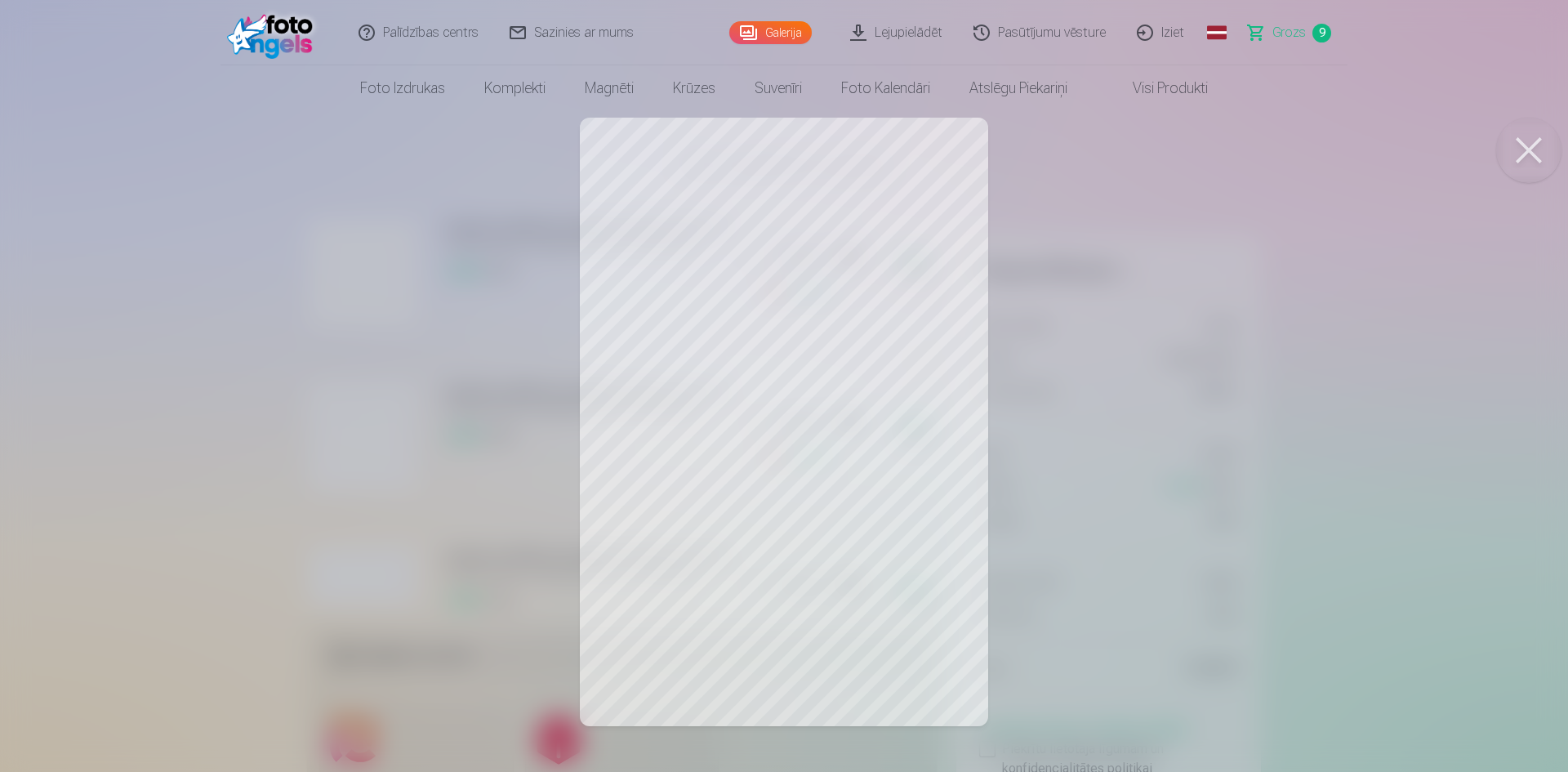
click at [1283, 34] on span "Grozs" at bounding box center [1288, 33] width 34 height 20
click at [1525, 152] on button at bounding box center [1529, 150] width 66 height 66
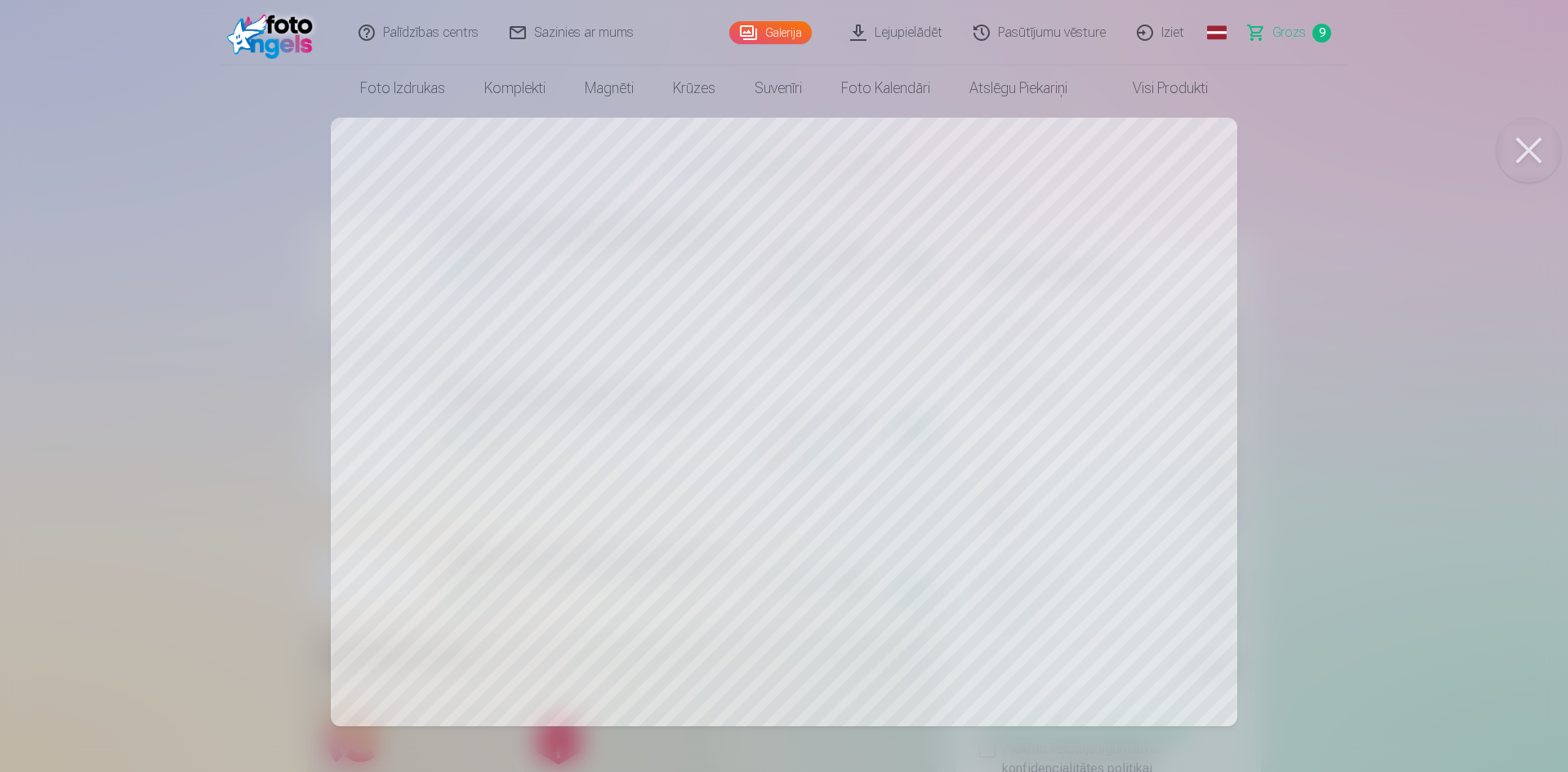
click at [1534, 148] on button at bounding box center [1529, 150] width 66 height 66
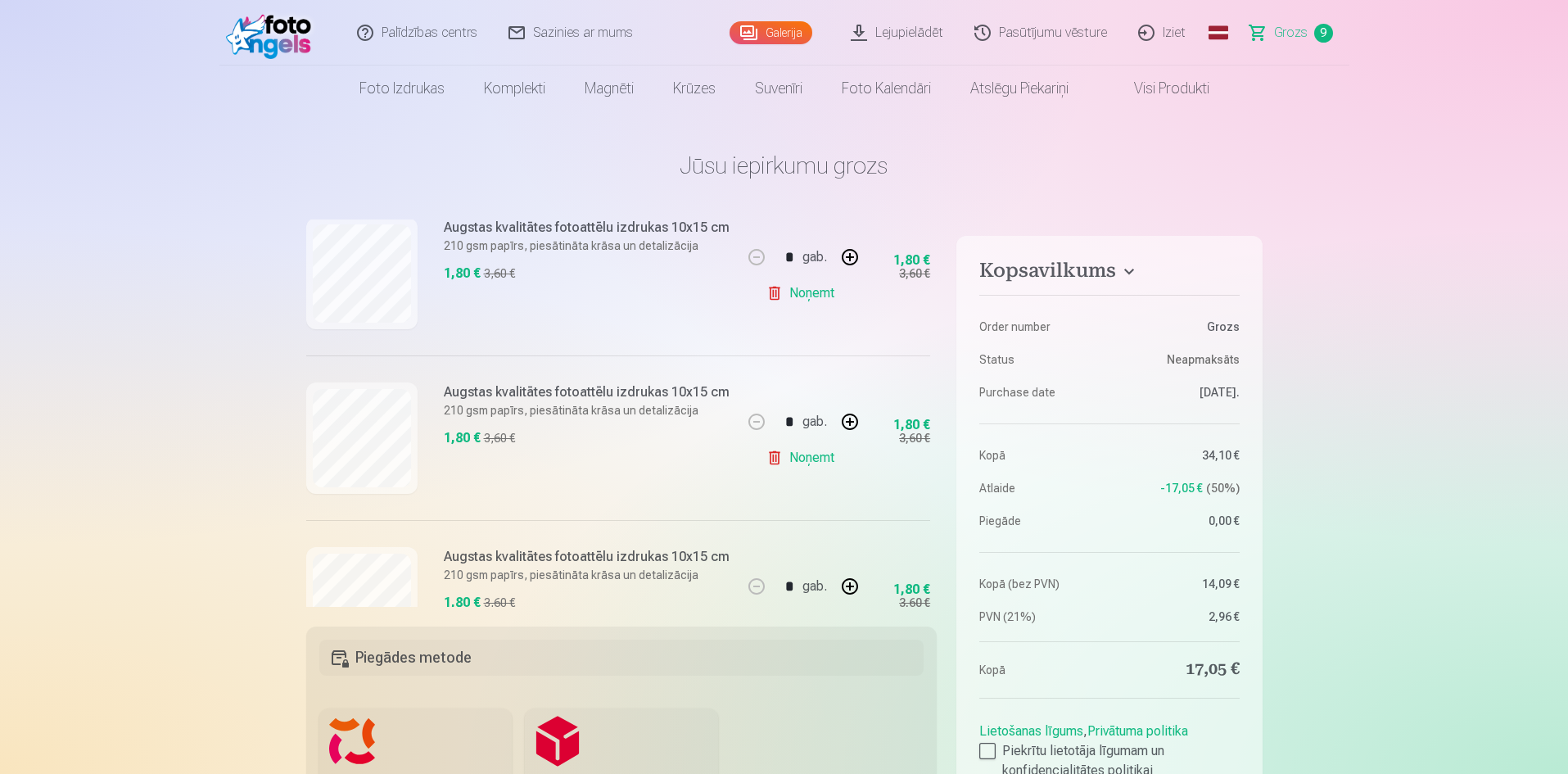
click at [769, 291] on link "Noņemt" at bounding box center [803, 294] width 75 height 33
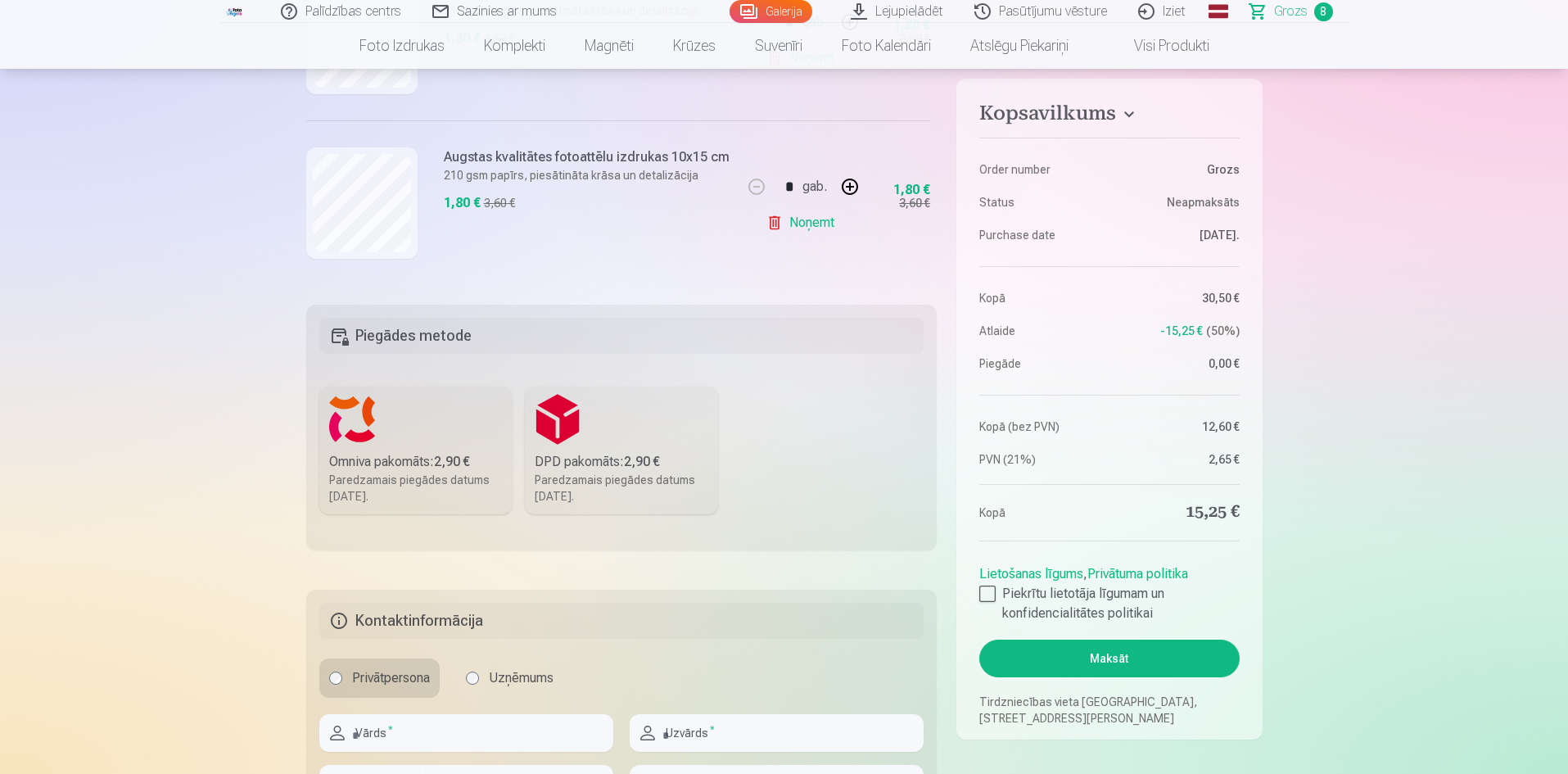
scroll to position [491, 0]
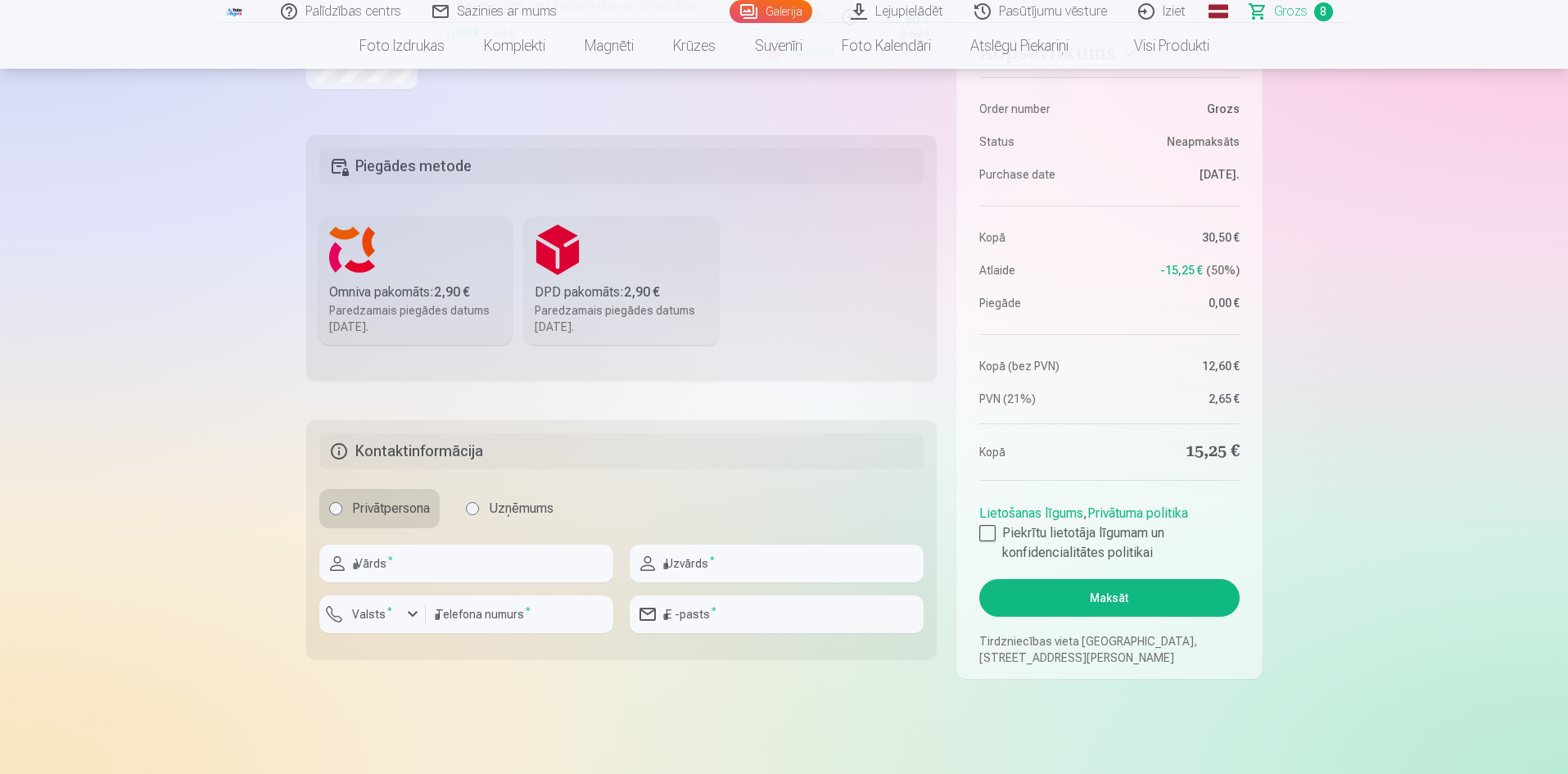
click at [358, 270] on label "Omniva pakomāts : 2,90 € Paredzamais piegādes datums 27.09.2025." at bounding box center [415, 280] width 193 height 127
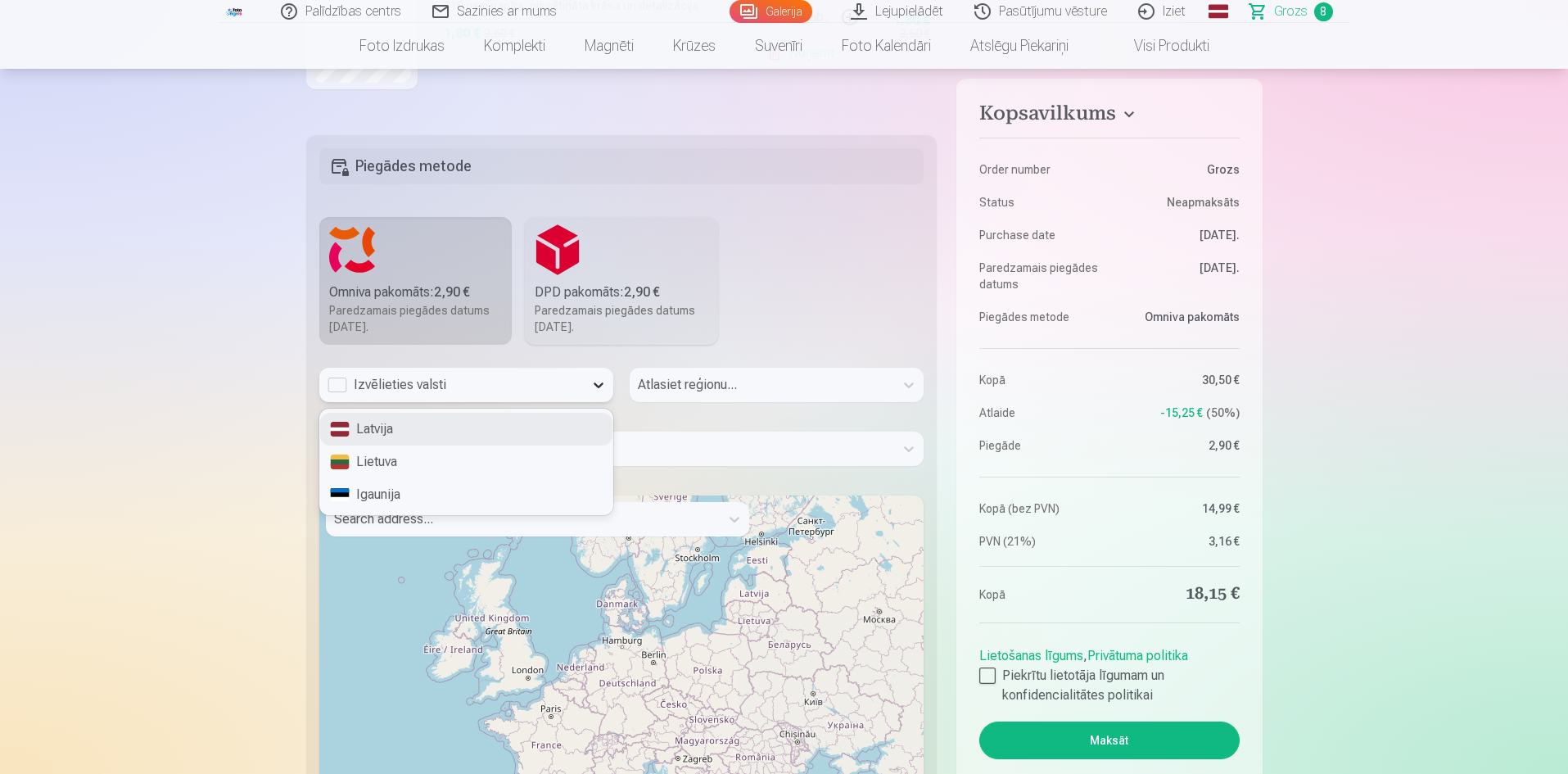
click at [600, 384] on icon at bounding box center [599, 385] width 16 height 16
click at [415, 429] on div "Latvija" at bounding box center [465, 429] width 292 height 33
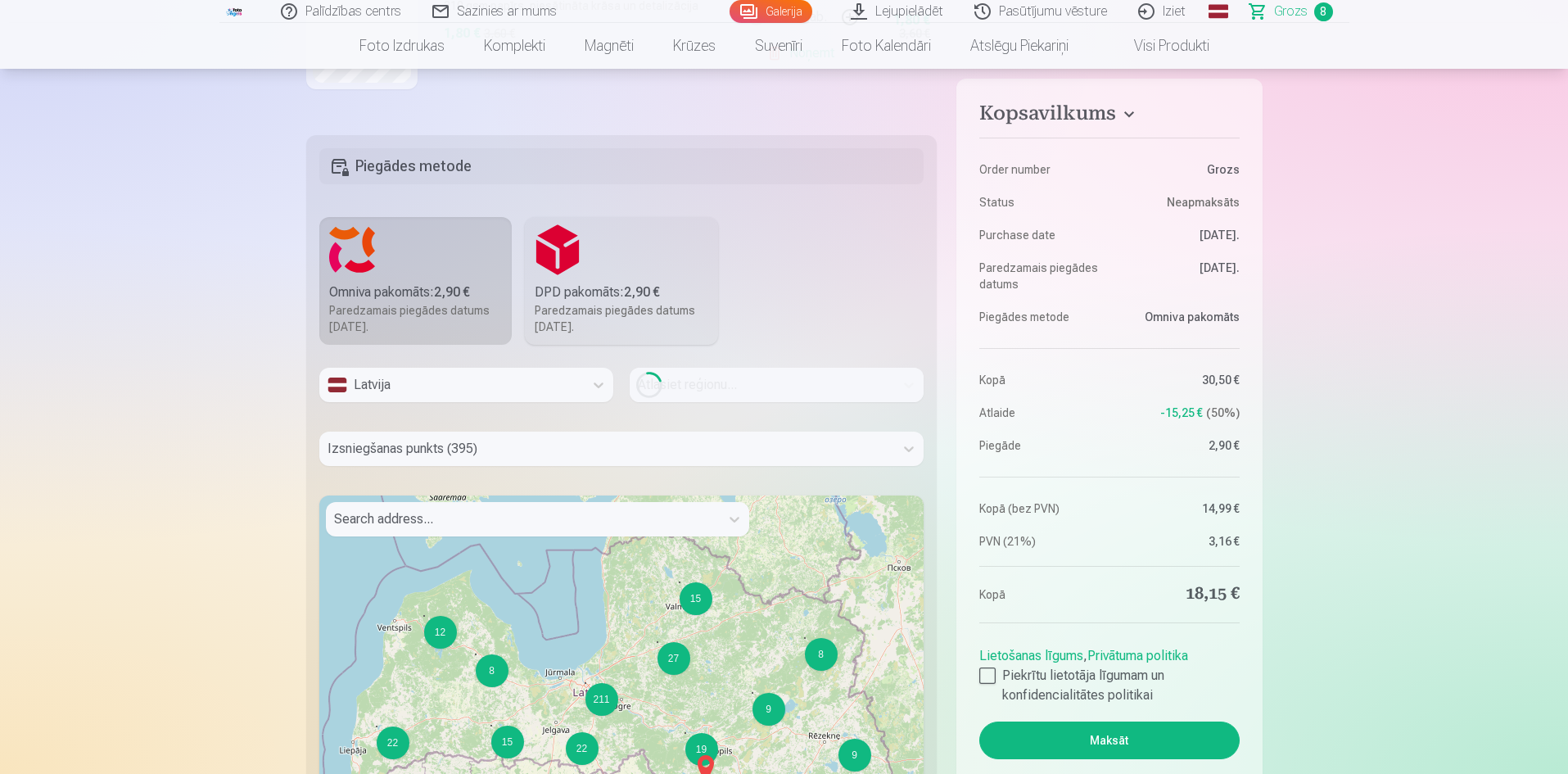
click at [867, 390] on div "Loading..." at bounding box center [776, 385] width 294 height 35
click at [907, 387] on icon at bounding box center [909, 385] width 16 height 16
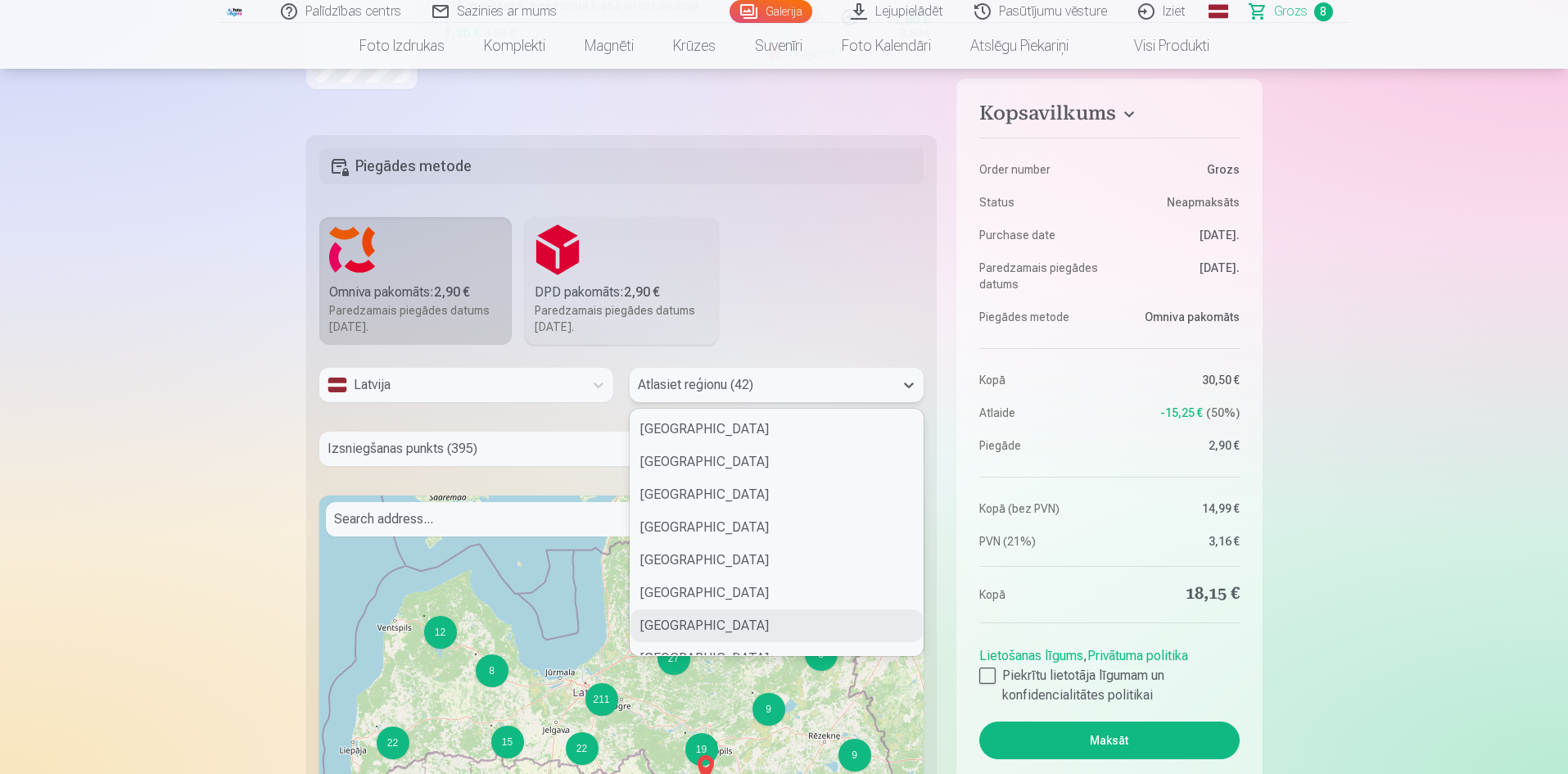
click at [708, 622] on div "Ogres novads" at bounding box center [776, 626] width 292 height 33
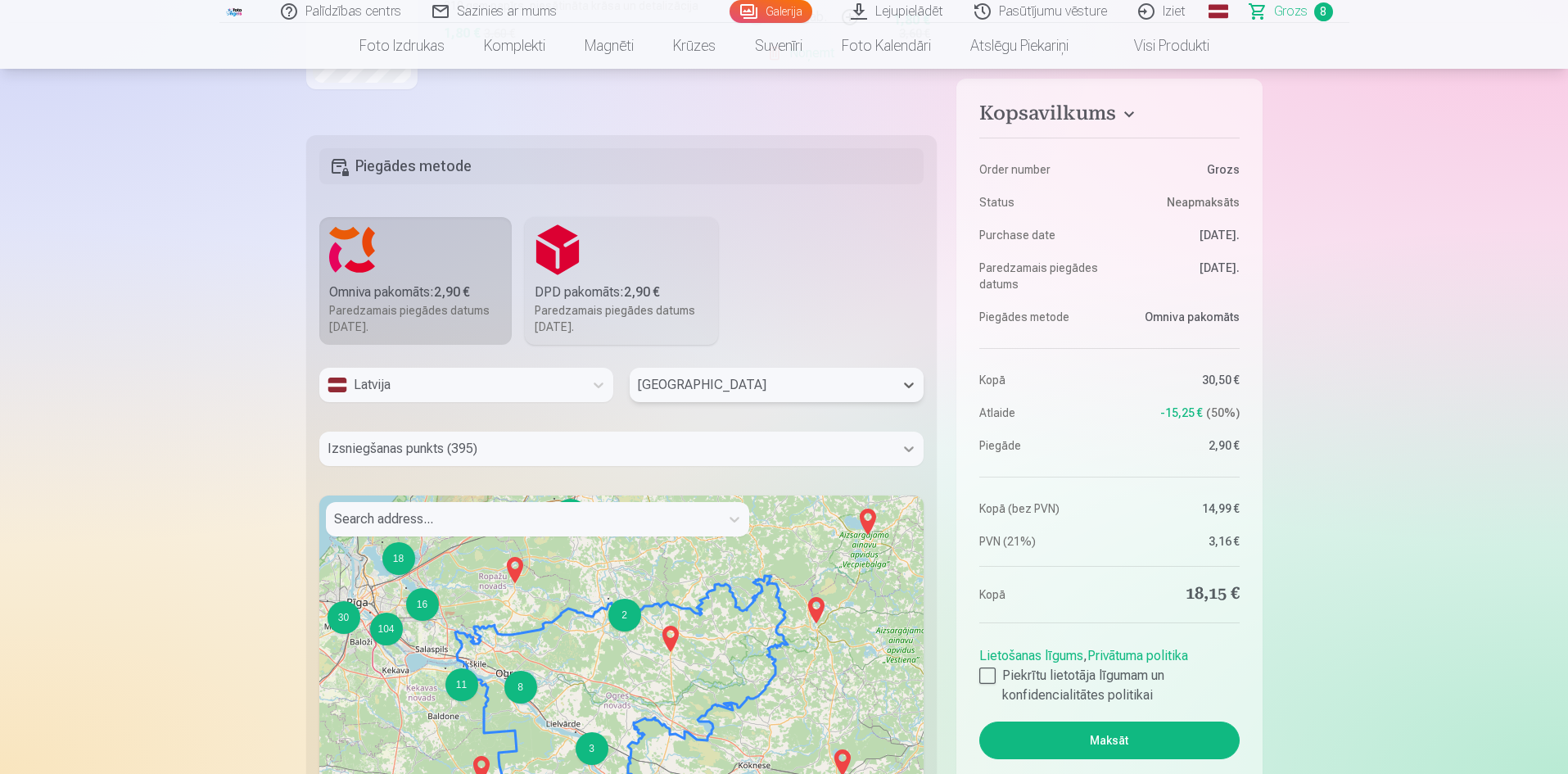
click at [909, 449] on icon at bounding box center [909, 449] width 10 height 6
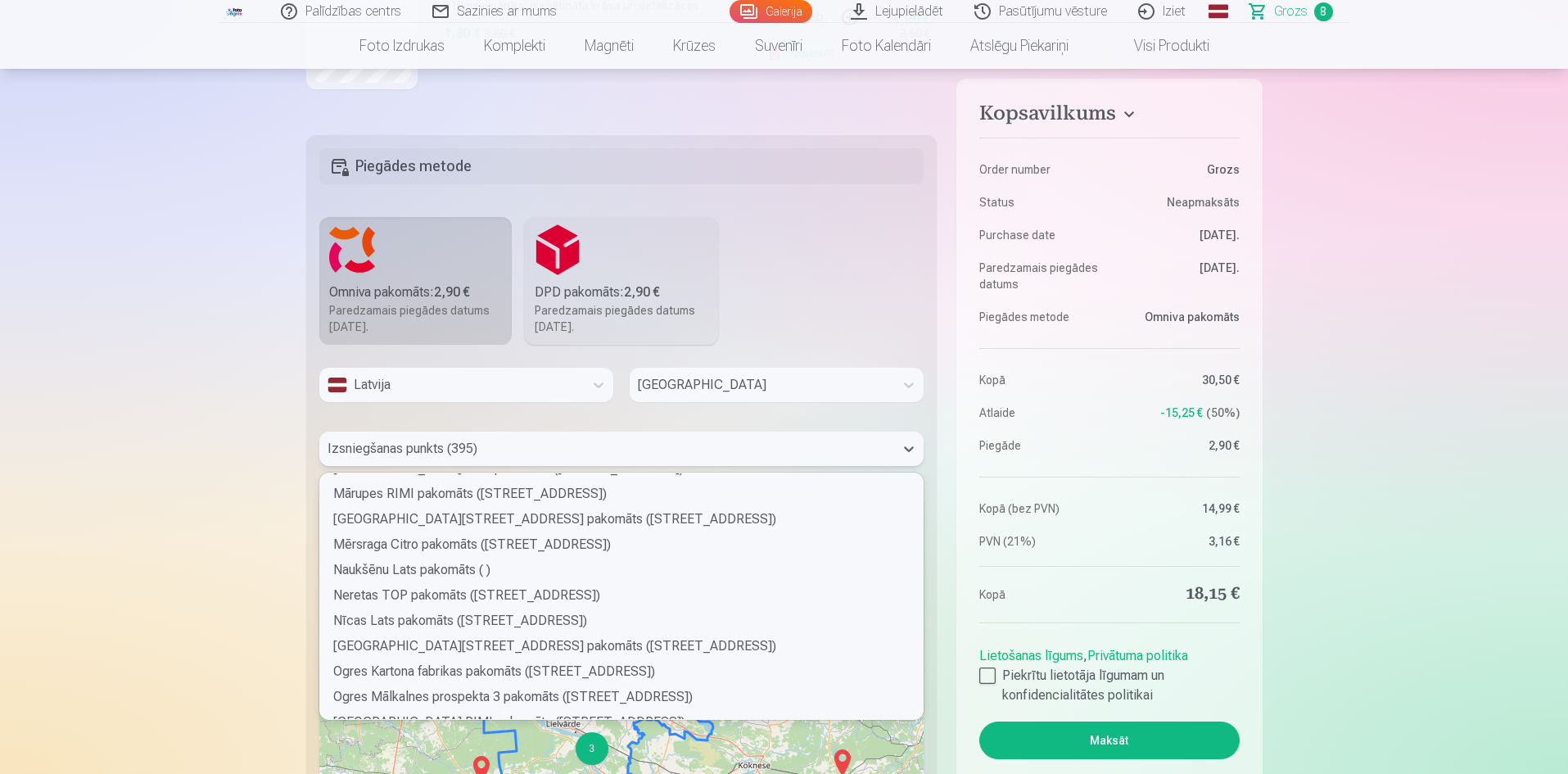
scroll to position [3604, 0]
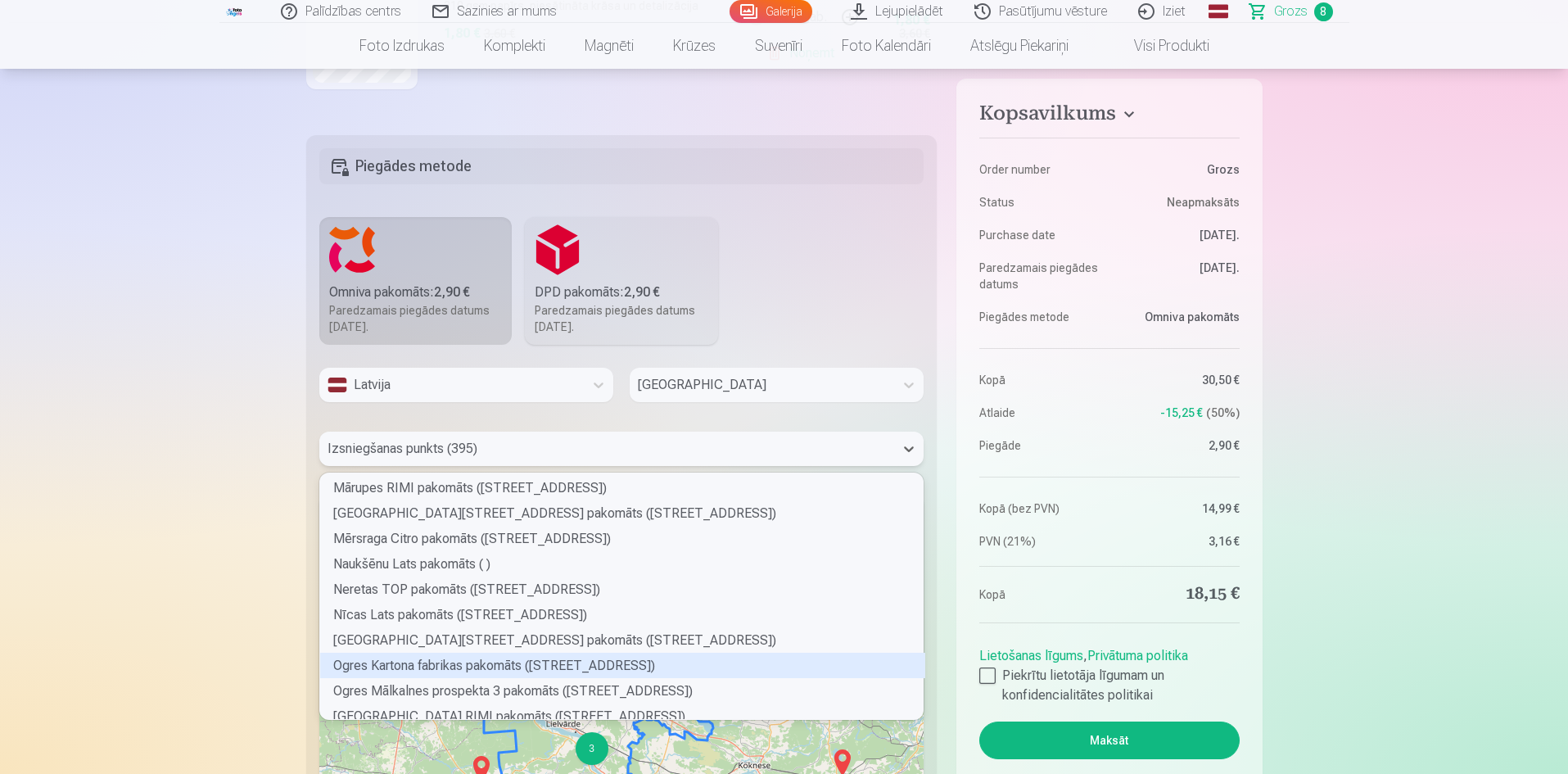
click at [512, 667] on div "Ogres Kartona fabrikas pakomāts (Brīvības iela 116)" at bounding box center [622, 665] width 605 height 25
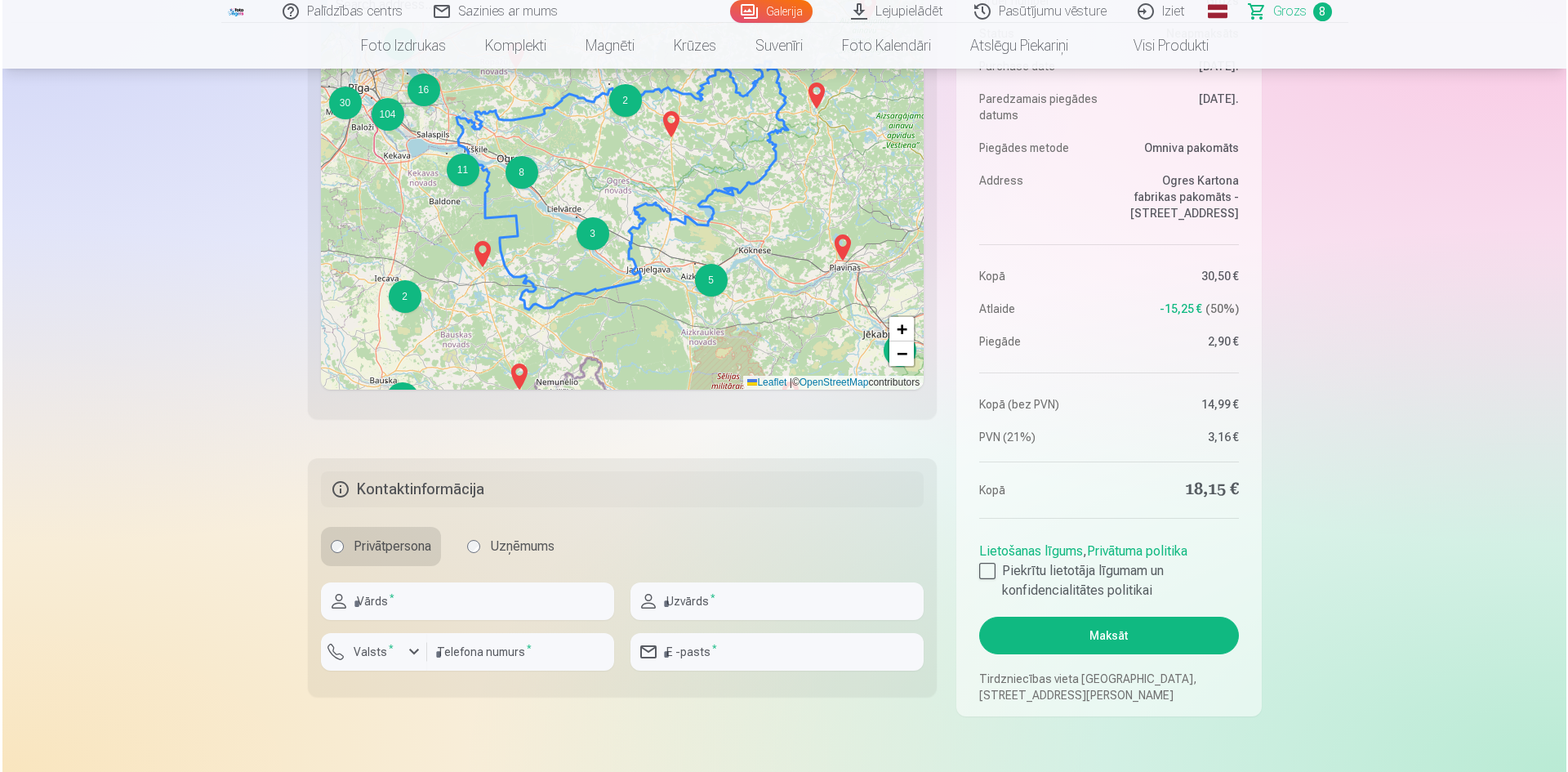
scroll to position [1144, 0]
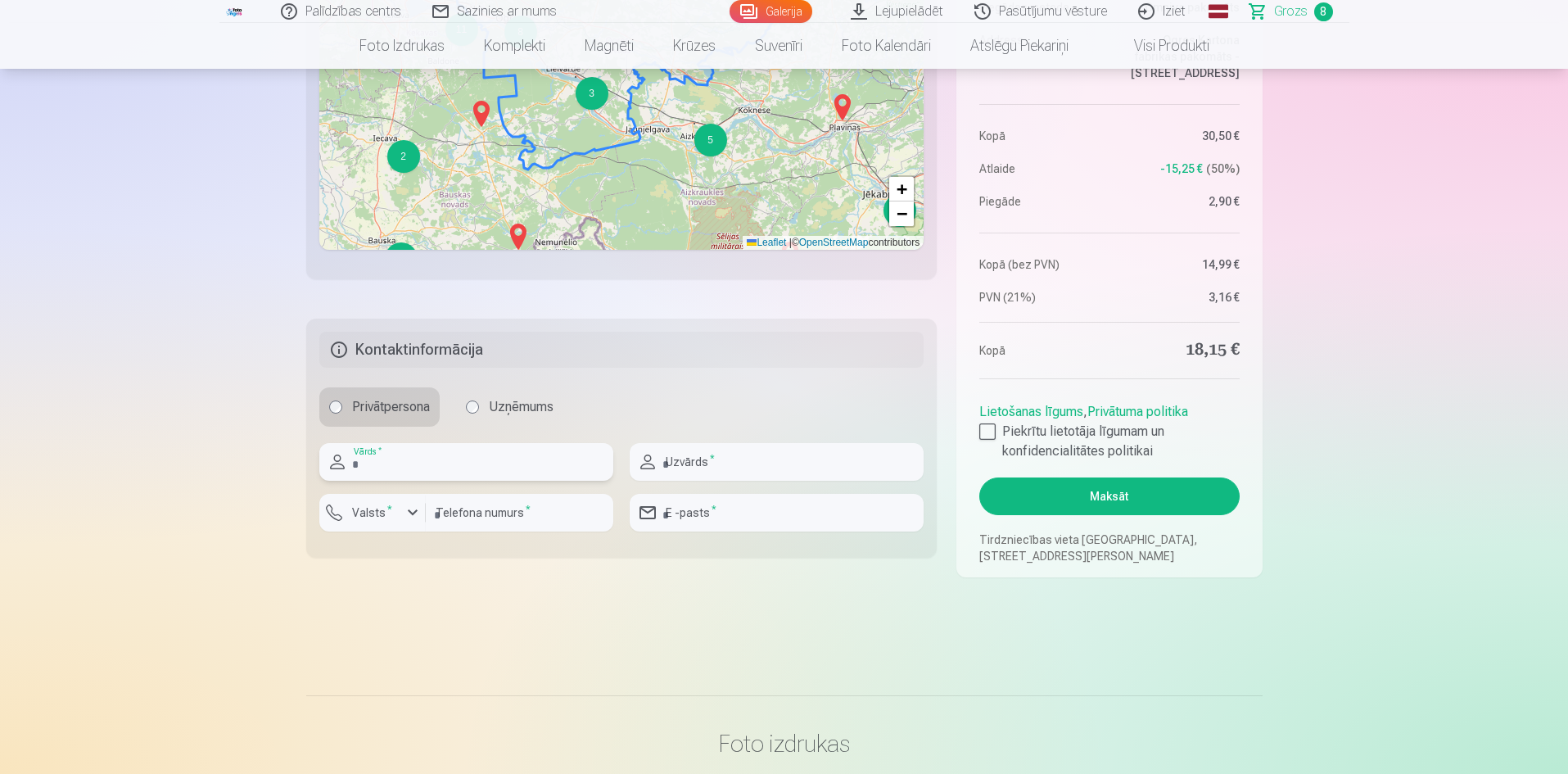
click at [520, 452] on input "text" at bounding box center [465, 462] width 294 height 38
type input "******"
click at [684, 461] on input "text" at bounding box center [776, 462] width 294 height 38
type input "******"
click at [414, 512] on div "button" at bounding box center [413, 512] width 20 height 20
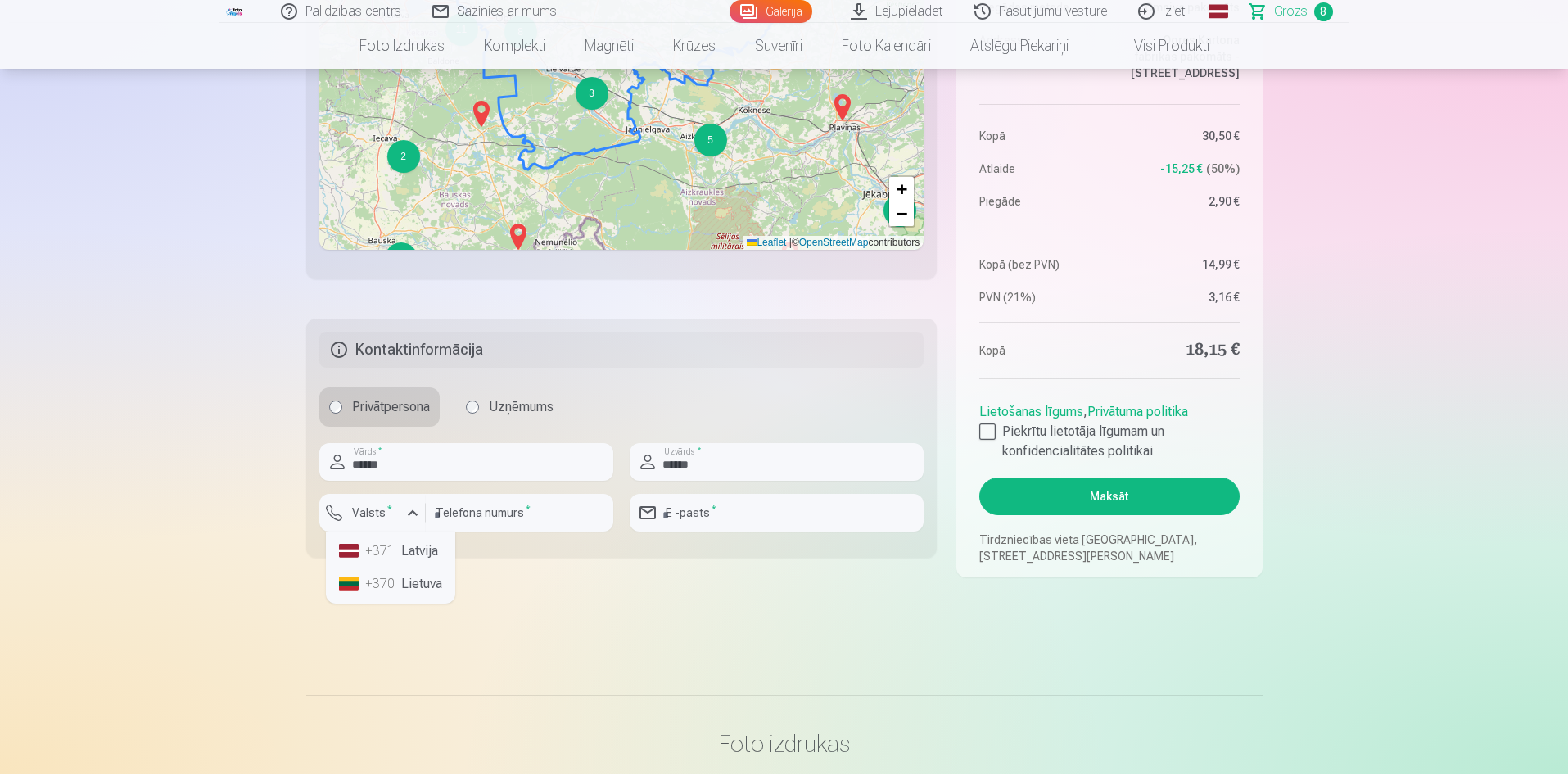
click at [412, 547] on li "+371 Latvija" at bounding box center [390, 551] width 116 height 33
click at [485, 524] on input "number" at bounding box center [520, 512] width 187 height 38
type input "********"
click at [690, 508] on input "email" at bounding box center [776, 512] width 294 height 38
type input "**********"
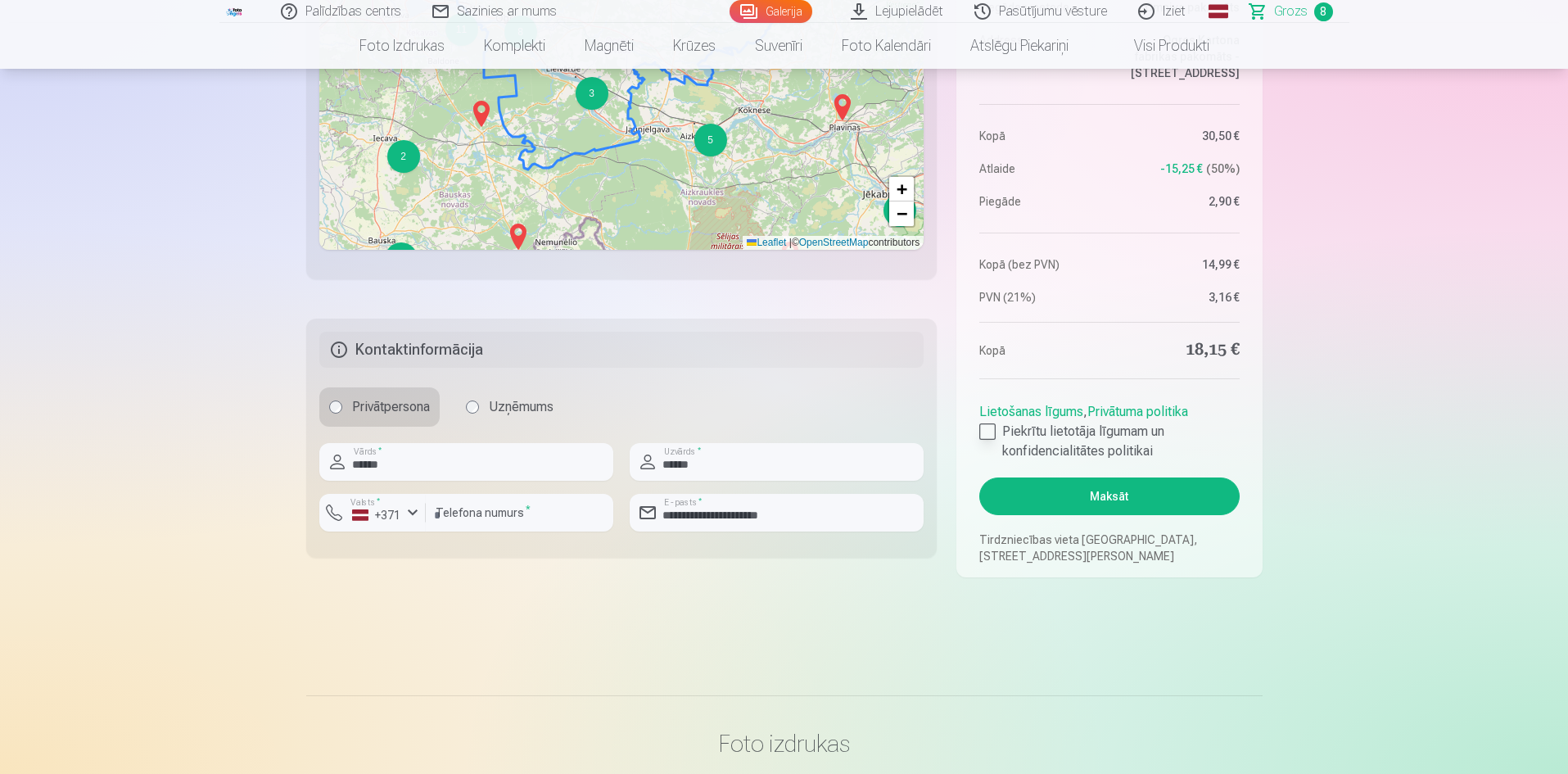
click at [983, 433] on div at bounding box center [988, 432] width 16 height 16
click at [1108, 498] on button "Maksāt" at bounding box center [1109, 497] width 260 height 38
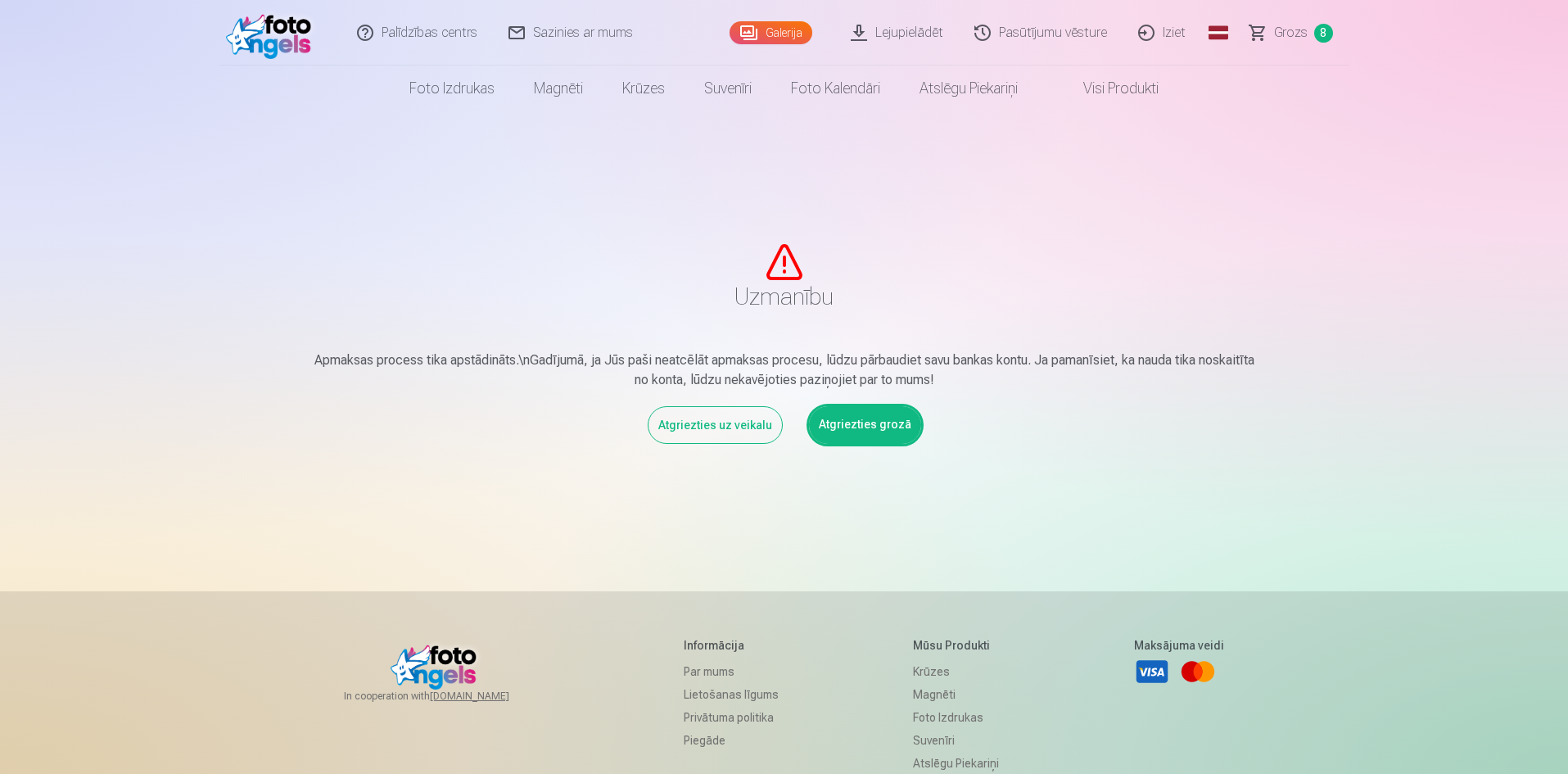
click at [879, 424] on link "Atgriezties grozā" at bounding box center [865, 425] width 112 height 38
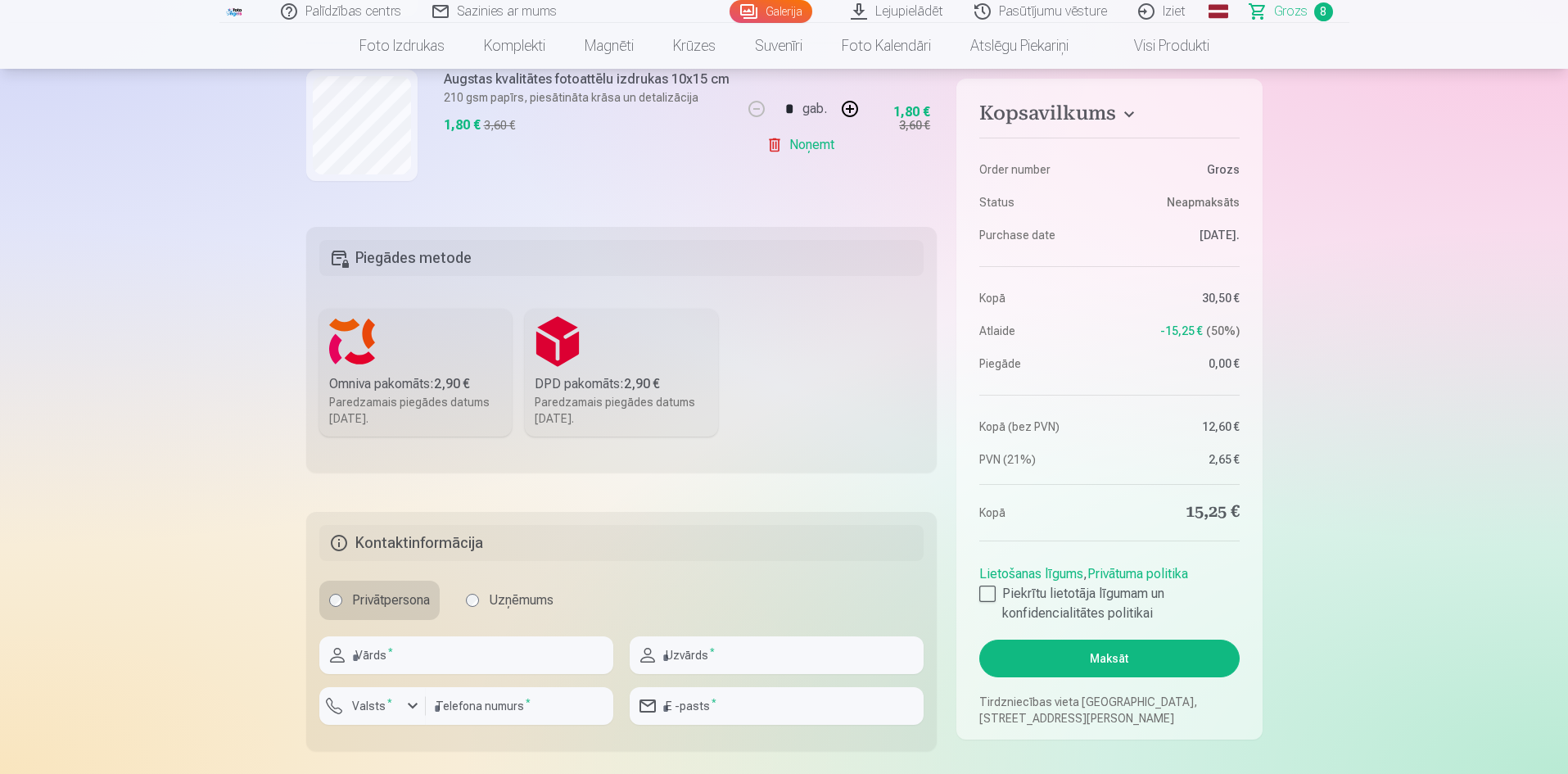
scroll to position [410, 0]
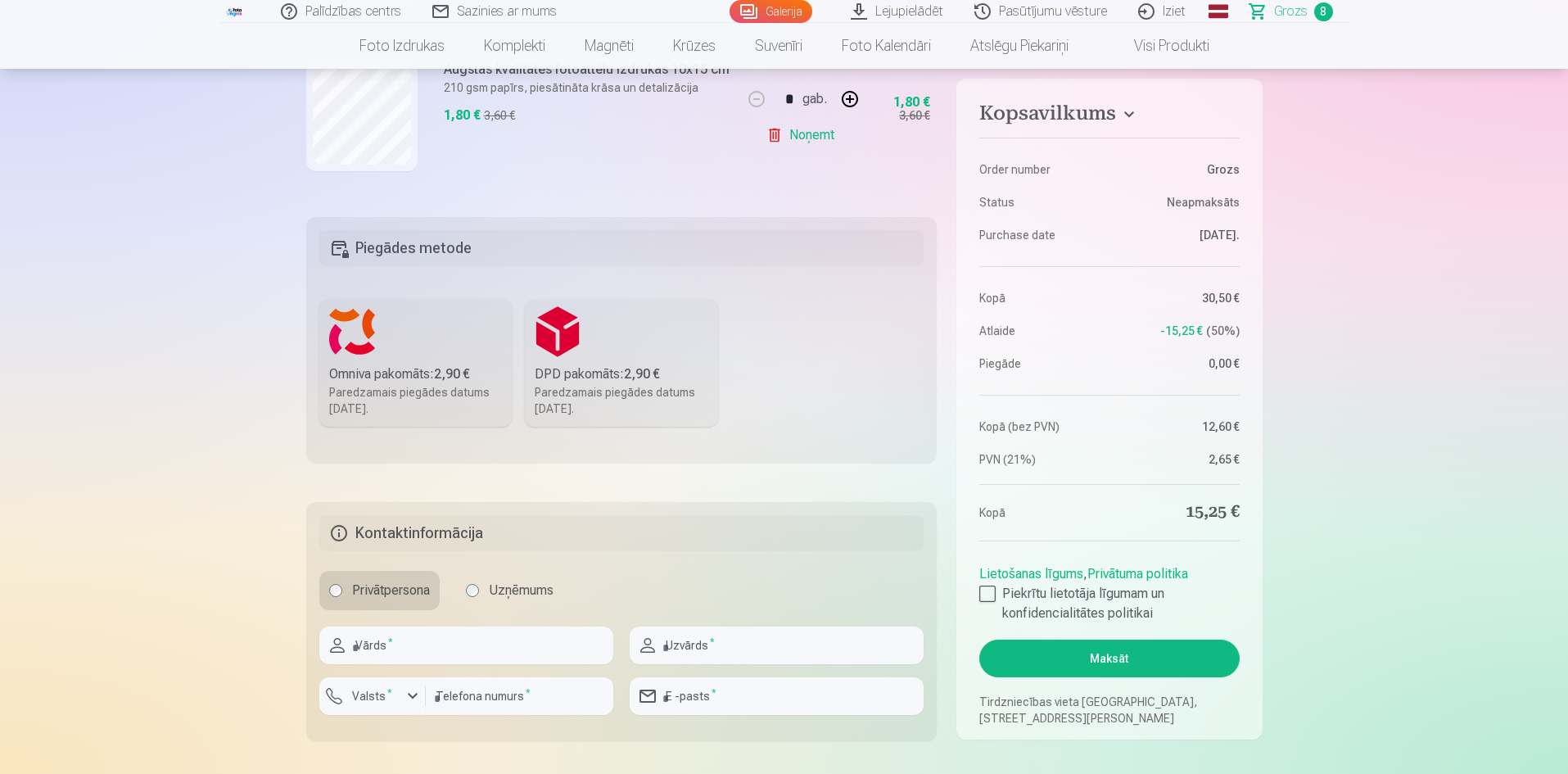
click at [382, 349] on label "Omniva pakomāts : 2,90 € Paredzamais piegādes datums 27.09.2025." at bounding box center [415, 362] width 193 height 127
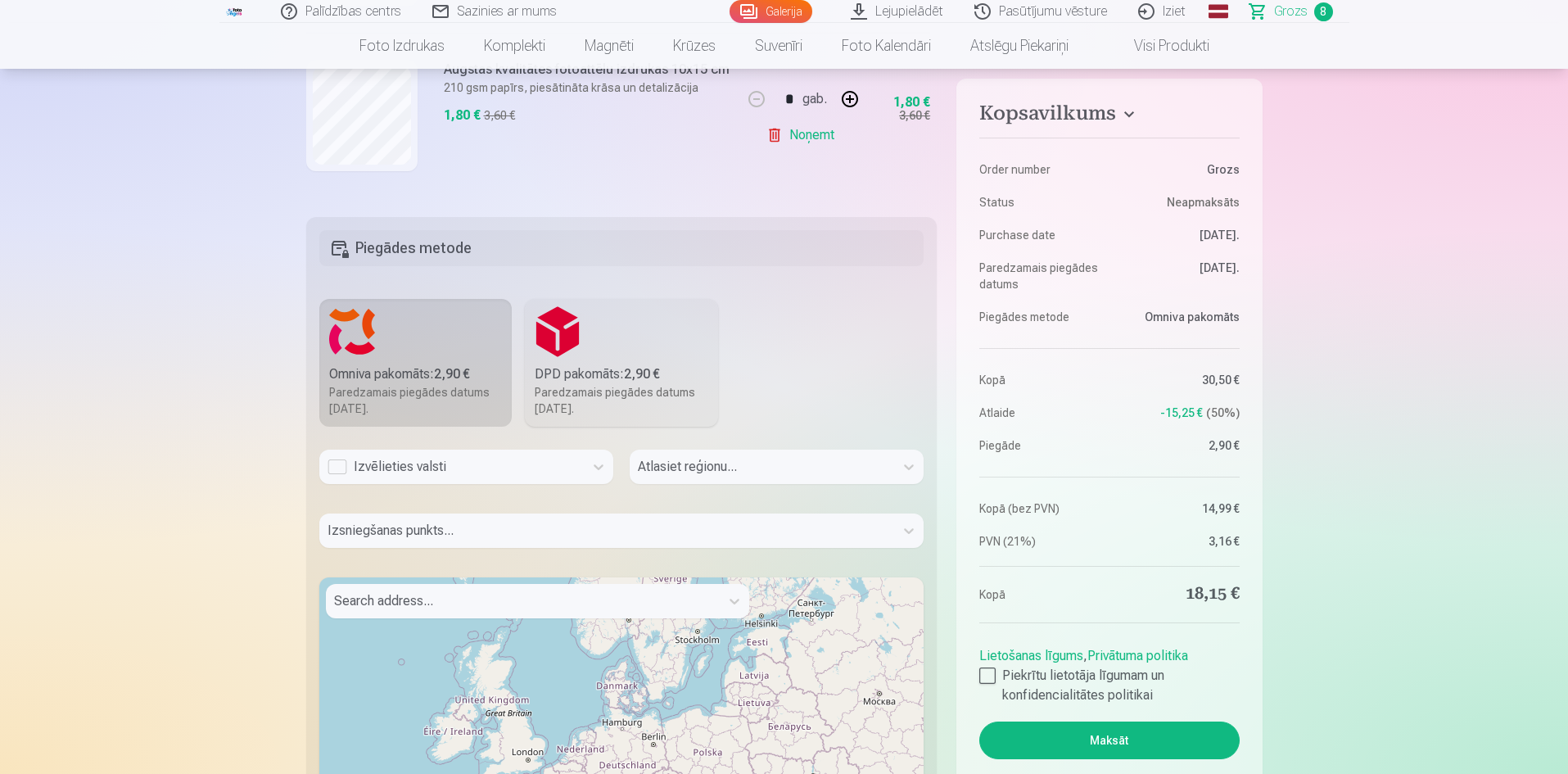
click at [581, 471] on div "Izvēlieties valsti" at bounding box center [451, 467] width 265 height 35
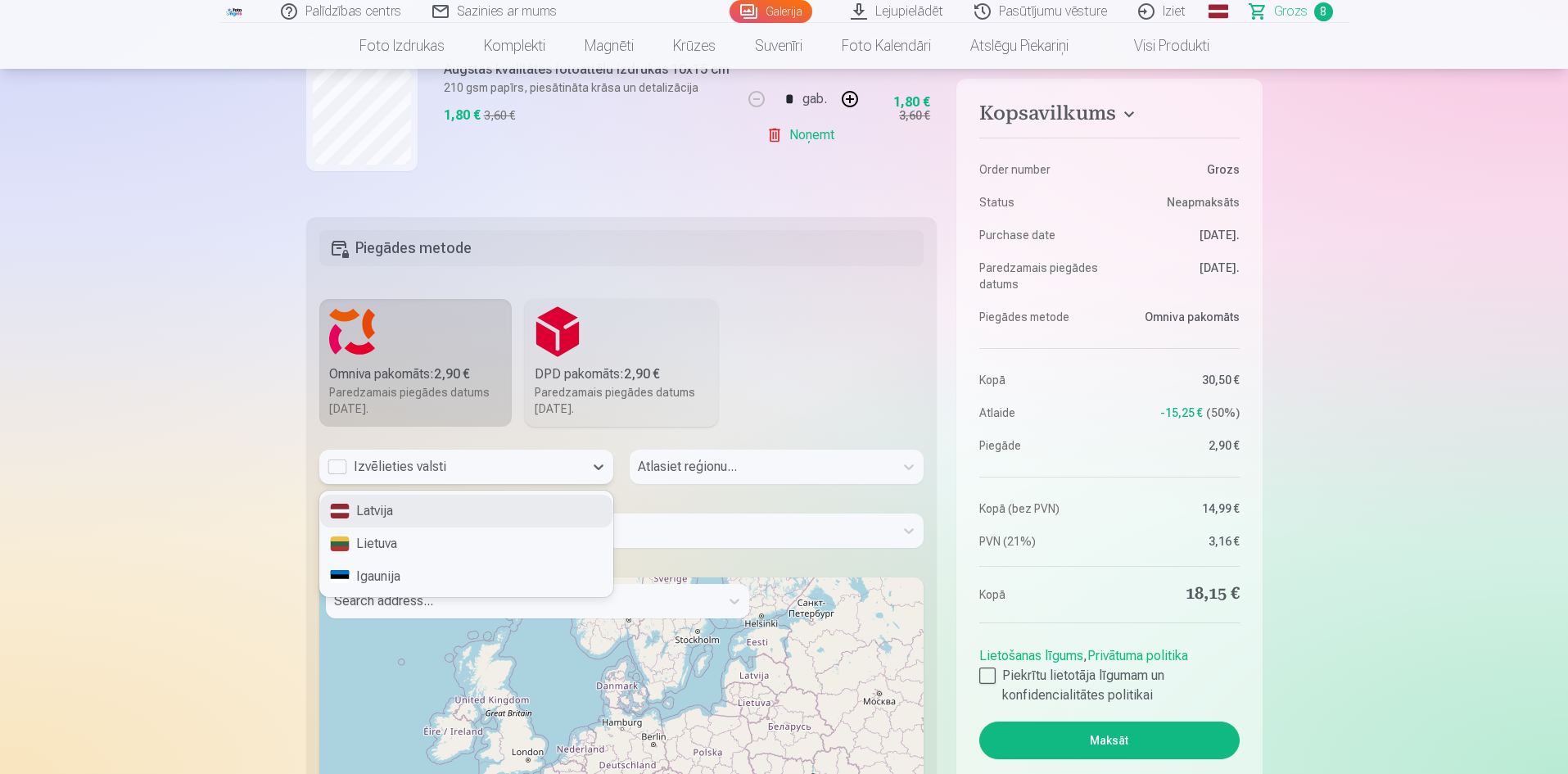
click at [433, 508] on div "Latvija" at bounding box center [465, 511] width 292 height 33
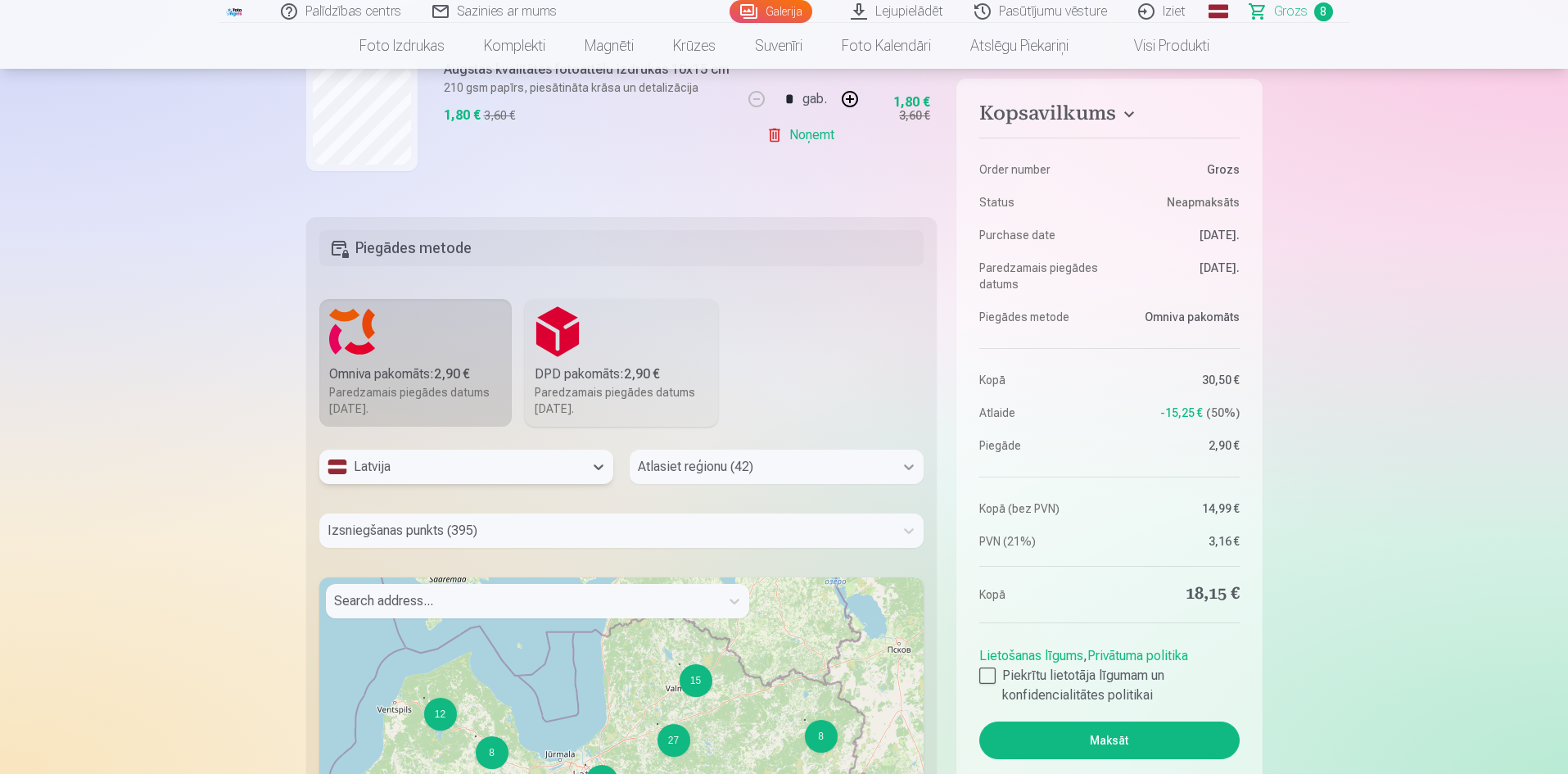
click at [909, 468] on icon at bounding box center [909, 467] width 10 height 6
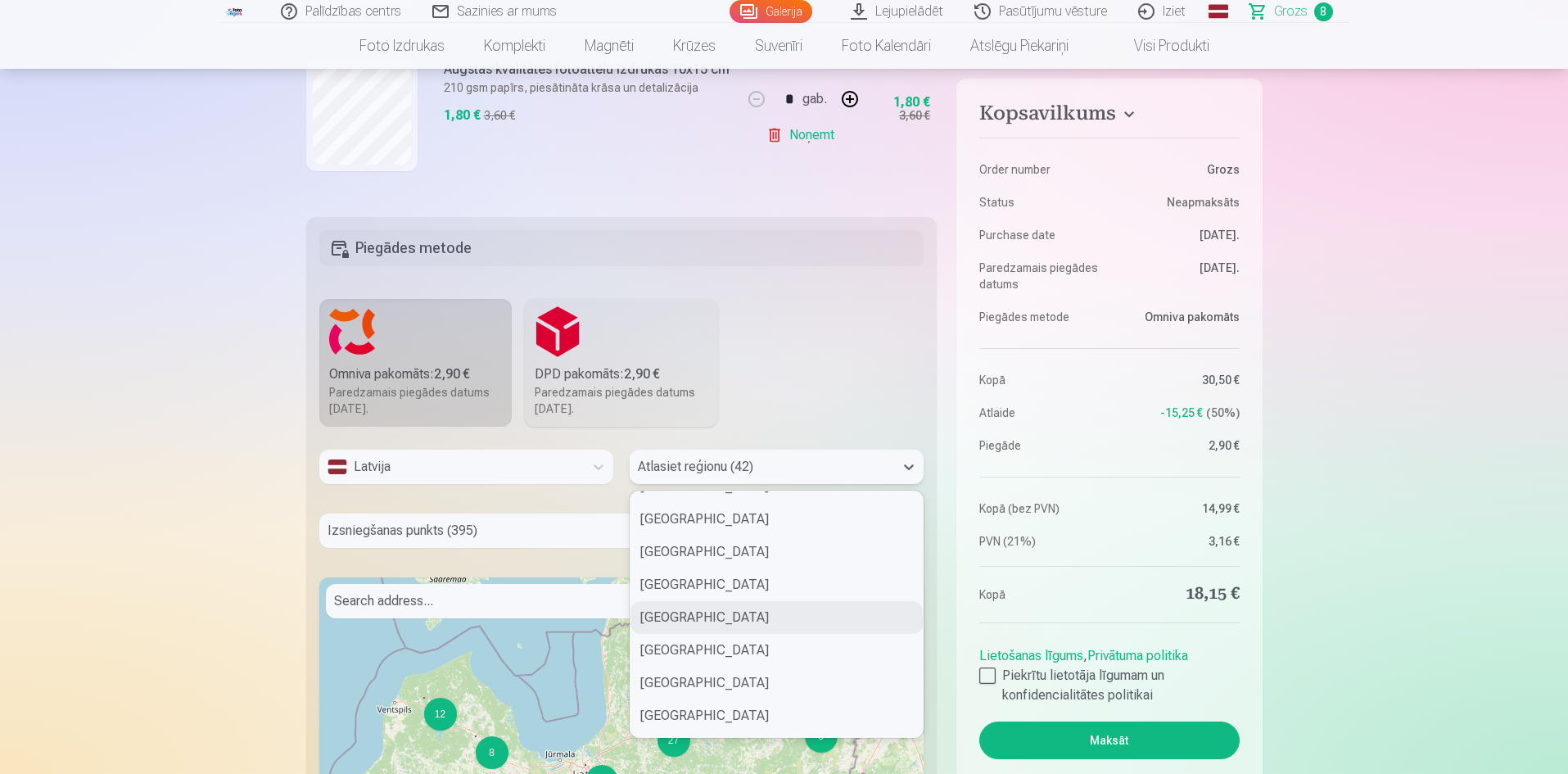
scroll to position [656, 0]
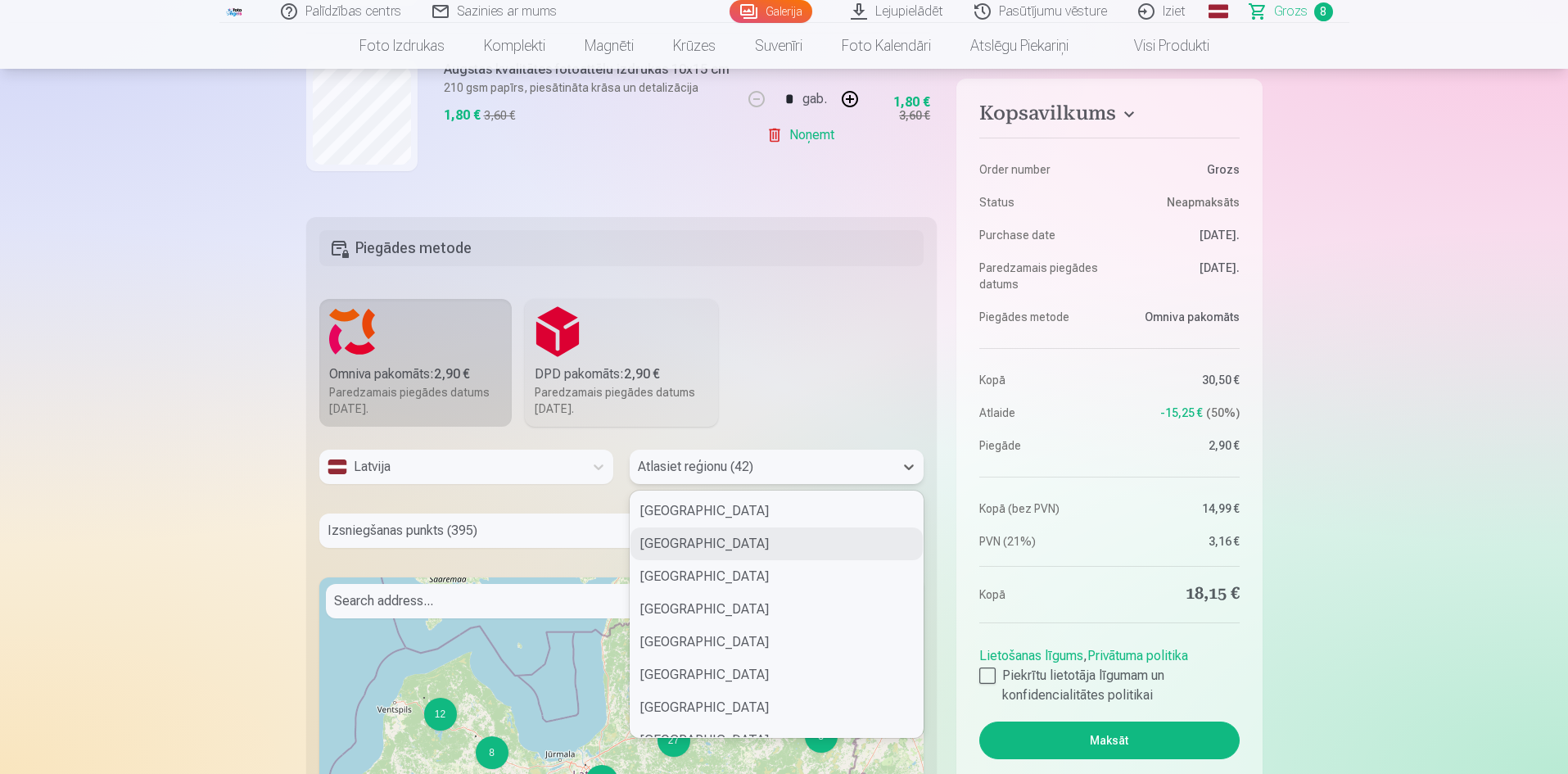
click at [724, 542] on div "Ogres novads" at bounding box center [776, 544] width 292 height 33
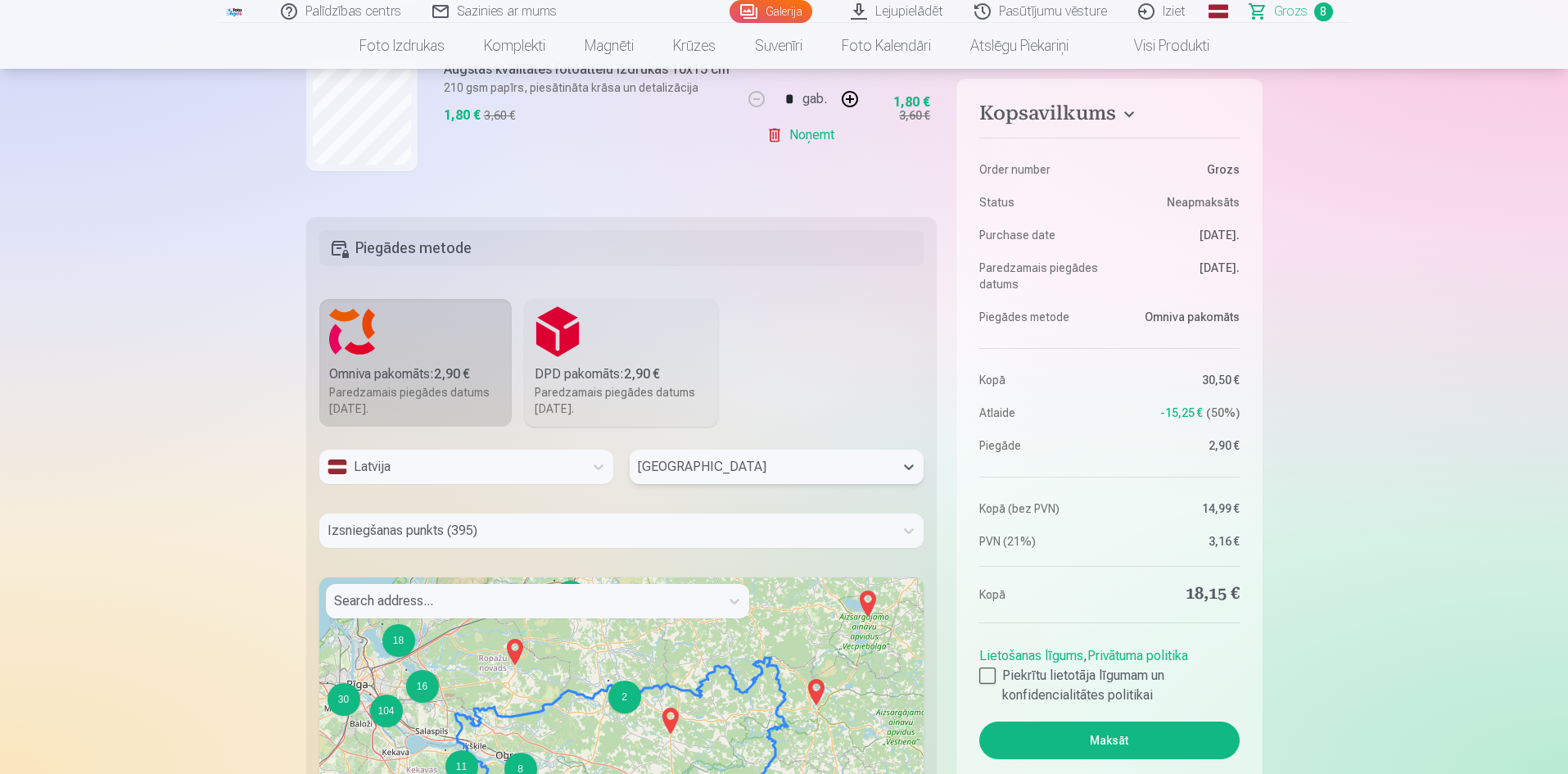
click at [735, 531] on div "Izsniegšanas punkts (395)" at bounding box center [622, 531] width 605 height 35
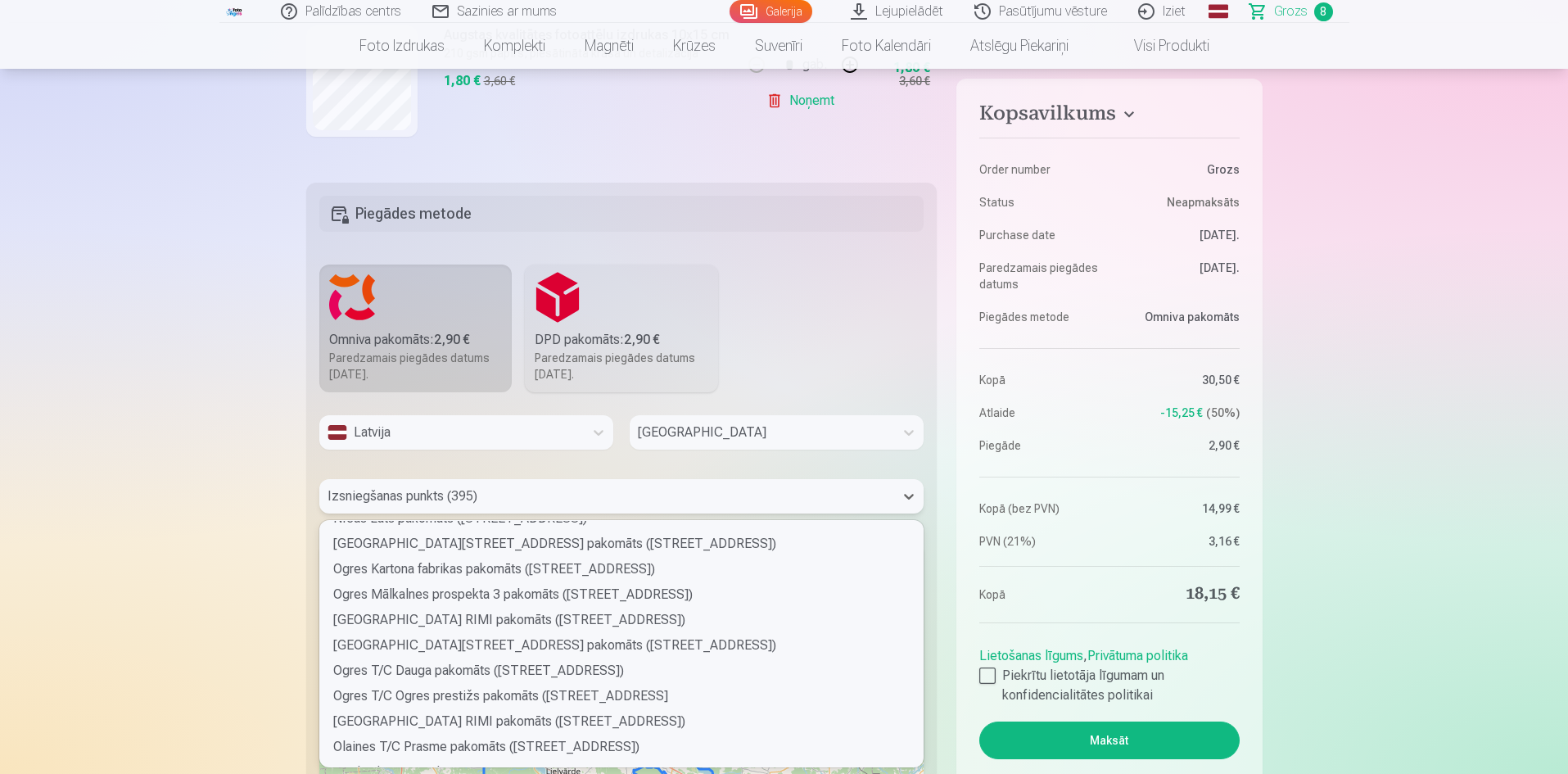
scroll to position [3767, 0]
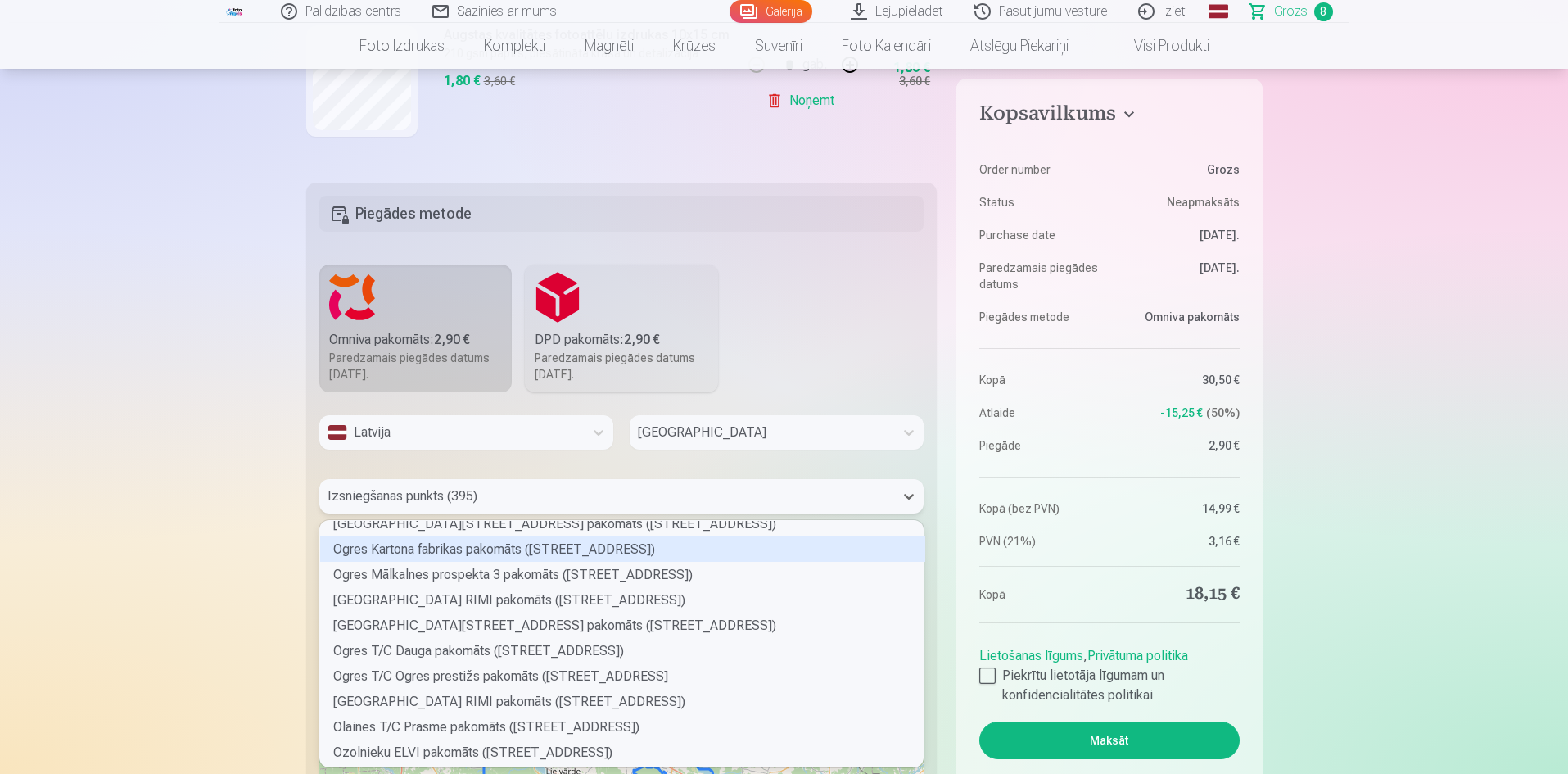
click at [559, 547] on div "Ogres Kartona fabrikas pakomāts (Brīvības iela 116)" at bounding box center [622, 549] width 605 height 25
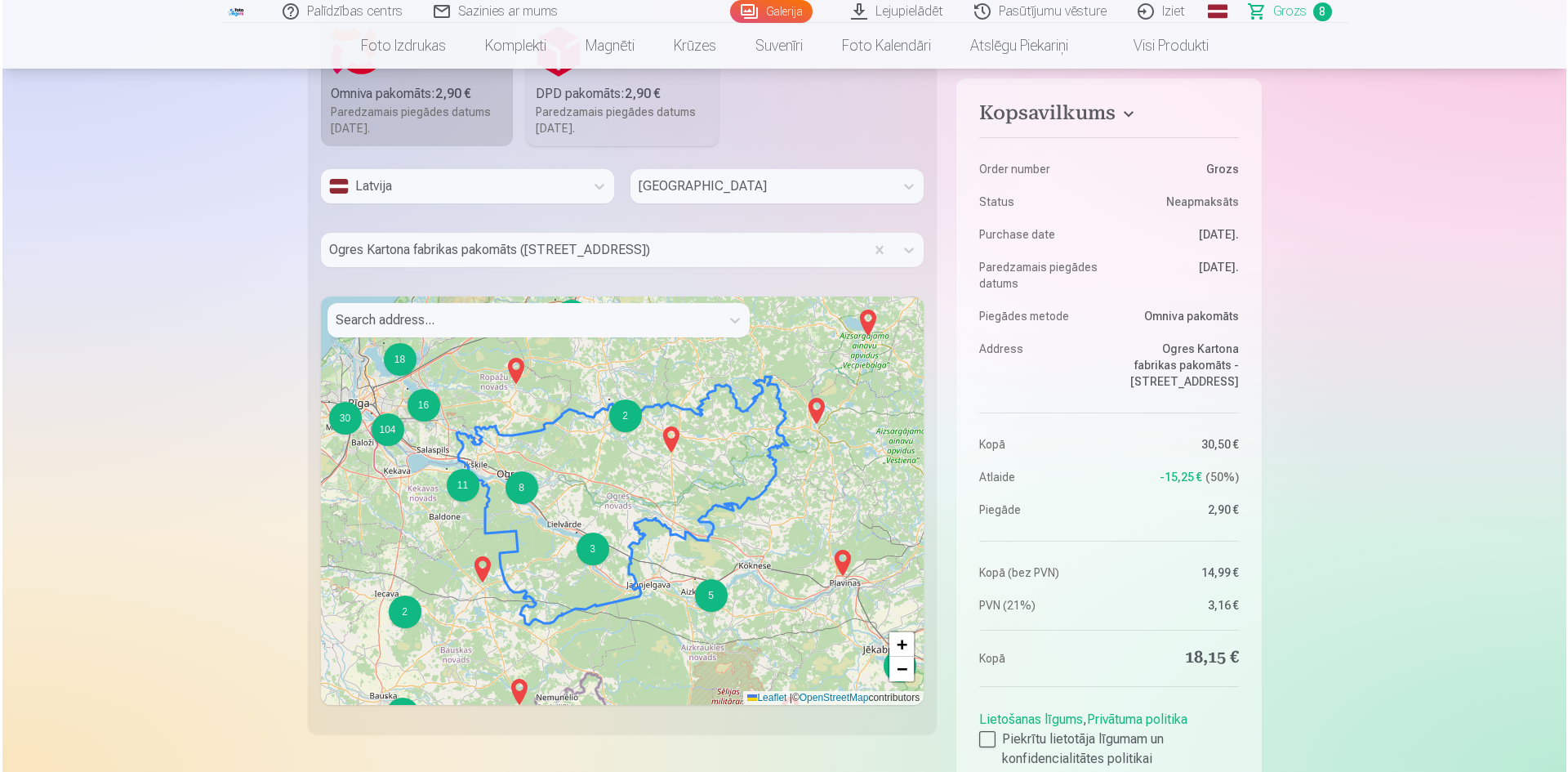
scroll to position [1015, 0]
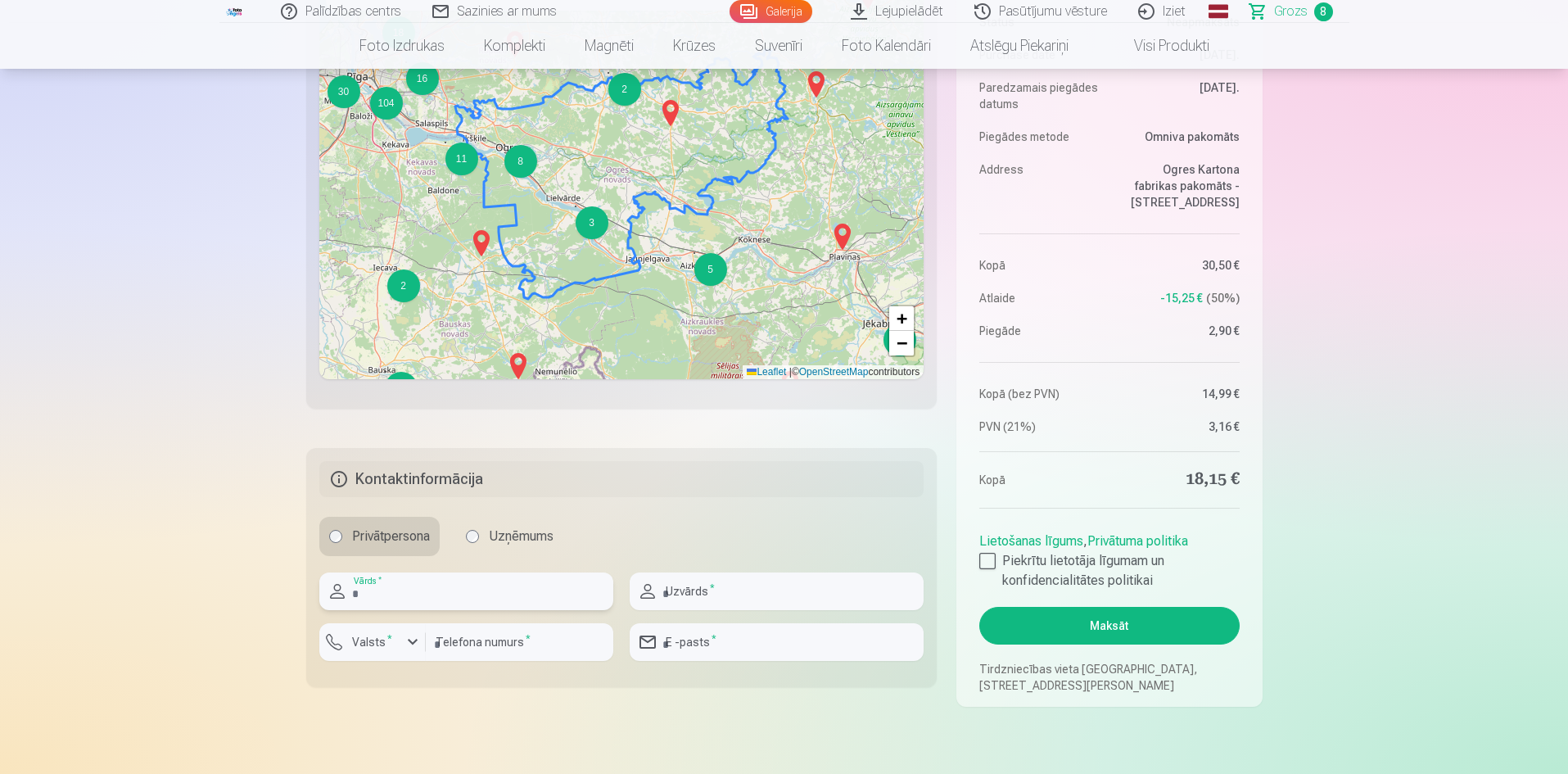
click at [446, 594] on input "text" at bounding box center [465, 591] width 294 height 38
type input "******"
click at [814, 599] on input "text" at bounding box center [776, 591] width 294 height 38
type input "******"
click at [417, 639] on div "button" at bounding box center [413, 642] width 20 height 20
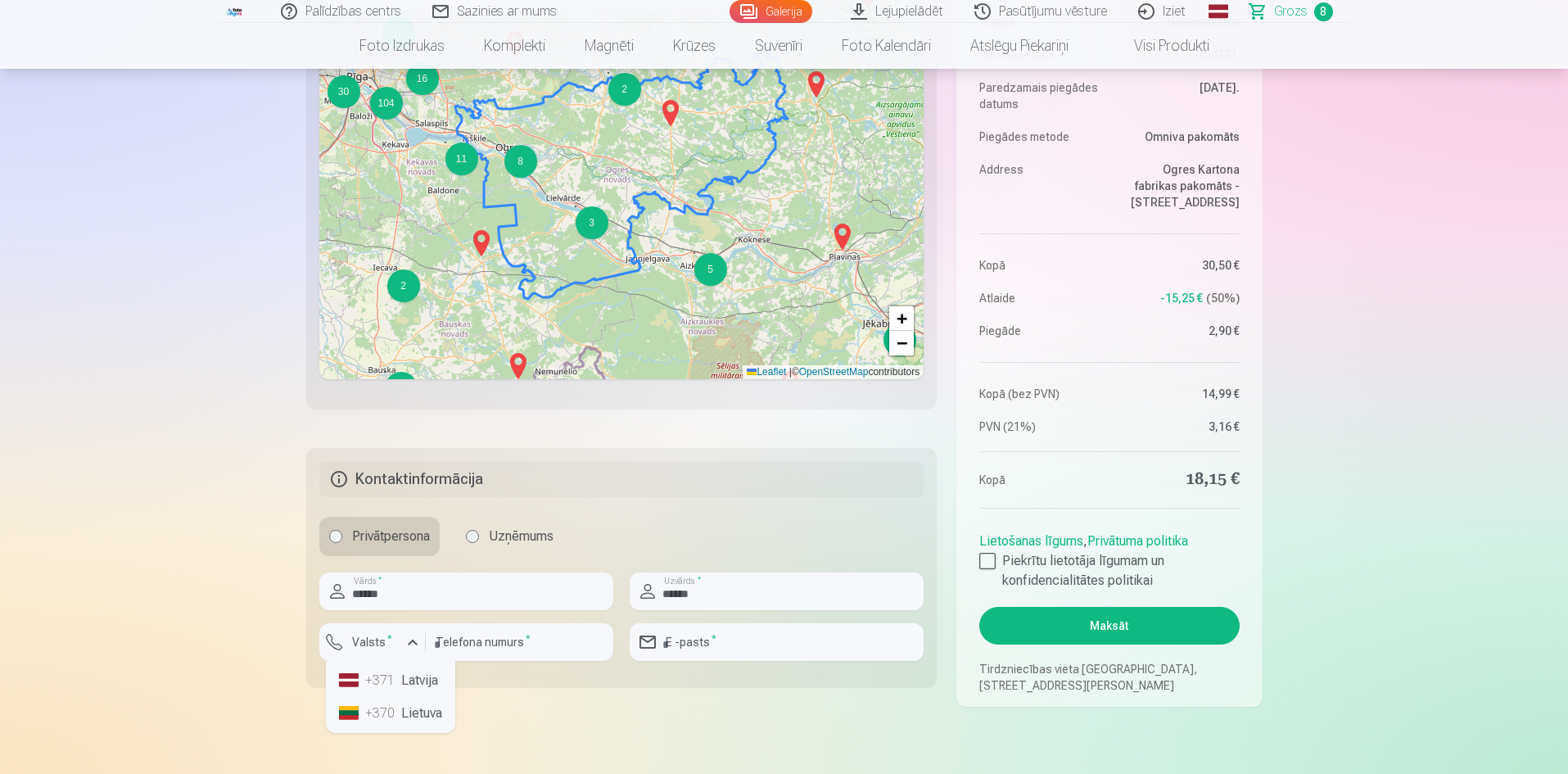
click at [409, 681] on li "+371 Latvija" at bounding box center [390, 681] width 116 height 33
click at [543, 642] on input "number" at bounding box center [520, 642] width 187 height 38
type input "********"
click at [774, 651] on input "email" at bounding box center [776, 642] width 294 height 38
type input "**********"
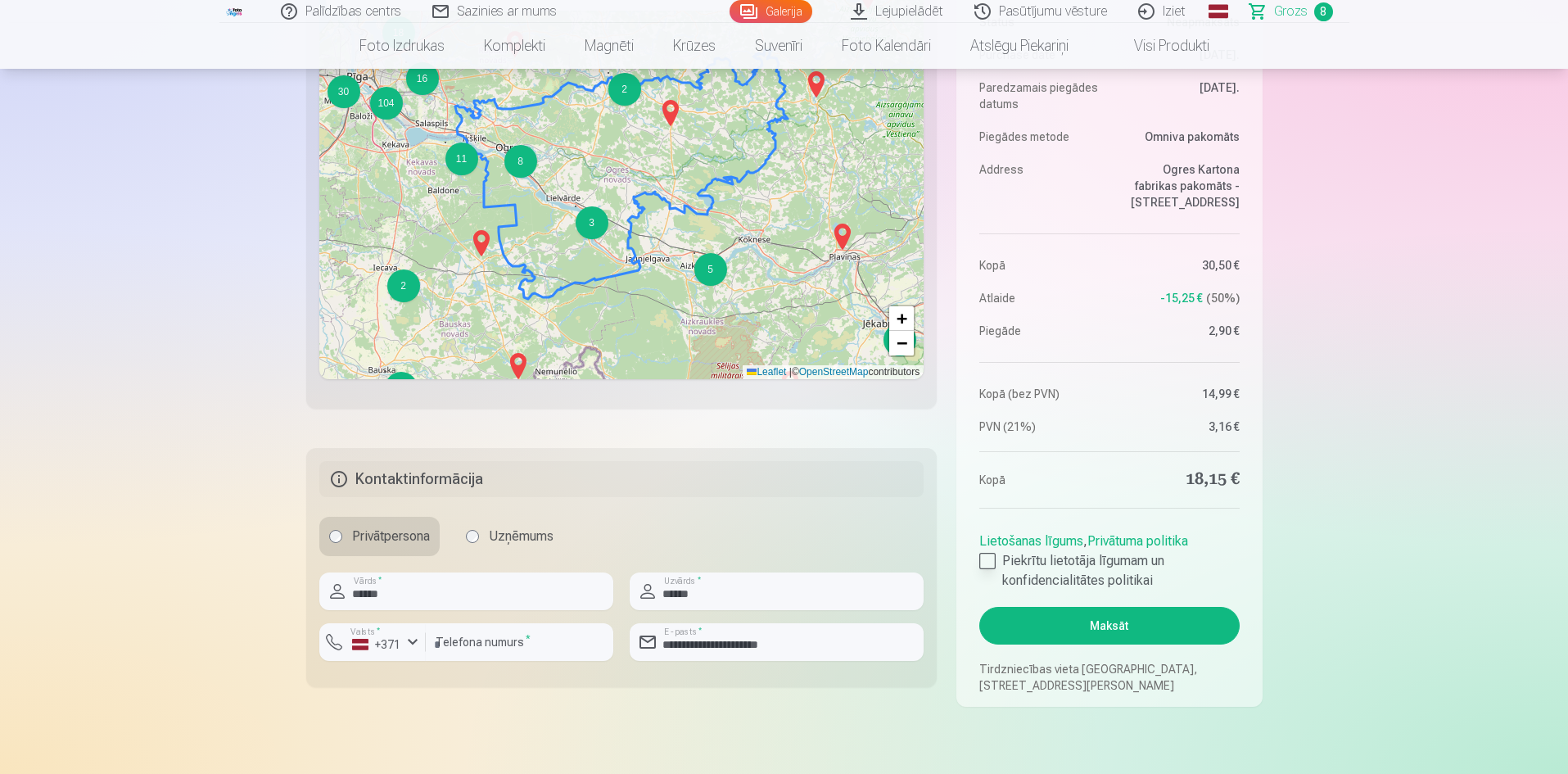
click at [994, 558] on div at bounding box center [988, 561] width 16 height 16
click at [1121, 623] on button "Maksāt" at bounding box center [1109, 626] width 260 height 38
